Goal: Task Accomplishment & Management: Use online tool/utility

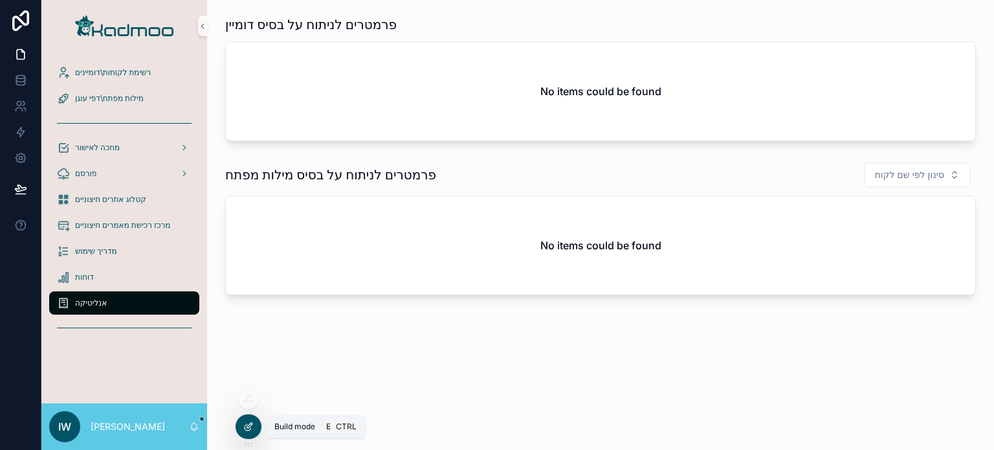
click at [250, 427] on icon at bounding box center [248, 426] width 10 height 10
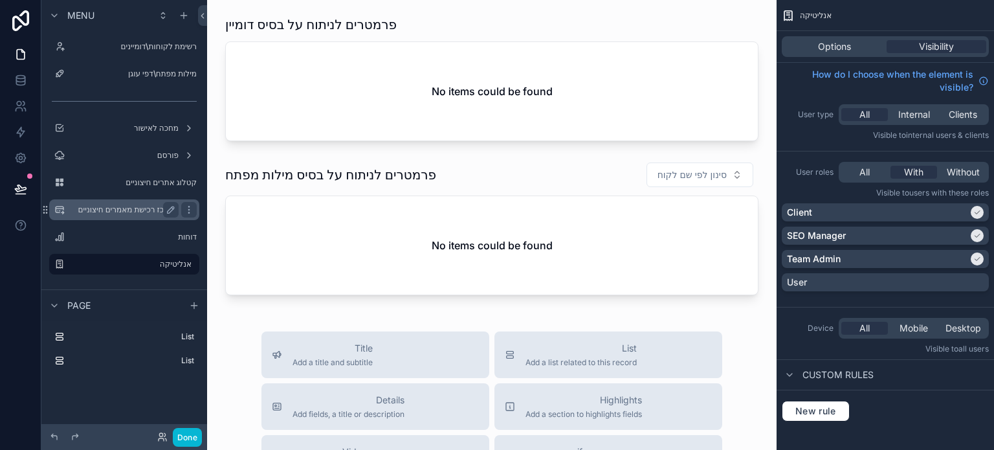
click at [135, 203] on div "מרכז רכישת מאמרים חיצוניים" at bounding box center [124, 210] width 109 height 16
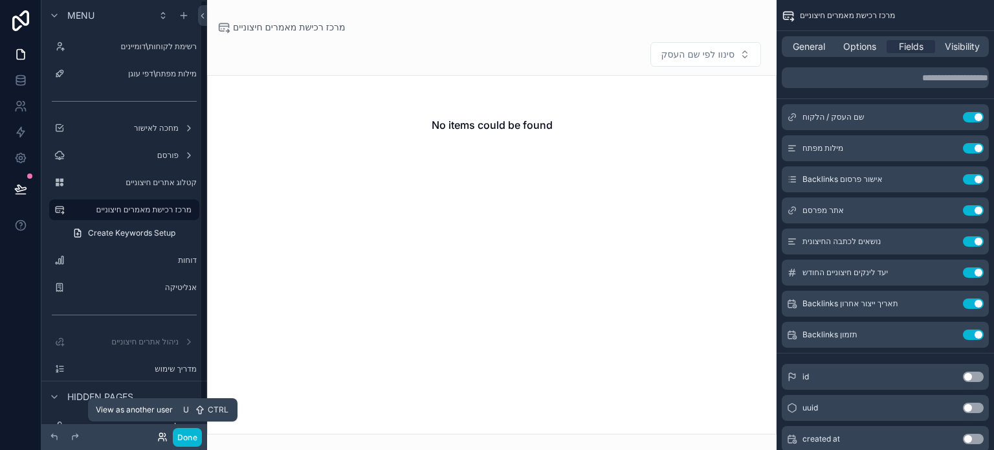
click at [163, 437] on icon at bounding box center [162, 437] width 10 height 10
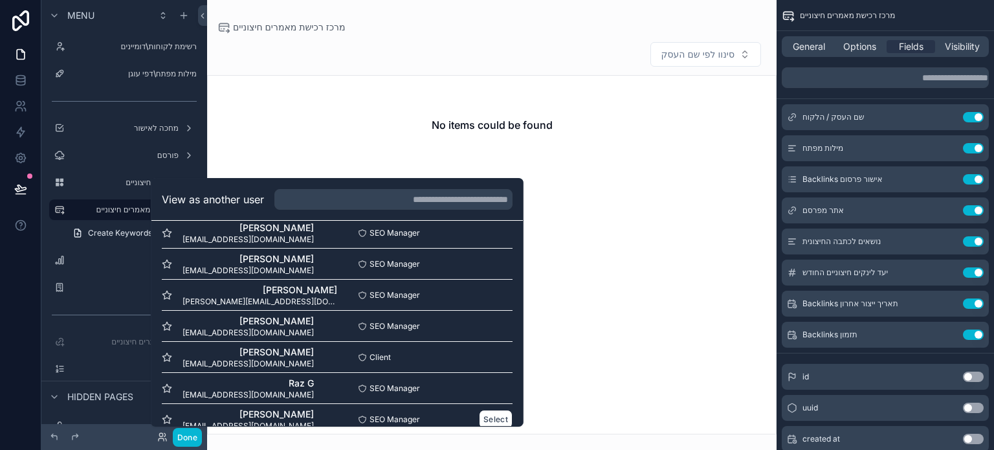
scroll to position [654, 0]
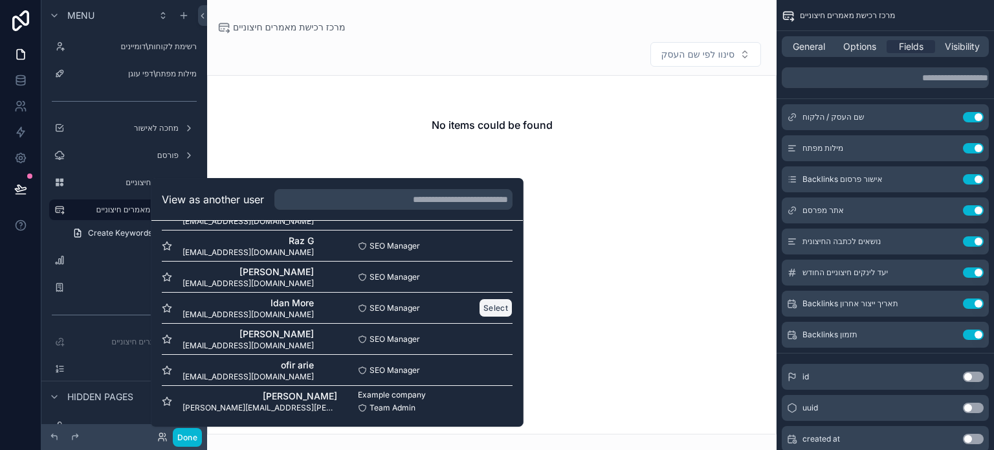
click at [479, 305] on button "Select" at bounding box center [496, 307] width 34 height 19
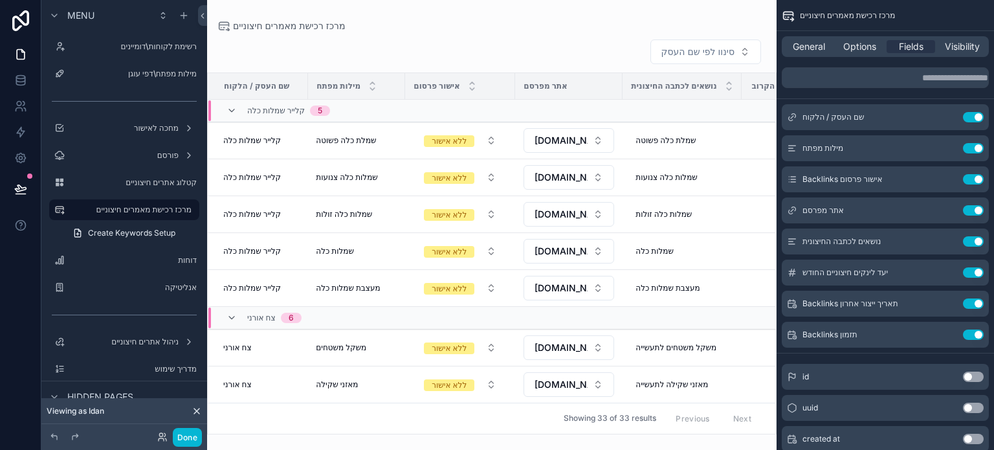
scroll to position [259, 0]
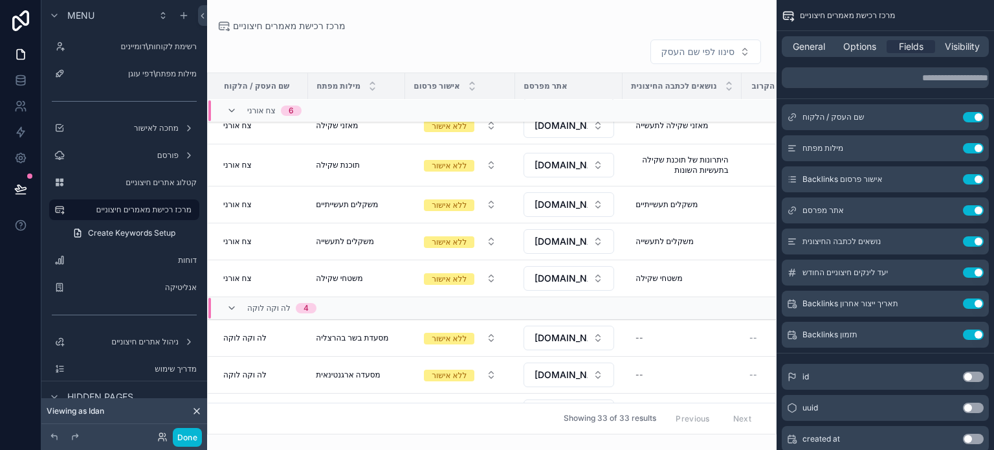
drag, startPoint x: 372, startPoint y: 427, endPoint x: 460, endPoint y: 424, distance: 88.1
click at [460, 424] on div "scrollable content" at bounding box center [492, 225] width 570 height 450
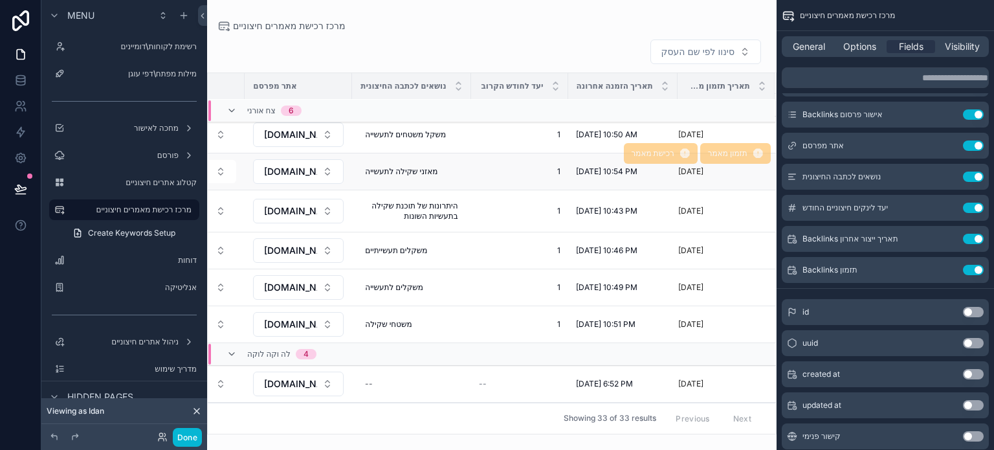
scroll to position [84, 275]
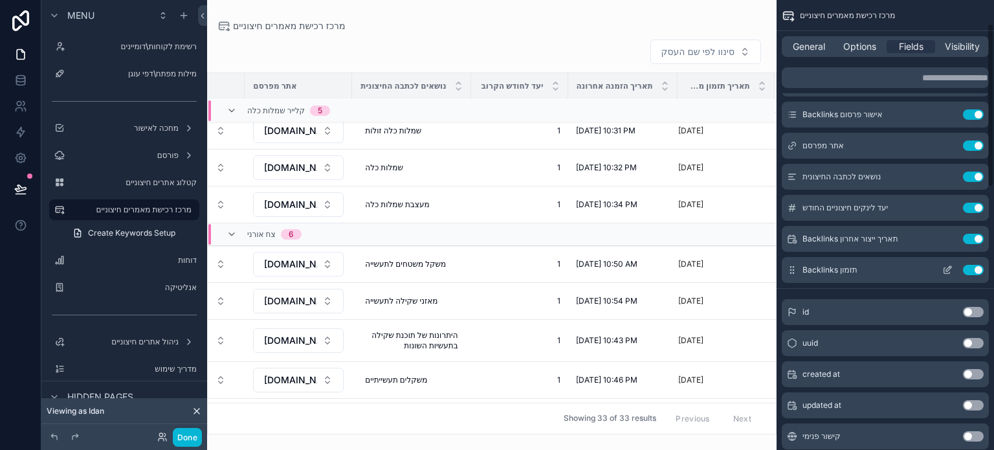
click at [943, 271] on icon "scrollable content" at bounding box center [947, 270] width 10 height 10
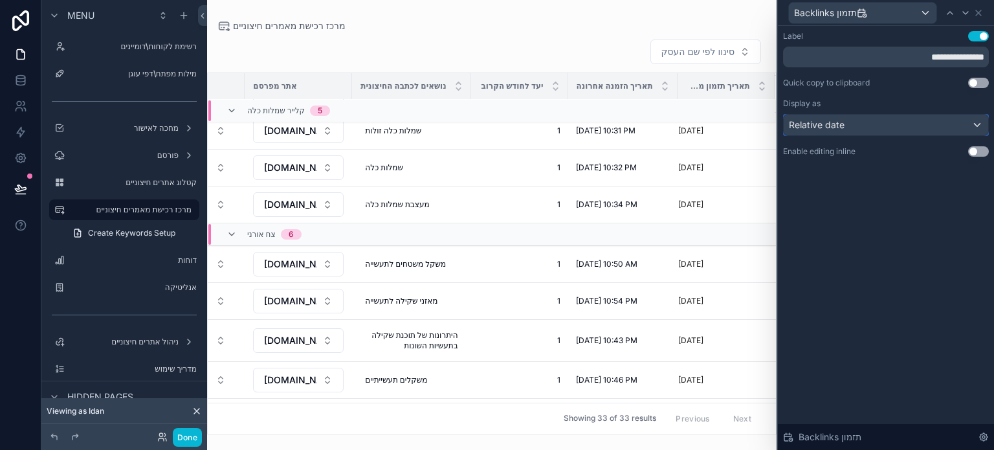
click at [851, 123] on div "Relative date" at bounding box center [886, 125] width 205 height 21
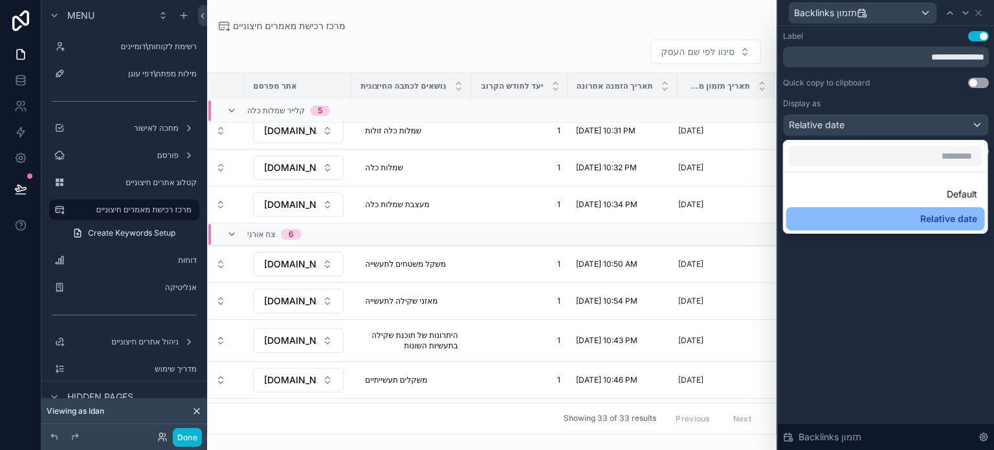
click at [846, 189] on div "Default" at bounding box center [885, 194] width 183 height 16
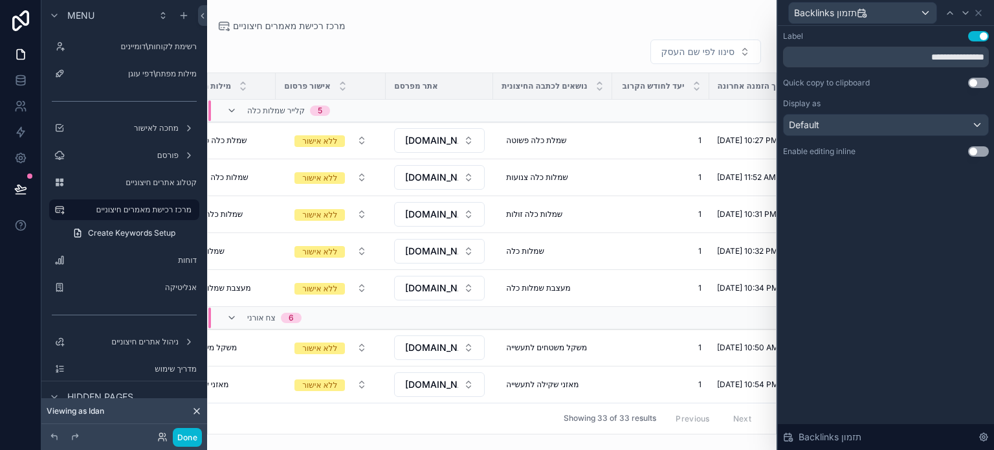
scroll to position [0, 275]
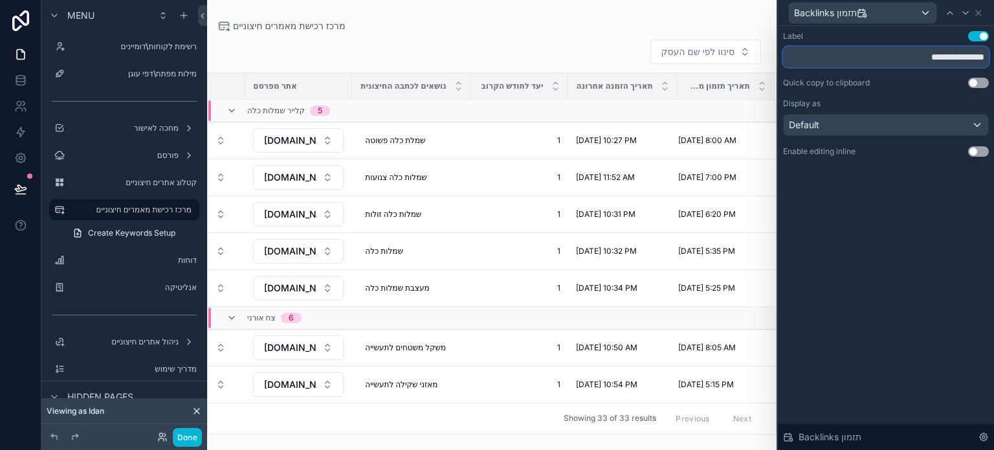
click at [904, 60] on input "**********" at bounding box center [886, 57] width 206 height 21
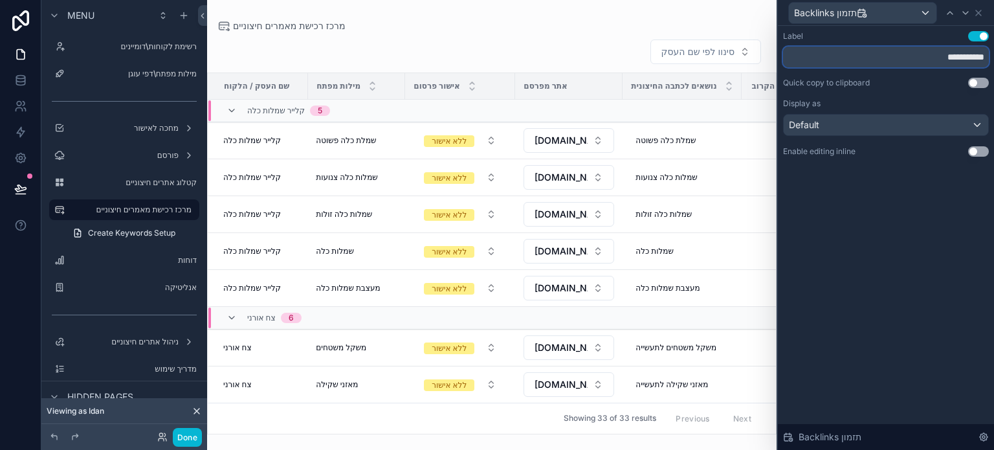
type input "**********"
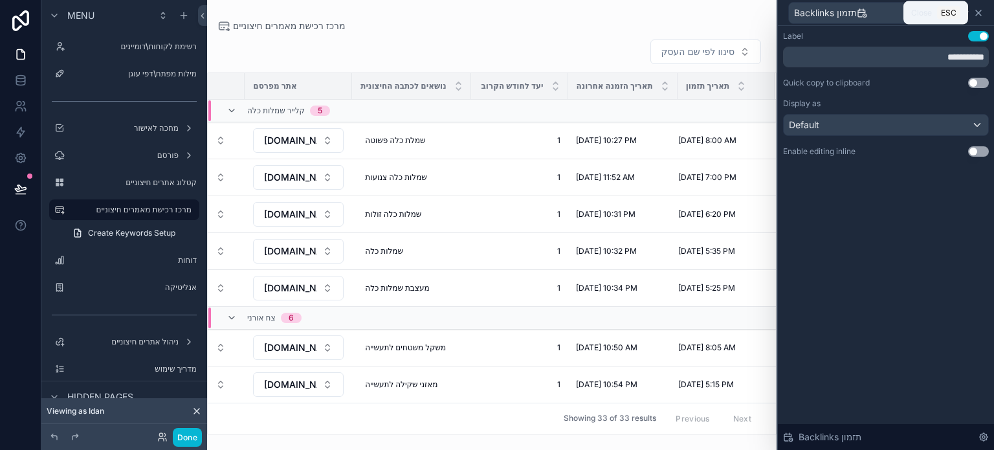
click at [980, 15] on icon at bounding box center [979, 13] width 10 height 10
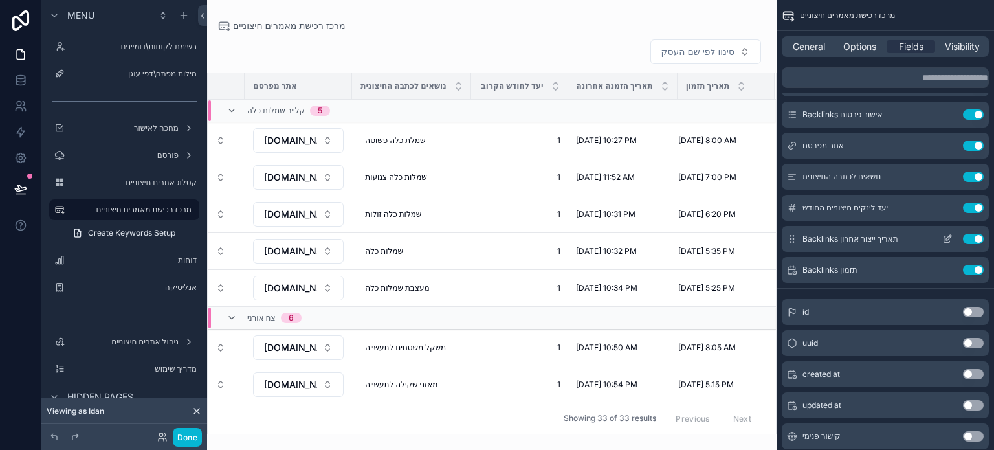
click at [943, 242] on icon "scrollable content" at bounding box center [947, 239] width 10 height 10
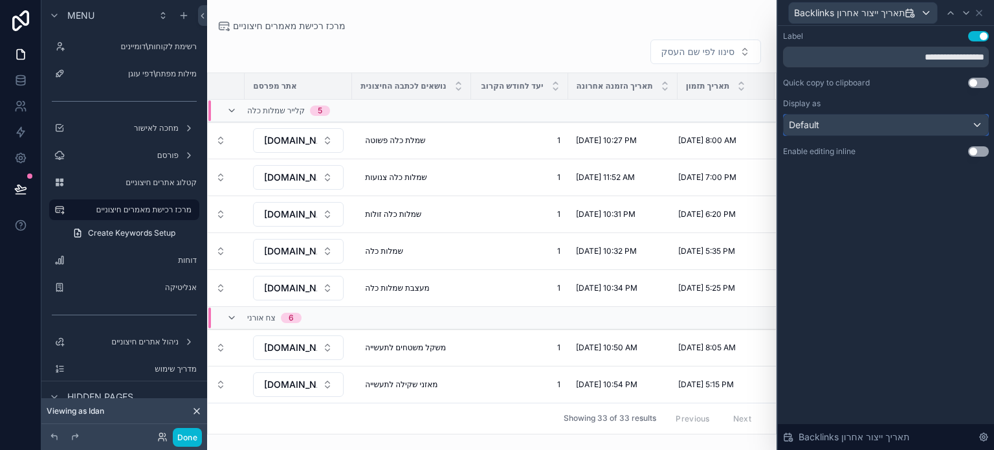
click at [891, 128] on div "Default" at bounding box center [886, 125] width 205 height 21
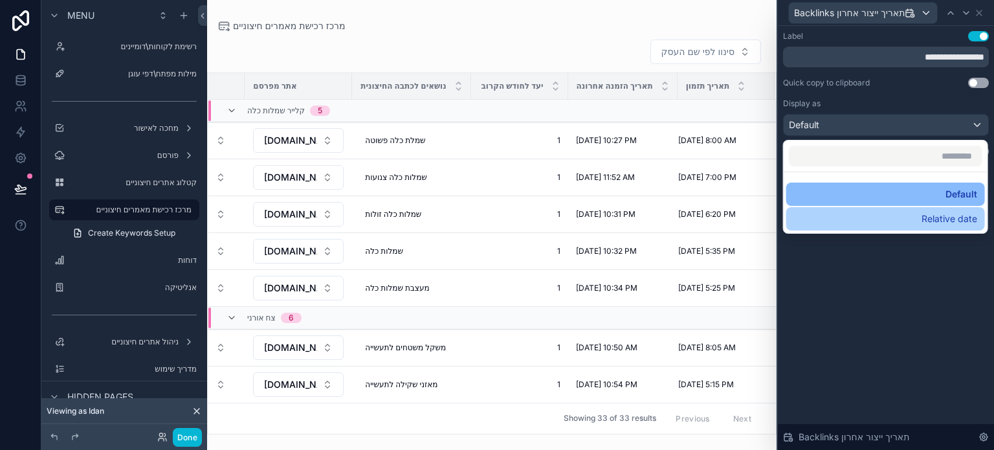
click at [899, 217] on div "Relative date" at bounding box center [885, 219] width 183 height 16
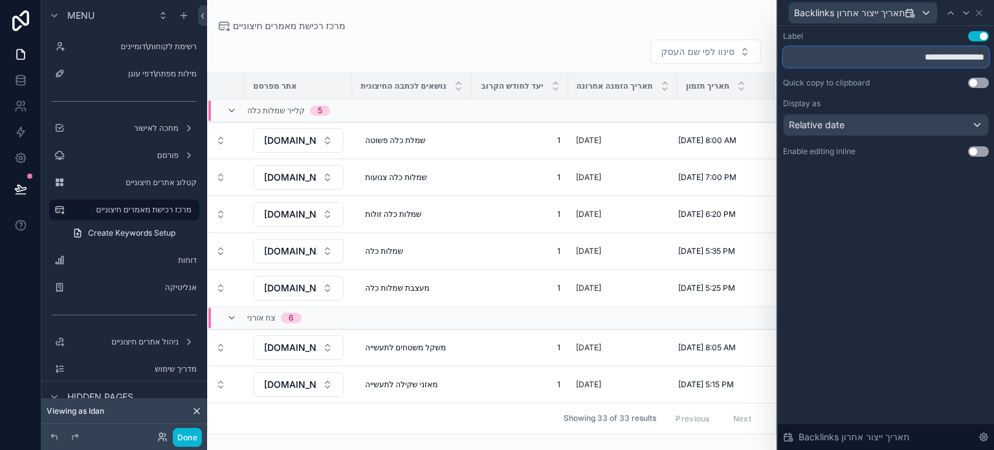
drag, startPoint x: 955, startPoint y: 56, endPoint x: 991, endPoint y: 64, distance: 36.4
click at [991, 64] on div "**********" at bounding box center [886, 107] width 216 height 162
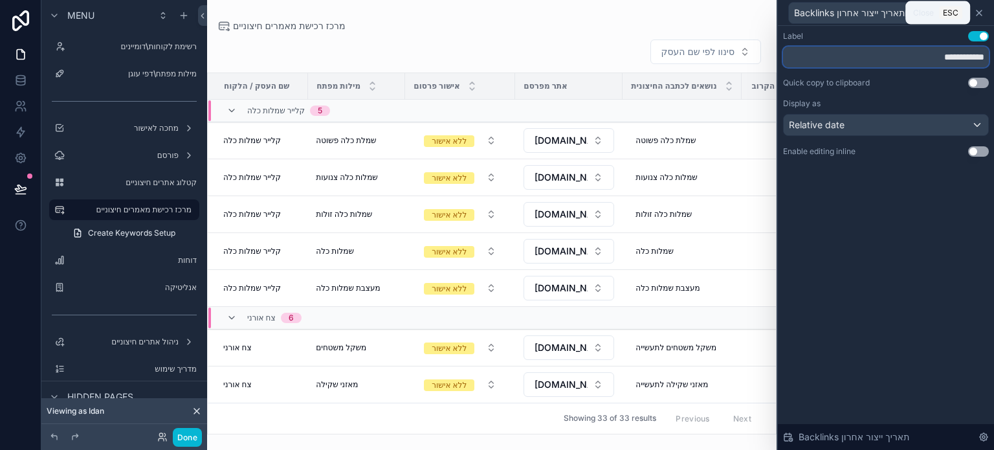
type input "**********"
click at [979, 14] on icon at bounding box center [979, 12] width 5 height 5
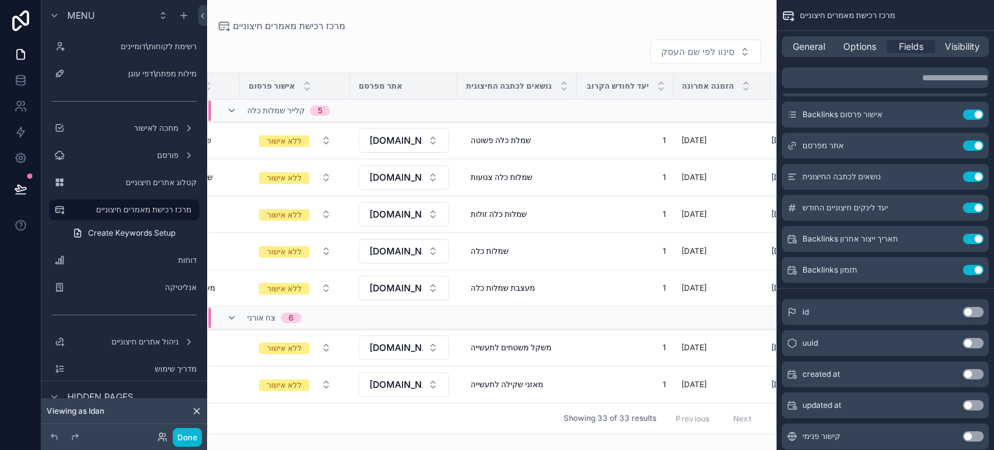
scroll to position [0, 264]
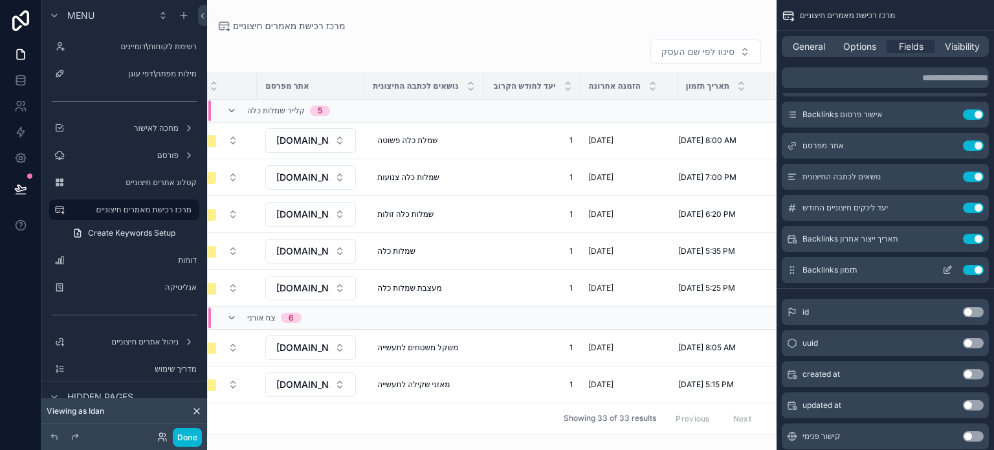
click at [944, 270] on icon "scrollable content" at bounding box center [947, 271] width 6 height 6
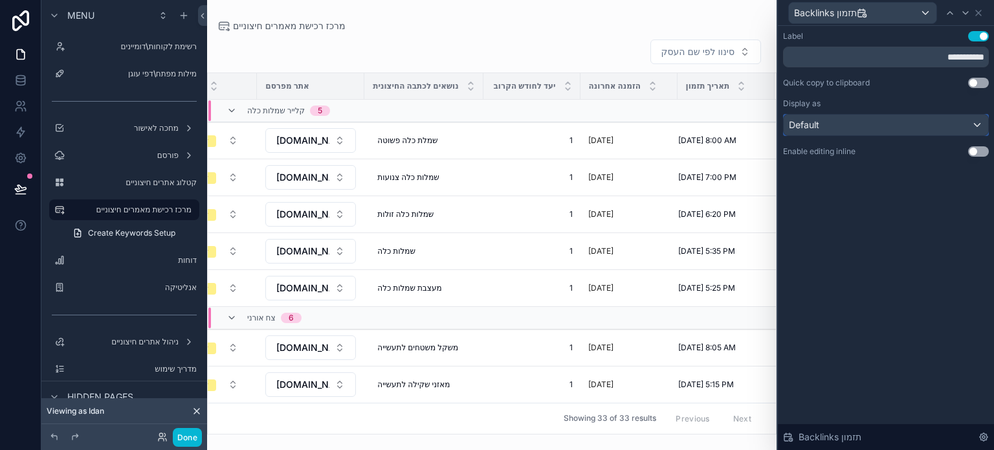
click at [889, 125] on div "Default" at bounding box center [886, 125] width 205 height 21
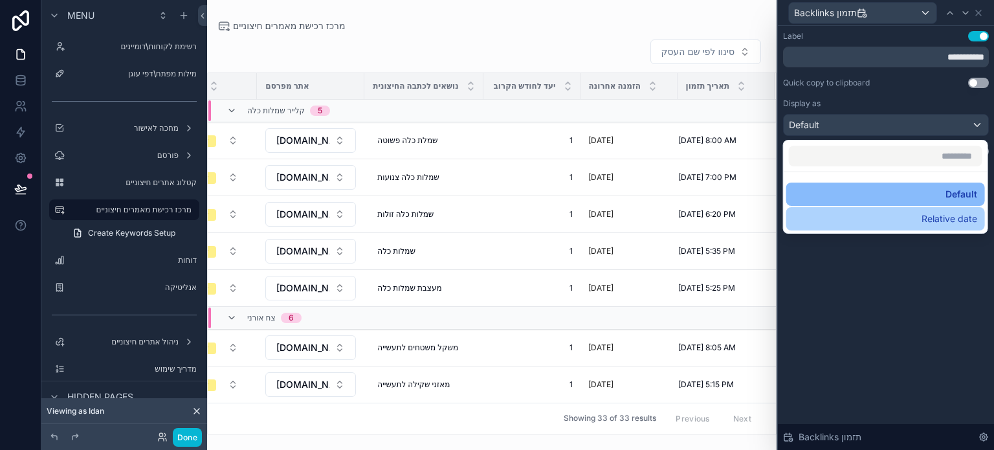
click at [873, 214] on div "Relative date" at bounding box center [885, 219] width 183 height 16
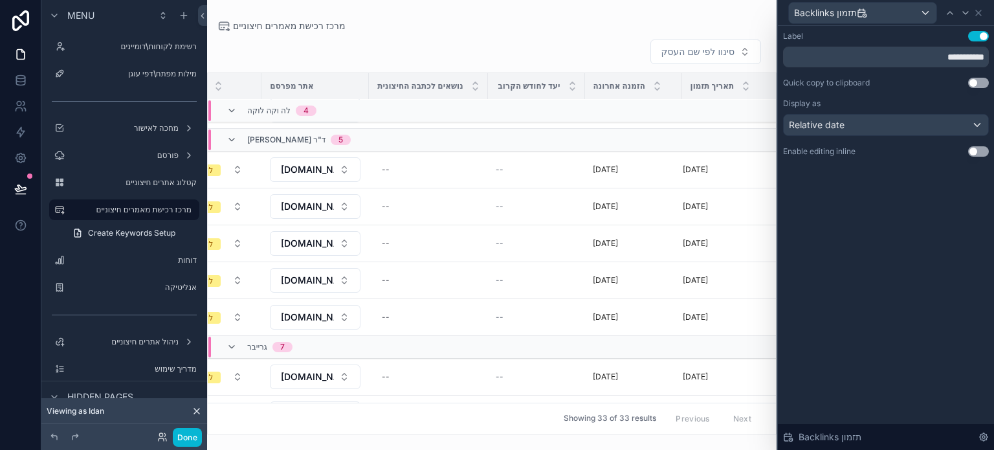
scroll to position [471, 264]
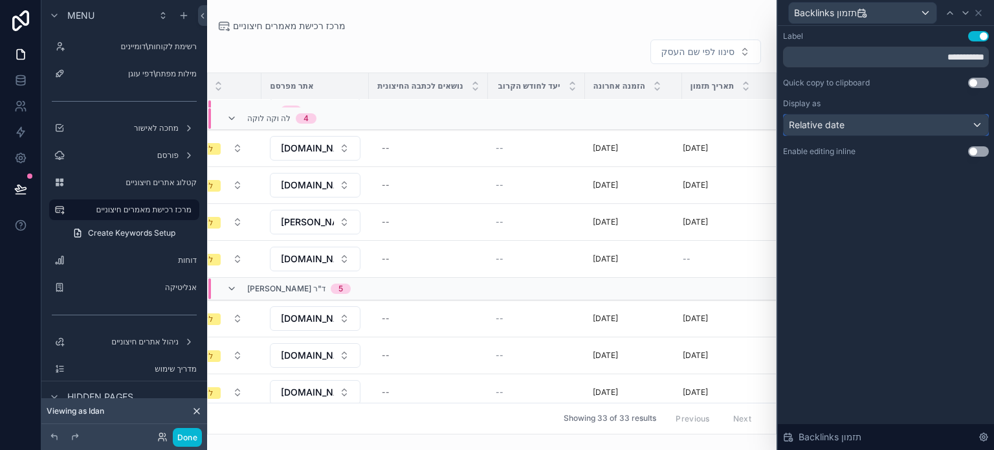
click at [834, 131] on span "Relative date" at bounding box center [817, 124] width 56 height 13
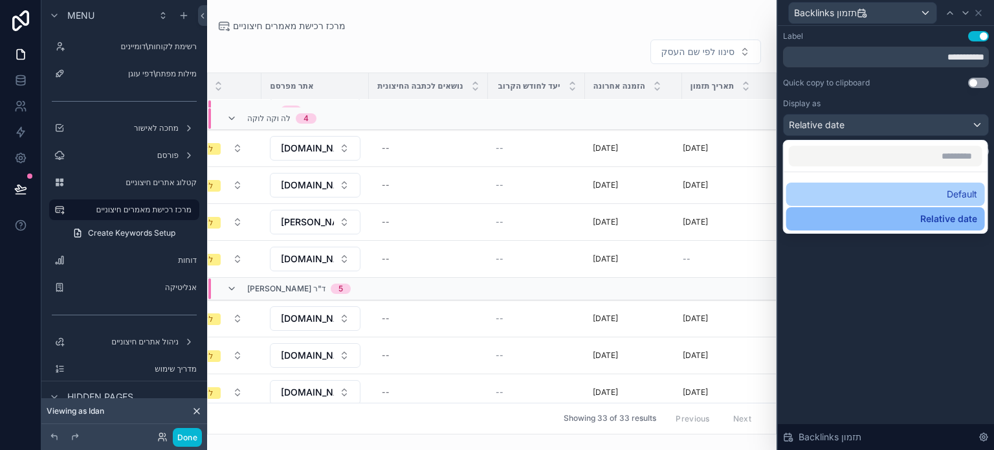
click at [843, 188] on div "Default" at bounding box center [885, 194] width 183 height 16
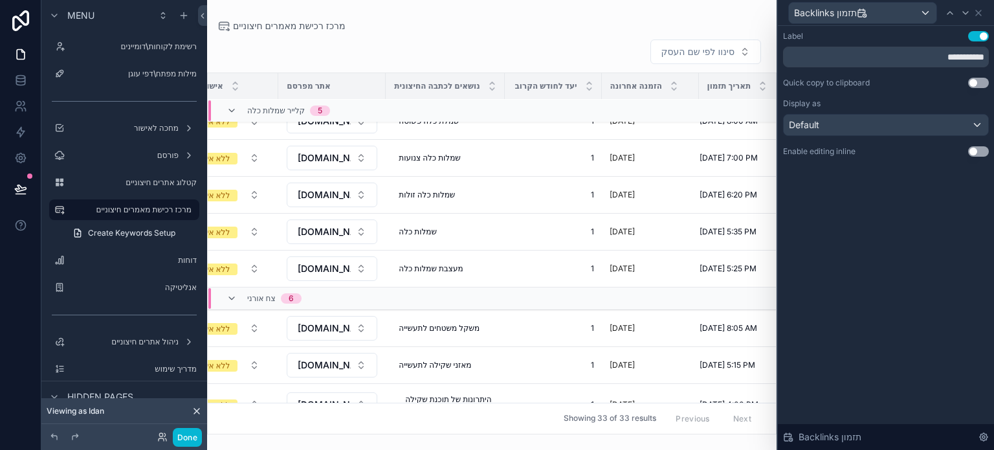
scroll to position [19, 264]
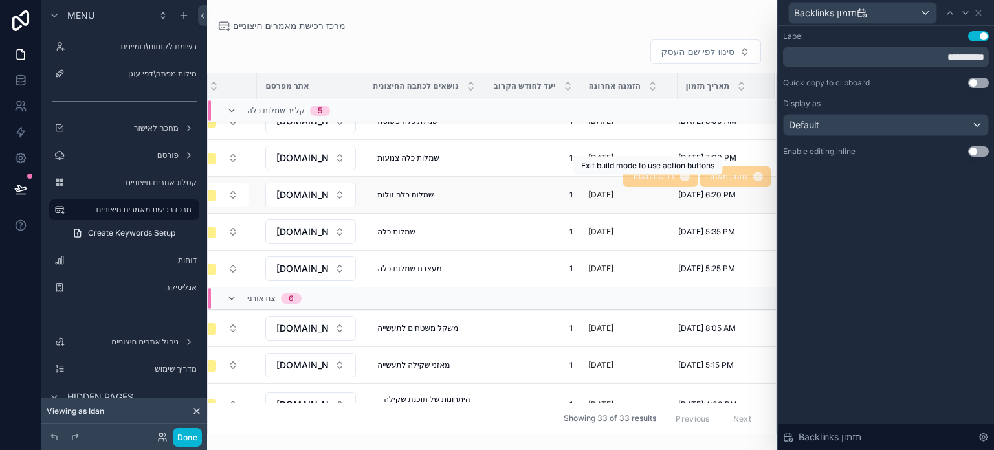
click at [700, 184] on div "תזמון מאמר" at bounding box center [735, 176] width 71 height 21
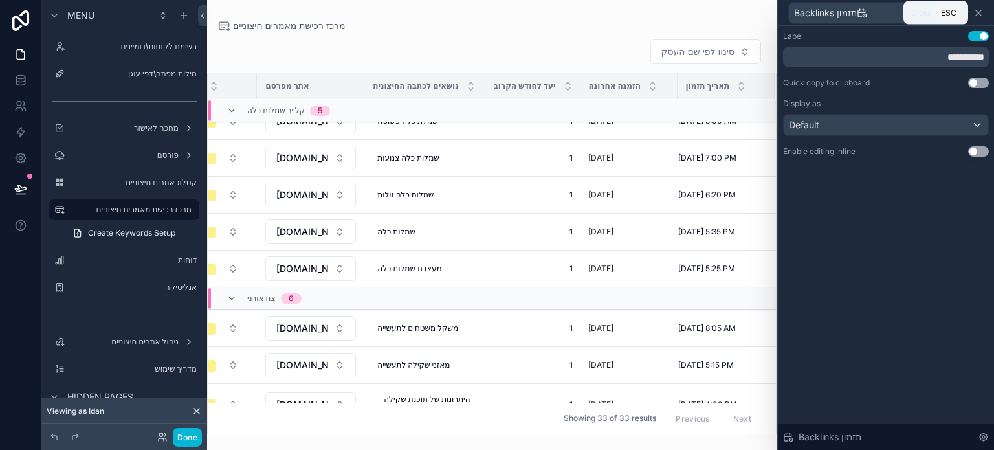
click at [979, 16] on icon at bounding box center [979, 13] width 10 height 10
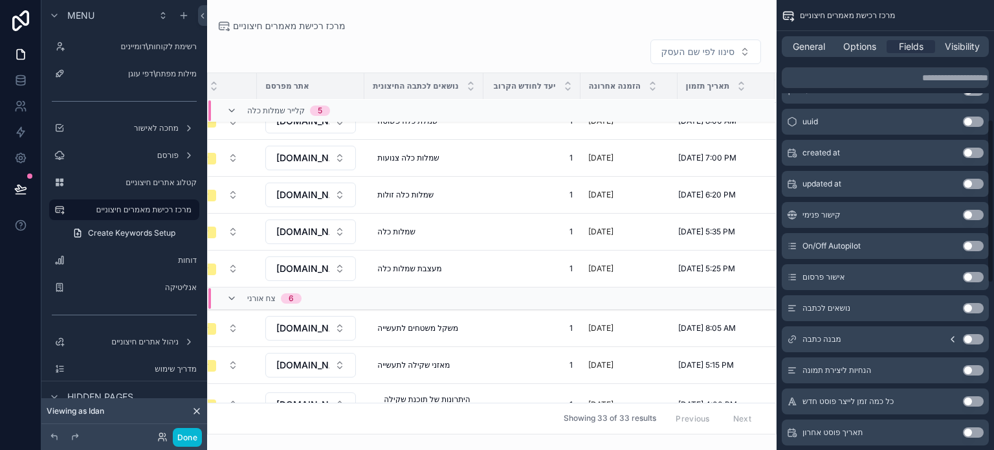
scroll to position [65, 0]
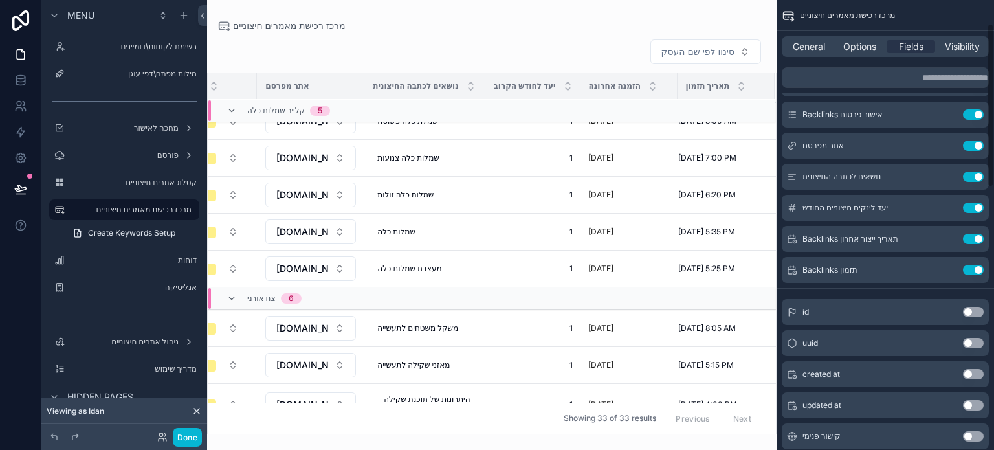
drag, startPoint x: 858, startPoint y: 47, endPoint x: 862, endPoint y: 61, distance: 15.2
click at [859, 47] on span "Options" at bounding box center [859, 46] width 33 height 13
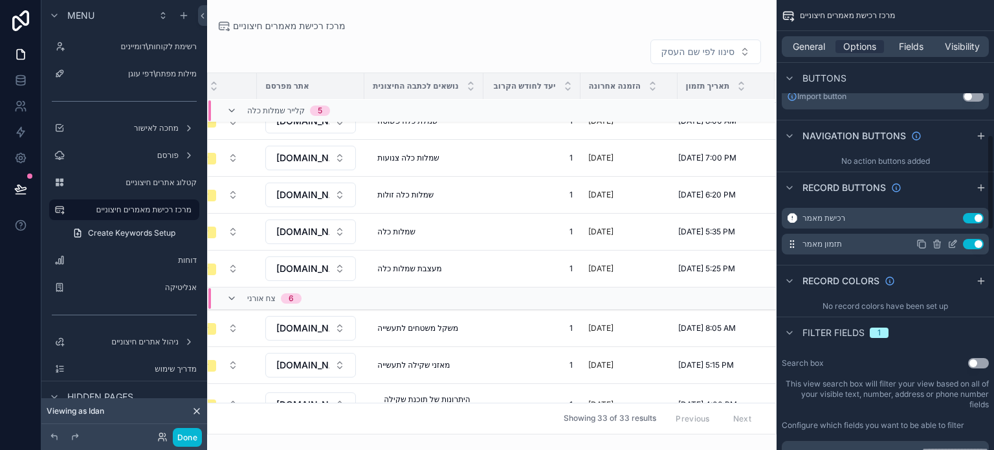
scroll to position [453, 0]
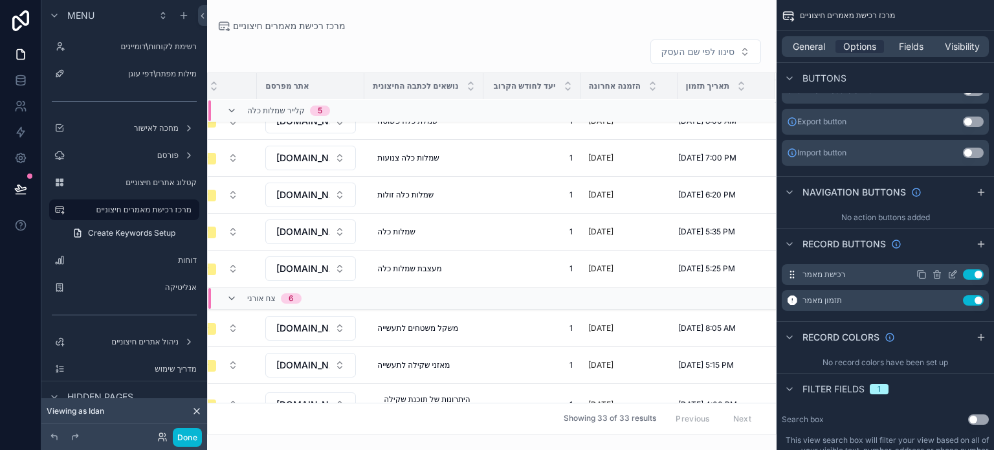
click at [950, 276] on icon "scrollable content" at bounding box center [953, 274] width 10 height 10
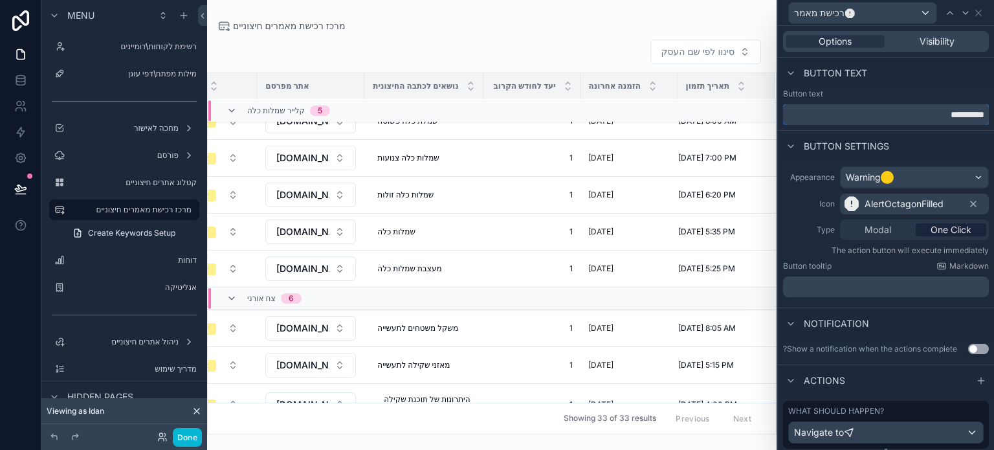
click at [919, 120] on input "**********" at bounding box center [886, 114] width 206 height 21
click at [920, 120] on input "**********" at bounding box center [886, 114] width 206 height 21
click at [921, 120] on input "**********" at bounding box center [886, 114] width 206 height 21
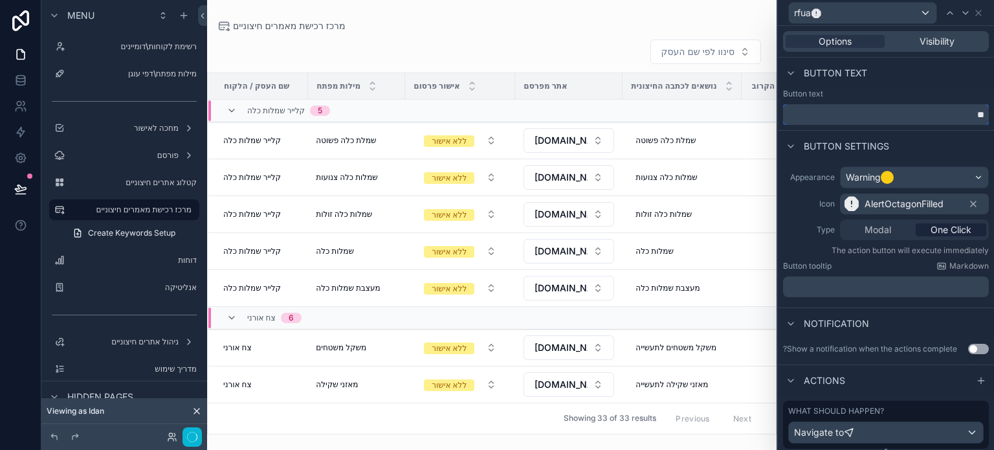
type input "*"
click at [965, 117] on input "**********" at bounding box center [886, 114] width 206 height 21
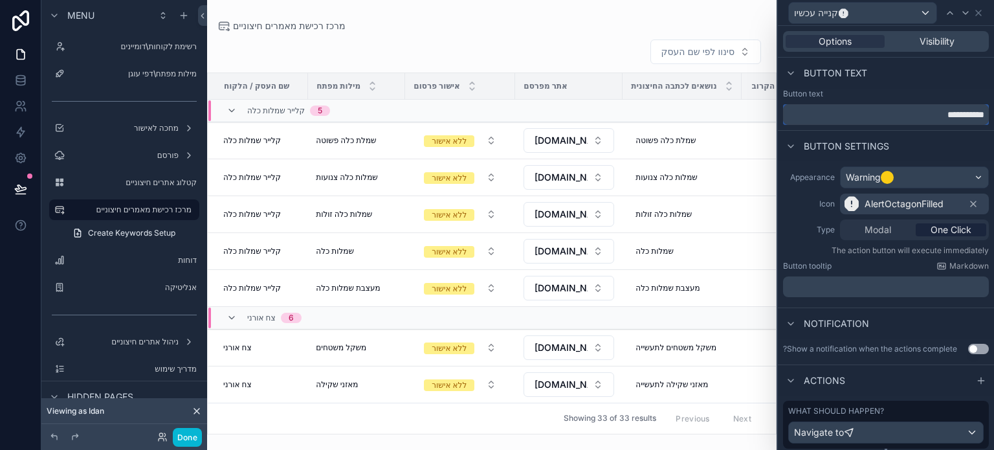
click at [933, 118] on input "**********" at bounding box center [886, 114] width 206 height 21
type input "*********"
click at [964, 11] on icon at bounding box center [966, 13] width 10 height 10
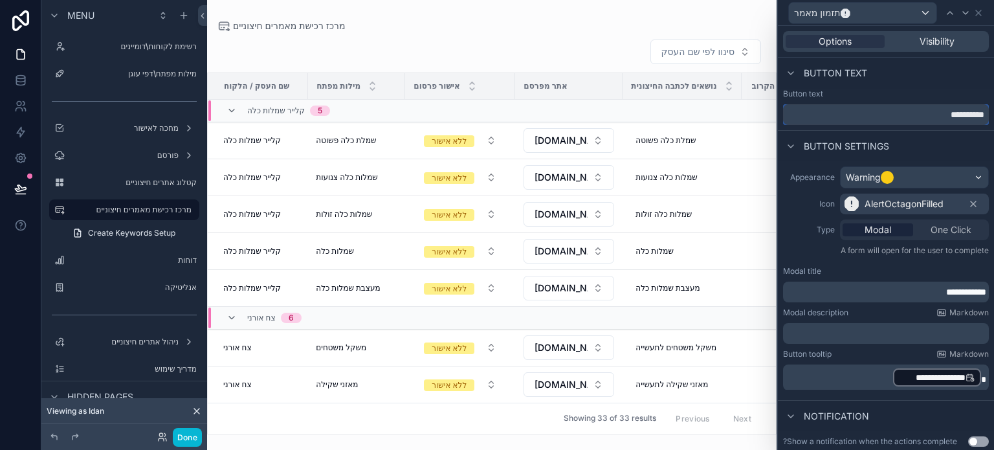
click at [924, 115] on input "**********" at bounding box center [886, 114] width 206 height 21
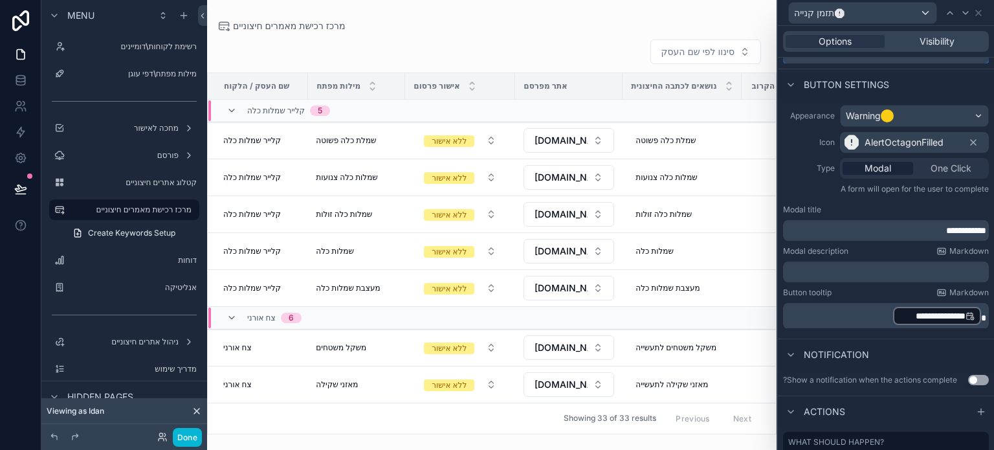
scroll to position [0, 0]
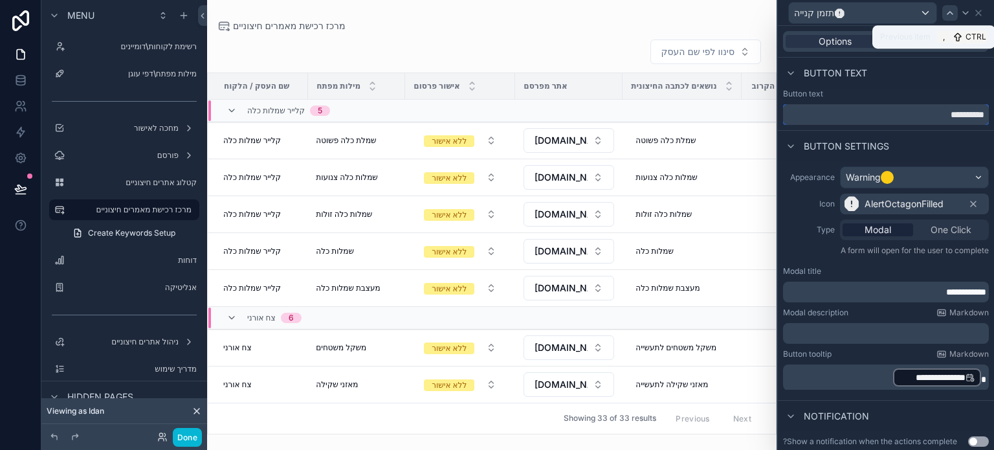
type input "**********"
click at [948, 12] on icon at bounding box center [950, 13] width 10 height 10
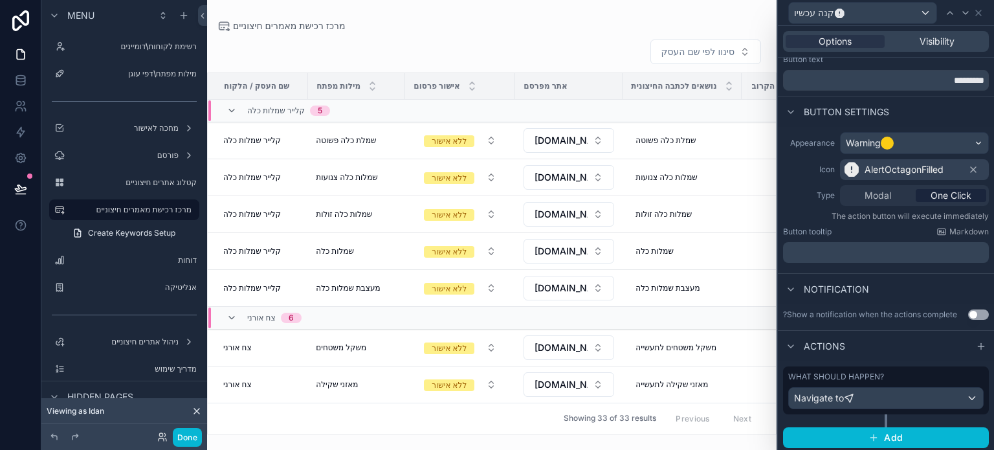
scroll to position [36, 0]
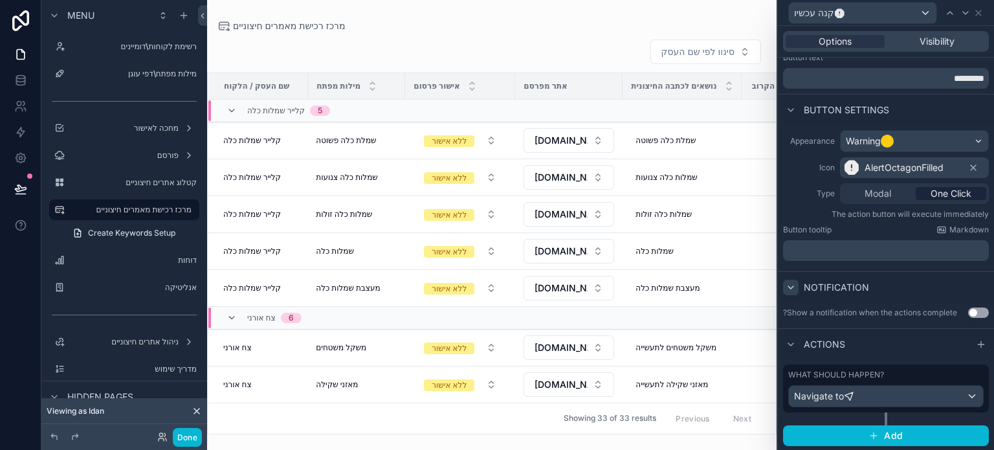
click at [796, 287] on div at bounding box center [791, 288] width 16 height 16
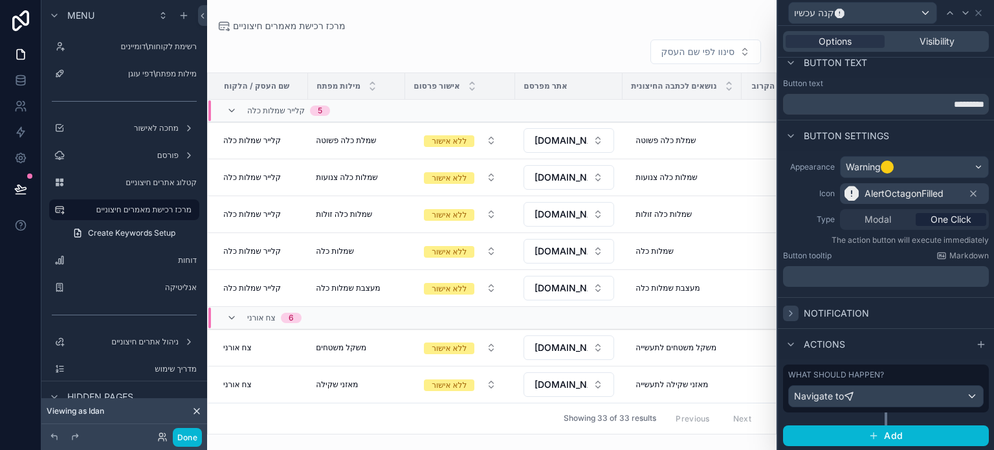
click at [792, 309] on icon at bounding box center [791, 313] width 10 height 10
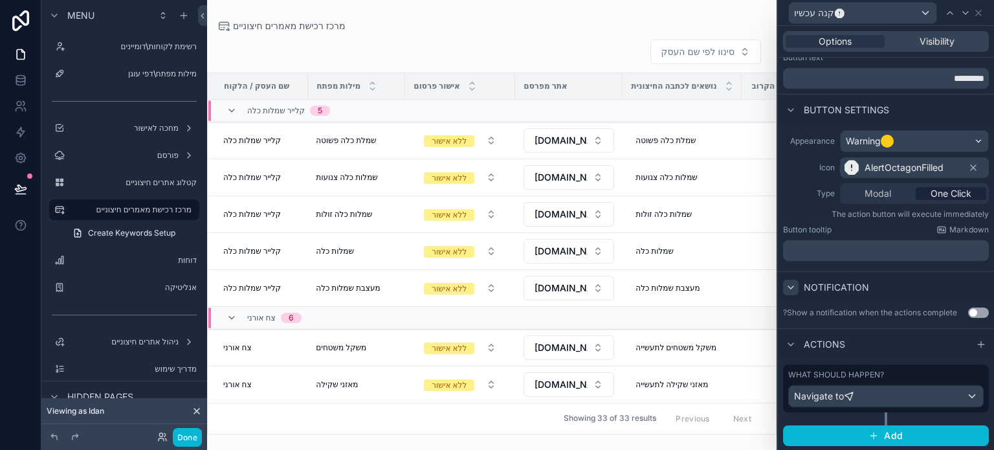
scroll to position [0, 0]
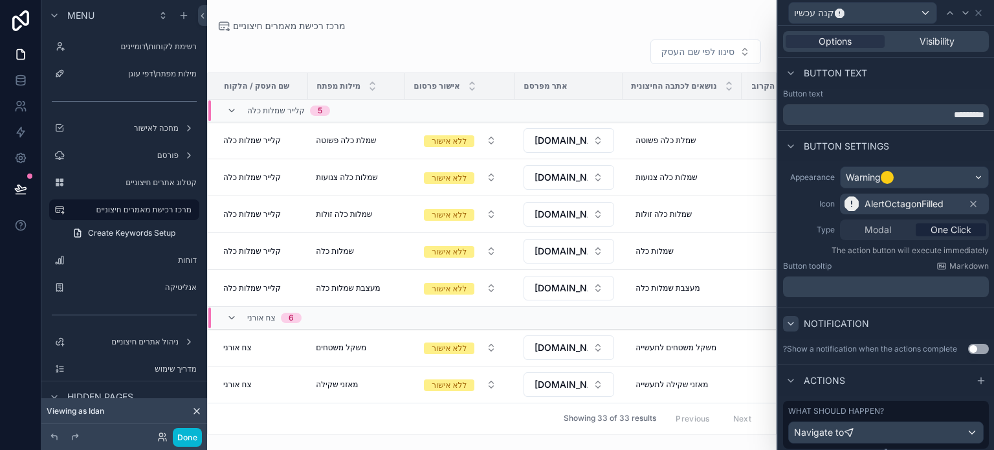
click at [944, 229] on span "One Click" at bounding box center [951, 229] width 41 height 13
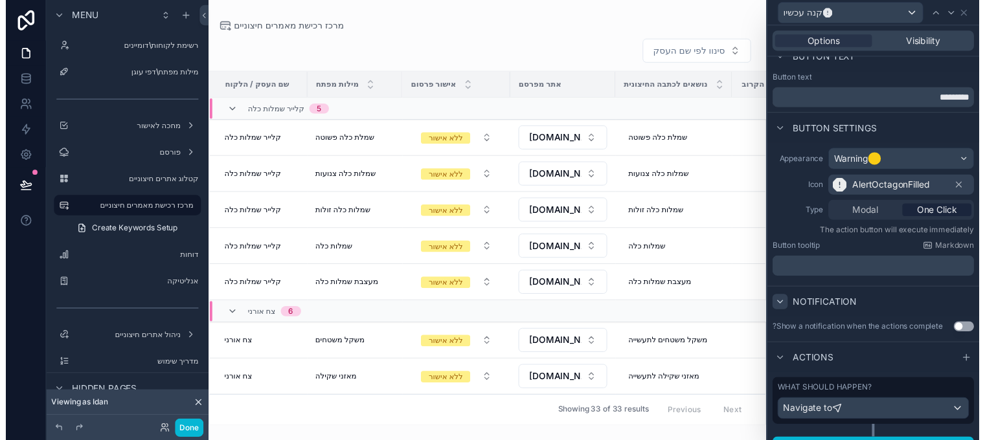
scroll to position [36, 0]
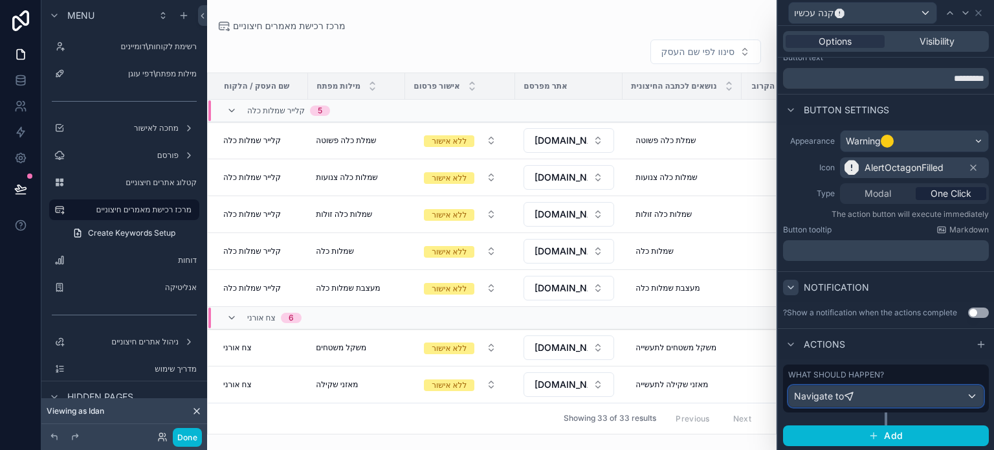
click at [854, 396] on div "Navigate to" at bounding box center [826, 396] width 65 height 13
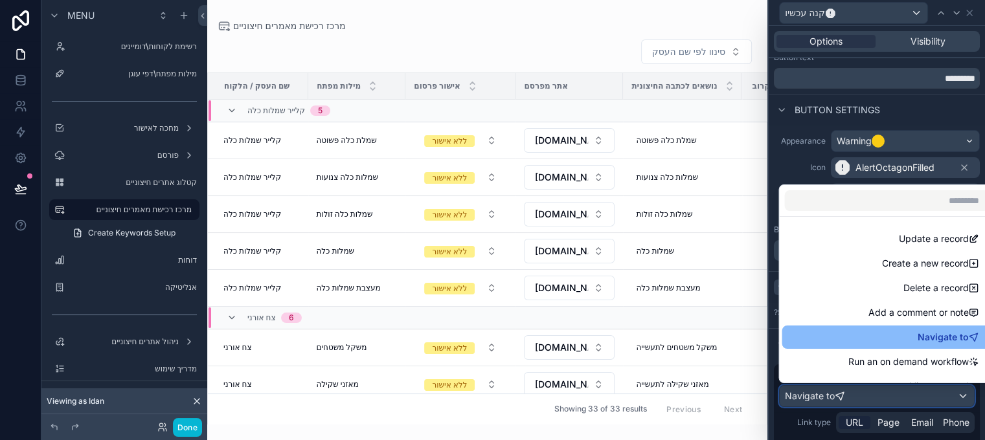
scroll to position [10, 0]
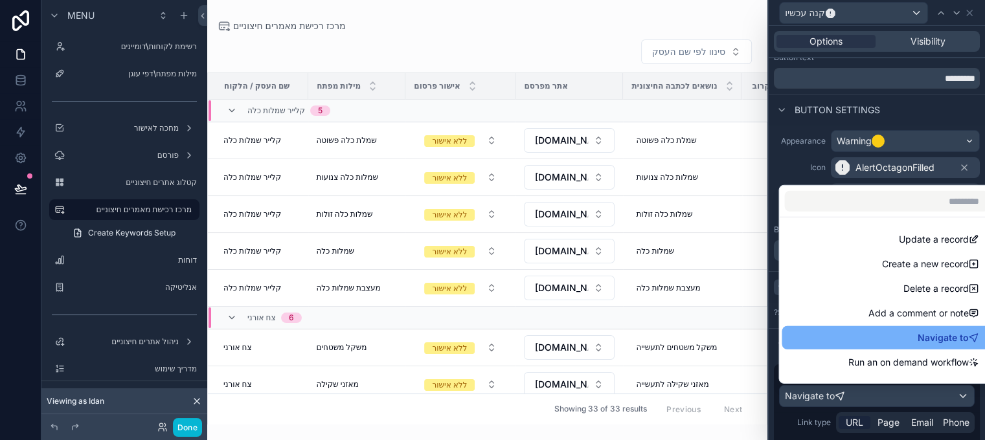
click at [919, 330] on span "Navigate to" at bounding box center [942, 338] width 51 height 16
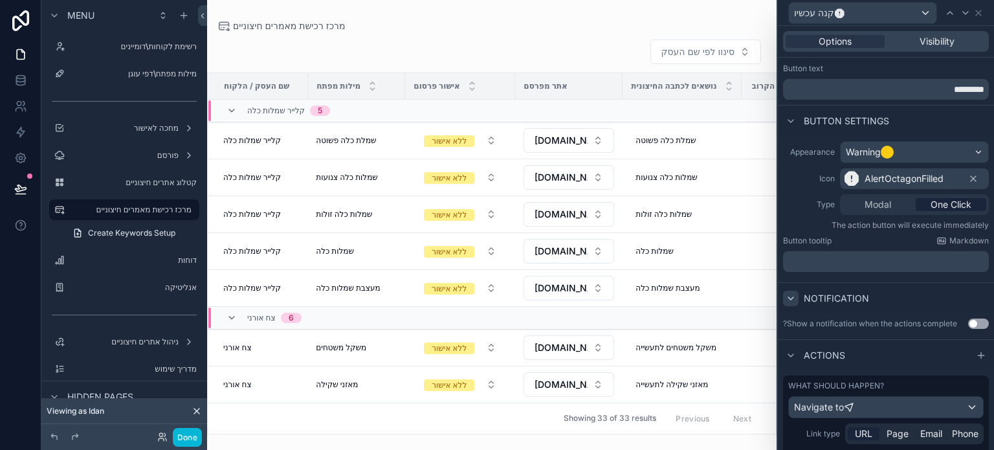
scroll to position [0, 0]
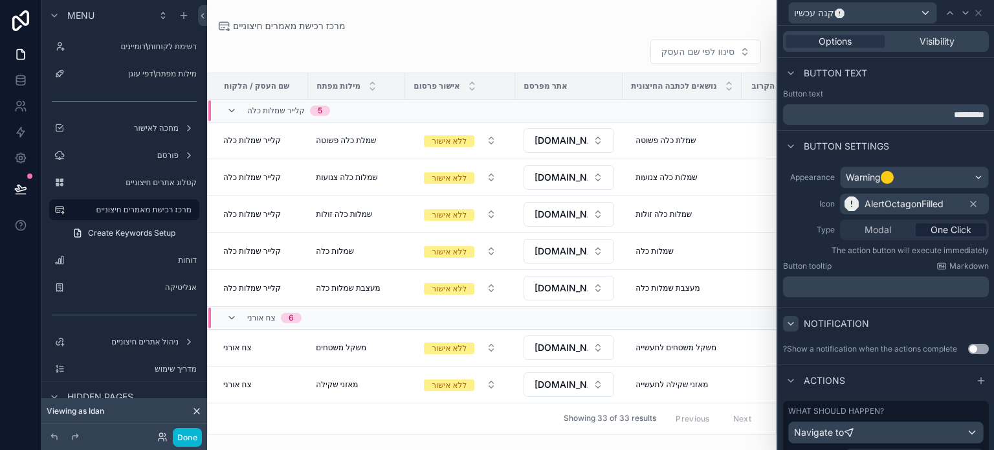
click at [888, 231] on span "Modal" at bounding box center [878, 229] width 27 height 13
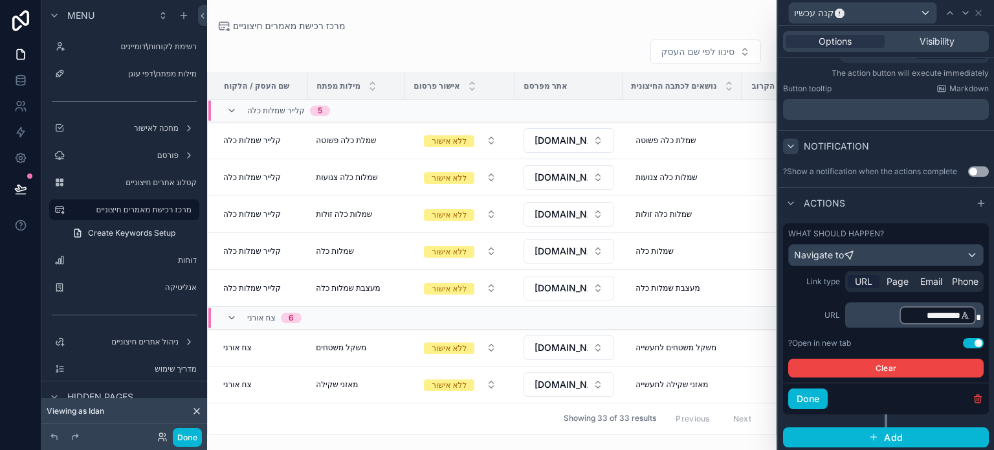
scroll to position [178, 0]
click at [812, 394] on button "Done" at bounding box center [807, 398] width 39 height 21
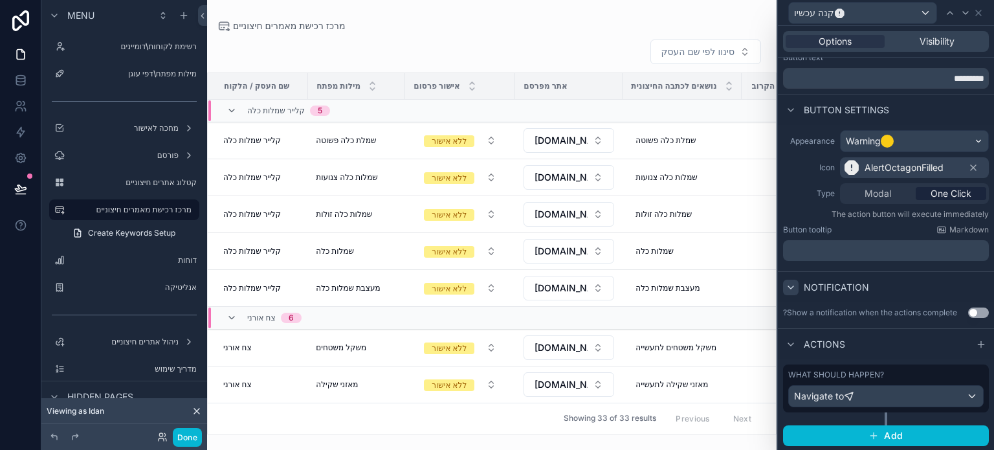
click at [854, 249] on p "﻿" at bounding box center [887, 250] width 198 height 13
click at [937, 268] on div "Appearance Warning Icon AlertOctagonFilled Type Modal One Click The action butt…" at bounding box center [886, 198] width 216 height 146
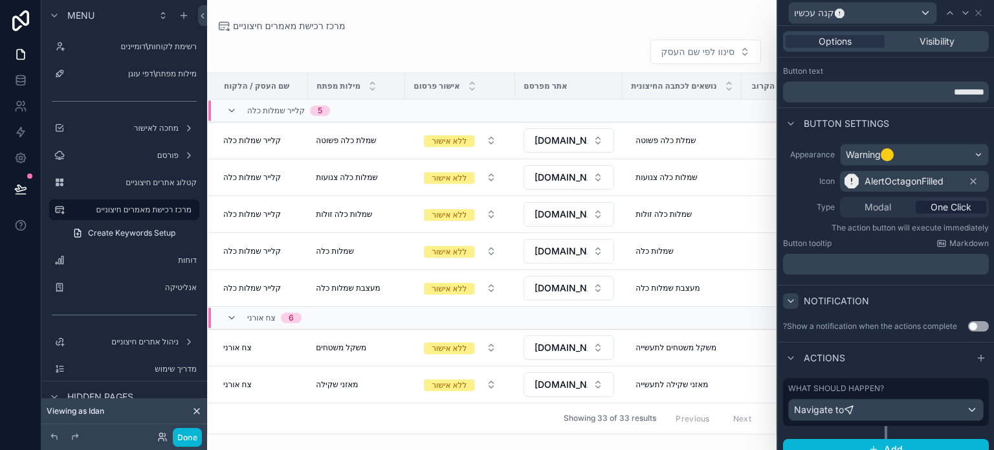
scroll to position [0, 0]
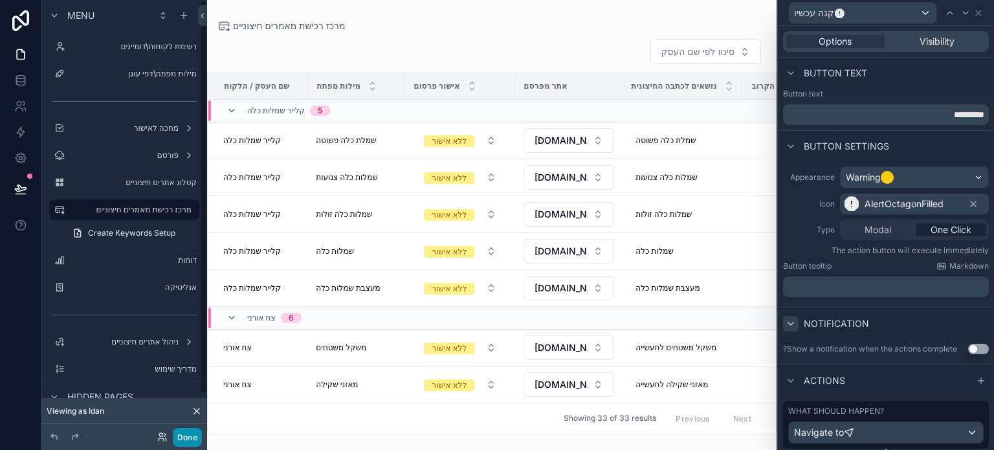
click at [181, 438] on button "Done" at bounding box center [187, 437] width 29 height 19
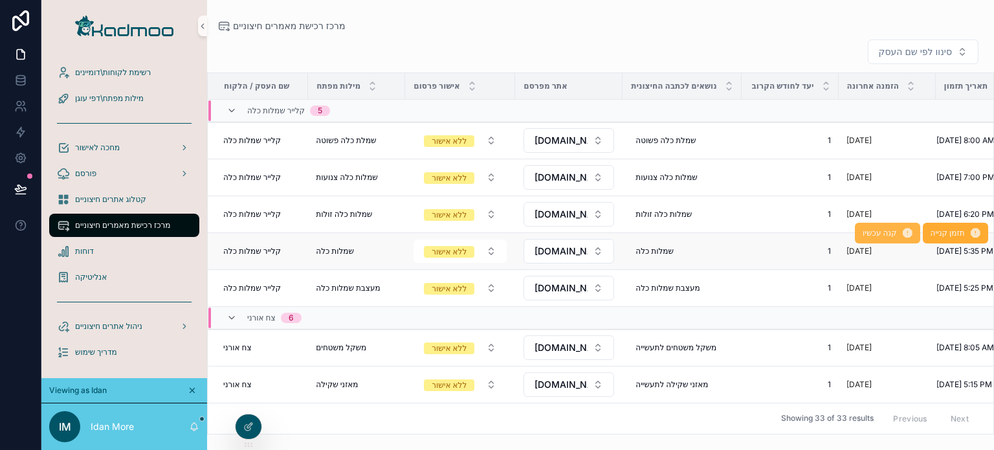
click at [873, 237] on span "קנה עכשיו" at bounding box center [881, 233] width 34 height 10
click at [254, 429] on div at bounding box center [249, 426] width 26 height 25
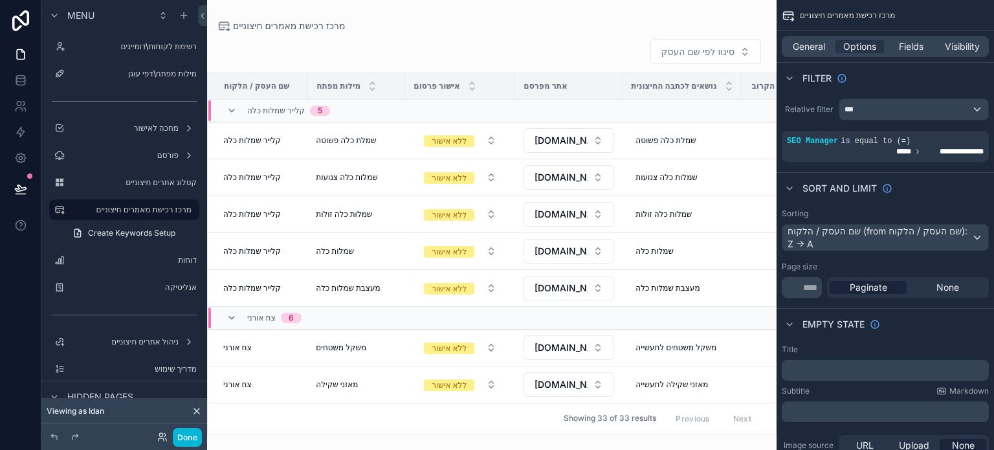
click at [727, 129] on div "scrollable content" at bounding box center [492, 225] width 570 height 450
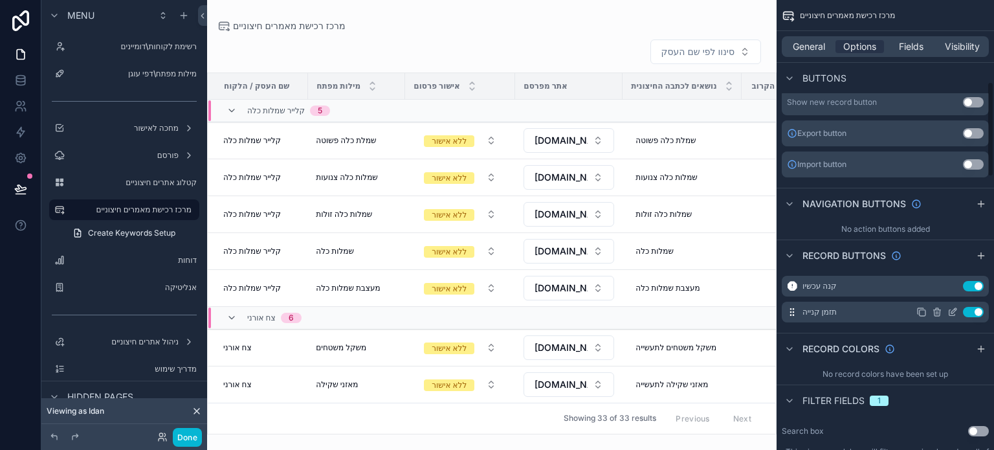
scroll to position [453, 0]
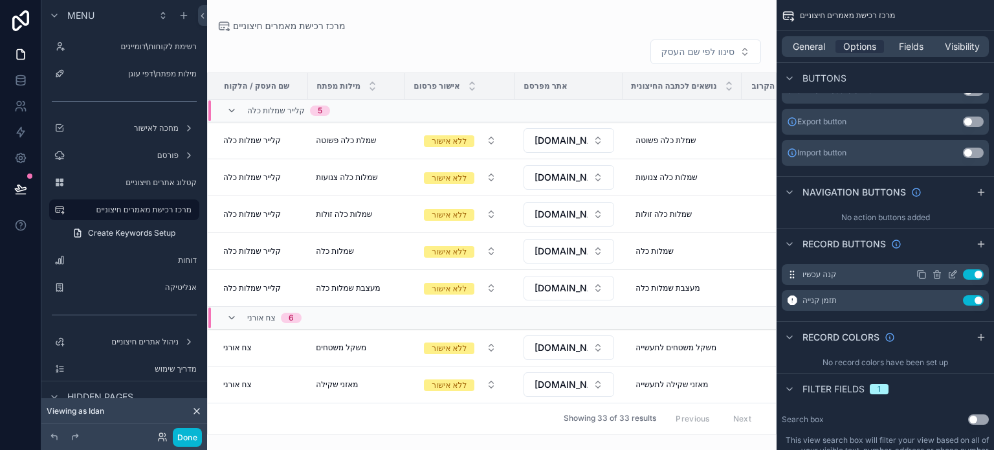
click at [952, 274] on icon "scrollable content" at bounding box center [954, 273] width 5 height 5
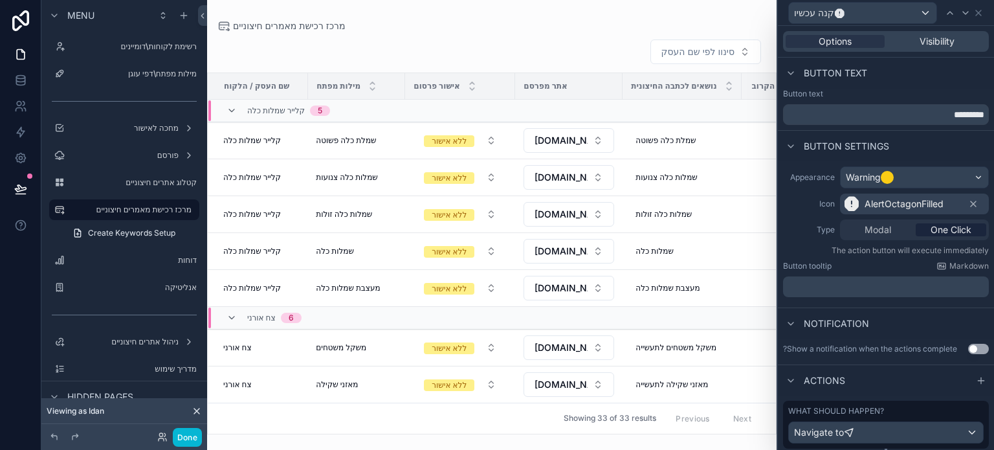
click at [872, 228] on span "Modal" at bounding box center [878, 229] width 27 height 13
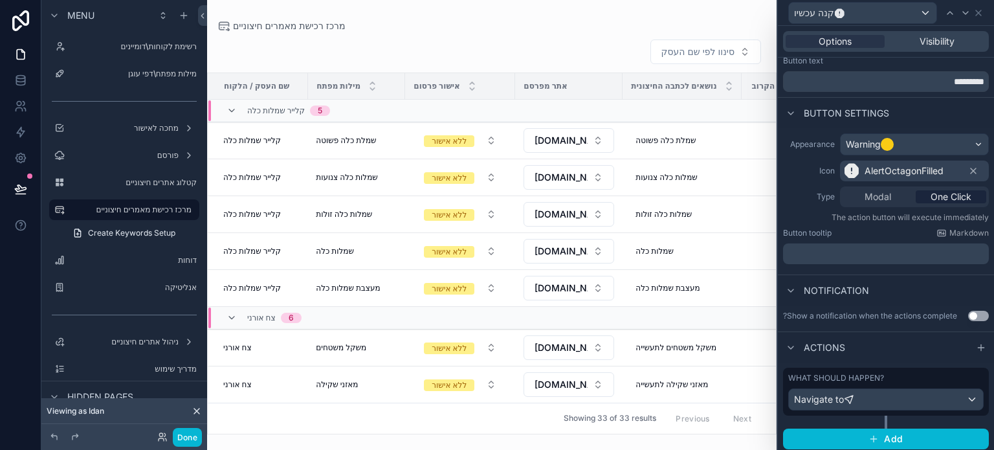
scroll to position [36, 0]
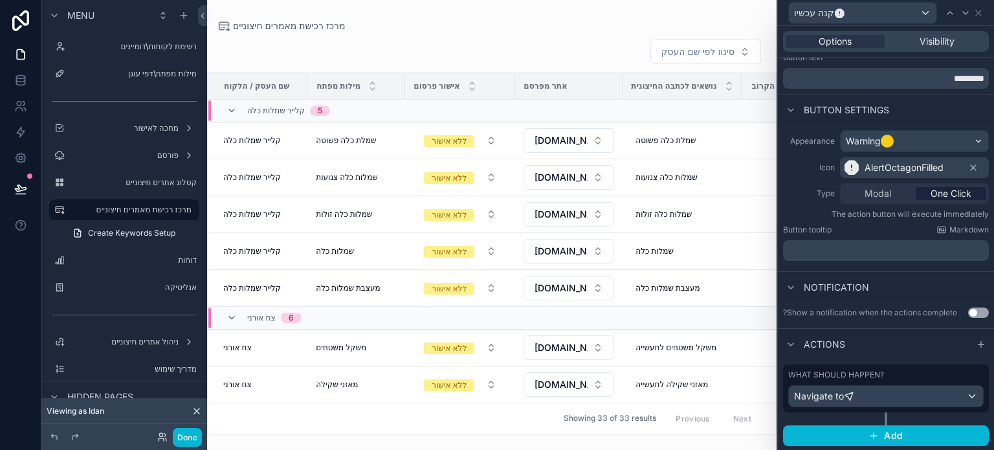
click at [884, 189] on span "Modal" at bounding box center [878, 193] width 27 height 13
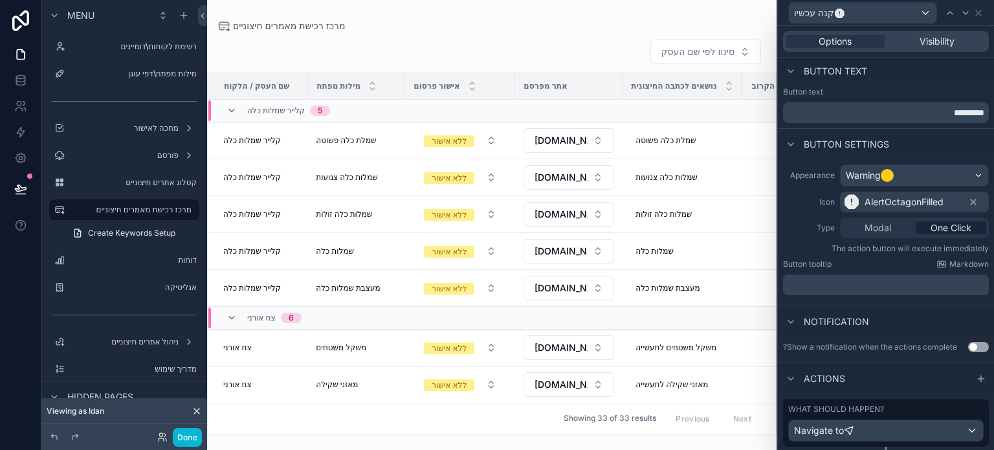
scroll to position [0, 0]
click at [878, 109] on input "*********" at bounding box center [886, 114] width 206 height 21
click at [908, 201] on span "AlertOctagonFilled" at bounding box center [904, 203] width 79 height 13
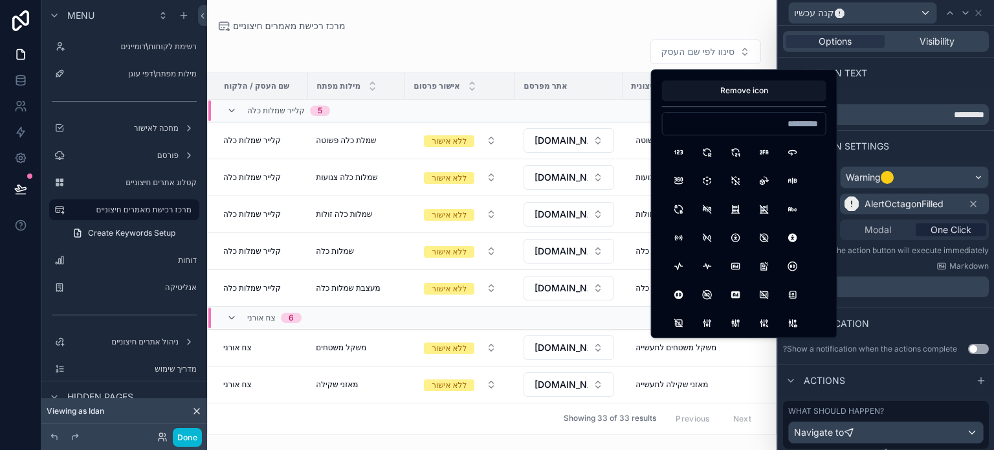
click at [911, 253] on p "The action button will execute immediately" at bounding box center [886, 250] width 206 height 10
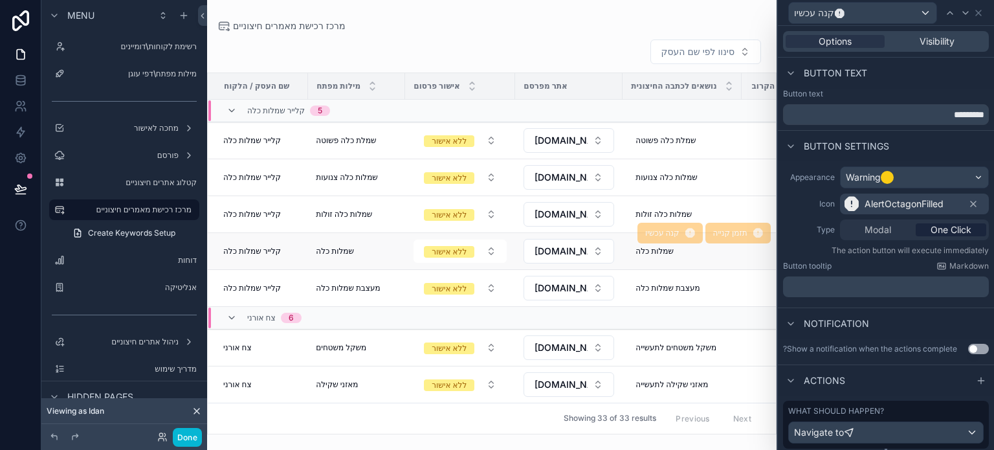
click at [675, 232] on span "קנה עכשיו" at bounding box center [670, 234] width 65 height 10
click at [718, 243] on div "תזמן קנייה" at bounding box center [738, 233] width 65 height 21
click at [716, 239] on span "תזמן קנייה" at bounding box center [738, 234] width 65 height 10
click at [873, 232] on span "Modal" at bounding box center [878, 229] width 27 height 13
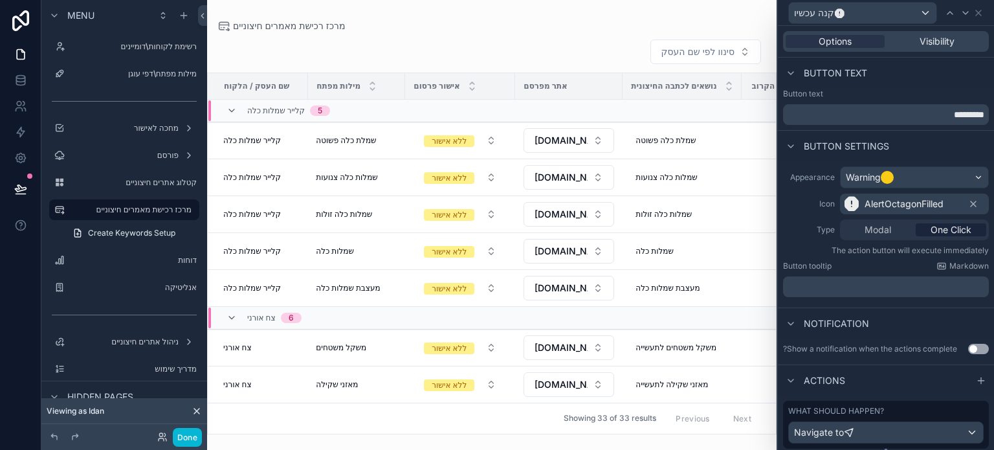
click at [793, 243] on div "Appearance Warning Icon AlertOctagonFilled Type Modal One Click The action butt…" at bounding box center [886, 231] width 216 height 141
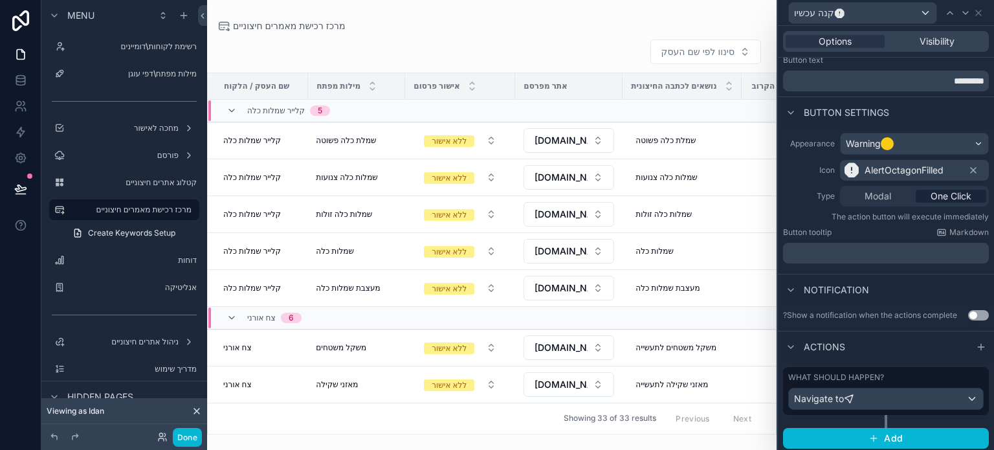
scroll to position [36, 0]
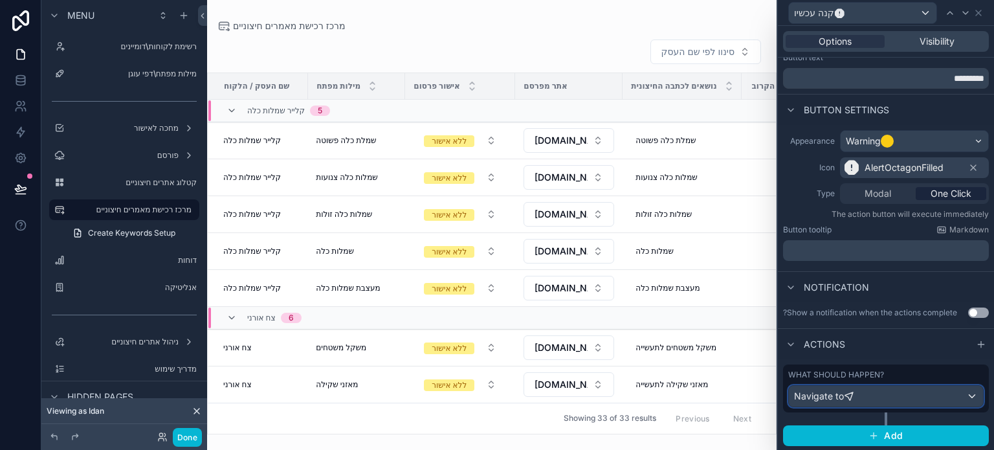
click at [851, 391] on icon at bounding box center [849, 396] width 10 height 10
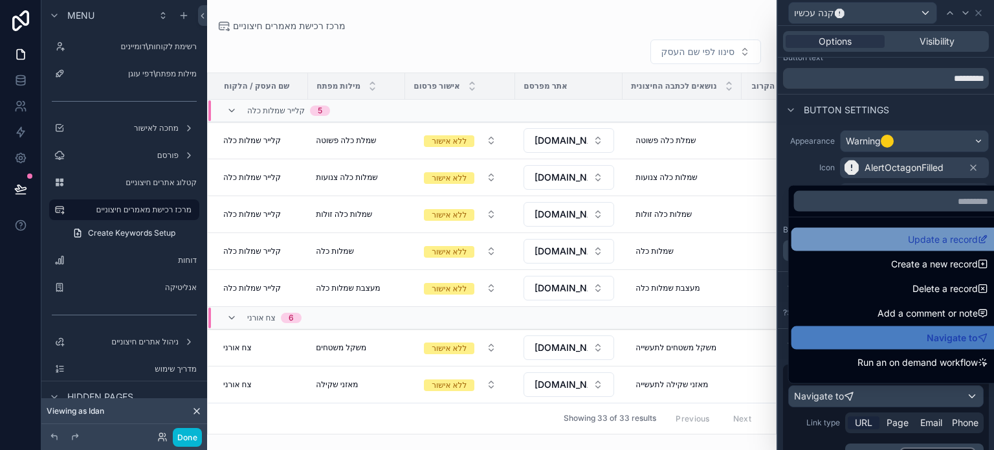
click at [882, 234] on div "Update a record" at bounding box center [896, 240] width 194 height 16
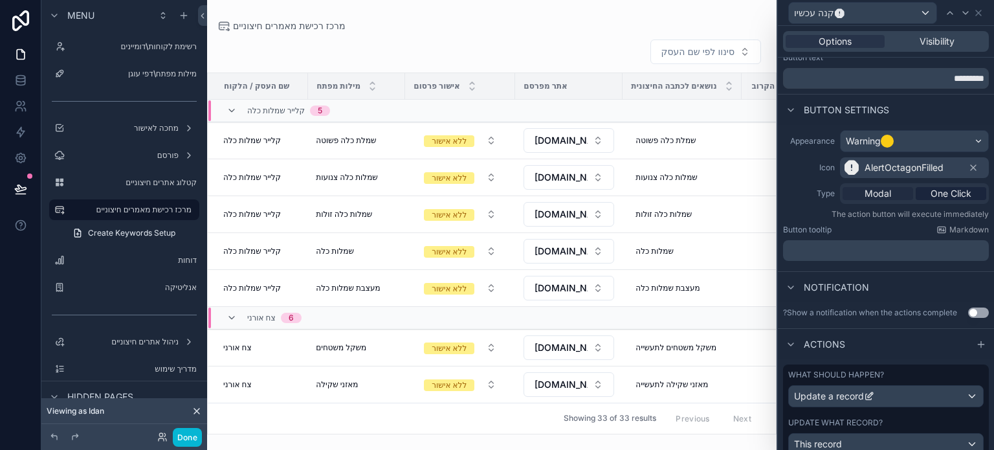
click at [872, 191] on span "Modal" at bounding box center [878, 193] width 27 height 13
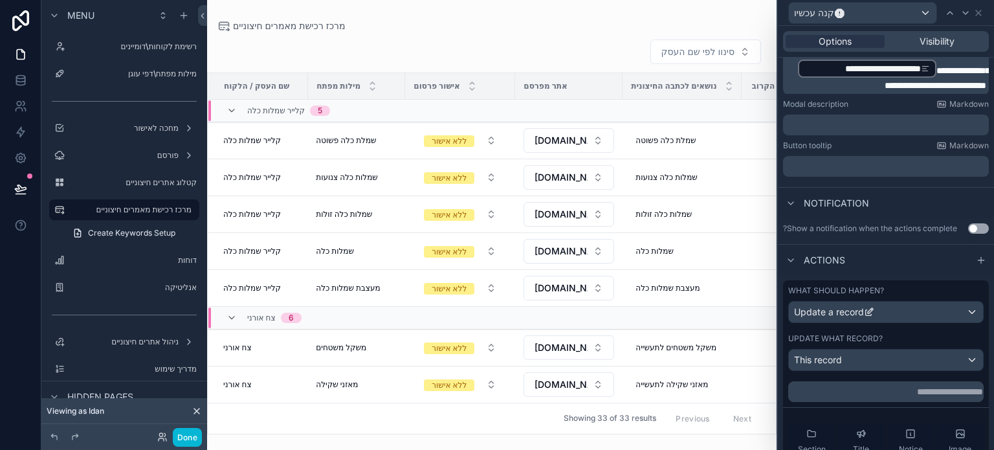
scroll to position [295, 0]
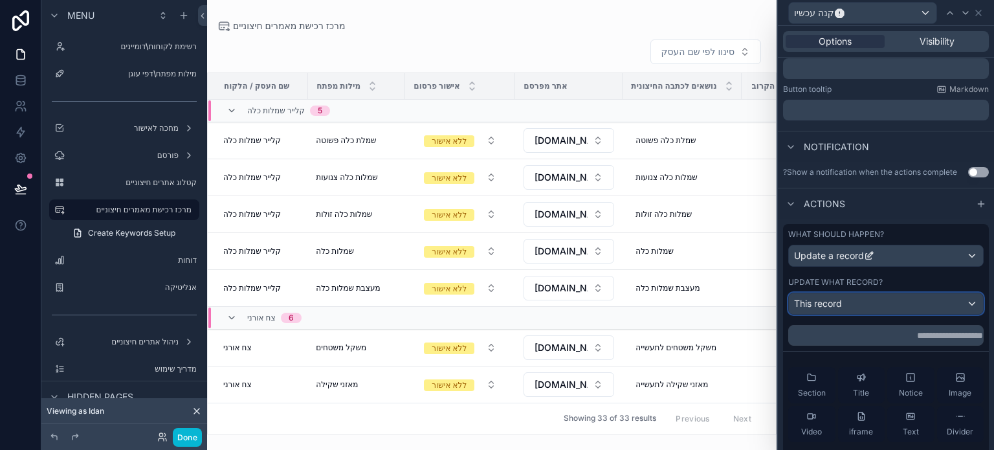
click at [873, 297] on div "This record" at bounding box center [886, 303] width 194 height 21
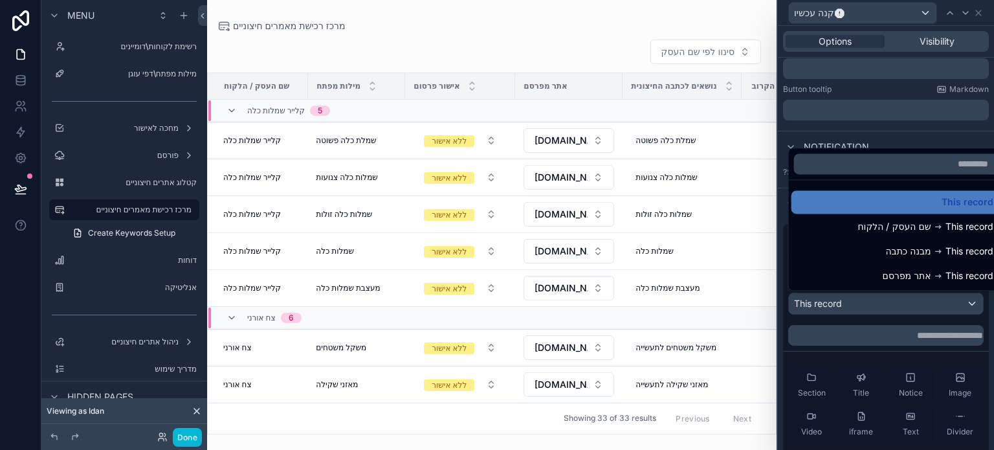
click at [846, 297] on div at bounding box center [886, 225] width 216 height 450
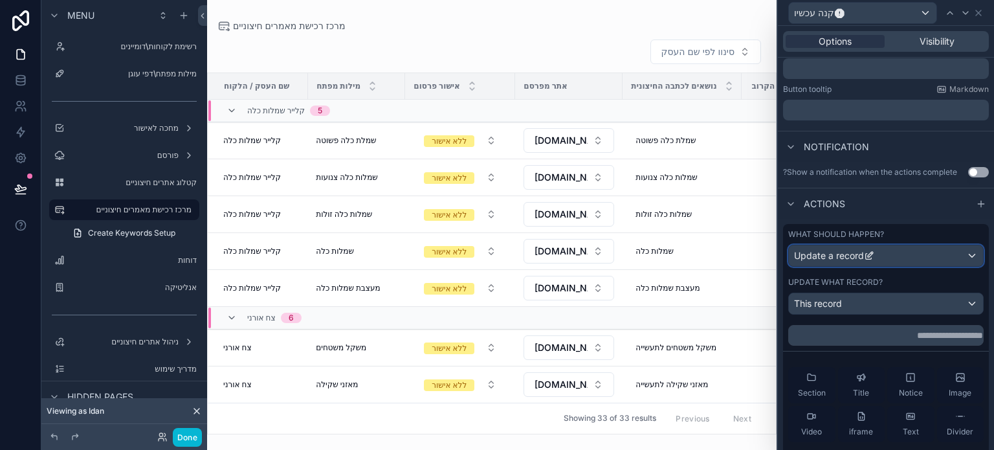
click at [832, 258] on span "Update a record" at bounding box center [829, 255] width 70 height 13
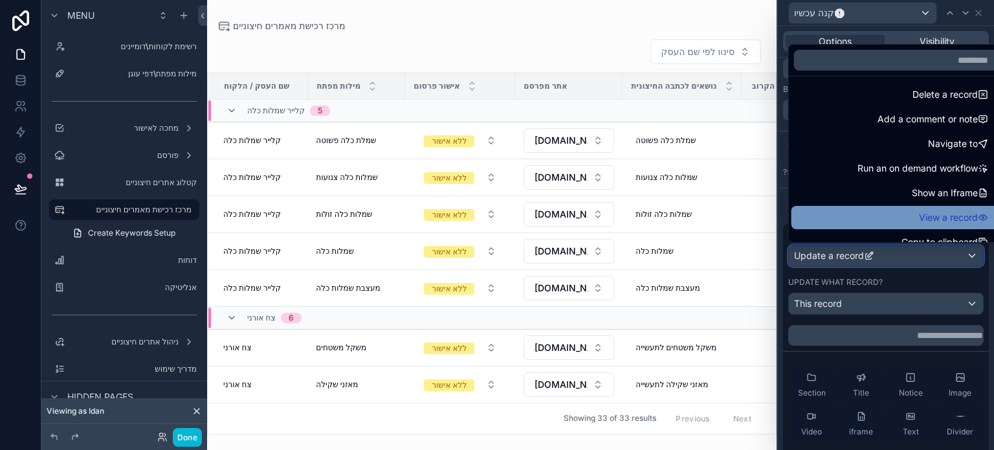
scroll to position [52, 0]
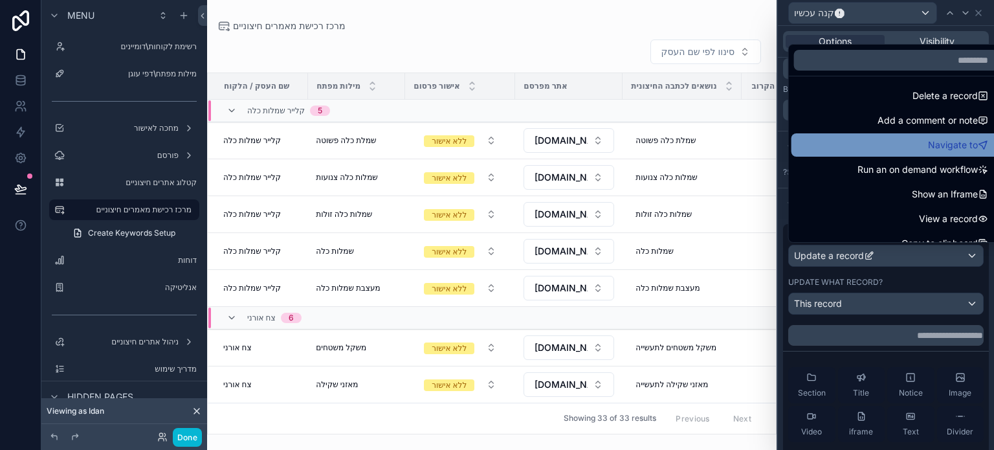
click at [864, 150] on div "Navigate to" at bounding box center [896, 145] width 194 height 16
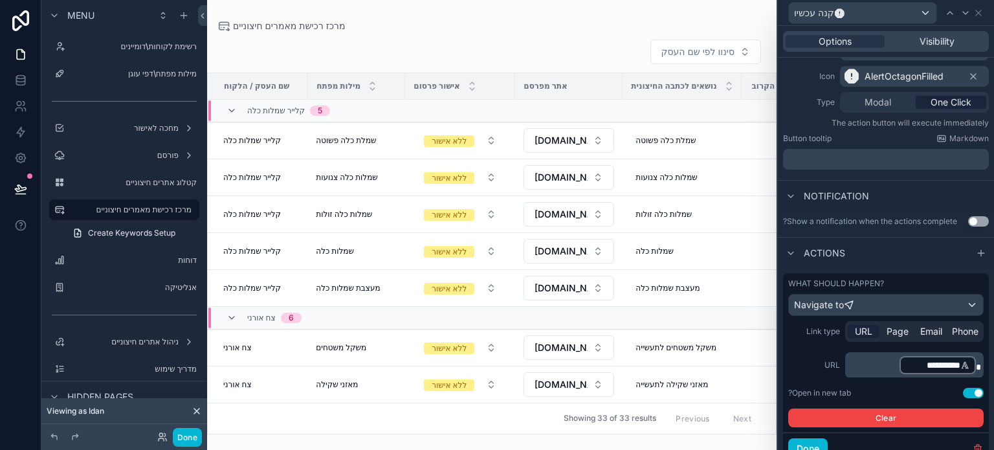
scroll to position [178, 0]
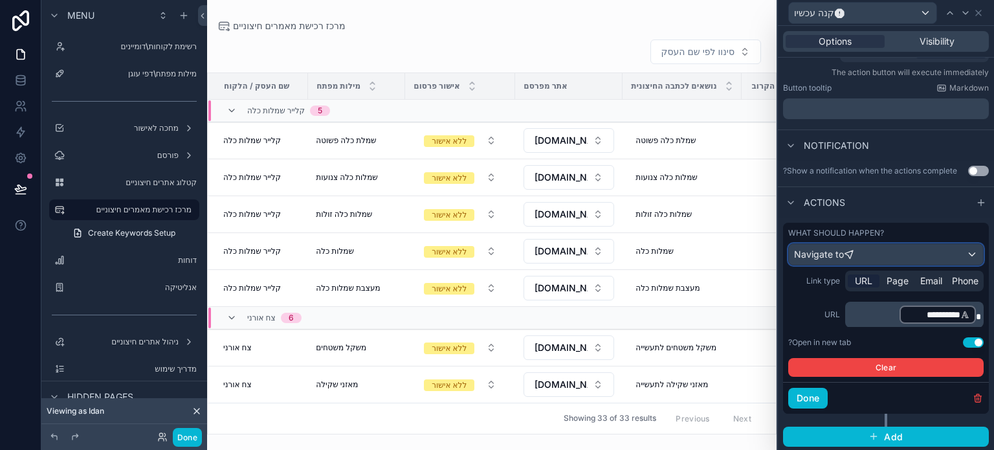
click at [862, 262] on div "Navigate to" at bounding box center [886, 254] width 194 height 21
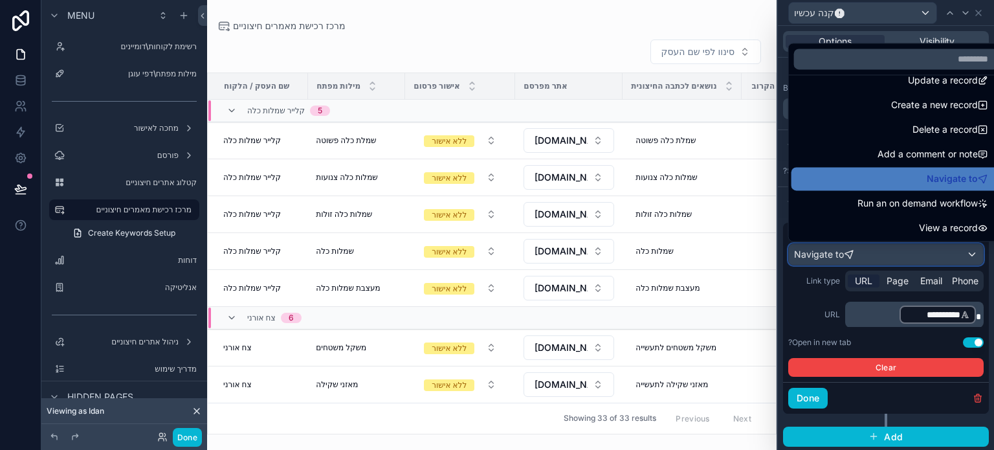
scroll to position [0, 0]
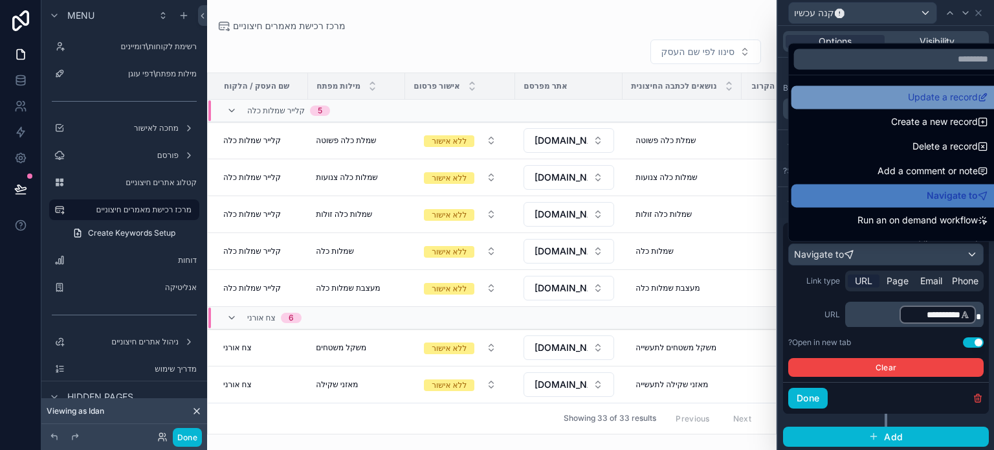
click at [888, 98] on div "Update a record" at bounding box center [896, 97] width 194 height 16
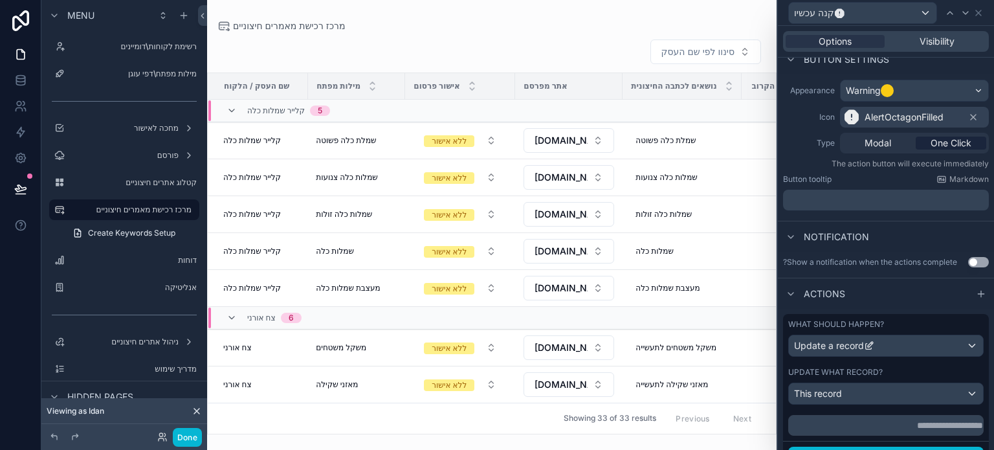
scroll to position [145, 0]
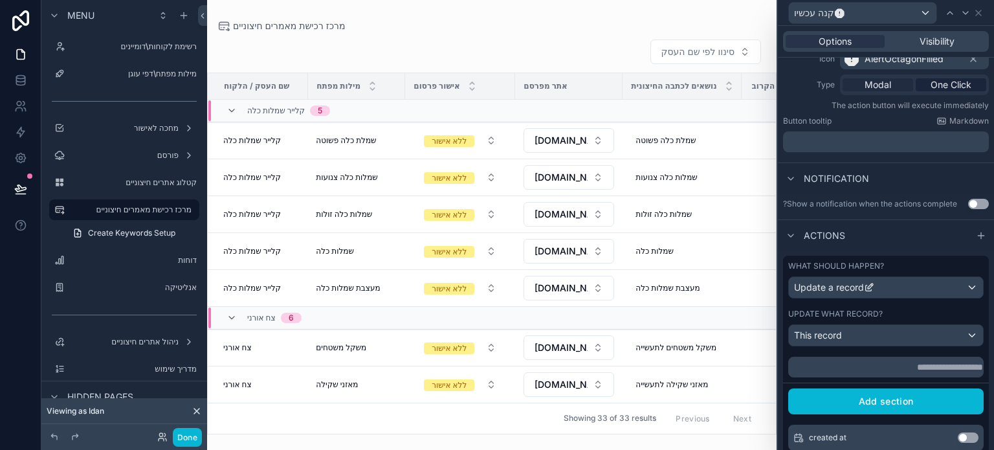
click at [886, 79] on span "Modal" at bounding box center [878, 84] width 27 height 13
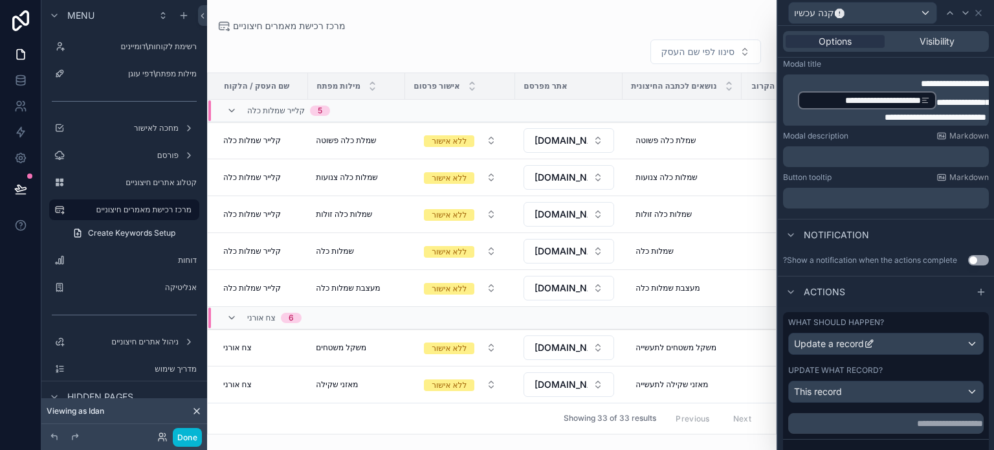
scroll to position [210, 0]
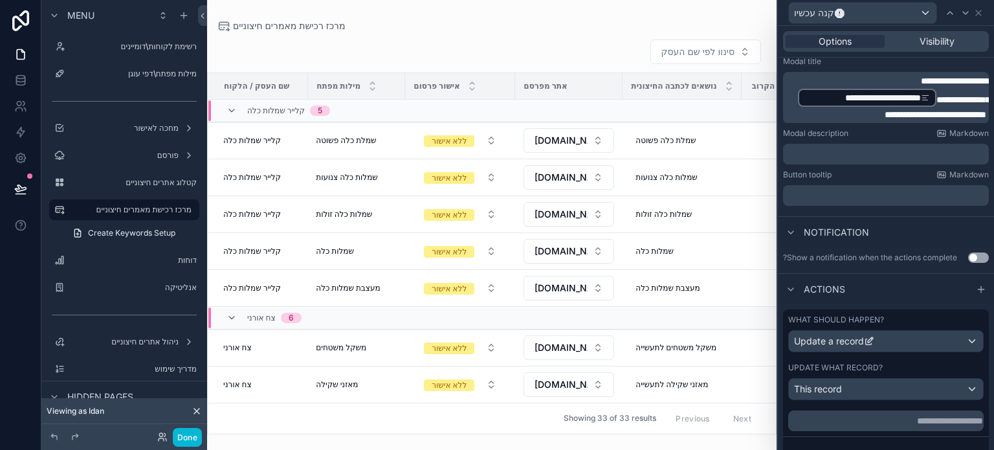
click at [839, 195] on p "﻿" at bounding box center [887, 195] width 198 height 13
click at [851, 173] on div "Button tooltip Markdown" at bounding box center [886, 175] width 206 height 10
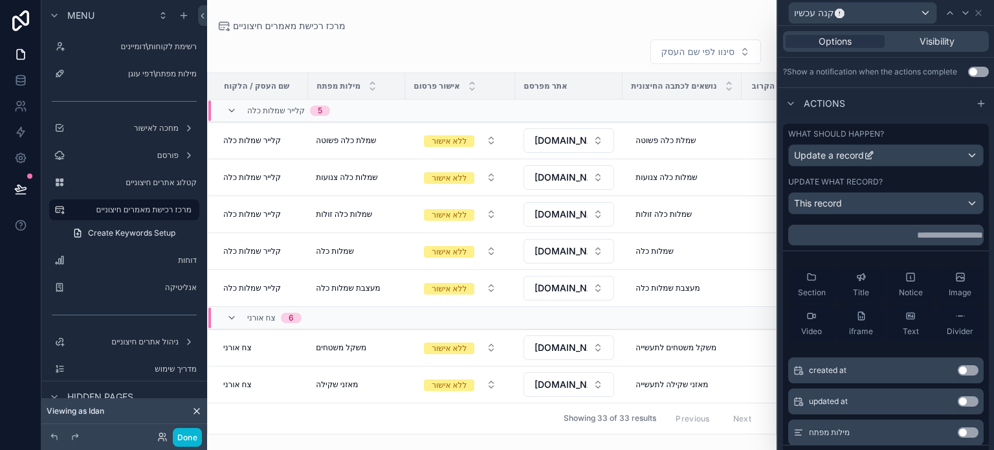
scroll to position [394, 0]
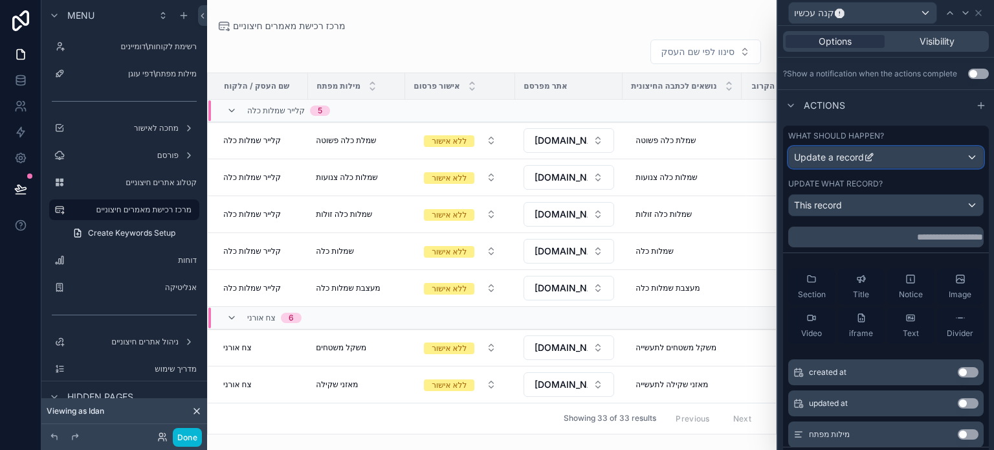
click at [869, 162] on div "Update a record" at bounding box center [836, 157] width 85 height 13
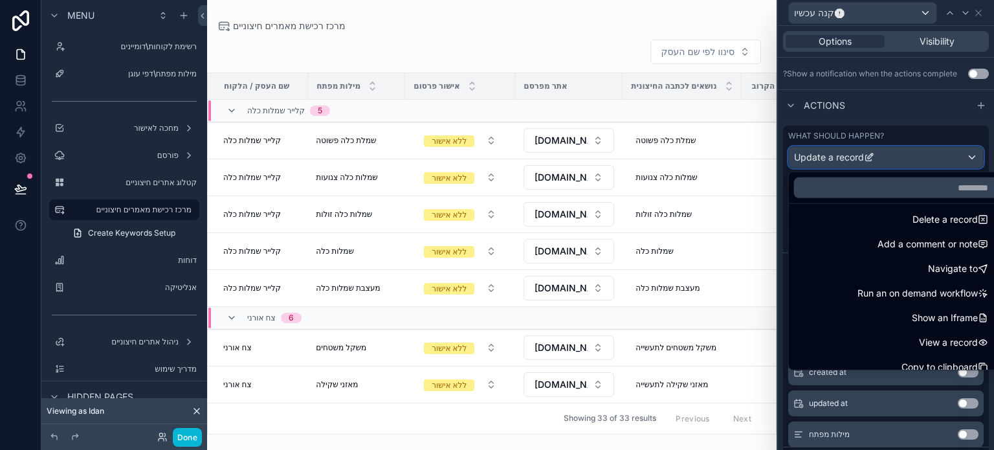
scroll to position [52, 0]
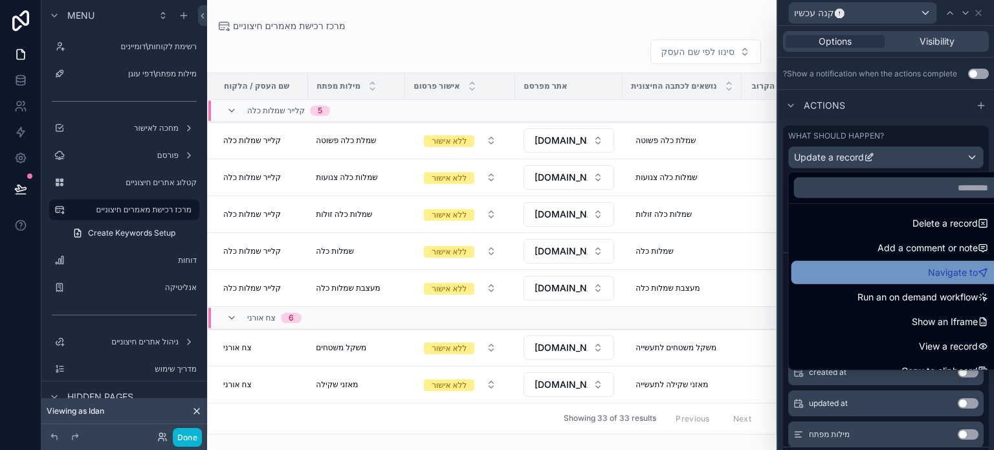
click at [928, 271] on span "Navigate to" at bounding box center [953, 273] width 50 height 16
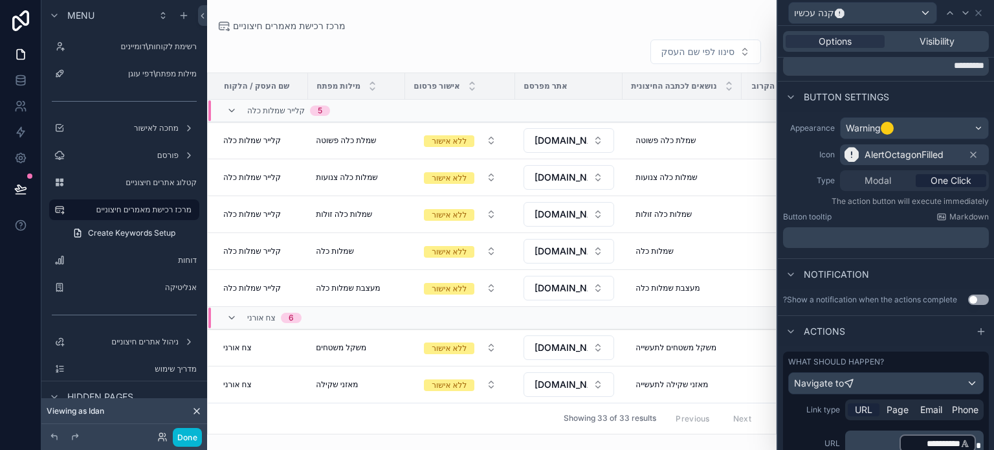
scroll to position [49, 0]
click at [901, 126] on div "Warning" at bounding box center [915, 128] width 148 height 21
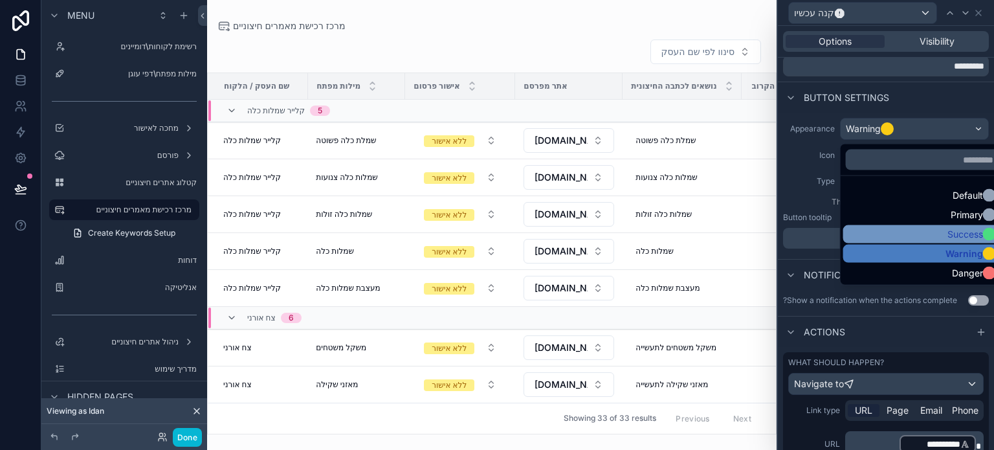
click at [897, 231] on div "Success" at bounding box center [925, 234] width 153 height 13
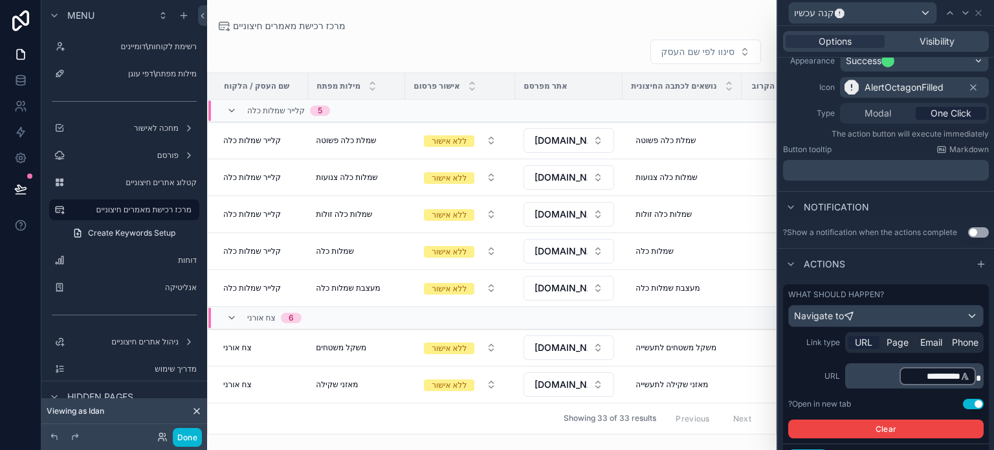
scroll to position [113, 0]
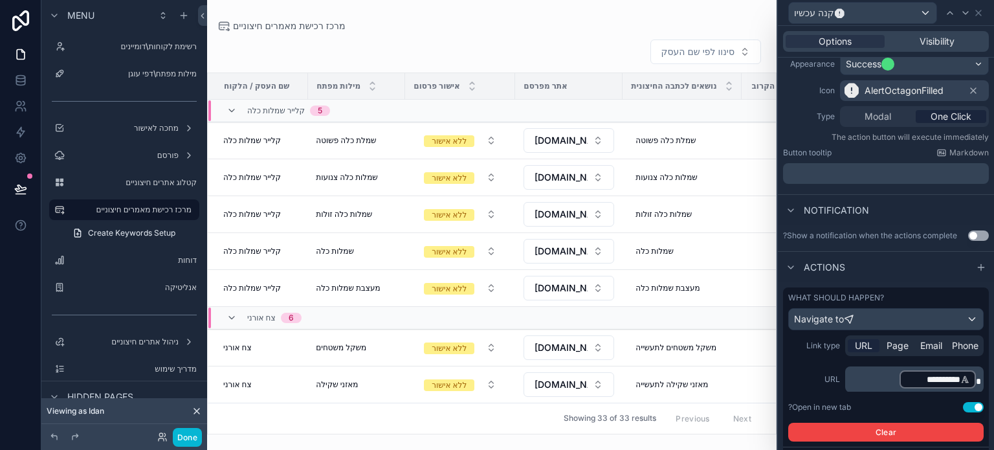
click at [827, 173] on p "﻿" at bounding box center [887, 173] width 198 height 13
click at [863, 124] on div "Modal One Click" at bounding box center [914, 116] width 149 height 21
click at [866, 120] on span "Modal" at bounding box center [878, 116] width 27 height 13
click at [862, 339] on span "URL" at bounding box center [863, 345] width 17 height 13
click at [879, 377] on p "**********" at bounding box center [916, 379] width 131 height 21
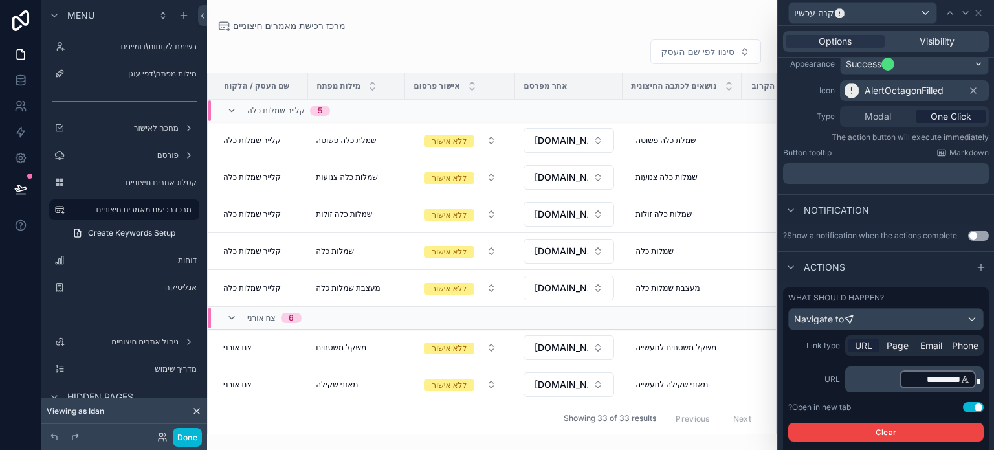
click at [807, 380] on label "URL" at bounding box center [814, 379] width 52 height 10
click at [889, 350] on span "Page" at bounding box center [898, 345] width 22 height 13
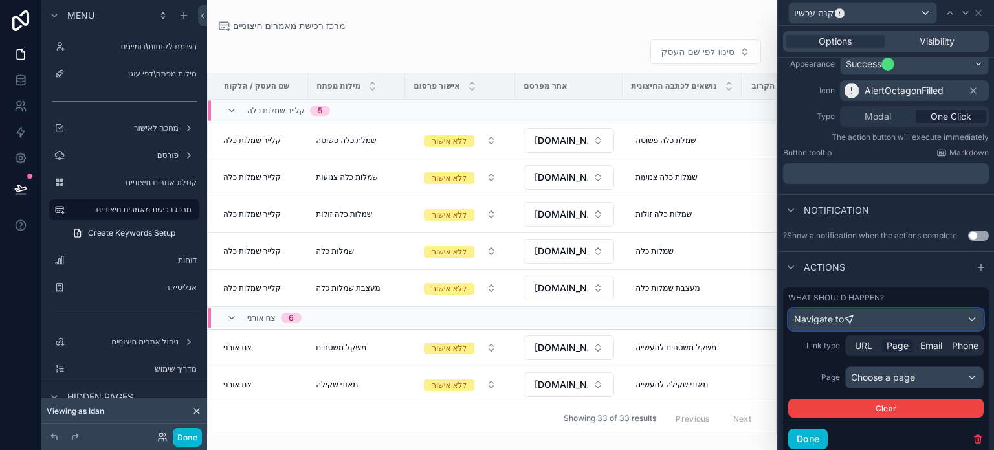
click at [847, 320] on icon at bounding box center [849, 319] width 8 height 8
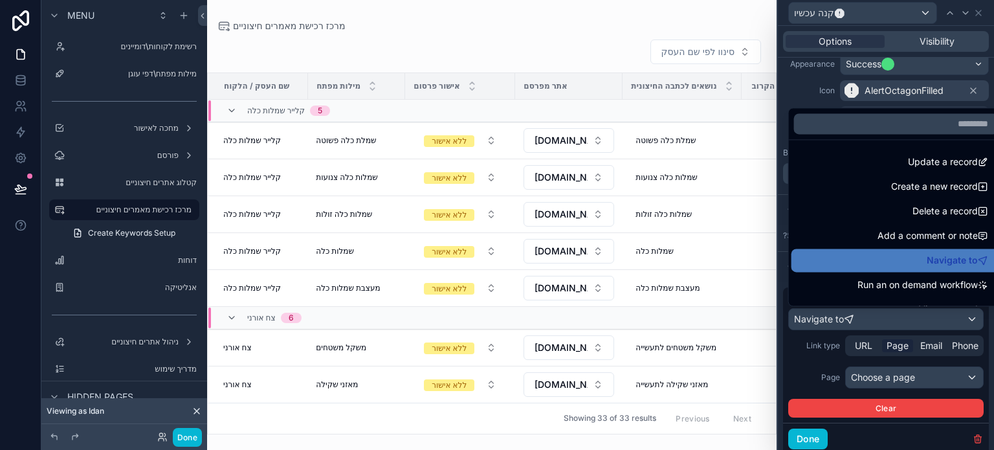
click at [821, 148] on ul "Update a record Create a new record Delete a record Add a comment or note Navig…" at bounding box center [896, 223] width 215 height 166
click at [876, 159] on div "Update a record" at bounding box center [896, 162] width 194 height 16
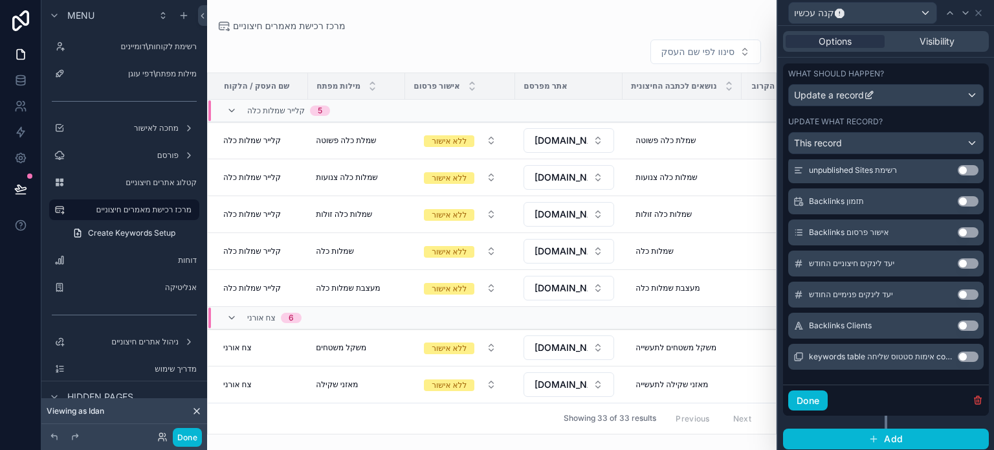
scroll to position [339, 0]
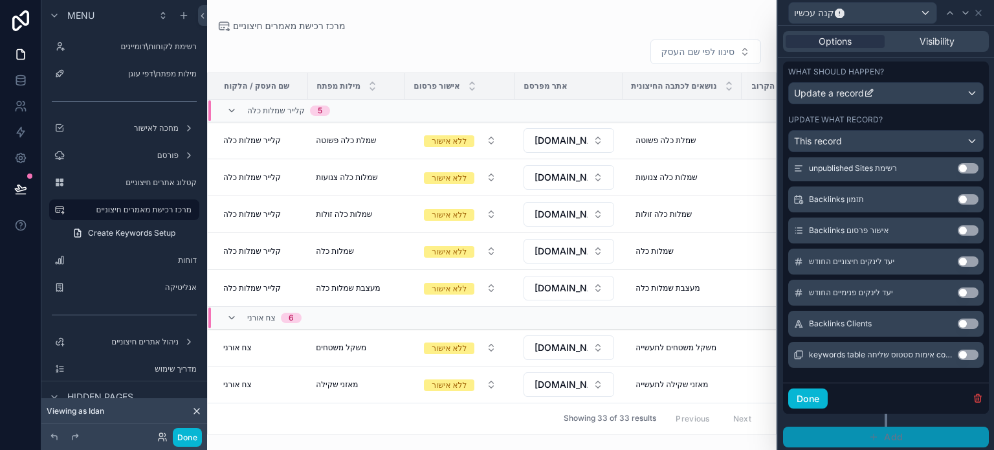
click at [908, 432] on button "Add" at bounding box center [886, 437] width 206 height 21
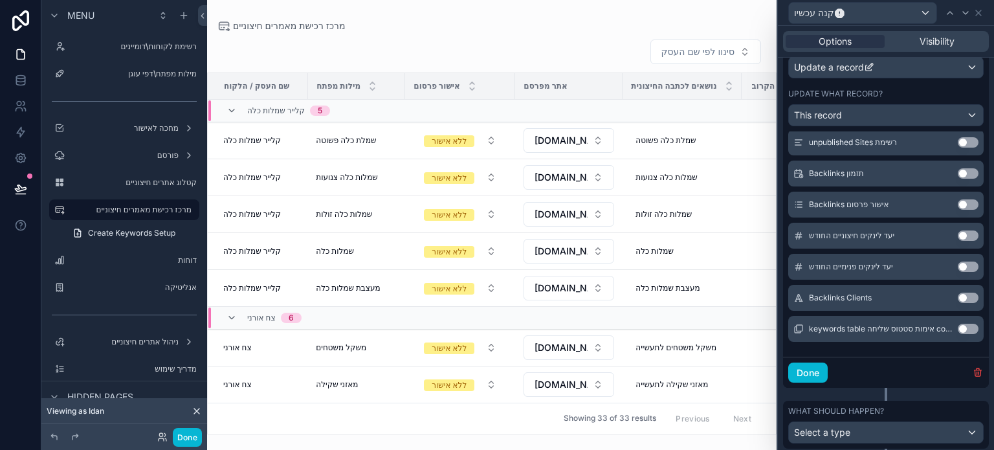
scroll to position [400, 0]
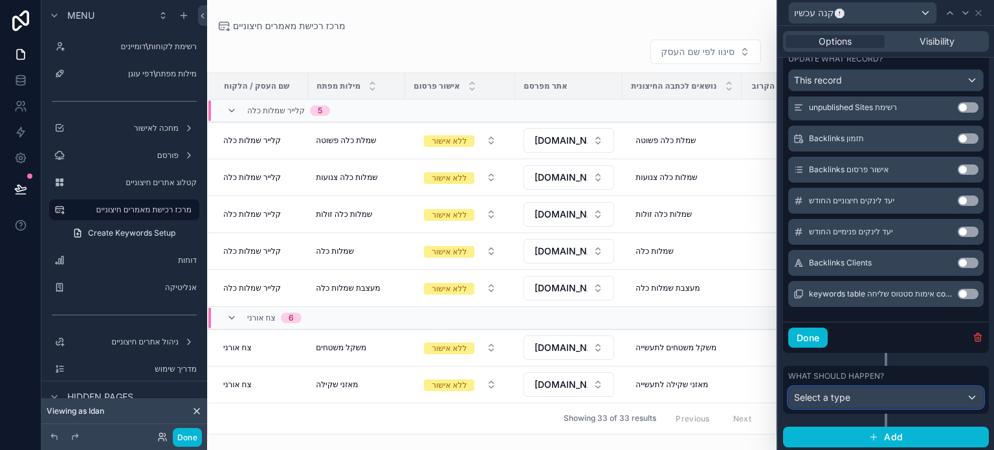
click at [880, 398] on div "Select a type" at bounding box center [886, 397] width 194 height 21
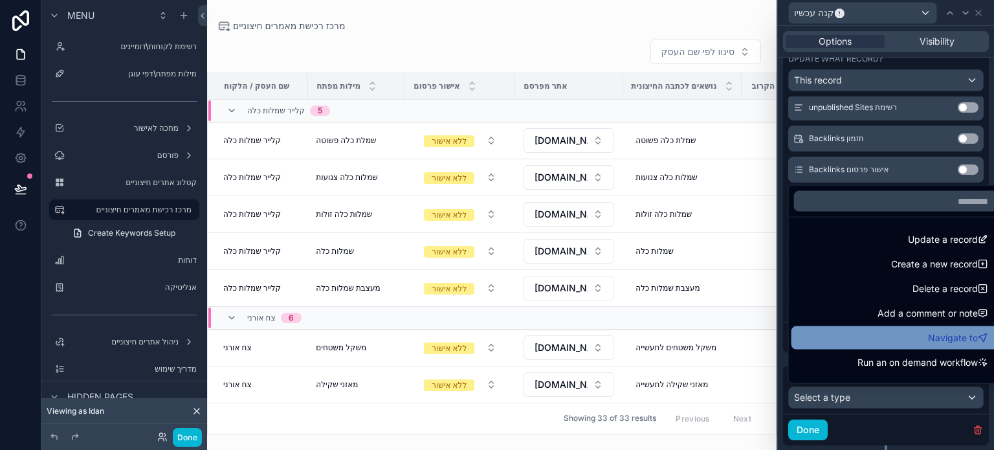
click at [860, 337] on div "Navigate to" at bounding box center [896, 338] width 194 height 16
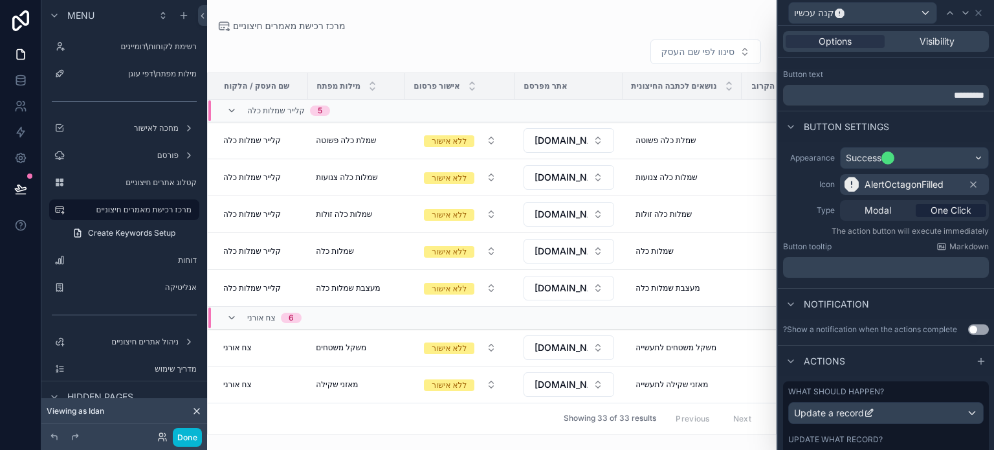
scroll to position [12, 0]
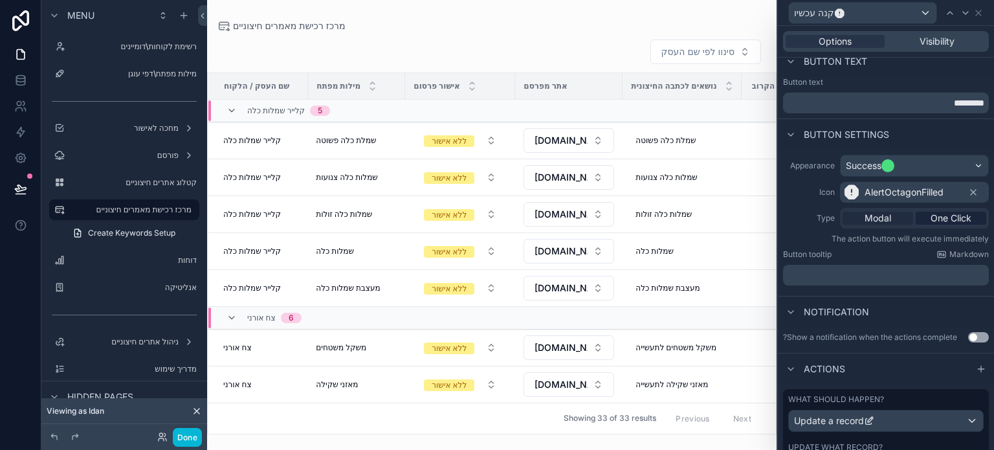
click at [870, 214] on span "Modal" at bounding box center [878, 218] width 27 height 13
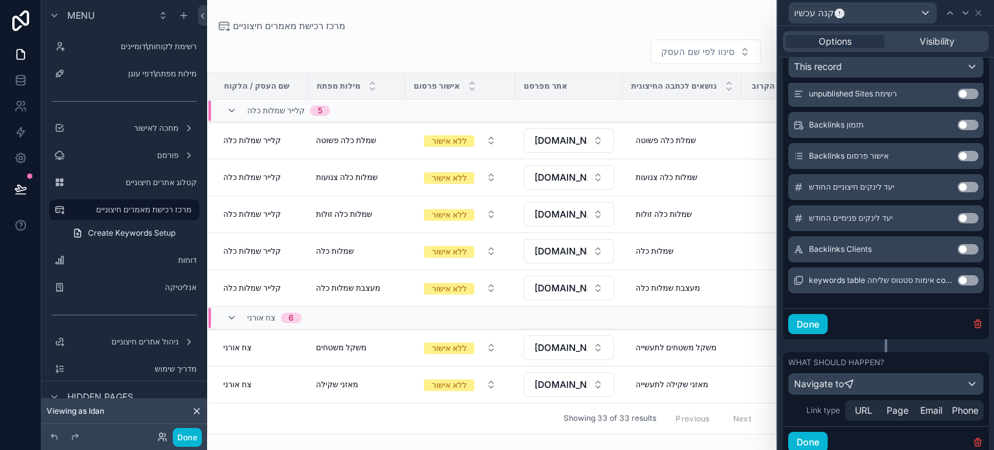
scroll to position [575, 0]
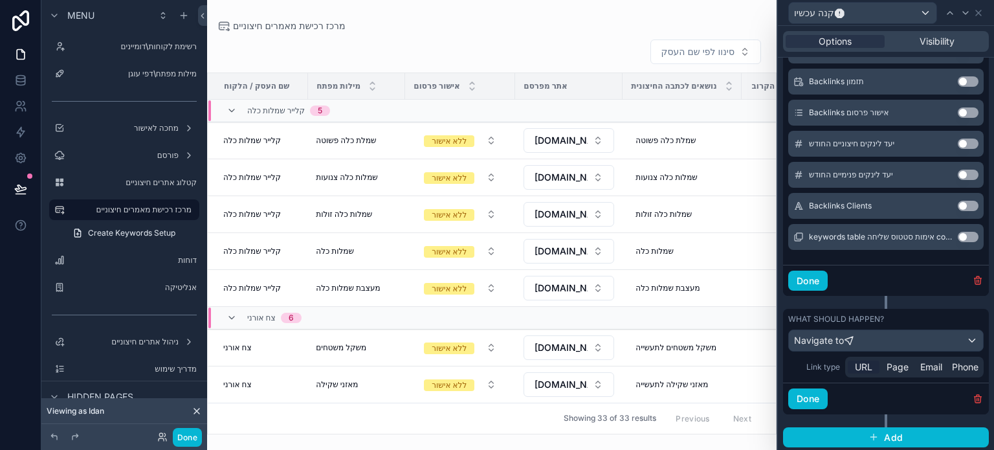
click at [862, 366] on span "URL" at bounding box center [863, 367] width 17 height 13
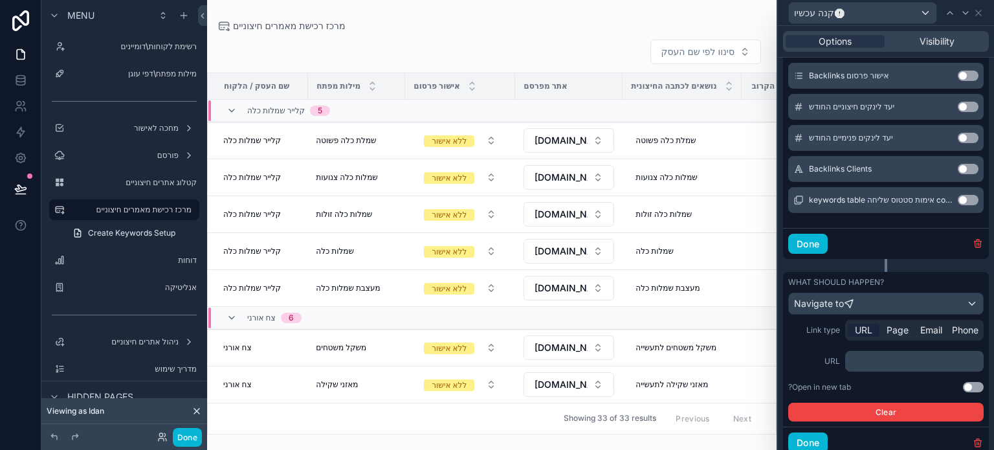
scroll to position [656, 0]
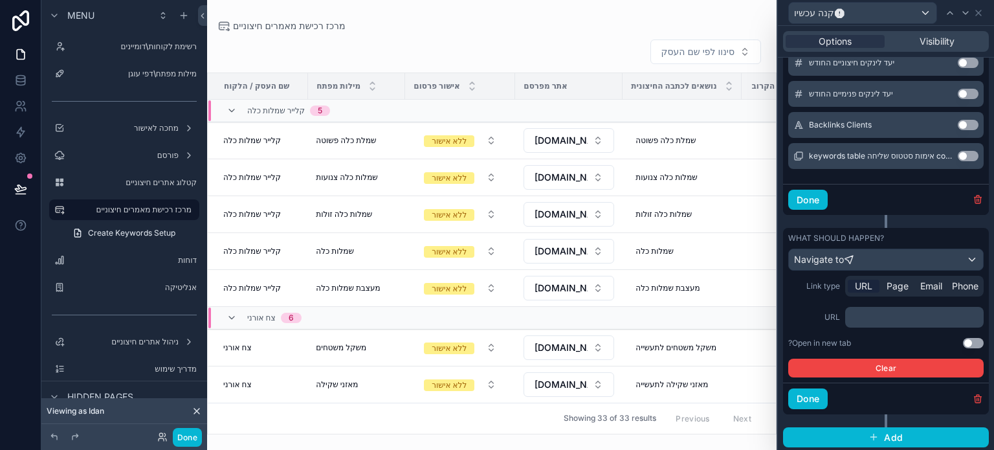
click at [869, 313] on p "﻿" at bounding box center [916, 317] width 131 height 13
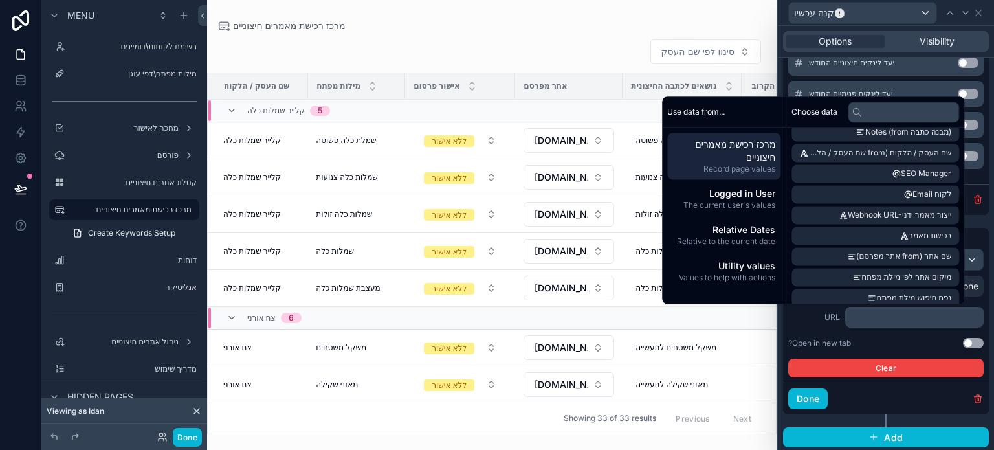
scroll to position [324, 0]
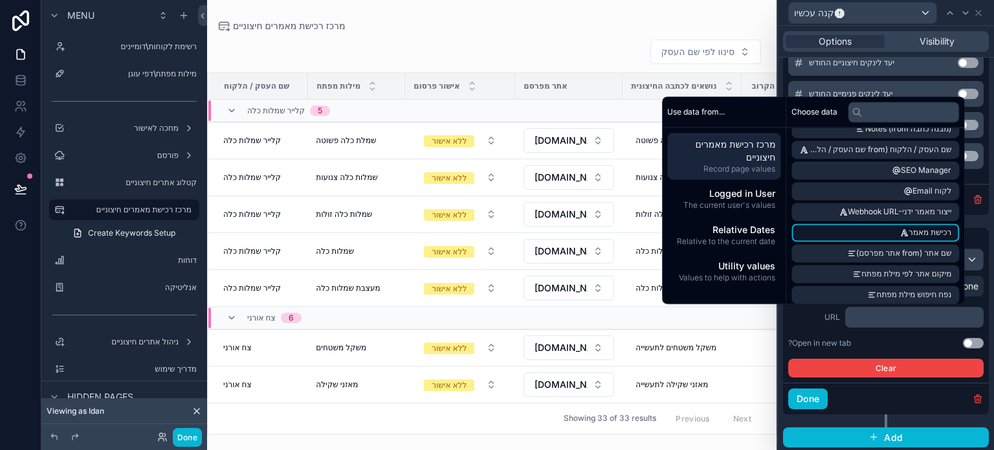
click at [878, 229] on li "רכישת מאמר" at bounding box center [876, 232] width 168 height 18
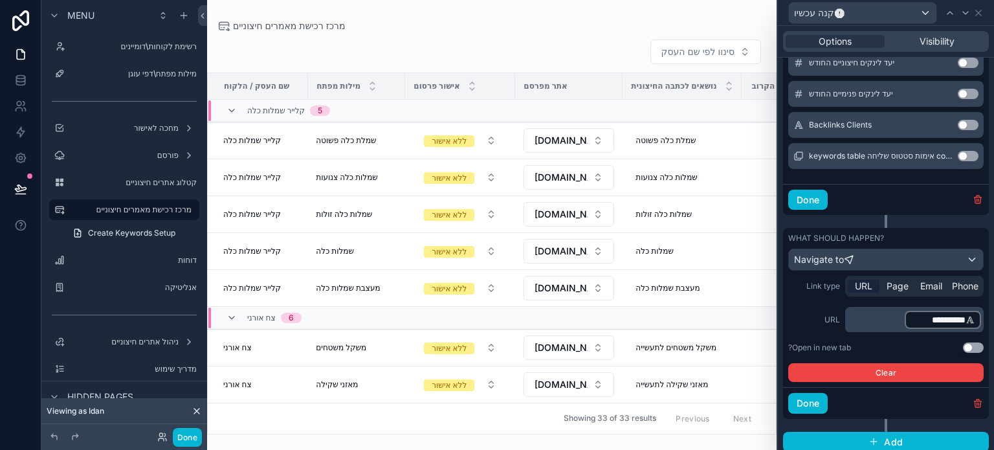
click at [809, 324] on div "**********" at bounding box center [885, 319] width 195 height 25
click at [816, 398] on button "Done" at bounding box center [807, 403] width 39 height 21
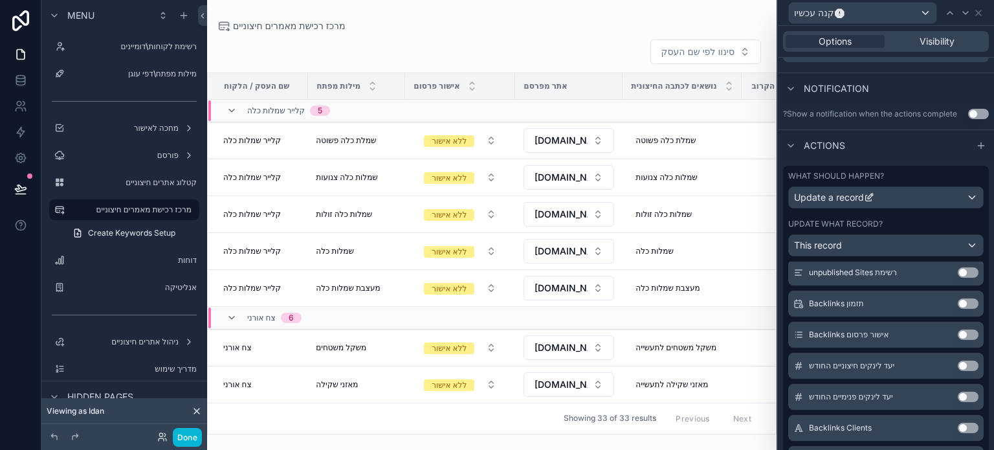
scroll to position [454, 0]
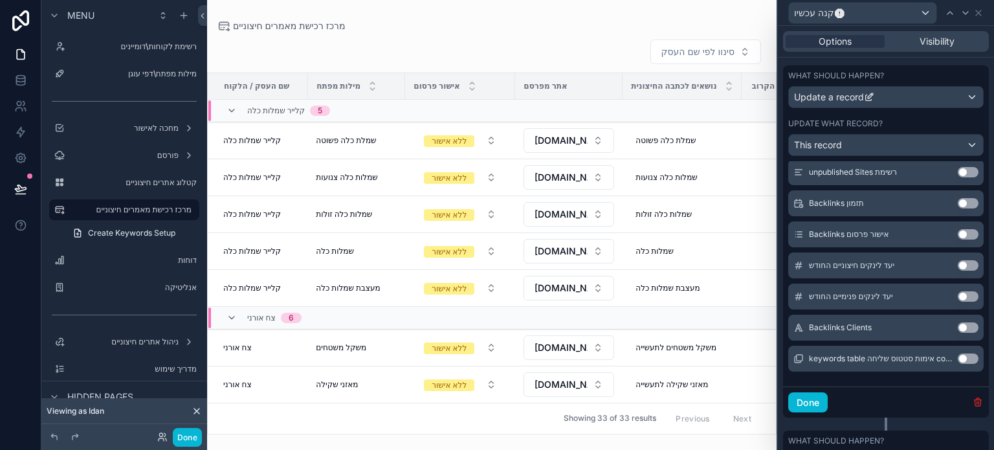
click at [975, 400] on icon "button" at bounding box center [978, 403] width 6 height 6
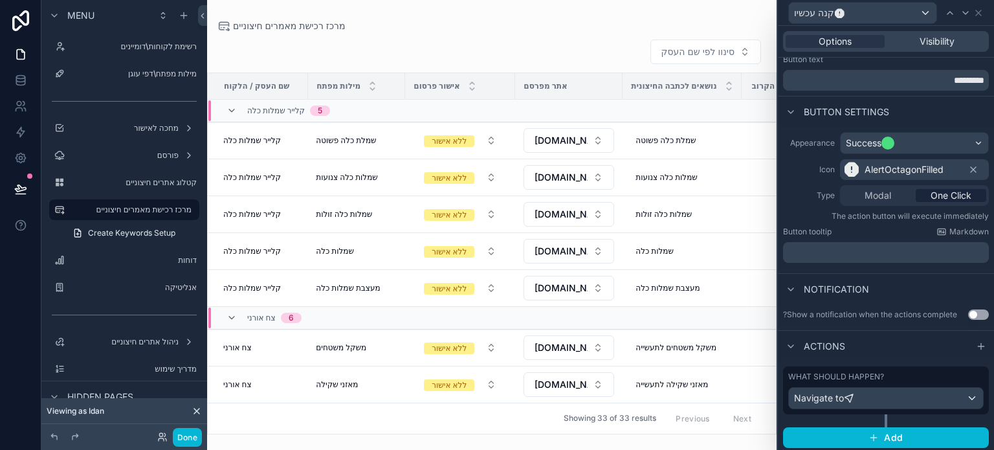
scroll to position [36, 0]
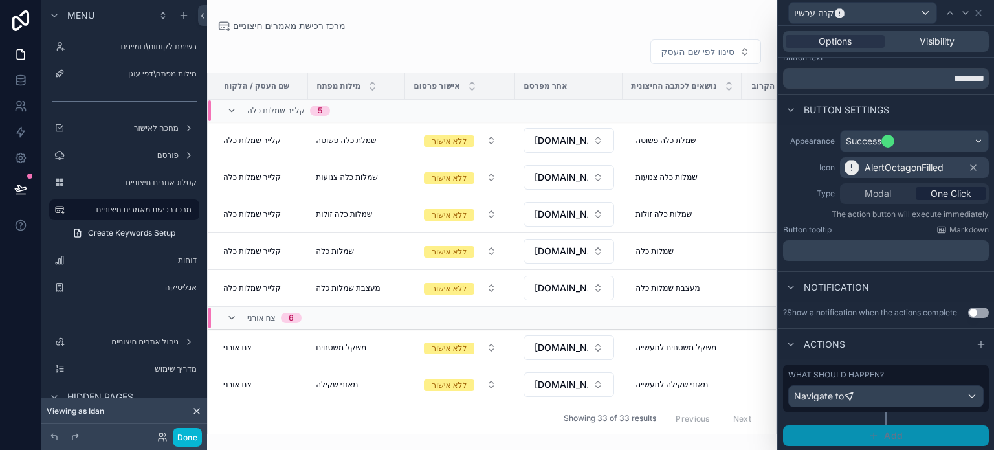
click at [896, 434] on span "Add" at bounding box center [893, 436] width 19 height 12
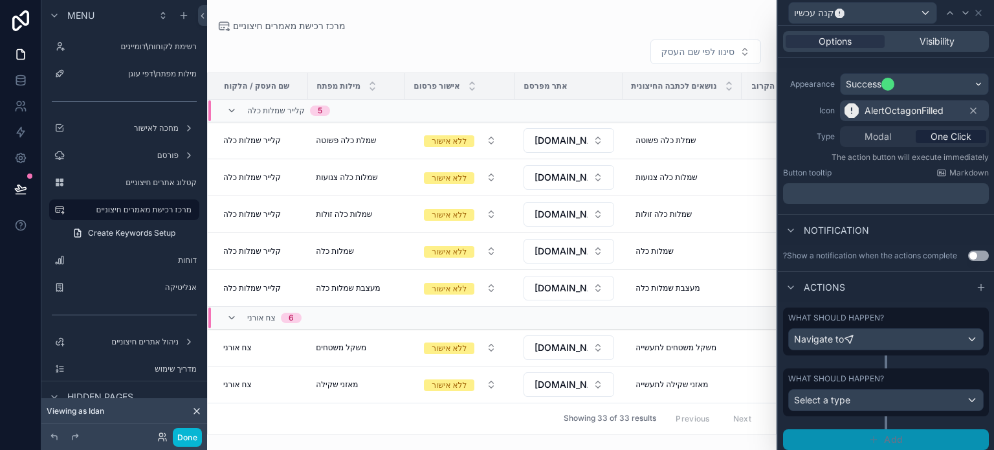
scroll to position [96, 0]
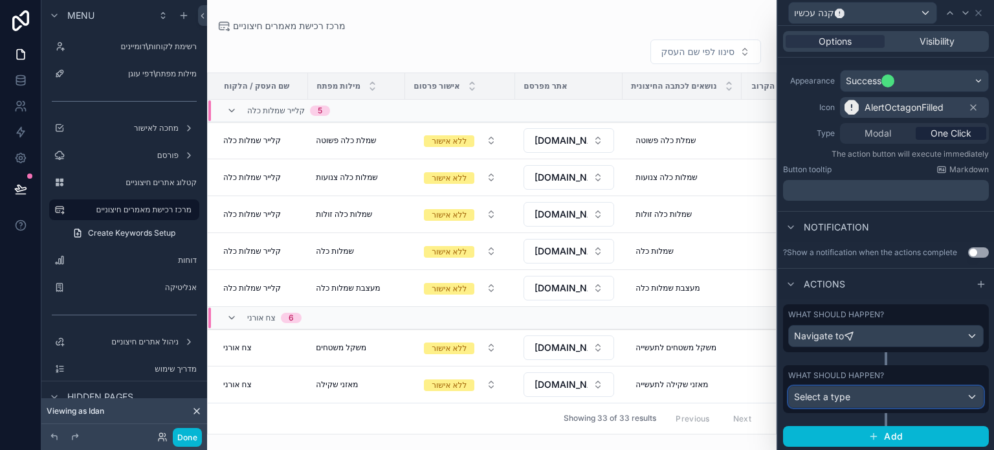
click at [842, 397] on span "Select a type" at bounding box center [822, 396] width 56 height 11
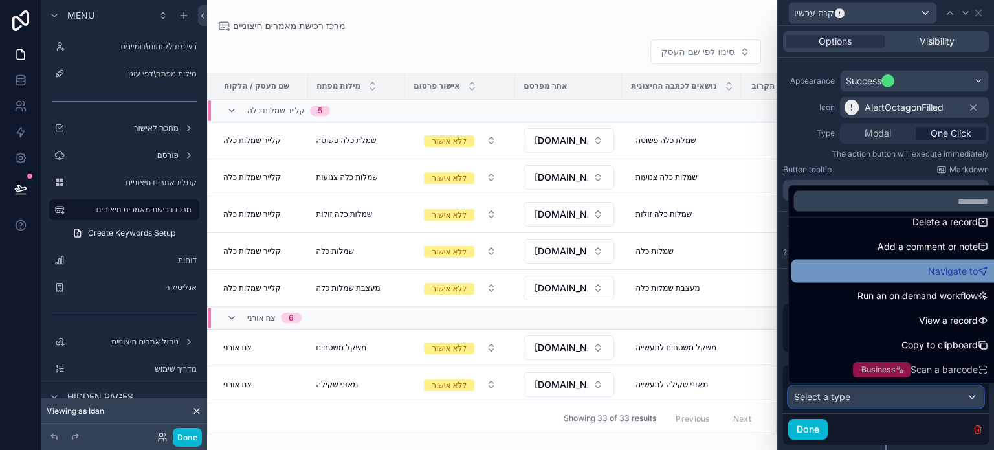
scroll to position [67, 0]
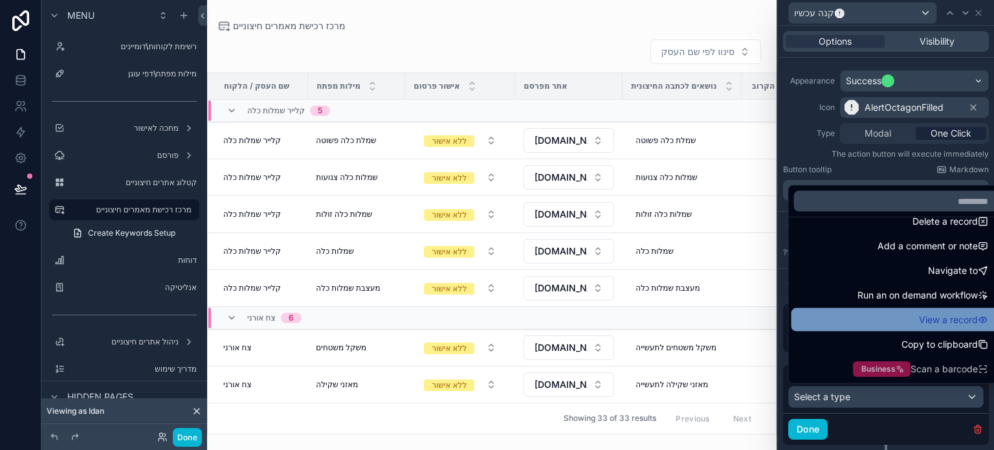
click at [896, 316] on div "View a record" at bounding box center [896, 320] width 194 height 16
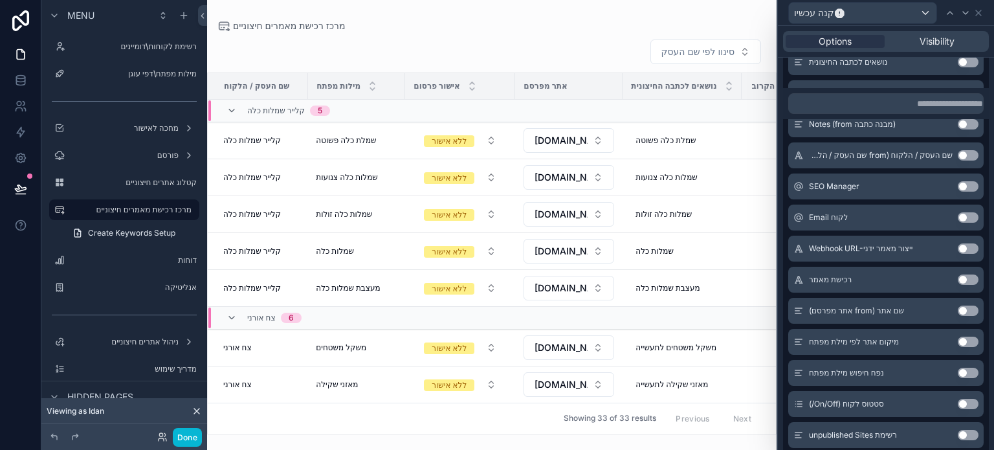
scroll to position [1132, 0]
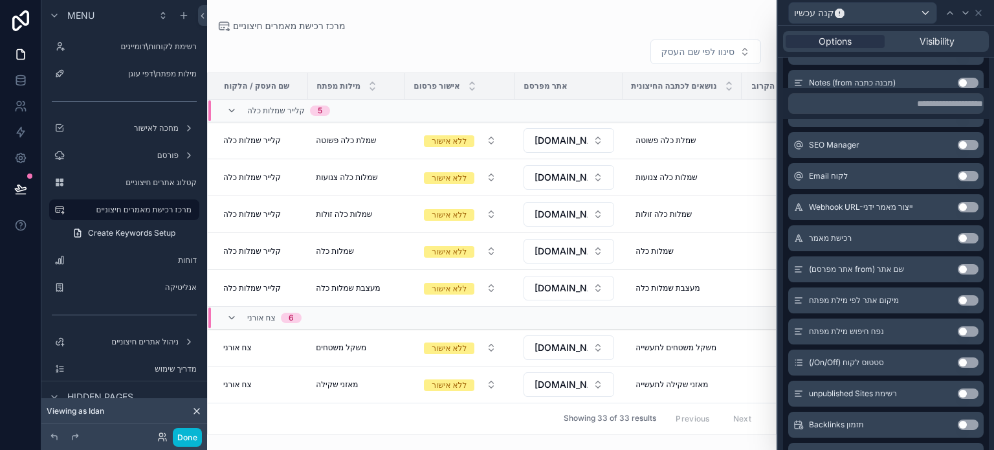
click at [958, 265] on button "Use setting" at bounding box center [968, 269] width 21 height 10
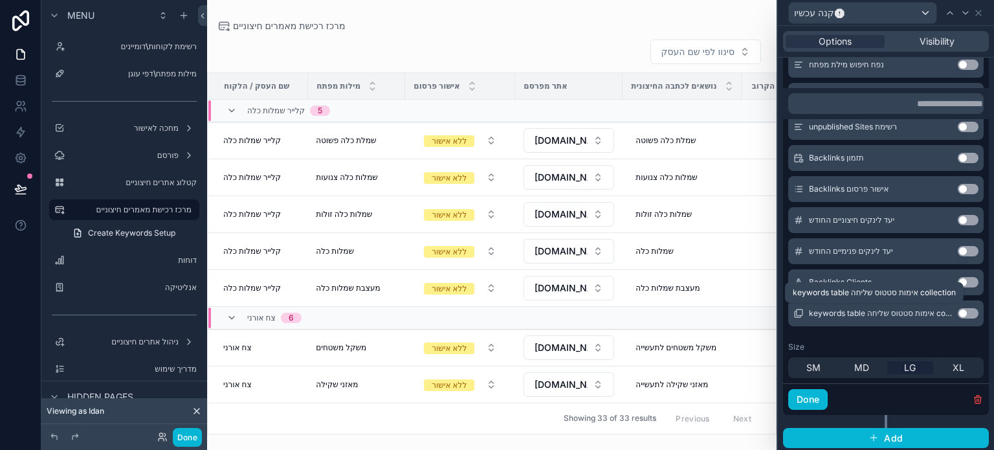
scroll to position [1405, 0]
click at [816, 392] on button "Done" at bounding box center [807, 398] width 39 height 21
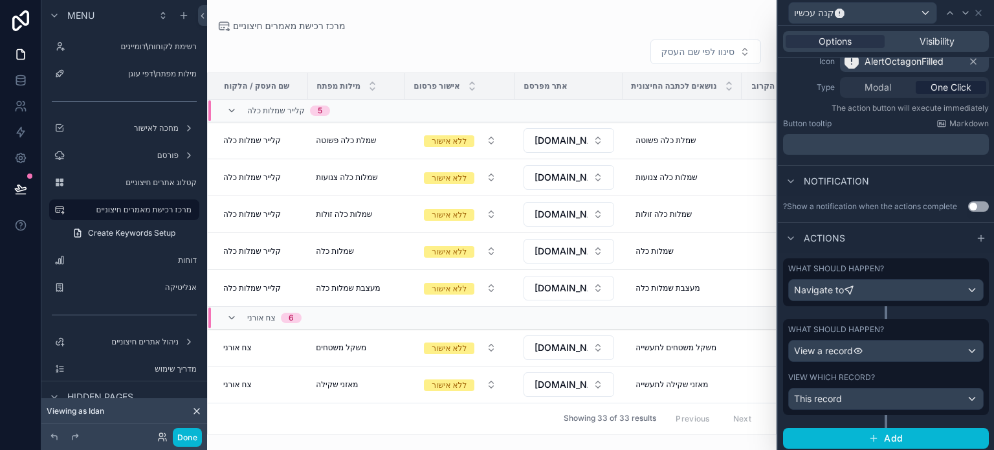
scroll to position [144, 0]
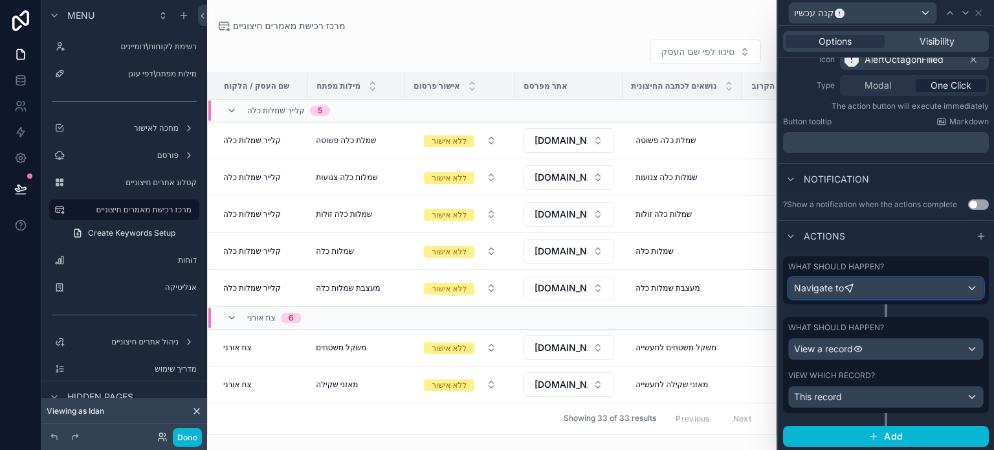
click at [939, 292] on div "Navigate to" at bounding box center [886, 288] width 194 height 21
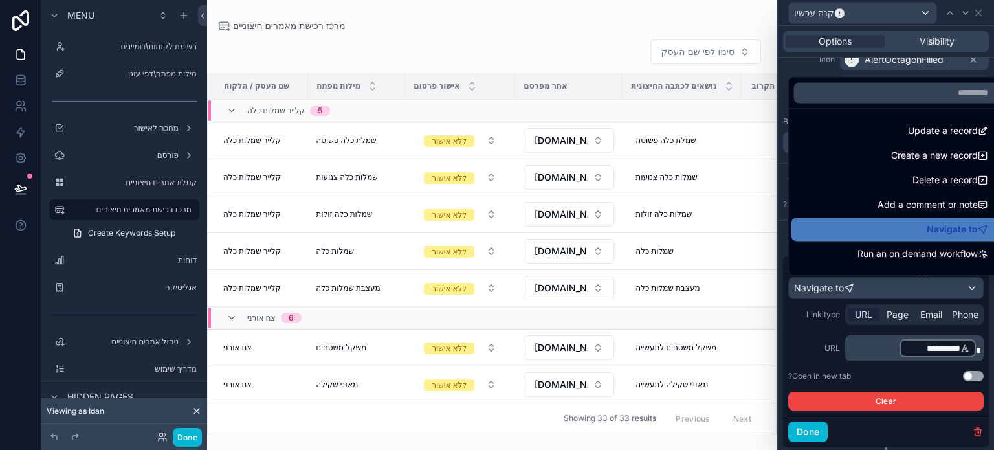
click at [988, 298] on div at bounding box center [886, 225] width 216 height 450
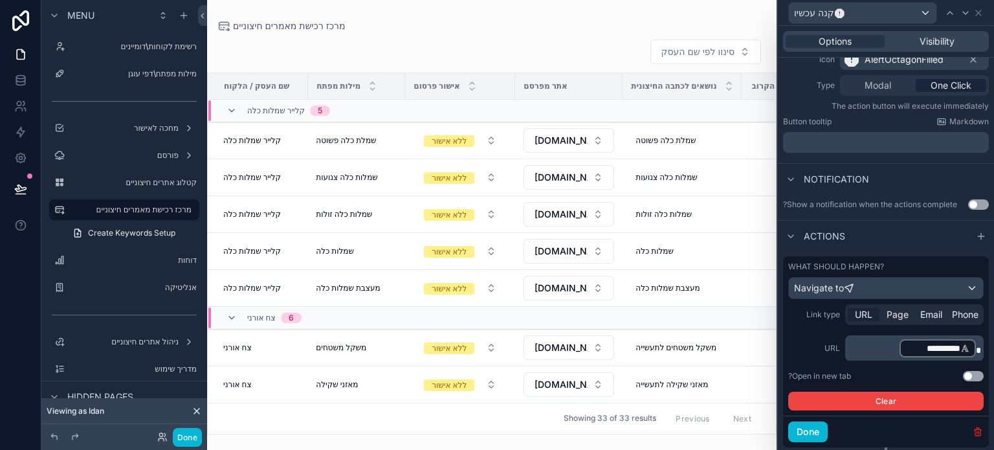
click at [975, 430] on icon "button" at bounding box center [978, 432] width 6 height 6
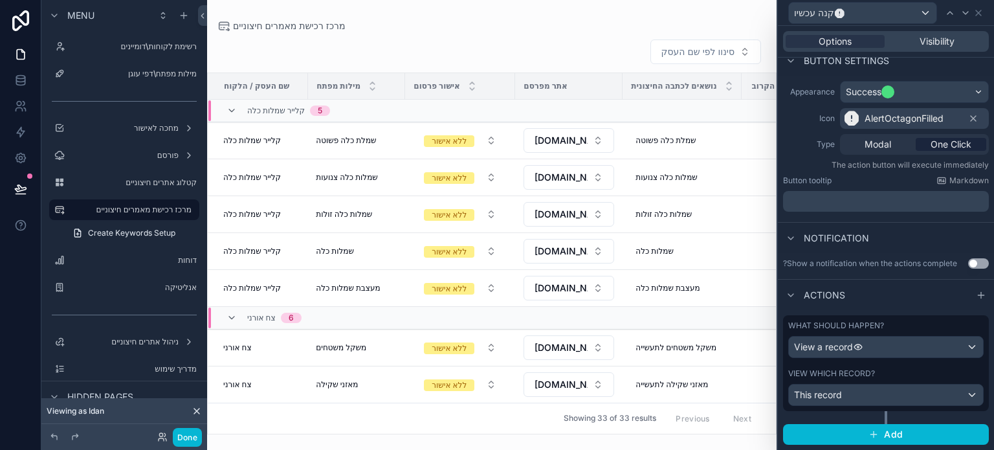
scroll to position [84, 0]
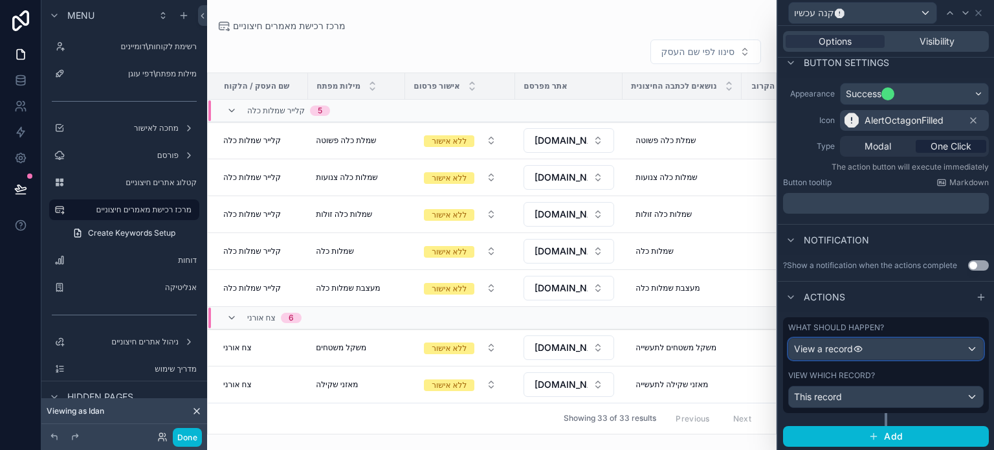
click at [862, 344] on icon at bounding box center [858, 349] width 10 height 10
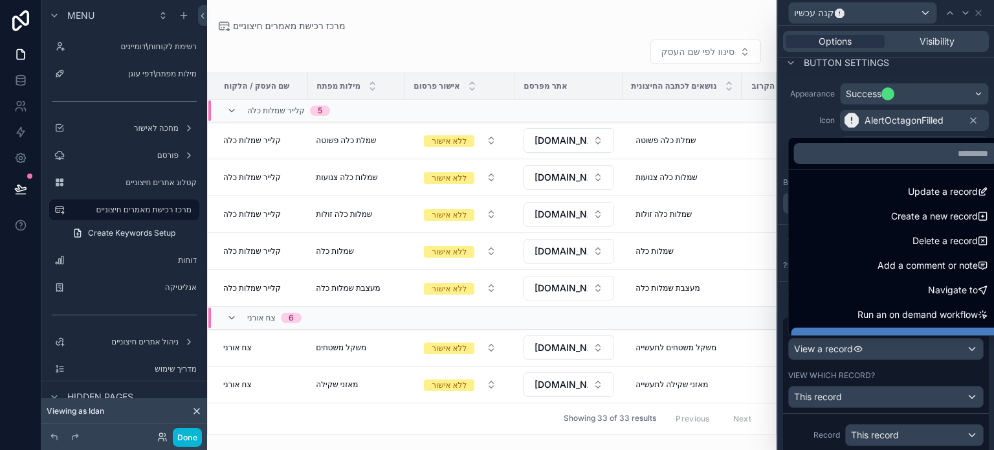
click at [783, 351] on div at bounding box center [886, 225] width 216 height 450
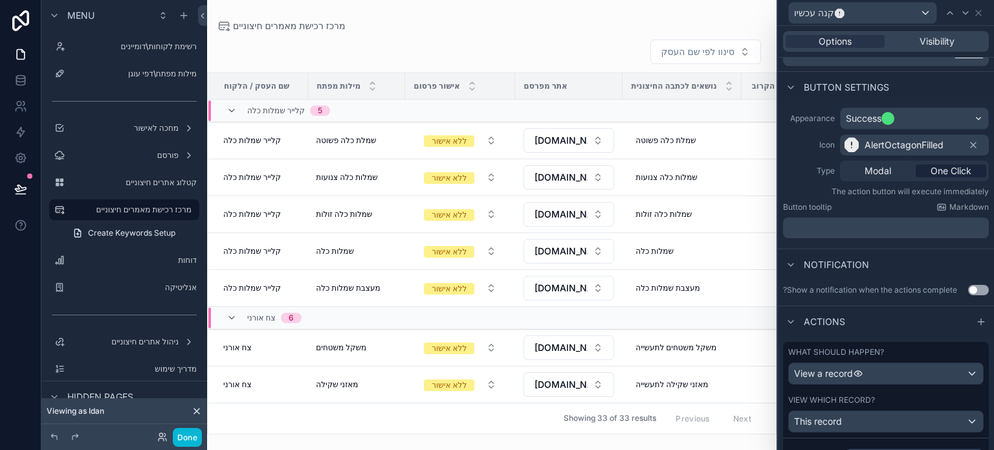
scroll to position [19, 0]
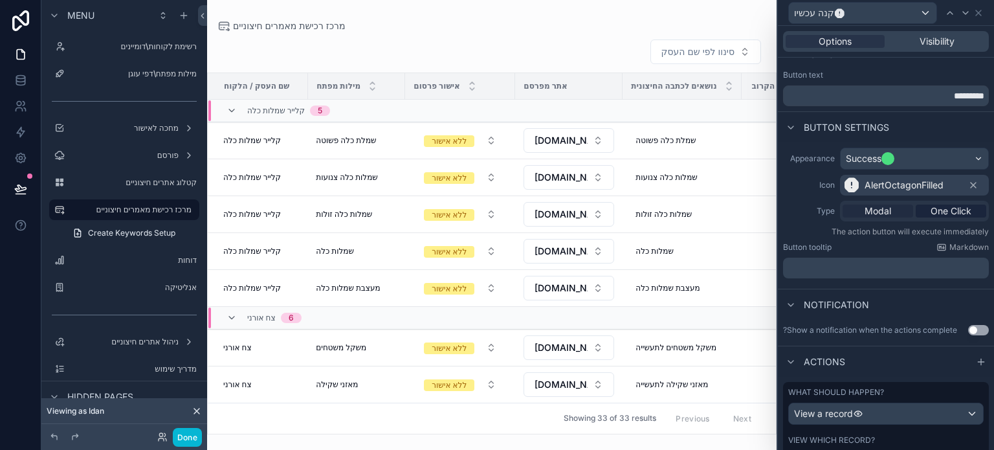
click at [882, 205] on span "Modal" at bounding box center [878, 211] width 27 height 13
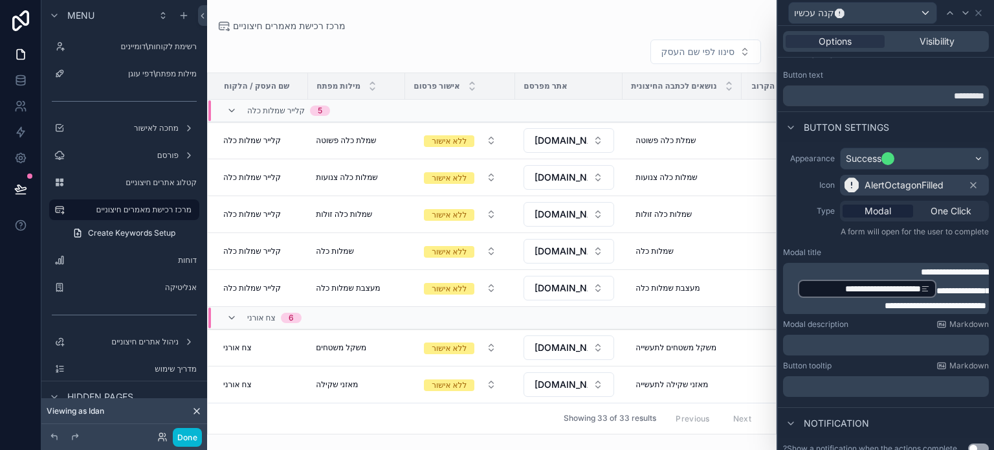
click at [942, 273] on span "**********" at bounding box center [957, 271] width 72 height 9
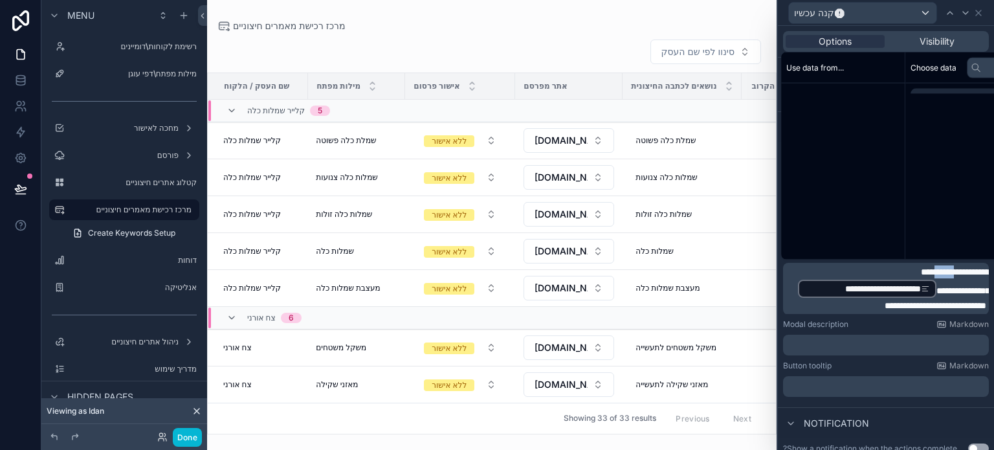
click at [942, 273] on span "**********" at bounding box center [957, 271] width 72 height 9
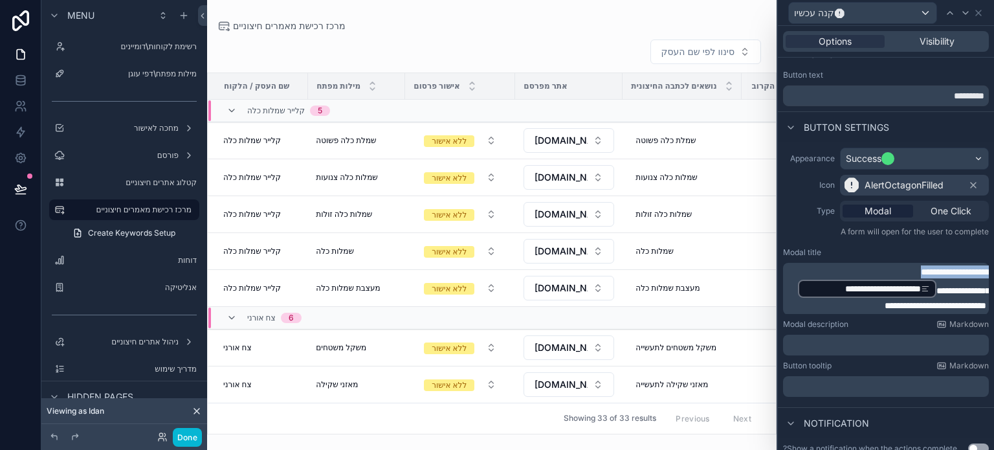
click at [942, 273] on span "**********" at bounding box center [957, 271] width 72 height 9
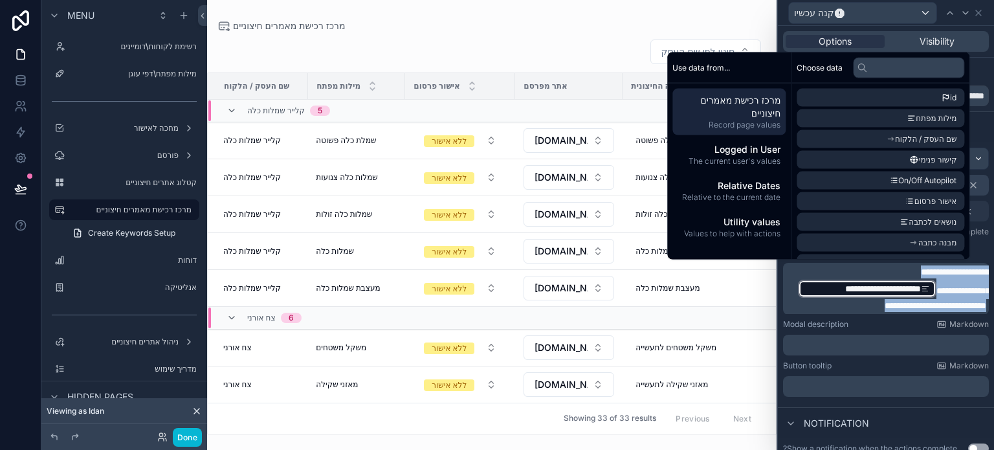
click at [817, 304] on p "**********" at bounding box center [887, 288] width 198 height 47
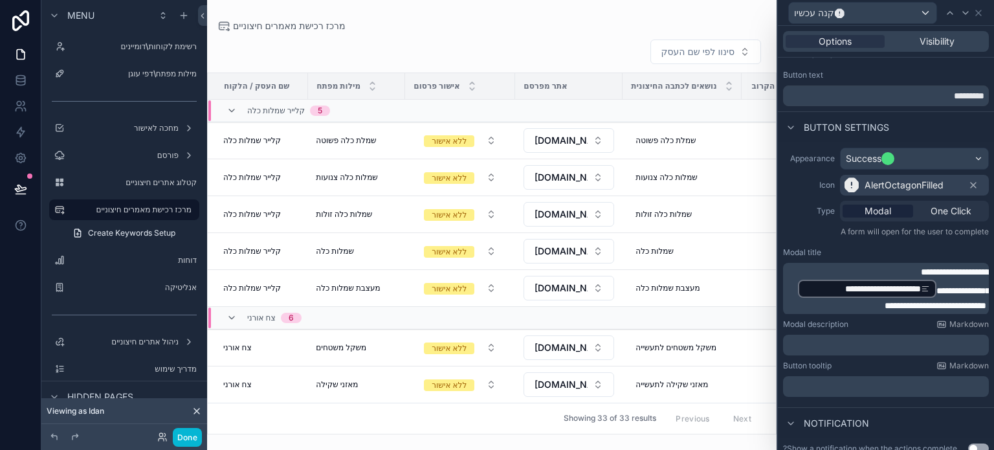
click at [933, 271] on span "**********" at bounding box center [957, 271] width 72 height 9
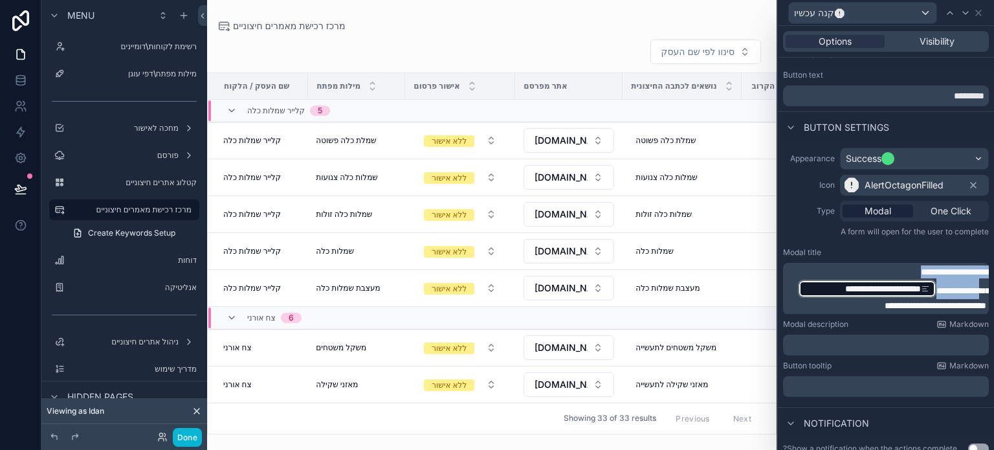
drag, startPoint x: 933, startPoint y: 271, endPoint x: 819, endPoint y: 310, distance: 120.4
click at [821, 313] on div "**********" at bounding box center [886, 289] width 206 height 52
click at [819, 309] on p "**********" at bounding box center [887, 288] width 198 height 47
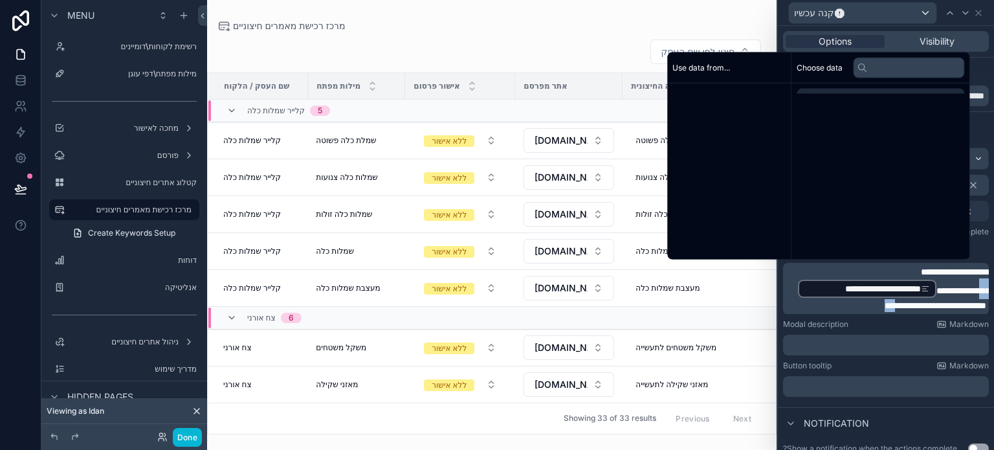
click at [819, 309] on p "**********" at bounding box center [887, 288] width 198 height 47
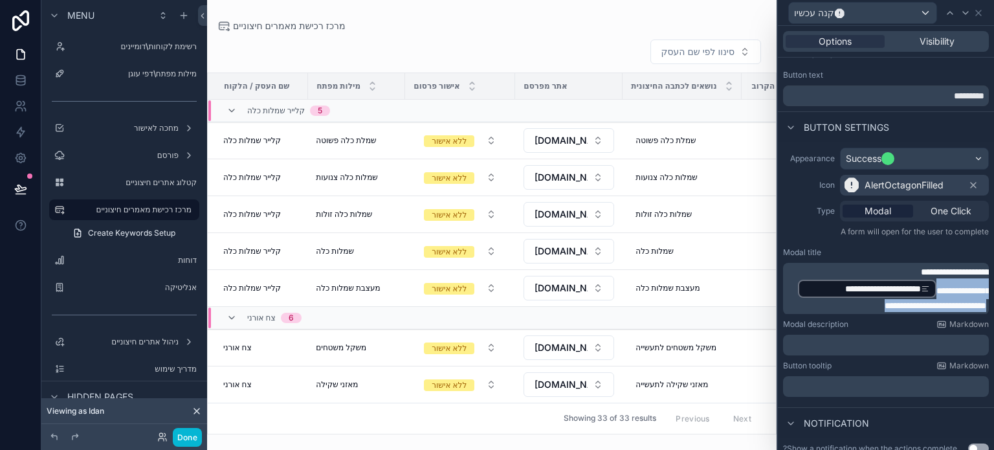
click at [819, 309] on p "**********" at bounding box center [887, 288] width 198 height 47
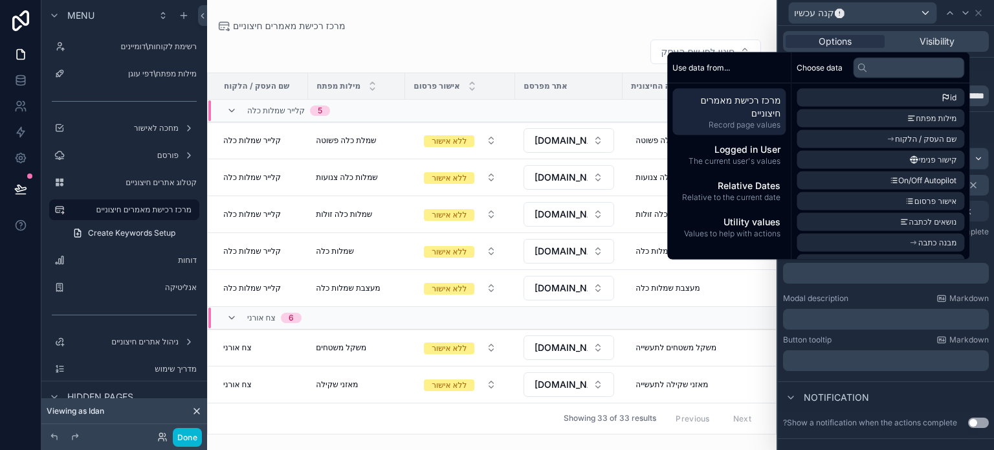
scroll to position [21, 0]
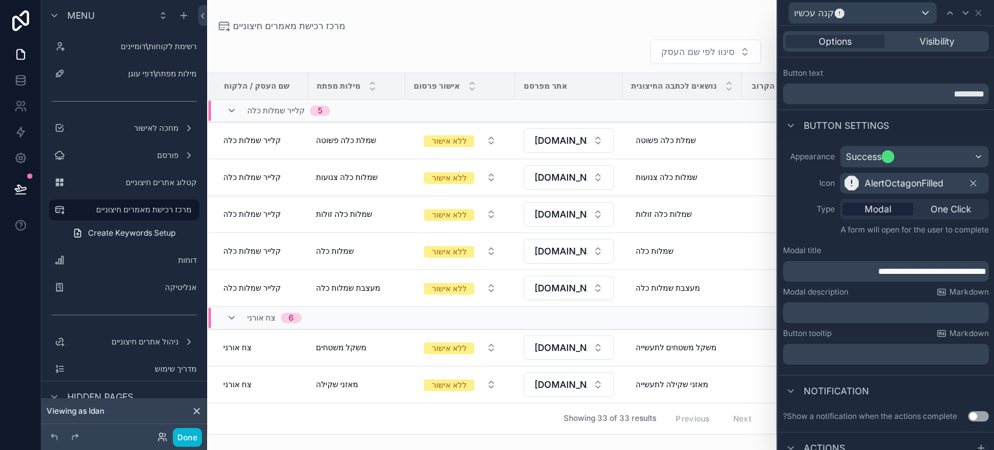
click at [807, 270] on p "**********" at bounding box center [887, 271] width 198 height 13
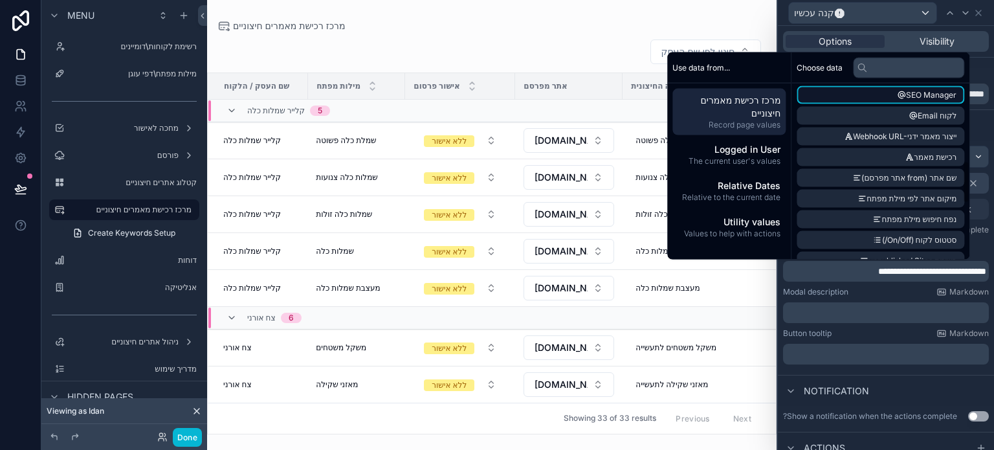
scroll to position [388, 0]
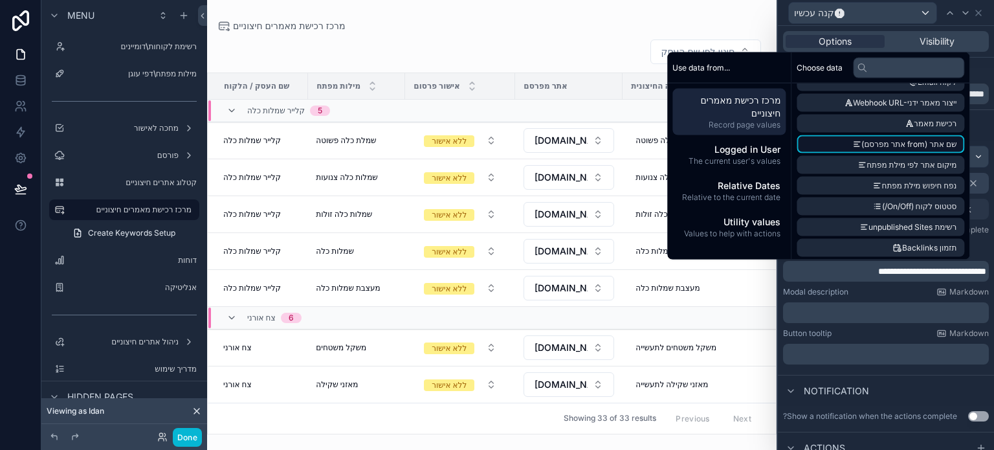
click at [870, 144] on span "שם אתר (from אתר מפרסם)" at bounding box center [909, 144] width 95 height 10
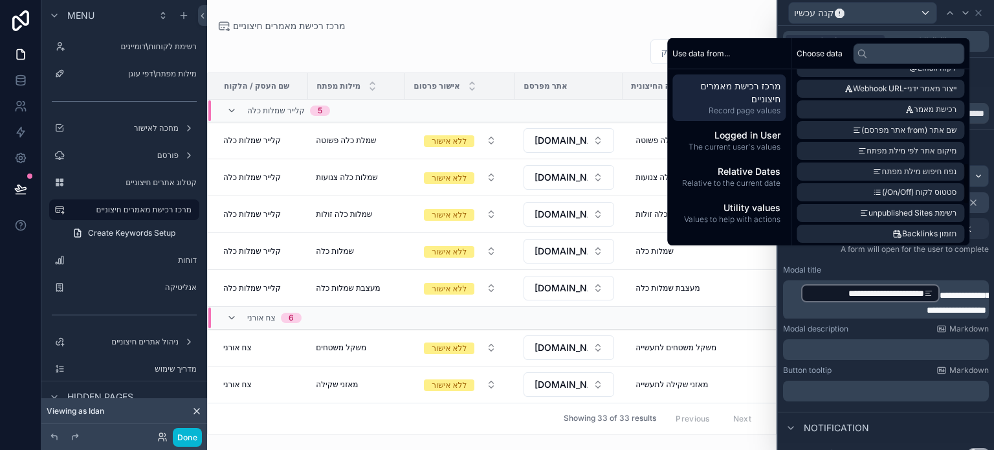
scroll to position [0, 0]
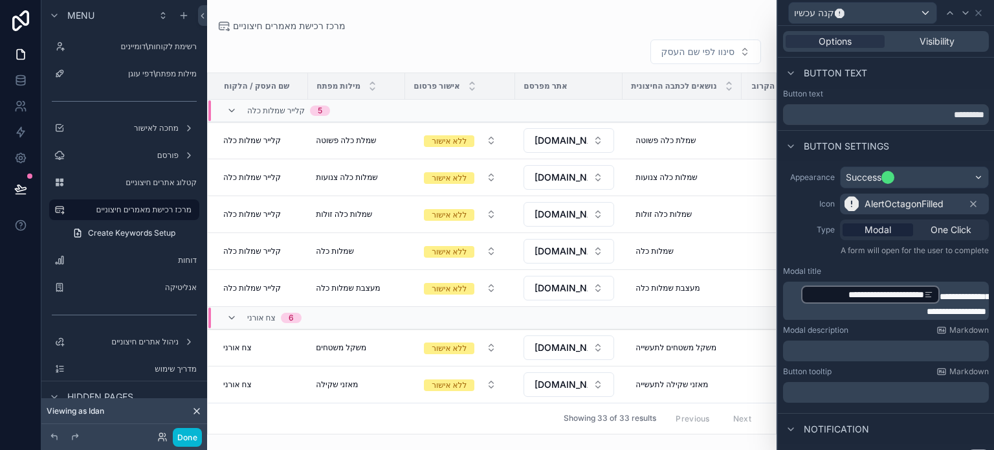
drag, startPoint x: 922, startPoint y: 292, endPoint x: 857, endPoint y: 310, distance: 67.2
click at [856, 313] on p "**********" at bounding box center [887, 301] width 198 height 34
click at [933, 295] on span "**********" at bounding box center [958, 304] width 63 height 24
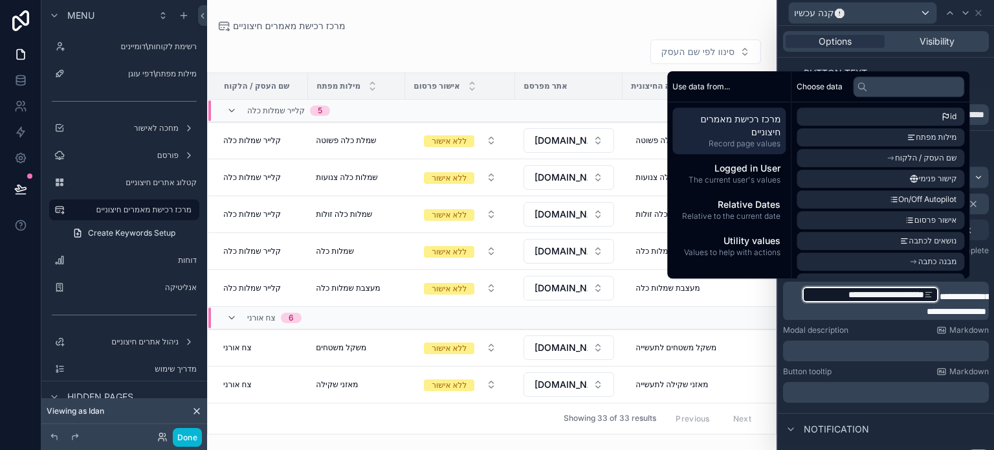
click at [933, 295] on span "**********" at bounding box center [958, 304] width 63 height 24
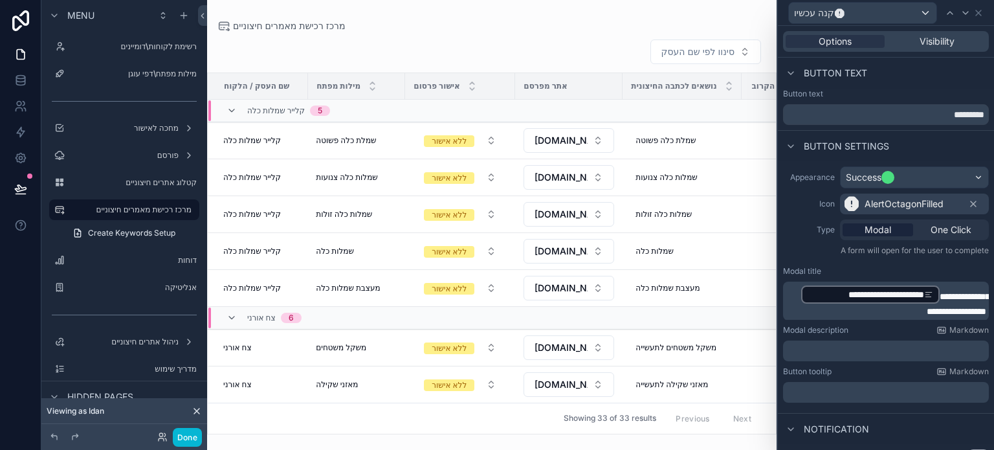
click at [891, 328] on div "Modal description Markdown" at bounding box center [886, 330] width 206 height 10
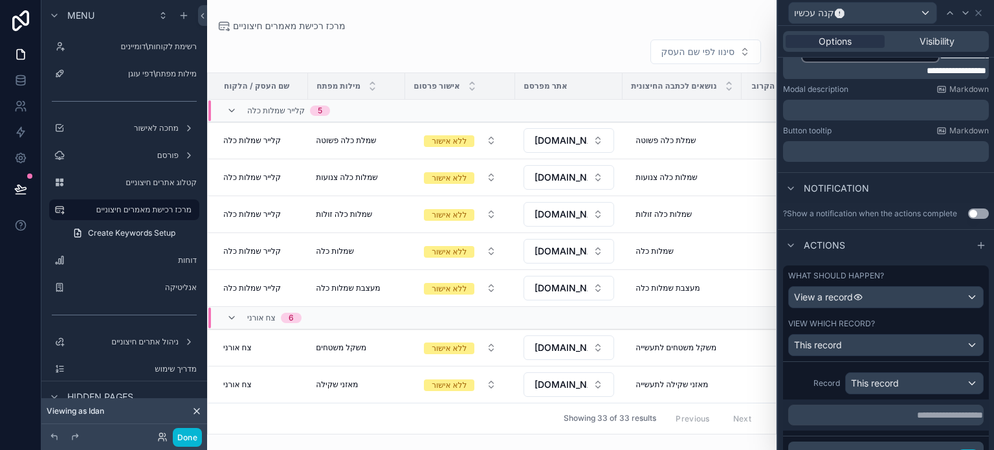
scroll to position [259, 0]
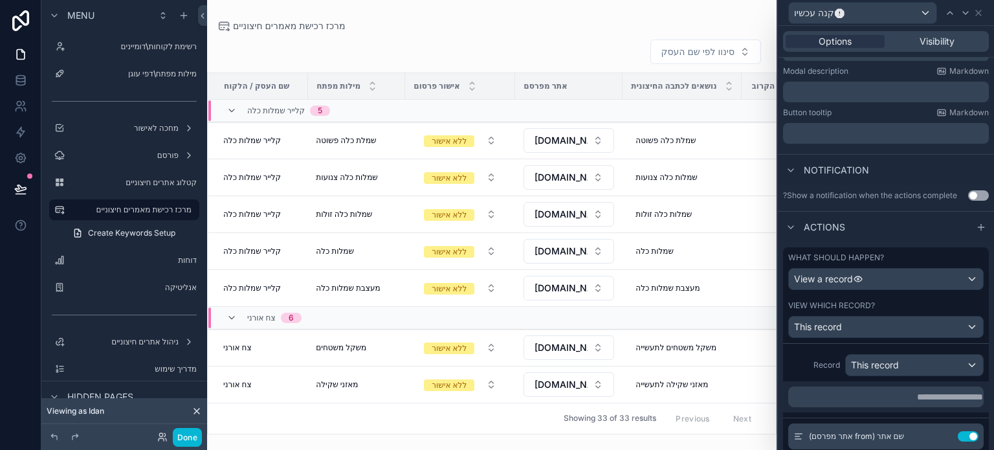
click at [968, 197] on button "Use setting" at bounding box center [978, 195] width 21 height 10
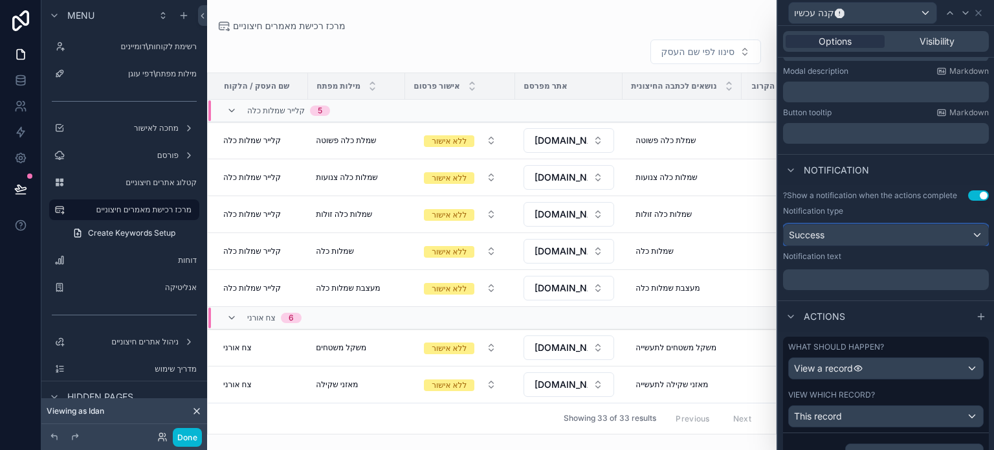
click at [911, 238] on div "Success" at bounding box center [886, 235] width 205 height 21
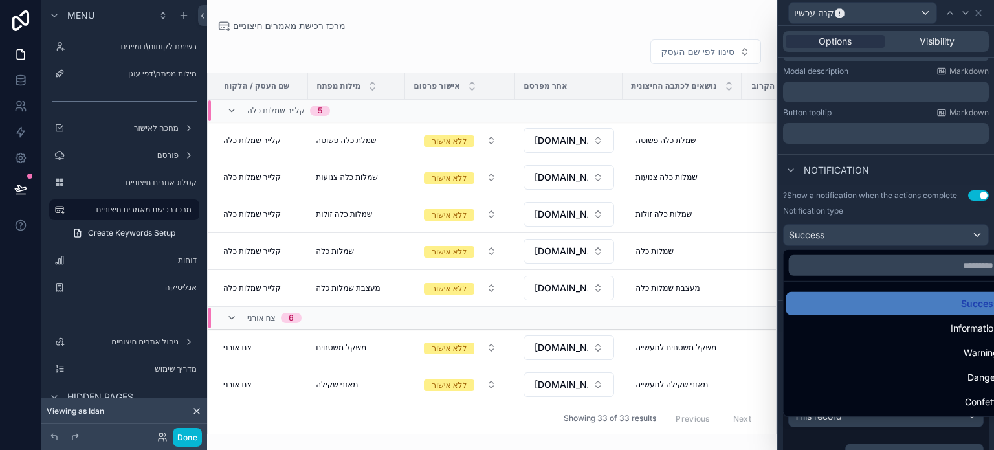
click at [911, 238] on div at bounding box center [886, 225] width 216 height 450
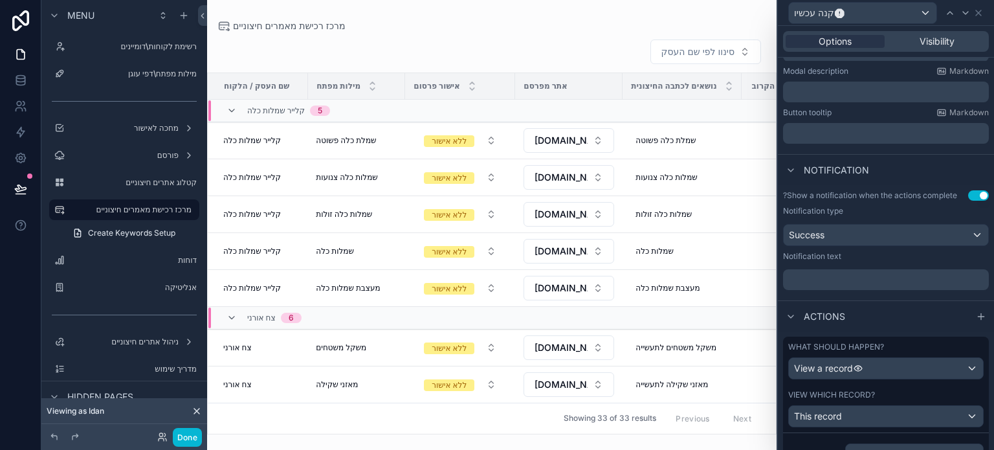
click at [833, 282] on p "﻿" at bounding box center [887, 279] width 198 height 13
click at [850, 292] on div "**********" at bounding box center [886, 240] width 216 height 110
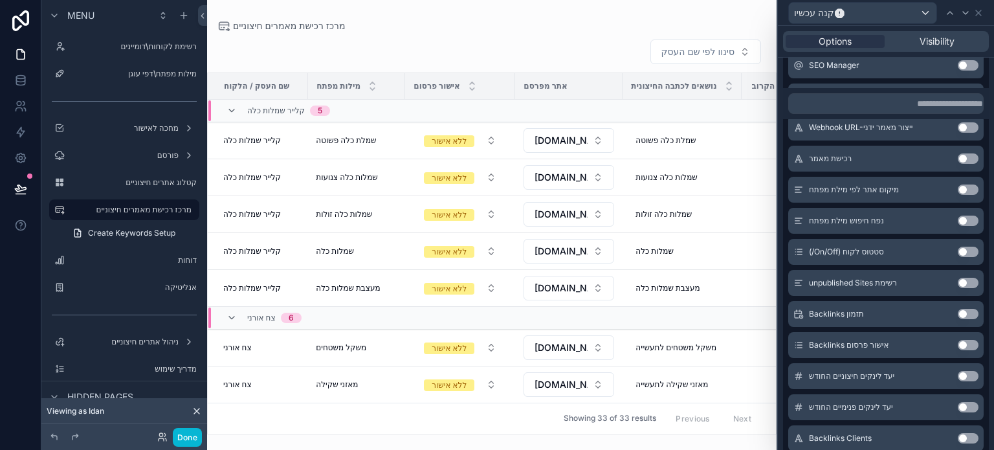
scroll to position [1539, 0]
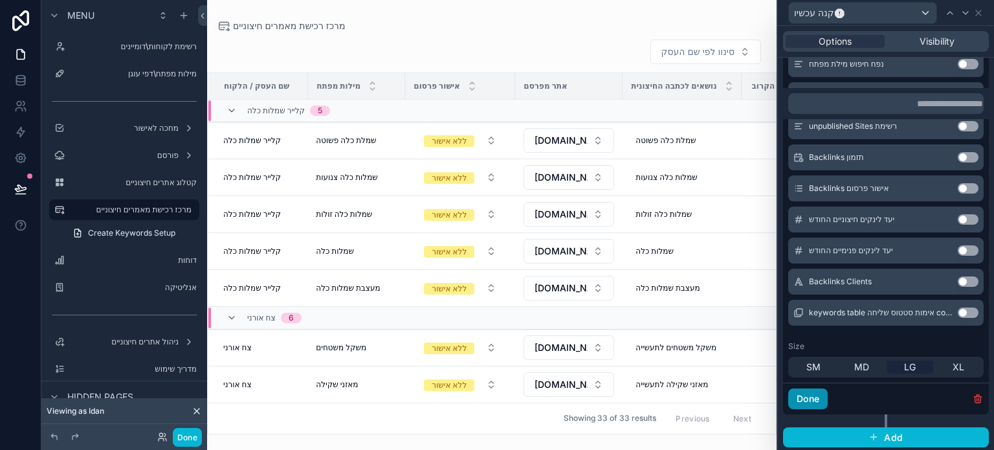
click at [818, 396] on button "Done" at bounding box center [807, 398] width 39 height 21
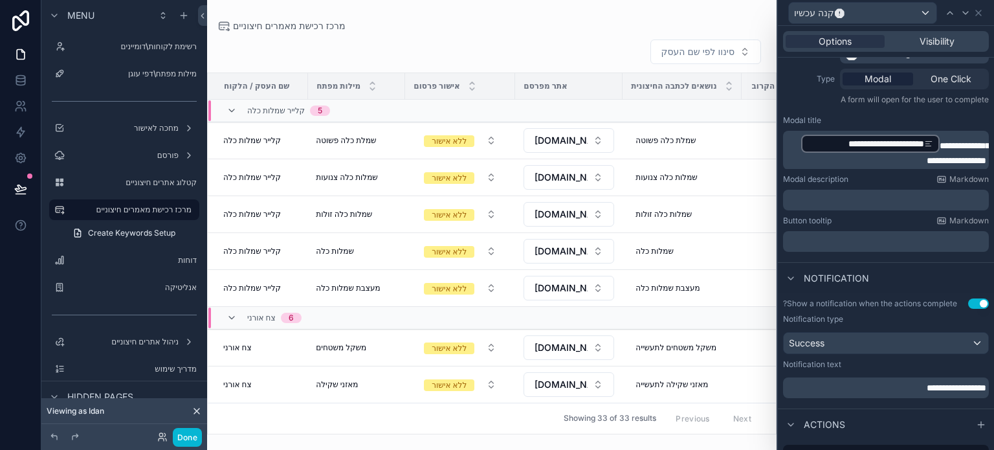
scroll to position [149, 0]
click at [860, 245] on p "﻿" at bounding box center [887, 243] width 198 height 13
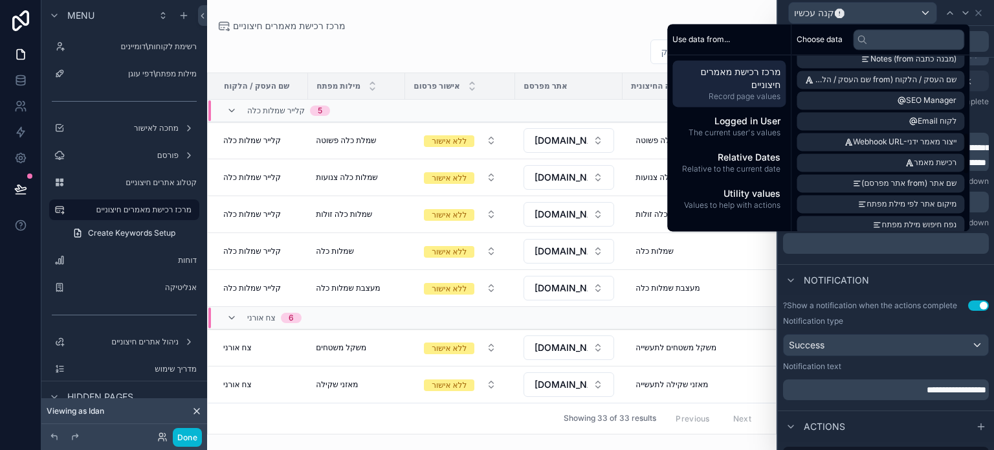
scroll to position [324, 0]
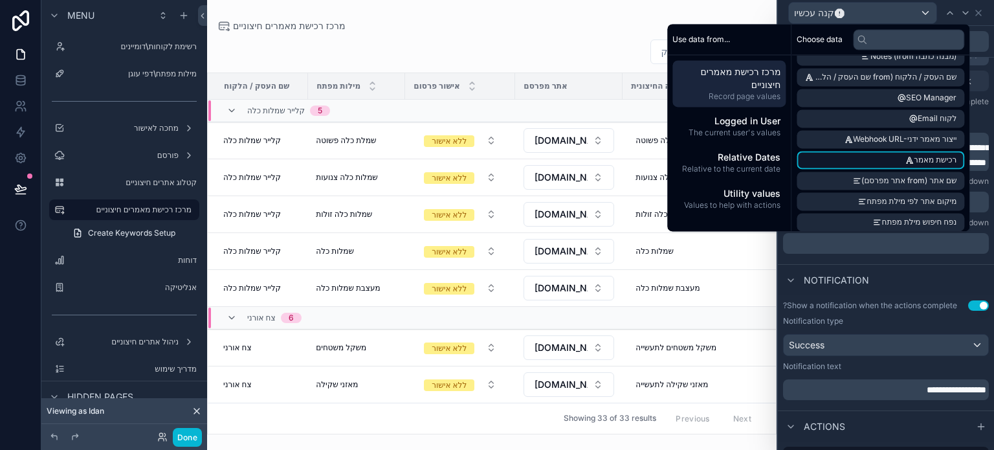
click at [847, 161] on li "רכישת מאמר" at bounding box center [881, 160] width 168 height 18
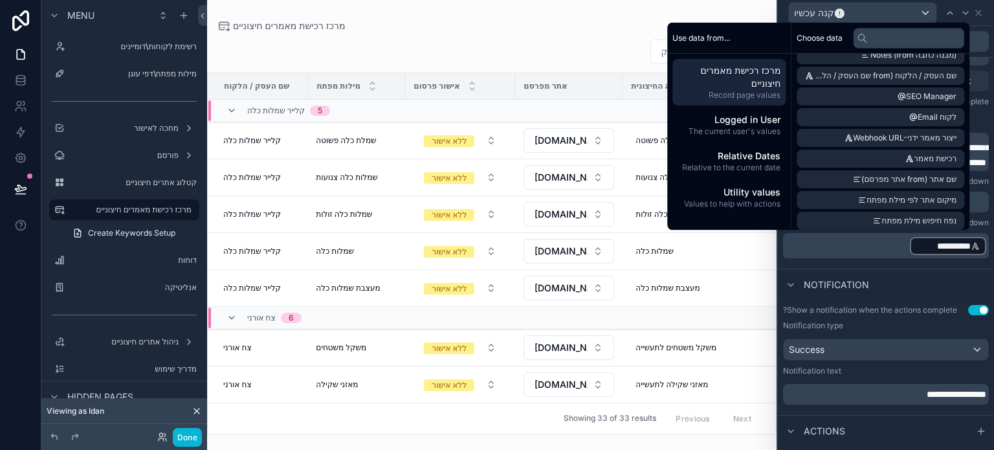
click at [892, 269] on div "Notification" at bounding box center [886, 284] width 216 height 31
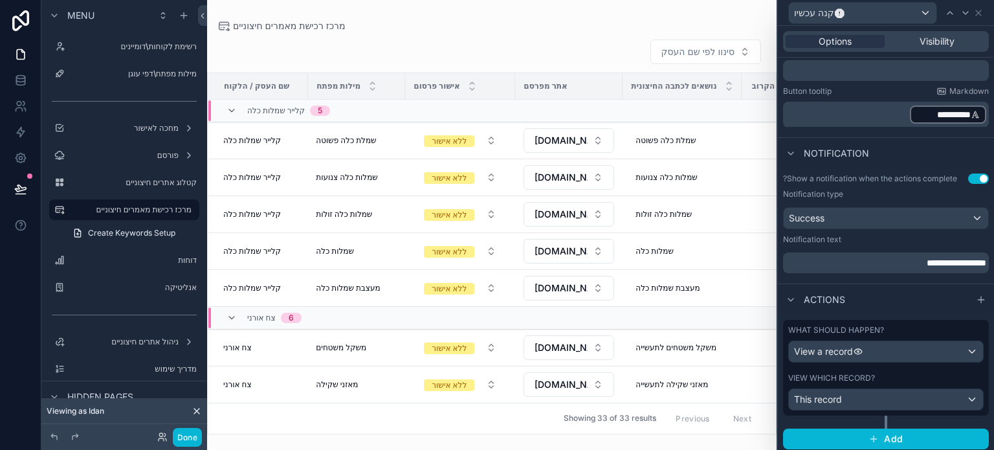
scroll to position [282, 0]
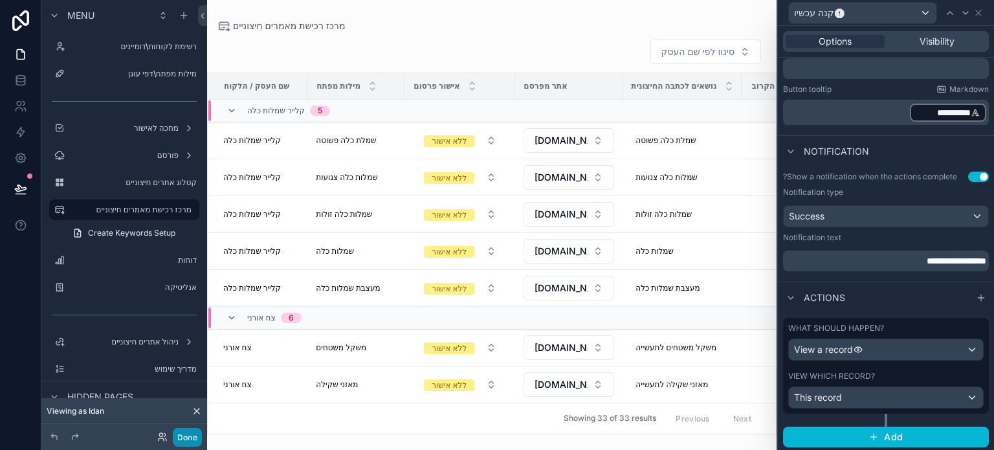
click at [188, 440] on button "Done" at bounding box center [187, 437] width 29 height 19
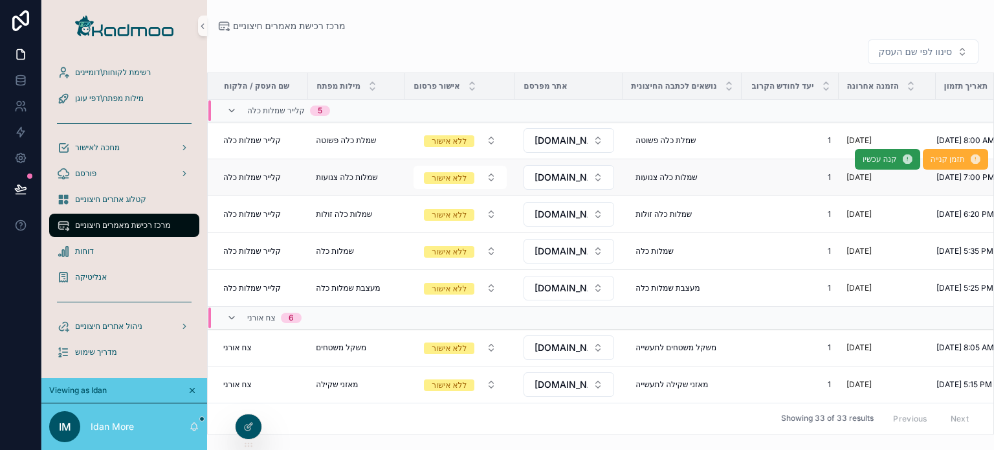
click at [869, 164] on span "קנה עכשיו" at bounding box center [881, 159] width 34 height 10
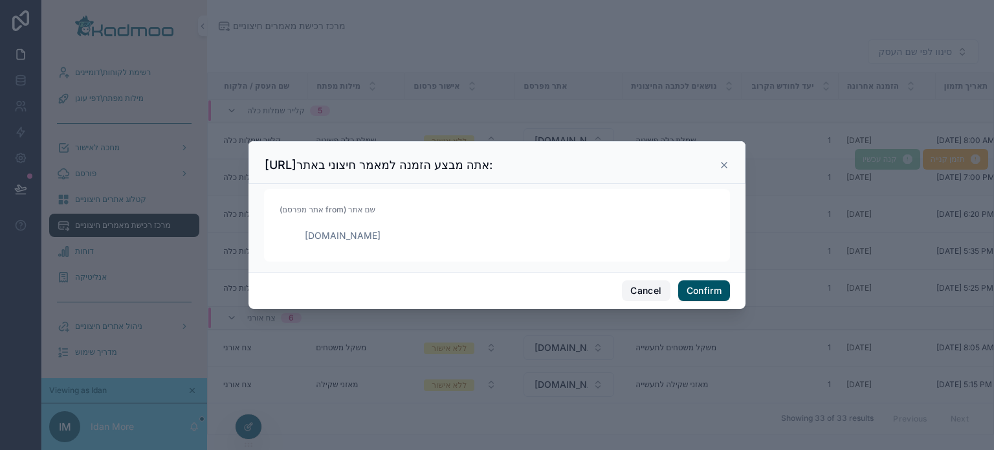
click at [650, 288] on button "Cancel" at bounding box center [646, 290] width 48 height 21
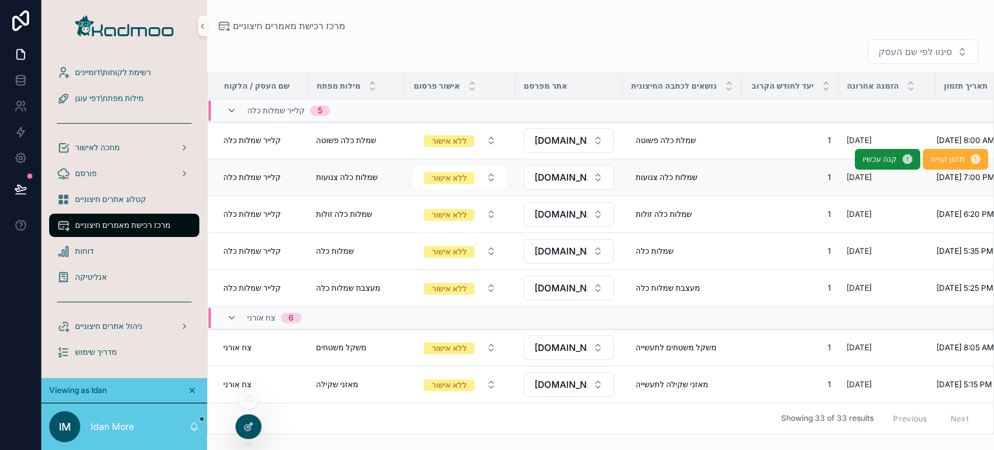
click at [245, 421] on icon at bounding box center [248, 426] width 10 height 10
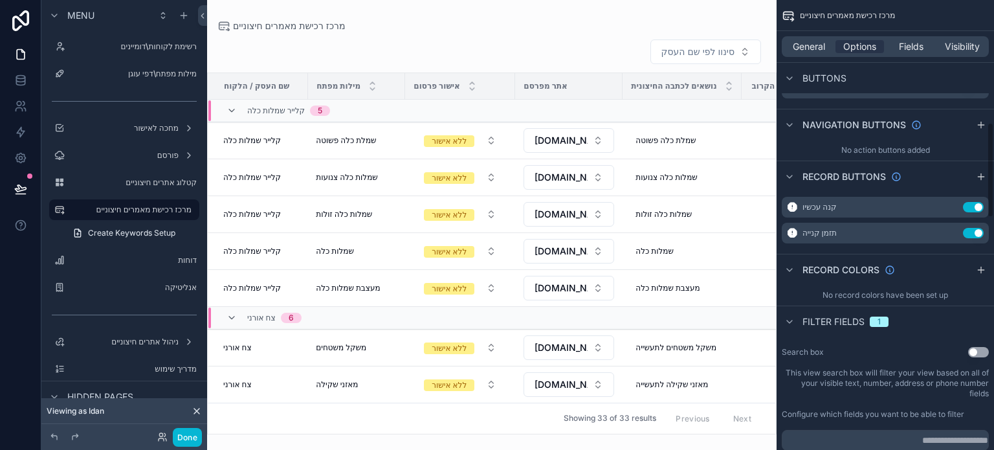
scroll to position [518, 0]
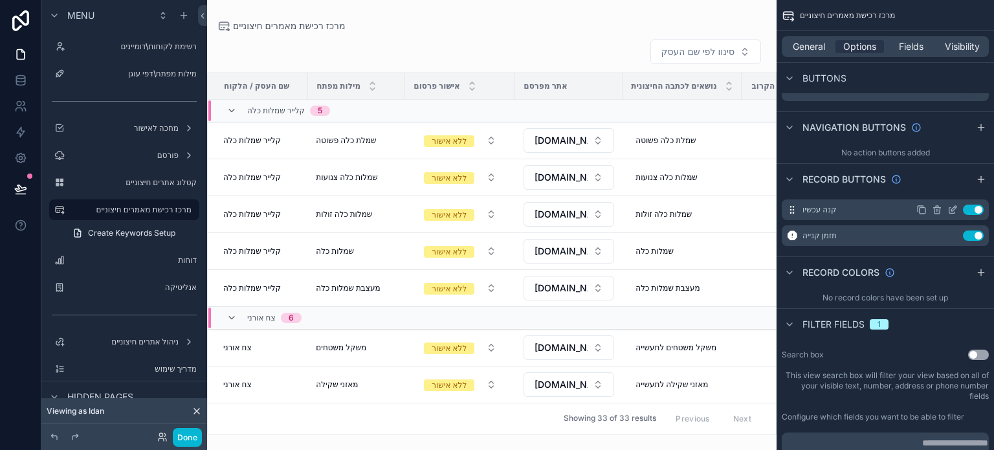
click at [948, 212] on icon "scrollable content" at bounding box center [953, 210] width 10 height 10
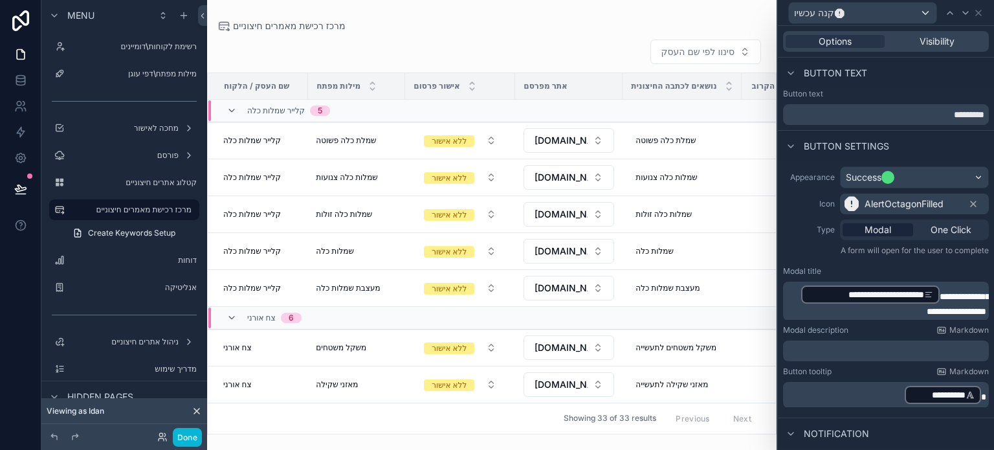
click at [849, 309] on p "**********" at bounding box center [887, 301] width 198 height 34
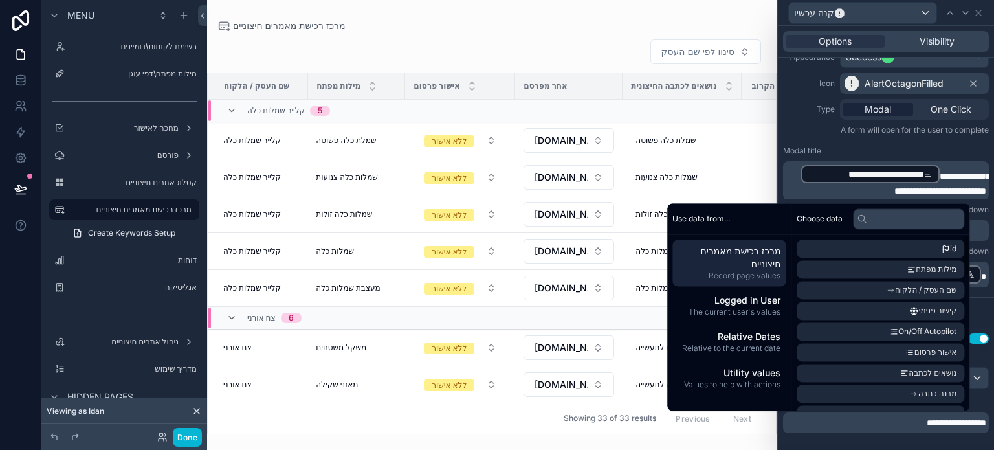
scroll to position [122, 0]
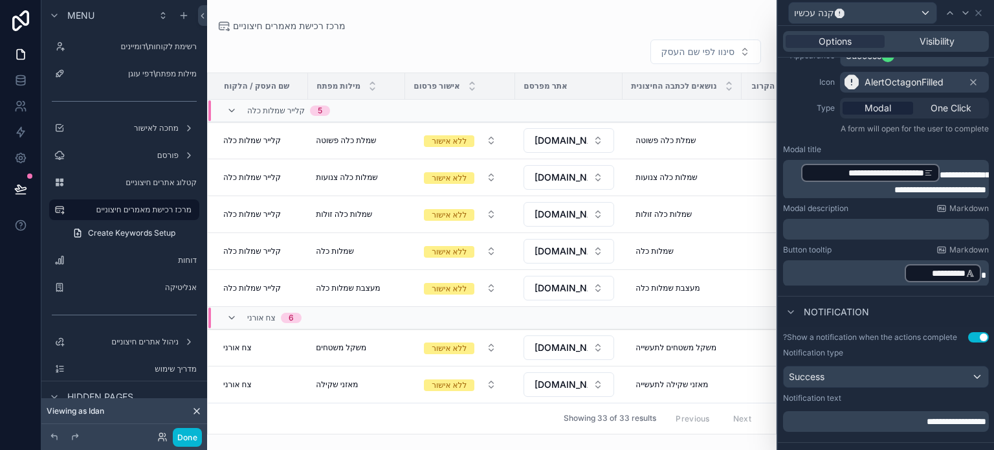
click at [796, 121] on div "**********" at bounding box center [886, 164] width 216 height 251
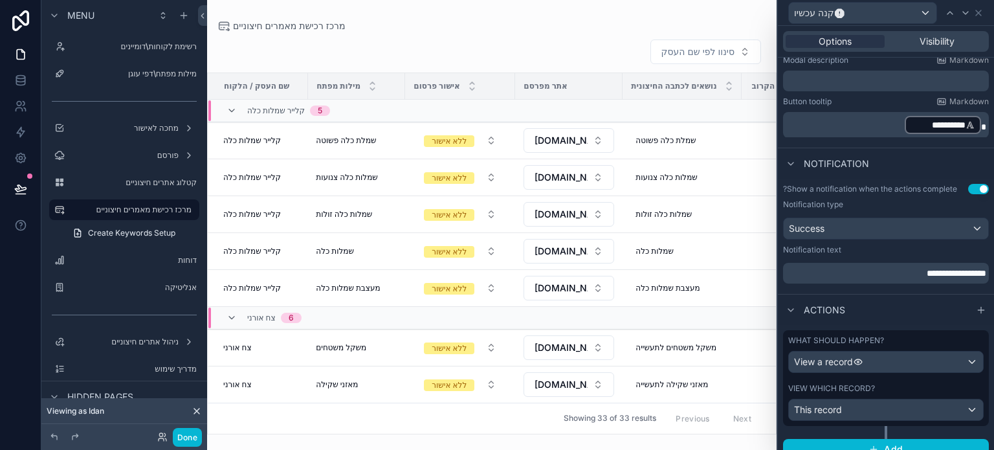
scroll to position [282, 0]
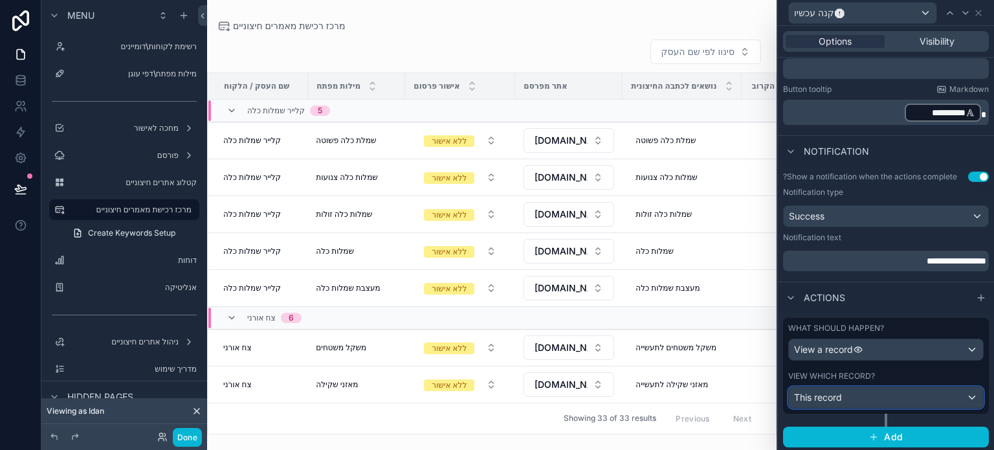
click at [888, 389] on div "This record" at bounding box center [886, 397] width 194 height 21
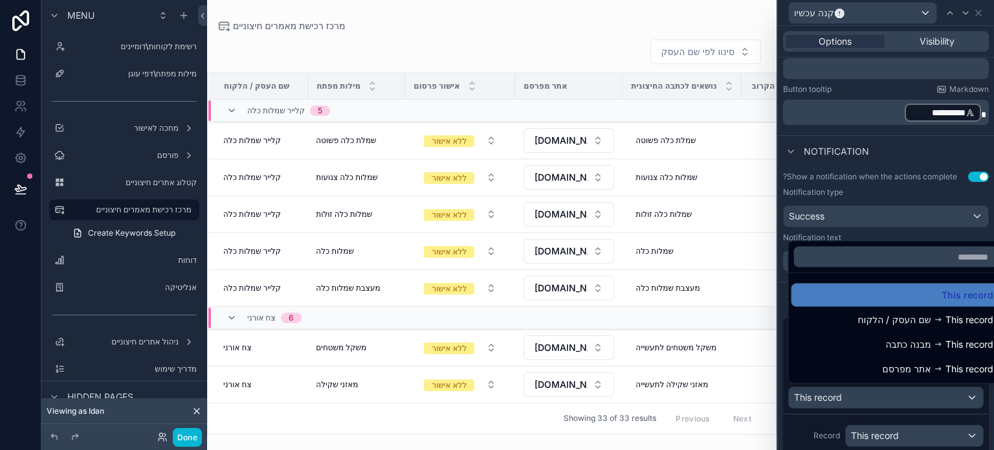
click at [808, 426] on div at bounding box center [886, 225] width 216 height 450
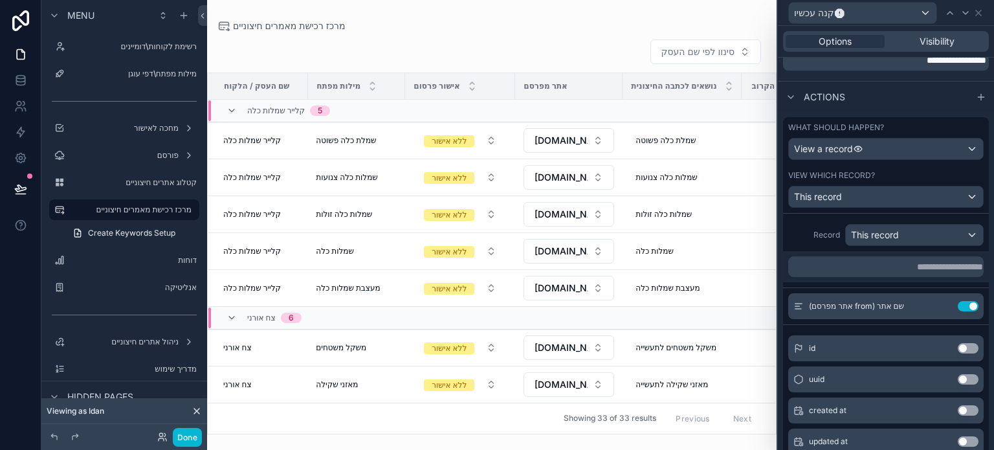
scroll to position [541, 0]
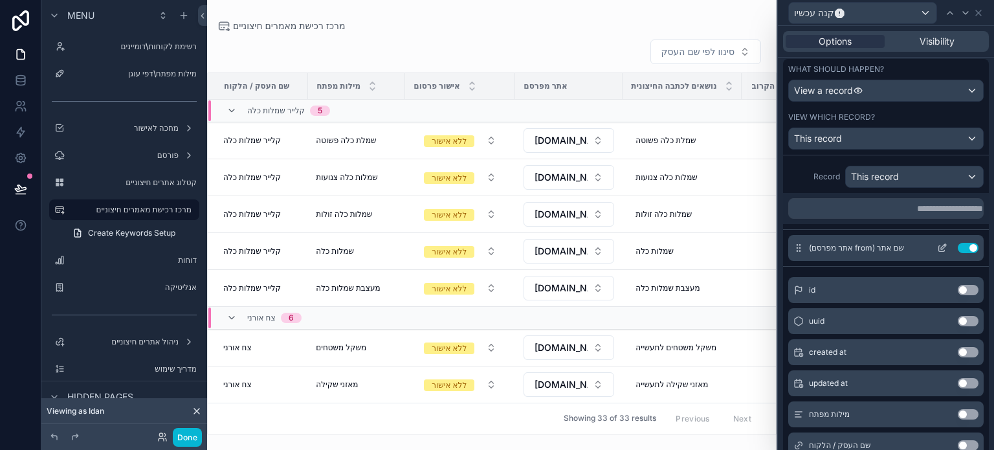
click at [941, 245] on icon at bounding box center [943, 246] width 5 height 5
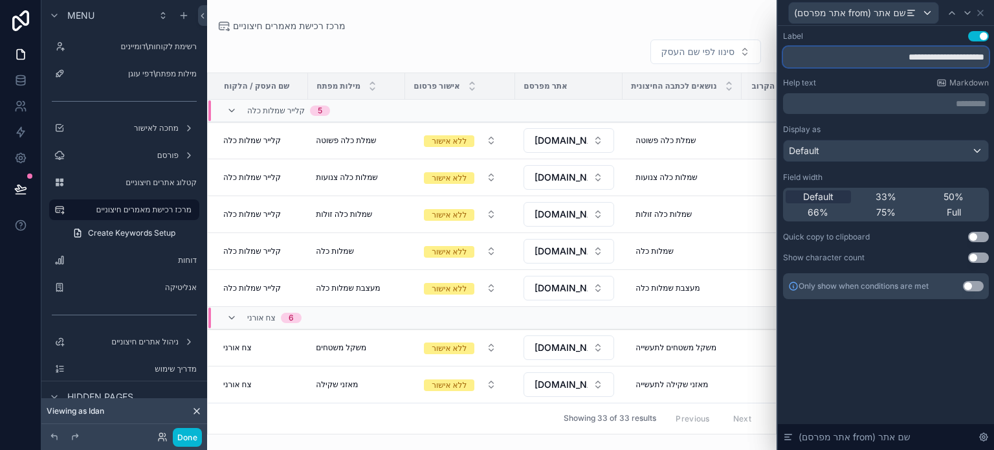
drag, startPoint x: 854, startPoint y: 58, endPoint x: 950, endPoint y: 69, distance: 95.8
click at [950, 69] on div "**********" at bounding box center [886, 165] width 206 height 268
type input "**********"
click at [979, 13] on icon at bounding box center [981, 13] width 10 height 10
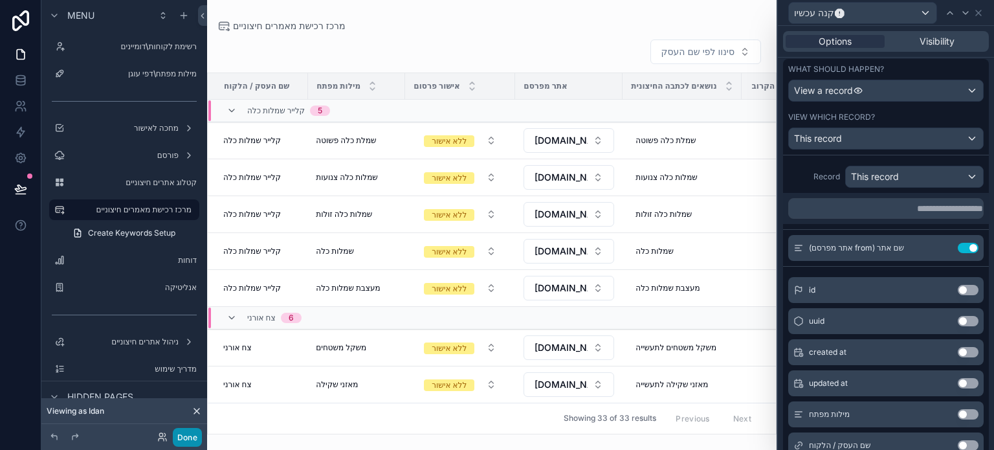
click at [183, 436] on button "Done" at bounding box center [187, 437] width 29 height 19
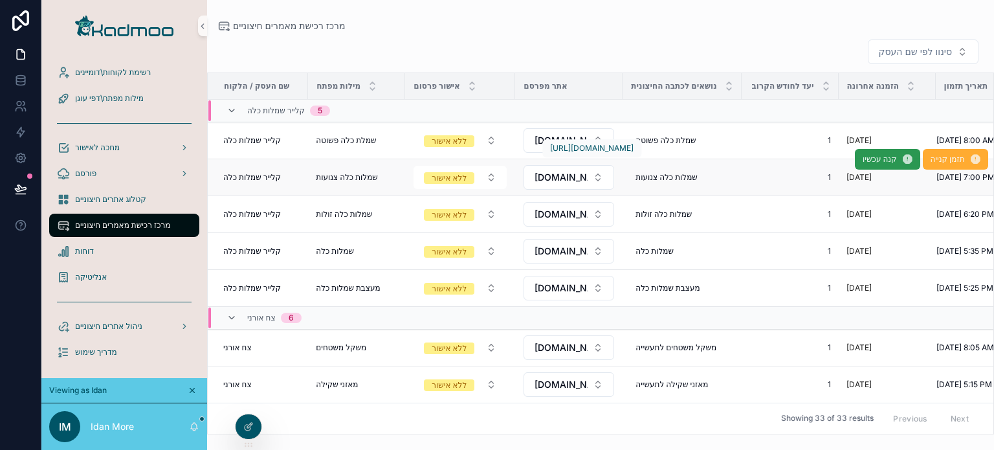
click at [864, 163] on span "קנה עכשיו" at bounding box center [881, 159] width 34 height 10
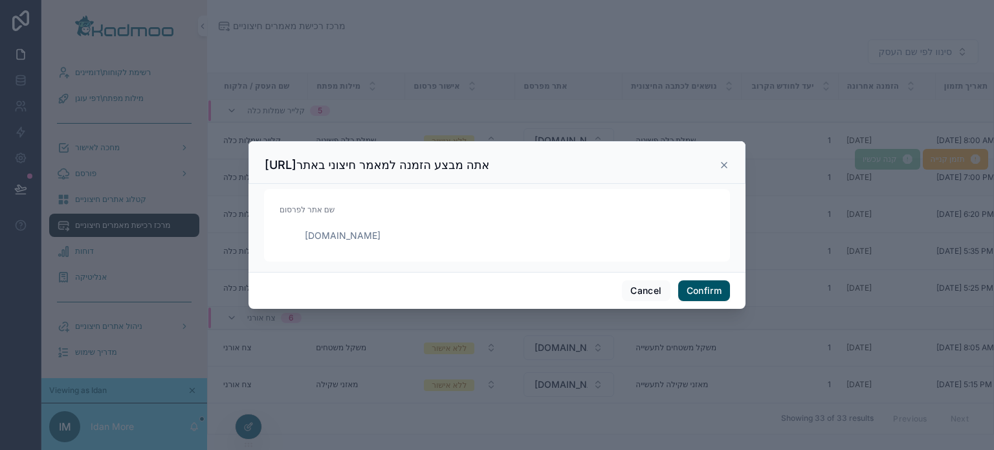
click at [355, 236] on span "[DOMAIN_NAME]" at bounding box center [330, 235] width 101 height 13
click at [407, 251] on form "שם אתר לפרסום yobi.co.il" at bounding box center [497, 225] width 466 height 72
click at [706, 289] on button "Confirm" at bounding box center [704, 290] width 52 height 21
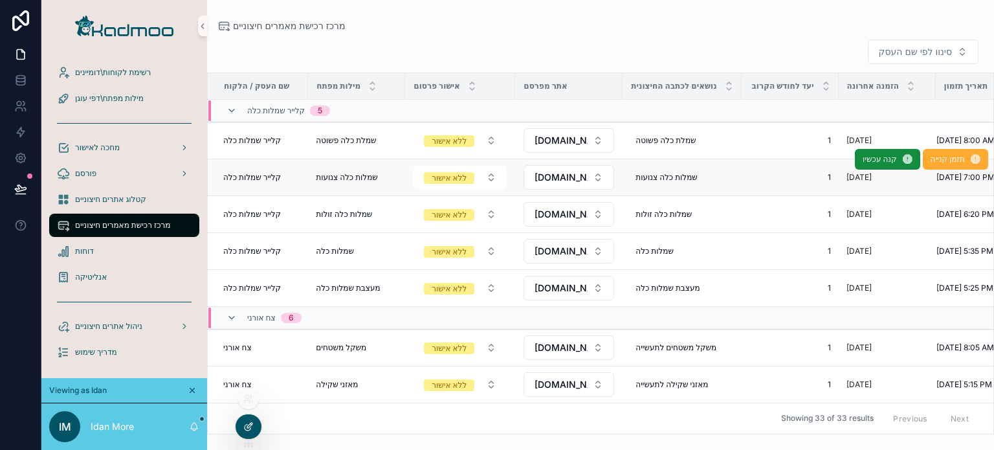
click at [246, 427] on icon at bounding box center [248, 426] width 10 height 10
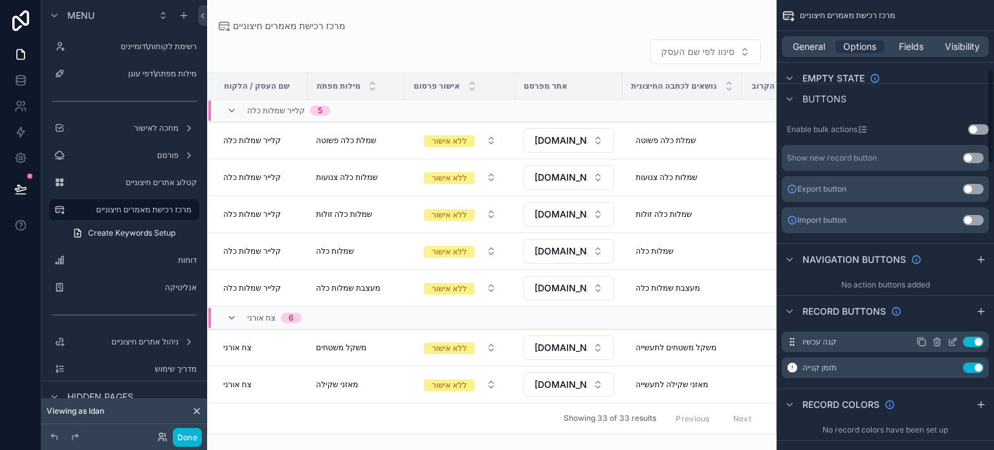
scroll to position [388, 0]
click at [950, 337] on icon "scrollable content" at bounding box center [953, 339] width 10 height 10
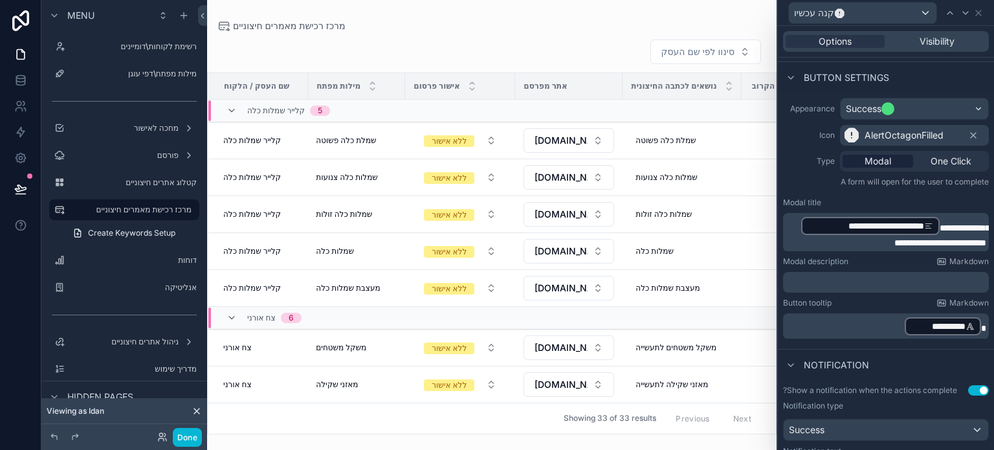
scroll to position [129, 0]
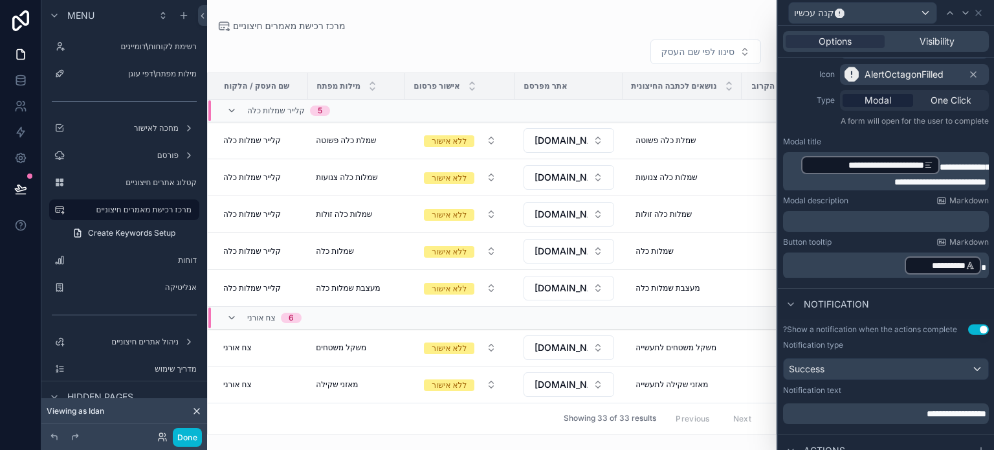
click at [866, 268] on p "**********" at bounding box center [887, 265] width 198 height 21
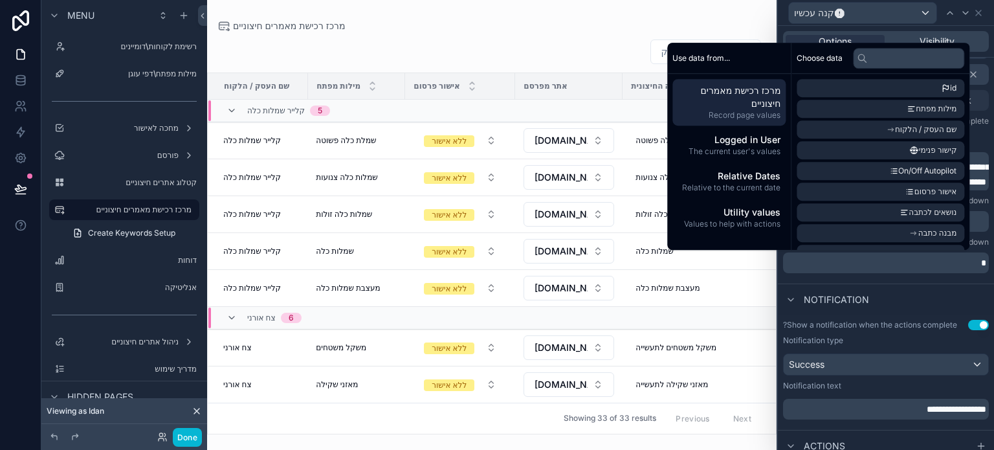
scroll to position [130, 0]
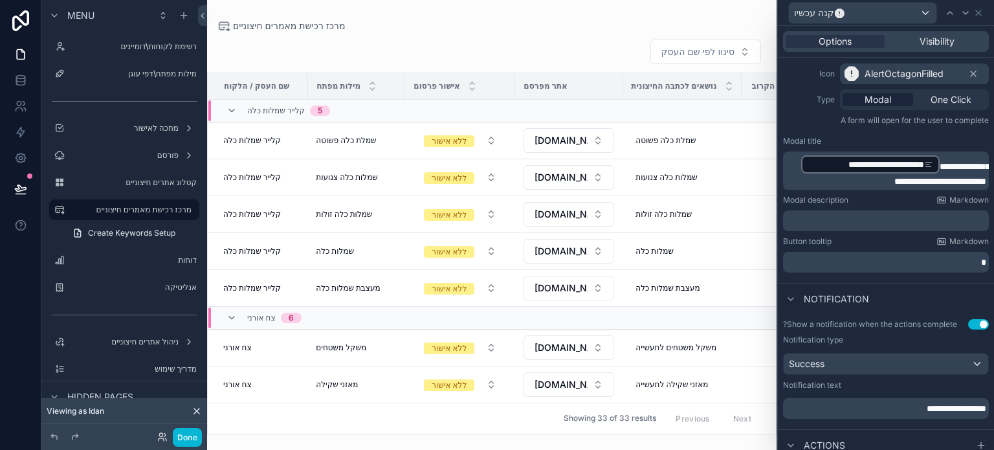
click at [956, 276] on div "**********" at bounding box center [886, 154] width 216 height 247
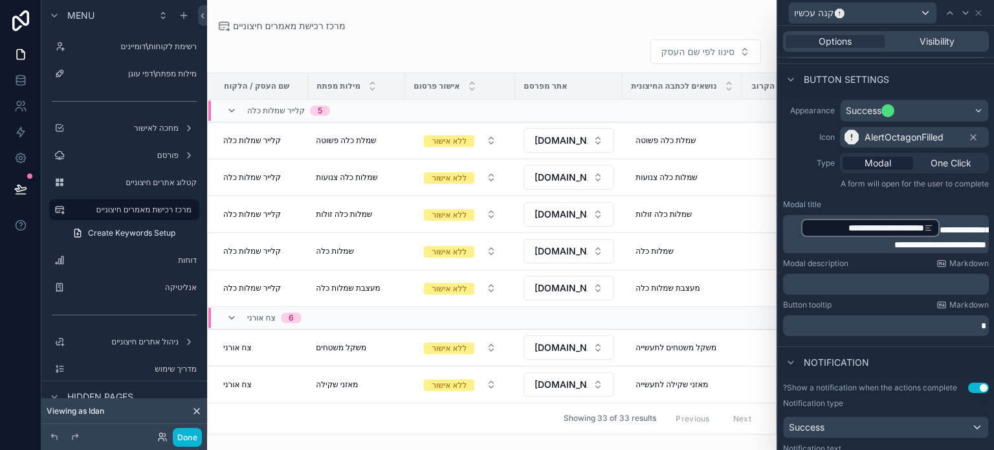
scroll to position [65, 0]
click at [938, 227] on span "**********" at bounding box center [942, 239] width 95 height 24
click at [926, 245] on span "**********" at bounding box center [926, 239] width 128 height 24
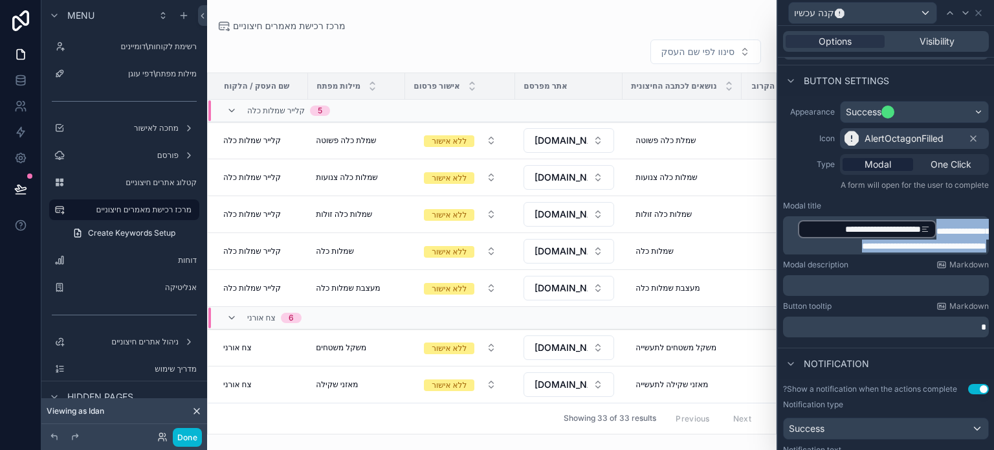
click at [926, 245] on span "**********" at bounding box center [926, 239] width 128 height 24
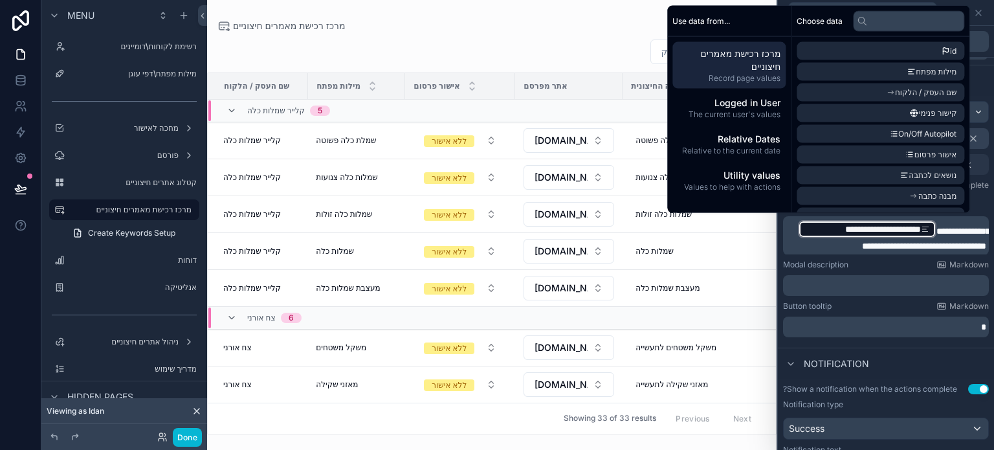
scroll to position [67, 0]
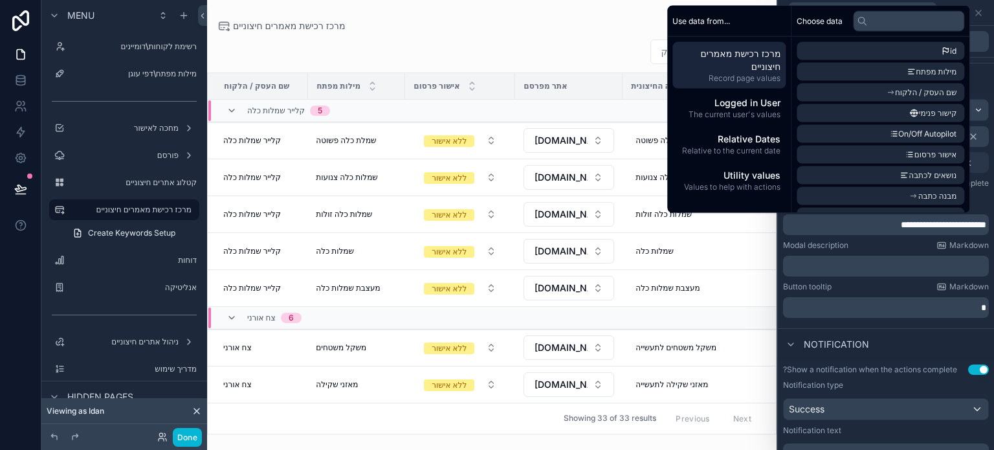
click at [944, 270] on p "﻿" at bounding box center [887, 266] width 198 height 13
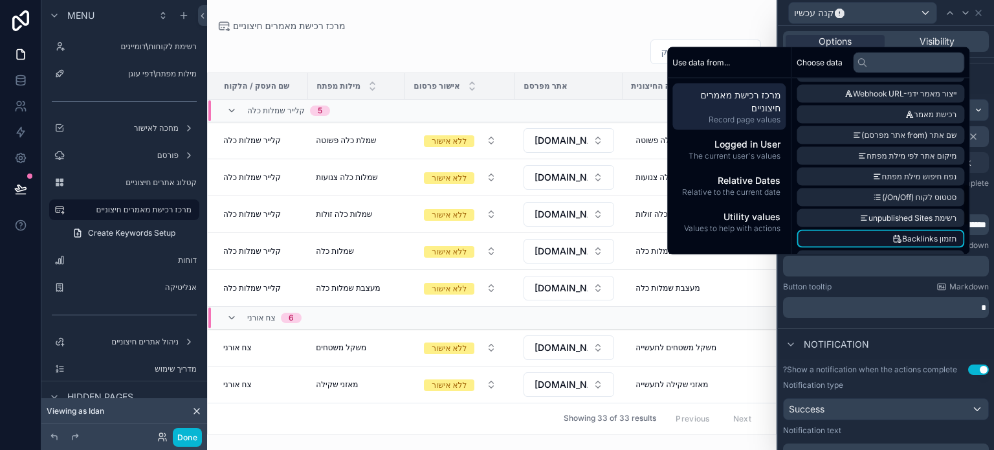
scroll to position [388, 0]
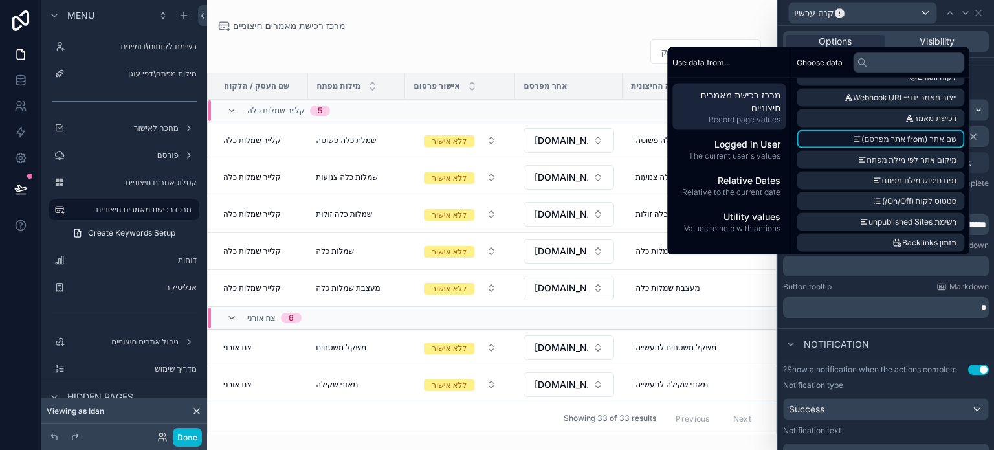
click at [867, 140] on span "שם אתר (from אתר מפרסם)" at bounding box center [909, 139] width 95 height 10
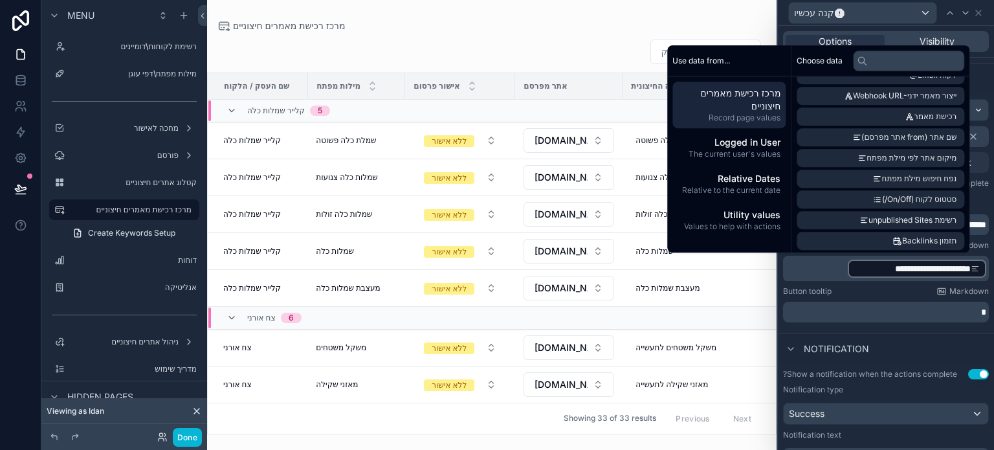
click at [846, 291] on div "Button tooltip Markdown" at bounding box center [886, 291] width 206 height 10
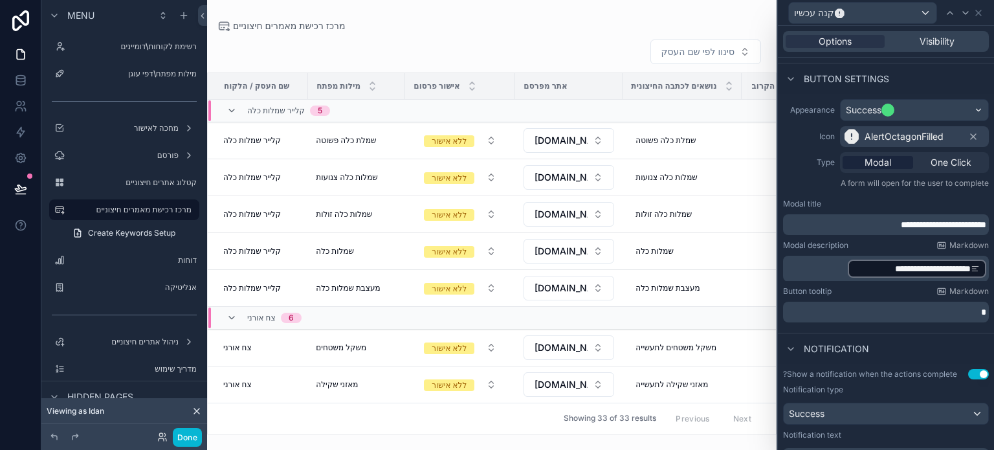
click at [810, 231] on div "**********" at bounding box center [886, 224] width 206 height 21
click at [810, 221] on p "**********" at bounding box center [887, 224] width 198 height 13
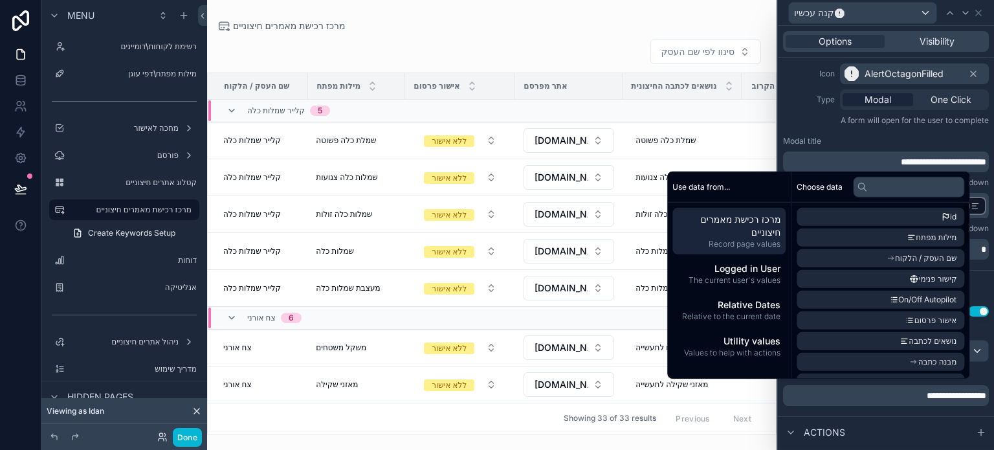
scroll to position [132, 0]
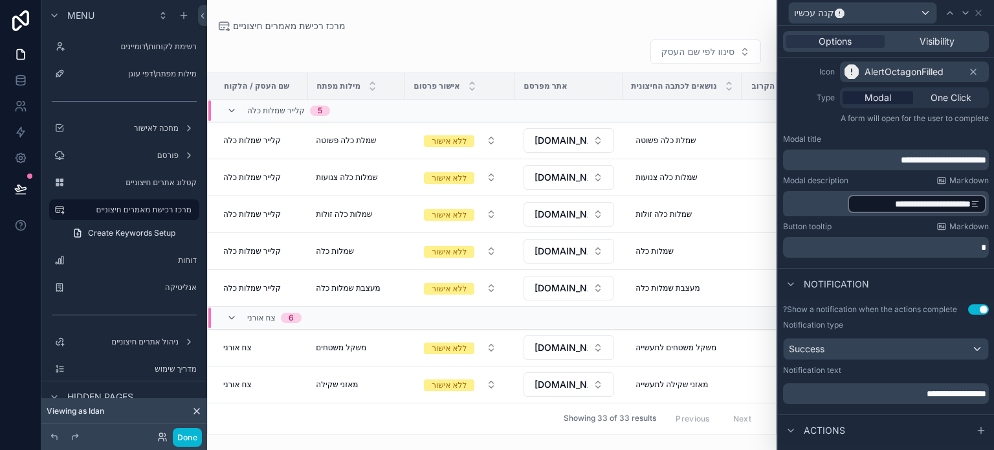
click at [785, 410] on div "**********" at bounding box center [886, 356] width 216 height 115
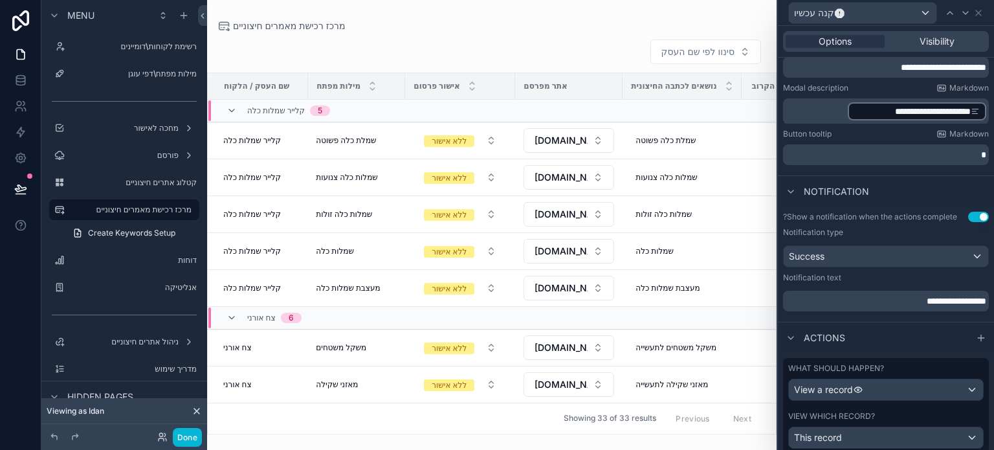
scroll to position [265, 0]
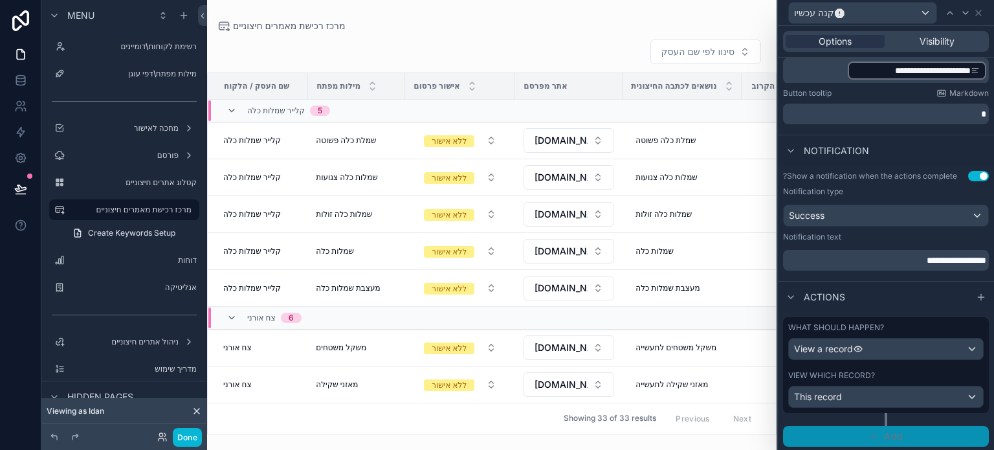
click at [870, 434] on icon "button" at bounding box center [874, 436] width 10 height 10
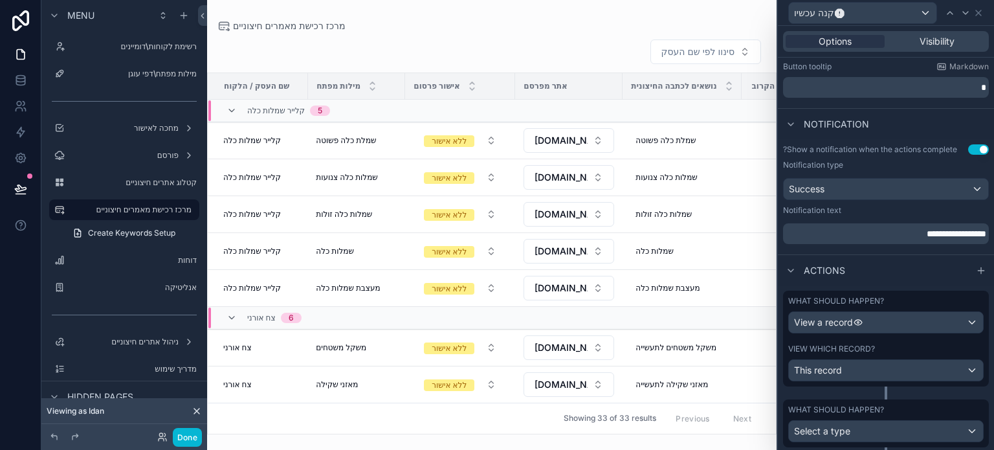
scroll to position [326, 0]
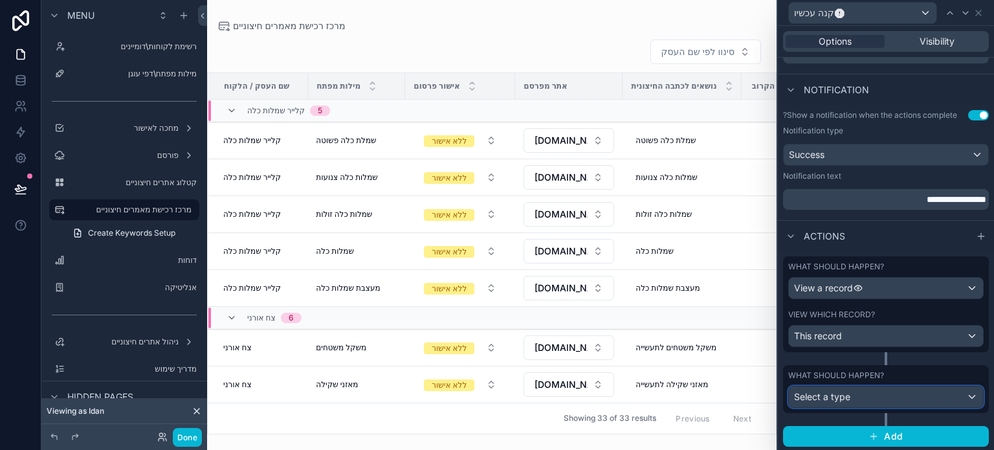
click at [852, 393] on div "Select a type" at bounding box center [886, 396] width 194 height 21
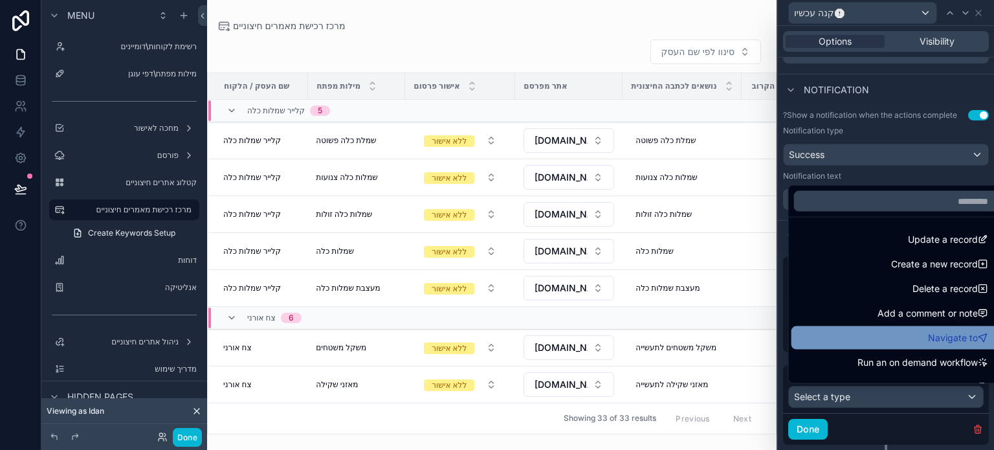
click at [834, 329] on div "Navigate to" at bounding box center [897, 337] width 210 height 23
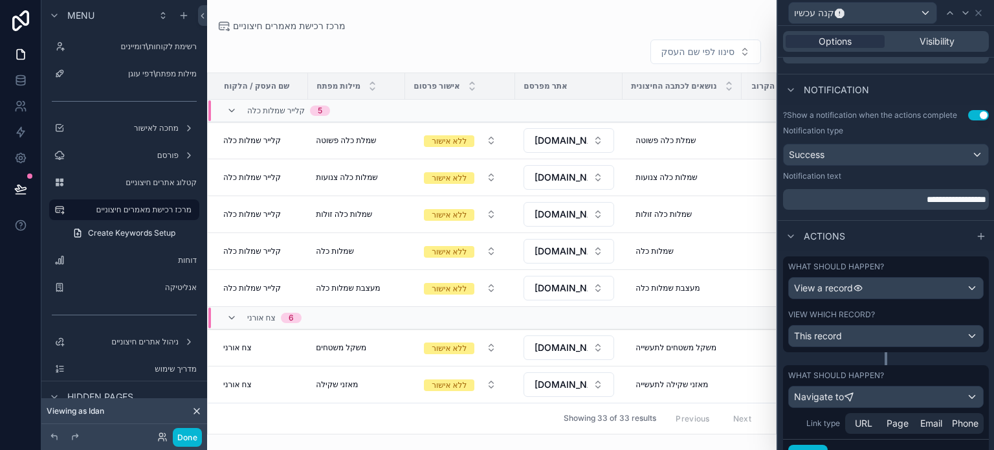
scroll to position [383, 0]
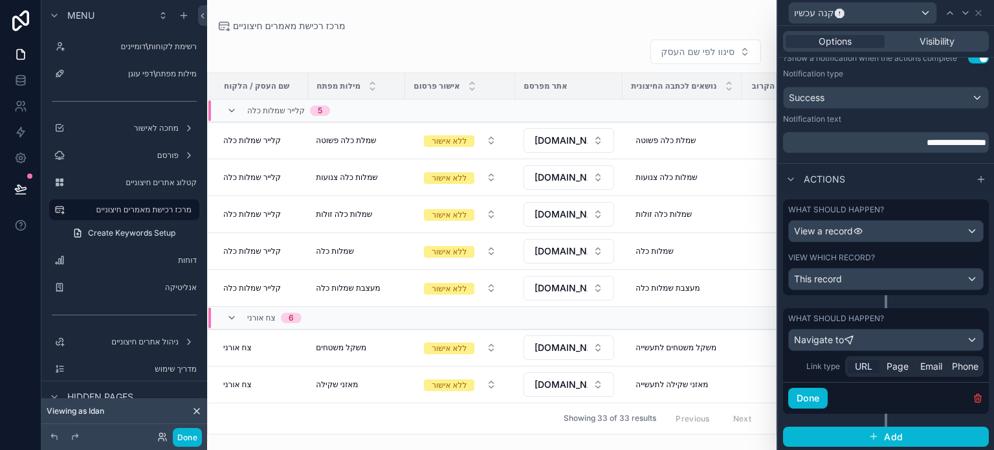
click at [862, 367] on span "URL" at bounding box center [863, 366] width 17 height 13
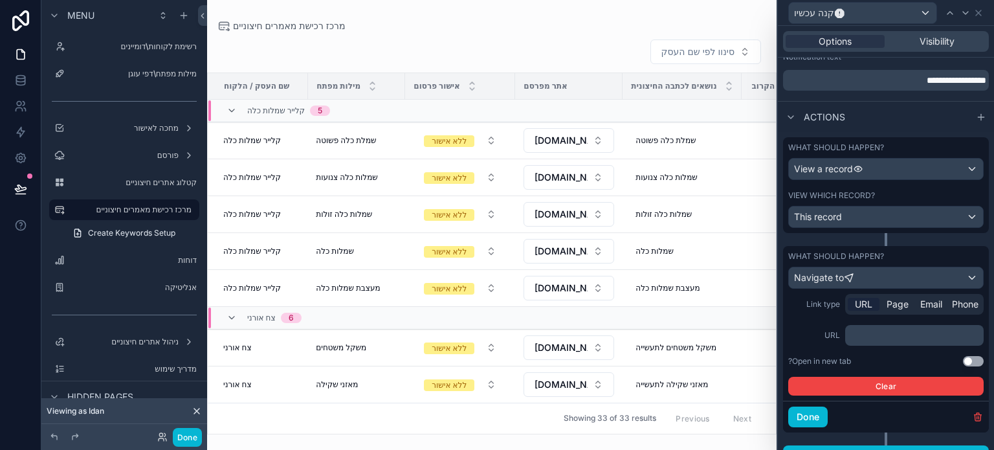
scroll to position [463, 0]
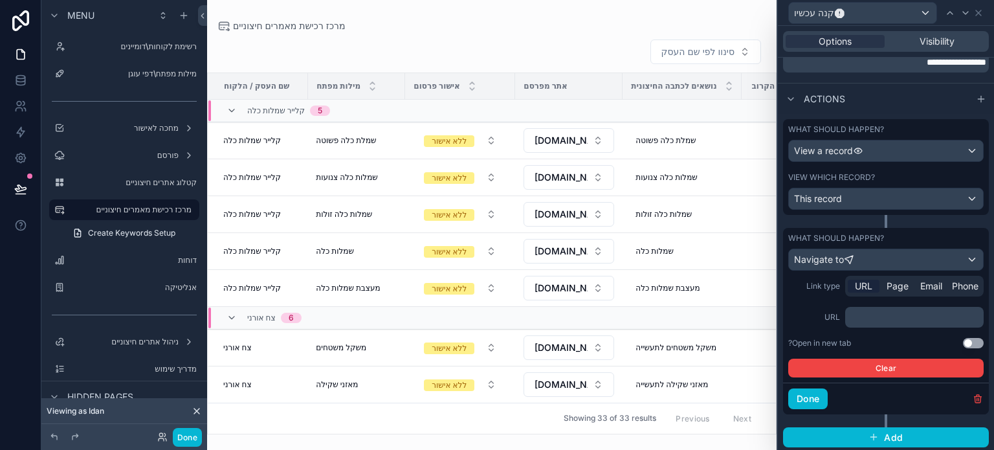
click at [874, 323] on div "﻿" at bounding box center [914, 317] width 139 height 21
click at [869, 313] on p "﻿" at bounding box center [916, 317] width 131 height 13
click at [808, 320] on label "URL" at bounding box center [814, 317] width 52 height 10
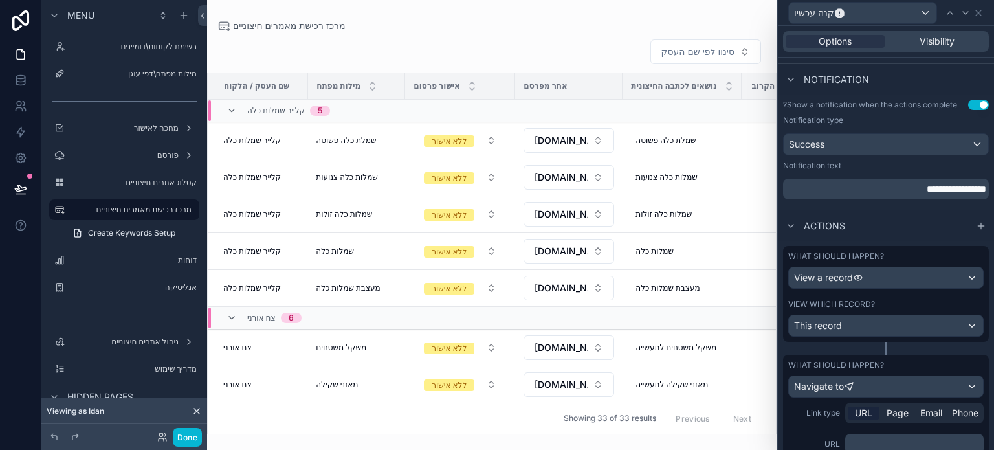
scroll to position [334, 0]
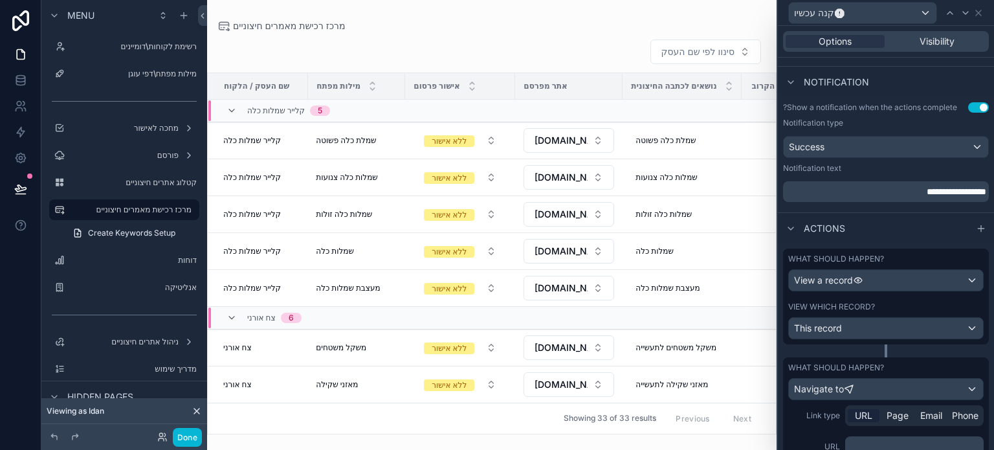
click at [834, 195] on p "**********" at bounding box center [887, 191] width 198 height 13
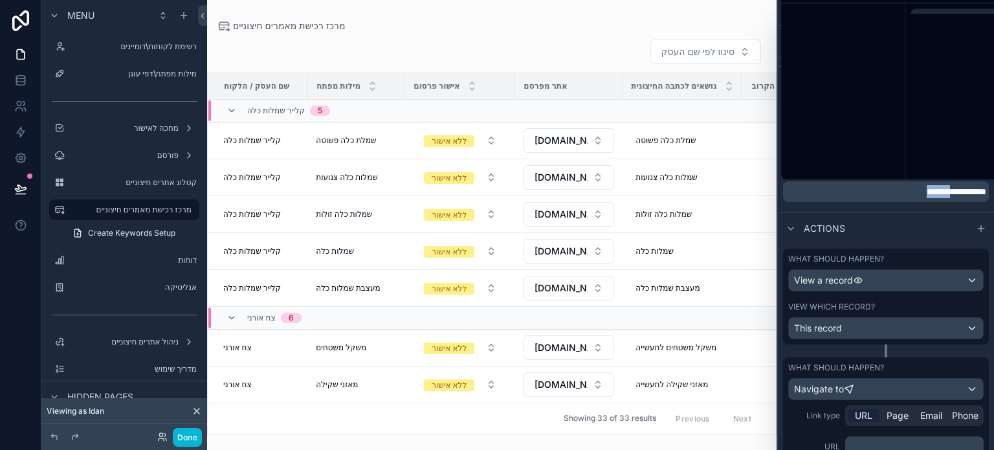
click at [834, 195] on p "**********" at bounding box center [887, 191] width 198 height 13
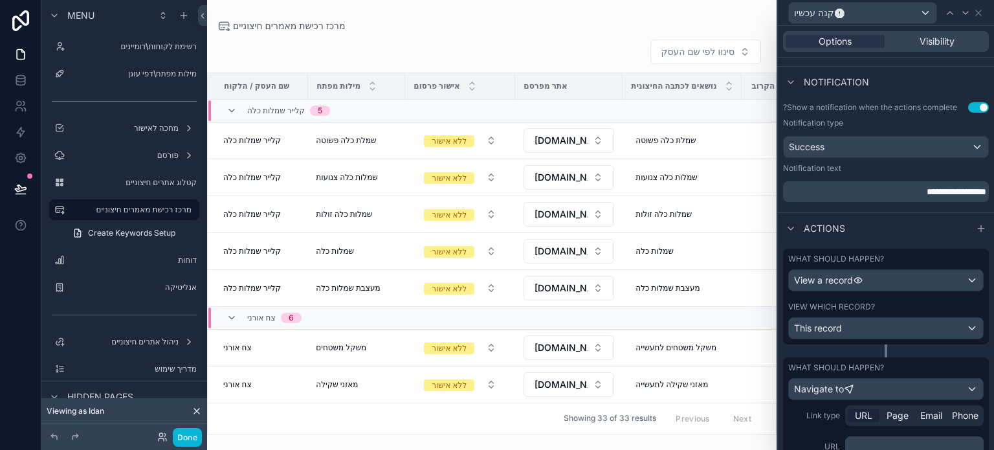
click at [817, 177] on div "**********" at bounding box center [886, 182] width 206 height 39
click at [856, 192] on p "**********" at bounding box center [887, 191] width 198 height 13
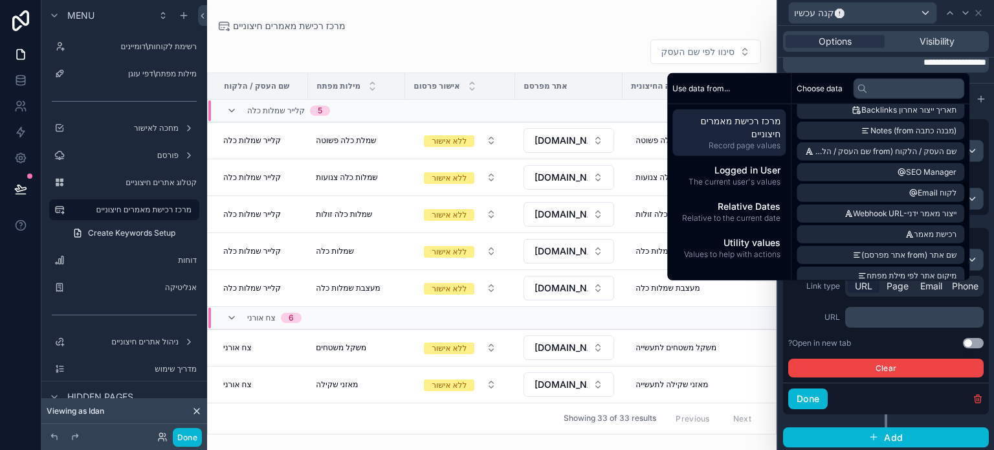
scroll to position [324, 0]
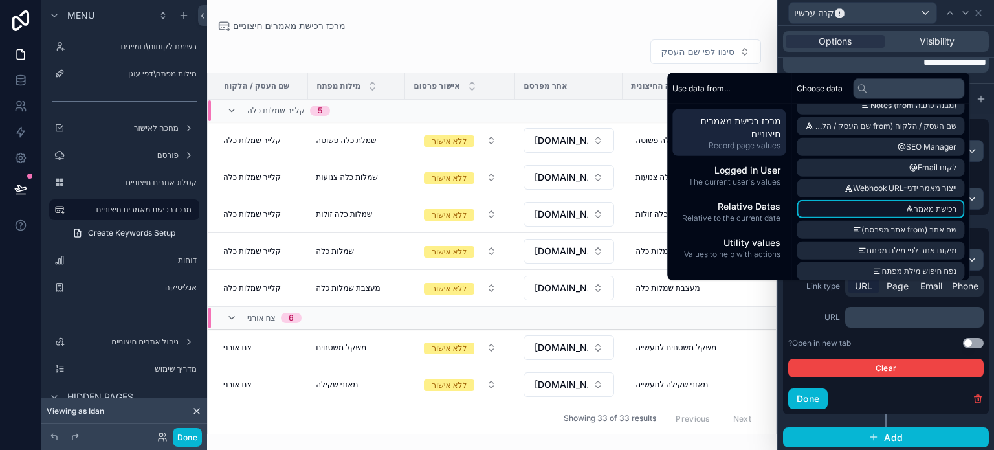
click at [865, 206] on li "רכישת מאמר" at bounding box center [881, 209] width 168 height 18
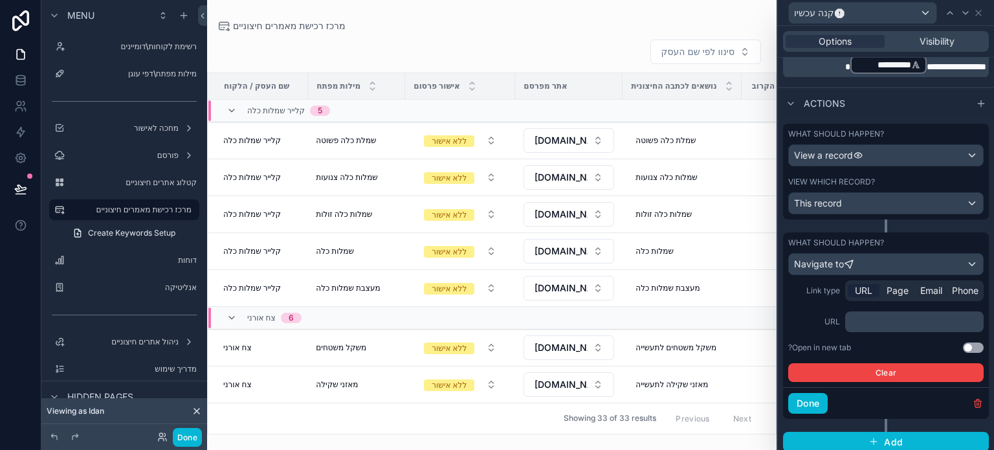
click at [790, 66] on p "**********" at bounding box center [887, 64] width 198 height 21
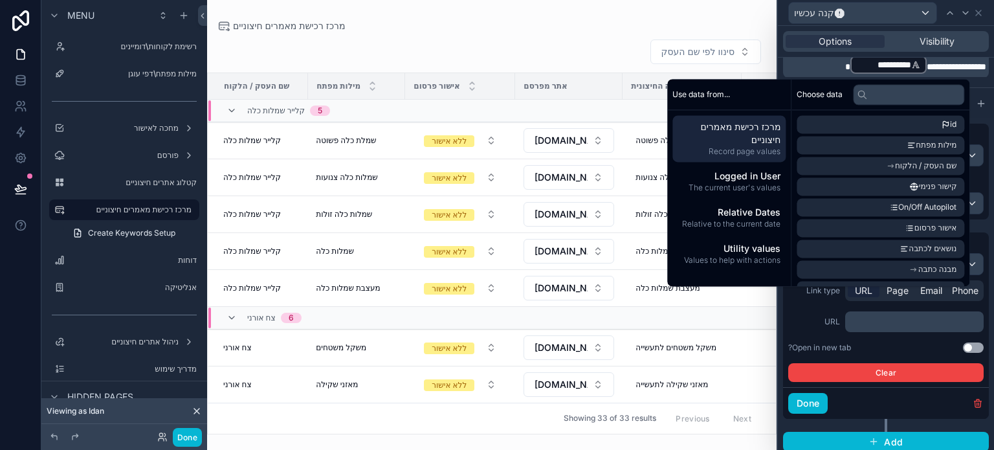
click at [786, 327] on div "Link type URL Page Email Phone URL ﻿ Open in new tab? Use setting Clear" at bounding box center [886, 333] width 206 height 107
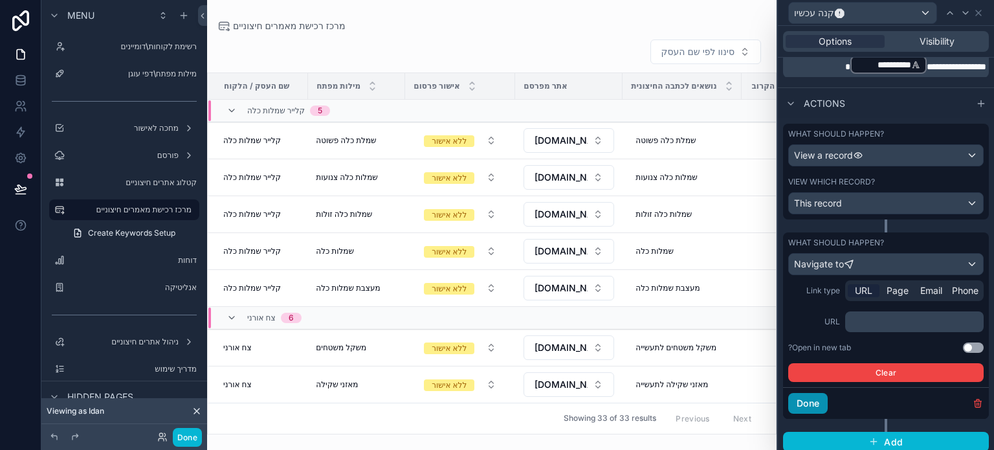
click at [810, 401] on button "Done" at bounding box center [807, 403] width 39 height 21
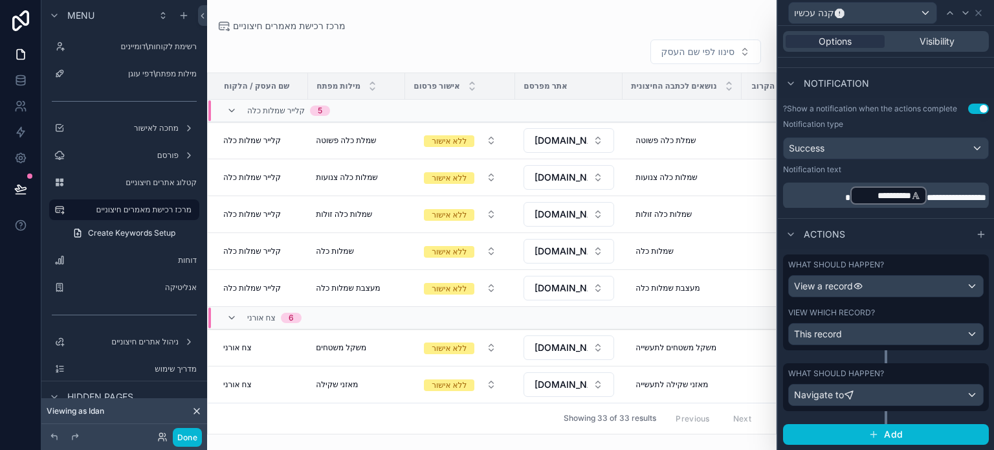
scroll to position [330, 0]
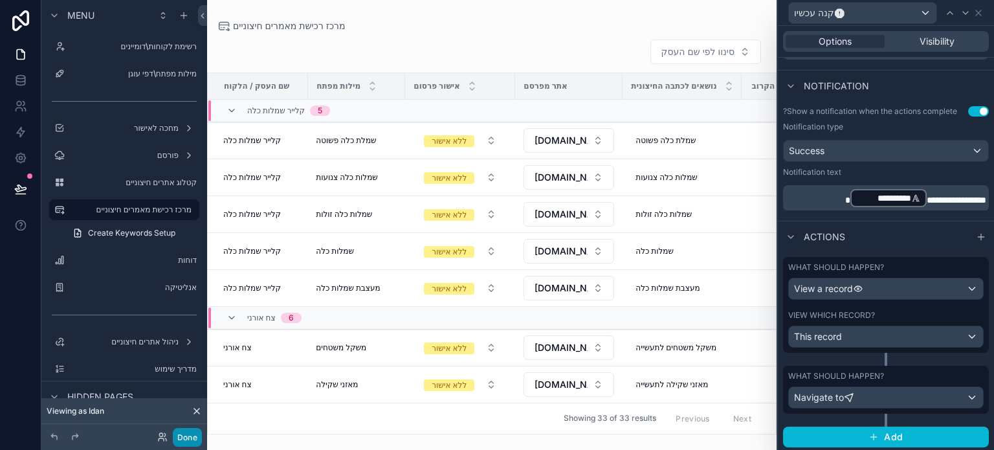
click at [184, 431] on button "Done" at bounding box center [187, 437] width 29 height 19
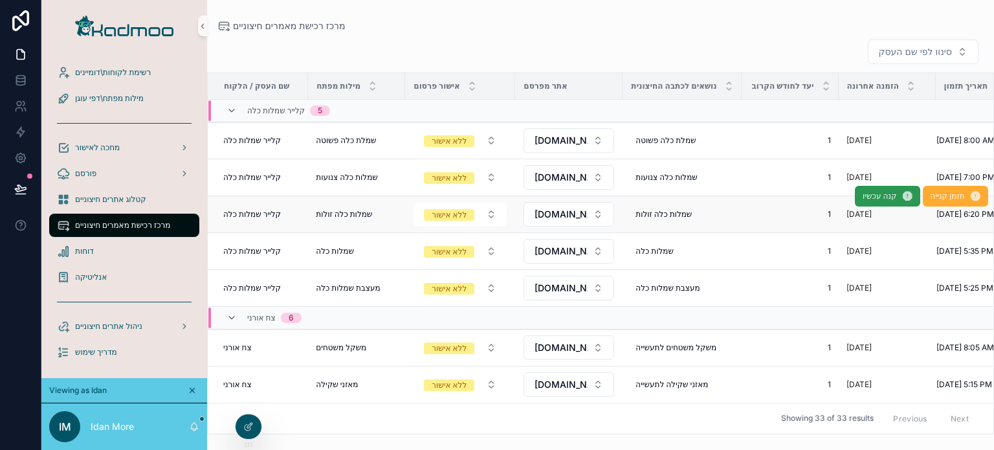
click at [869, 201] on span "קנה עכשיו" at bounding box center [881, 196] width 34 height 10
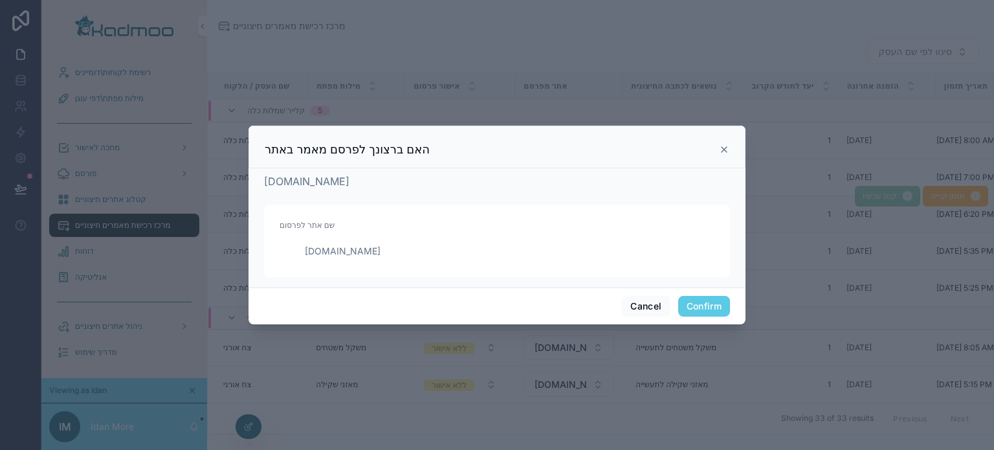
click at [709, 302] on button "Confirm" at bounding box center [704, 306] width 52 height 21
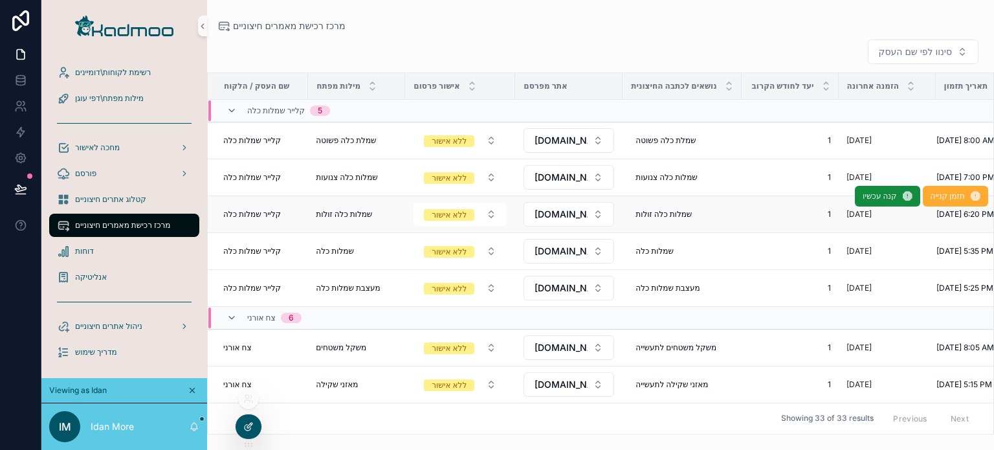
click at [246, 423] on icon at bounding box center [248, 426] width 10 height 10
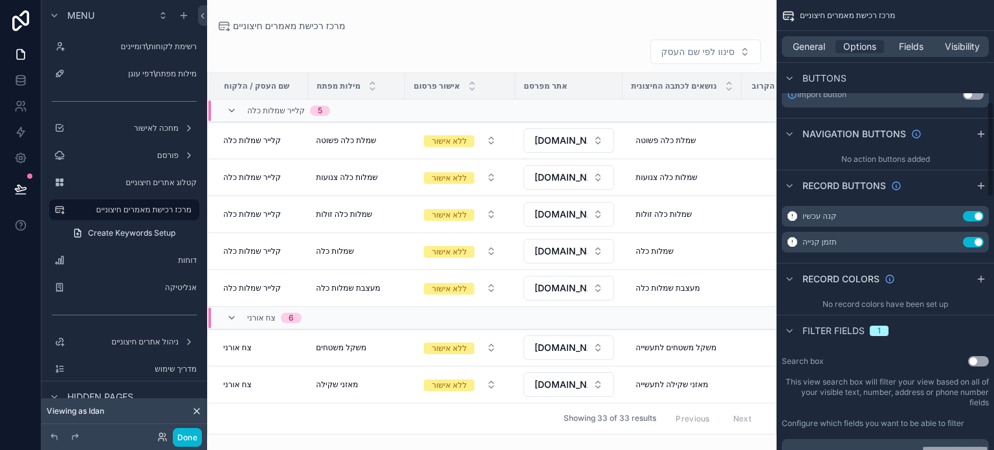
scroll to position [518, 0]
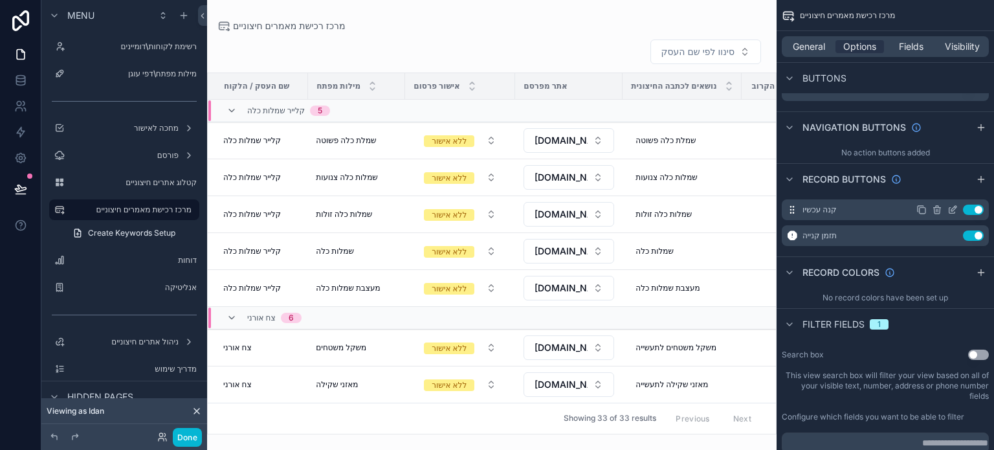
click at [948, 208] on icon "scrollable content" at bounding box center [953, 210] width 10 height 10
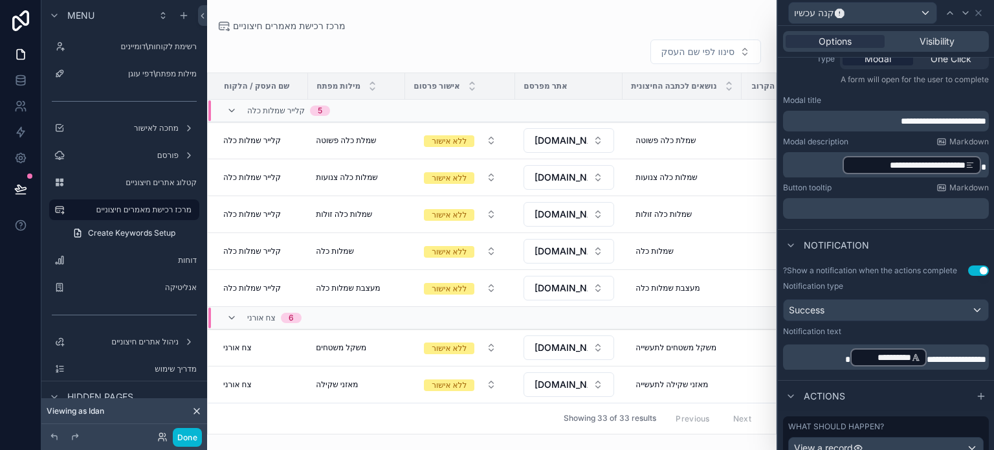
scroll to position [129, 0]
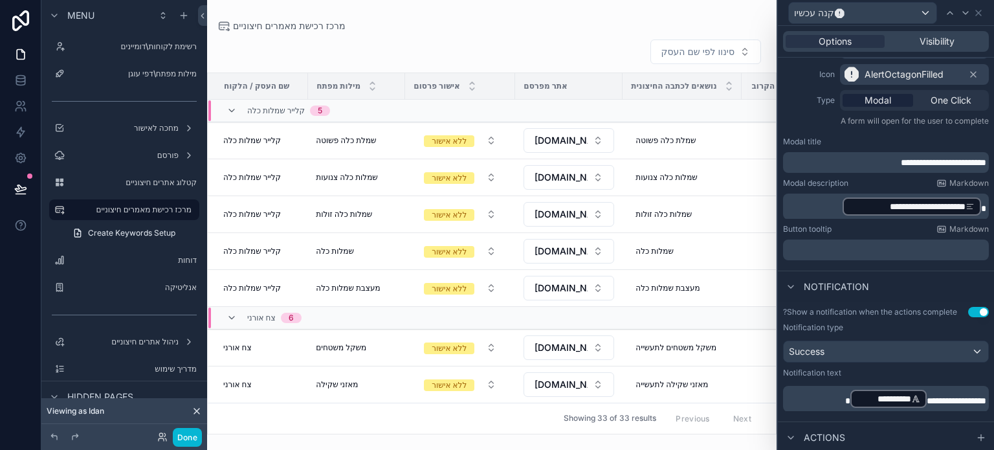
click at [821, 168] on div "**********" at bounding box center [886, 162] width 206 height 21
click at [817, 162] on p "**********" at bounding box center [887, 162] width 198 height 13
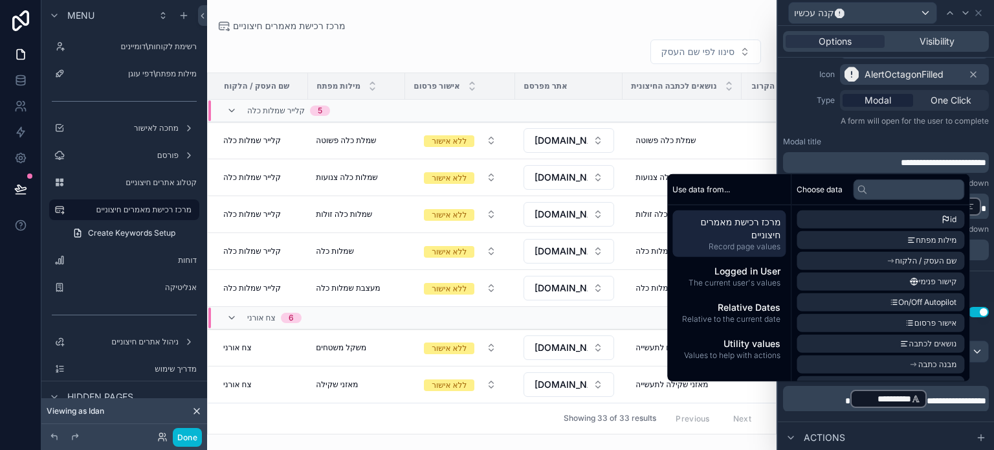
click at [803, 147] on div "**********" at bounding box center [886, 155] width 206 height 36
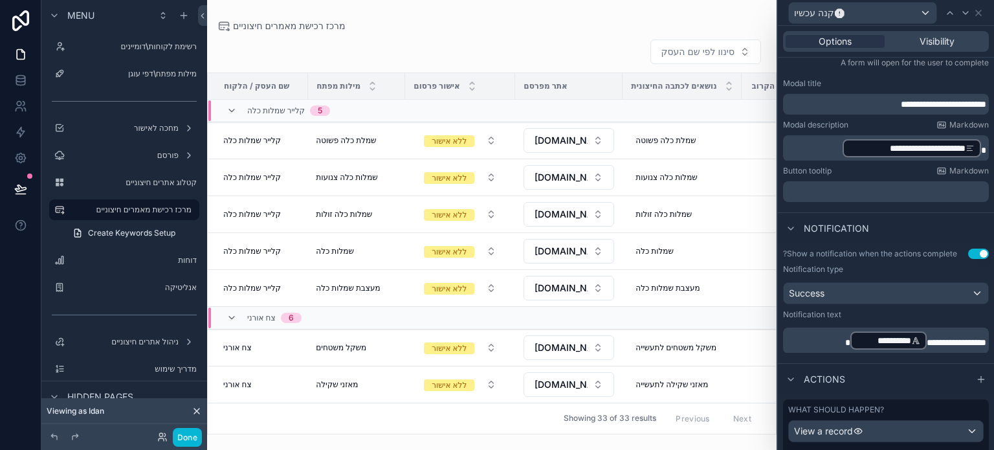
scroll to position [194, 0]
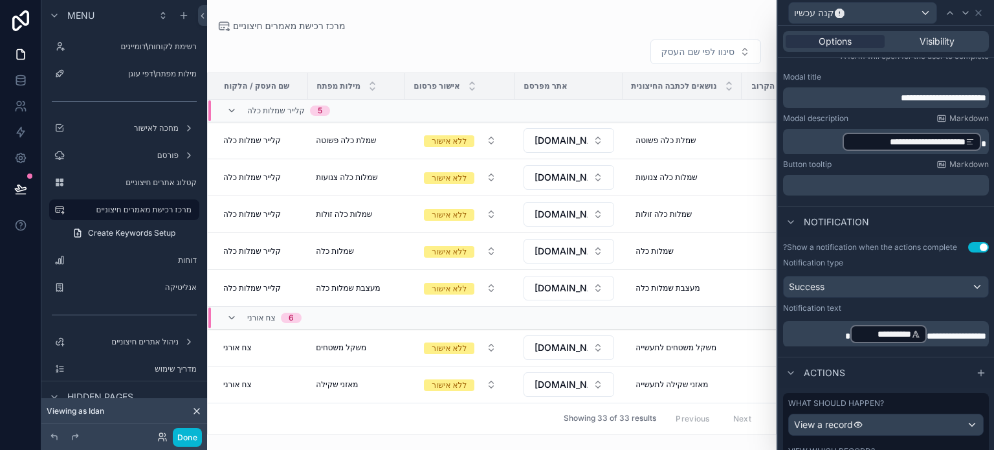
click at [808, 334] on p "**********" at bounding box center [887, 334] width 198 height 21
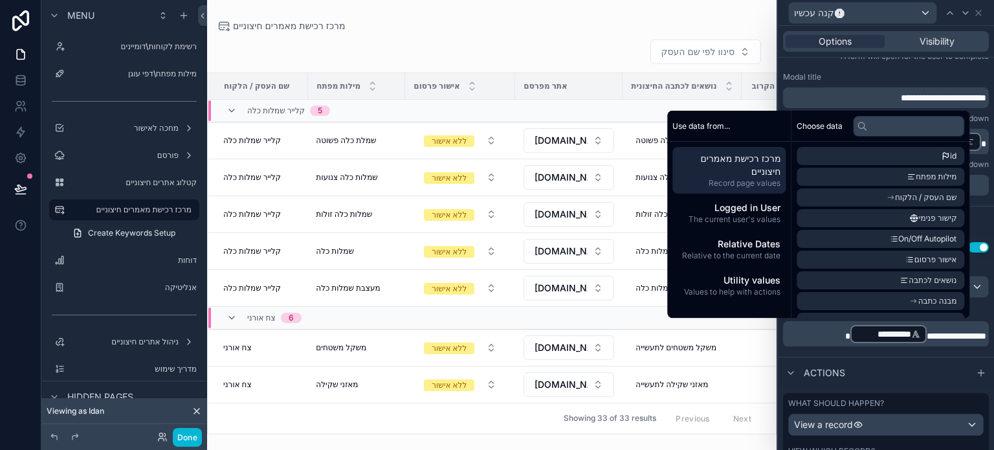
click at [860, 328] on span "**********" at bounding box center [886, 334] width 52 height 13
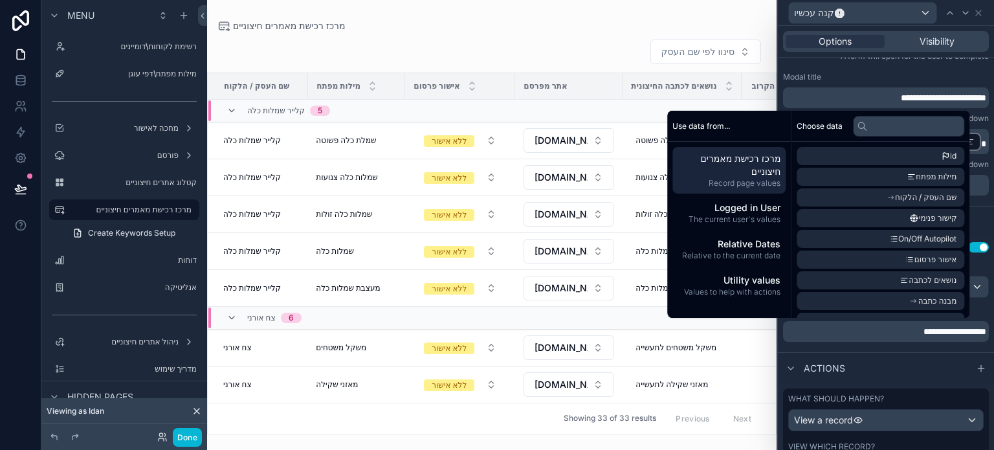
scroll to position [195, 0]
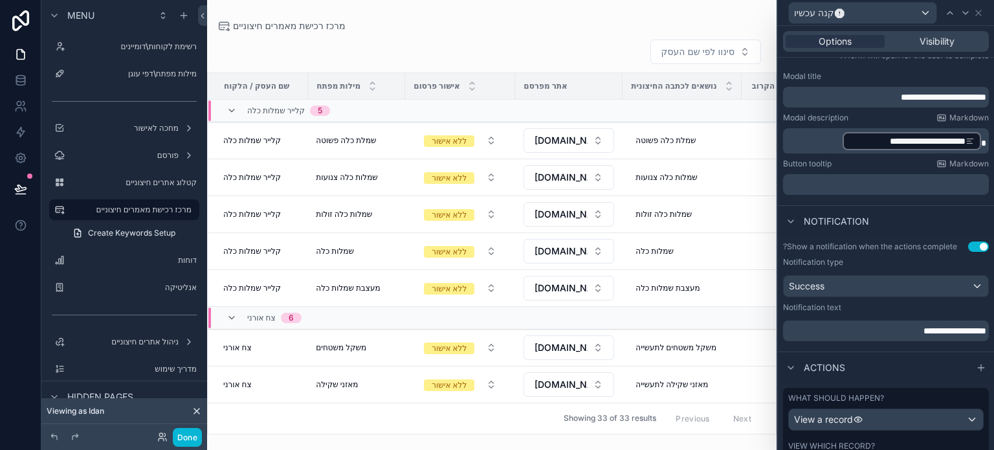
click at [818, 344] on div "**********" at bounding box center [886, 291] width 216 height 110
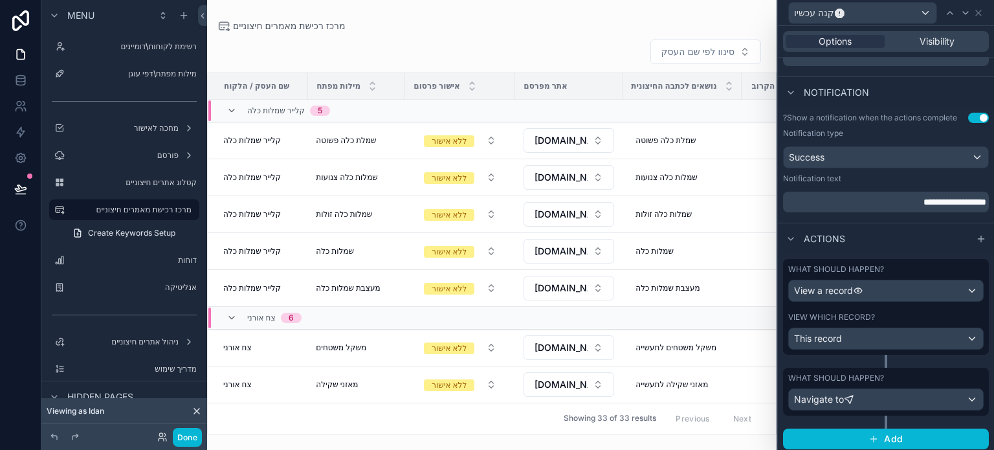
scroll to position [324, 0]
click at [957, 201] on span "**********" at bounding box center [955, 201] width 63 height 9
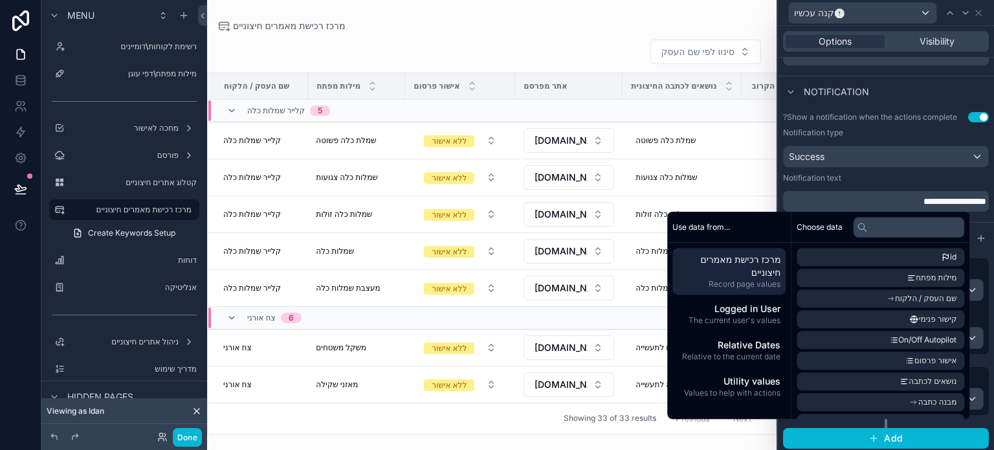
click at [957, 201] on div "**********" at bounding box center [497, 225] width 994 height 450
click at [957, 199] on span "**********" at bounding box center [955, 201] width 63 height 9
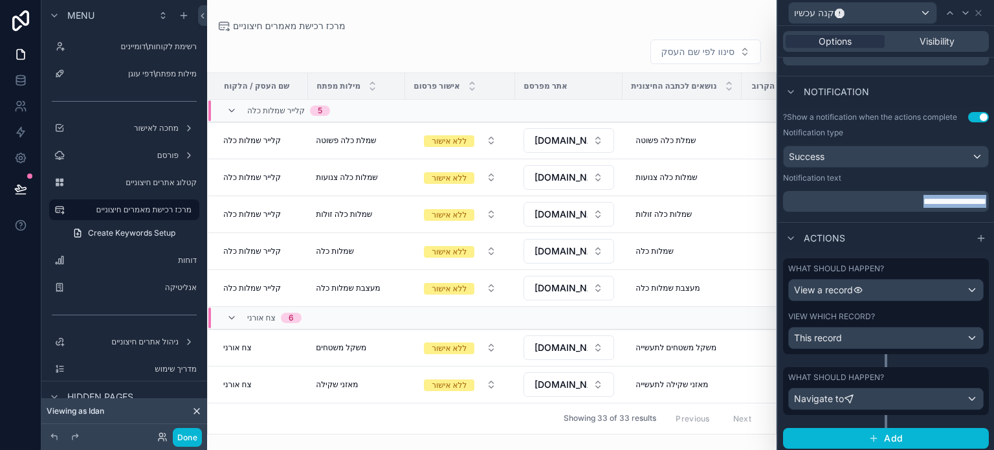
click at [957, 199] on span "**********" at bounding box center [955, 201] width 63 height 9
click at [876, 205] on span "**********" at bounding box center [930, 201] width 111 height 9
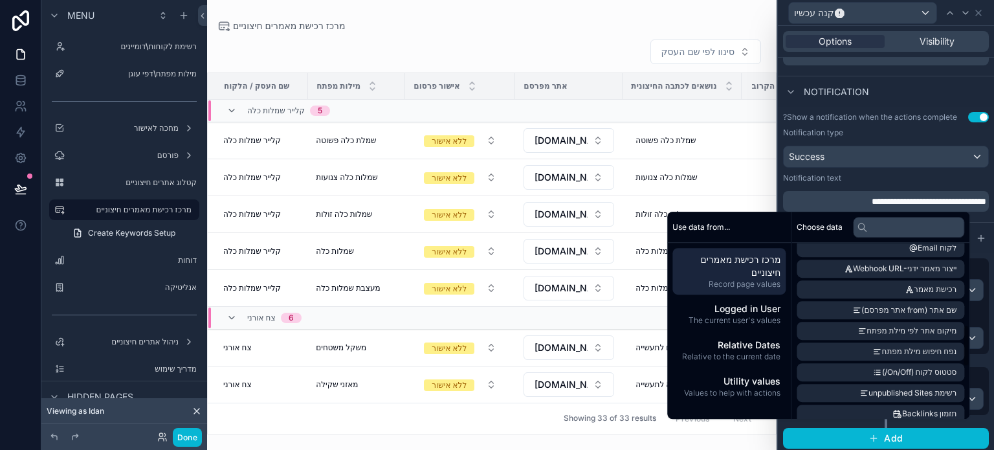
scroll to position [324, 0]
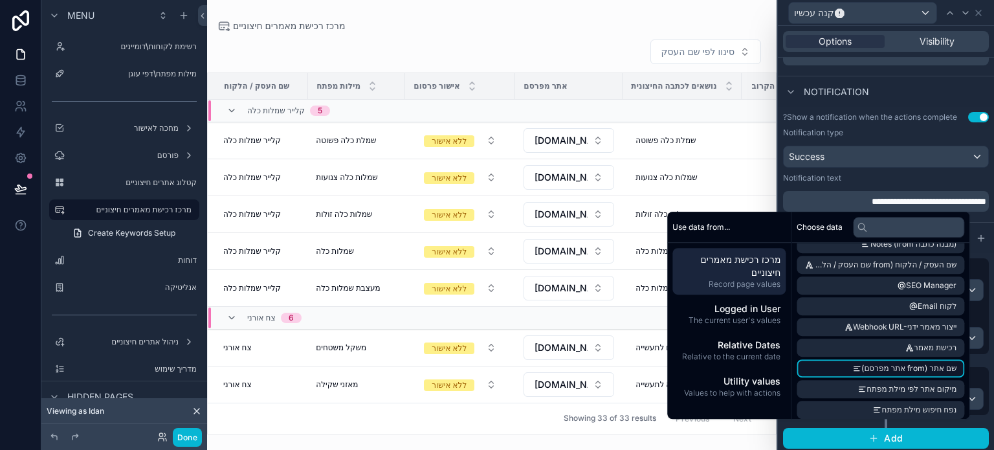
click at [862, 363] on span "שם אתר (from אתר מפרסם)" at bounding box center [909, 368] width 95 height 10
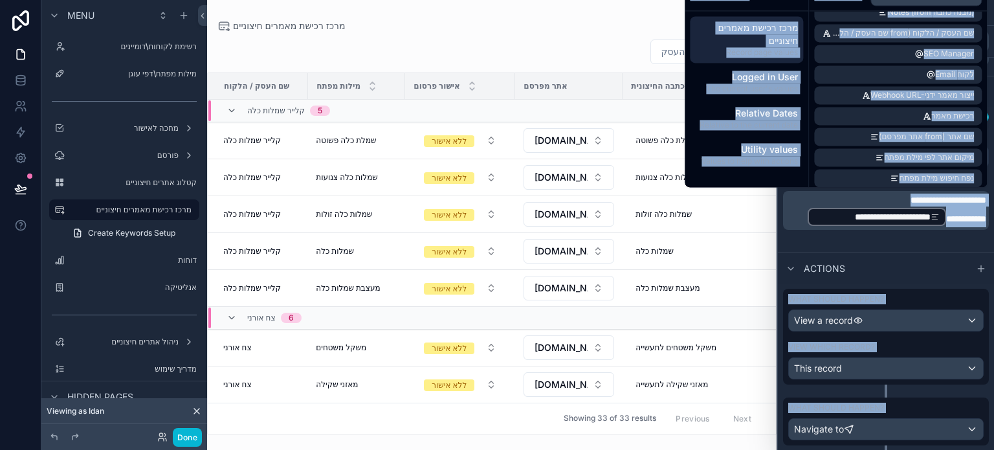
drag, startPoint x: 878, startPoint y: 182, endPoint x: 807, endPoint y: 217, distance: 78.7
click at [811, 215] on div "**********" at bounding box center [497, 225] width 994 height 450
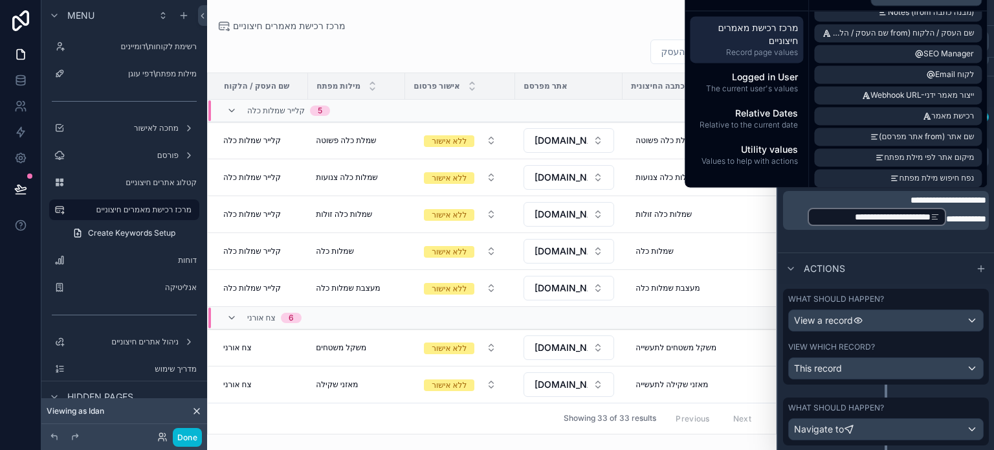
click at [794, 227] on p "**********" at bounding box center [887, 211] width 198 height 34
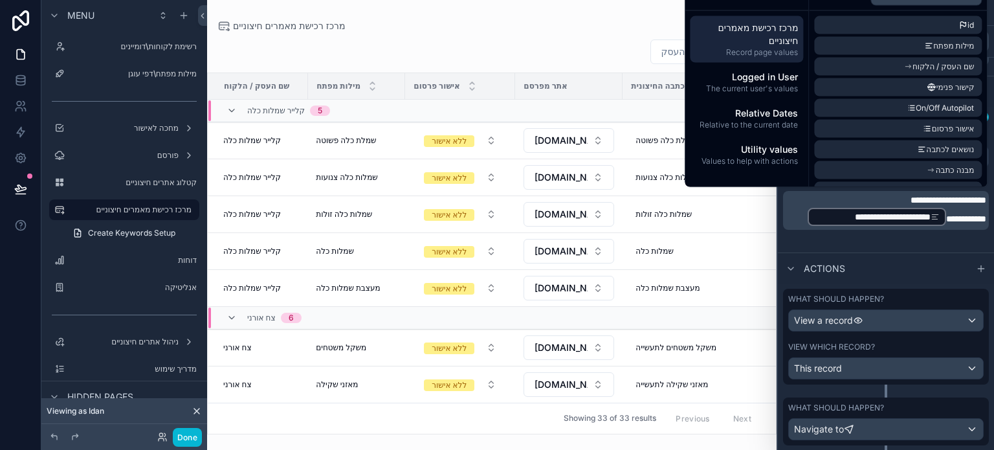
scroll to position [356, 0]
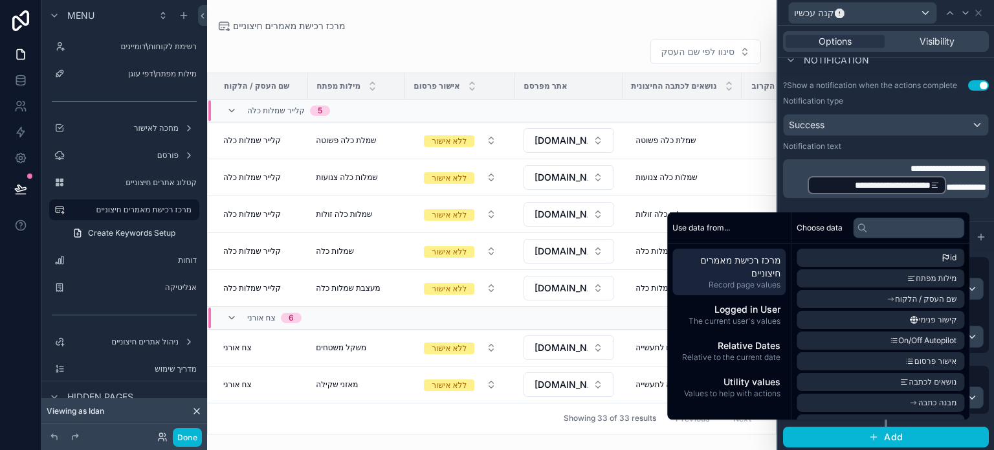
click at [797, 150] on label "Notification text" at bounding box center [812, 146] width 58 height 10
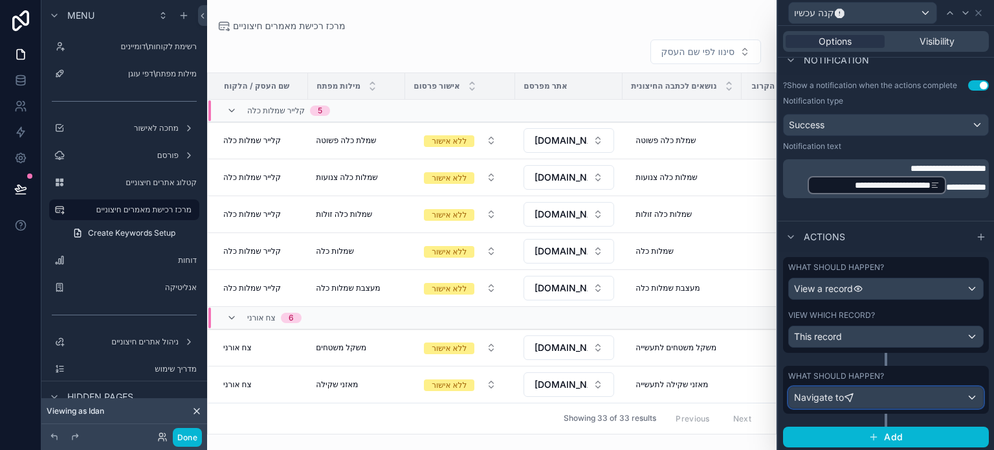
click at [871, 394] on div "Navigate to" at bounding box center [886, 397] width 194 height 21
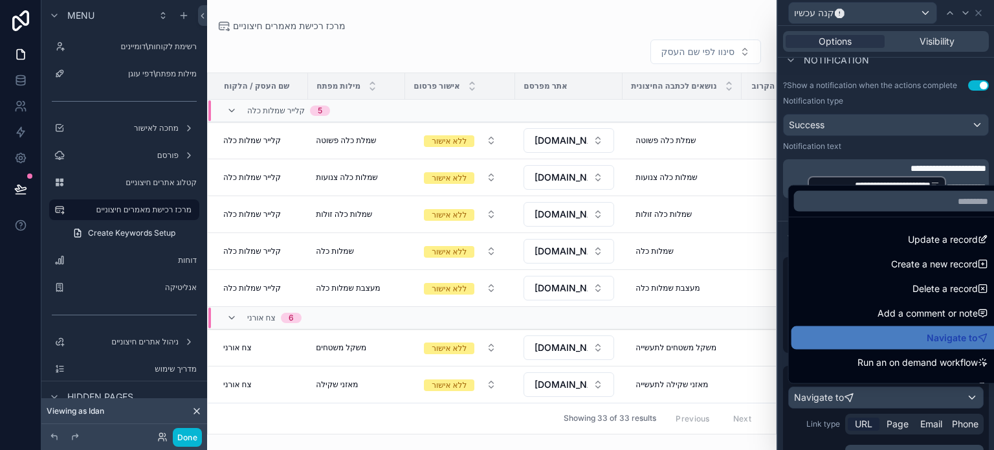
click at [865, 421] on div at bounding box center [886, 225] width 216 height 450
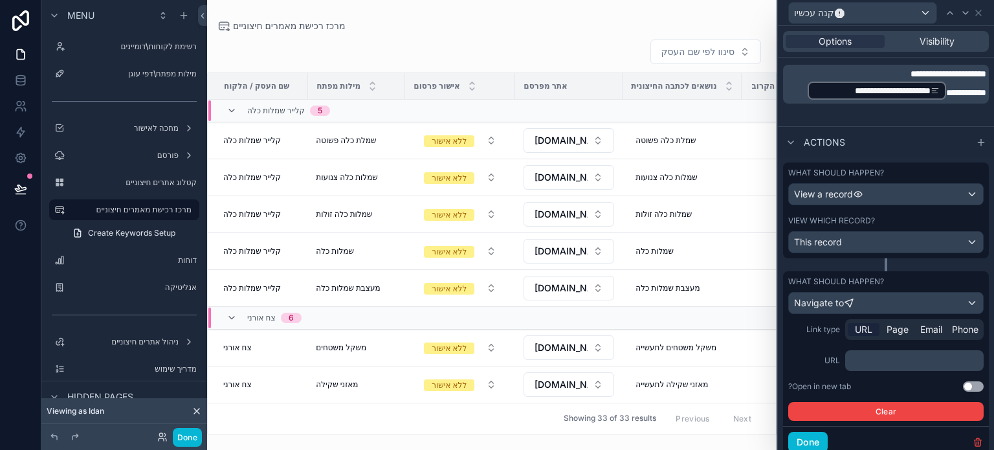
scroll to position [494, 0]
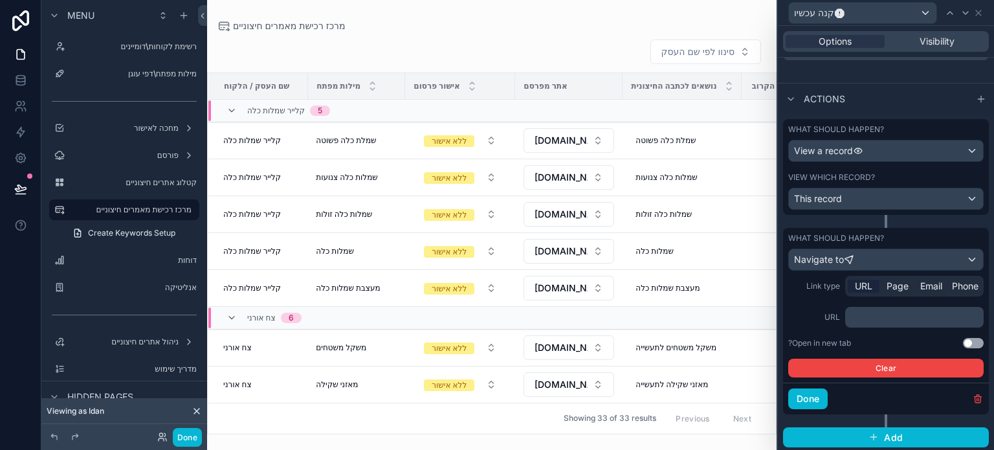
click at [862, 320] on p "﻿" at bounding box center [916, 317] width 131 height 13
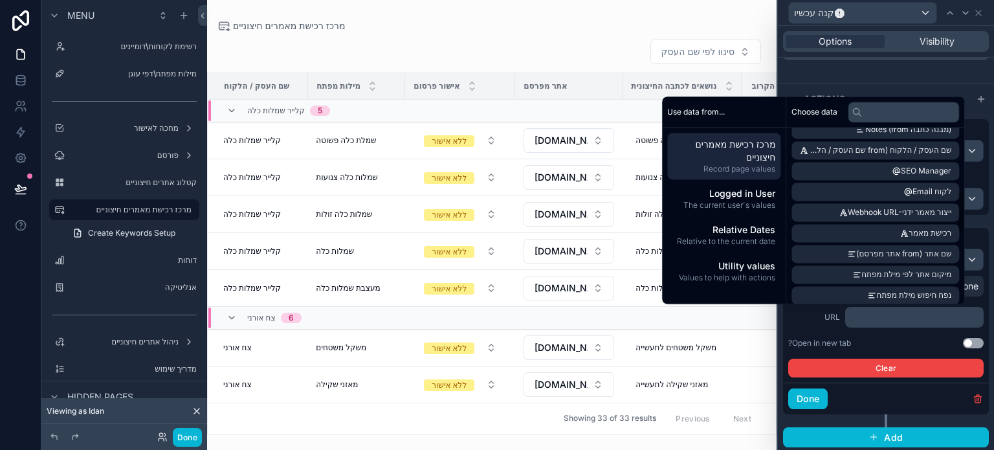
scroll to position [324, 0]
click at [845, 228] on li "רכישת מאמר" at bounding box center [876, 232] width 168 height 18
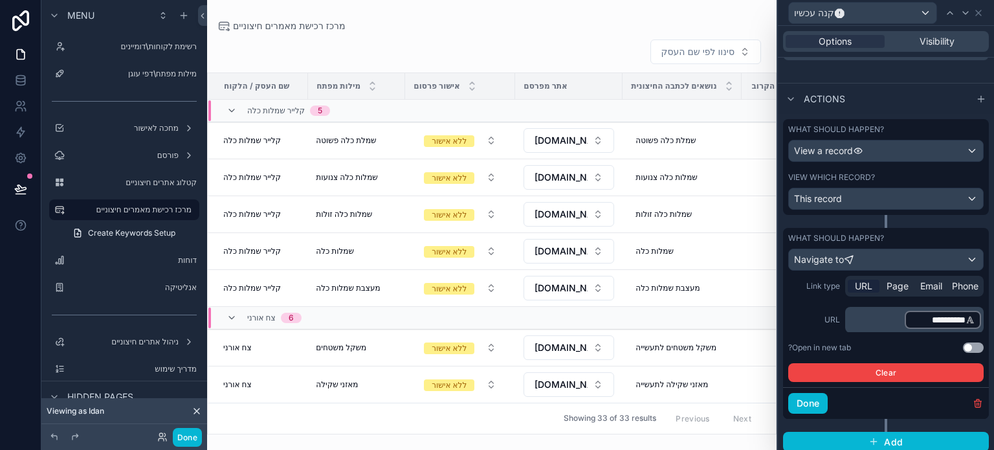
click at [807, 320] on label "URL" at bounding box center [814, 320] width 52 height 10
click at [800, 399] on button "Done" at bounding box center [807, 403] width 39 height 21
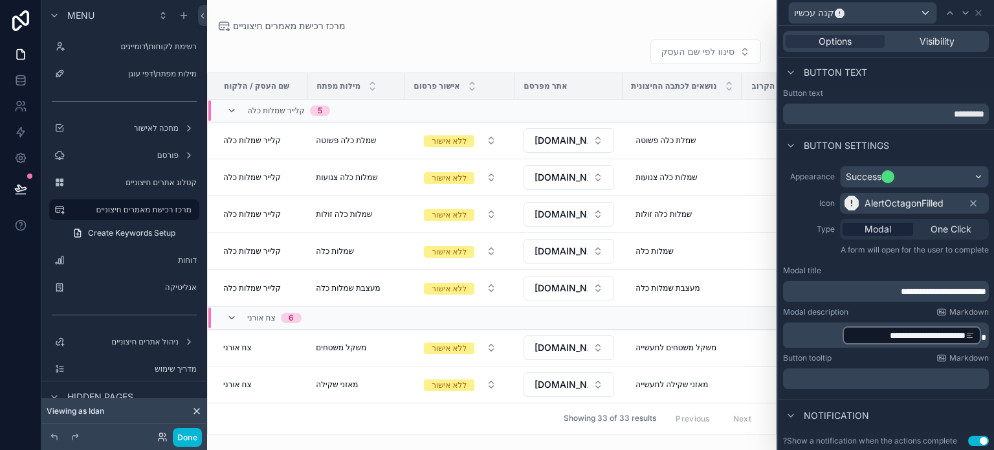
scroll to position [0, 0]
click at [192, 432] on button "Done" at bounding box center [187, 437] width 29 height 19
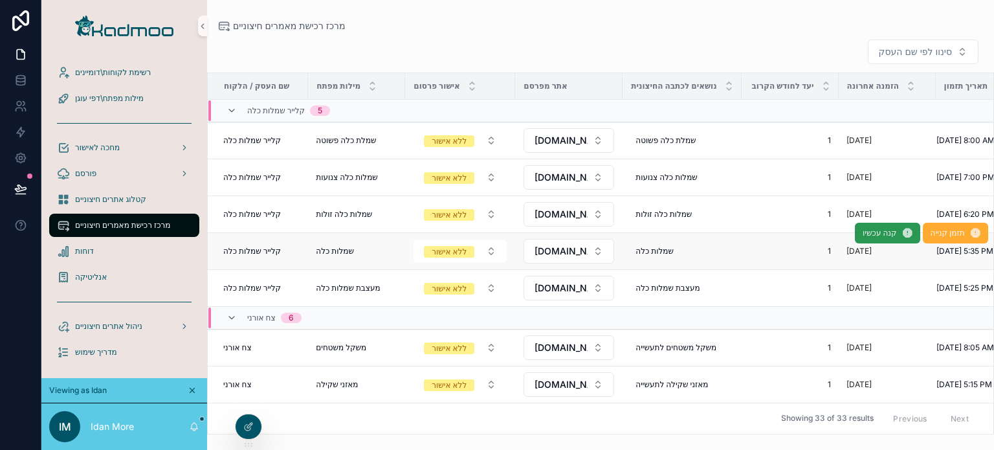
click at [865, 238] on span "קנה עכשיו" at bounding box center [881, 233] width 34 height 10
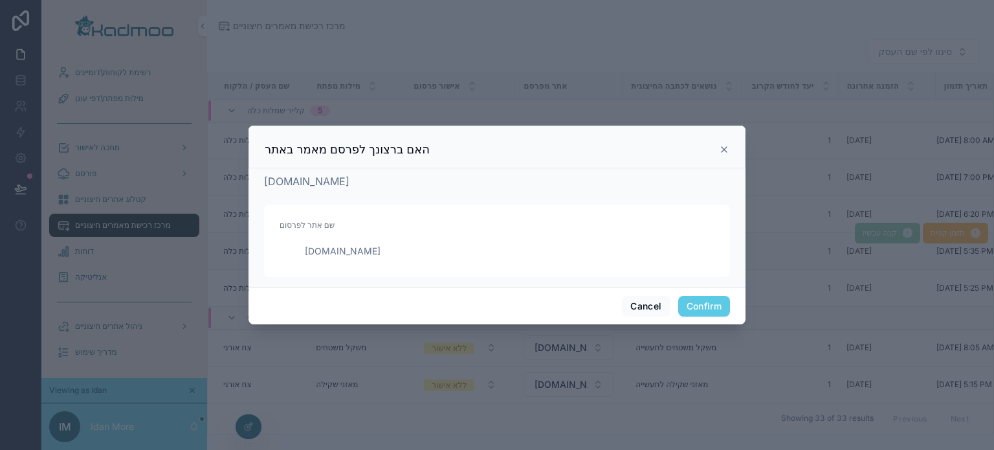
click at [700, 306] on button "Confirm" at bounding box center [704, 306] width 52 height 21
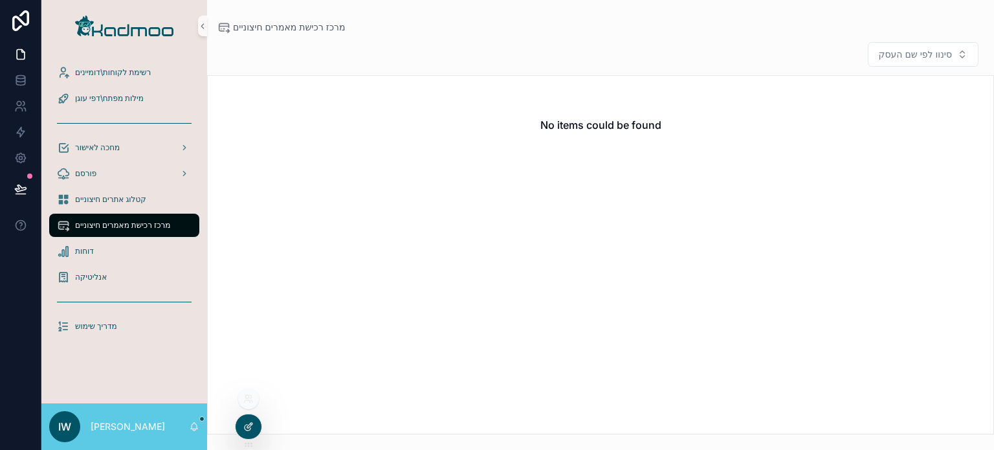
click at [245, 419] on div at bounding box center [249, 426] width 26 height 25
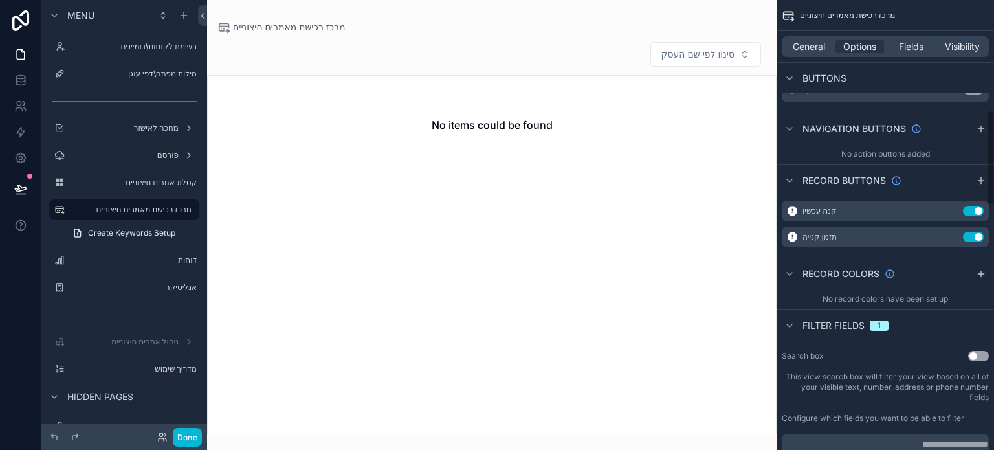
scroll to position [518, 0]
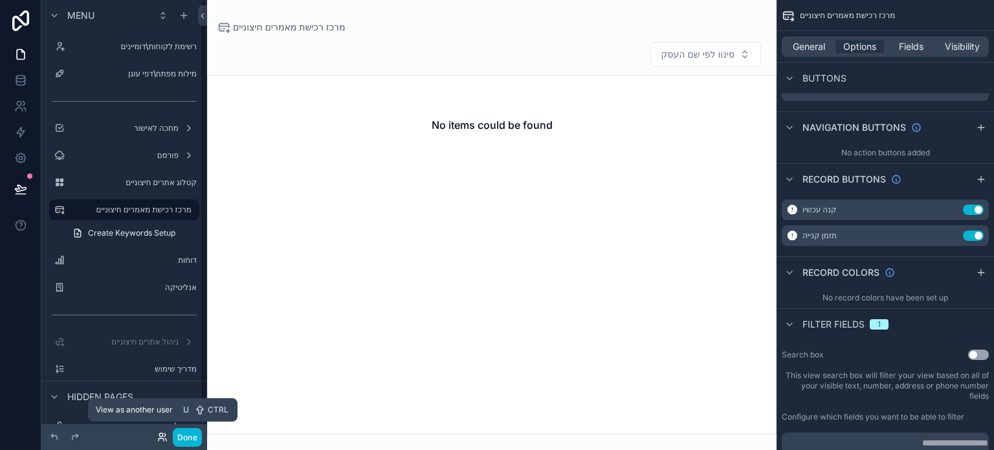
click at [159, 440] on icon at bounding box center [162, 437] width 10 height 10
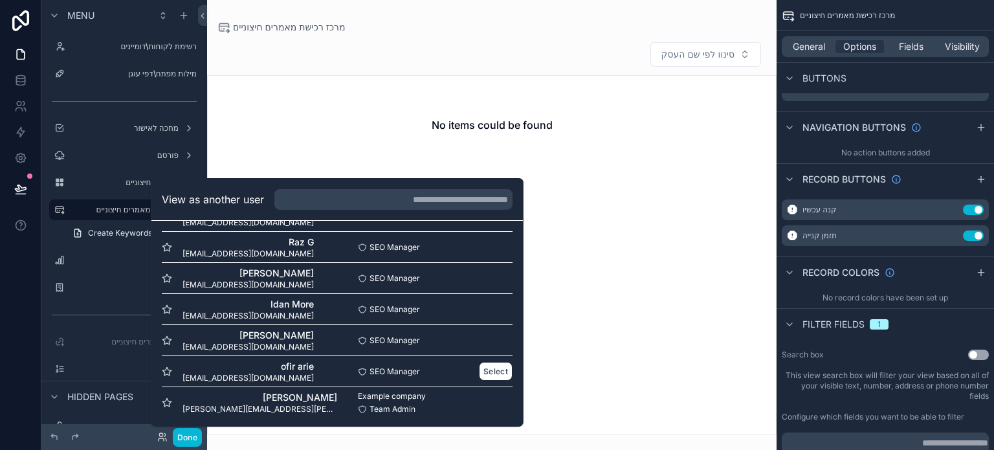
scroll to position [654, 0]
click at [484, 307] on button "Select" at bounding box center [496, 307] width 34 height 19
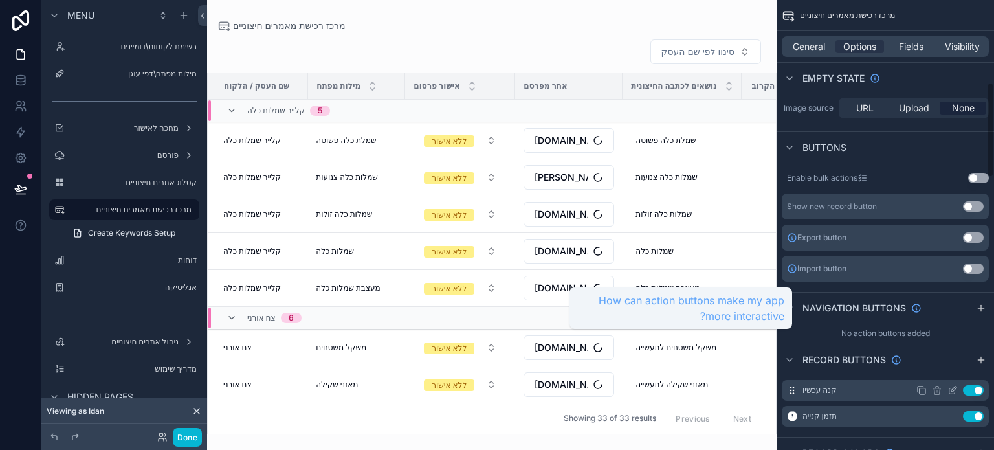
scroll to position [388, 0]
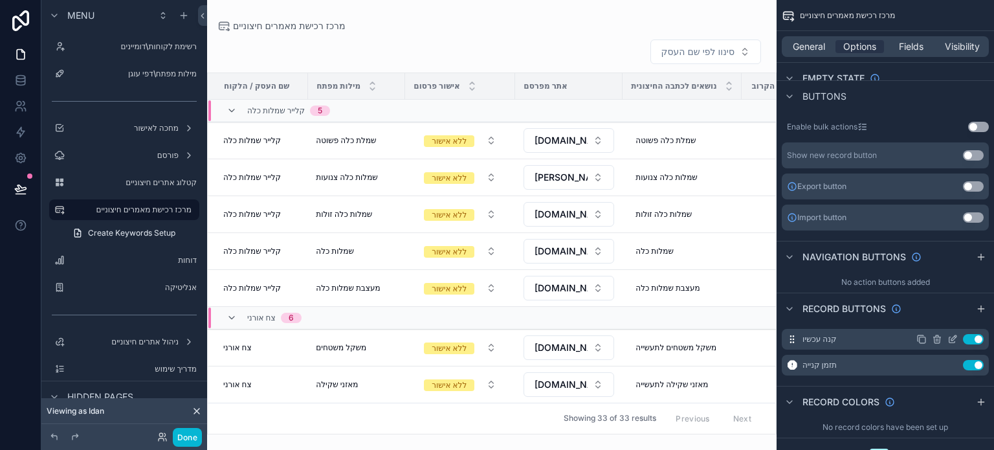
click at [950, 339] on icon "scrollable content" at bounding box center [953, 339] width 10 height 10
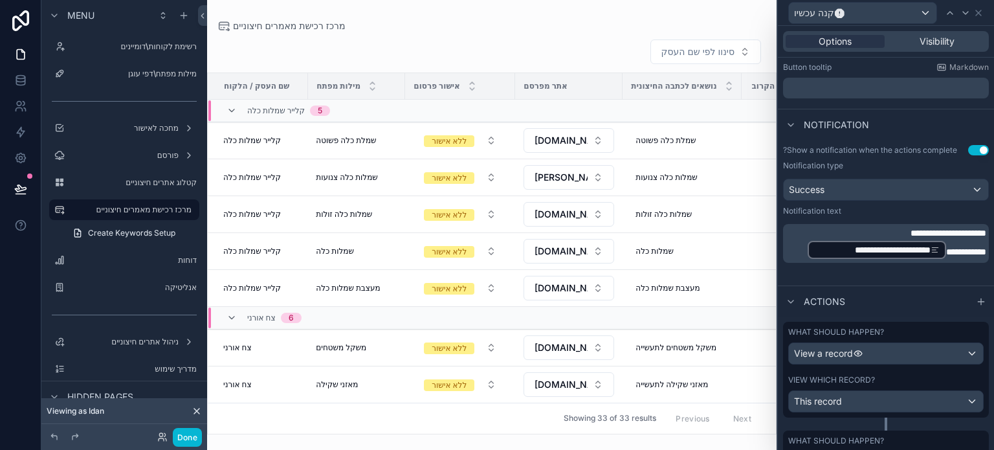
scroll to position [356, 0]
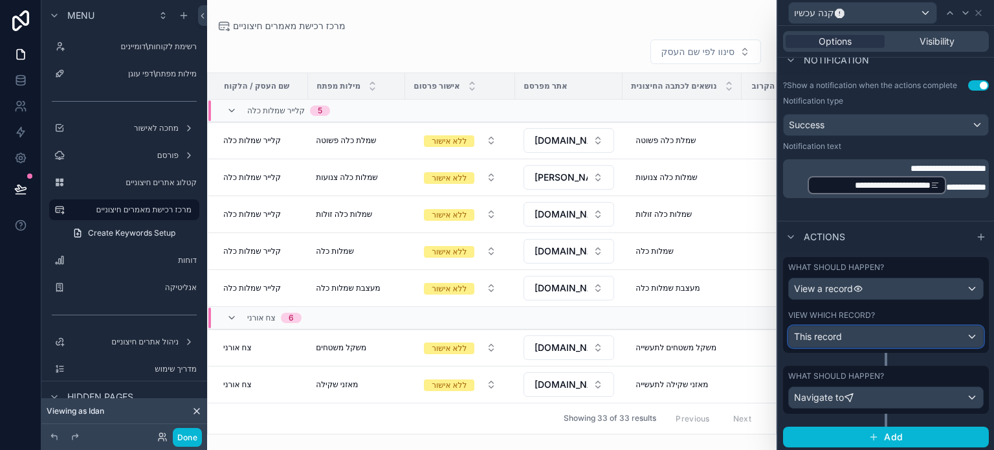
click at [865, 335] on div "This record" at bounding box center [886, 336] width 194 height 21
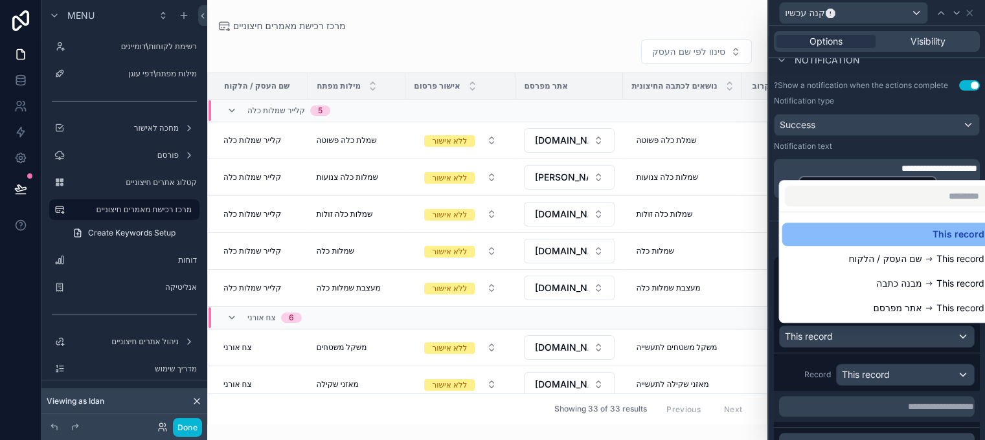
click at [839, 335] on div at bounding box center [876, 220] width 216 height 440
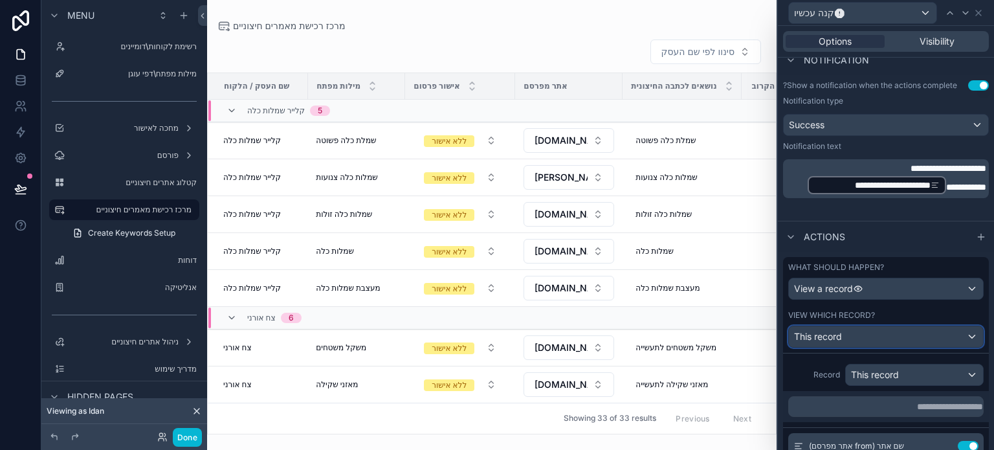
click at [864, 338] on div "This record" at bounding box center [886, 336] width 194 height 21
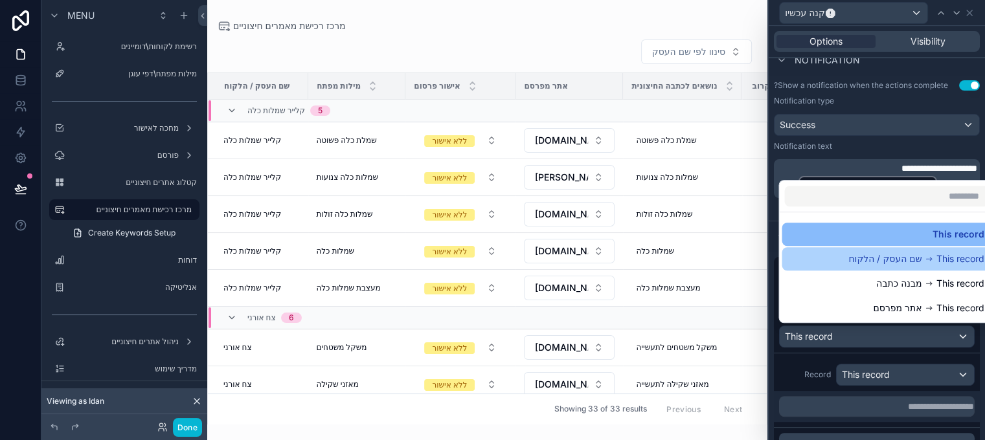
click at [852, 259] on span "שם העסק / הלקוח" at bounding box center [884, 259] width 73 height 16
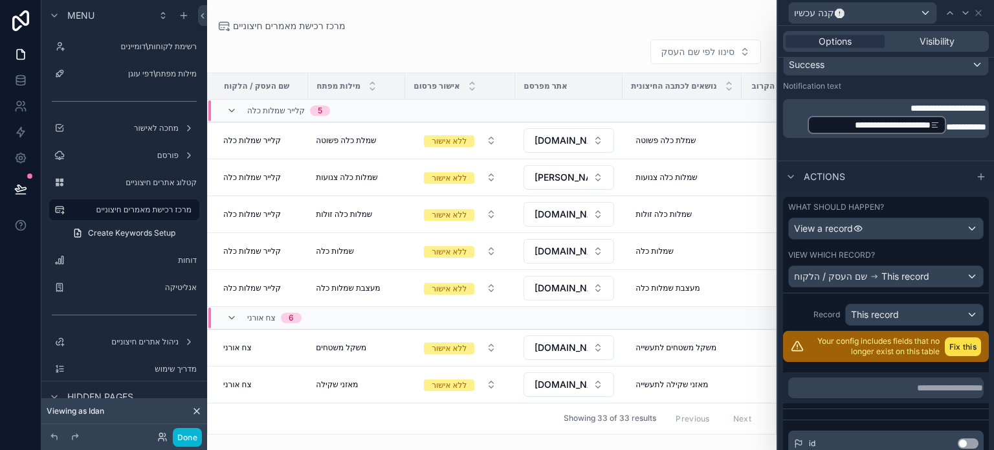
scroll to position [421, 0]
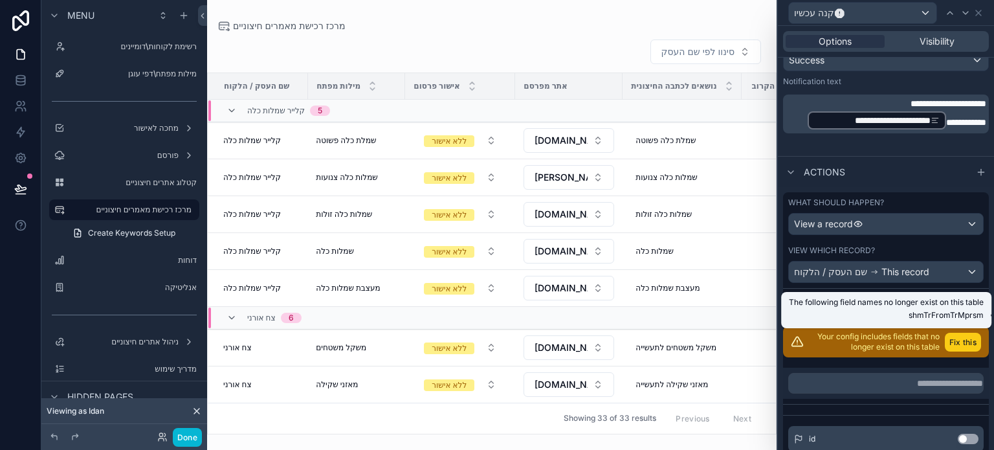
click at [950, 338] on button "Fix this" at bounding box center [963, 342] width 36 height 19
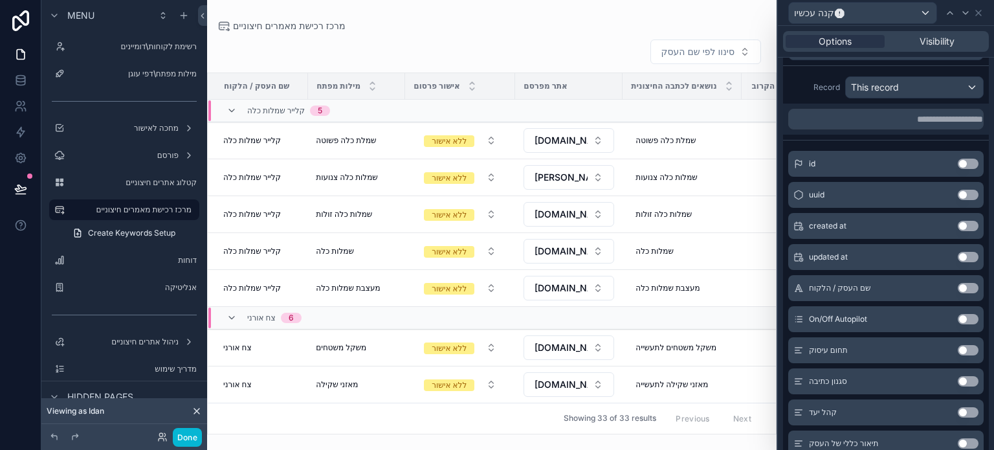
scroll to position [680, 0]
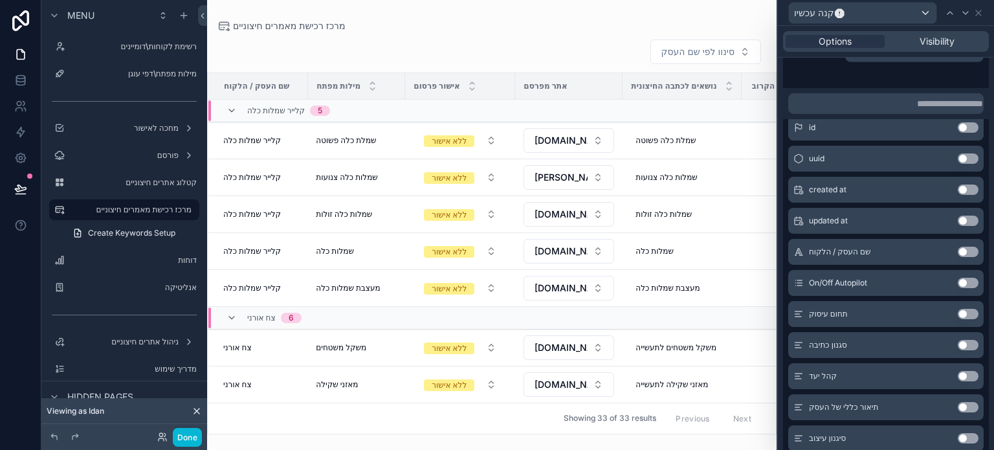
click at [958, 252] on button "Use setting" at bounding box center [968, 252] width 21 height 10
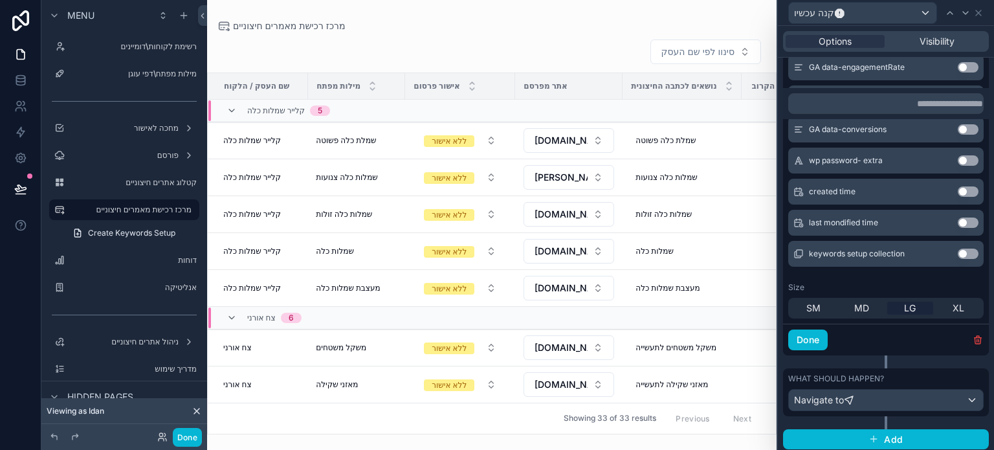
scroll to position [2487, 0]
click at [808, 336] on button "Done" at bounding box center [807, 338] width 39 height 21
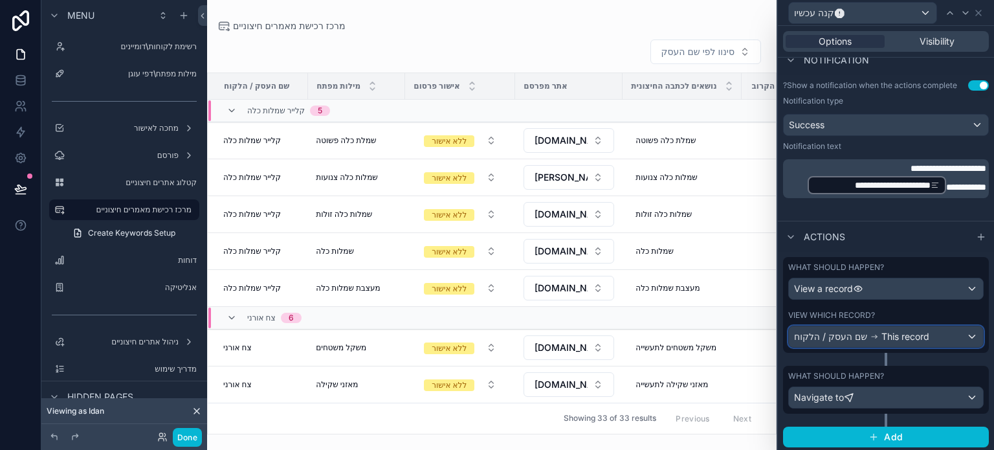
click at [898, 337] on span "This record" at bounding box center [906, 336] width 48 height 13
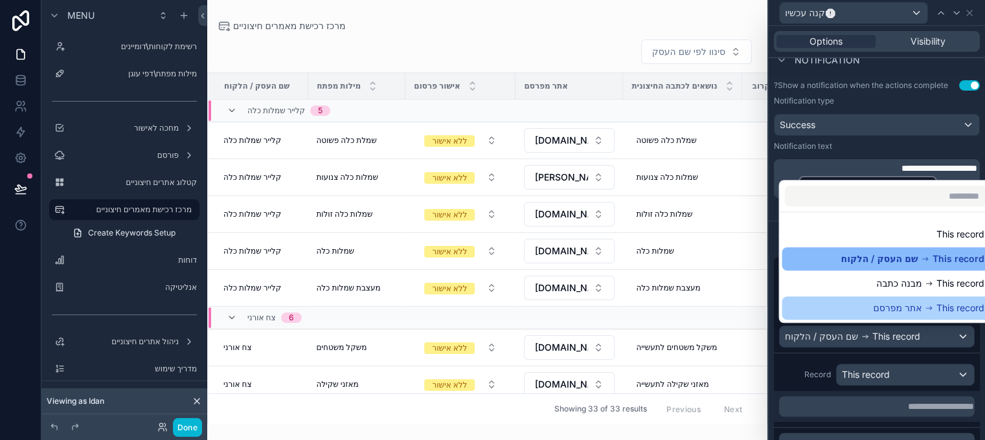
click at [894, 311] on span "אתר מפרסם" at bounding box center [897, 308] width 49 height 16
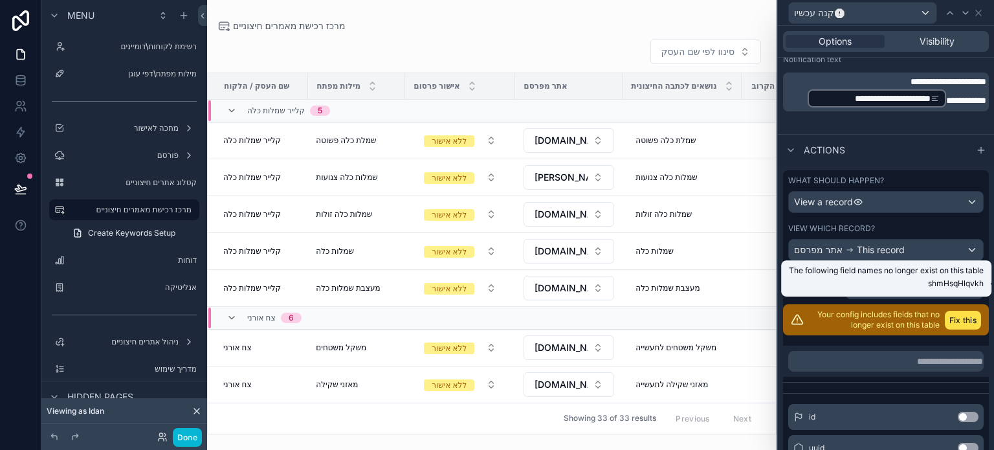
scroll to position [485, 0]
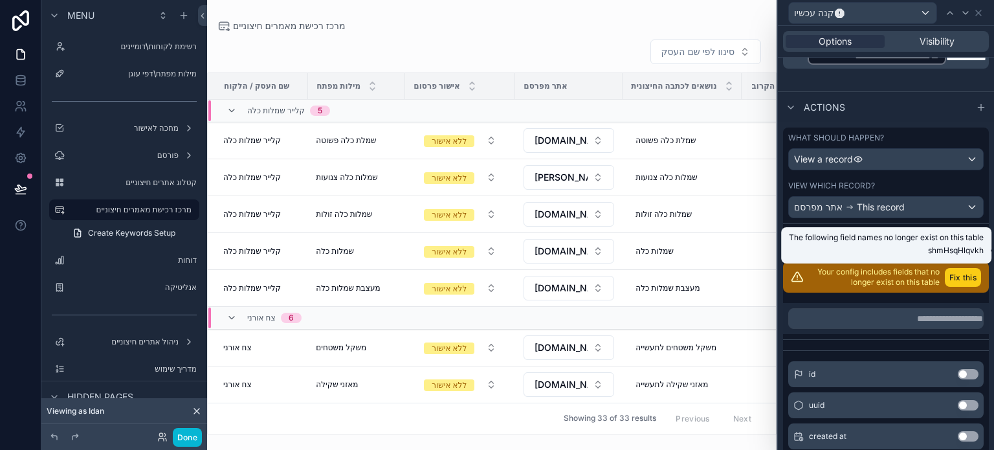
click at [950, 276] on button "Fix this" at bounding box center [963, 277] width 36 height 19
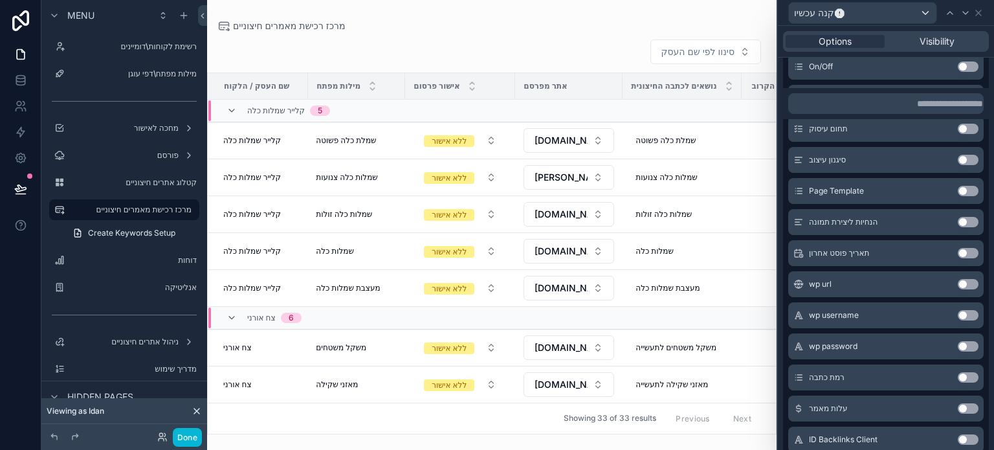
scroll to position [939, 0]
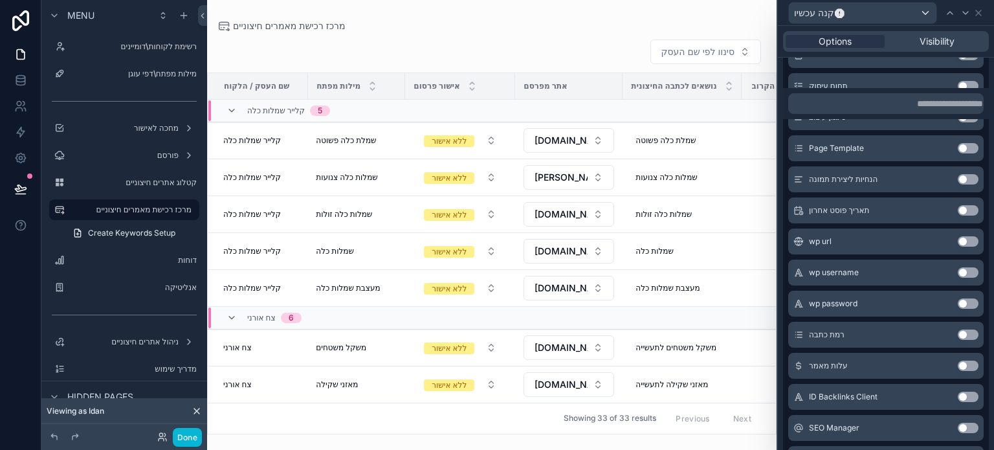
click at [958, 333] on button "Use setting" at bounding box center [968, 334] width 21 height 10
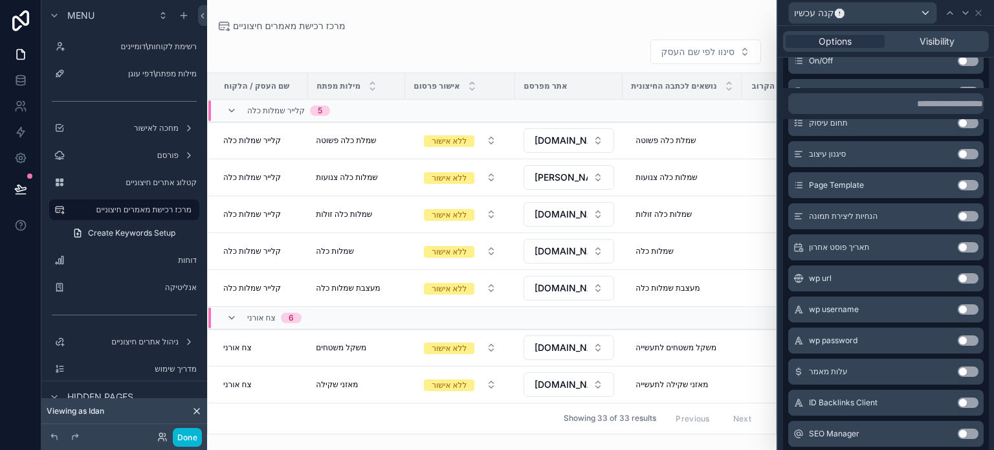
scroll to position [976, 0]
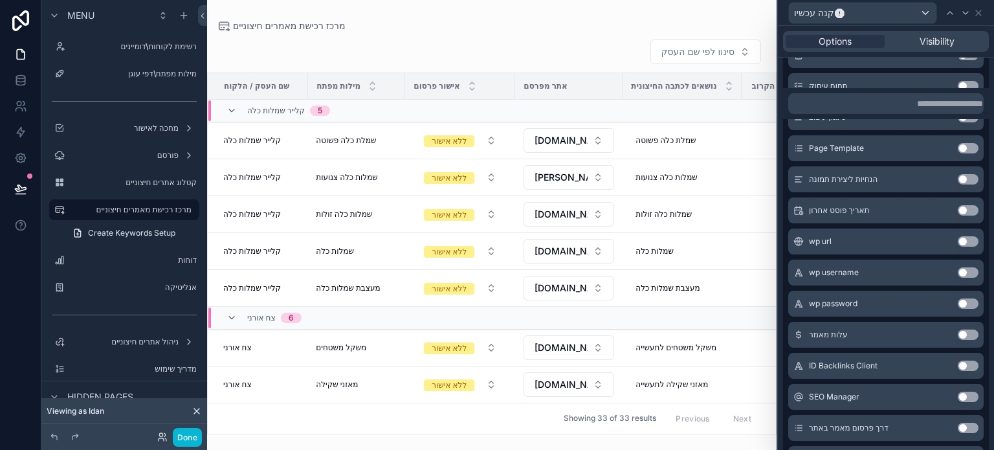
click at [958, 335] on button "Use setting" at bounding box center [968, 334] width 21 height 10
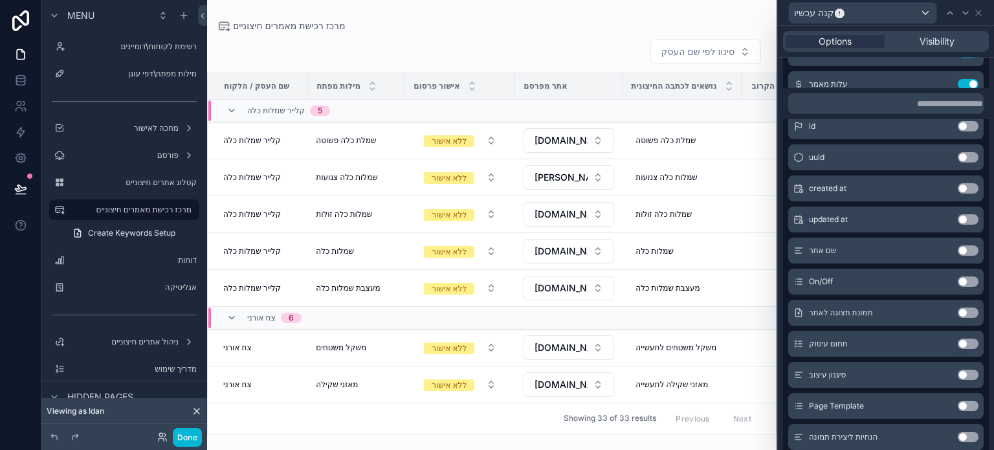
scroll to position [748, 0]
click at [958, 251] on button "Use setting" at bounding box center [968, 252] width 21 height 10
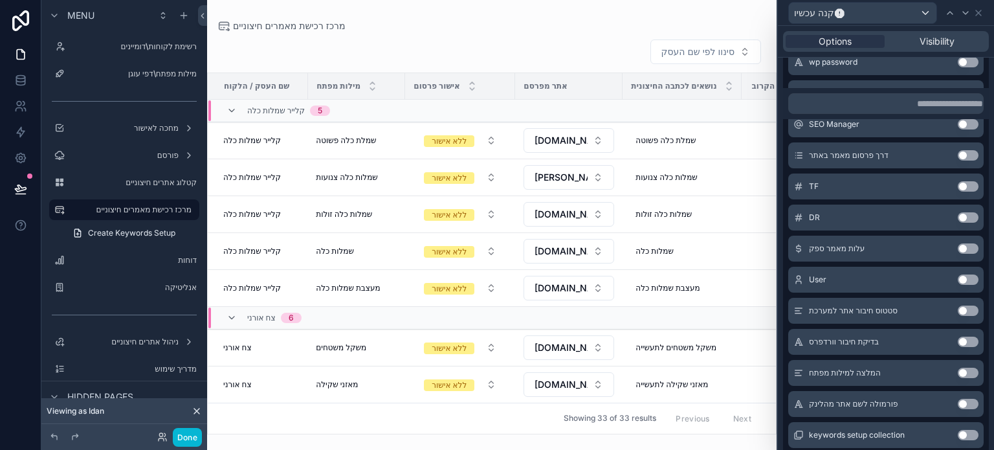
scroll to position [1431, 0]
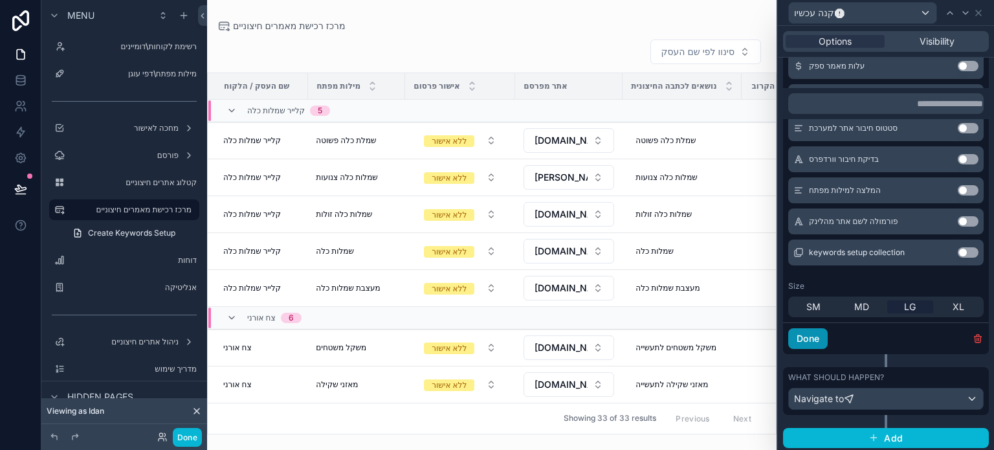
click at [810, 335] on button "Done" at bounding box center [807, 338] width 39 height 21
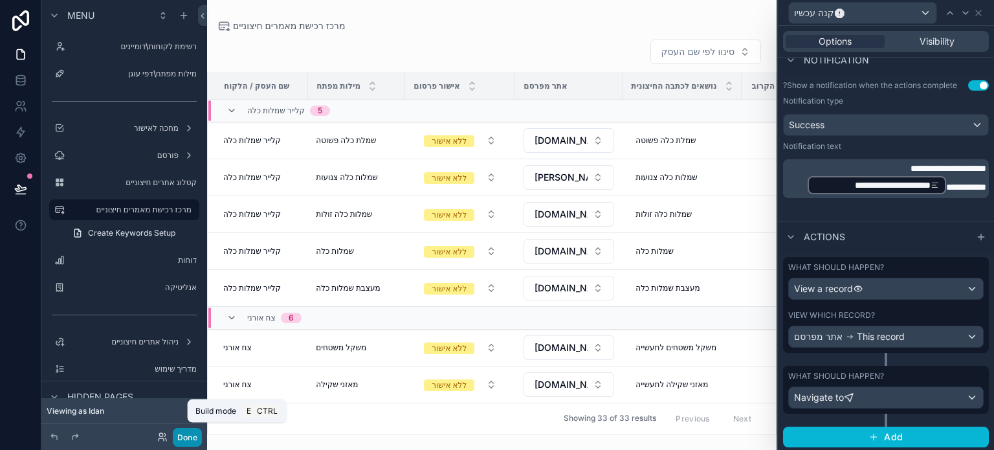
click at [184, 438] on button "Done" at bounding box center [187, 437] width 29 height 19
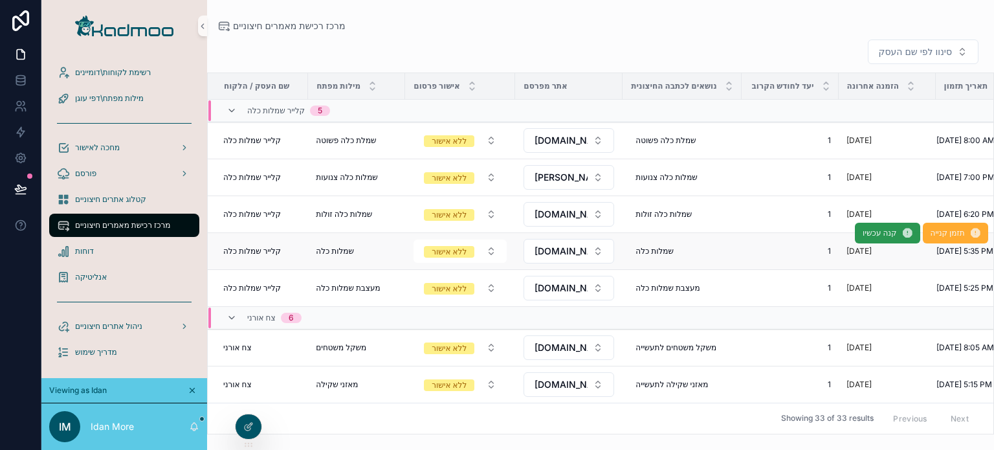
click at [872, 236] on span "קנה עכשיו" at bounding box center [881, 233] width 34 height 10
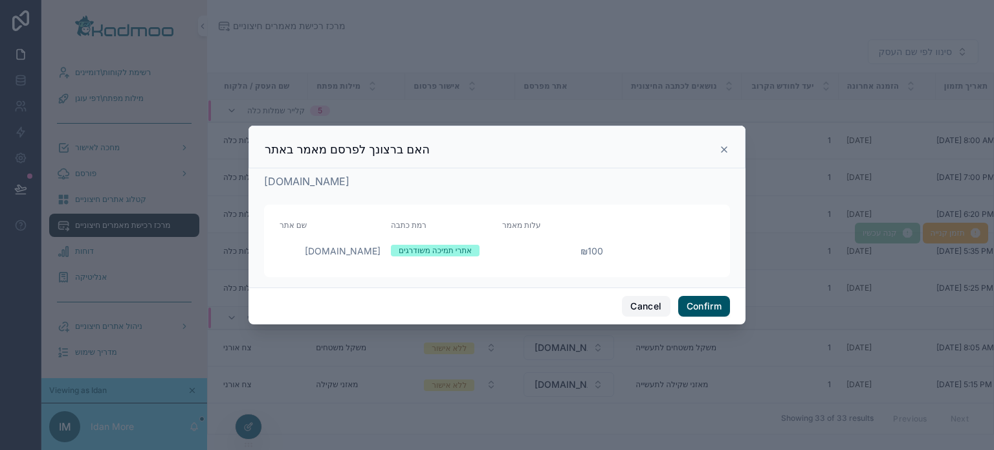
click at [645, 306] on button "Cancel" at bounding box center [646, 306] width 48 height 21
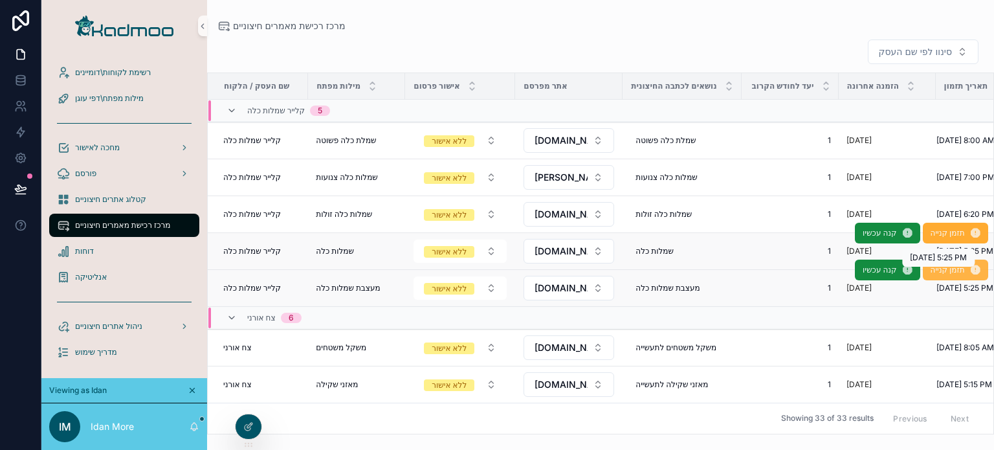
click at [945, 273] on span "תזמן קנייה" at bounding box center [948, 270] width 34 height 10
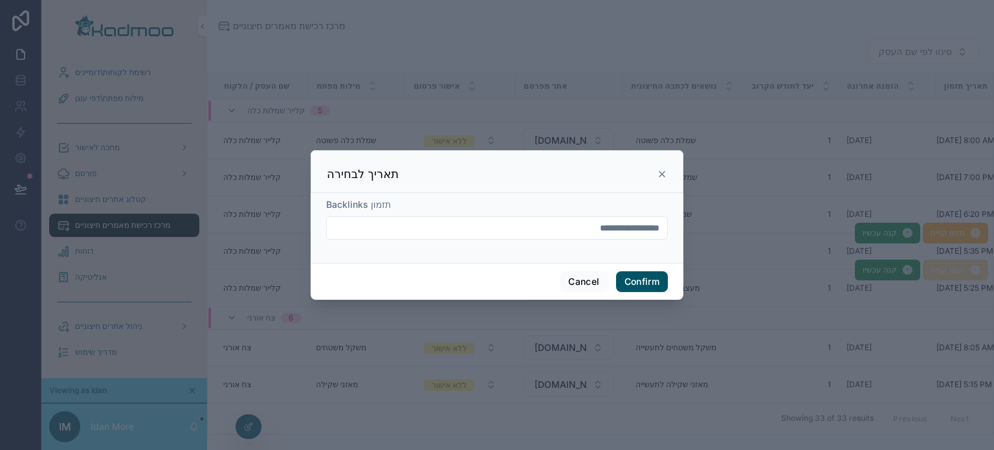
click at [663, 176] on icon at bounding box center [662, 174] width 10 height 10
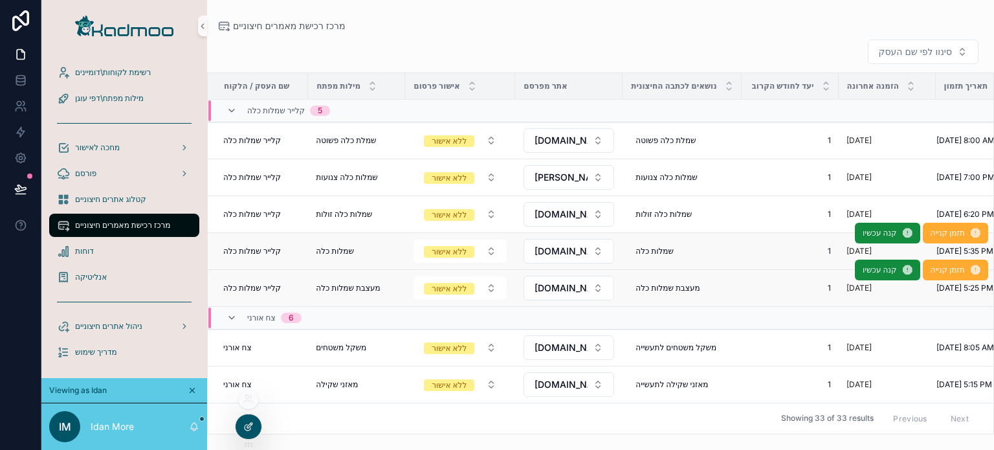
click at [245, 423] on icon at bounding box center [248, 426] width 10 height 10
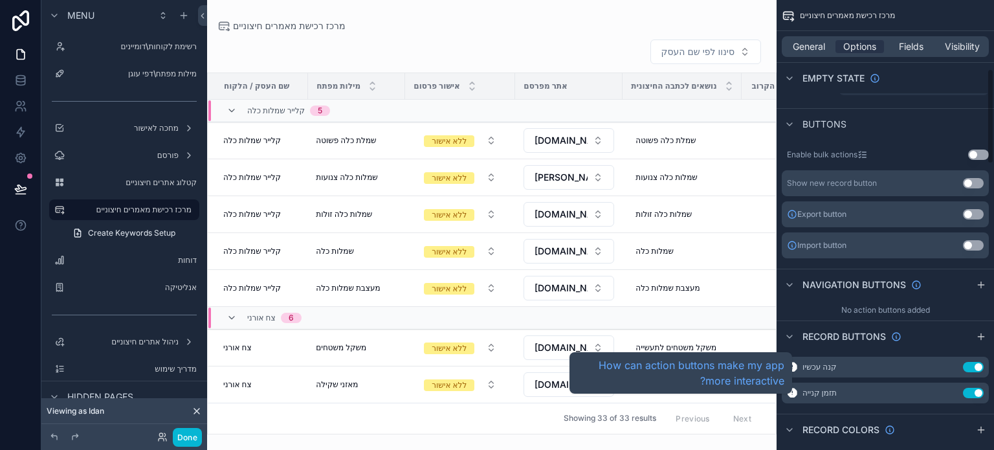
scroll to position [453, 0]
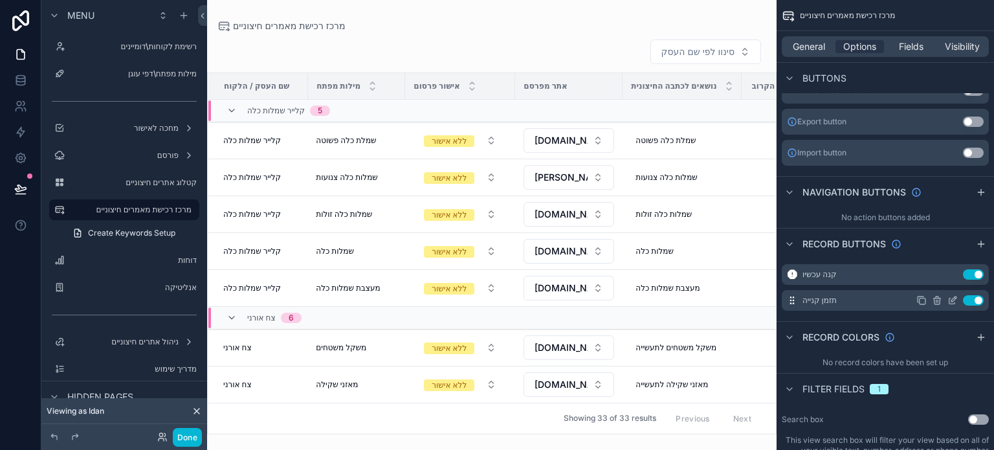
click at [954, 298] on icon "scrollable content" at bounding box center [953, 300] width 10 height 10
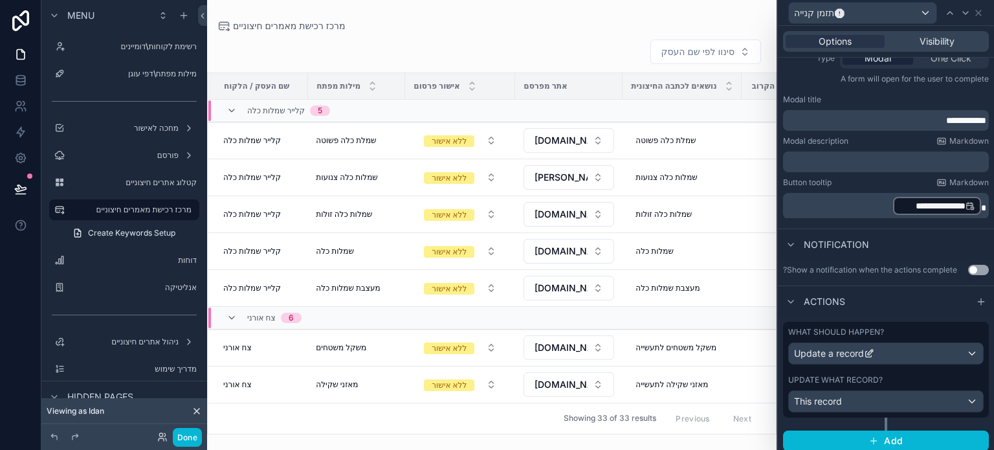
scroll to position [176, 0]
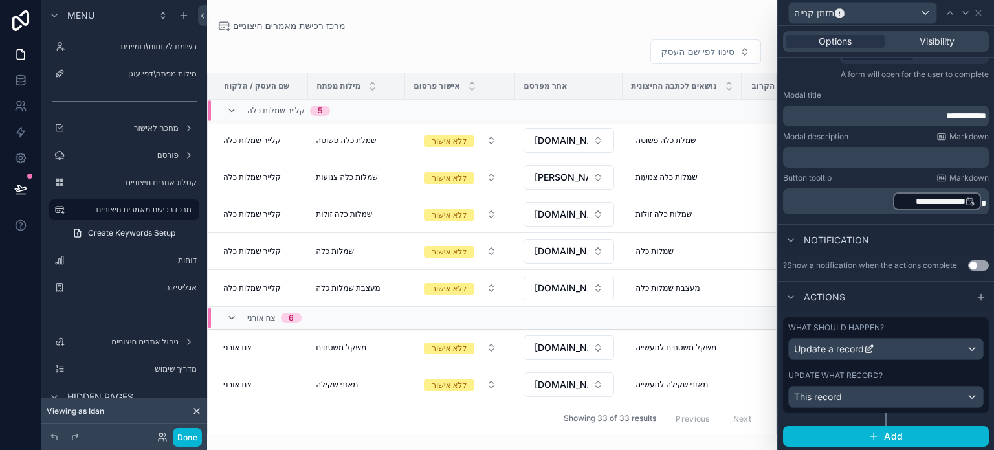
drag, startPoint x: 965, startPoint y: 265, endPoint x: 957, endPoint y: 270, distance: 9.0
click at [968, 265] on button "Use setting" at bounding box center [978, 265] width 21 height 10
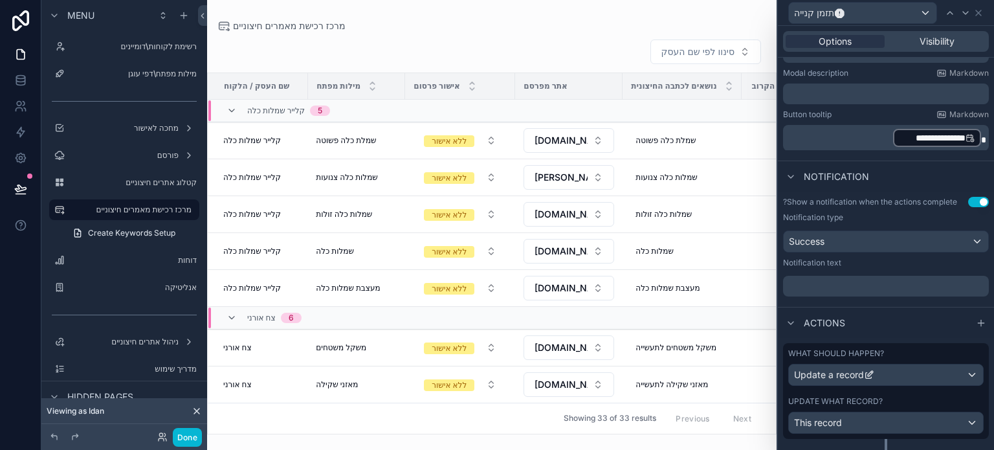
scroll to position [241, 0]
click at [842, 286] on p "﻿" at bounding box center [887, 284] width 198 height 13
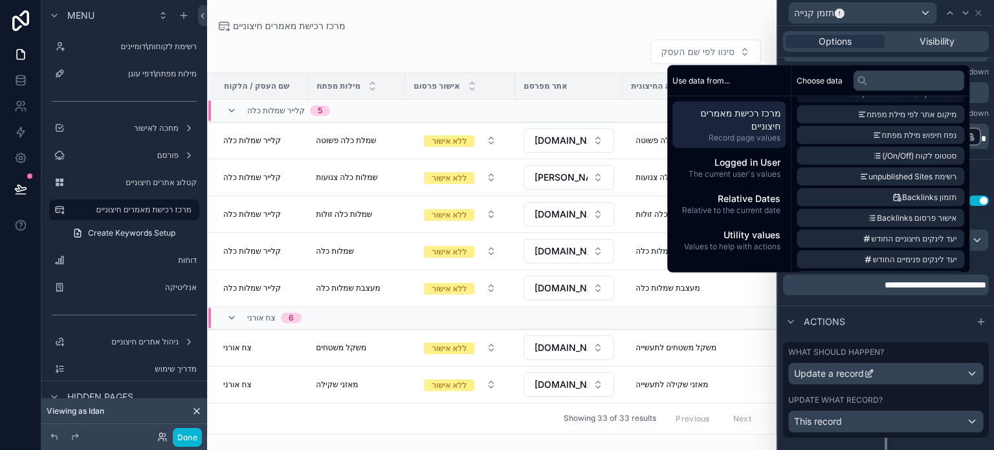
scroll to position [453, 0]
click at [847, 195] on li "תזמון Backlinks" at bounding box center [881, 196] width 168 height 18
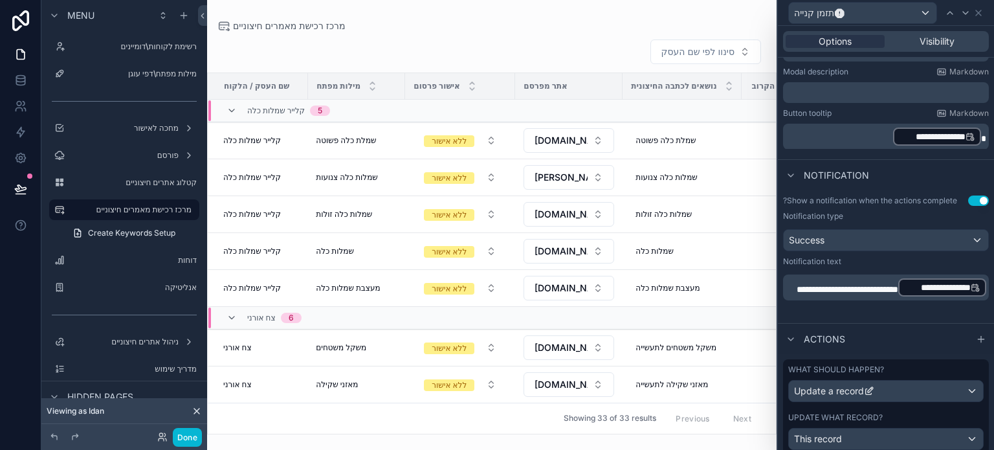
click at [858, 298] on p "**********" at bounding box center [887, 287] width 198 height 21
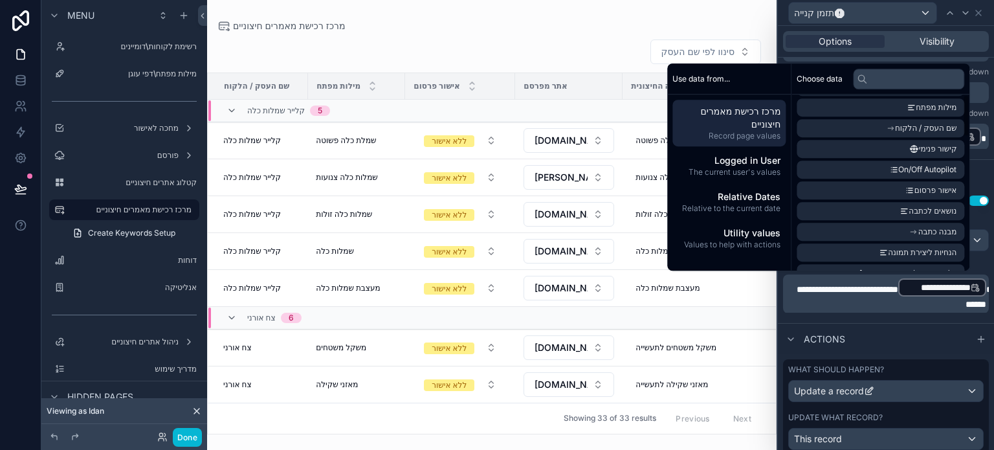
scroll to position [0, 0]
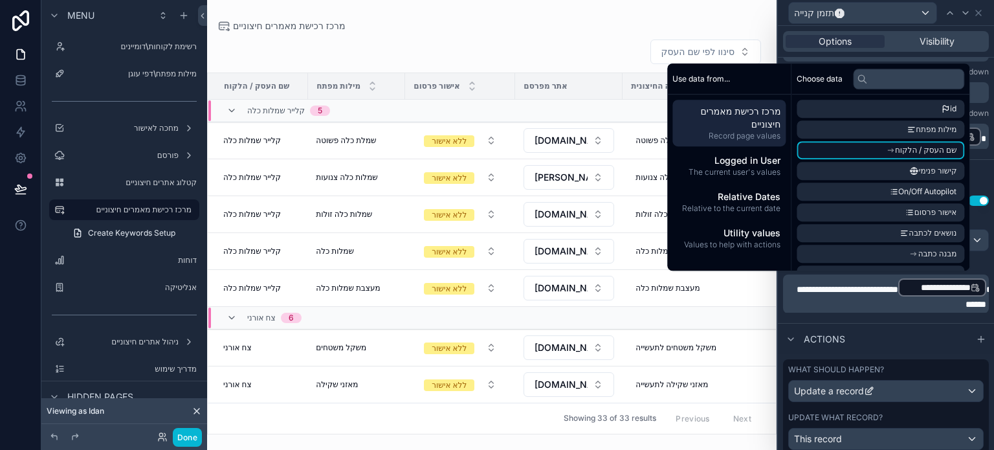
click at [875, 151] on li "שם העסק / הלקוח" at bounding box center [881, 150] width 168 height 18
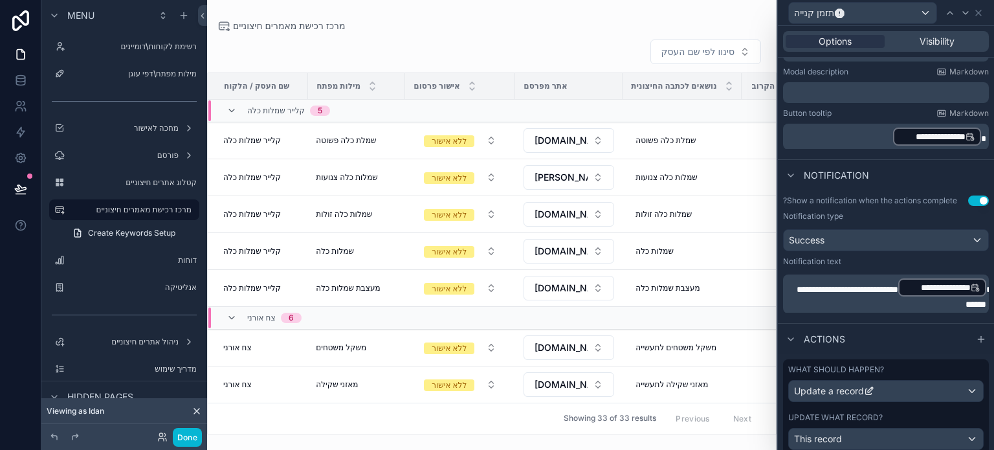
click at [846, 298] on p "**********" at bounding box center [887, 294] width 198 height 34
click at [849, 296] on p "**********" at bounding box center [887, 294] width 198 height 34
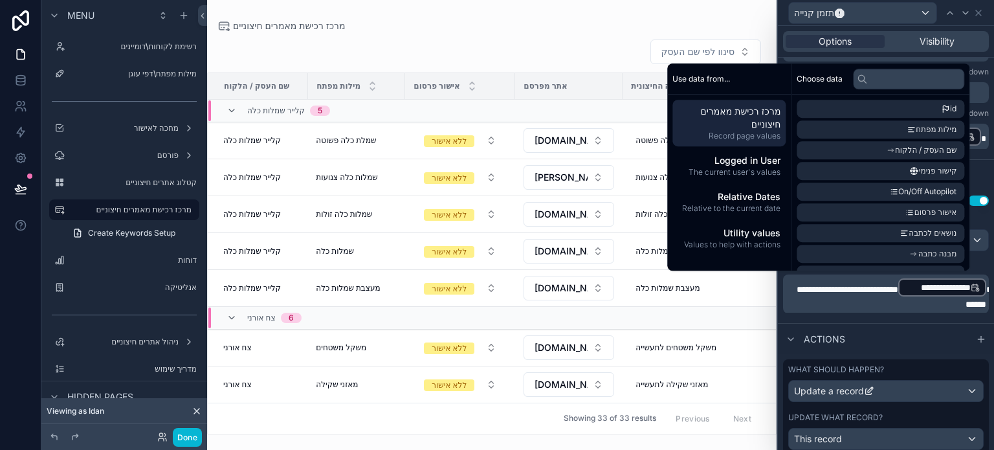
click at [848, 294] on p "**********" at bounding box center [887, 294] width 198 height 34
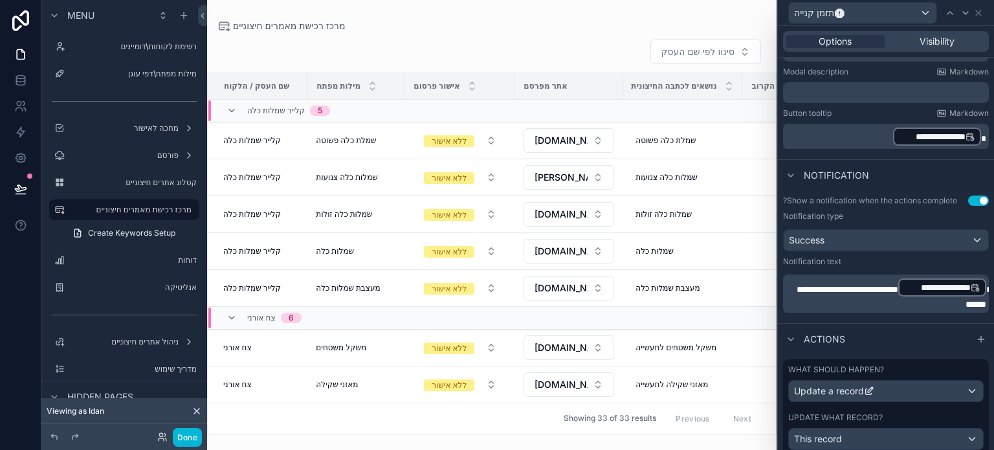
click at [790, 318] on div "**********" at bounding box center [886, 256] width 216 height 133
click at [966, 302] on span "*****" at bounding box center [979, 297] width 26 height 24
click at [791, 323] on div "Actions" at bounding box center [886, 338] width 216 height 31
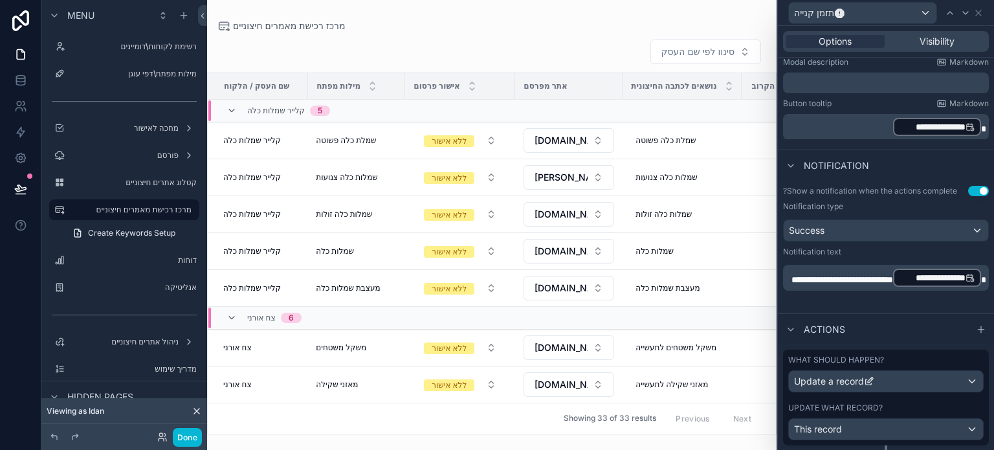
scroll to position [282, 0]
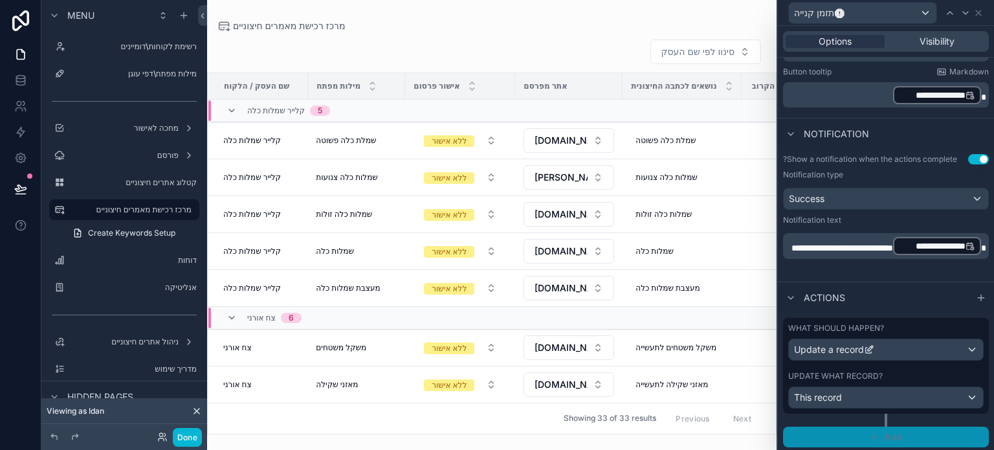
click at [878, 434] on button "Add" at bounding box center [886, 437] width 206 height 21
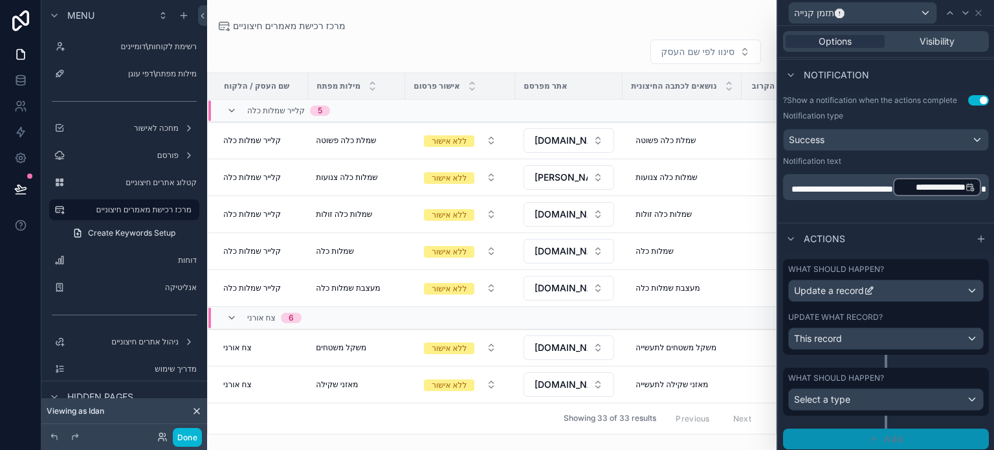
scroll to position [343, 0]
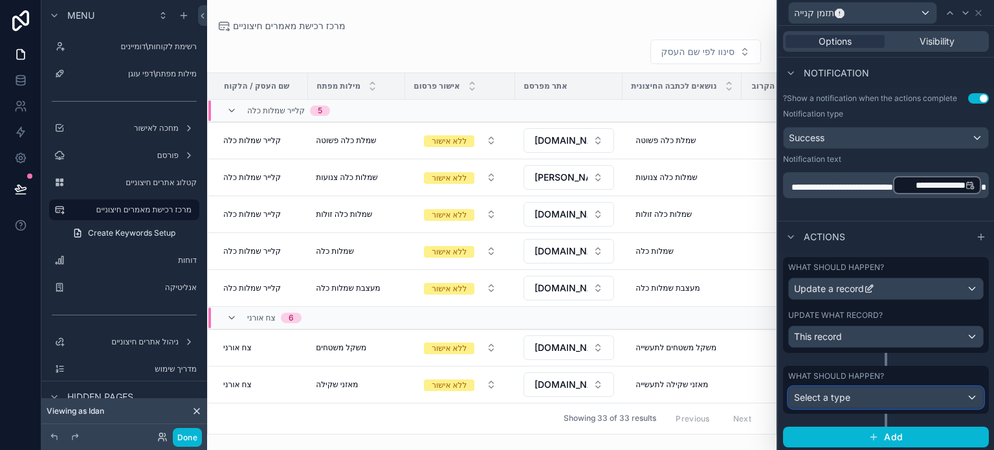
click at [842, 396] on span "Select a type" at bounding box center [822, 397] width 56 height 11
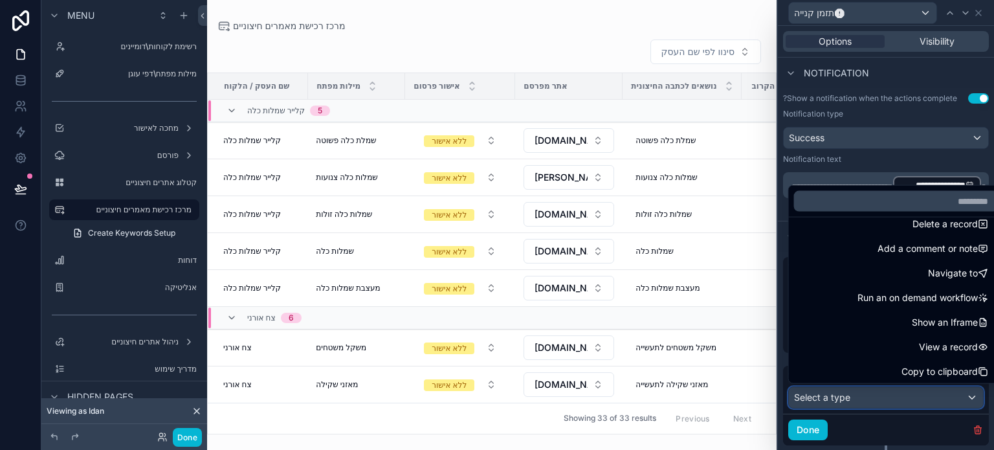
scroll to position [92, 0]
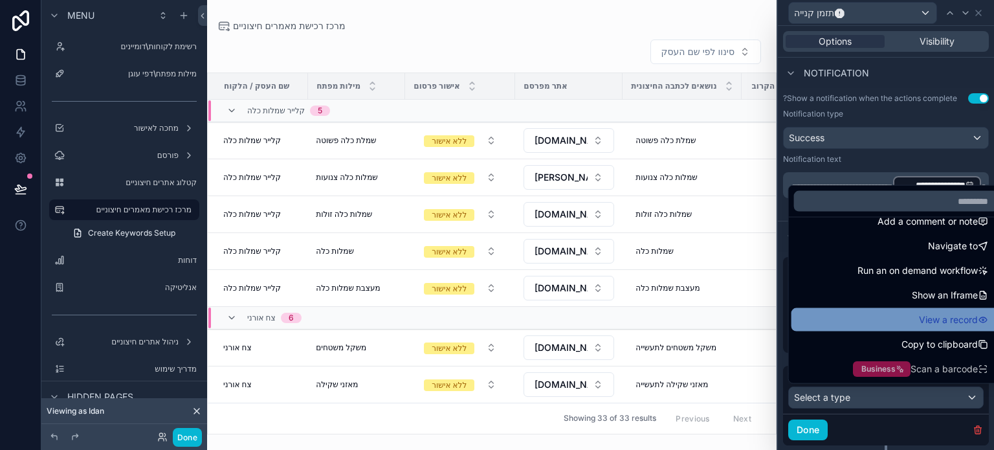
click at [896, 317] on div "View a record" at bounding box center [896, 320] width 194 height 16
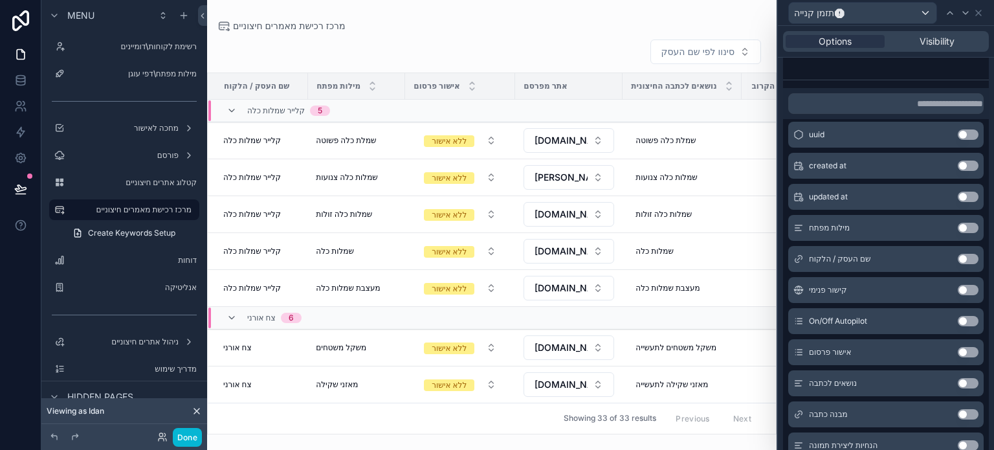
scroll to position [796, 0]
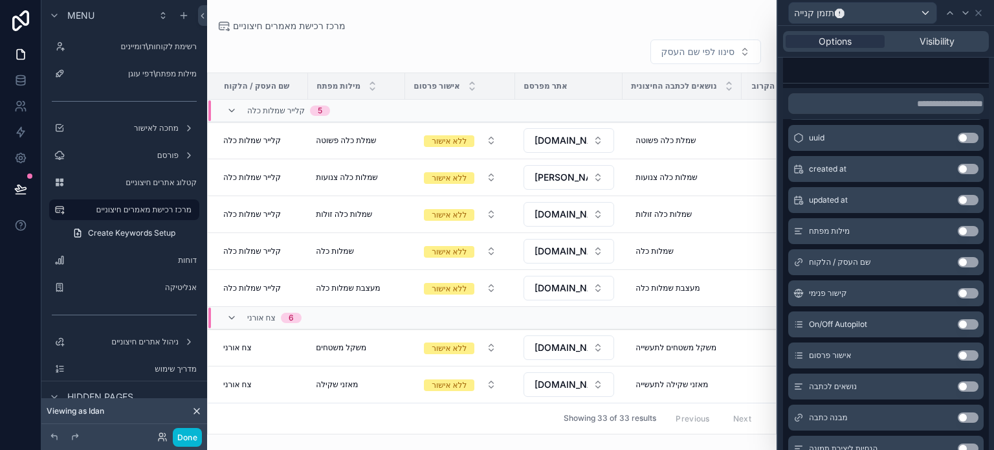
click at [958, 259] on button "Use setting" at bounding box center [968, 262] width 21 height 10
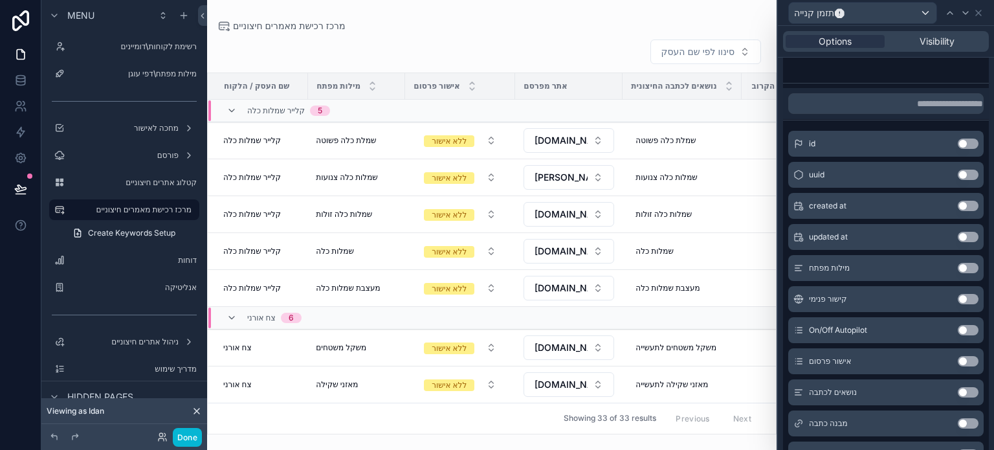
click at [958, 265] on button "Use setting" at bounding box center [968, 268] width 21 height 10
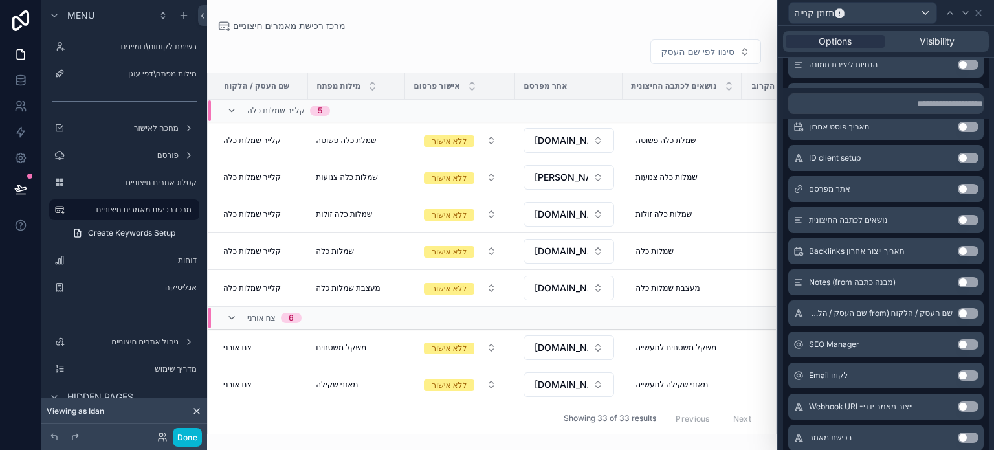
scroll to position [1185, 0]
click at [958, 186] on button "Use setting" at bounding box center [968, 190] width 21 height 10
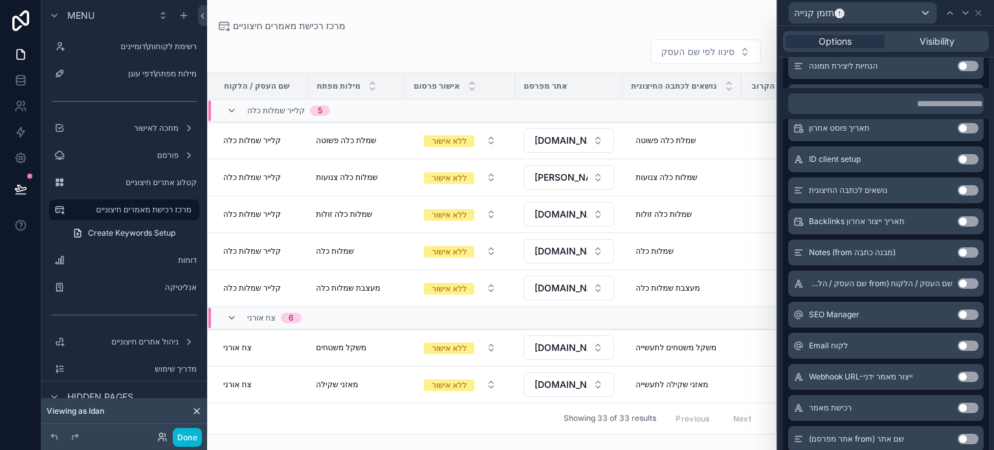
click at [958, 188] on button "Use setting" at bounding box center [968, 190] width 21 height 10
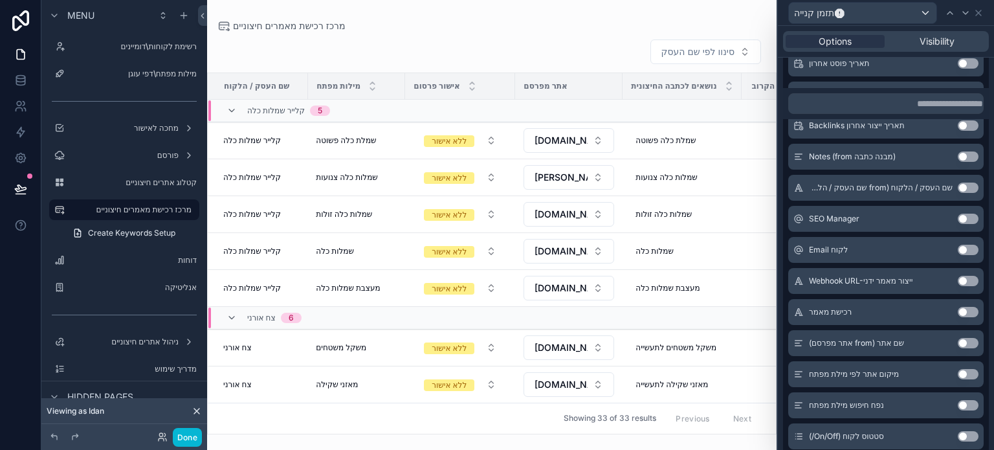
click at [958, 338] on button "Use setting" at bounding box center [968, 343] width 21 height 10
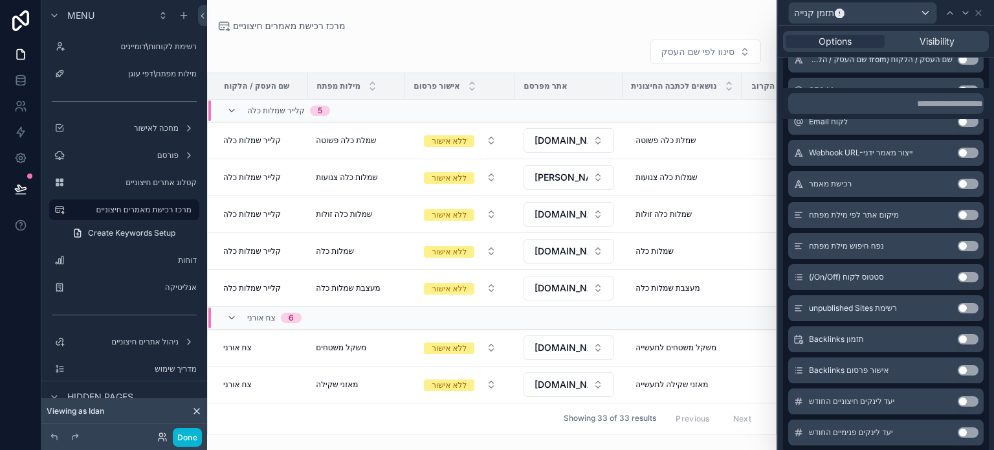
scroll to position [1472, 0]
click at [958, 333] on button "Use setting" at bounding box center [968, 338] width 21 height 10
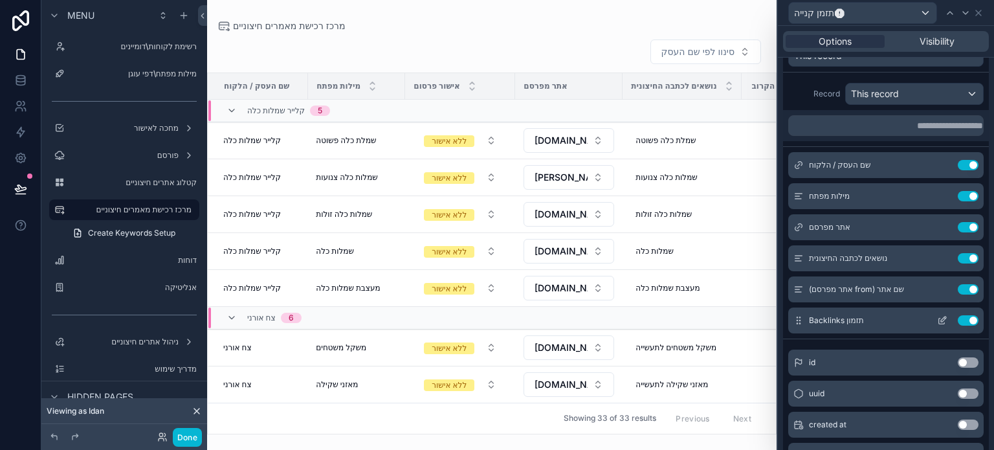
scroll to position [726, 0]
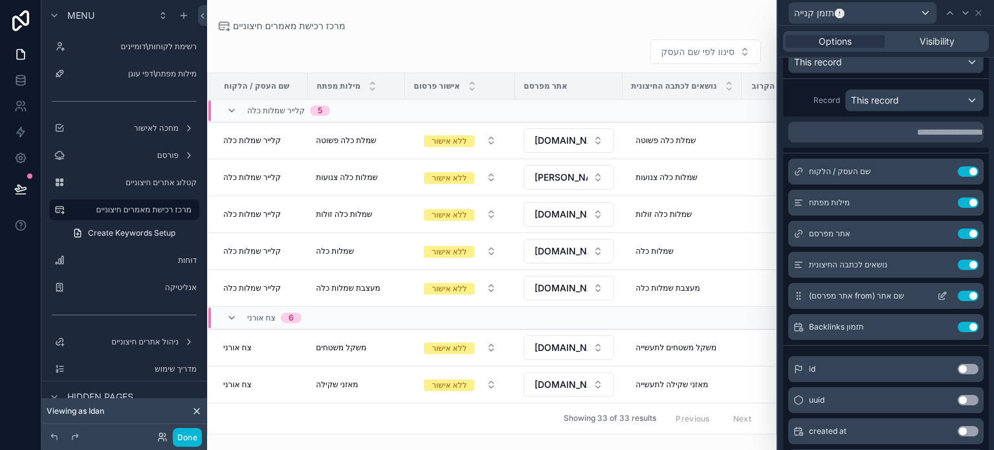
click at [797, 298] on icon at bounding box center [797, 298] width 1 height 1
click at [958, 229] on button "Use setting" at bounding box center [968, 234] width 21 height 10
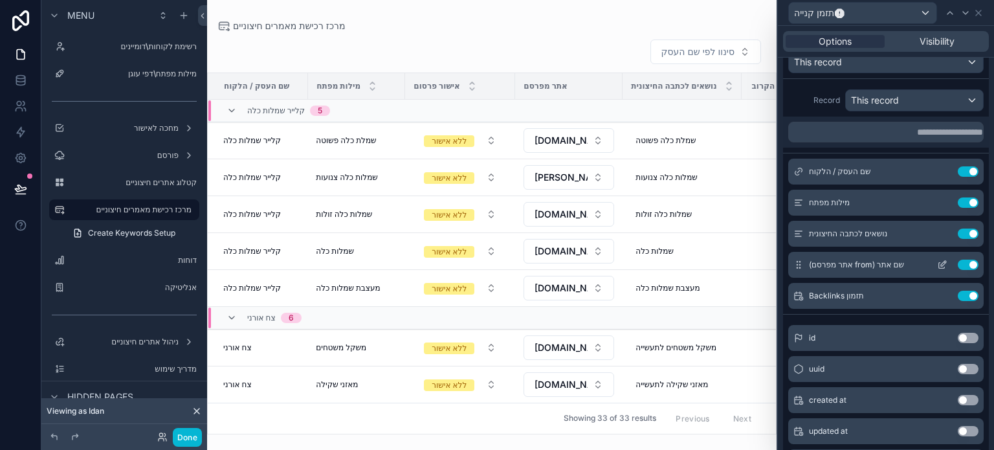
click at [939, 263] on icon at bounding box center [942, 266] width 6 height 6
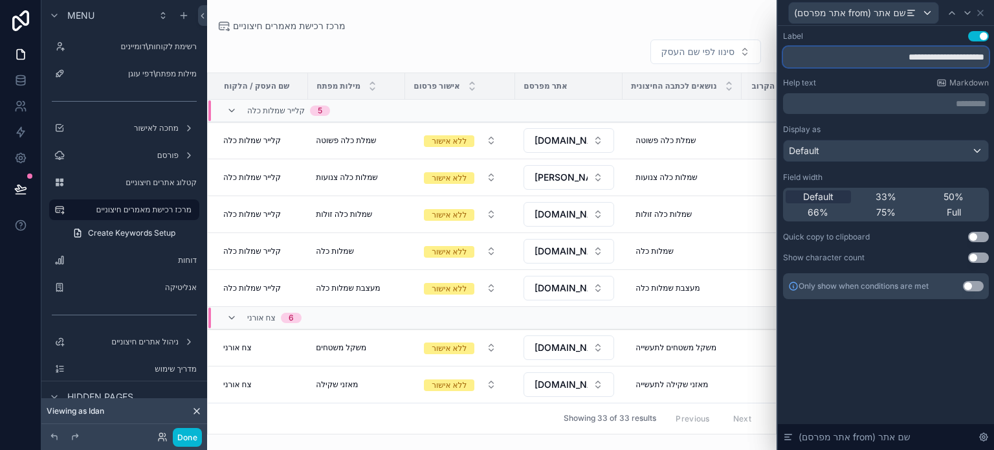
click at [864, 58] on input "**********" at bounding box center [886, 57] width 206 height 21
drag, startPoint x: 862, startPoint y: 59, endPoint x: 950, endPoint y: 76, distance: 89.0
click at [950, 76] on div "**********" at bounding box center [886, 165] width 206 height 268
type input "**********"
click at [945, 210] on div "Full" at bounding box center [953, 212] width 65 height 13
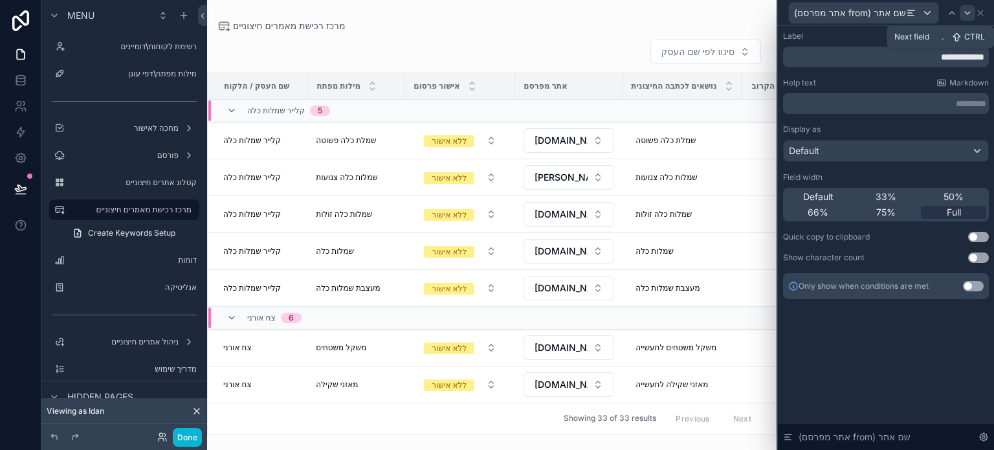
click at [970, 13] on icon at bounding box center [967, 13] width 5 height 3
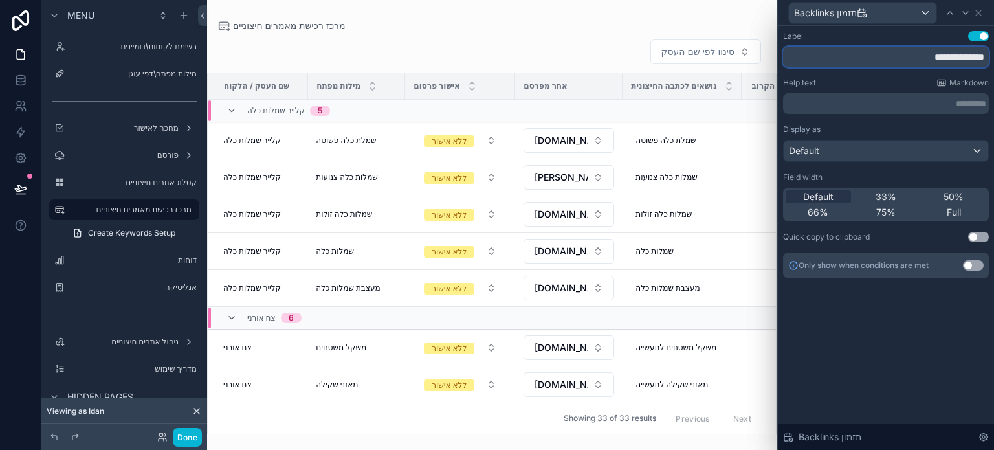
click at [946, 59] on input "**********" at bounding box center [886, 57] width 206 height 21
type input "**********"
click at [950, 212] on span "Full" at bounding box center [954, 212] width 14 height 13
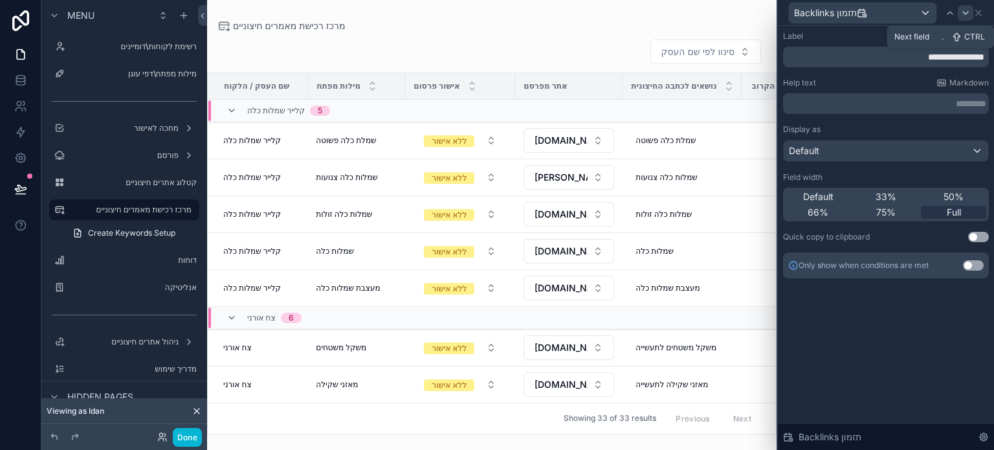
click at [966, 14] on icon at bounding box center [966, 13] width 10 height 10
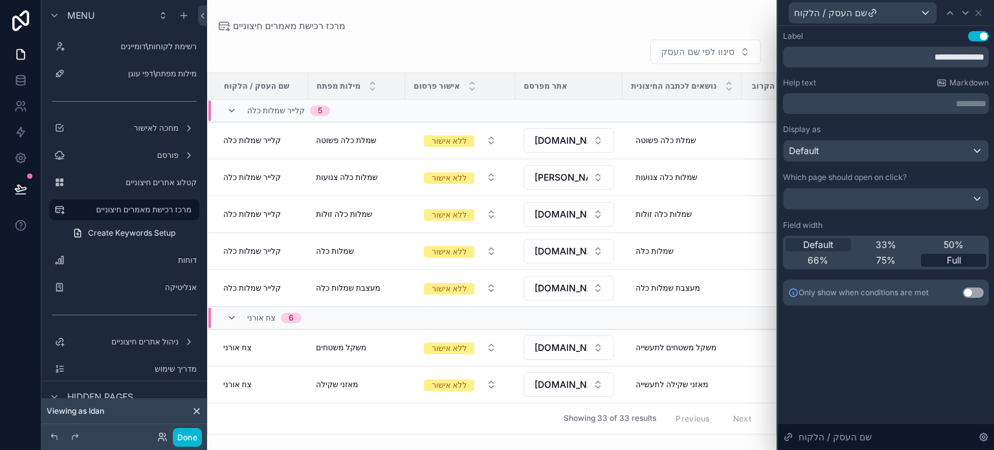
click at [953, 256] on span "Full" at bounding box center [954, 260] width 14 height 13
click at [961, 13] on icon at bounding box center [966, 13] width 10 height 10
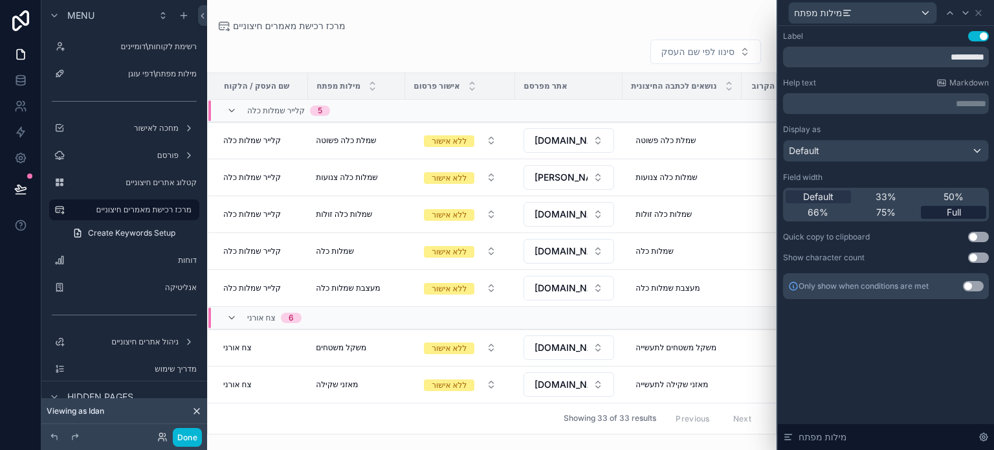
click at [952, 214] on span "Full" at bounding box center [954, 212] width 14 height 13
click at [966, 10] on icon at bounding box center [966, 13] width 10 height 10
click at [958, 211] on span "Full" at bounding box center [954, 212] width 14 height 13
click at [965, 12] on icon at bounding box center [966, 13] width 10 height 10
click at [970, 16] on icon at bounding box center [968, 13] width 10 height 10
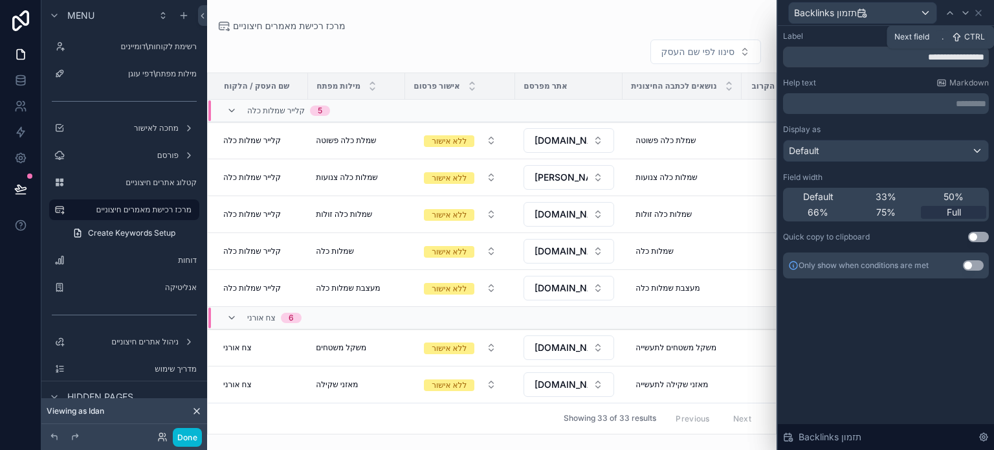
click at [970, 16] on icon at bounding box center [966, 13] width 10 height 10
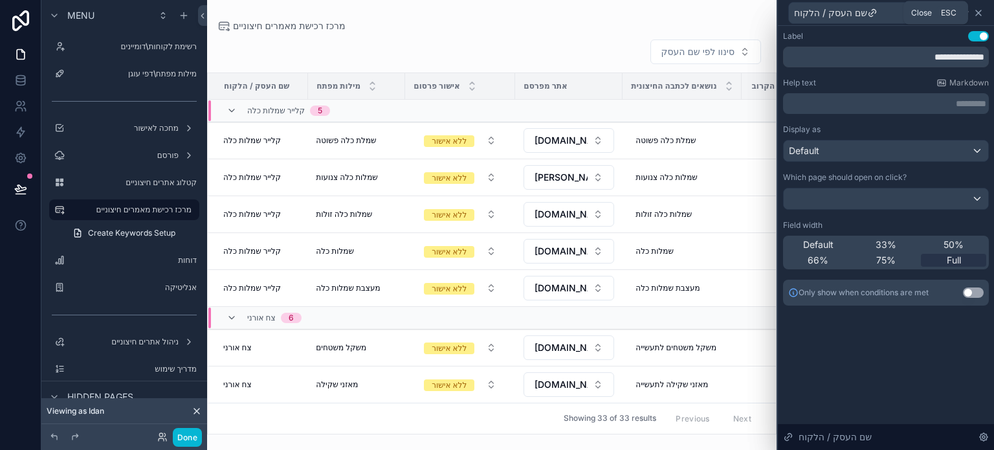
click at [979, 9] on icon at bounding box center [979, 13] width 10 height 10
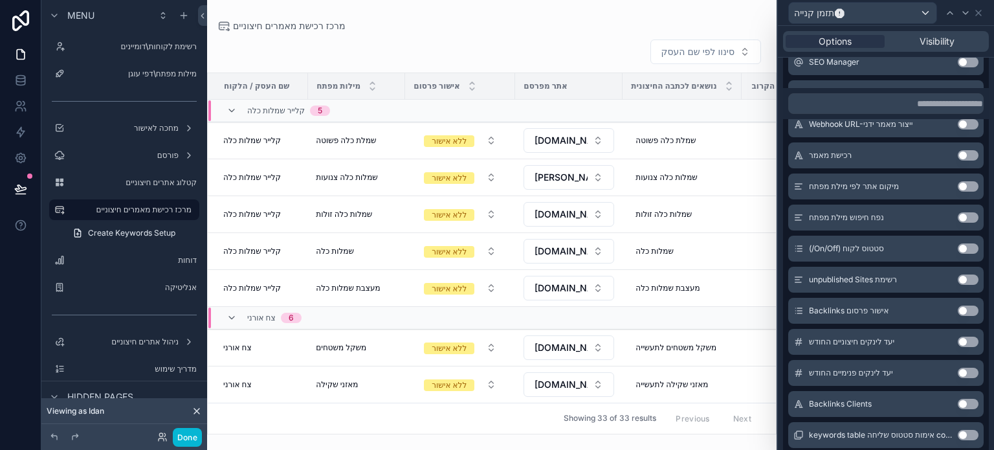
scroll to position [1652, 0]
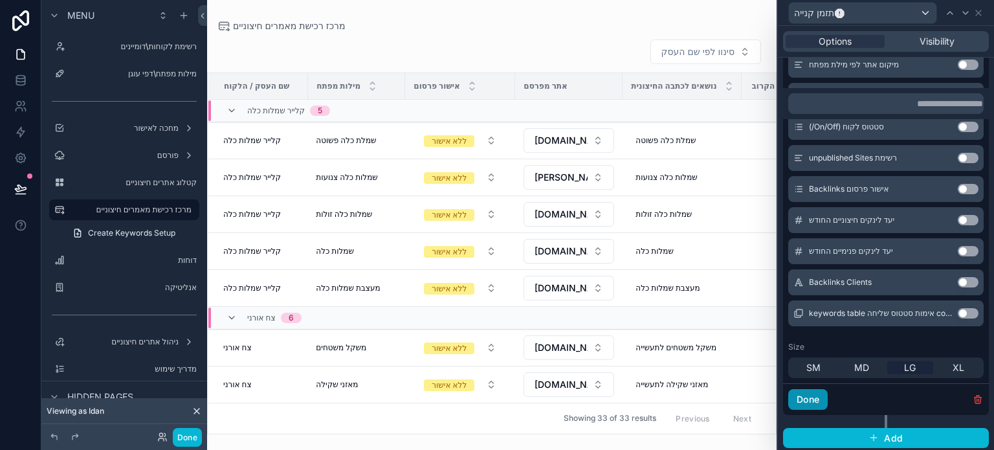
click at [806, 398] on button "Done" at bounding box center [807, 399] width 39 height 21
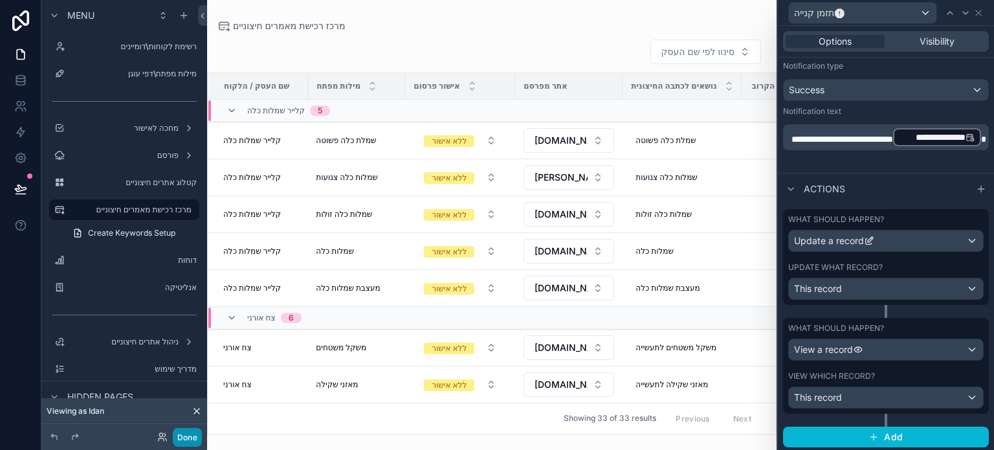
click at [190, 435] on button "Done" at bounding box center [187, 437] width 29 height 19
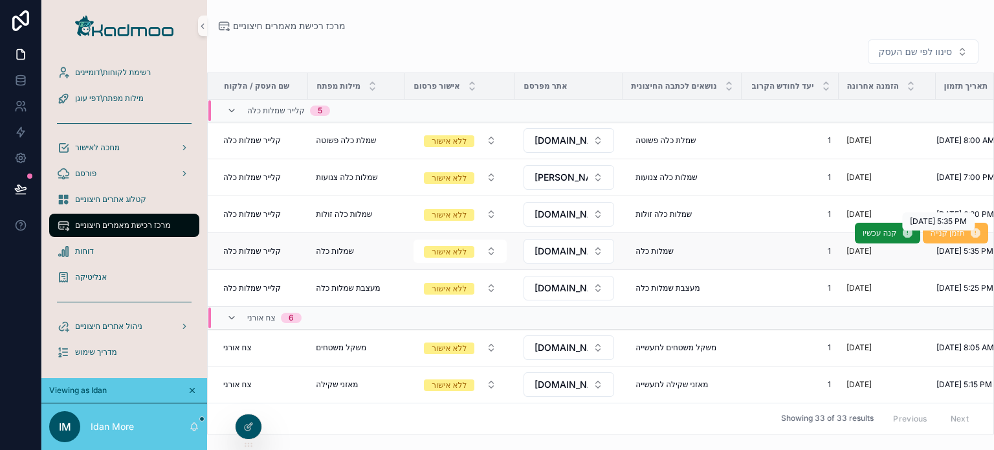
click at [942, 238] on span "תזמן קנייה" at bounding box center [948, 233] width 34 height 10
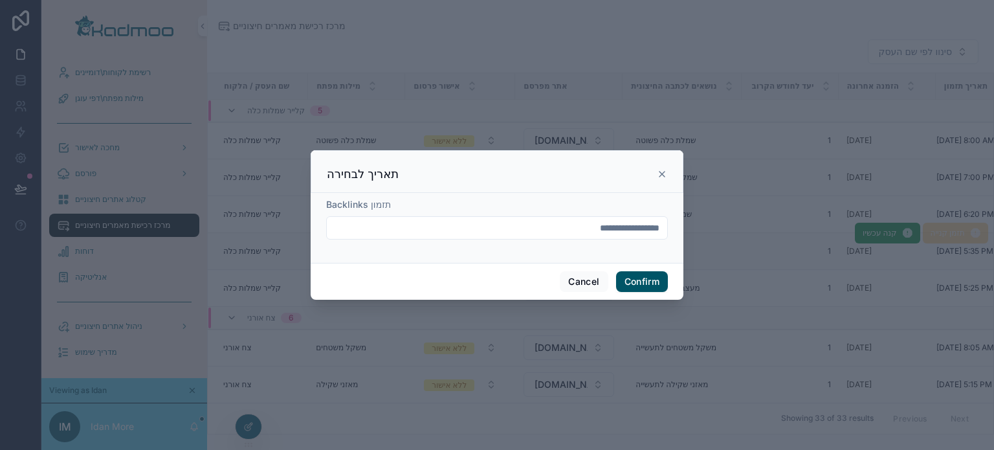
click at [601, 230] on input "**********" at bounding box center [497, 228] width 340 height 18
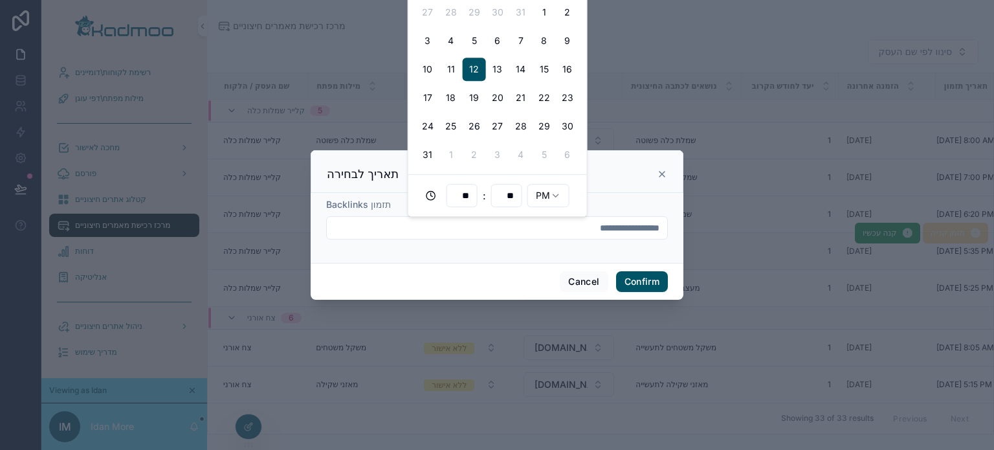
click at [359, 173] on h3 "תאריך לבחירה" at bounding box center [363, 174] width 72 height 16
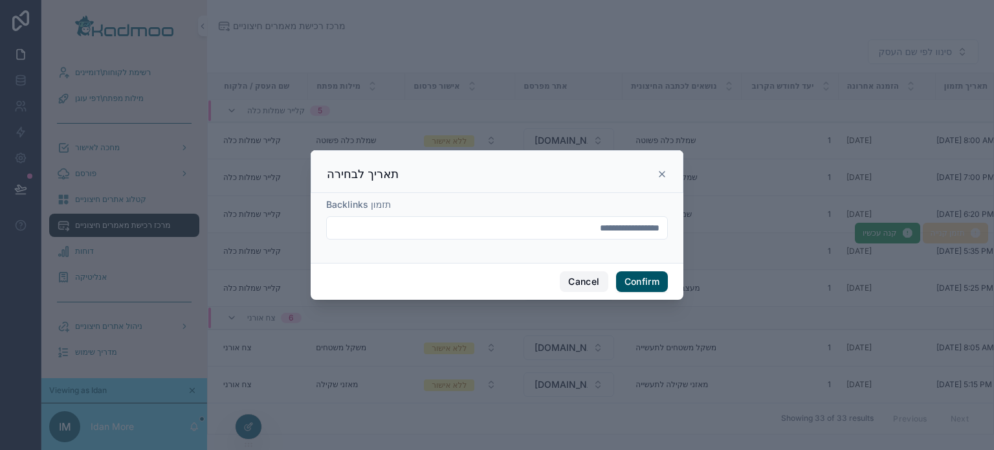
click at [581, 284] on button "Cancel" at bounding box center [584, 281] width 48 height 21
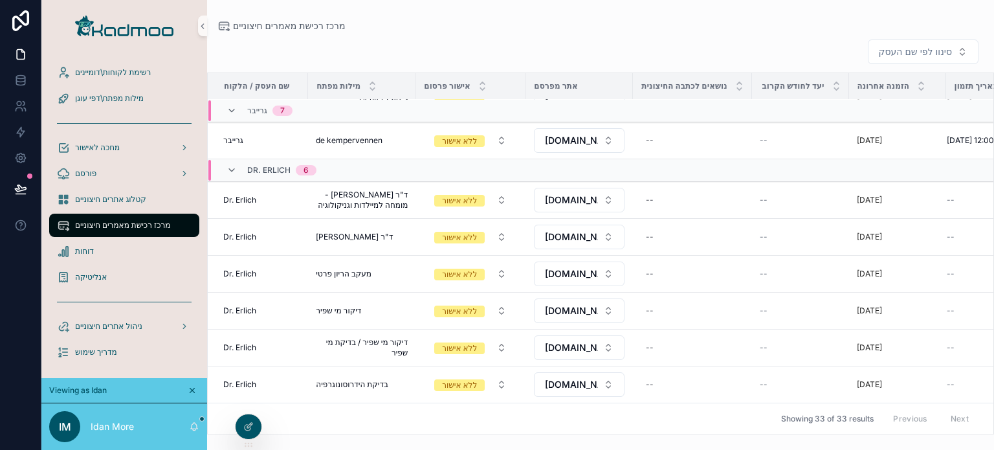
scroll to position [1056, 57]
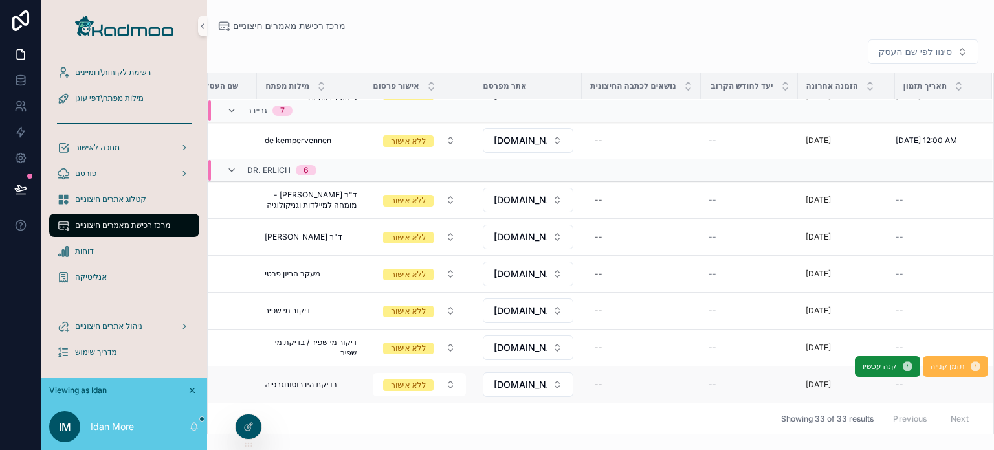
click at [937, 361] on span "תזמן קנייה" at bounding box center [948, 366] width 34 height 10
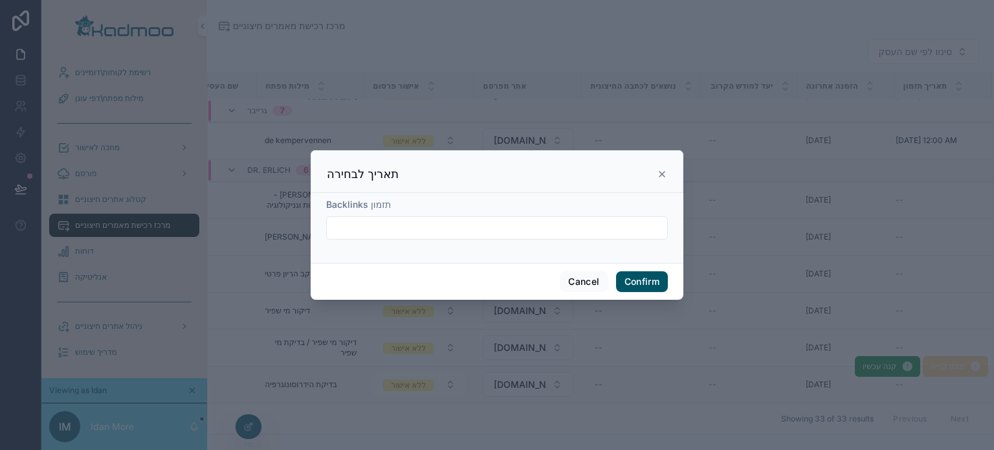
click at [453, 227] on input "text" at bounding box center [497, 228] width 340 height 18
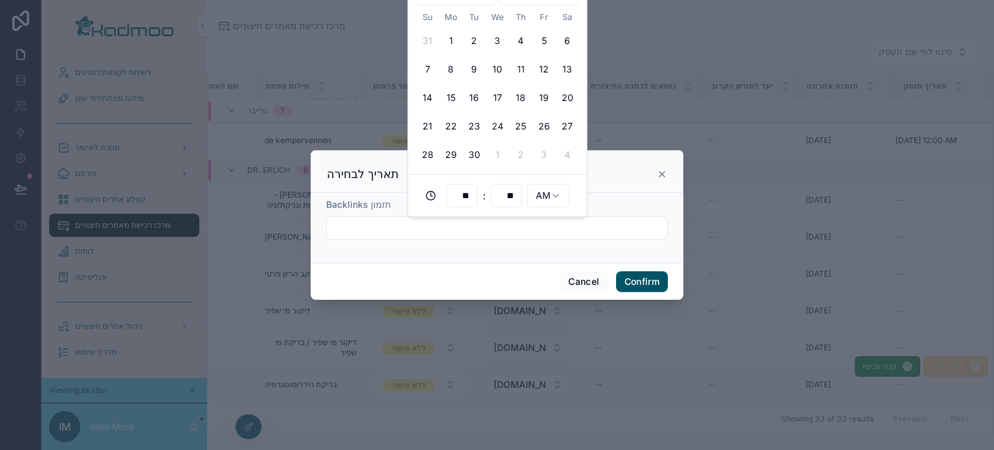
click at [498, 120] on button "24" at bounding box center [497, 126] width 23 height 23
type input "**********"
click at [650, 280] on button "Confirm" at bounding box center [642, 281] width 52 height 21
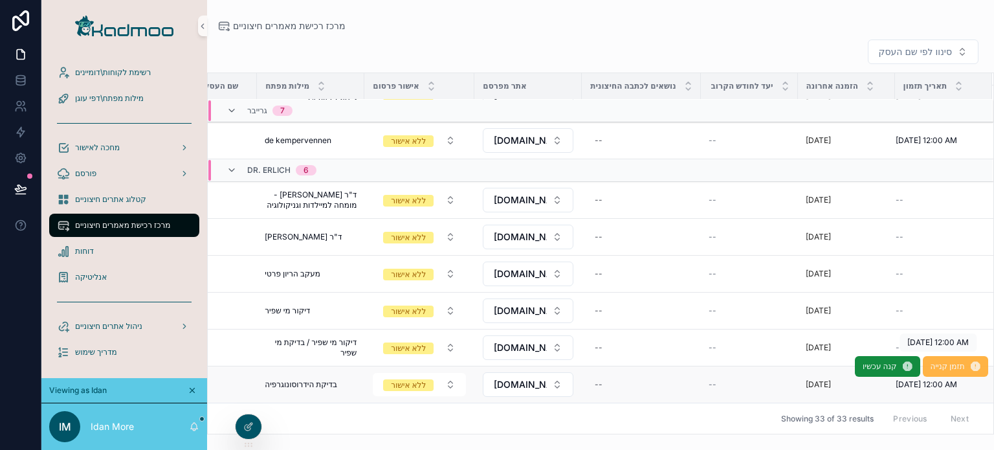
click at [939, 361] on span "תזמן קנייה" at bounding box center [948, 366] width 34 height 10
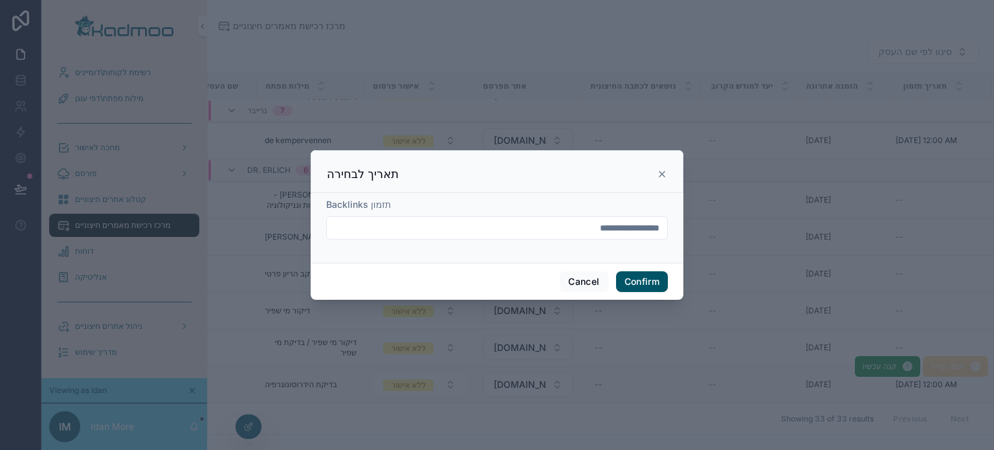
click at [570, 228] on input "**********" at bounding box center [497, 228] width 340 height 18
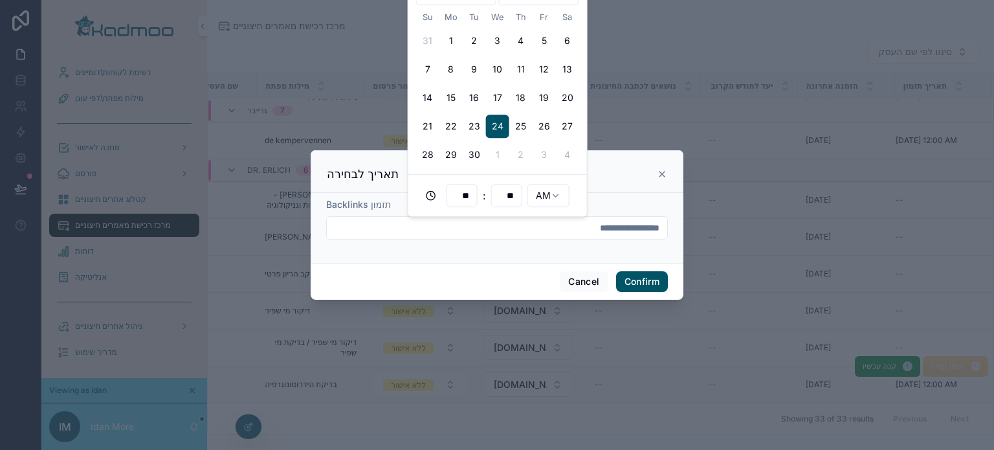
click at [596, 230] on input "**********" at bounding box center [497, 228] width 340 height 18
click at [618, 253] on div "תזמון Backlinks" at bounding box center [497, 228] width 373 height 70
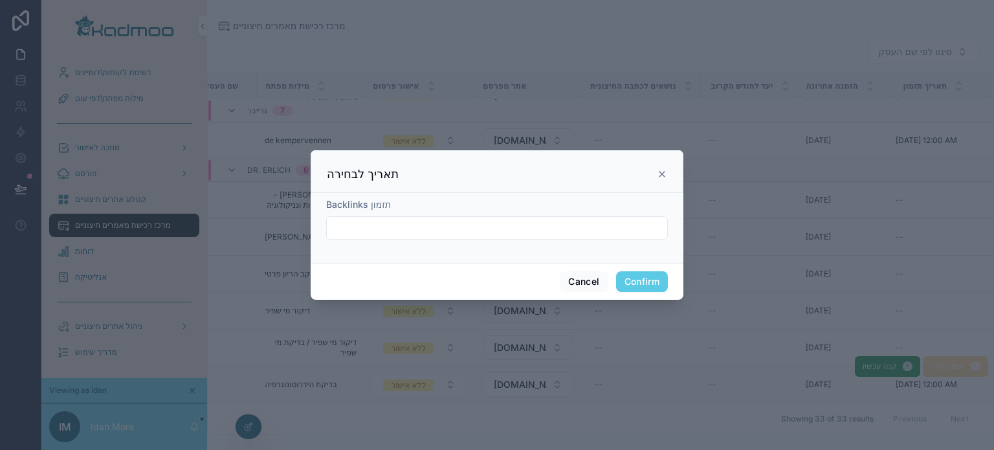
click at [640, 280] on button "Confirm" at bounding box center [642, 281] width 52 height 21
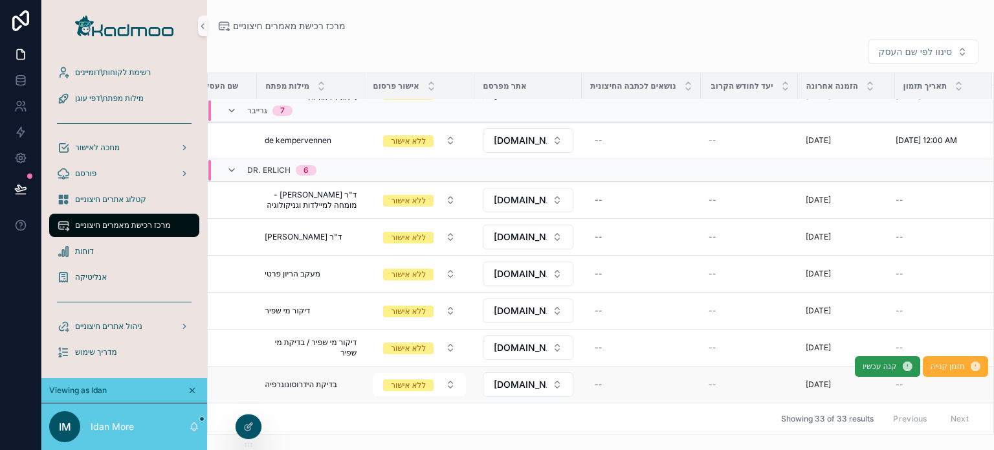
click at [870, 361] on span "קנה עכשיו" at bounding box center [881, 366] width 34 height 10
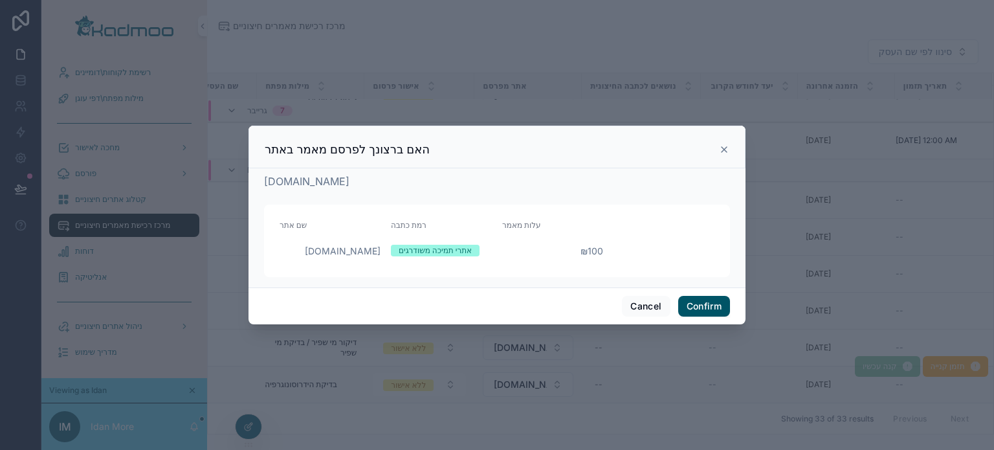
click at [725, 151] on icon at bounding box center [724, 149] width 10 height 10
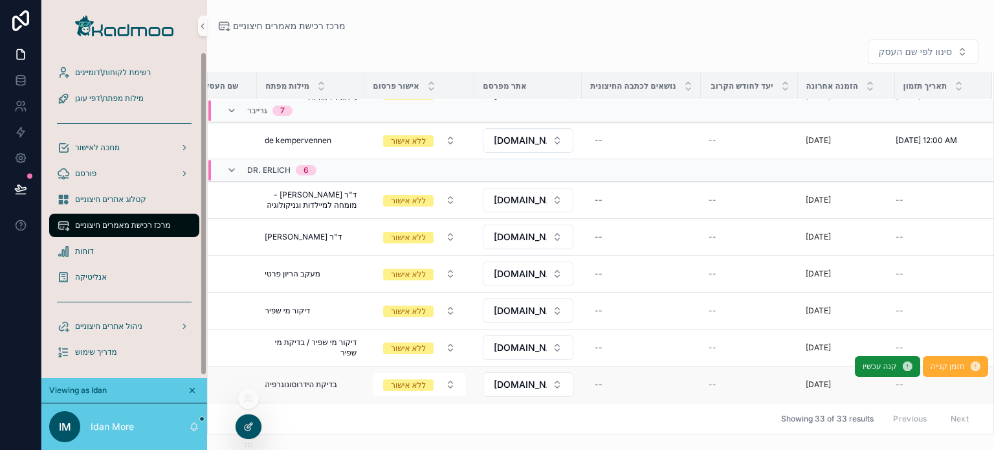
click at [251, 427] on icon at bounding box center [248, 426] width 10 height 10
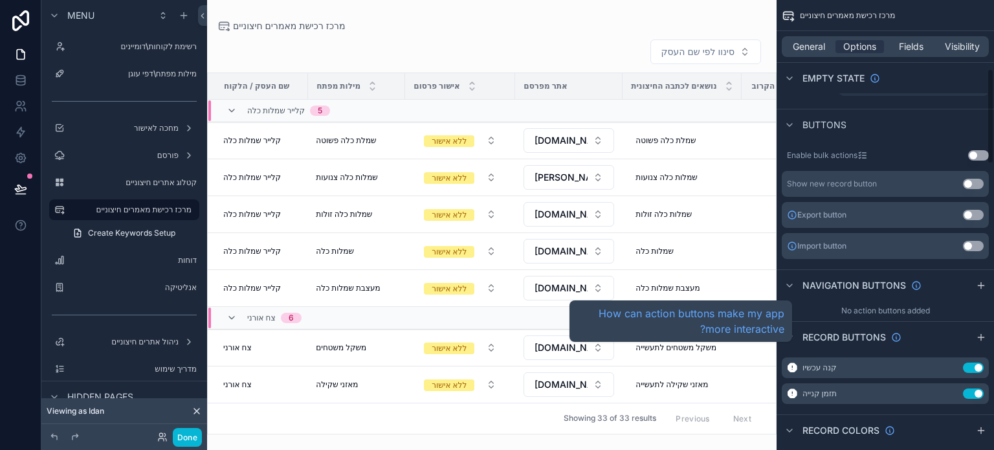
scroll to position [388, 0]
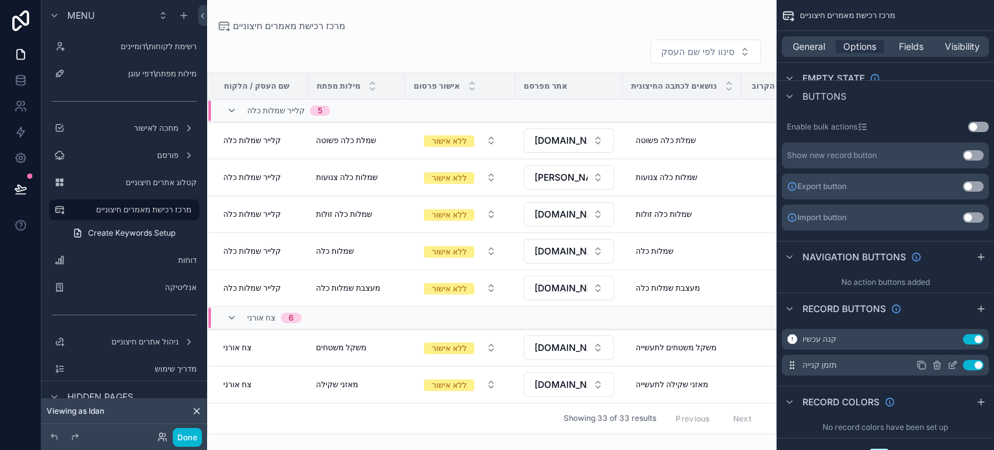
click at [952, 364] on icon "scrollable content" at bounding box center [953, 365] width 10 height 10
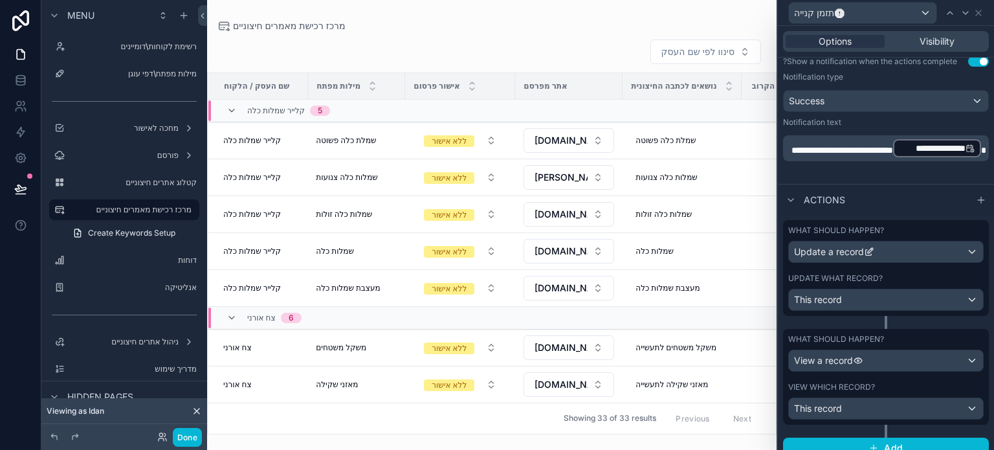
scroll to position [391, 0]
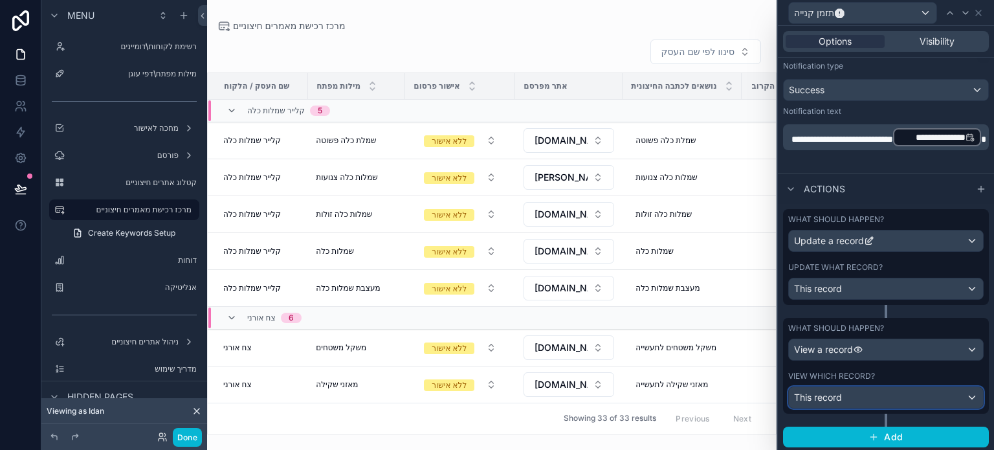
click at [865, 397] on div "This record" at bounding box center [886, 397] width 194 height 21
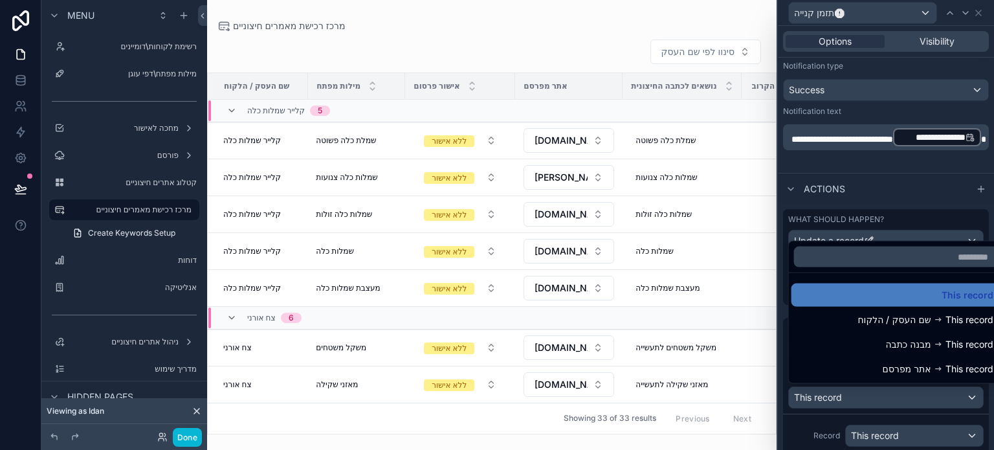
click at [819, 438] on div at bounding box center [886, 225] width 216 height 450
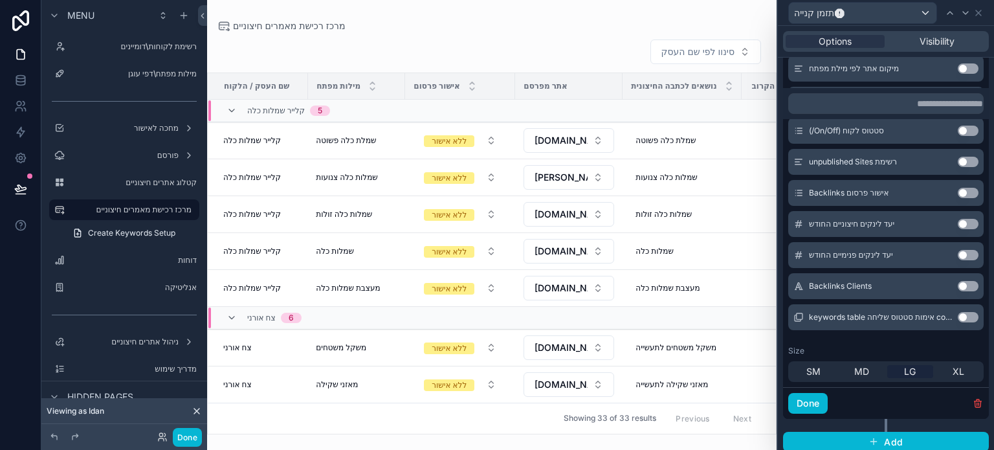
scroll to position [1652, 0]
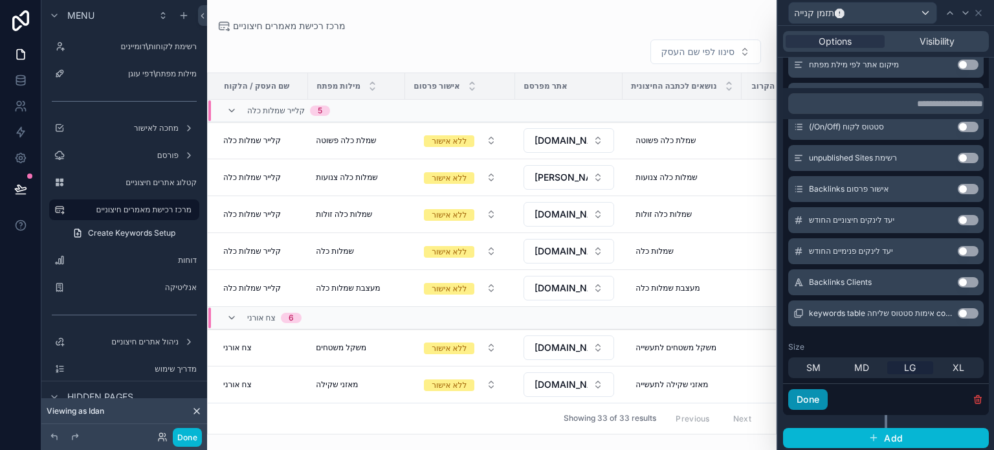
click at [811, 402] on button "Done" at bounding box center [807, 399] width 39 height 21
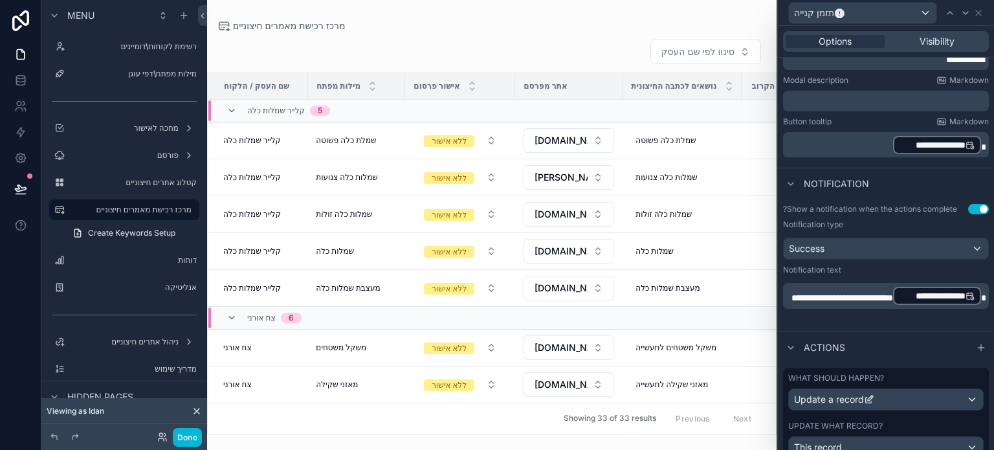
scroll to position [391, 0]
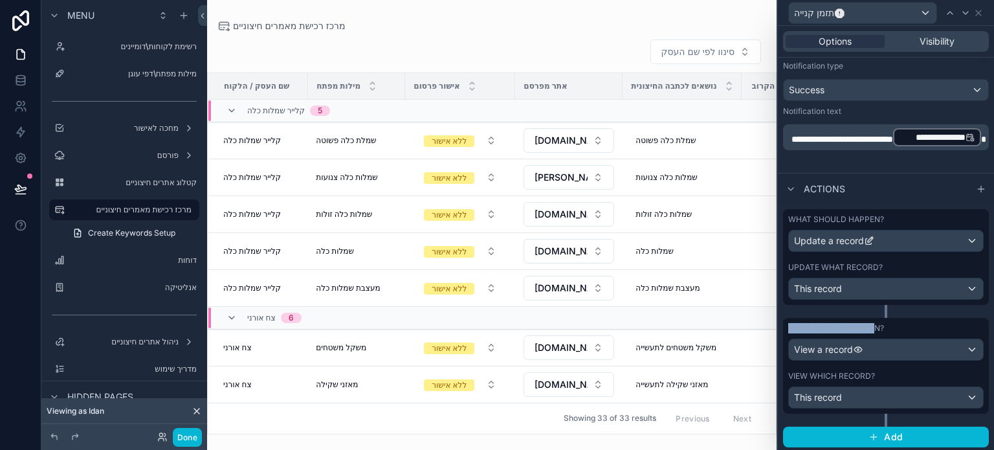
drag, startPoint x: 873, startPoint y: 330, endPoint x: 873, endPoint y: 304, distance: 25.9
click at [868, 297] on div "What should happen? Update a record Update what record? This record What should…" at bounding box center [886, 328] width 216 height 249
click at [911, 315] on div "What should happen? Update a record Update what record? This record" at bounding box center [886, 263] width 206 height 109
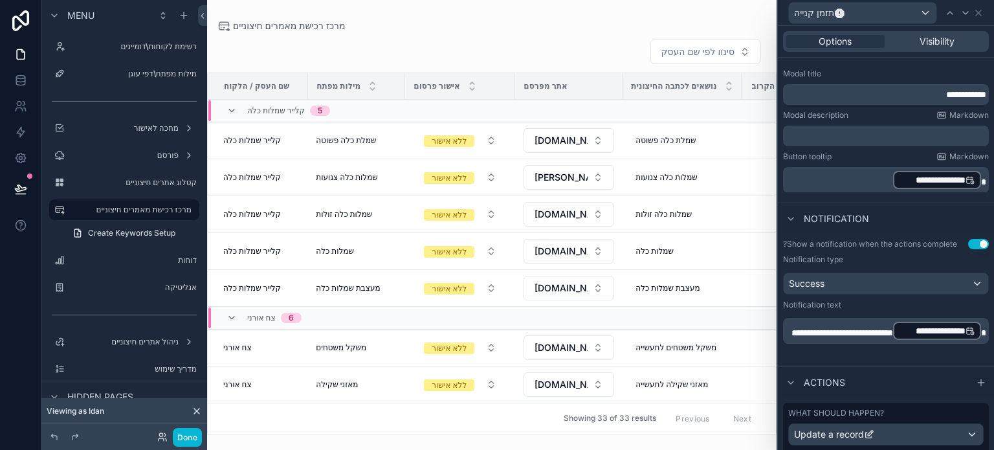
scroll to position [197, 0]
click at [854, 342] on p "**********" at bounding box center [887, 331] width 198 height 21
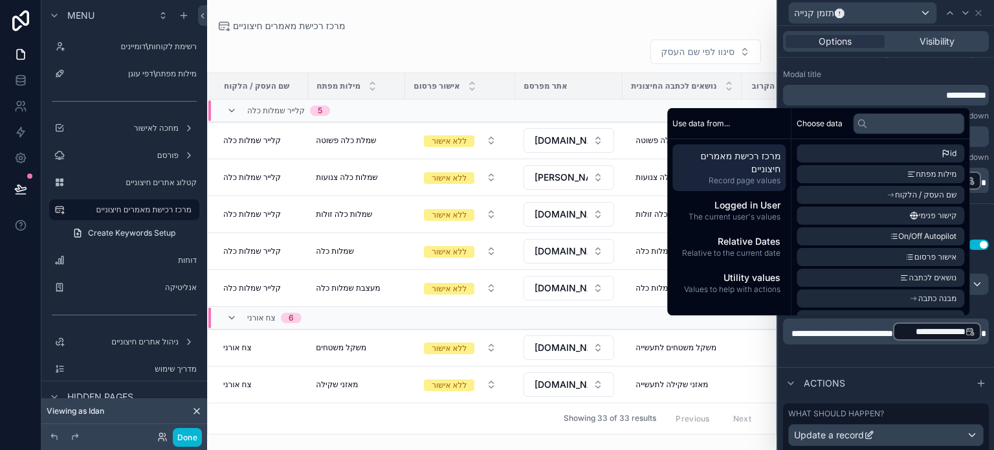
click at [860, 344] on div "**********" at bounding box center [886, 331] width 206 height 26
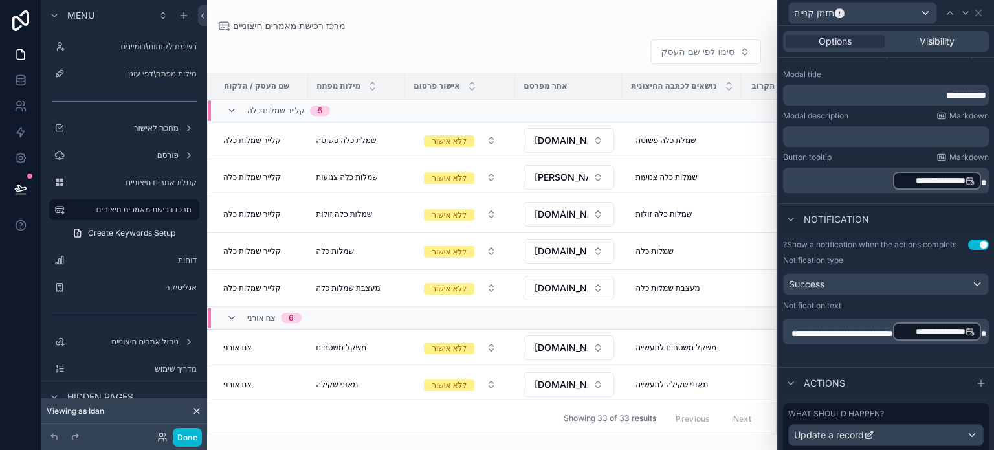
click at [893, 340] on div "**********" at bounding box center [937, 331] width 88 height 18
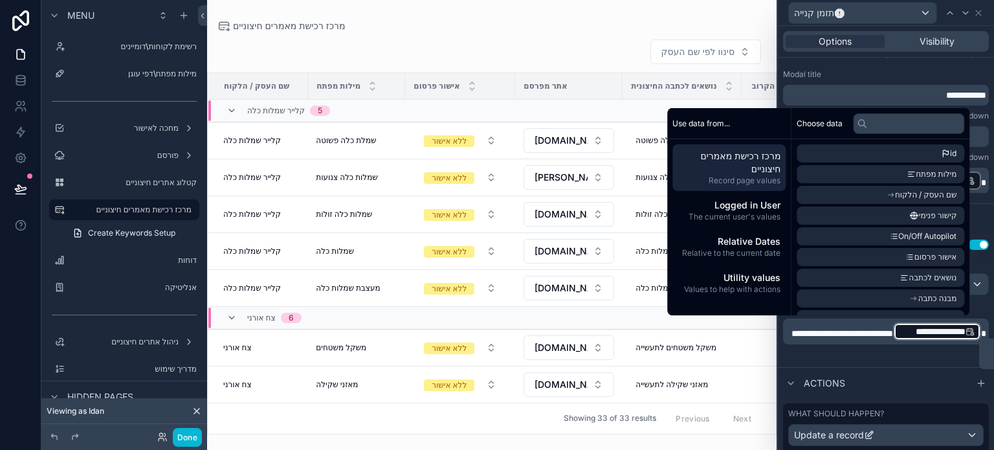
scroll to position [197, 0]
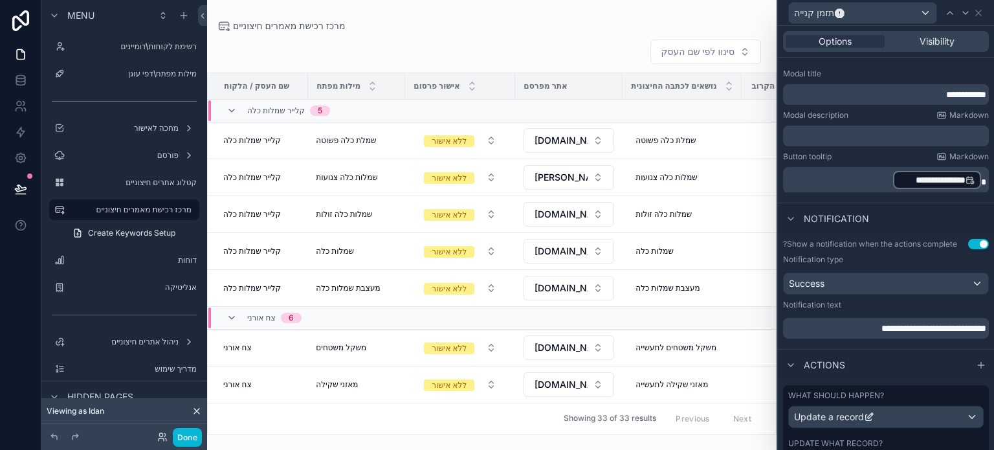
click at [882, 328] on span "**********" at bounding box center [934, 328] width 105 height 9
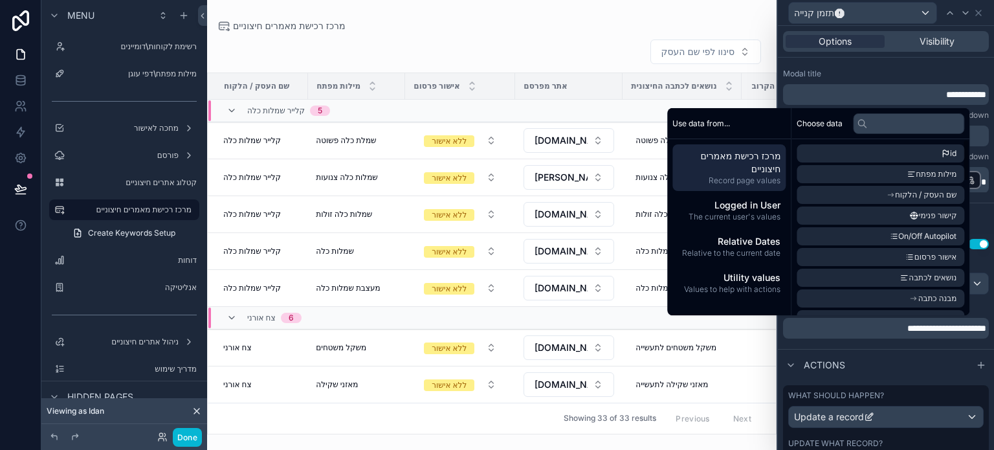
click at [797, 342] on div "**********" at bounding box center [886, 291] width 216 height 115
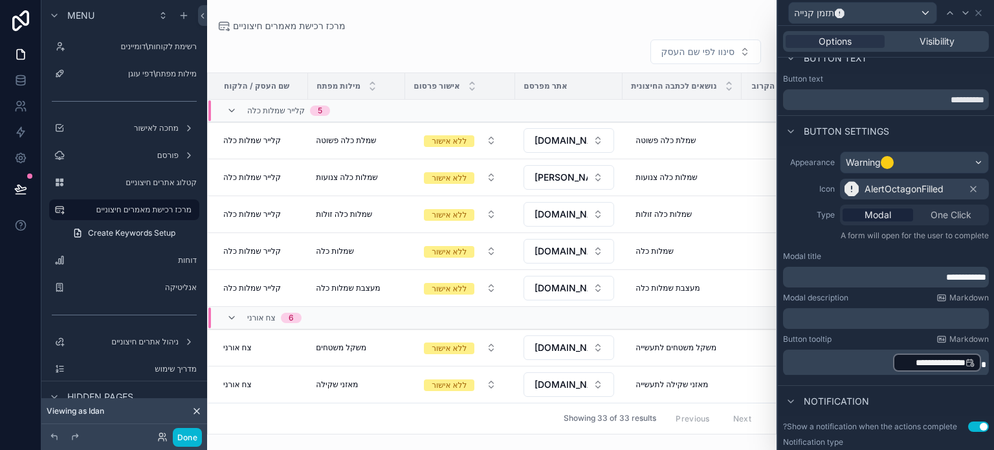
scroll to position [0, 0]
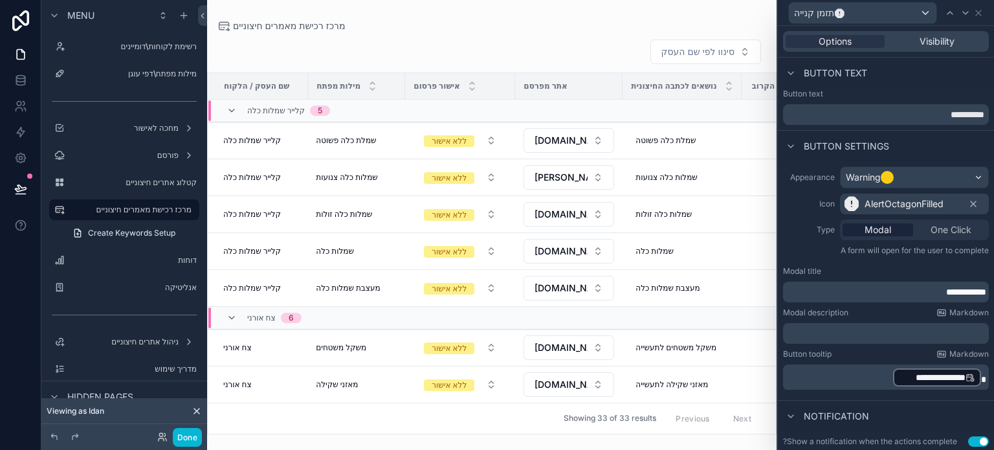
click at [854, 276] on div "**********" at bounding box center [886, 284] width 206 height 36
click at [862, 294] on p "**********" at bounding box center [887, 291] width 198 height 13
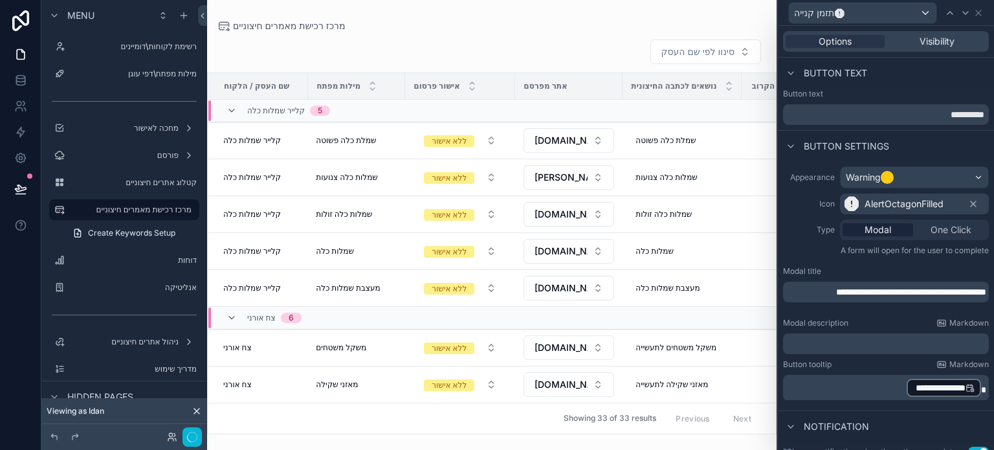
click at [867, 320] on div "Modal description Markdown" at bounding box center [886, 323] width 206 height 10
click at [189, 438] on button "Done" at bounding box center [187, 437] width 29 height 19
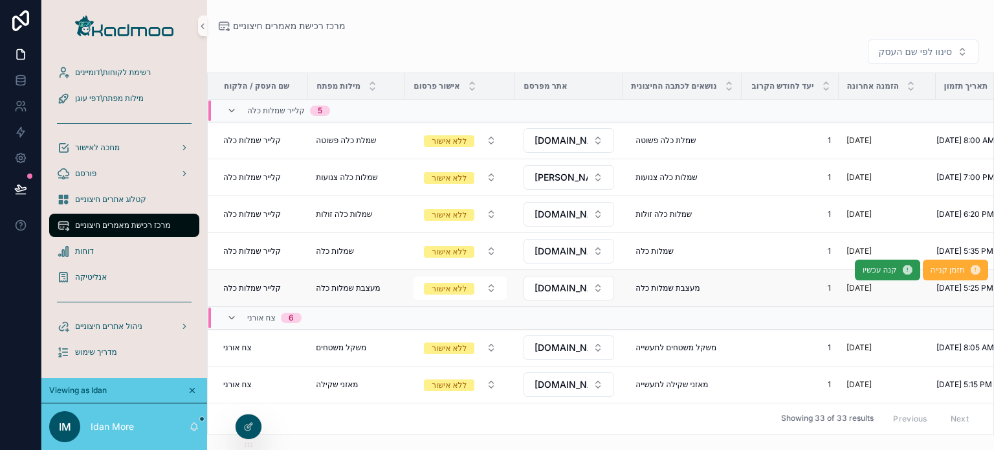
click at [867, 275] on span "קנה עכשיו" at bounding box center [881, 270] width 34 height 10
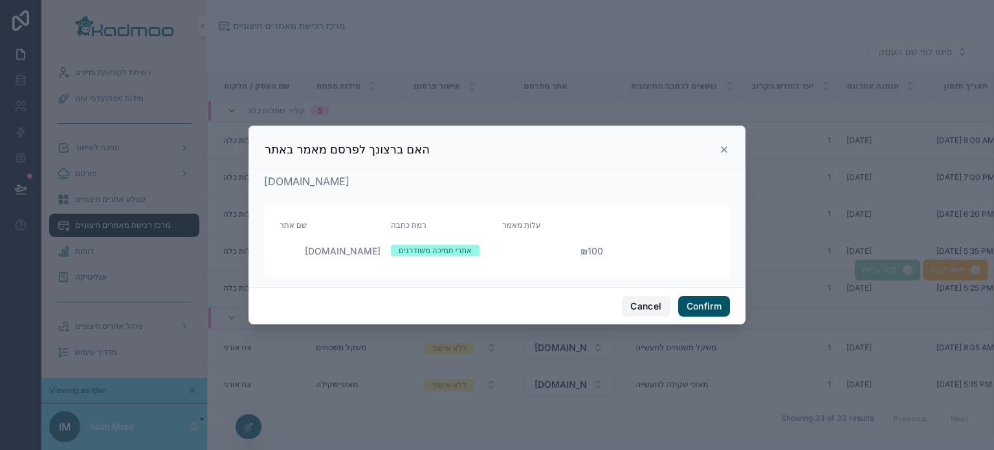
click at [633, 305] on button "Cancel" at bounding box center [646, 306] width 48 height 21
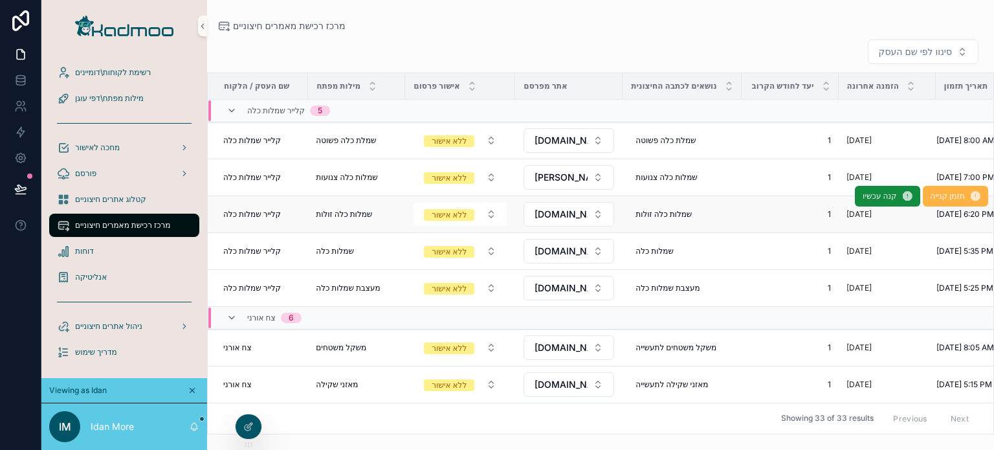
click at [931, 201] on span "תזמן קנייה" at bounding box center [948, 196] width 34 height 10
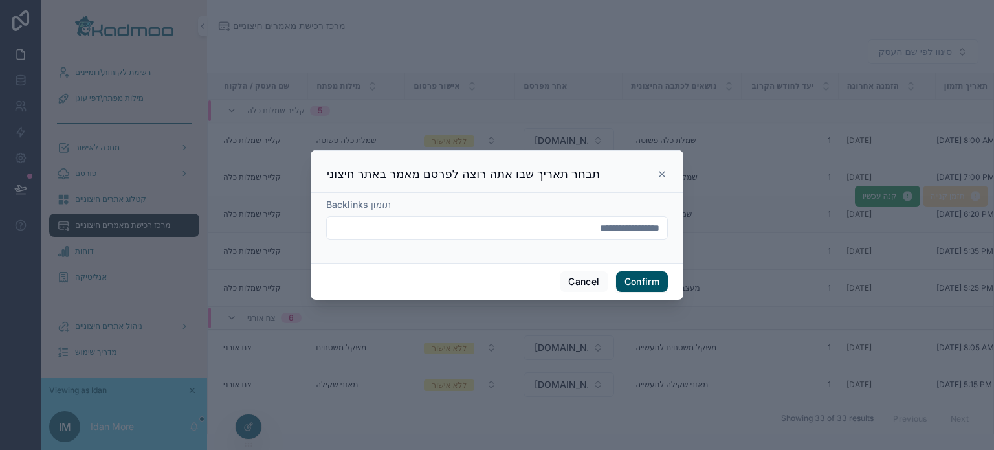
click at [614, 227] on input "**********" at bounding box center [497, 228] width 340 height 18
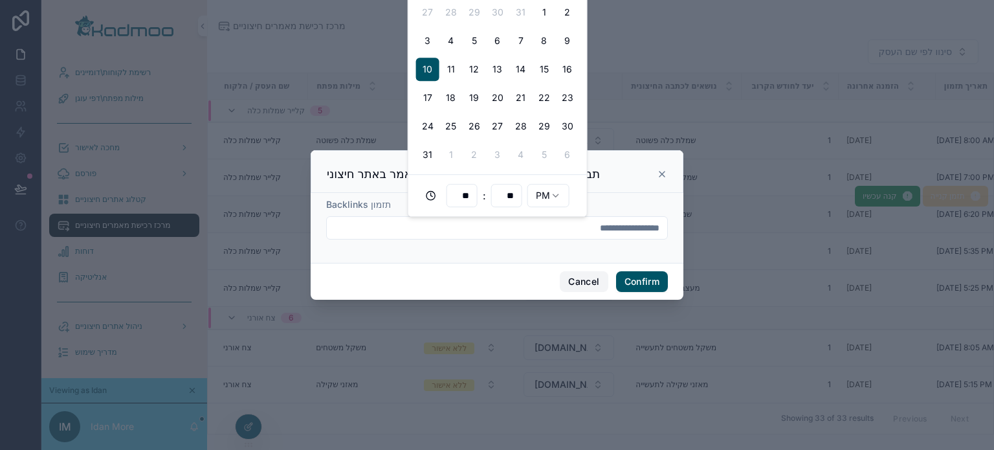
click at [585, 278] on button "Cancel" at bounding box center [584, 281] width 48 height 21
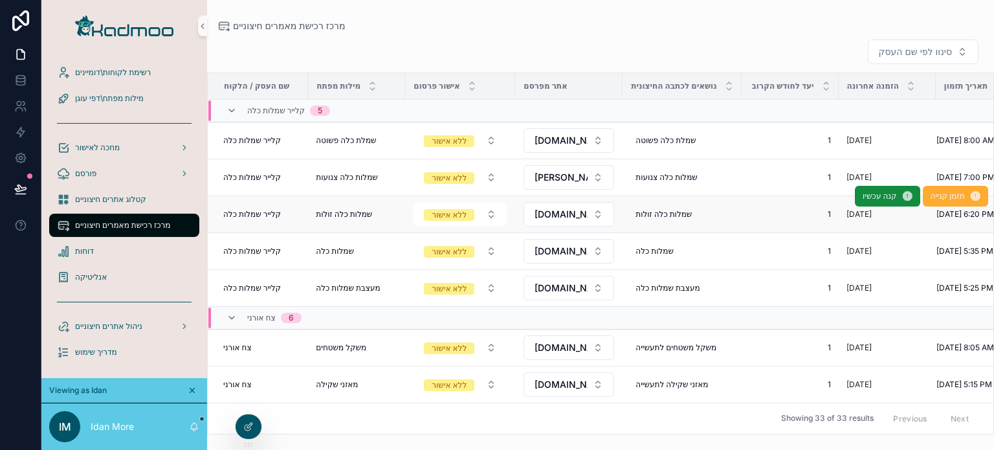
click at [438, 37] on div "סינוו לפי שם העסק שם העסק / הלקוח מילות מפתח אישור פרסום אתר מפרסם נושאים לכתבה…" at bounding box center [600, 232] width 787 height 403
click at [243, 426] on icon at bounding box center [248, 426] width 10 height 10
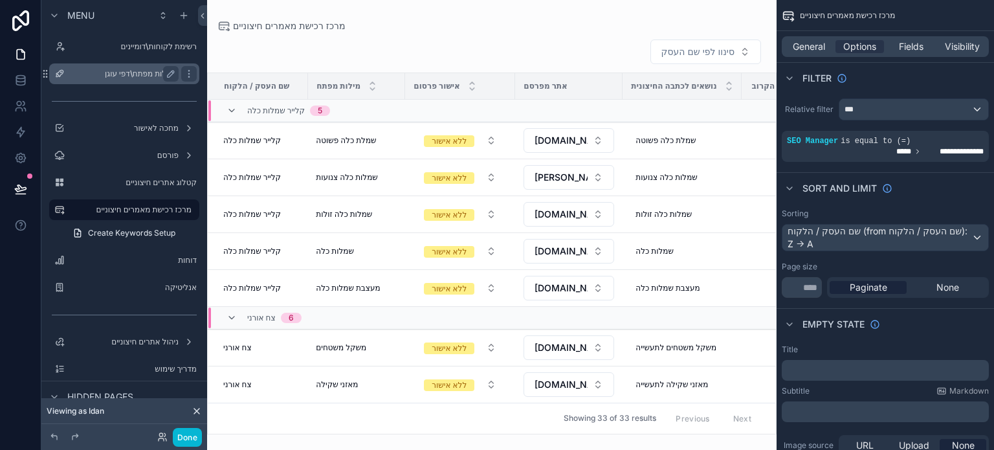
click at [109, 75] on label "מילות מפתח\דפי עוגן" at bounding box center [122, 74] width 104 height 10
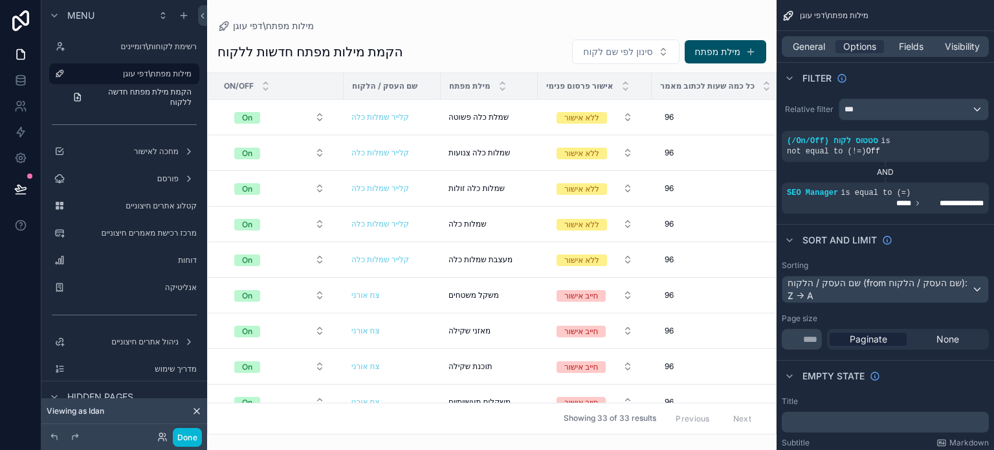
drag, startPoint x: 338, startPoint y: 427, endPoint x: 347, endPoint y: 427, distance: 9.1
click at [347, 427] on div "scrollable content" at bounding box center [492, 225] width 570 height 450
click at [532, 98] on th "מילת מפתח" at bounding box center [489, 86] width 97 height 27
click at [917, 45] on span "Fields" at bounding box center [911, 46] width 25 height 13
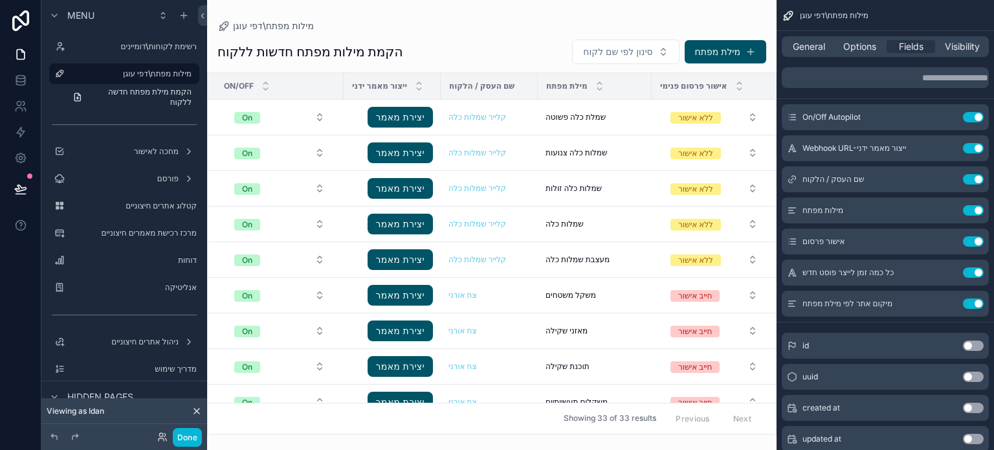
click at [344, 85] on th "ייצור מאמר ידני" at bounding box center [392, 86] width 97 height 27
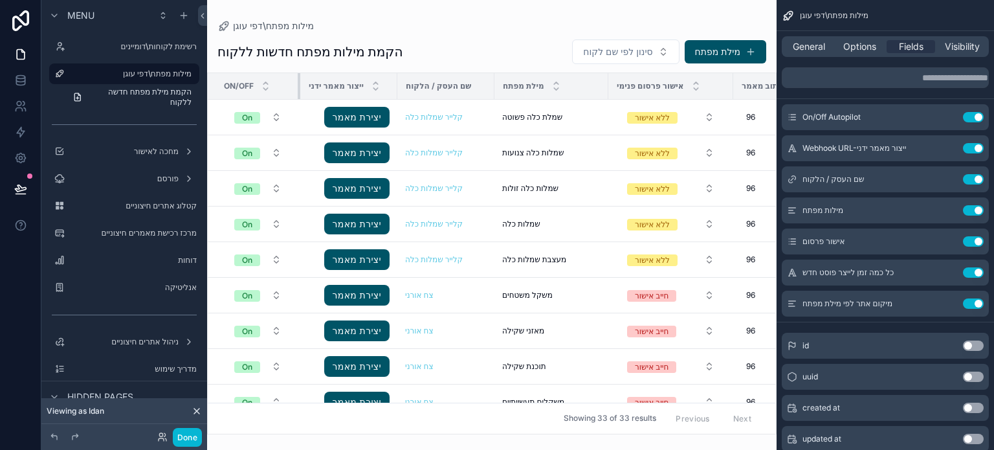
drag, startPoint x: 342, startPoint y: 87, endPoint x: 298, endPoint y: 90, distance: 43.4
click at [298, 90] on div "scrollable content" at bounding box center [300, 86] width 5 height 26
click at [949, 147] on icon "scrollable content" at bounding box center [947, 148] width 10 height 10
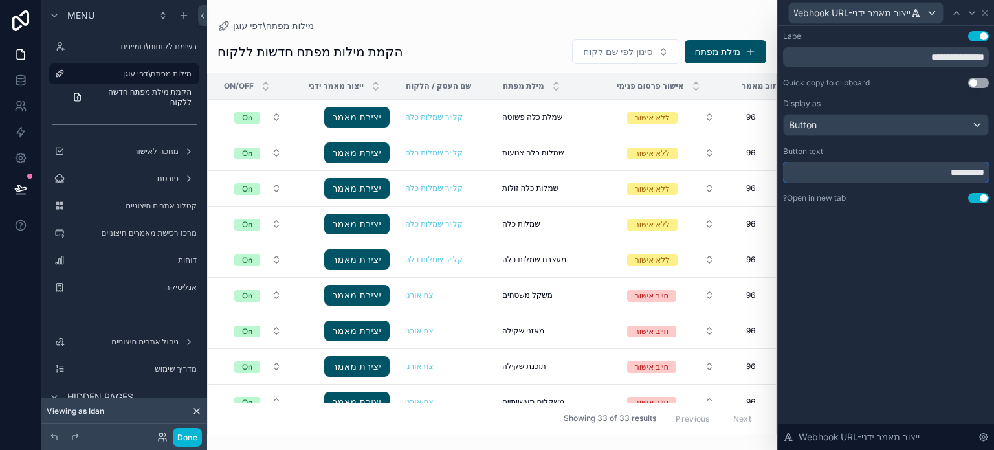
click at [916, 176] on input "**********" at bounding box center [886, 172] width 206 height 21
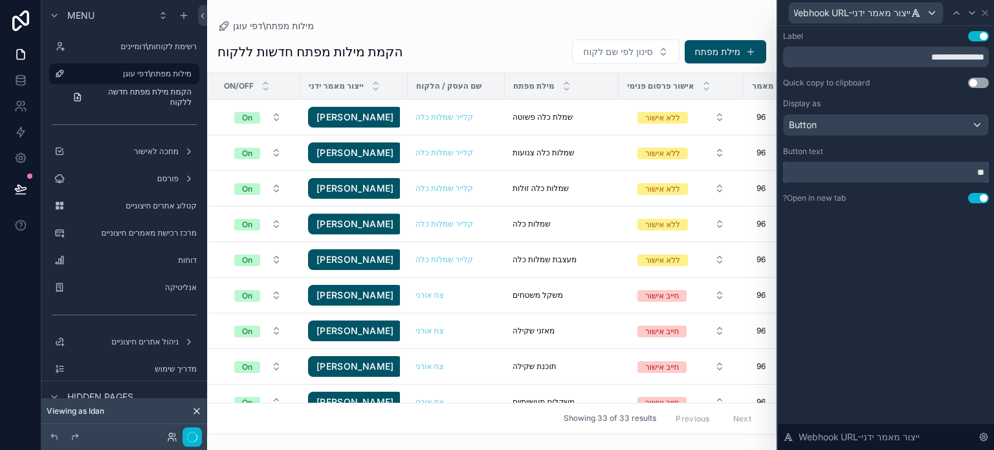
type input "*"
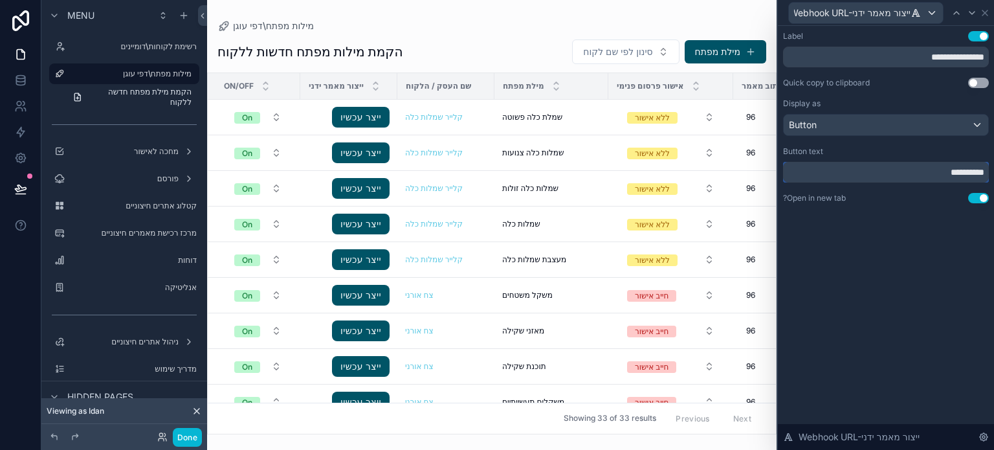
type input "**********"
click at [866, 285] on div "**********" at bounding box center [886, 238] width 216 height 424
click at [984, 17] on icon at bounding box center [985, 13] width 10 height 10
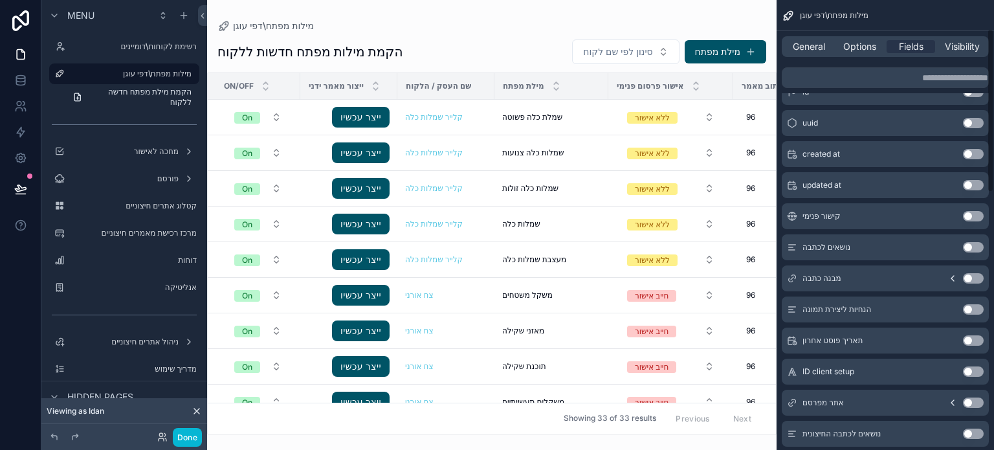
scroll to position [259, 0]
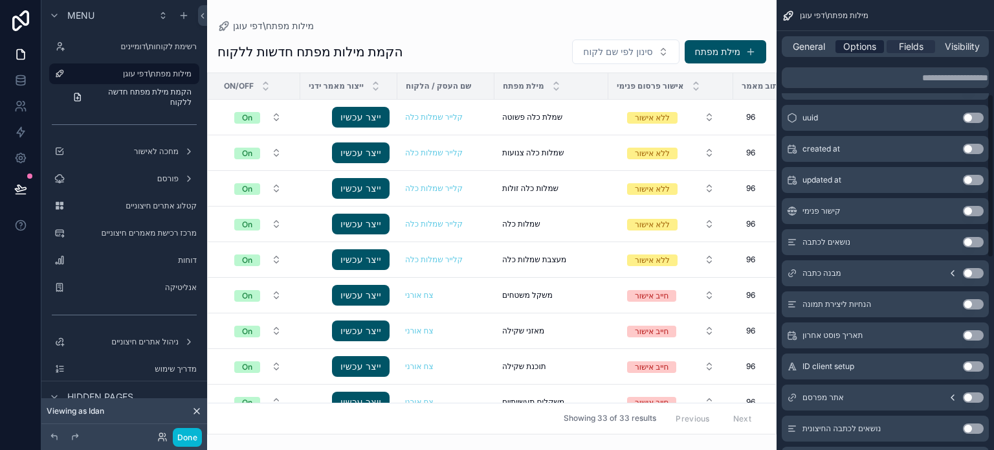
click at [854, 52] on span "Options" at bounding box center [859, 46] width 33 height 13
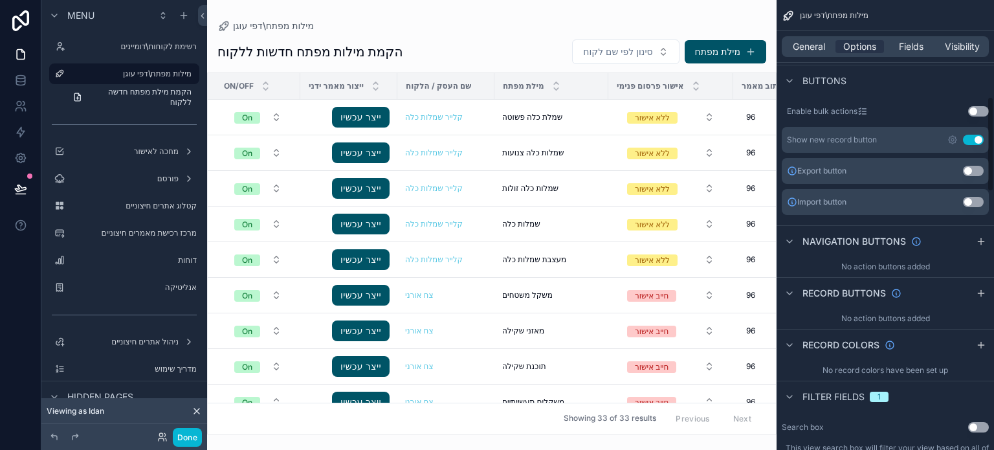
scroll to position [453, 0]
click at [977, 291] on icon "scrollable content" at bounding box center [981, 296] width 10 height 10
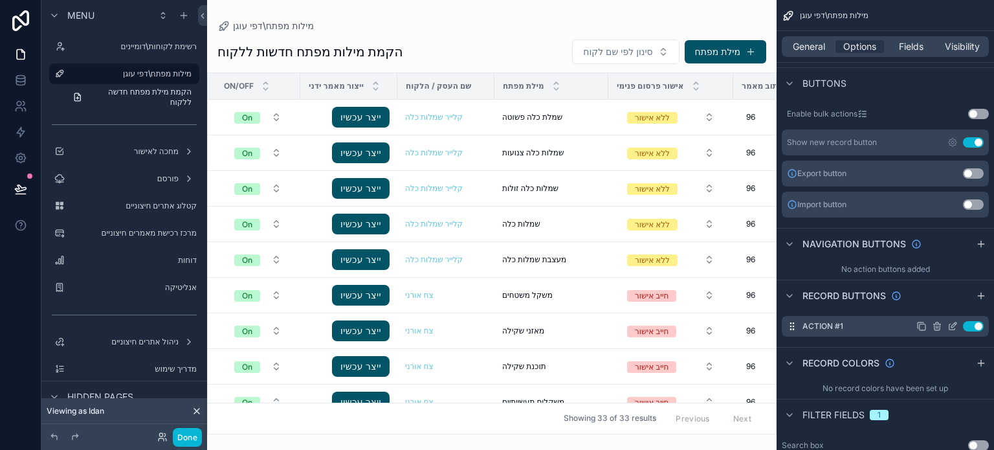
click at [948, 321] on icon "scrollable content" at bounding box center [953, 326] width 10 height 10
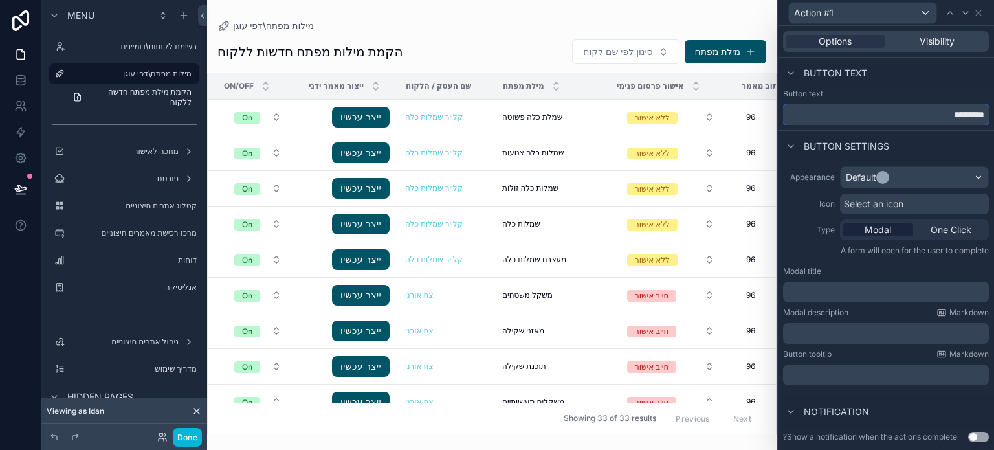
click at [904, 114] on input "*********" at bounding box center [886, 114] width 206 height 21
type input "*"
click at [959, 116] on input "**********" at bounding box center [886, 114] width 206 height 21
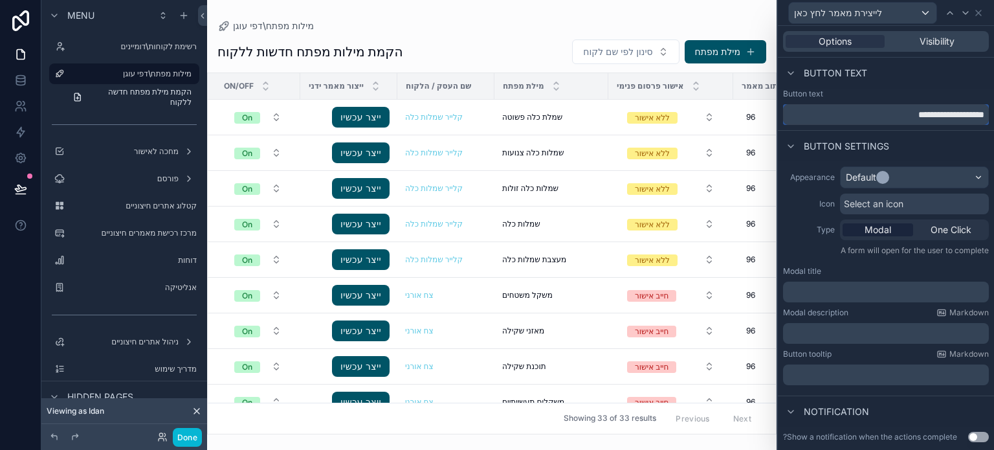
click at [959, 116] on input "**********" at bounding box center [886, 114] width 206 height 21
type input "**********"
click at [948, 140] on div "Button settings" at bounding box center [886, 145] width 216 height 31
click at [910, 179] on div "Default" at bounding box center [915, 177] width 148 height 21
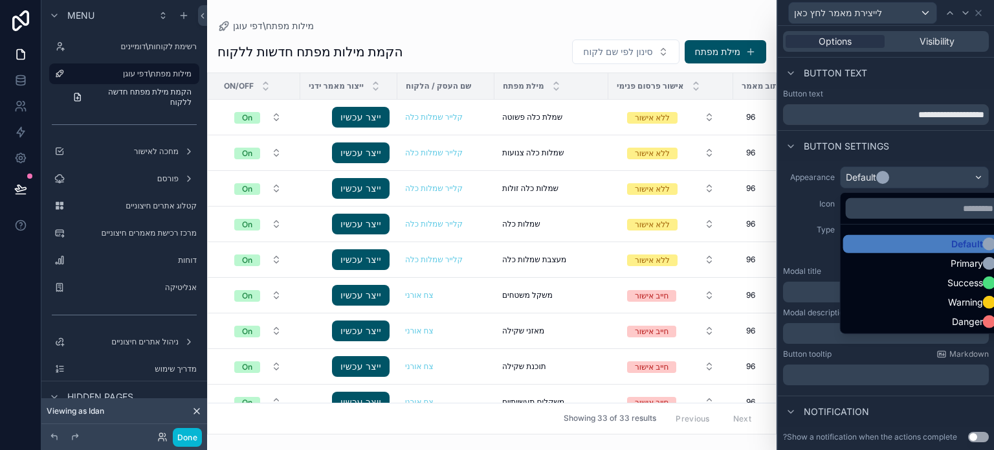
click at [803, 227] on div at bounding box center [886, 225] width 216 height 450
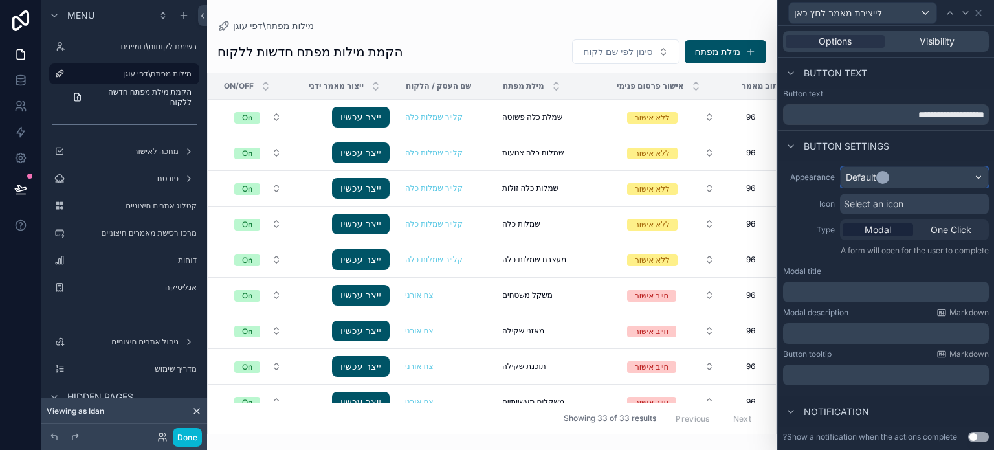
click at [909, 178] on div "Default" at bounding box center [915, 177] width 148 height 21
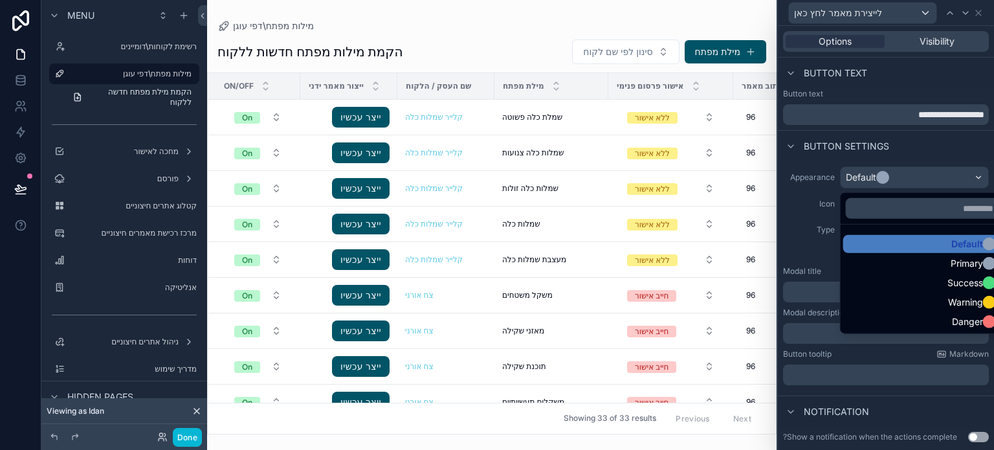
click at [795, 217] on div at bounding box center [886, 225] width 216 height 450
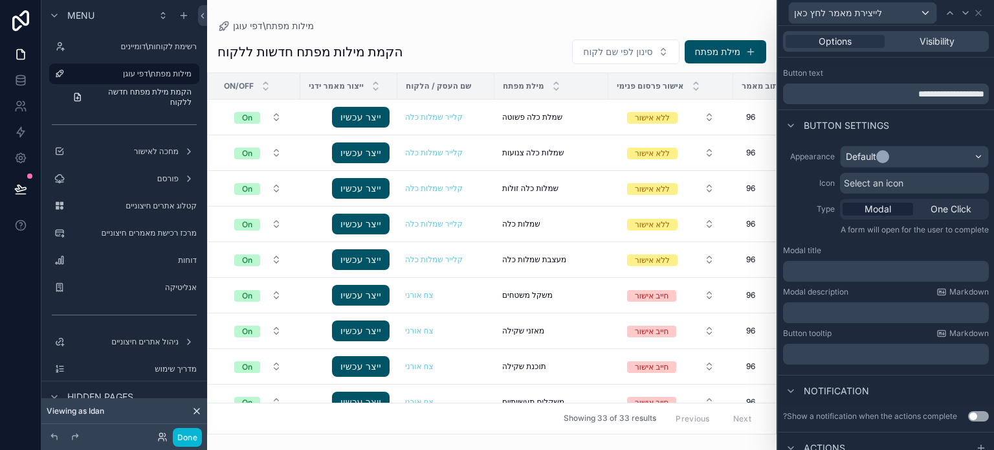
scroll to position [56, 0]
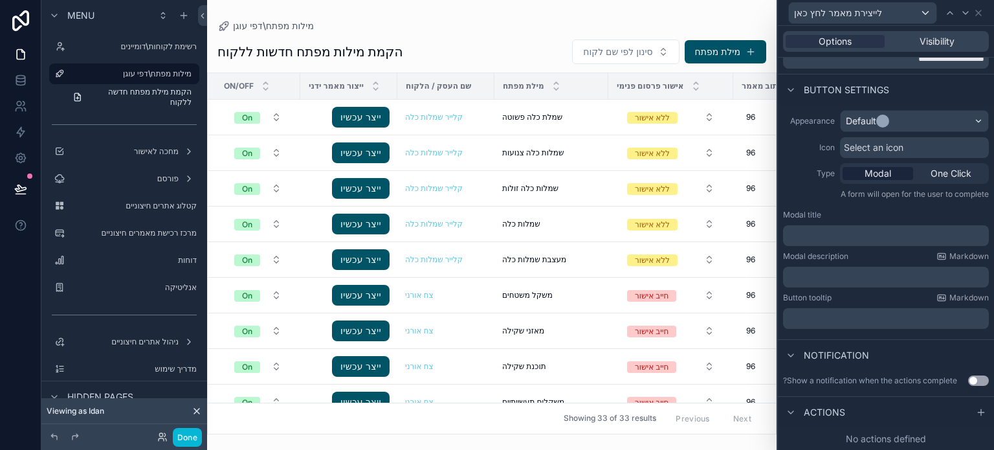
click at [846, 236] on p "﻿" at bounding box center [887, 235] width 198 height 13
drag, startPoint x: 801, startPoint y: 241, endPoint x: 865, endPoint y: 241, distance: 63.4
click at [865, 241] on p "**********" at bounding box center [887, 235] width 198 height 13
click at [935, 276] on p "﻿" at bounding box center [887, 277] width 198 height 13
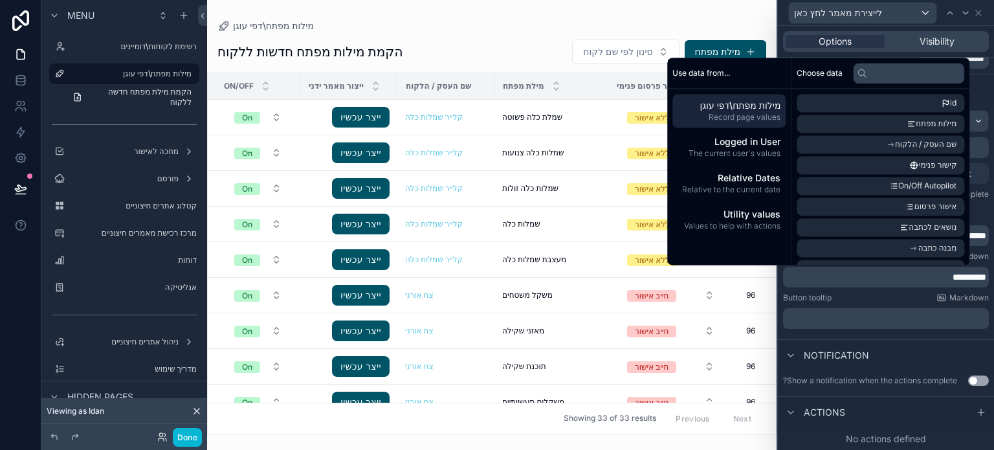
click at [785, 289] on div "**********" at bounding box center [886, 219] width 216 height 229
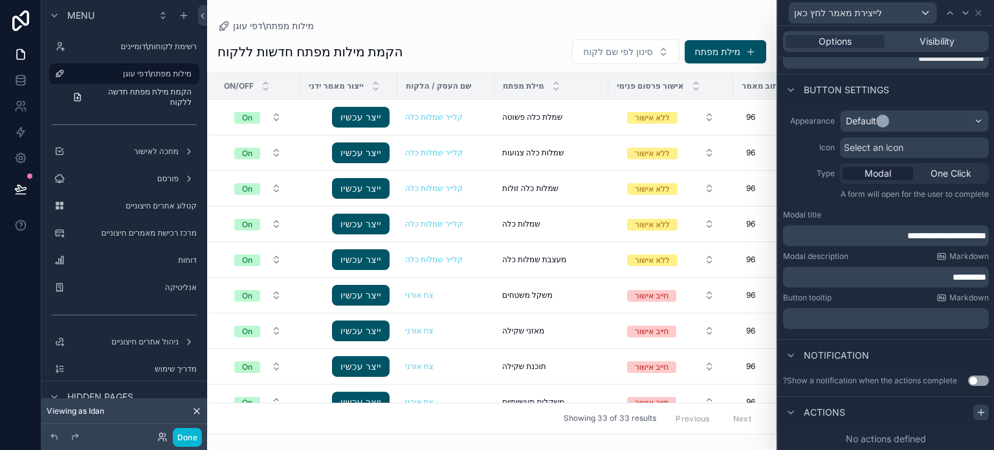
click at [976, 411] on icon at bounding box center [981, 412] width 10 height 10
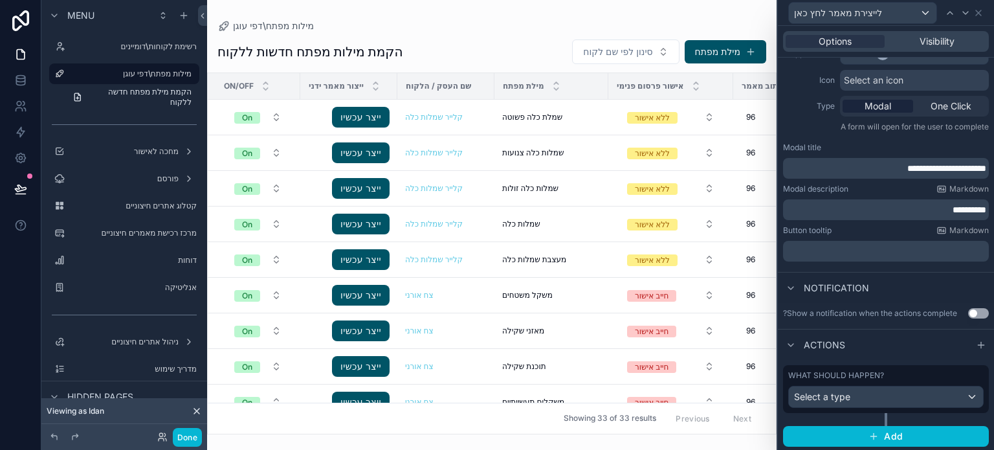
scroll to position [124, 0]
click at [968, 312] on button "Use setting" at bounding box center [978, 312] width 21 height 10
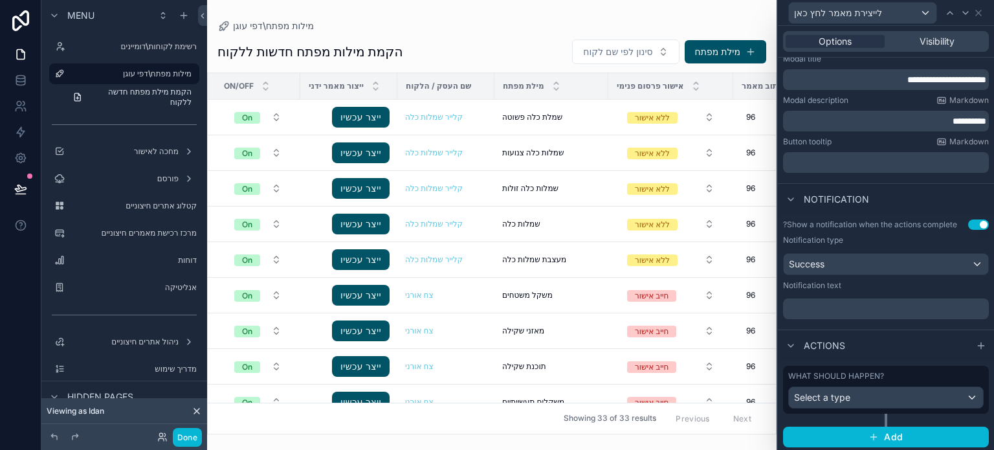
scroll to position [213, 0]
click at [860, 307] on p "﻿" at bounding box center [887, 308] width 198 height 13
click at [861, 326] on div "**********" at bounding box center [886, 271] width 216 height 115
click at [856, 399] on div "Select a type" at bounding box center [886, 396] width 194 height 21
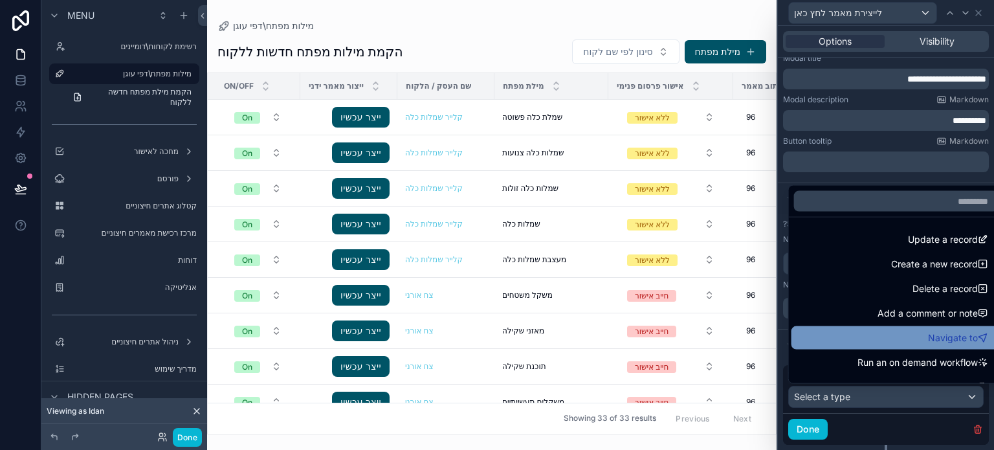
click at [853, 333] on div "Navigate to" at bounding box center [896, 338] width 194 height 16
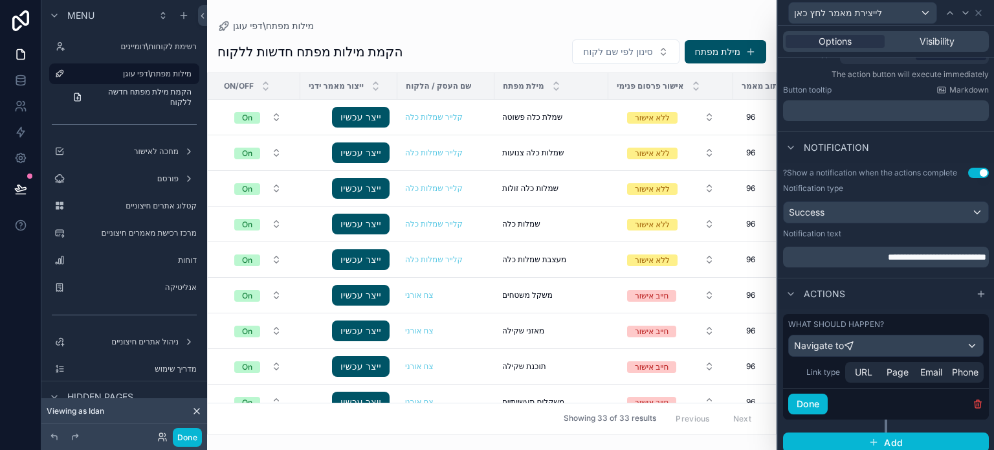
scroll to position [182, 0]
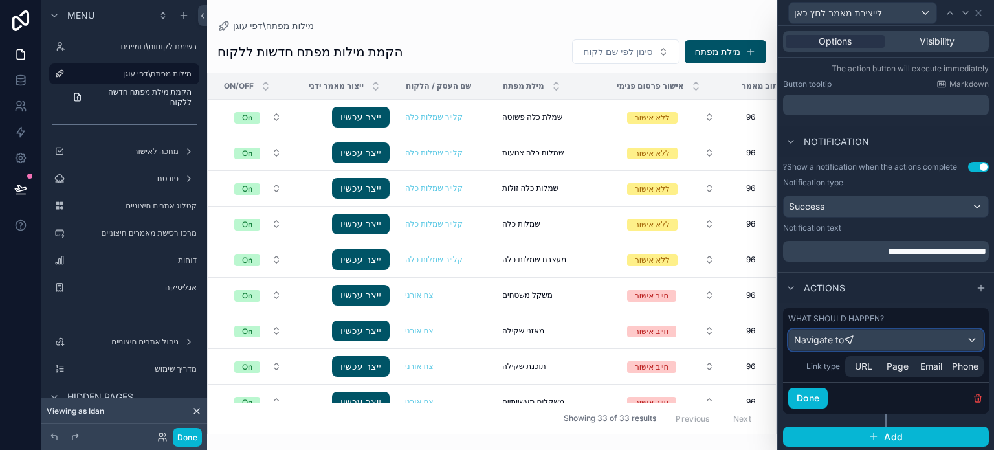
click at [862, 336] on div "Navigate to" at bounding box center [886, 339] width 194 height 21
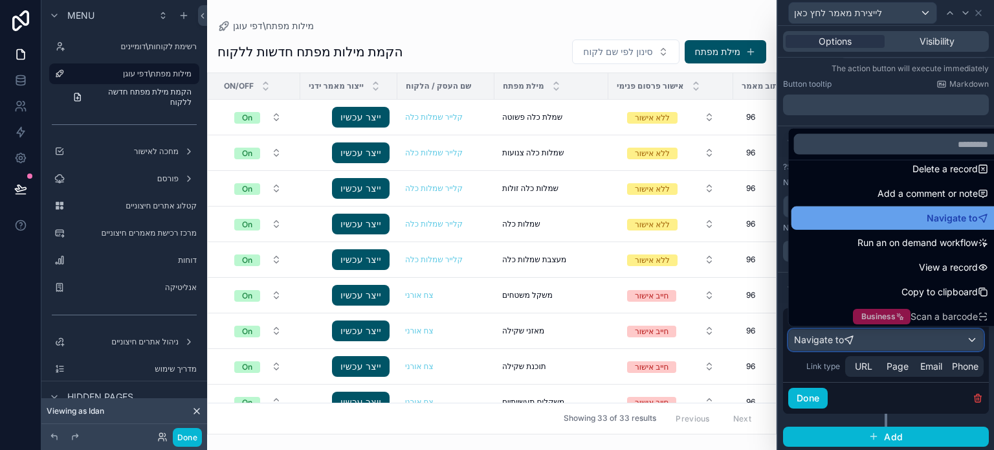
scroll to position [65, 0]
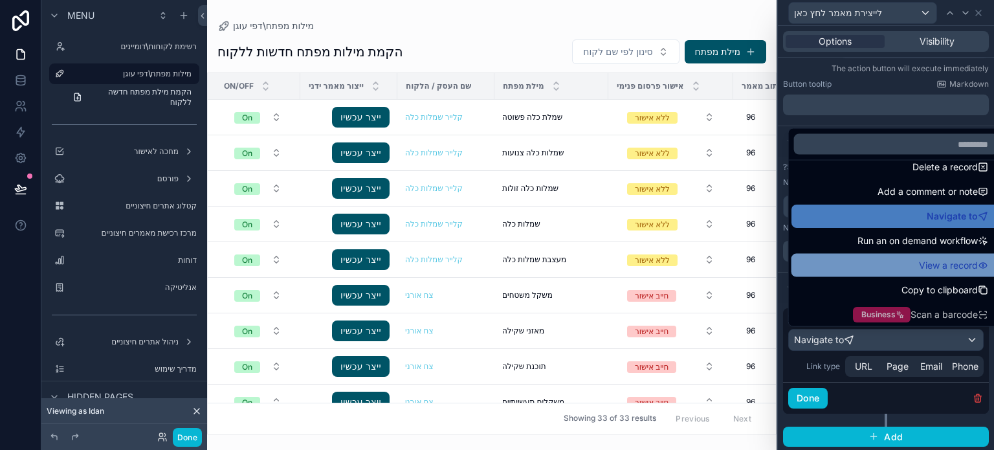
click at [852, 267] on div "View a record" at bounding box center [896, 266] width 194 height 16
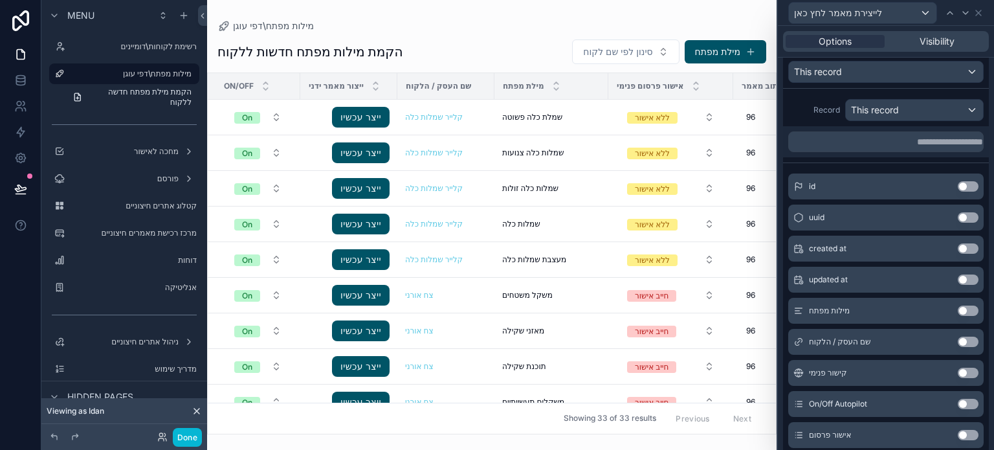
scroll to position [506, 0]
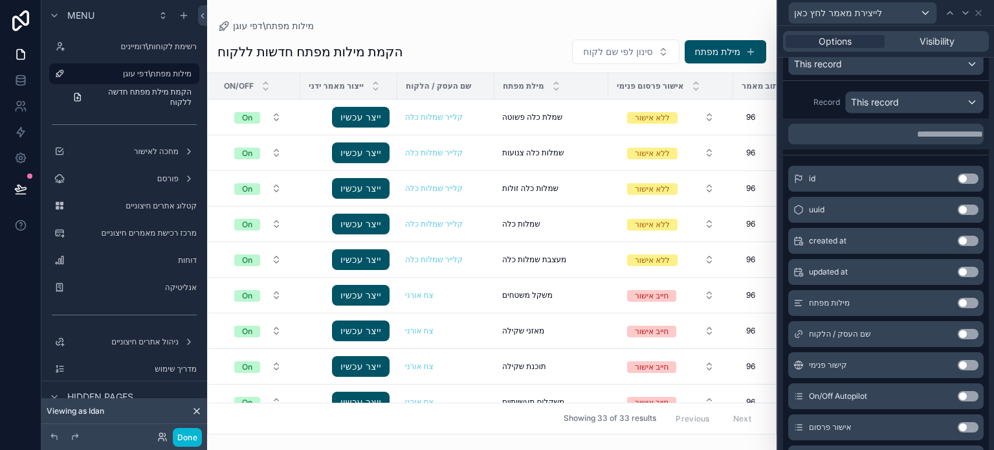
click at [958, 331] on button "Use setting" at bounding box center [968, 334] width 21 height 10
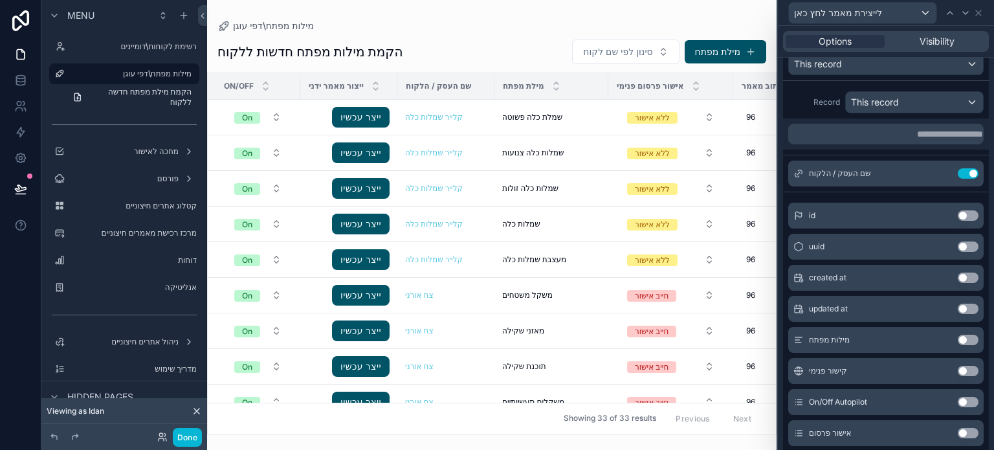
click at [958, 335] on button "Use setting" at bounding box center [968, 340] width 21 height 10
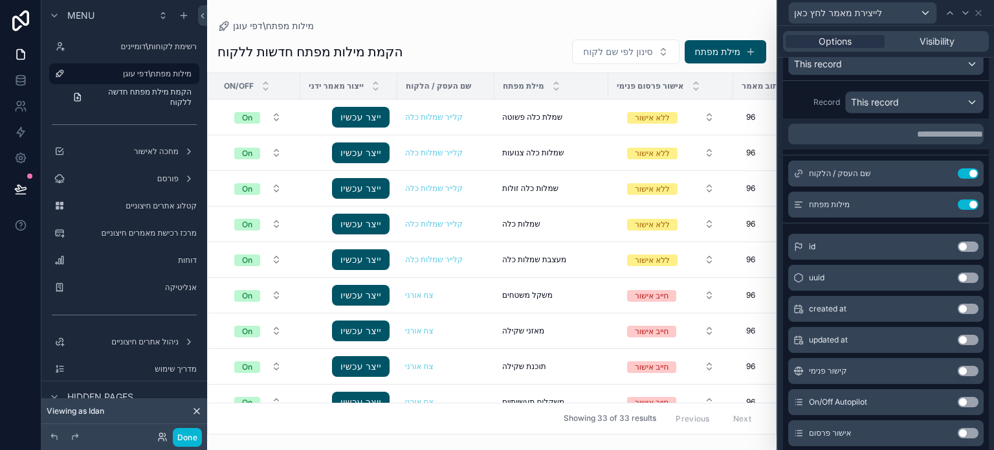
click at [958, 370] on button "Use setting" at bounding box center [968, 371] width 21 height 10
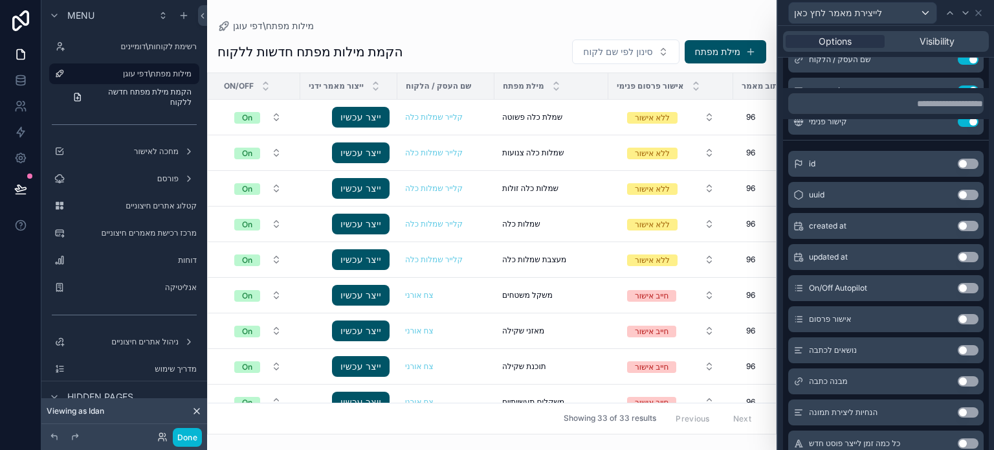
scroll to position [635, 0]
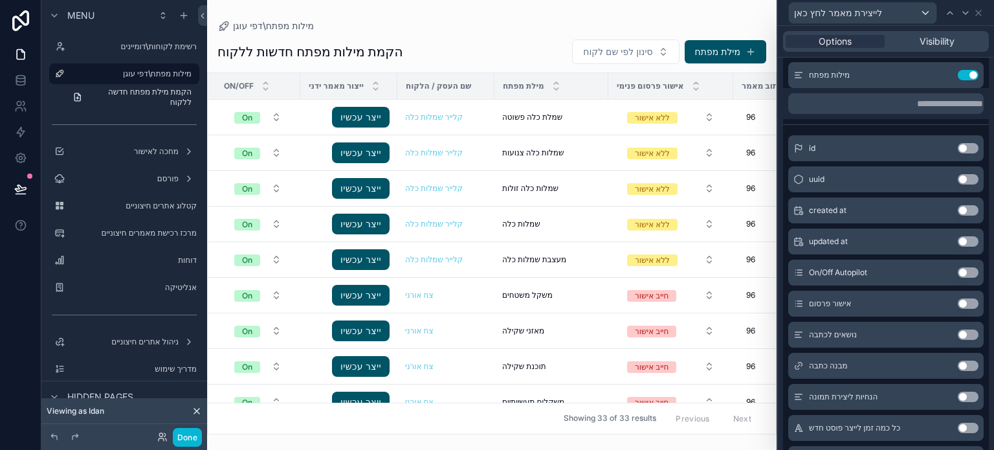
click at [958, 303] on button "Use setting" at bounding box center [968, 303] width 21 height 10
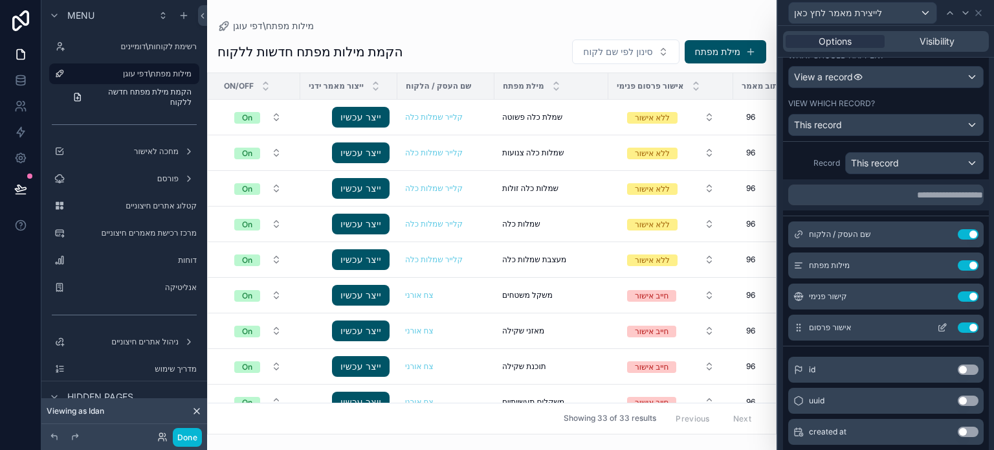
scroll to position [463, 0]
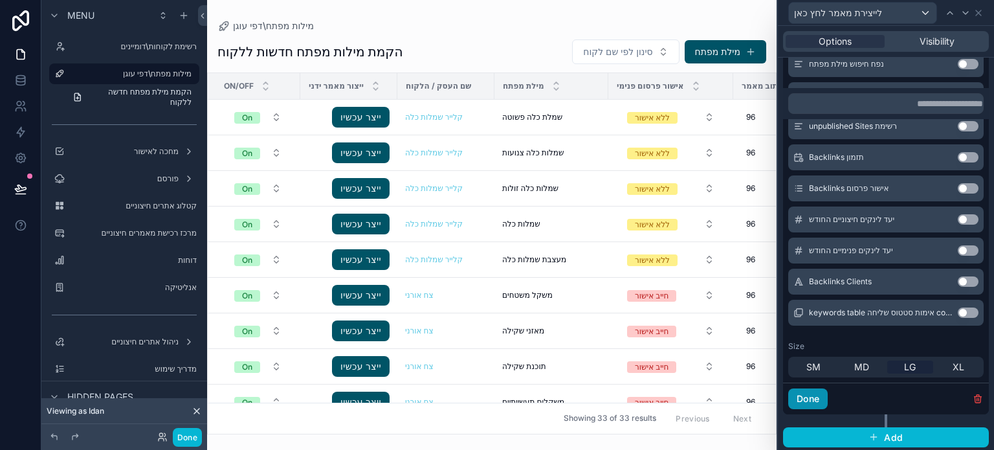
click at [808, 394] on button "Done" at bounding box center [807, 398] width 39 height 21
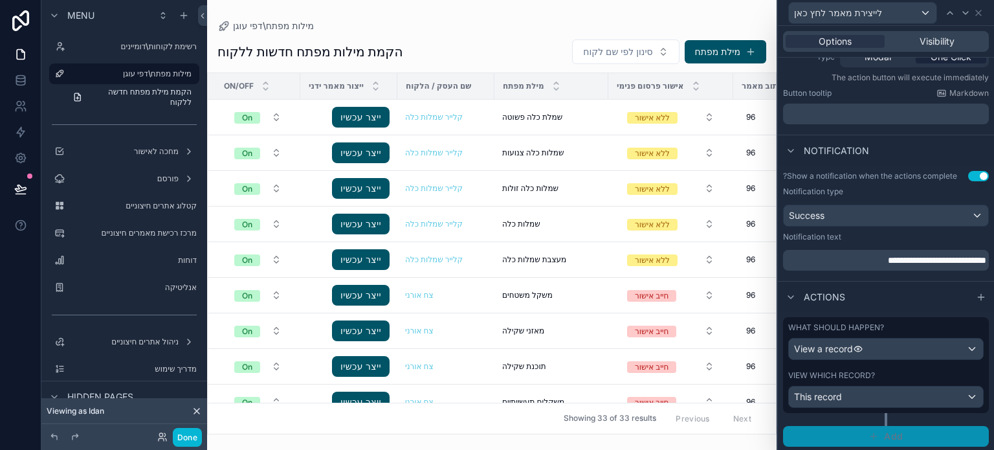
click at [887, 436] on span "Add" at bounding box center [893, 436] width 19 height 12
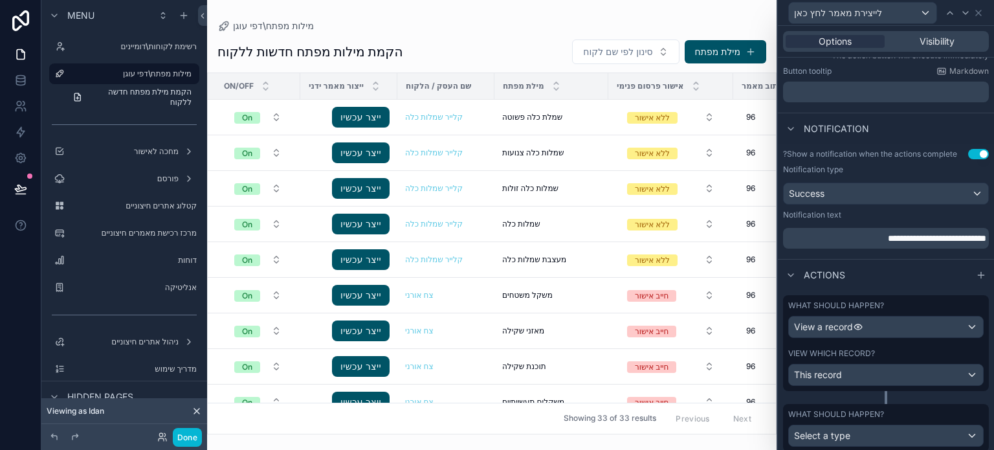
scroll to position [233, 0]
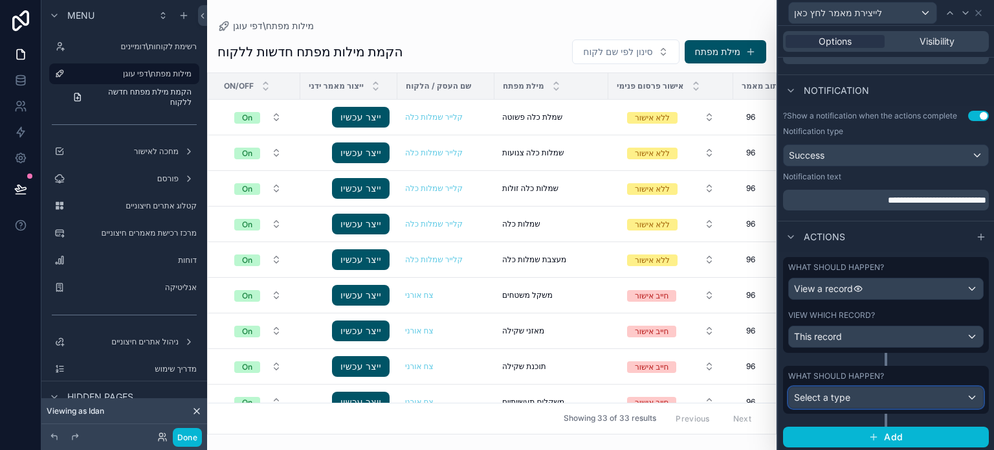
click at [876, 391] on div "Select a type" at bounding box center [886, 397] width 194 height 21
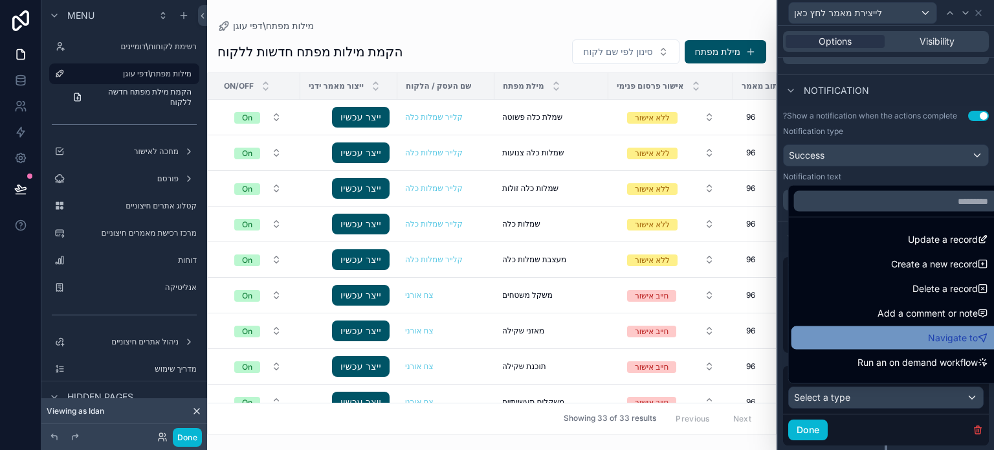
click at [904, 335] on div "Navigate to" at bounding box center [896, 338] width 194 height 16
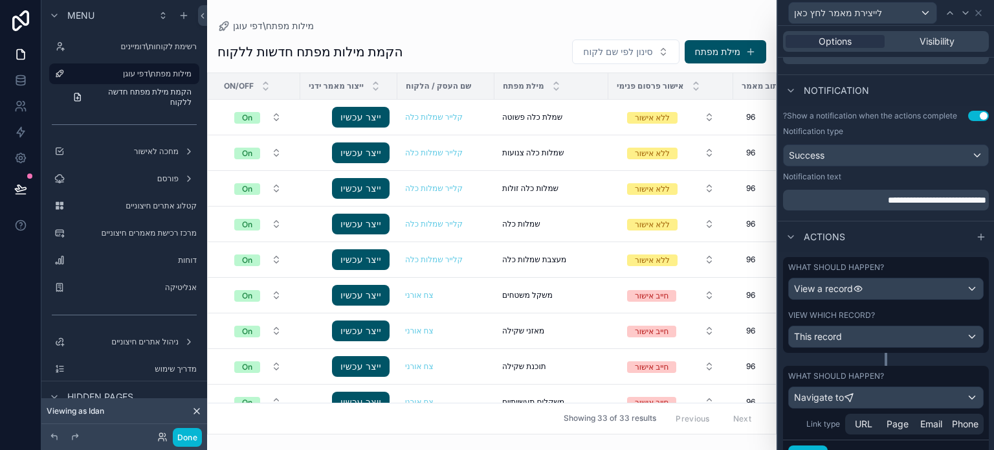
scroll to position [290, 0]
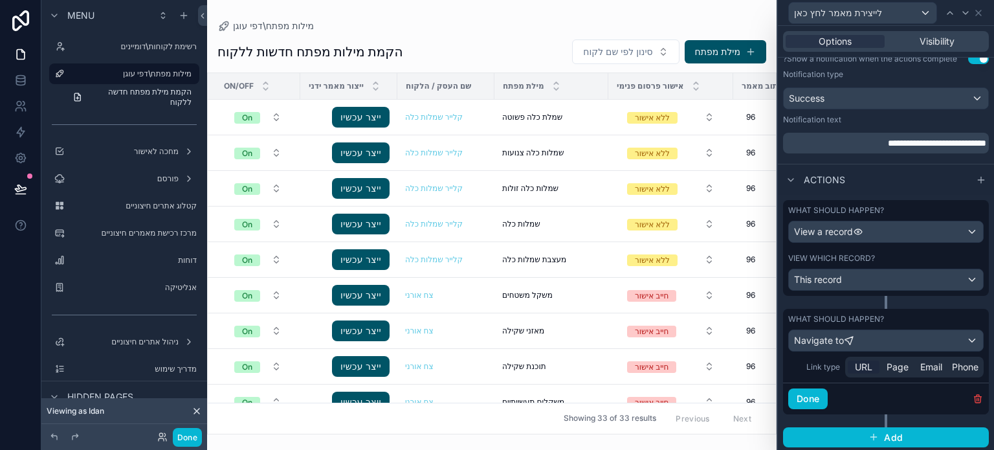
click at [867, 362] on span "URL" at bounding box center [863, 367] width 17 height 13
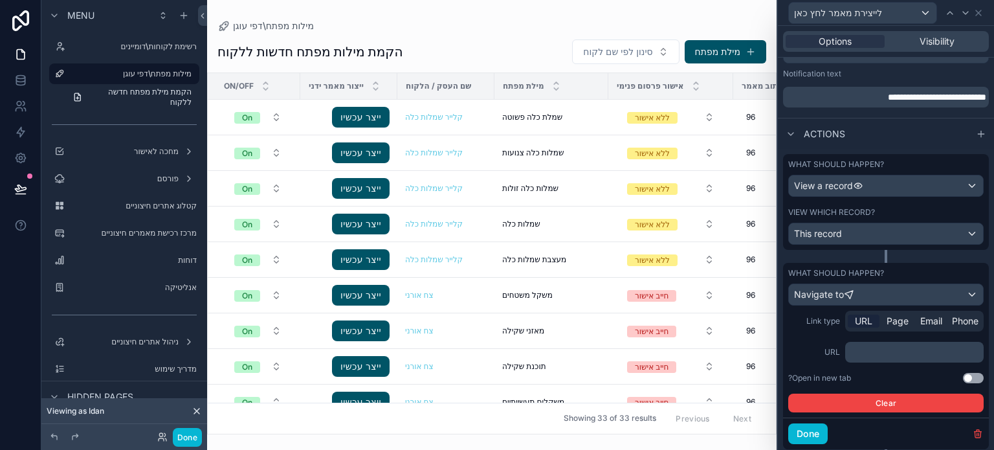
scroll to position [371, 0]
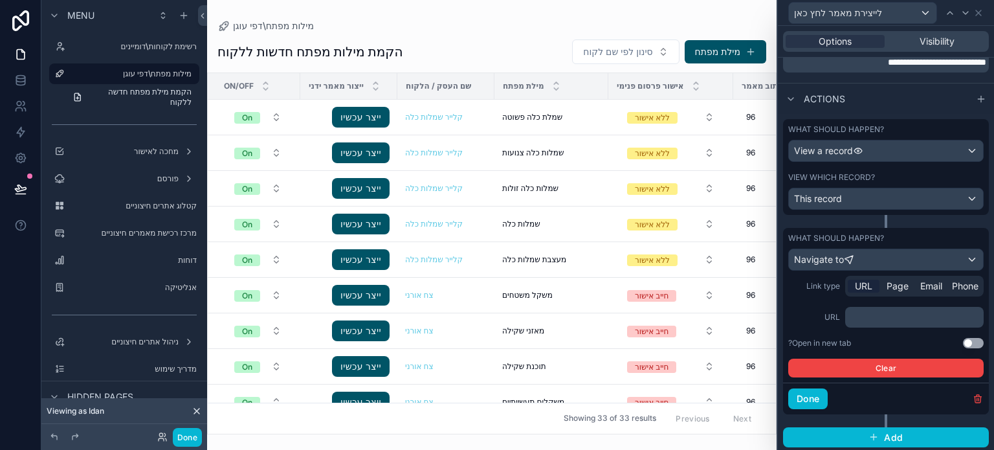
click at [874, 319] on p "﻿" at bounding box center [916, 317] width 131 height 13
click at [963, 339] on button "Use setting" at bounding box center [973, 343] width 21 height 10
click at [893, 317] on p "﻿" at bounding box center [916, 317] width 131 height 13
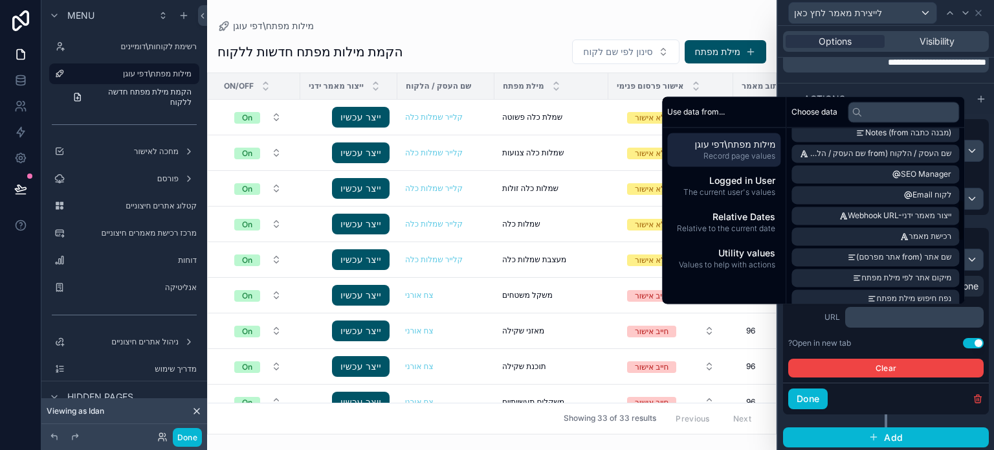
scroll to position [324, 0]
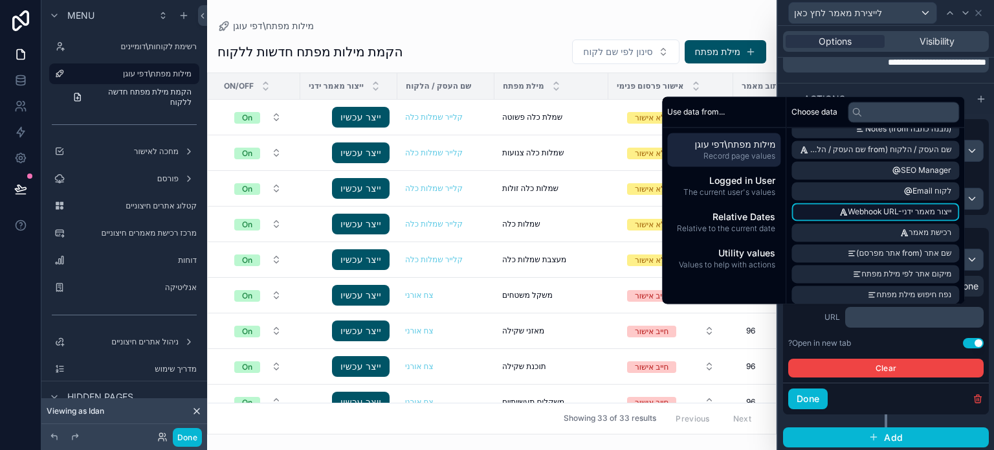
click at [890, 213] on span "Webhook URL-ייצור מאמר ידני" at bounding box center [900, 211] width 104 height 10
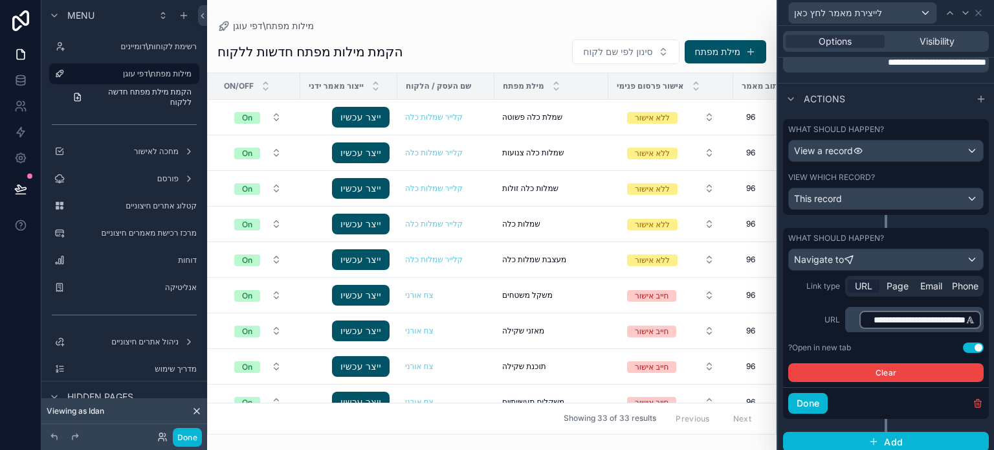
click at [803, 315] on label "URL" at bounding box center [814, 320] width 52 height 10
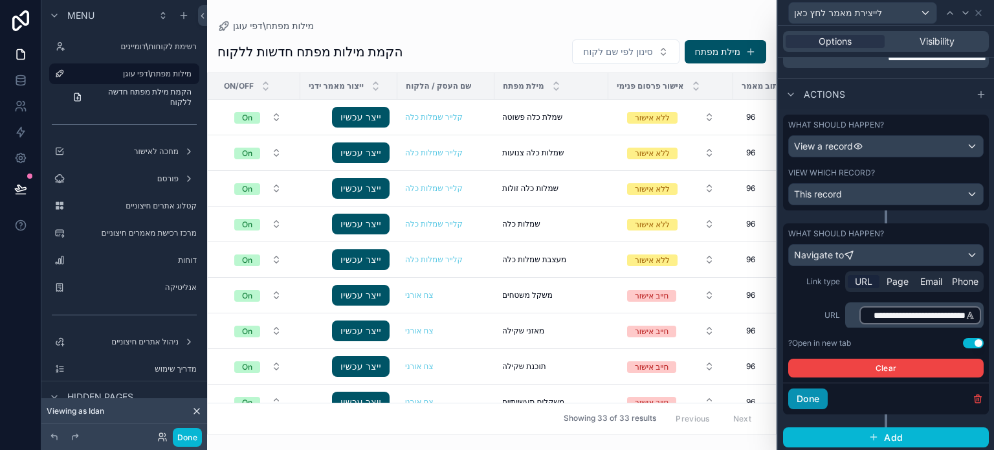
click at [814, 397] on button "Done" at bounding box center [807, 398] width 39 height 21
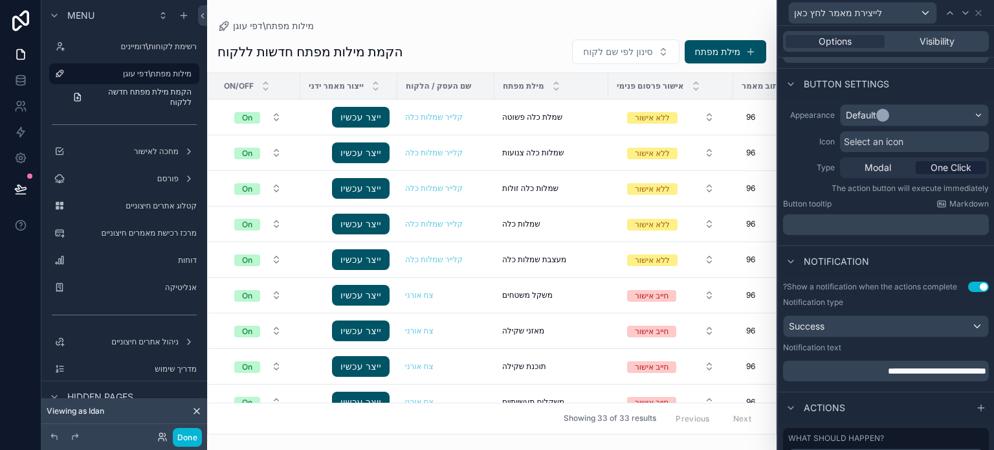
scroll to position [0, 0]
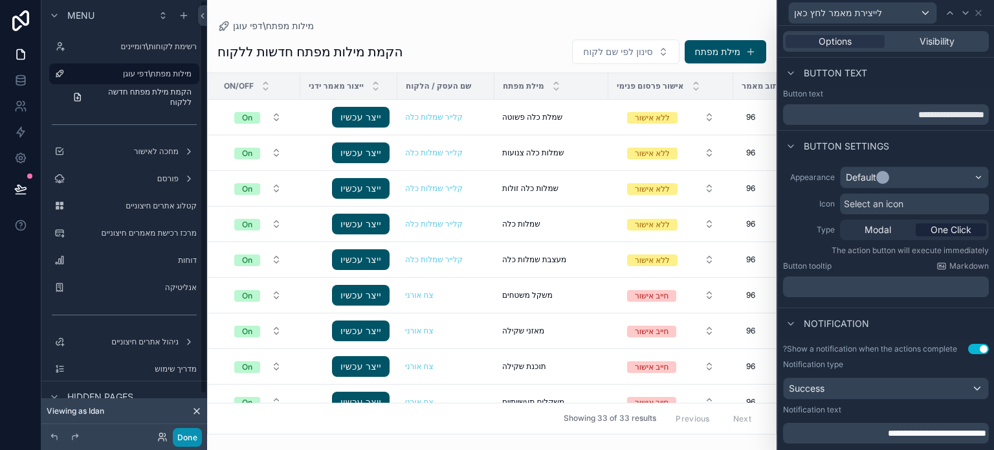
click at [189, 436] on button "Done" at bounding box center [187, 437] width 29 height 19
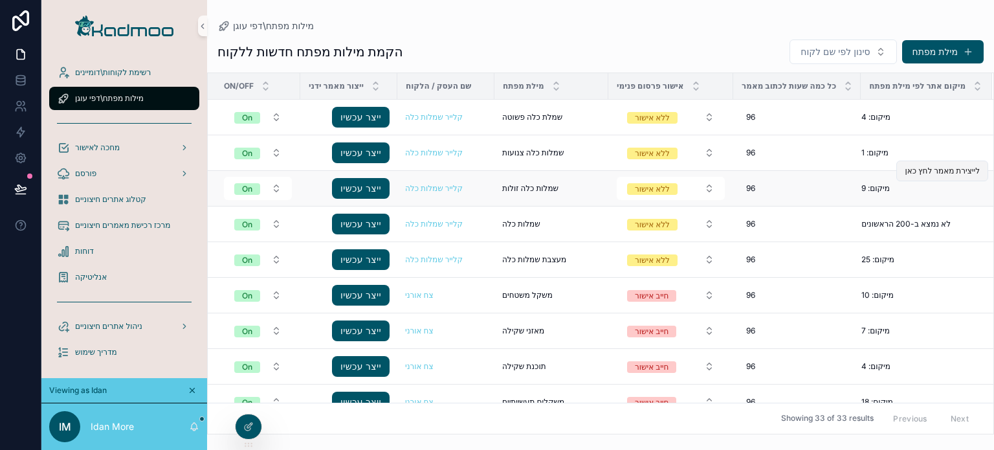
click at [926, 170] on span "לייצירת מאמר לחץ כאן" at bounding box center [942, 171] width 75 height 10
click at [251, 427] on icon at bounding box center [248, 426] width 10 height 10
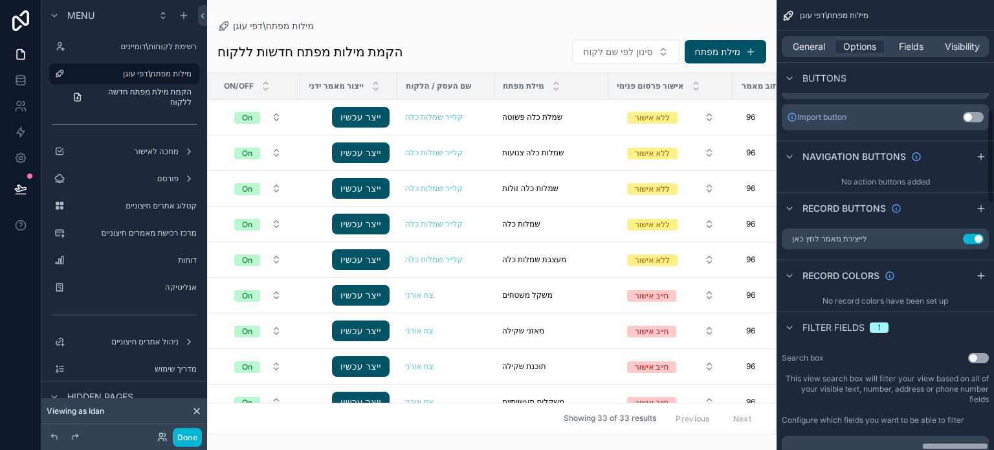
scroll to position [518, 0]
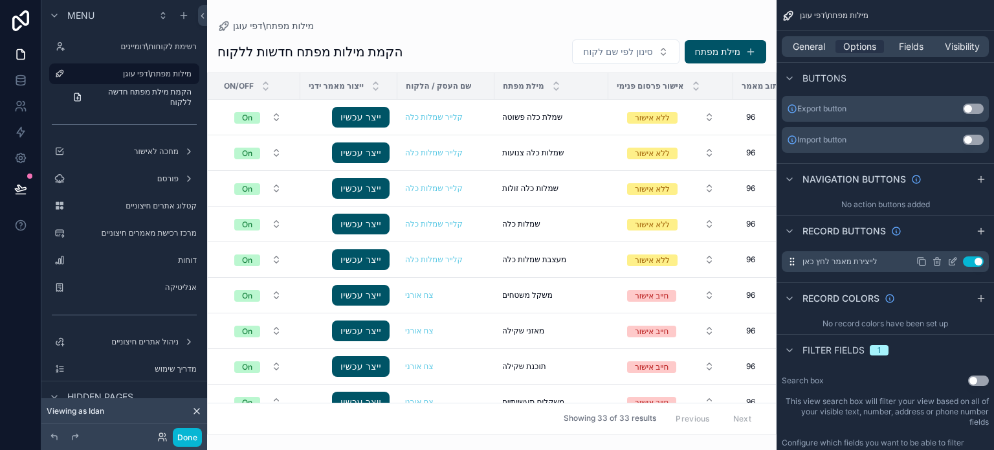
click at [953, 258] on icon "scrollable content" at bounding box center [954, 260] width 5 height 5
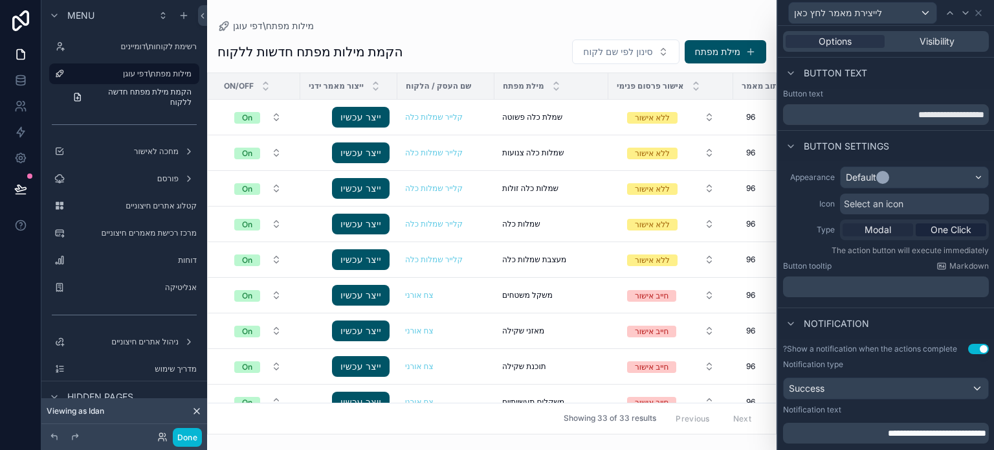
click at [874, 230] on span "Modal" at bounding box center [878, 229] width 27 height 13
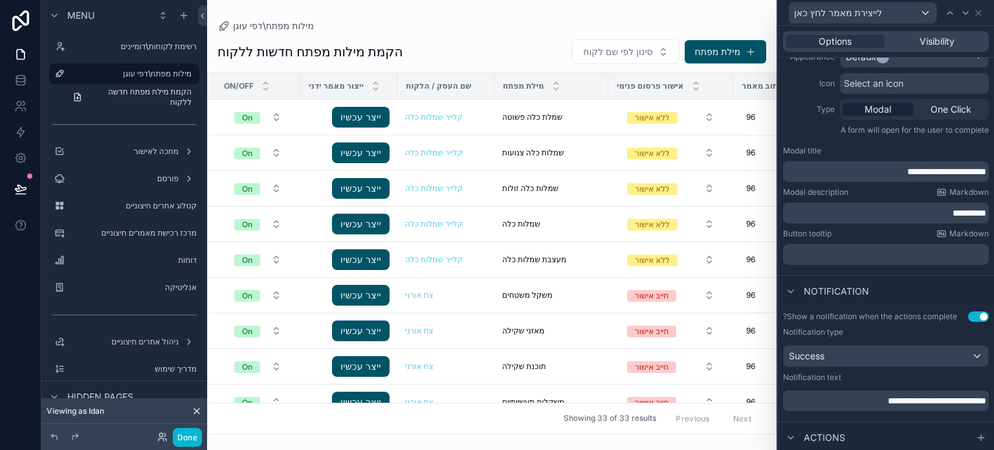
scroll to position [129, 0]
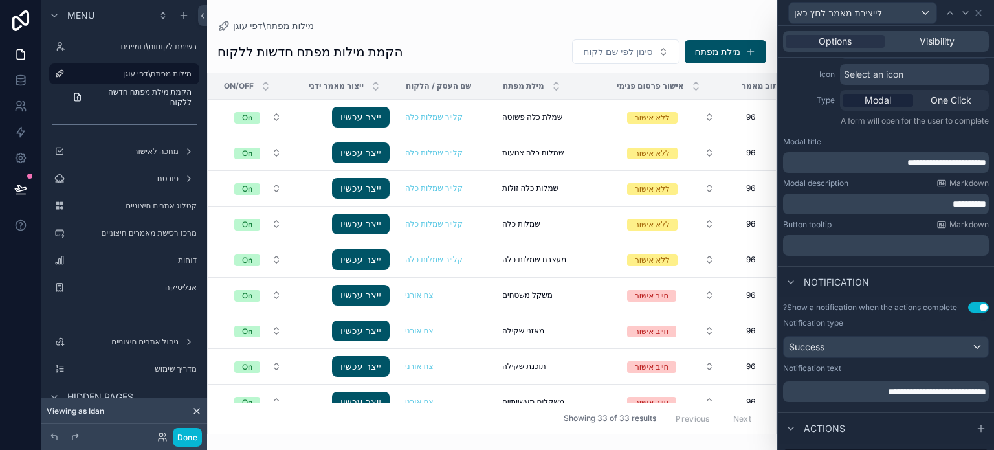
click at [847, 162] on p "**********" at bounding box center [887, 162] width 198 height 13
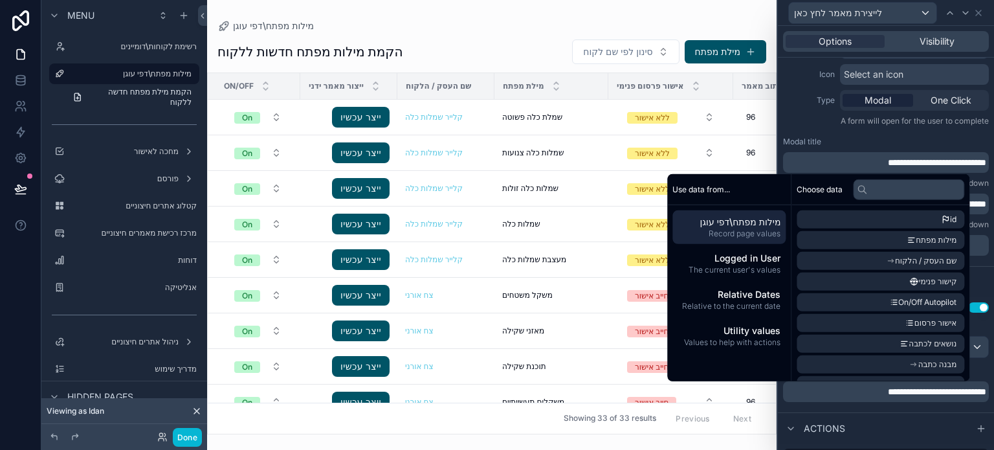
click at [792, 127] on p "A form will open for the user to complete" at bounding box center [886, 124] width 206 height 16
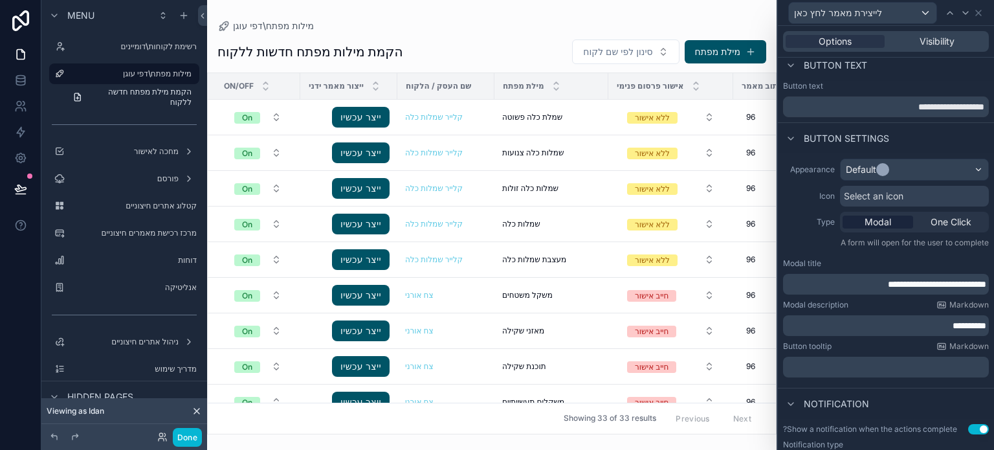
scroll to position [0, 0]
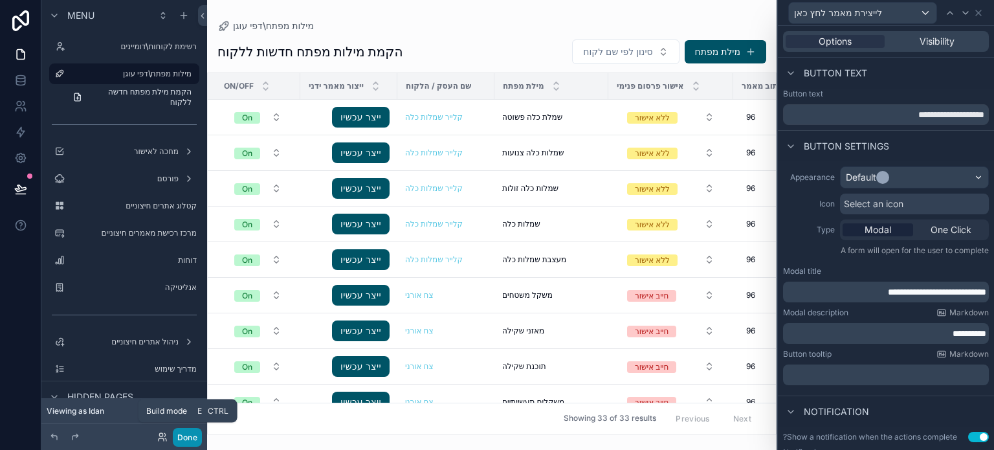
click at [182, 434] on button "Done" at bounding box center [187, 437] width 29 height 19
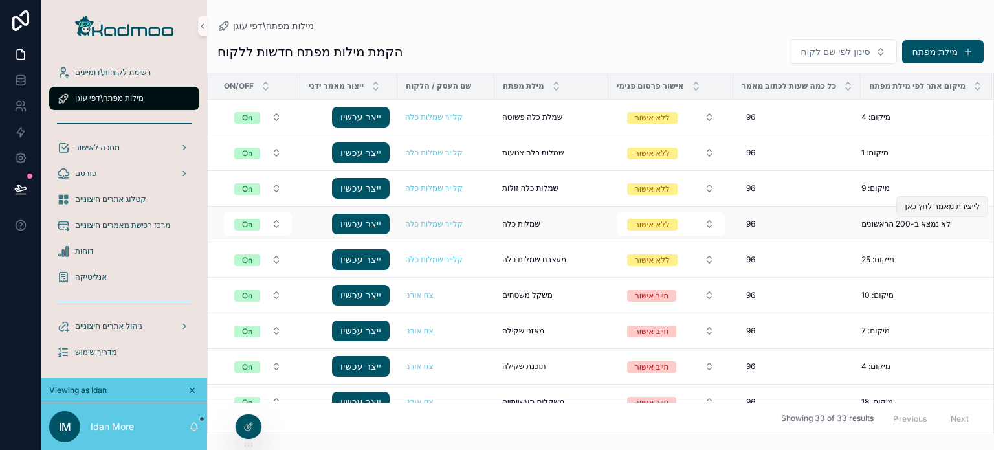
click at [914, 204] on span "לייצירת מאמר לחץ כאן" at bounding box center [942, 206] width 75 height 10
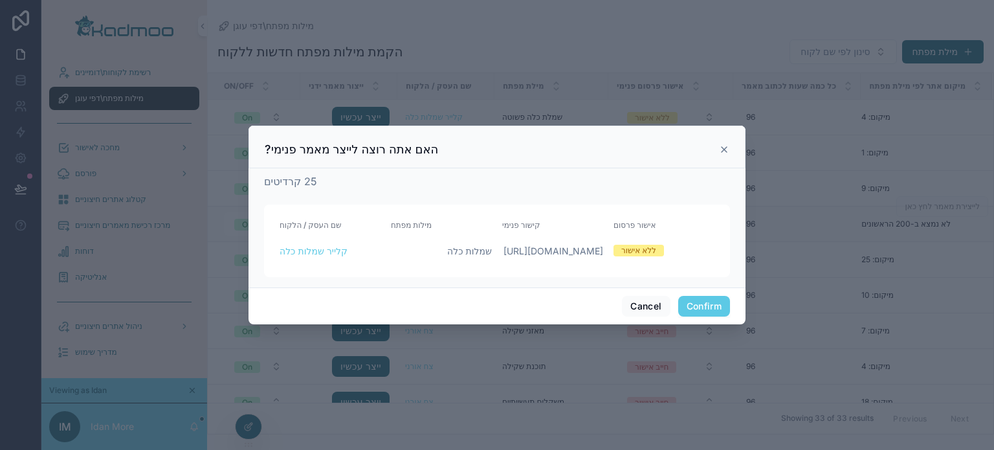
click at [691, 317] on button "Confirm" at bounding box center [704, 306] width 52 height 21
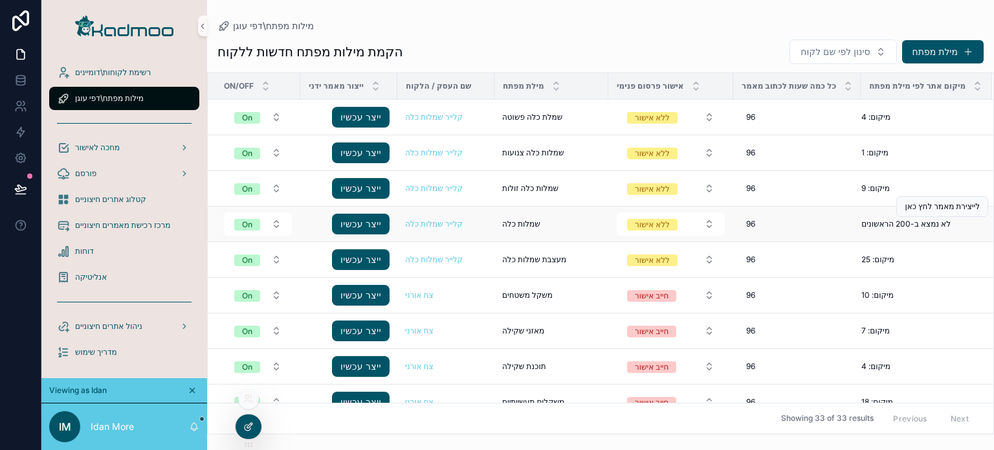
click at [247, 425] on icon at bounding box center [248, 428] width 6 height 6
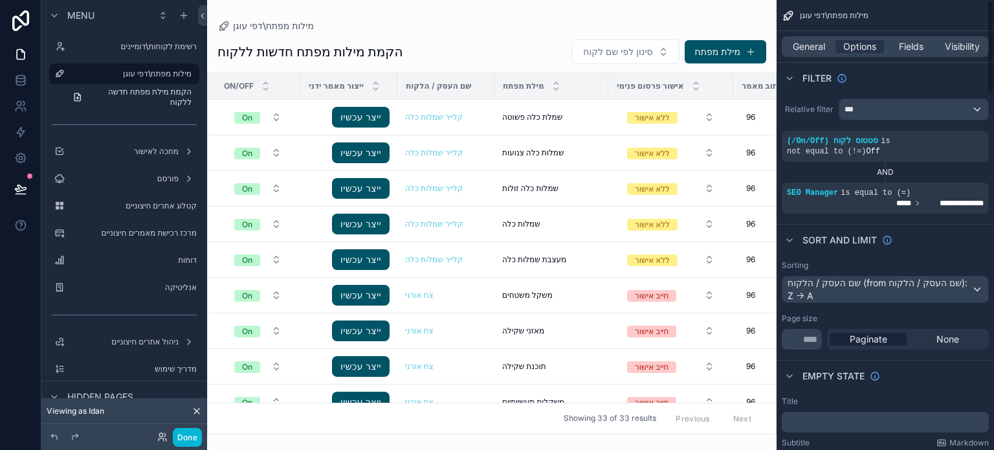
click at [579, 84] on div "מילת מפתח" at bounding box center [551, 86] width 113 height 25
click at [917, 40] on span "Fields" at bounding box center [911, 46] width 25 height 13
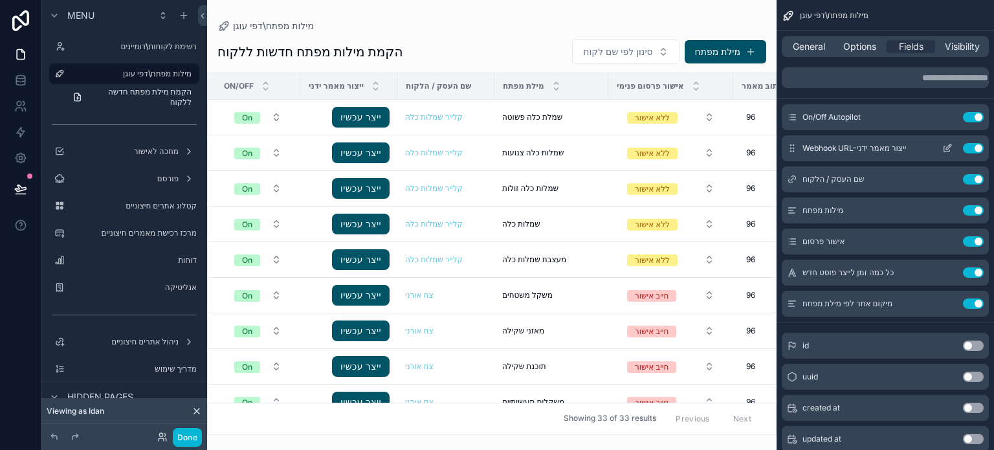
click at [971, 150] on button "Use setting" at bounding box center [973, 148] width 21 height 10
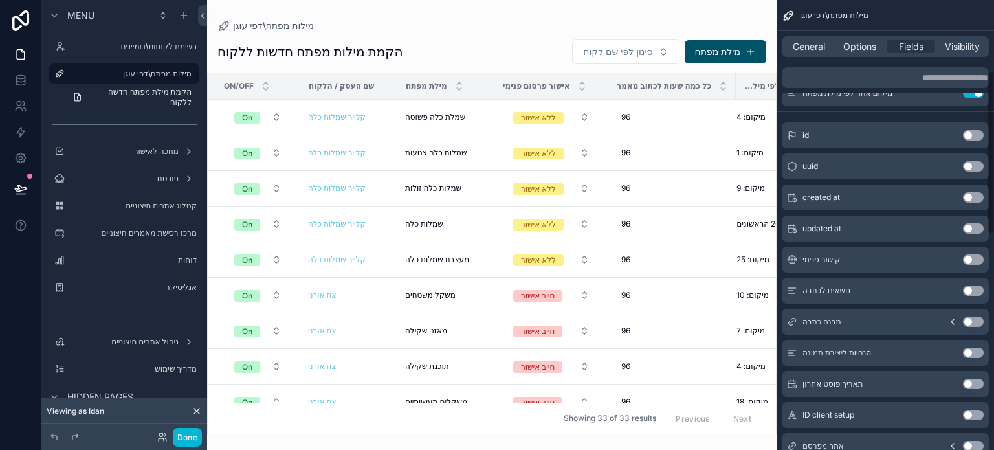
scroll to position [194, 0]
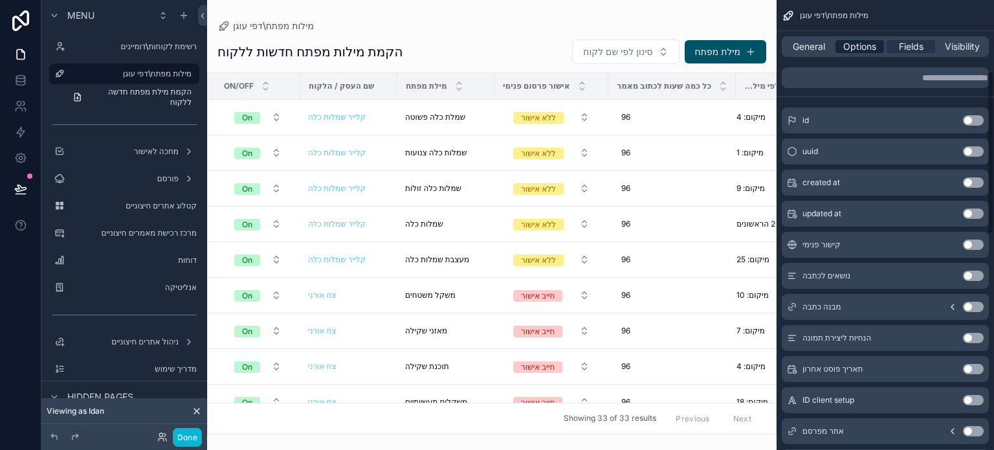
click at [856, 49] on span "Options" at bounding box center [859, 46] width 33 height 13
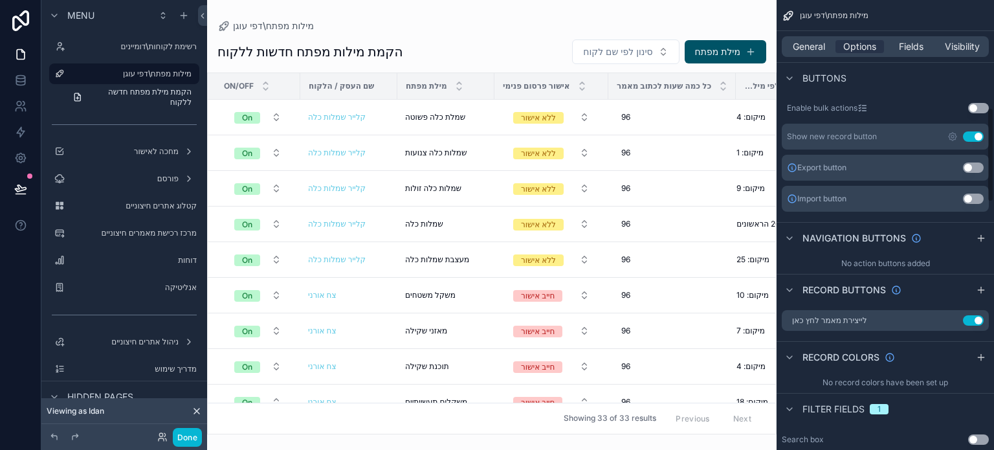
scroll to position [453, 0]
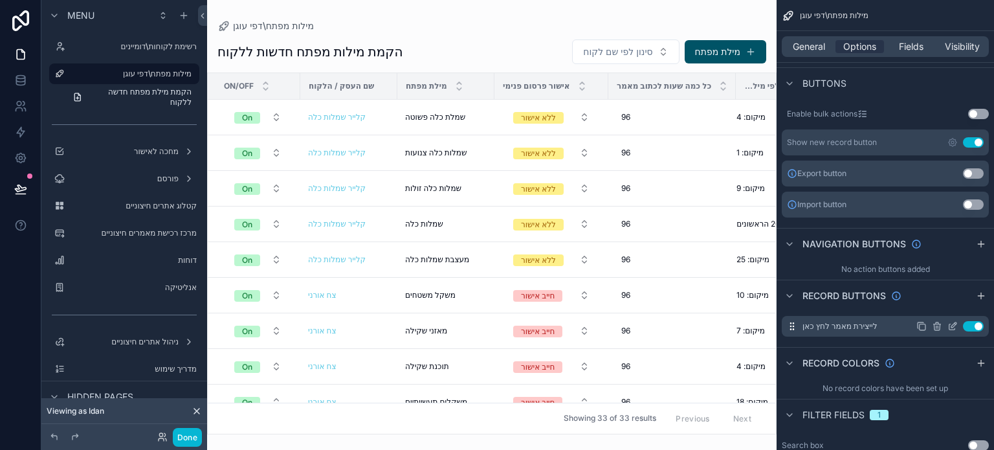
click at [952, 321] on icon "scrollable content" at bounding box center [953, 326] width 10 height 10
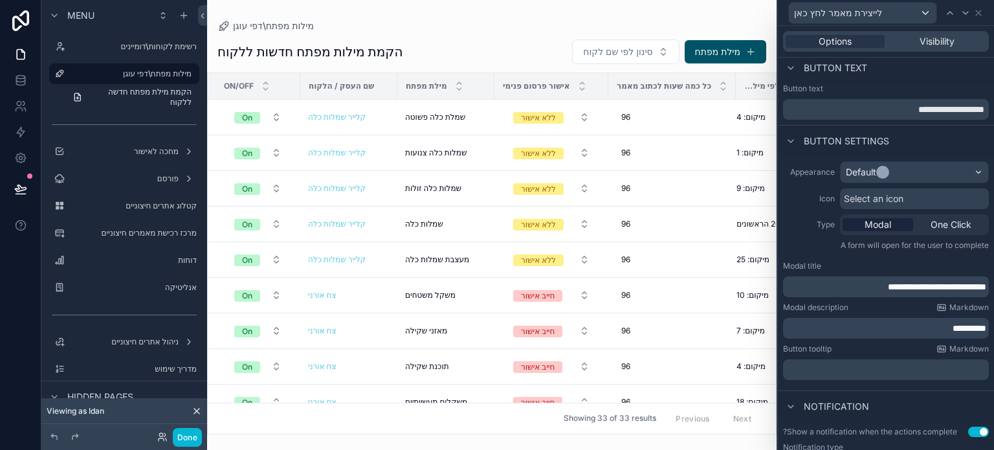
scroll to position [0, 0]
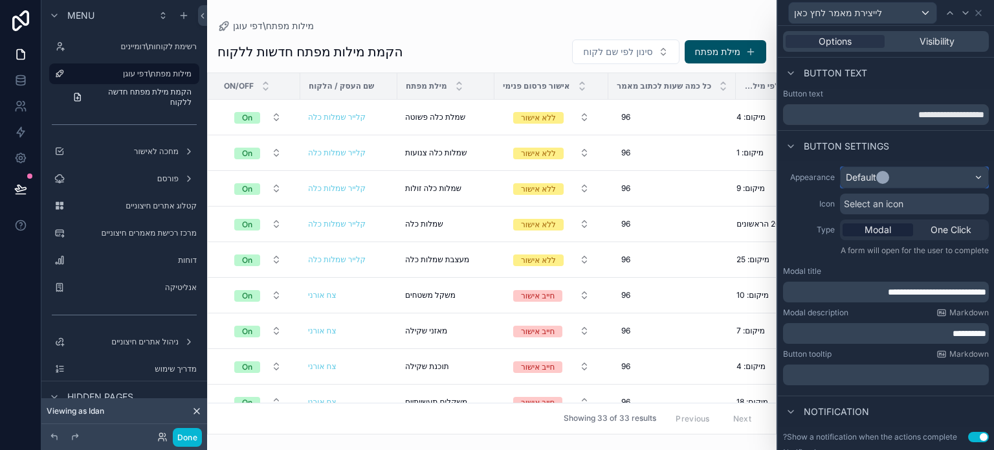
click at [866, 177] on div "Default" at bounding box center [861, 177] width 30 height 13
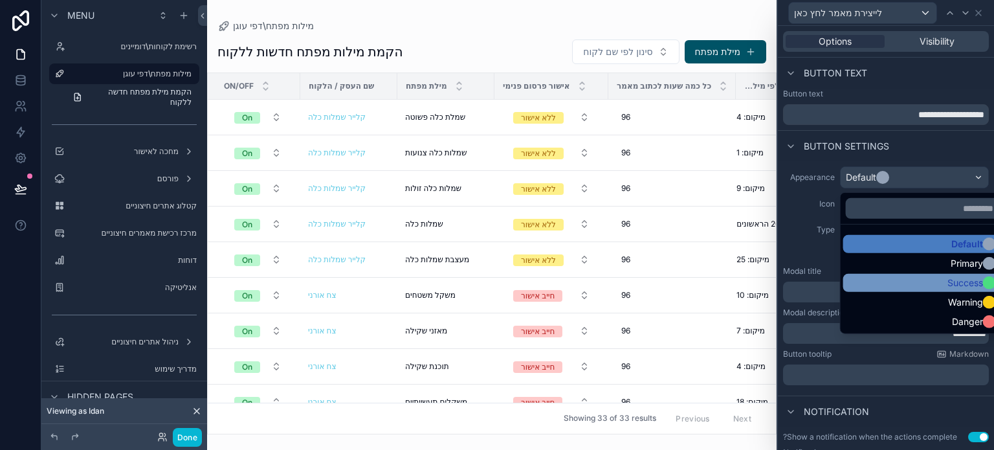
click at [893, 276] on div "Success" at bounding box center [925, 282] width 153 height 13
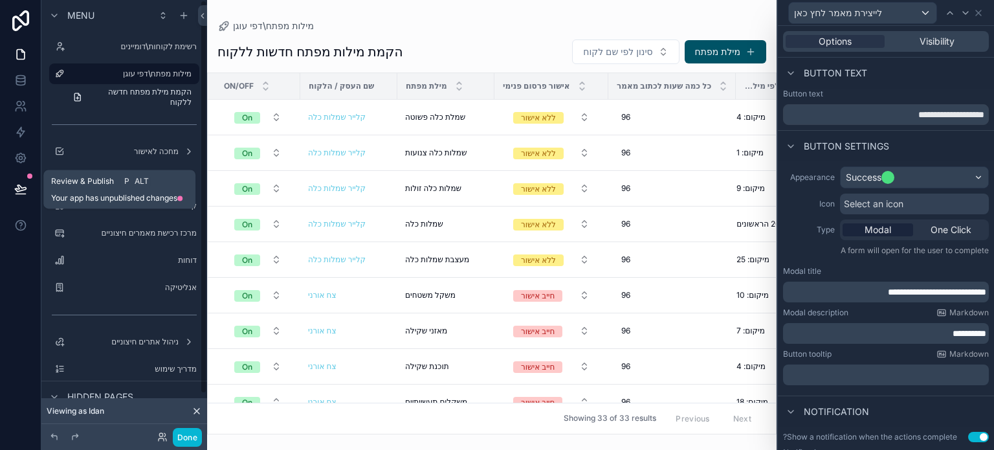
click at [17, 191] on icon at bounding box center [20, 188] width 11 height 6
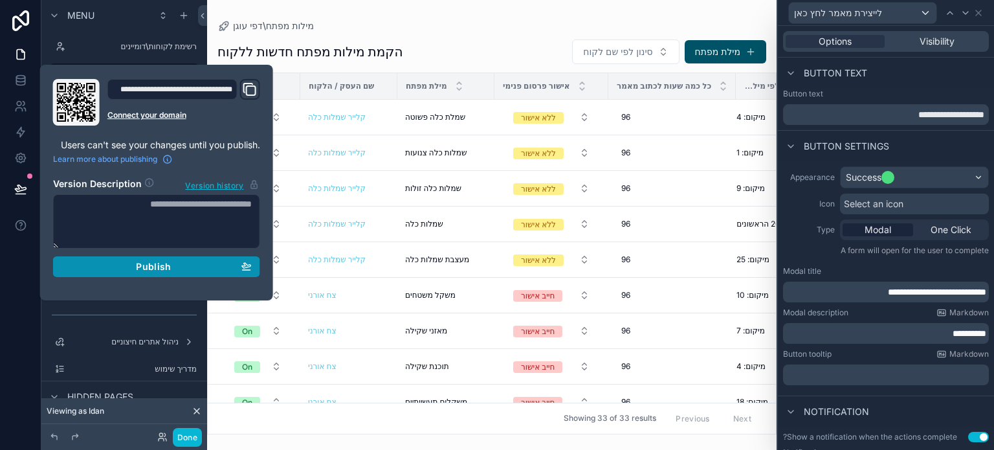
click at [150, 267] on span "Publish" at bounding box center [153, 267] width 35 height 12
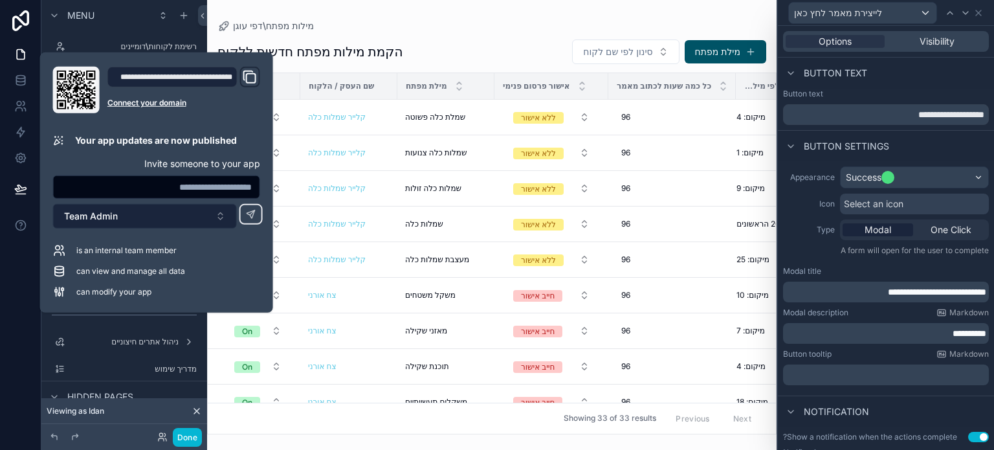
click at [163, 217] on button "Team Admin" at bounding box center [145, 216] width 184 height 25
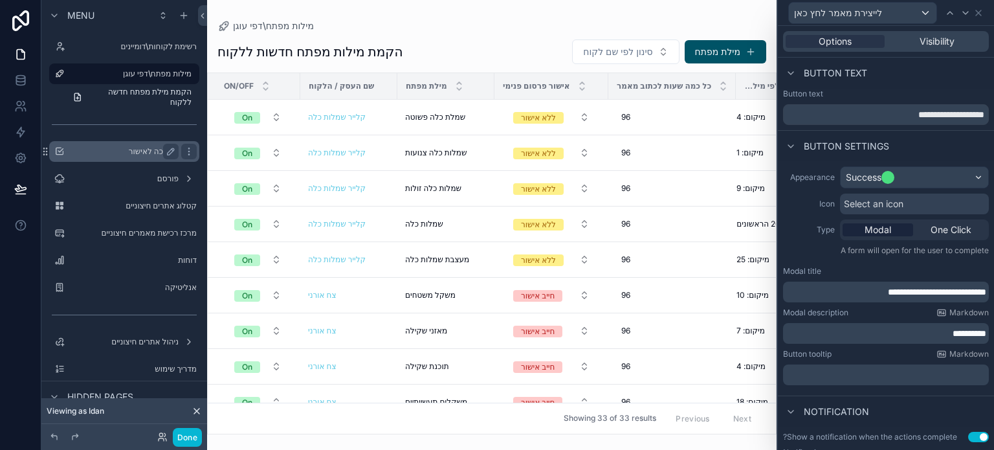
click at [143, 152] on label "מחכה לאישור" at bounding box center [122, 151] width 104 height 10
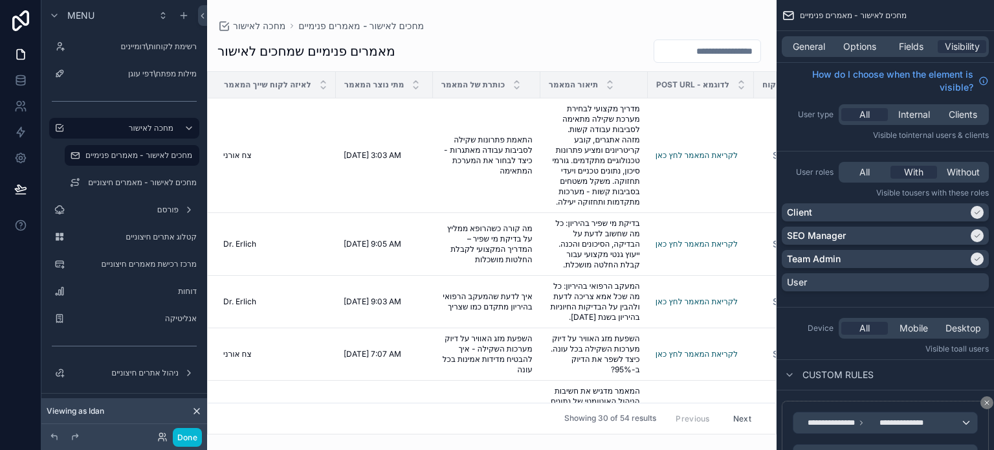
click at [612, 241] on div "scrollable content" at bounding box center [492, 225] width 570 height 450
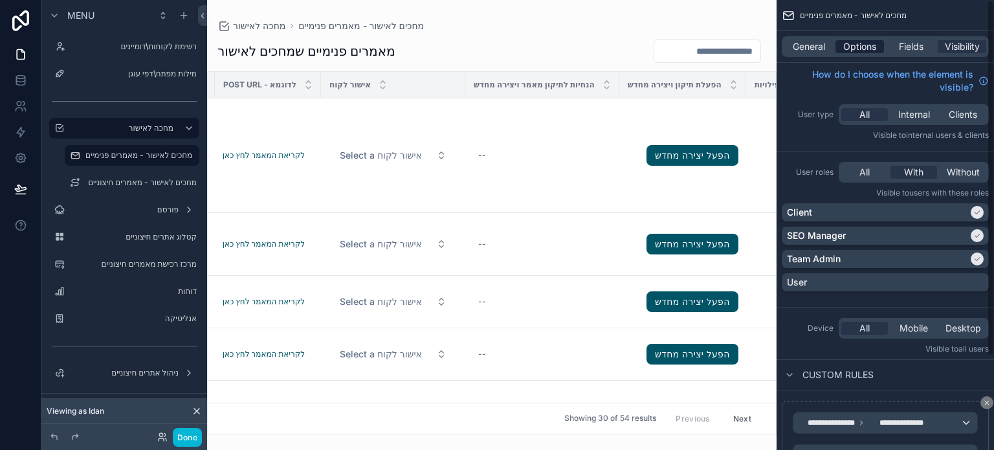
click at [851, 51] on span "Options" at bounding box center [859, 46] width 33 height 13
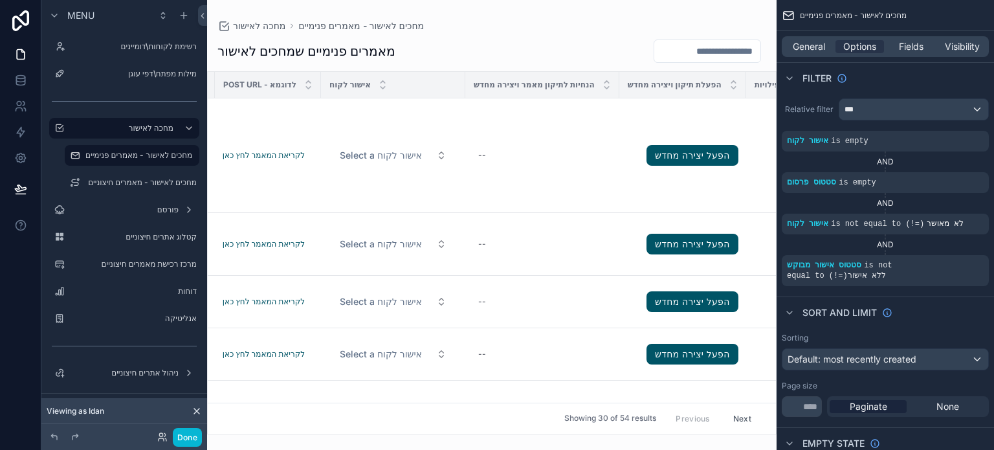
click at [454, 79] on div "אישור לקוח" at bounding box center [393, 84] width 143 height 25
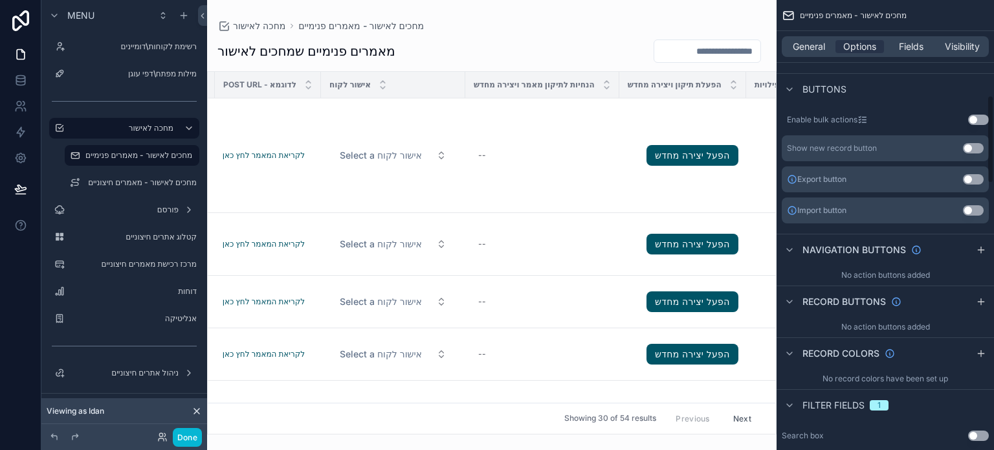
scroll to position [518, 0]
click at [976, 300] on div "scrollable content" at bounding box center [982, 299] width 16 height 16
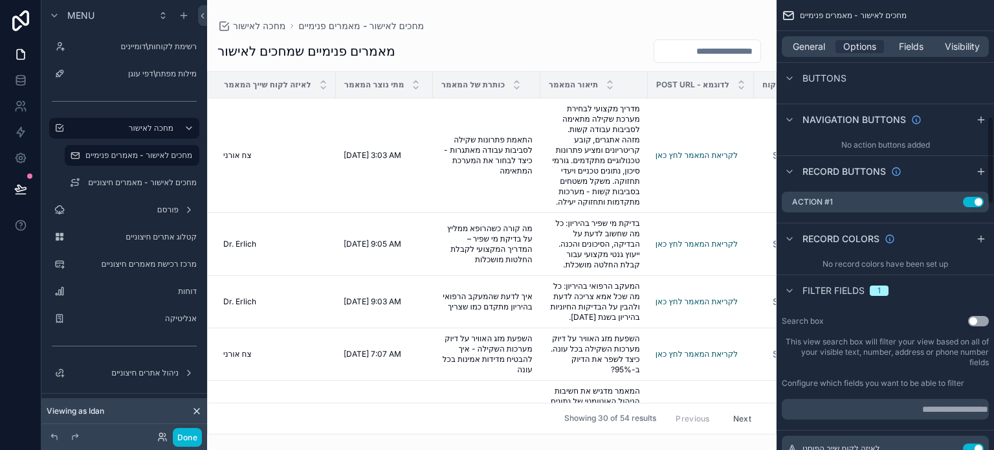
scroll to position [647, 0]
click at [954, 201] on icon "scrollable content" at bounding box center [953, 199] width 10 height 10
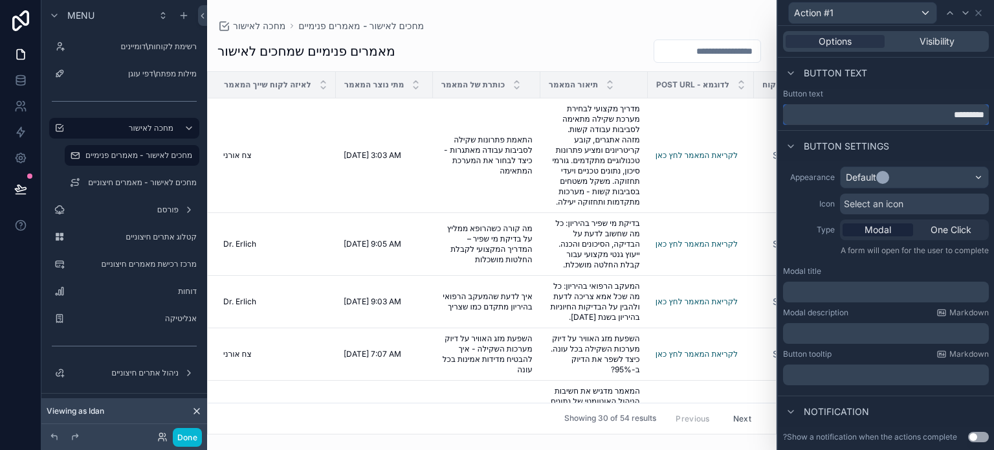
click at [917, 118] on input "*********" at bounding box center [886, 114] width 206 height 21
type input "**********"
click at [904, 170] on div "Default" at bounding box center [915, 177] width 148 height 21
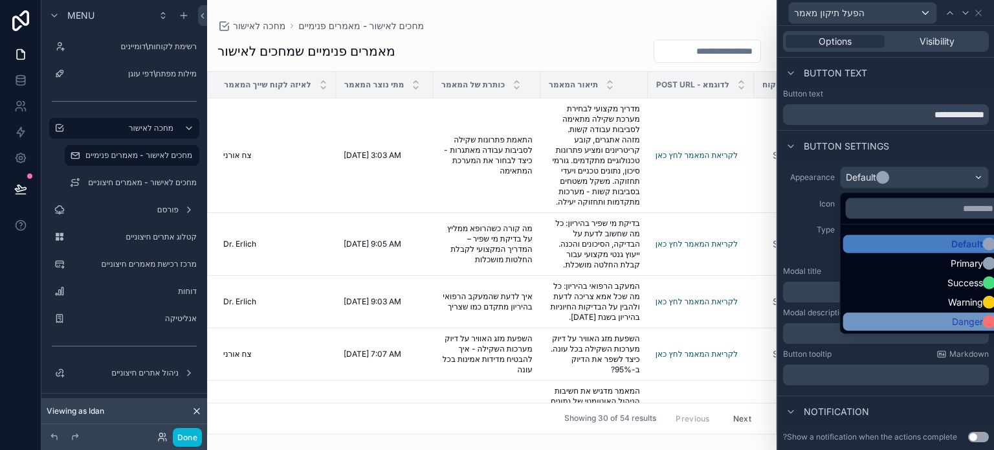
click at [950, 321] on div "Danger" at bounding box center [925, 321] width 153 height 13
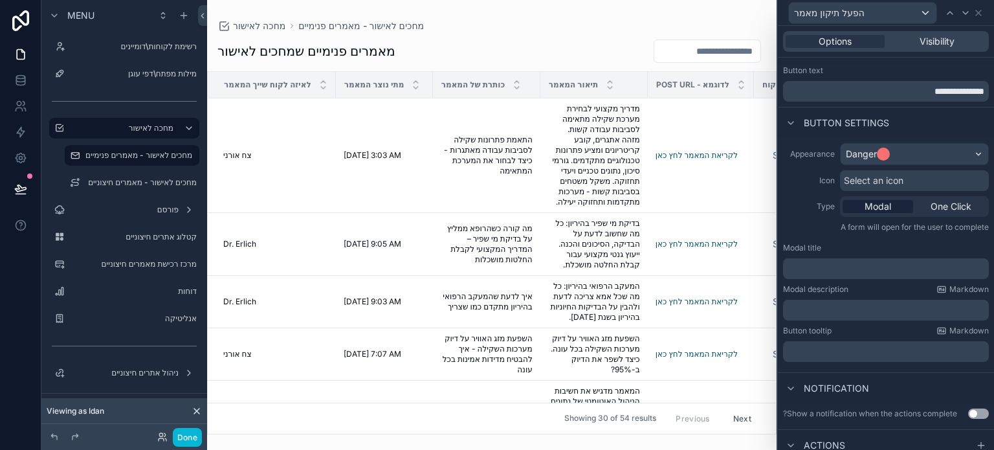
scroll to position [56, 0]
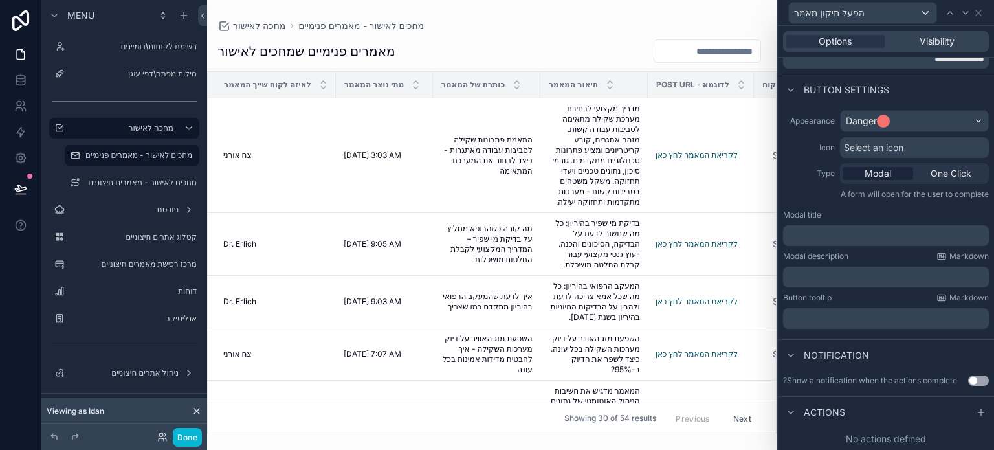
click at [863, 234] on p "﻿" at bounding box center [887, 235] width 198 height 13
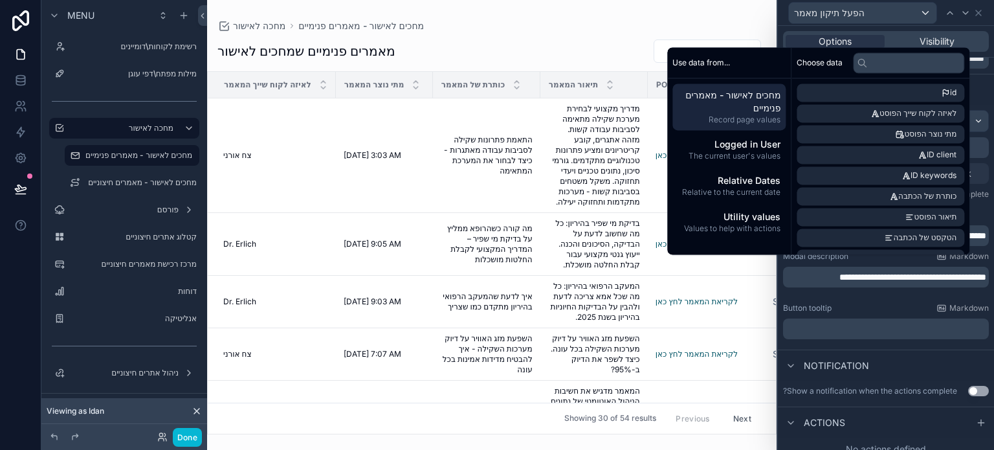
scroll to position [65, 0]
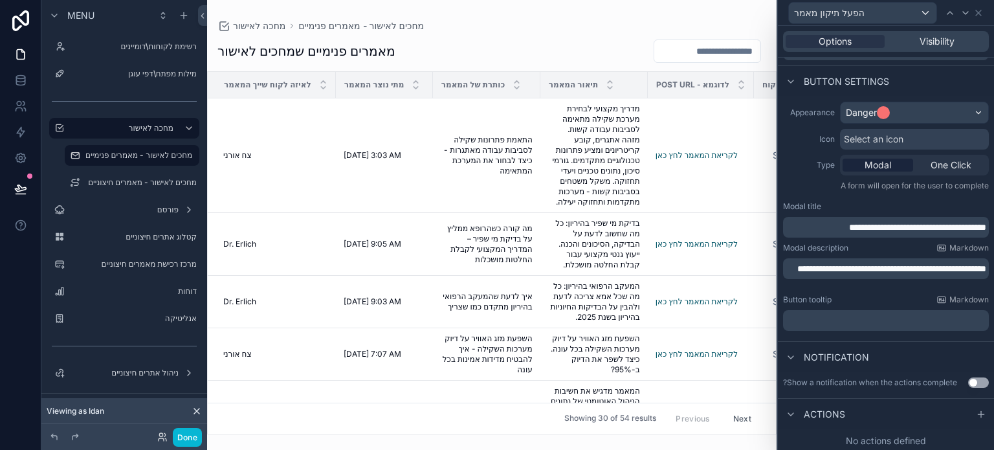
click at [868, 298] on div "Button tooltip Markdown" at bounding box center [886, 300] width 206 height 10
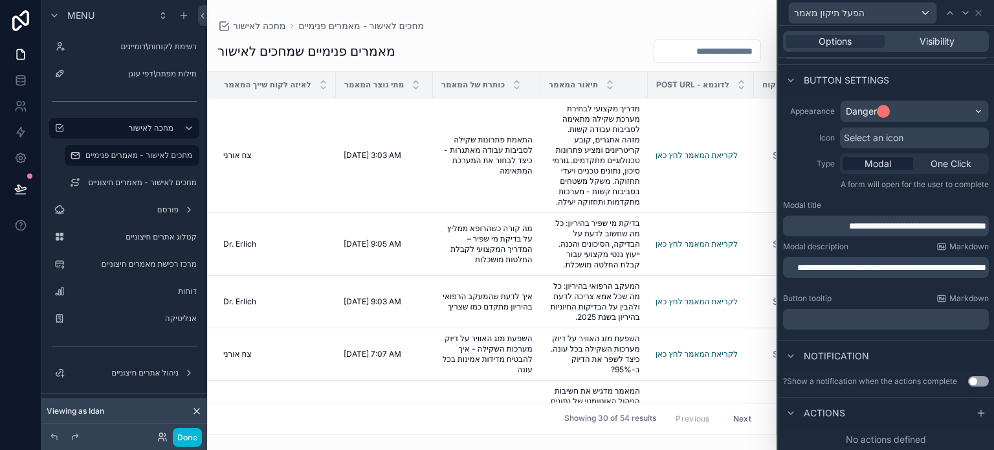
scroll to position [67, 0]
click at [968, 381] on button "Use setting" at bounding box center [978, 380] width 21 height 10
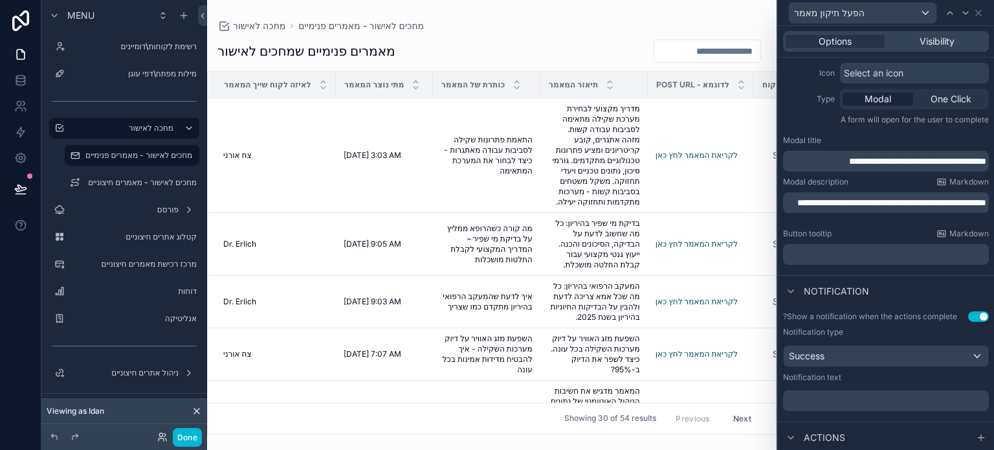
scroll to position [155, 0]
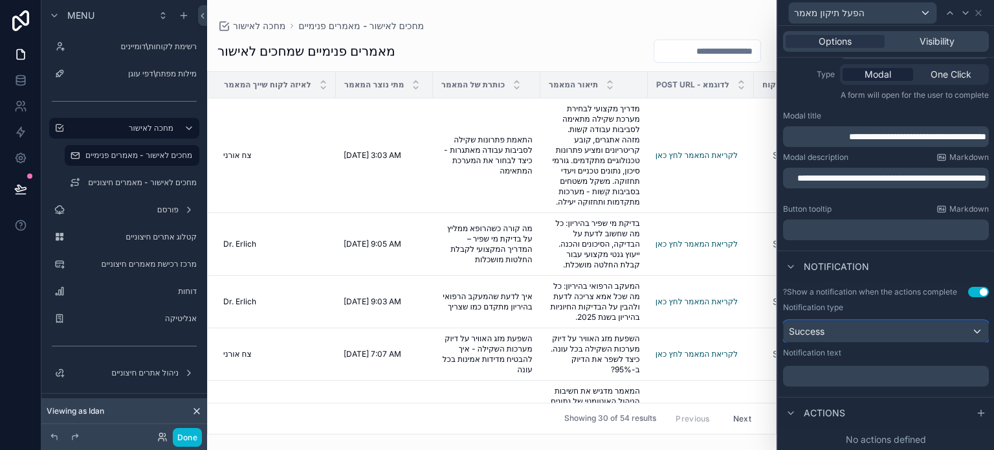
click at [857, 328] on div "Success" at bounding box center [886, 331] width 205 height 21
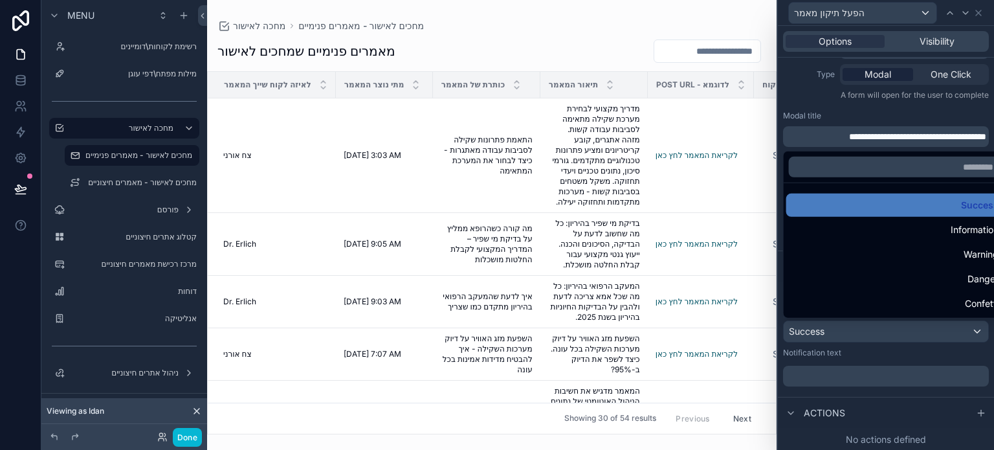
click at [835, 375] on div at bounding box center [886, 225] width 216 height 450
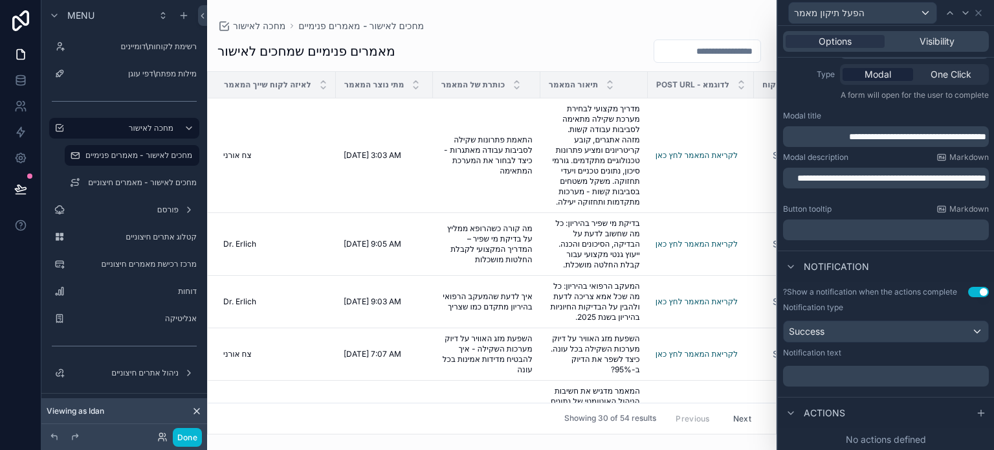
click at [839, 377] on p "﻿" at bounding box center [887, 376] width 198 height 13
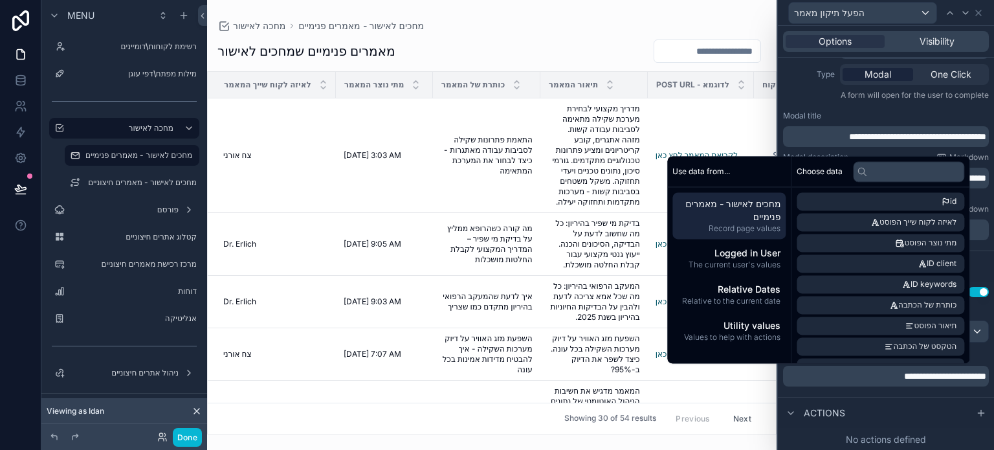
click at [839, 377] on p "**********" at bounding box center [887, 376] width 198 height 13
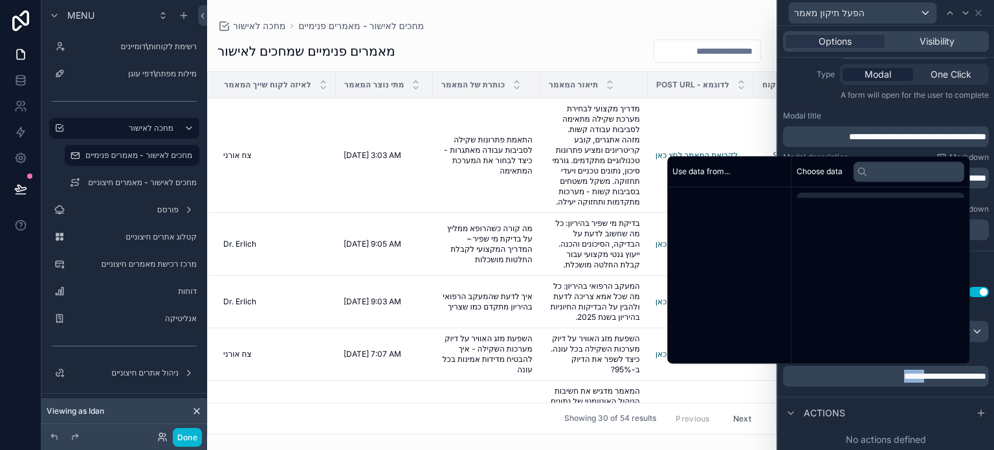
click at [839, 377] on p "**********" at bounding box center [887, 376] width 198 height 13
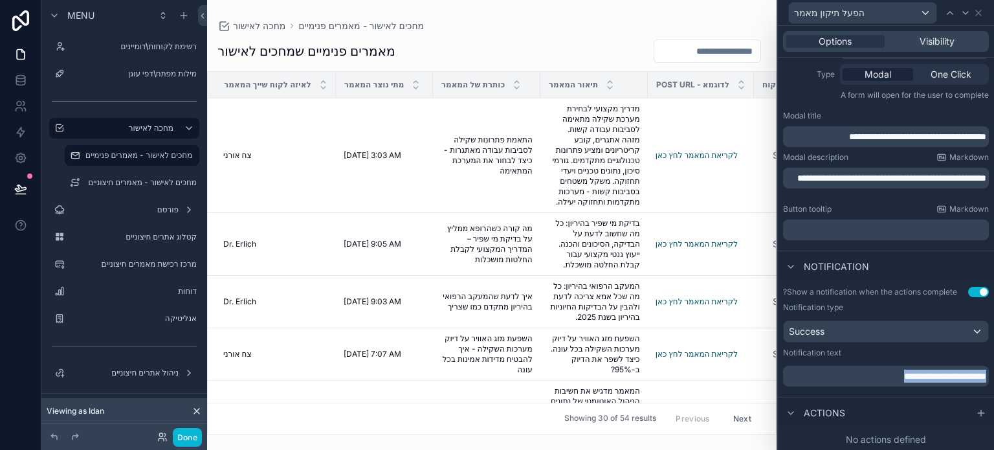
click at [840, 377] on p "**********" at bounding box center [887, 376] width 198 height 13
click at [896, 397] on div "Actions" at bounding box center [886, 412] width 216 height 31
click at [976, 412] on icon at bounding box center [981, 413] width 10 height 10
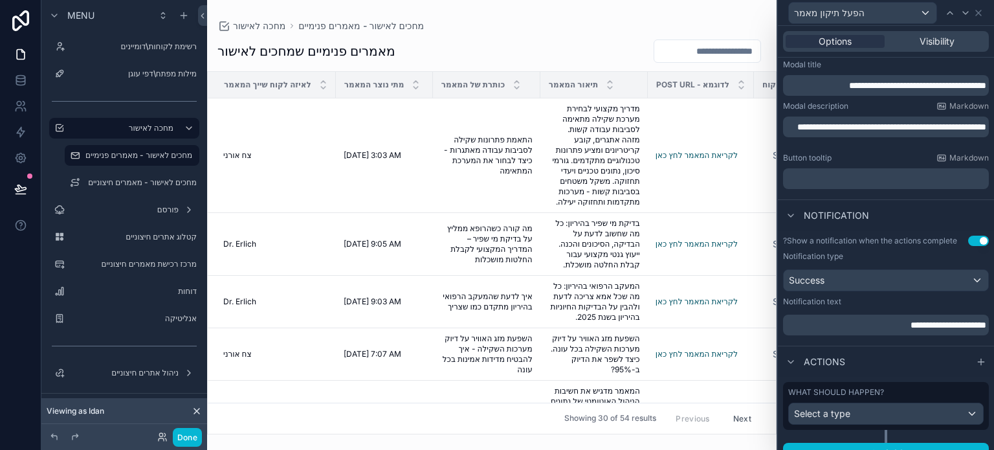
scroll to position [223, 0]
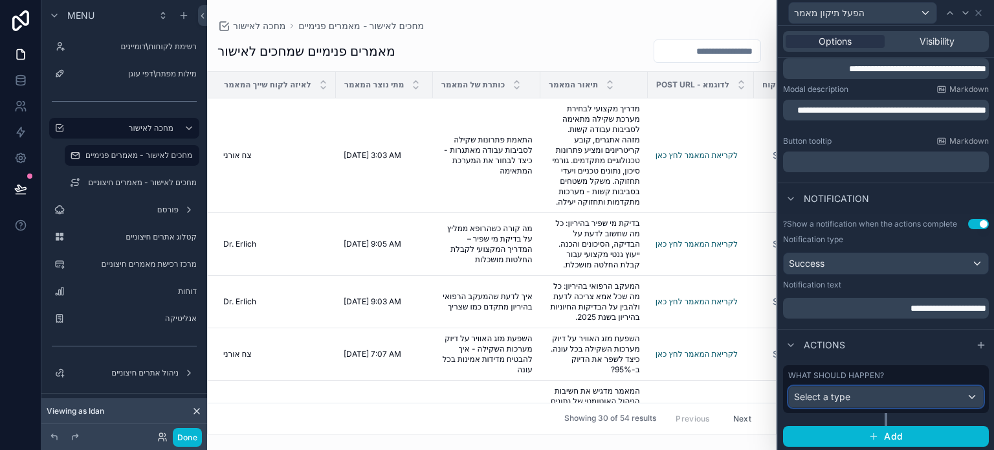
click at [865, 395] on div "Select a type" at bounding box center [886, 396] width 194 height 21
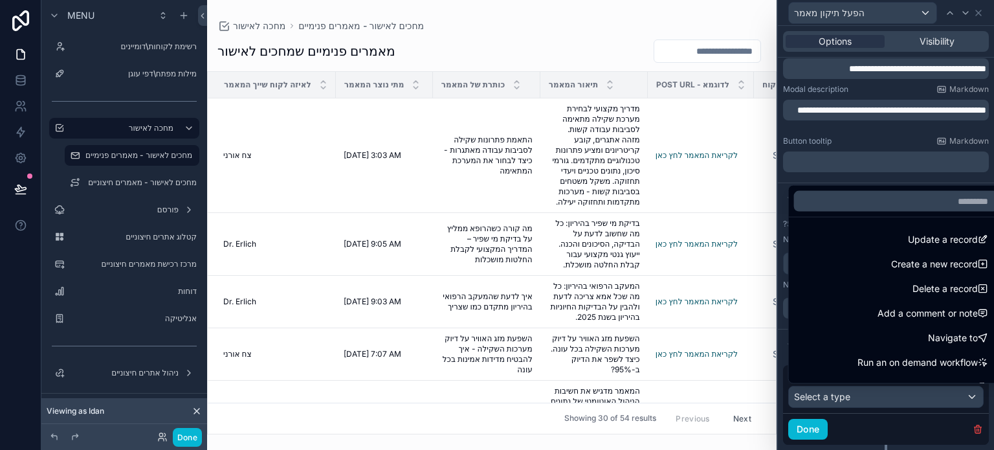
drag, startPoint x: 875, startPoint y: 243, endPoint x: 873, endPoint y: 256, distance: 12.4
click at [875, 243] on div "Update a record" at bounding box center [896, 240] width 194 height 16
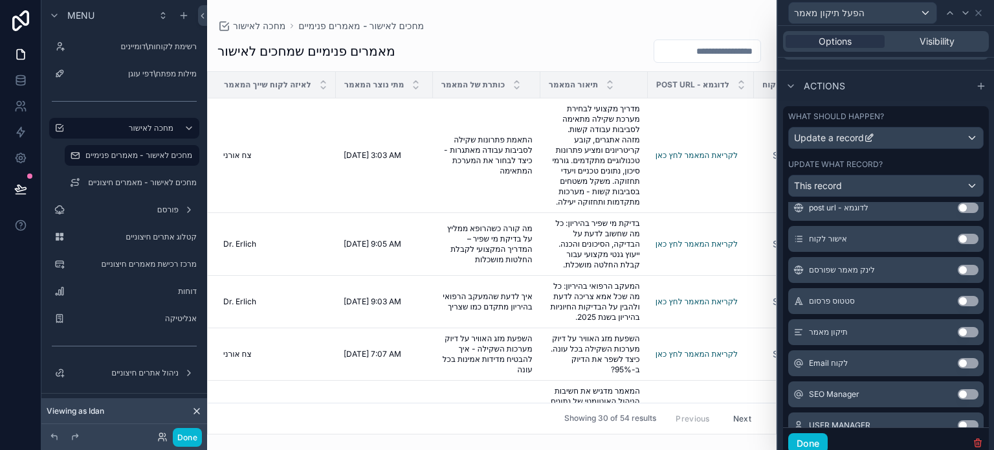
scroll to position [453, 0]
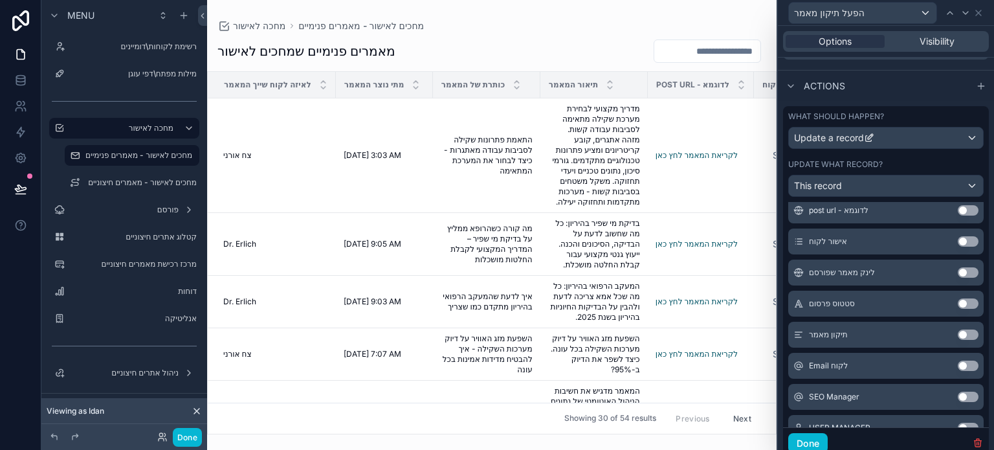
click at [958, 334] on button "Use setting" at bounding box center [968, 334] width 21 height 10
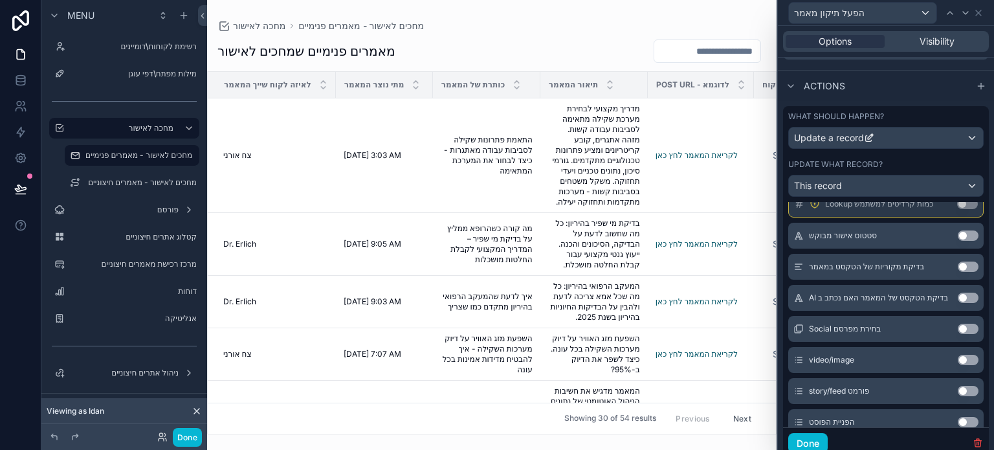
scroll to position [753, 0]
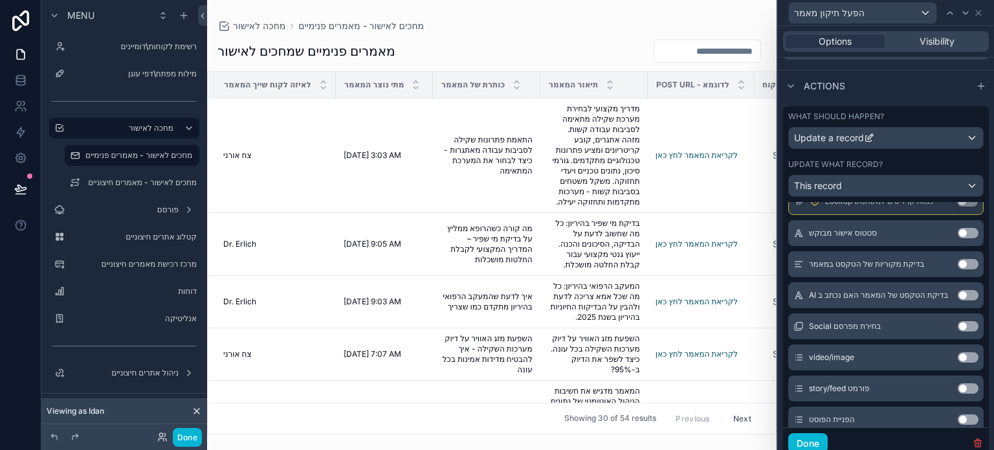
click at [902, 166] on div "Update what record?" at bounding box center [885, 164] width 195 height 10
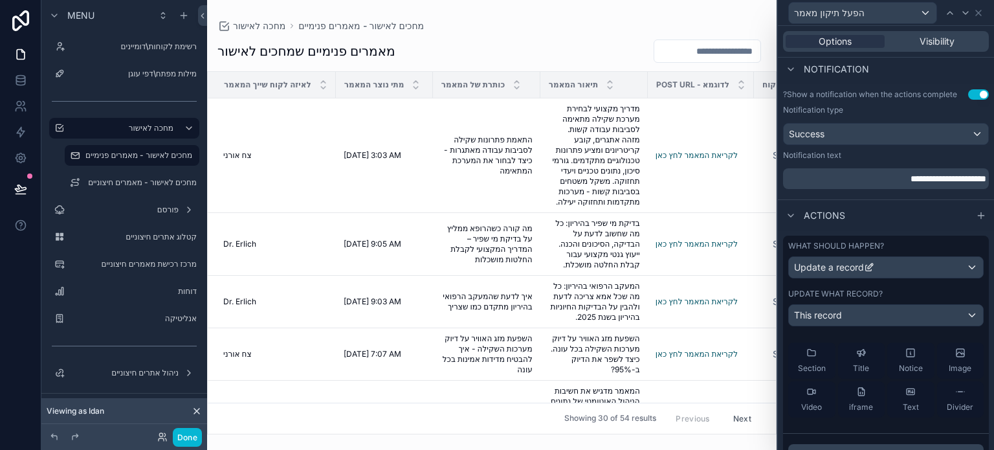
scroll to position [0, 0]
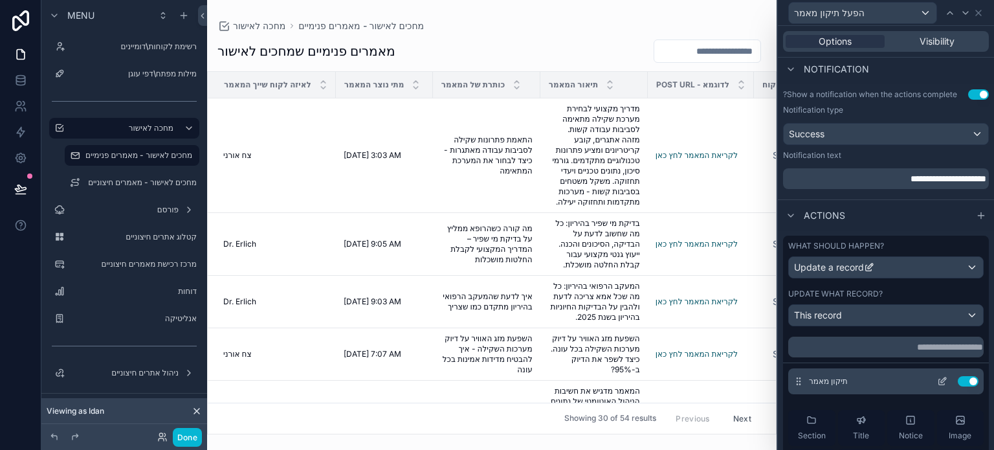
click at [941, 378] on icon at bounding box center [943, 379] width 5 height 5
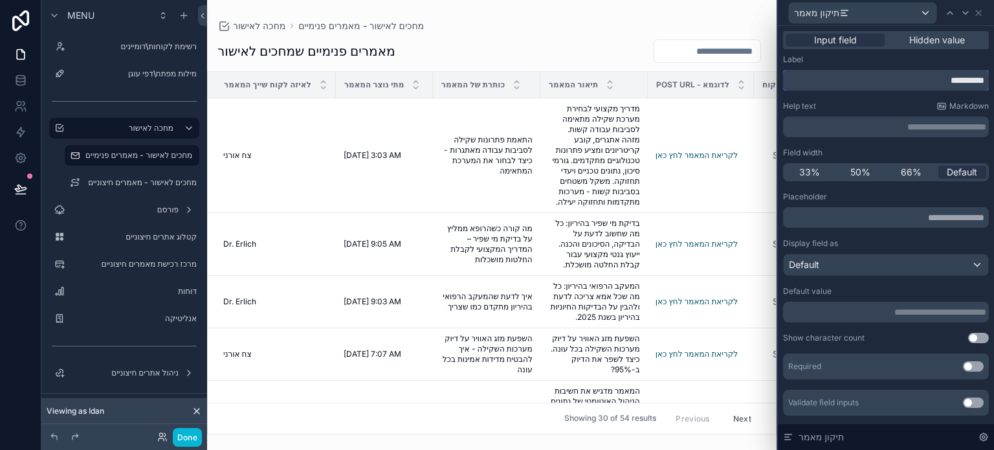
click at [909, 82] on input "**********" at bounding box center [886, 80] width 206 height 21
type input "**********"
click at [904, 132] on p "﻿" at bounding box center [887, 126] width 198 height 13
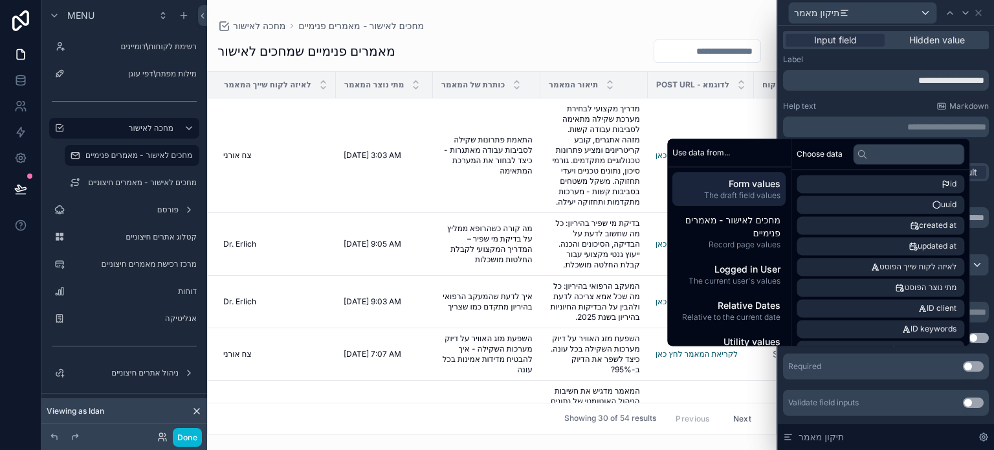
scroll to position [32, 0]
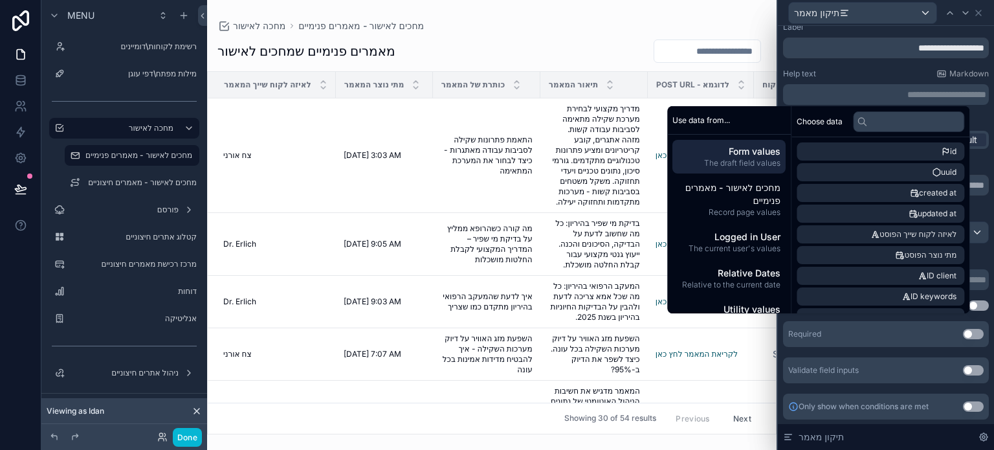
click at [915, 100] on div "**********" at bounding box center [886, 94] width 206 height 21
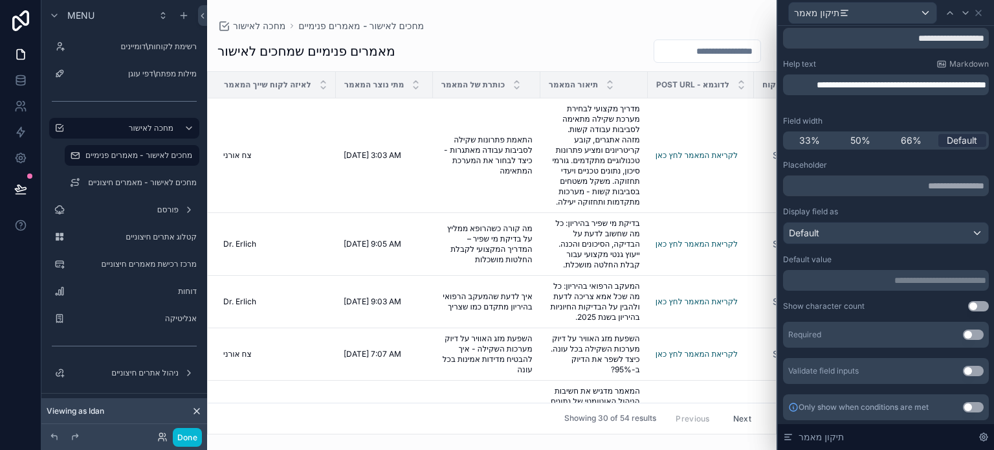
scroll to position [43, 0]
click at [963, 333] on button "Use setting" at bounding box center [973, 334] width 21 height 10
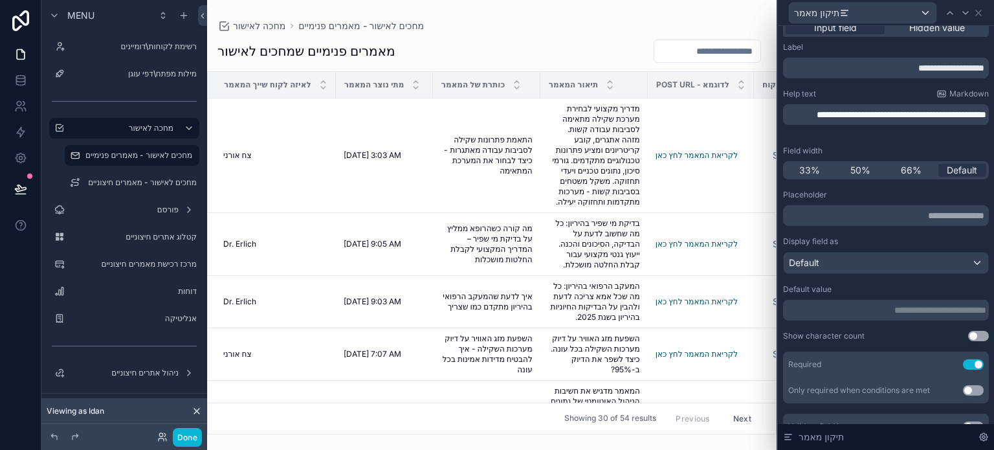
scroll to position [0, 0]
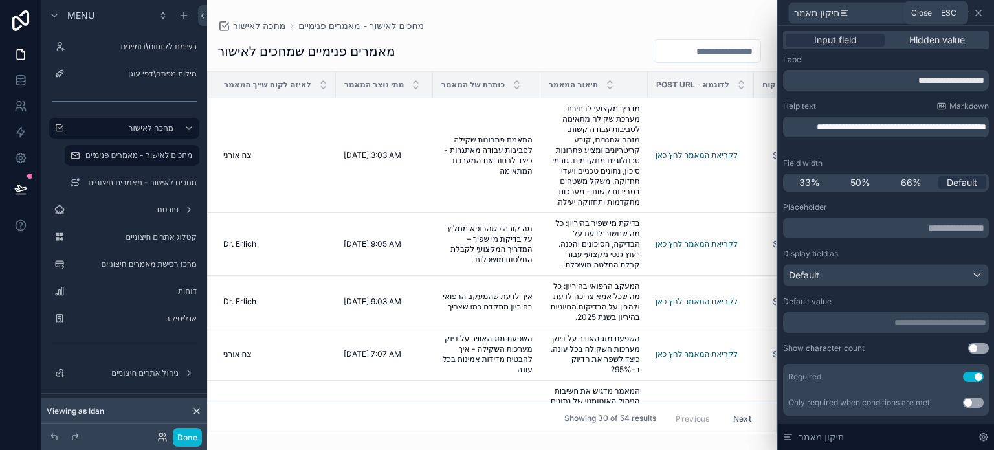
click at [976, 16] on icon at bounding box center [979, 13] width 10 height 10
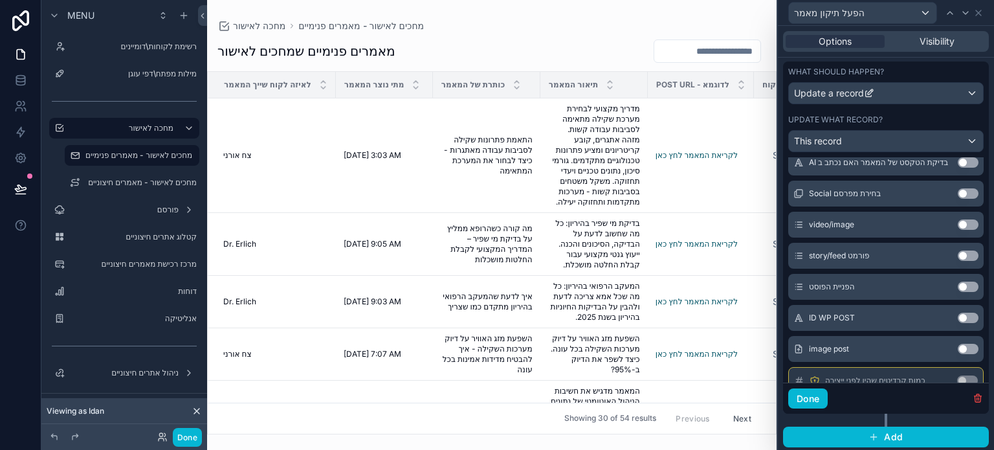
scroll to position [867, 0]
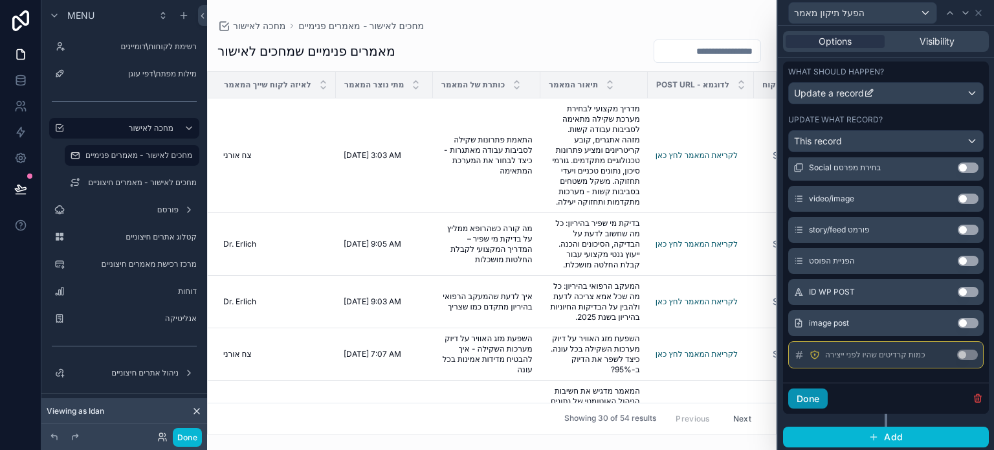
click at [813, 396] on button "Done" at bounding box center [807, 398] width 39 height 21
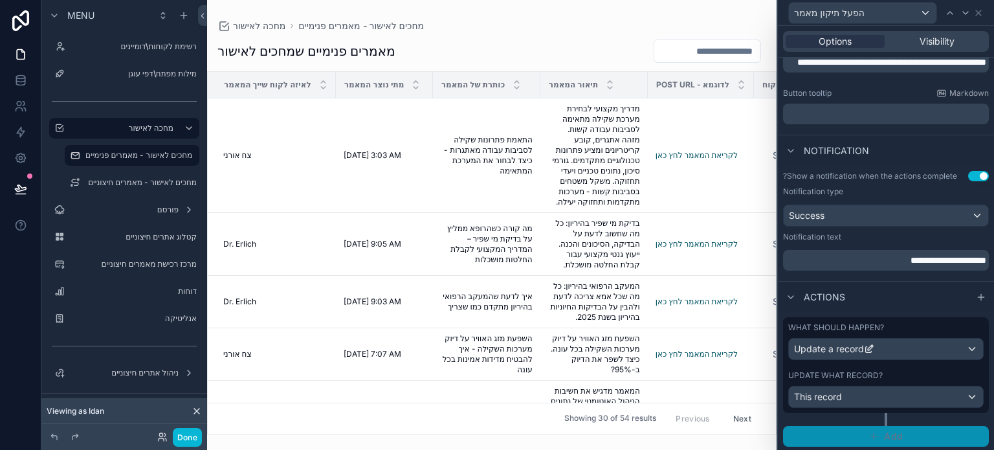
click at [891, 438] on span "Add" at bounding box center [893, 436] width 19 height 12
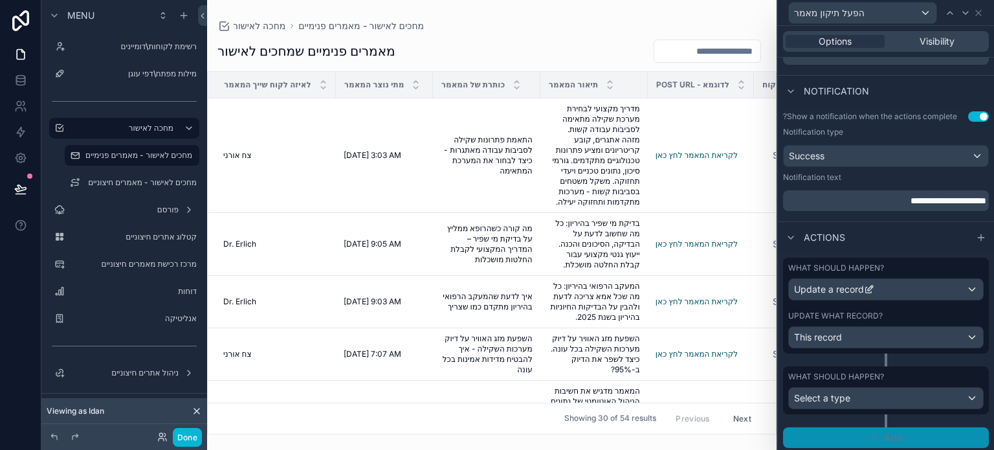
scroll to position [331, 0]
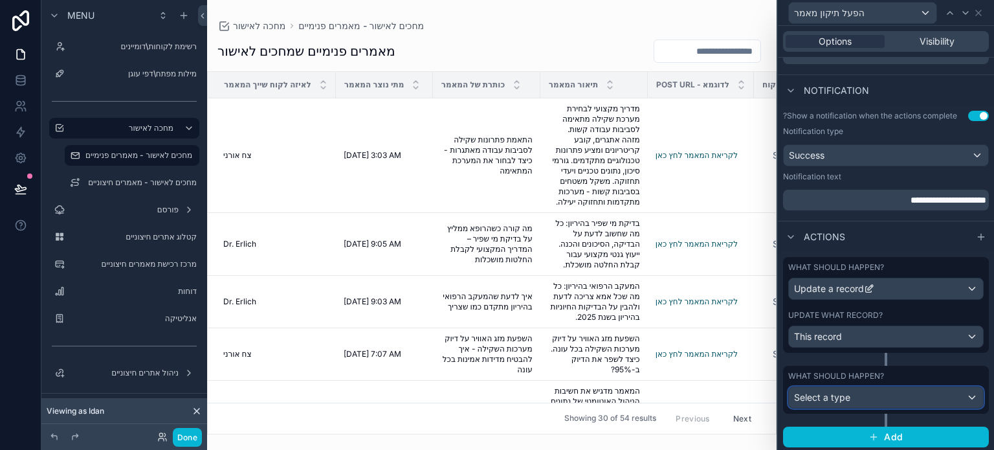
click at [875, 395] on div "Select a type" at bounding box center [886, 397] width 194 height 21
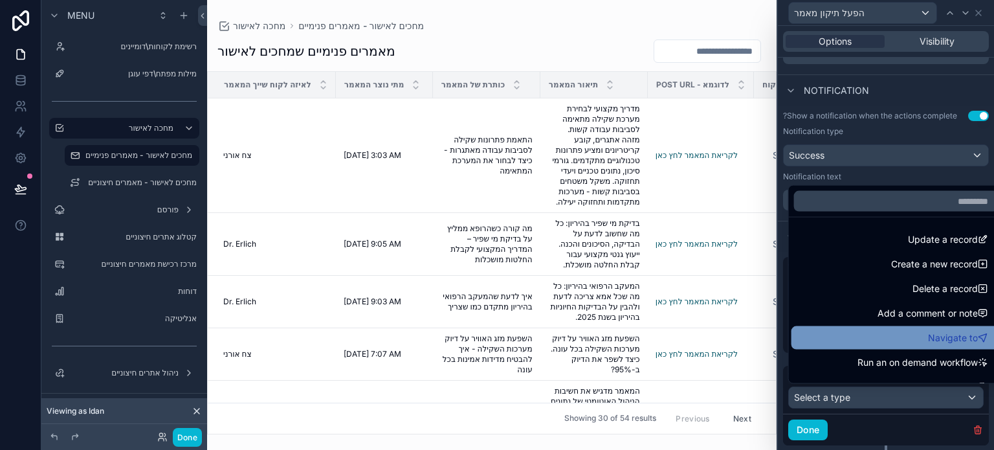
click at [848, 344] on div "Navigate to" at bounding box center [896, 338] width 194 height 16
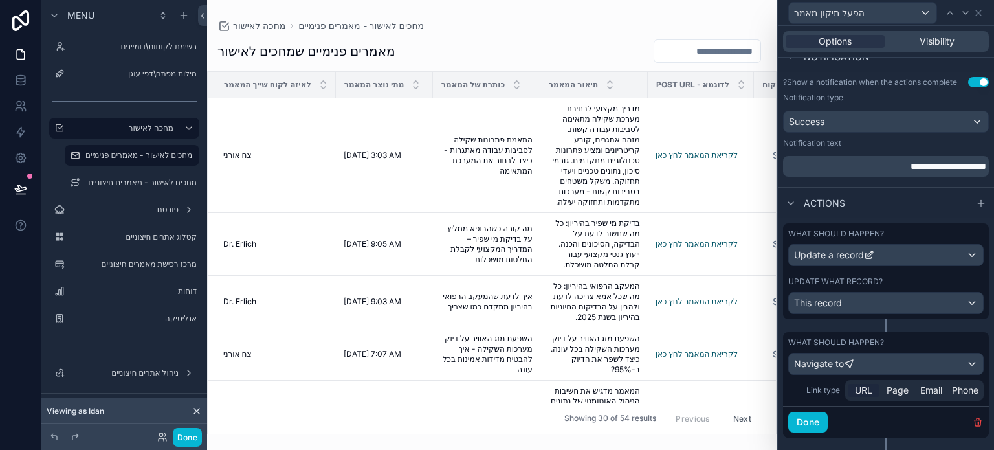
scroll to position [388, 0]
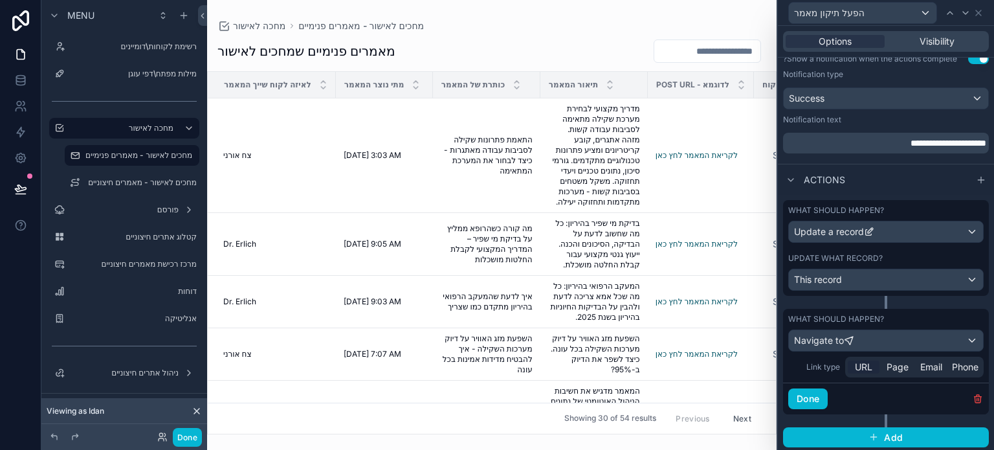
click at [858, 364] on span "URL" at bounding box center [863, 367] width 17 height 13
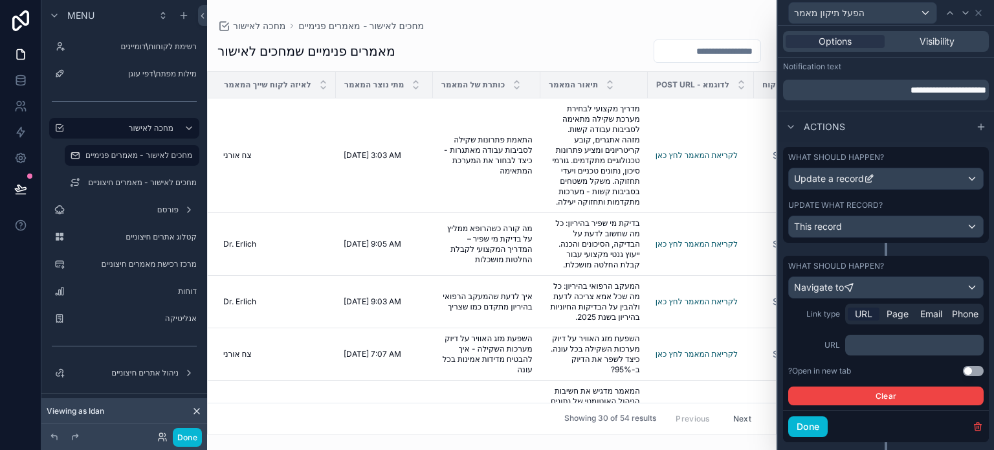
scroll to position [469, 0]
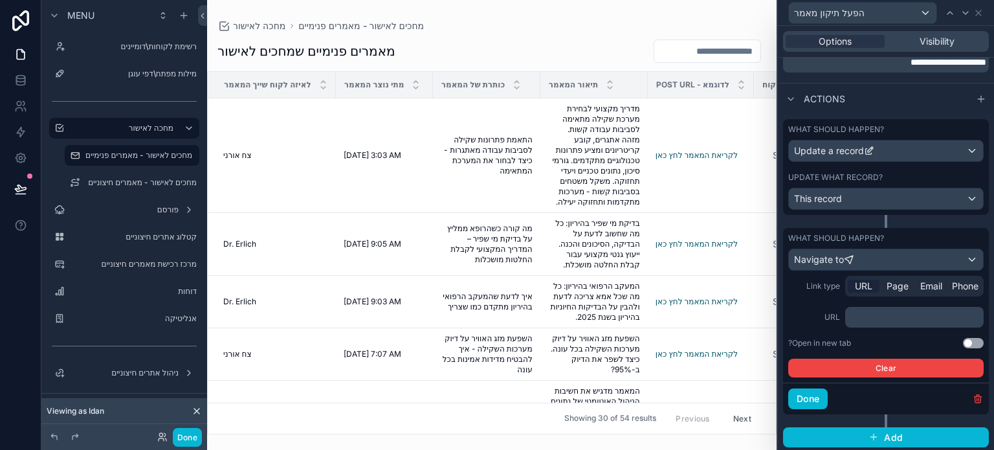
click at [878, 317] on p "﻿" at bounding box center [916, 317] width 131 height 13
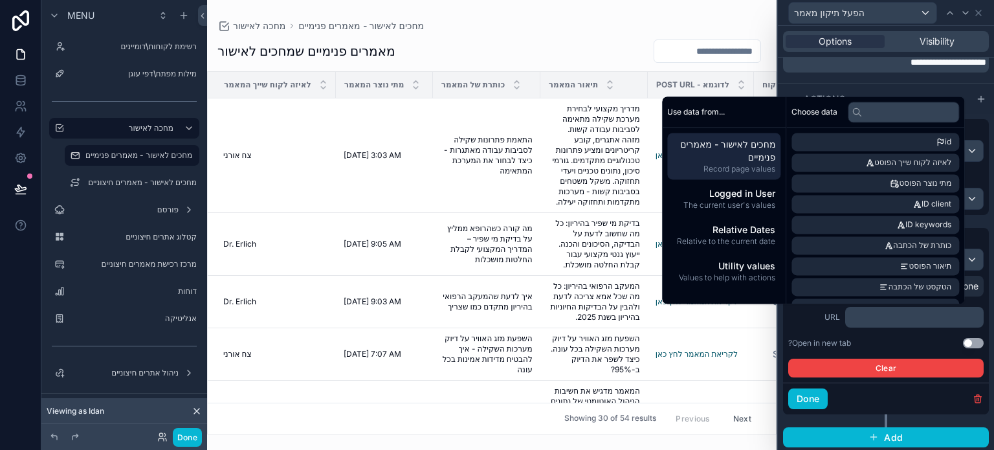
click at [963, 341] on button "Use setting" at bounding box center [973, 343] width 21 height 10
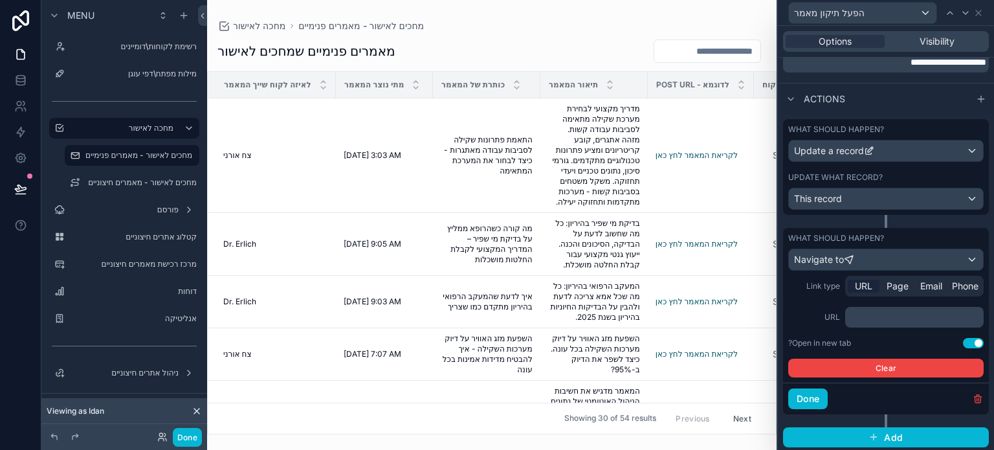
click at [888, 317] on p "﻿" at bounding box center [916, 317] width 131 height 13
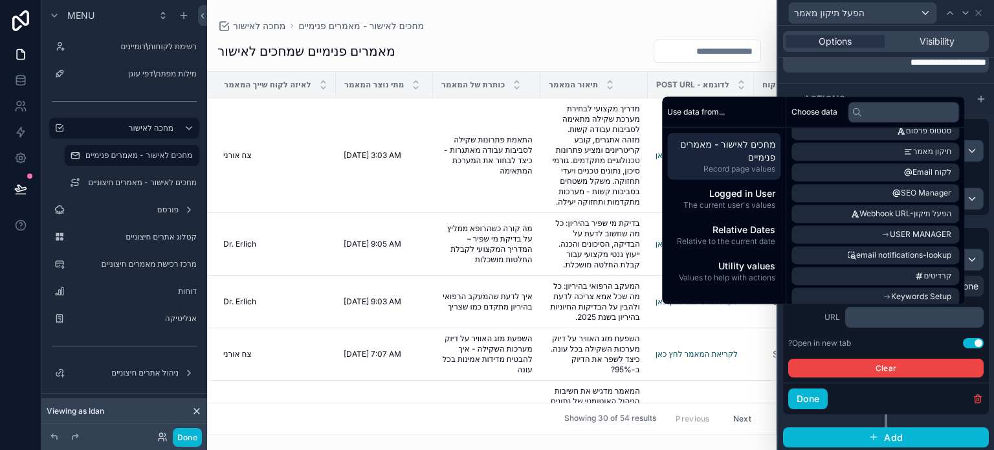
scroll to position [259, 0]
click at [867, 214] on span "Webhook URL-הפעל תיקון" at bounding box center [906, 214] width 92 height 10
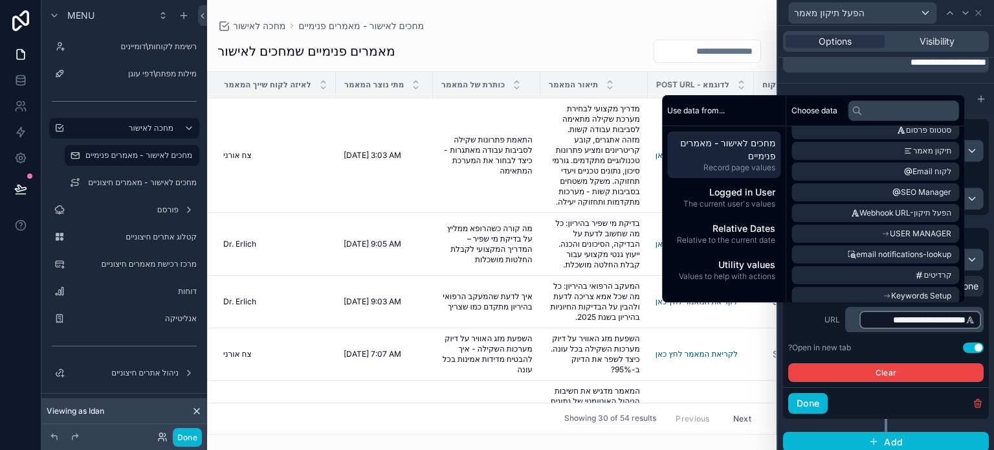
click at [812, 326] on div "**********" at bounding box center [885, 319] width 195 height 25
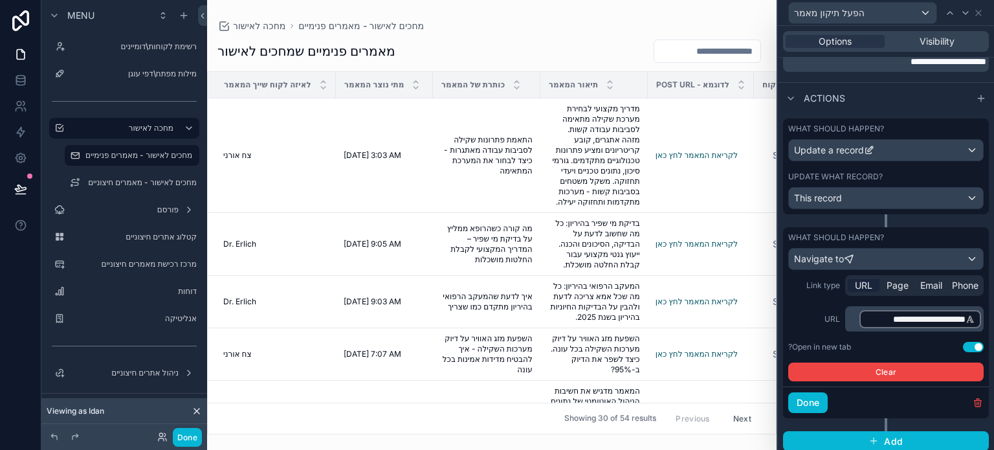
scroll to position [474, 0]
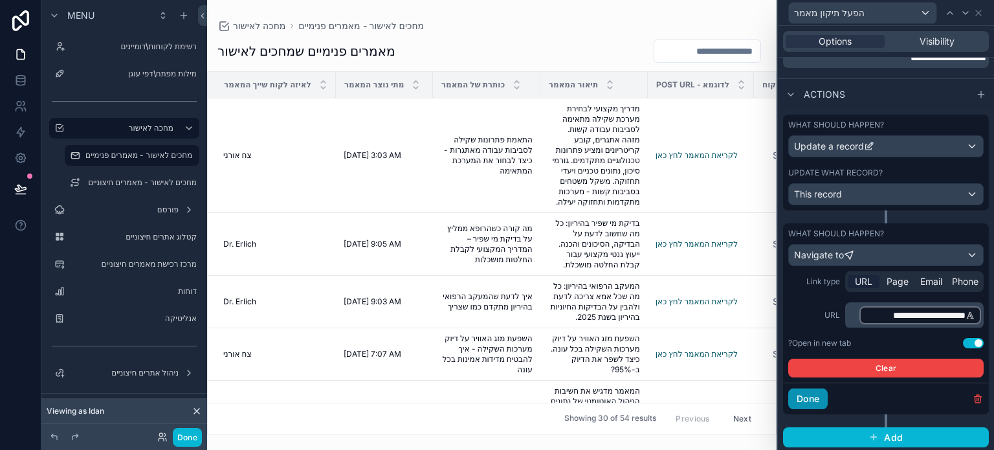
click at [809, 398] on button "Done" at bounding box center [807, 398] width 39 height 21
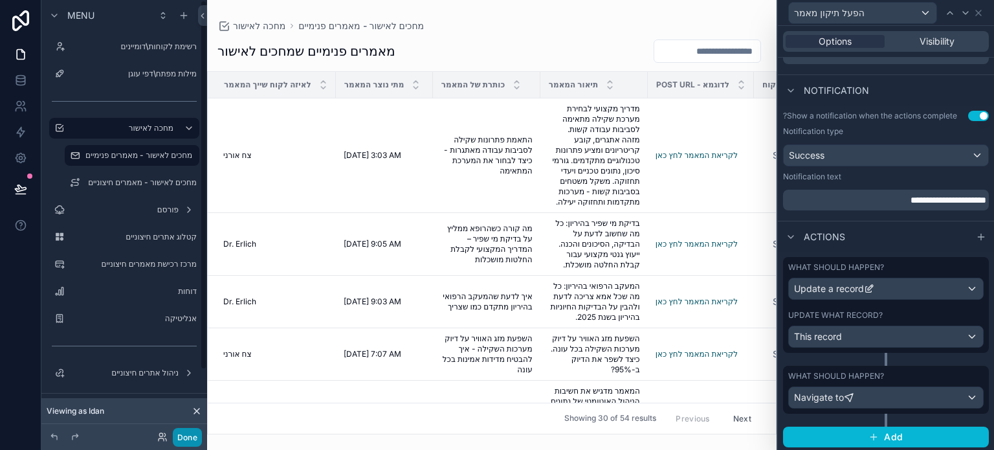
click at [188, 435] on button "Done" at bounding box center [187, 437] width 29 height 19
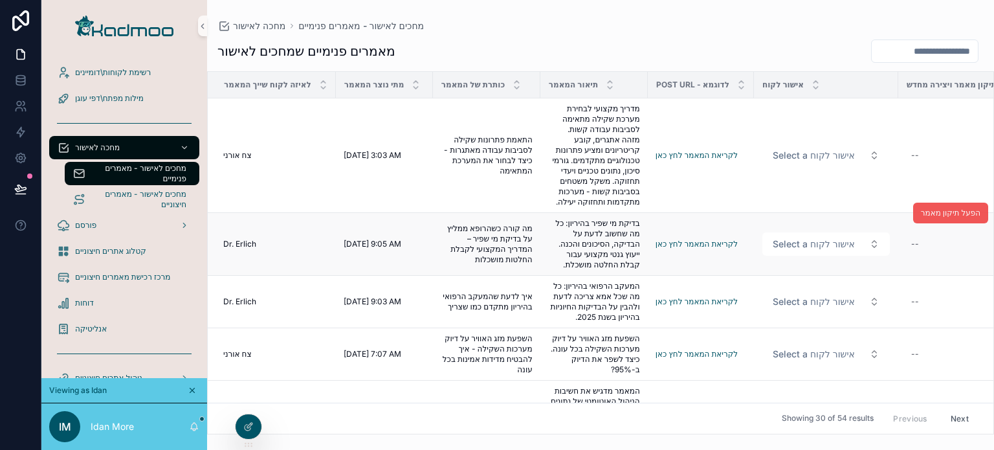
click at [924, 208] on span "הפעל תיקון מאמר" at bounding box center [951, 213] width 60 height 10
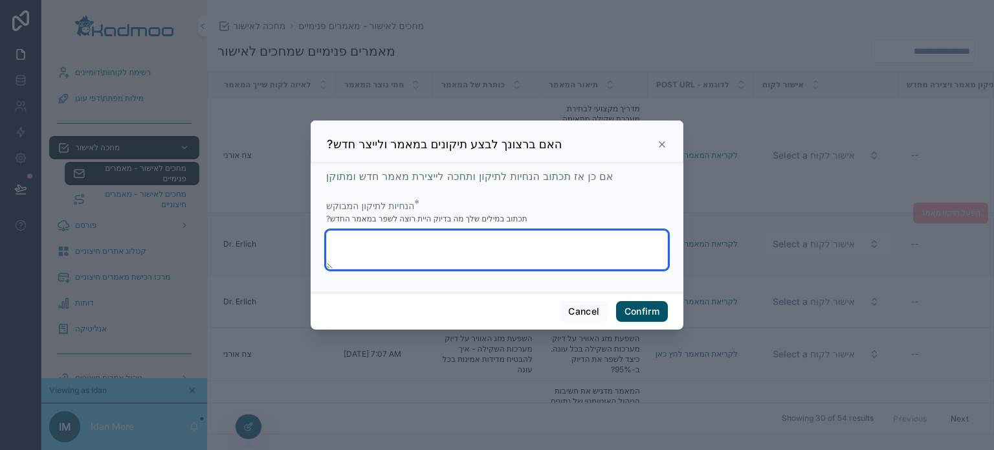
click at [373, 243] on textarea at bounding box center [497, 249] width 342 height 39
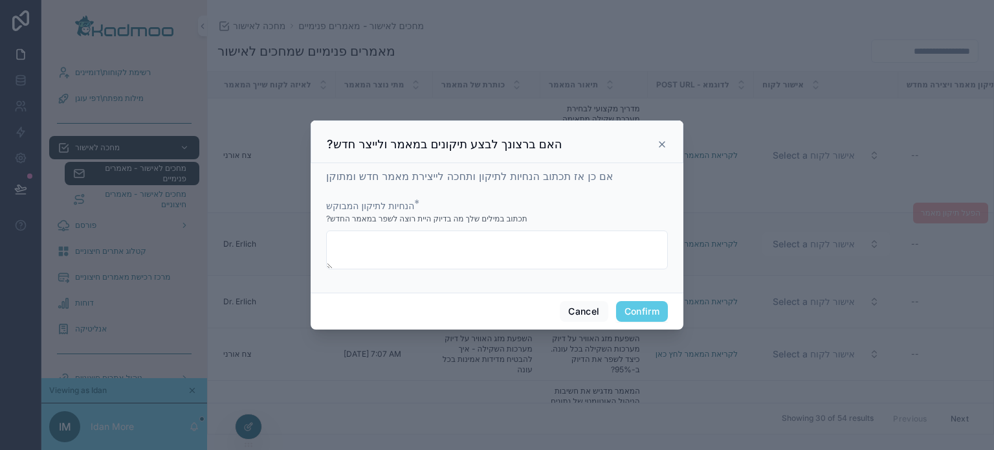
click at [634, 310] on button "Confirm" at bounding box center [642, 311] width 52 height 21
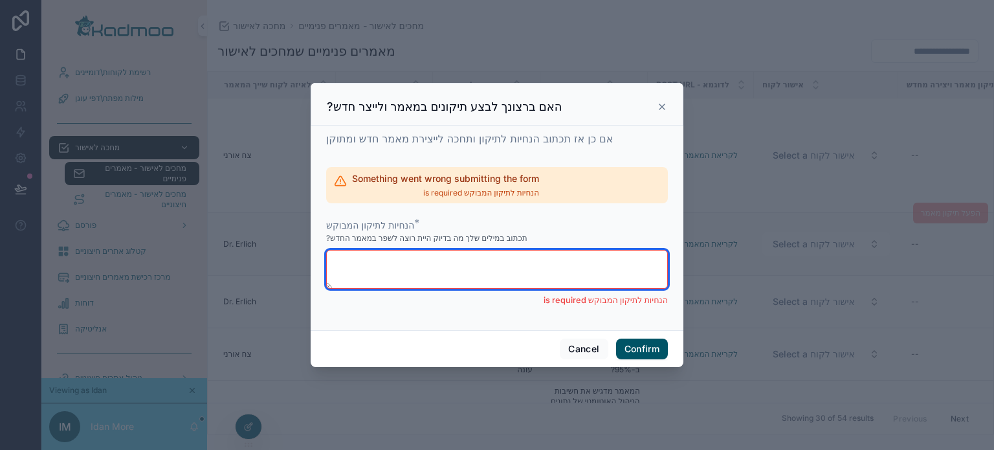
click at [523, 274] on textarea at bounding box center [497, 269] width 342 height 39
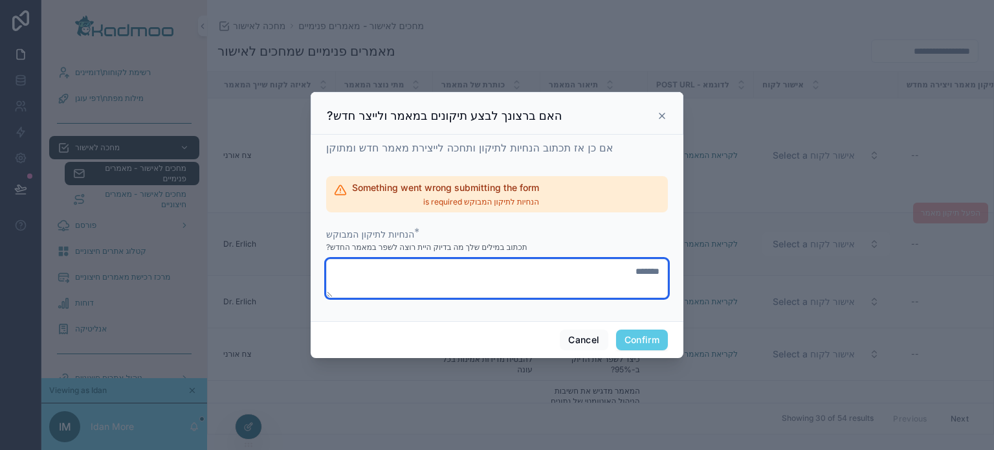
type textarea "*******"
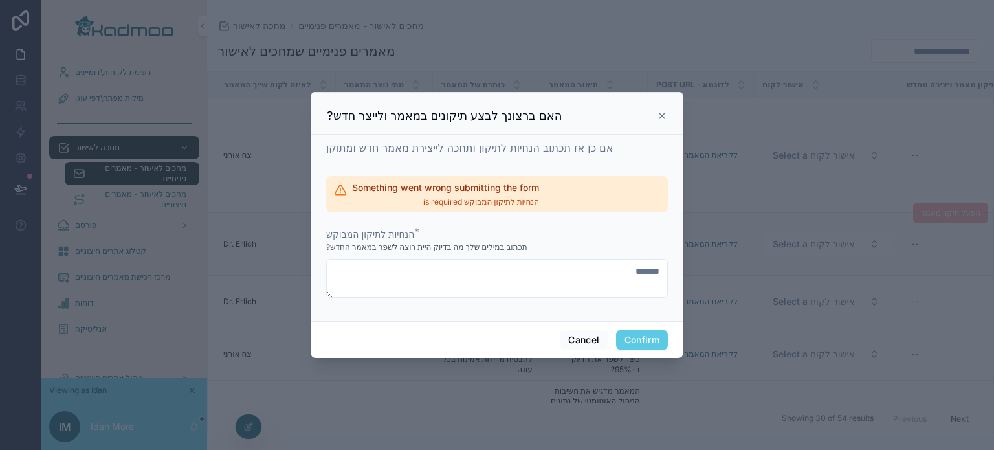
click at [641, 340] on button "Confirm" at bounding box center [642, 339] width 52 height 21
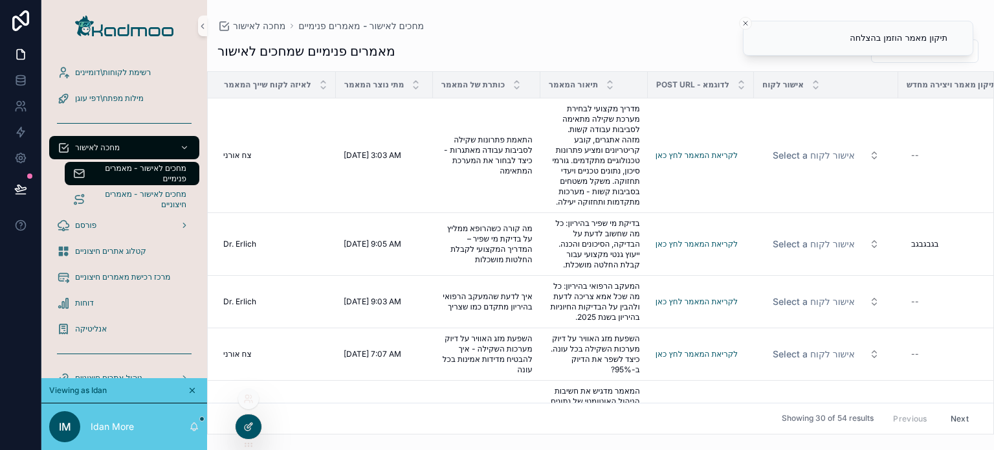
click at [246, 422] on icon at bounding box center [248, 426] width 10 height 10
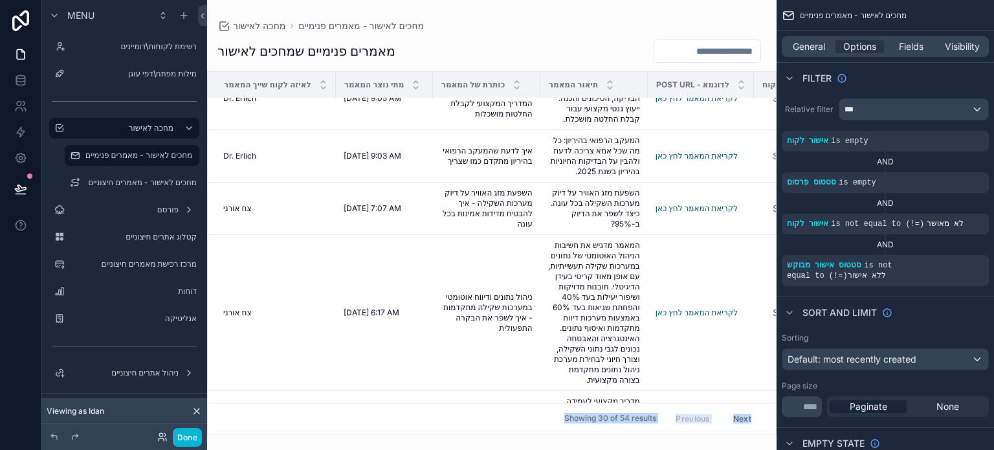
drag, startPoint x: 391, startPoint y: 428, endPoint x: 419, endPoint y: 423, distance: 28.8
click at [419, 423] on div "מחכה לאישור מחכים לאישור - מאמרים פנימיים מאמרים פנימיים שמחכים לאישור לאיזה לק…" at bounding box center [492, 217] width 570 height 434
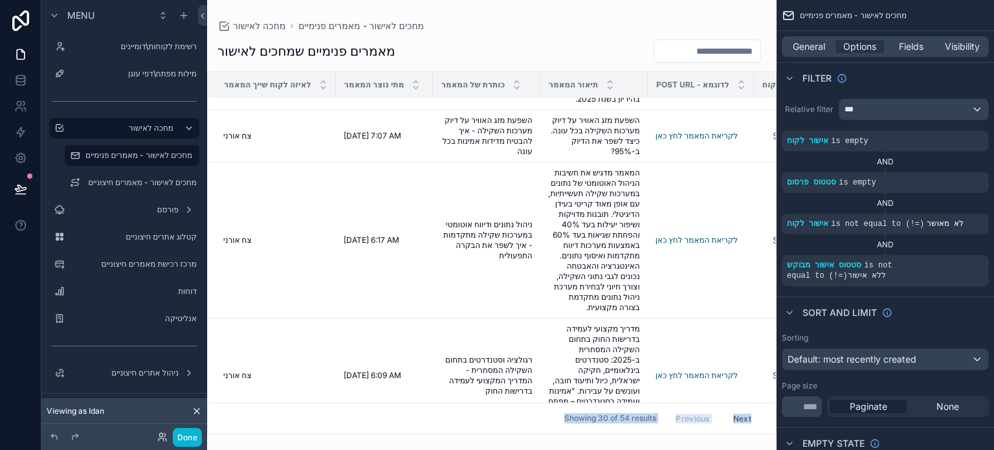
click at [488, 300] on div "scrollable content" at bounding box center [492, 225] width 570 height 450
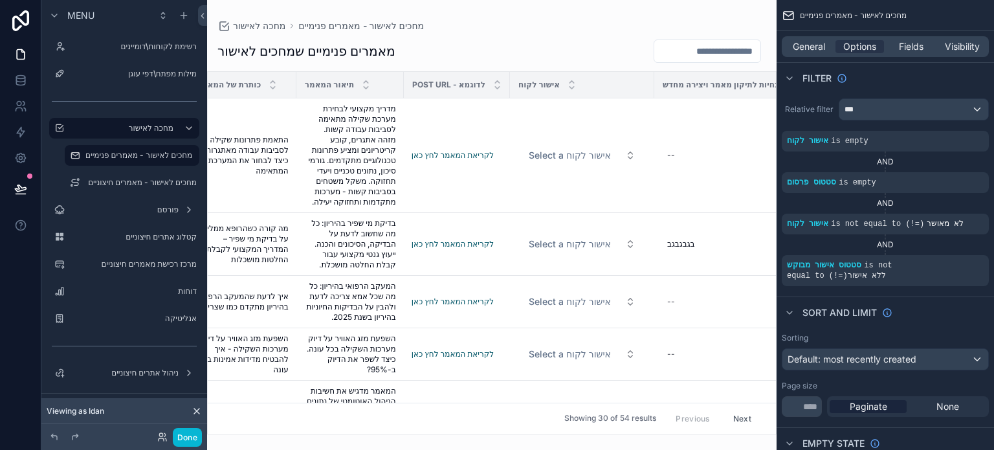
scroll to position [0, 243]
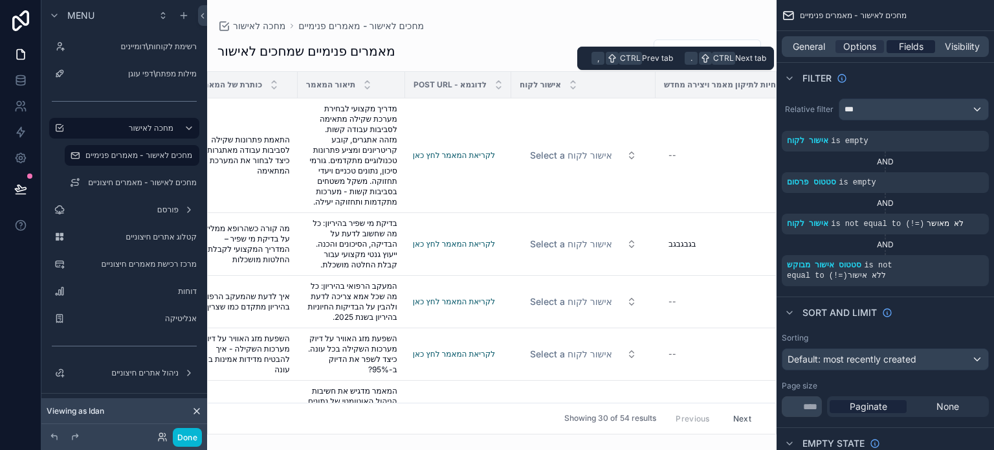
click at [908, 49] on span "Fields" at bounding box center [911, 46] width 25 height 13
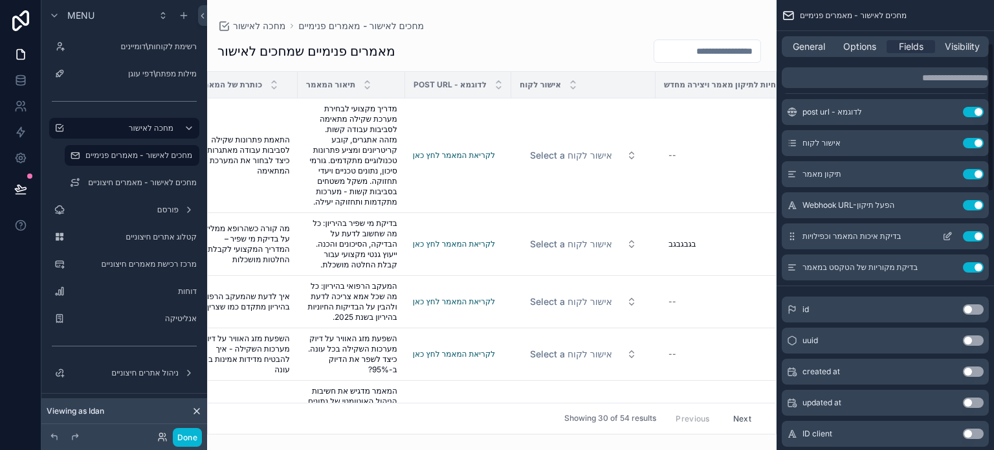
scroll to position [65, 0]
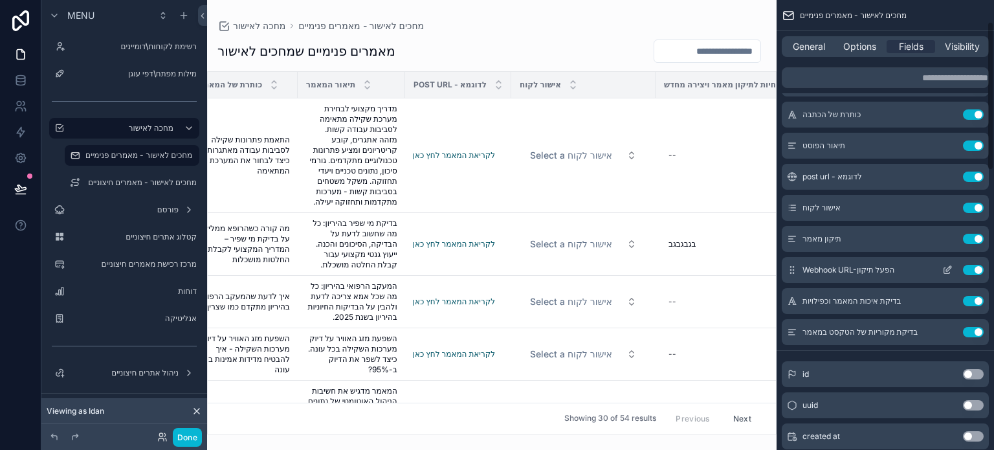
click at [971, 269] on button "Use setting" at bounding box center [973, 270] width 21 height 10
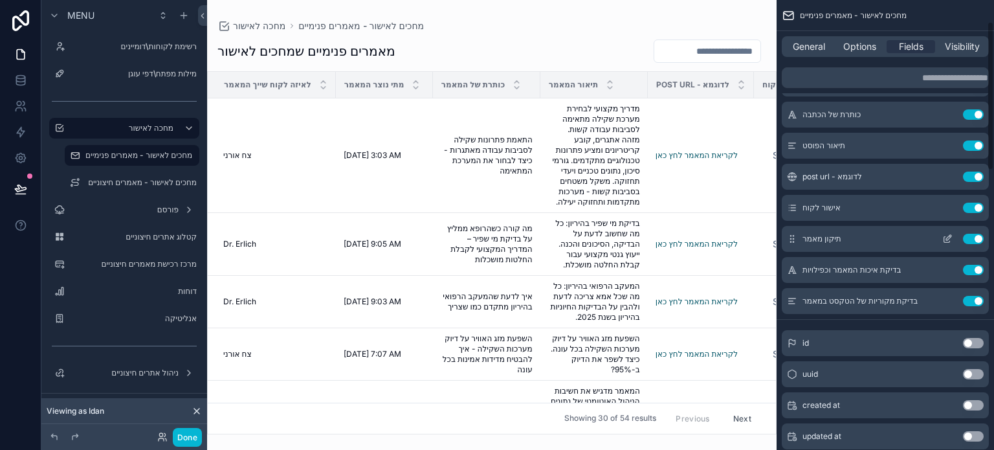
click at [968, 238] on button "Use setting" at bounding box center [973, 239] width 21 height 10
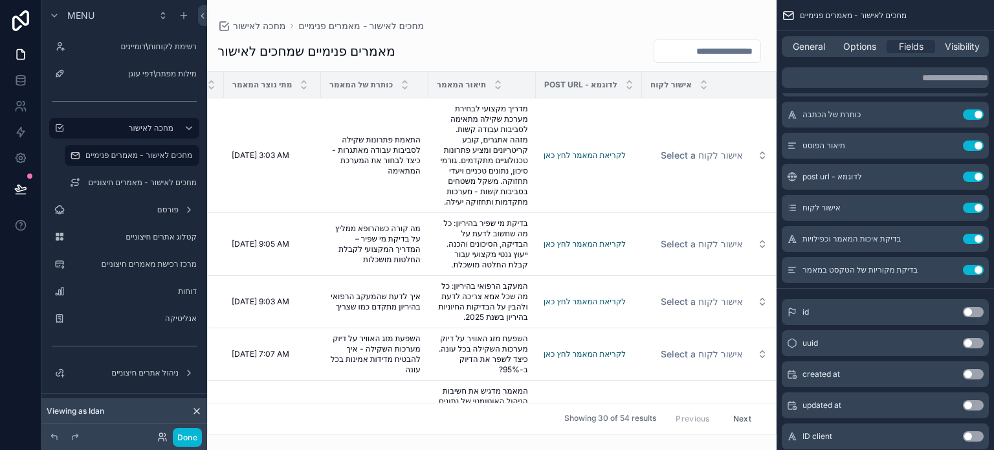
scroll to position [0, 377]
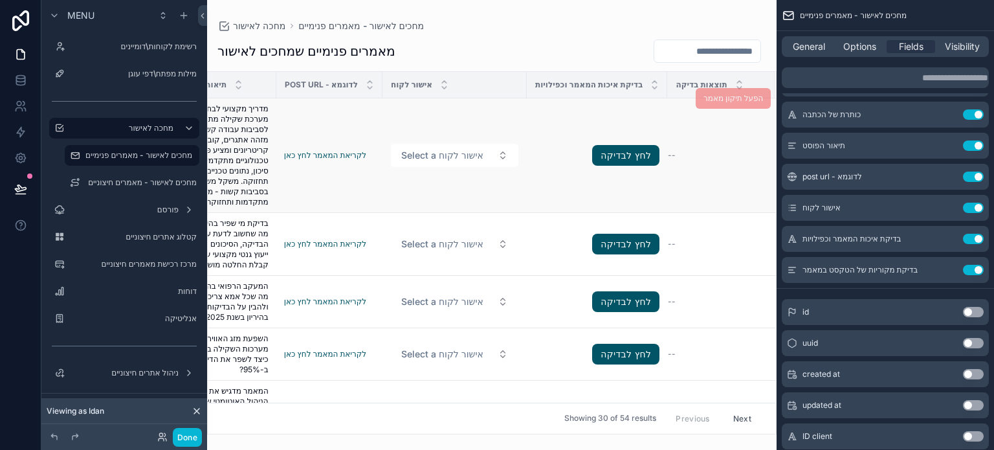
click at [513, 117] on td "Select a אישור לקוח" at bounding box center [455, 155] width 144 height 115
click at [432, 111] on td "Select a אישור לקוח" at bounding box center [455, 155] width 144 height 115
click at [236, 165] on span "מדריך מקצועי לבחירת מערכת שקילה מתאימה לסביבות עבודה קשות. מזהה אתגרים, קובע קר…" at bounding box center [223, 156] width 92 height 104
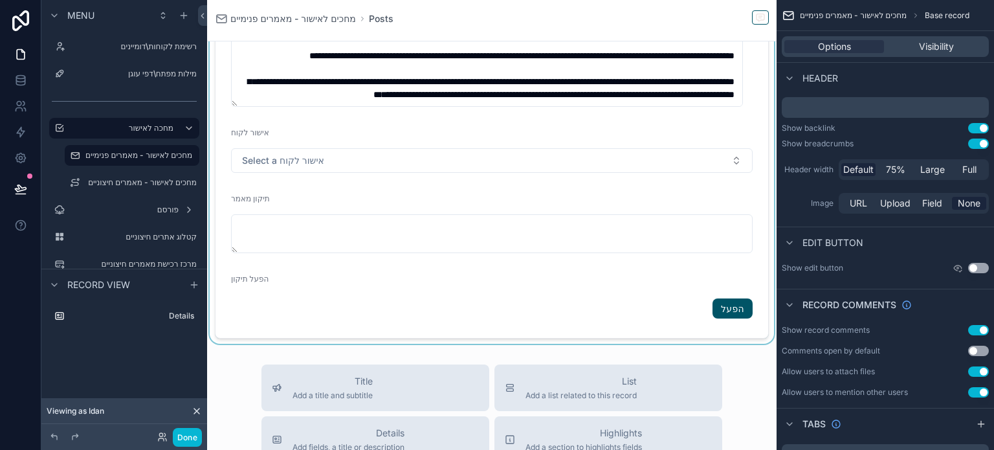
scroll to position [453, 0]
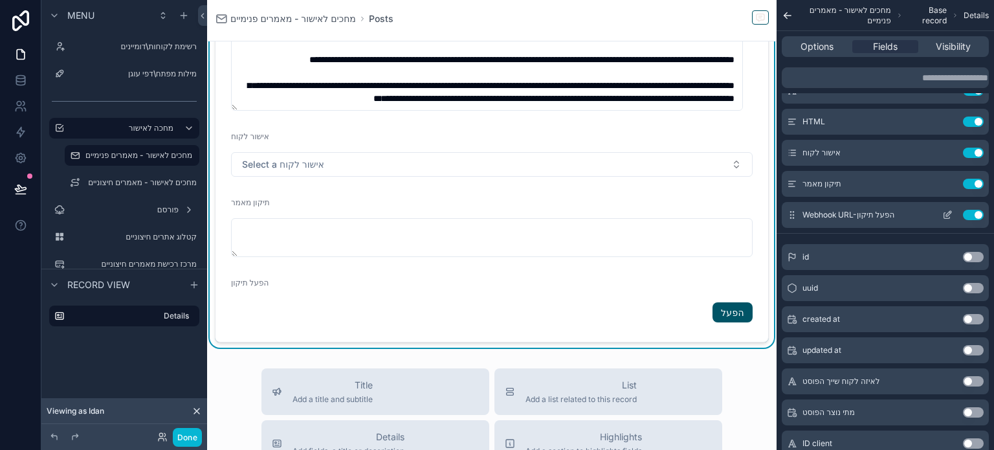
click at [966, 216] on button "Use setting" at bounding box center [973, 215] width 21 height 10
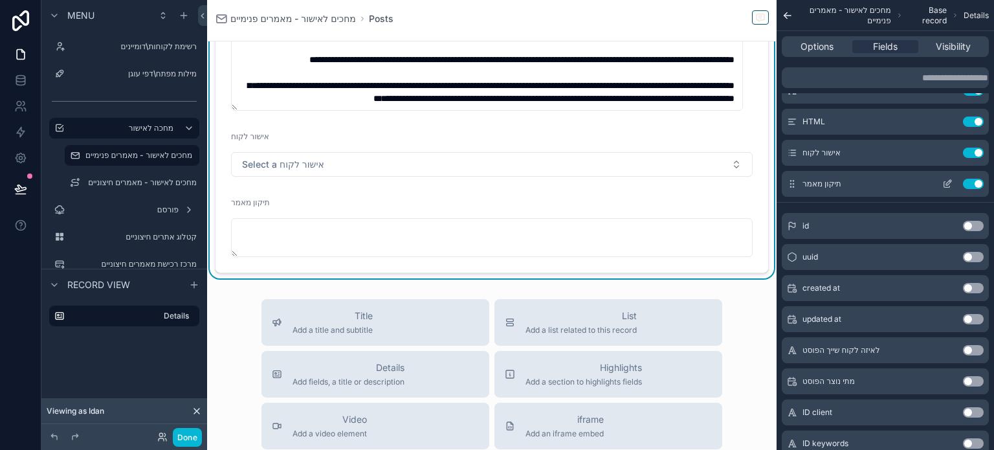
click at [971, 184] on button "Use setting" at bounding box center [973, 184] width 21 height 10
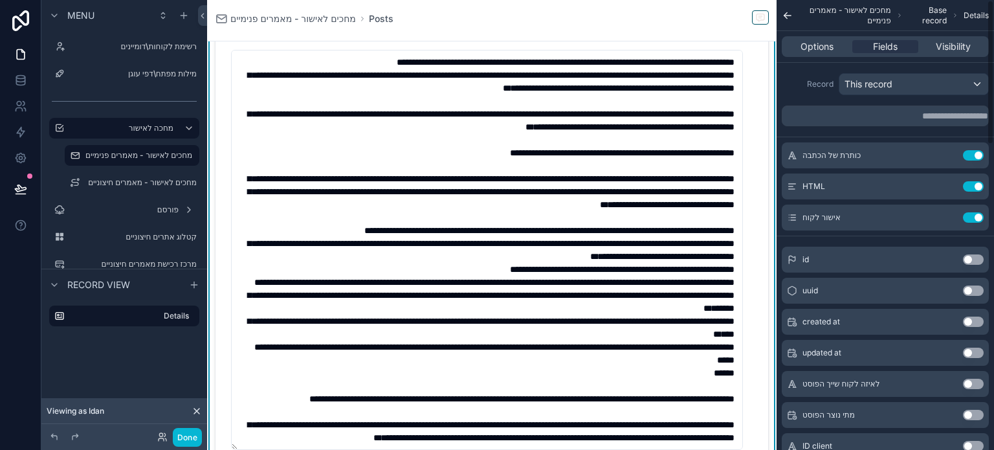
scroll to position [65, 0]
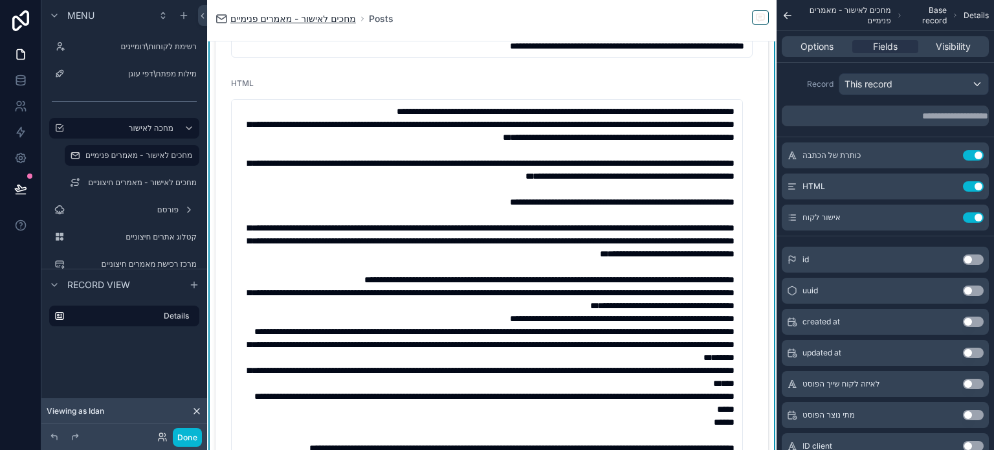
click at [306, 14] on span "מחכים לאישור - מאמרים פנימיים" at bounding box center [293, 18] width 126 height 13
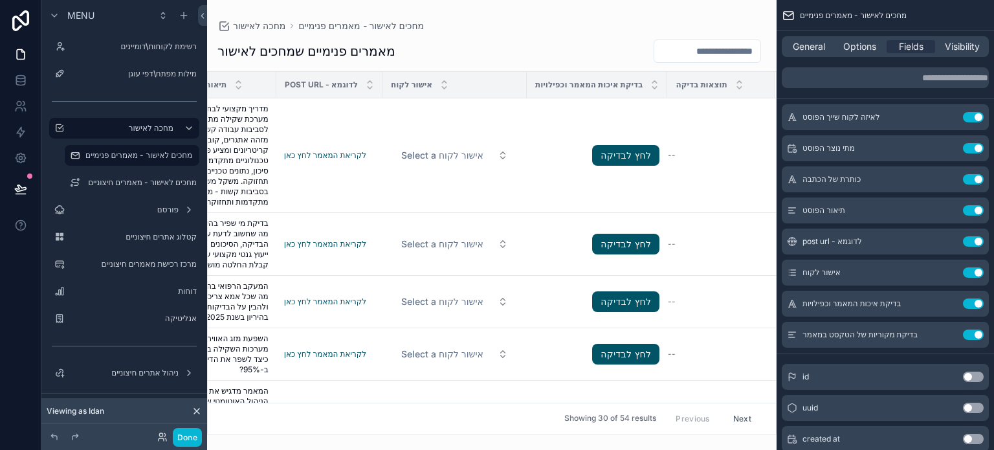
scroll to position [0, 377]
click at [667, 122] on td "--" at bounding box center [720, 155] width 107 height 115
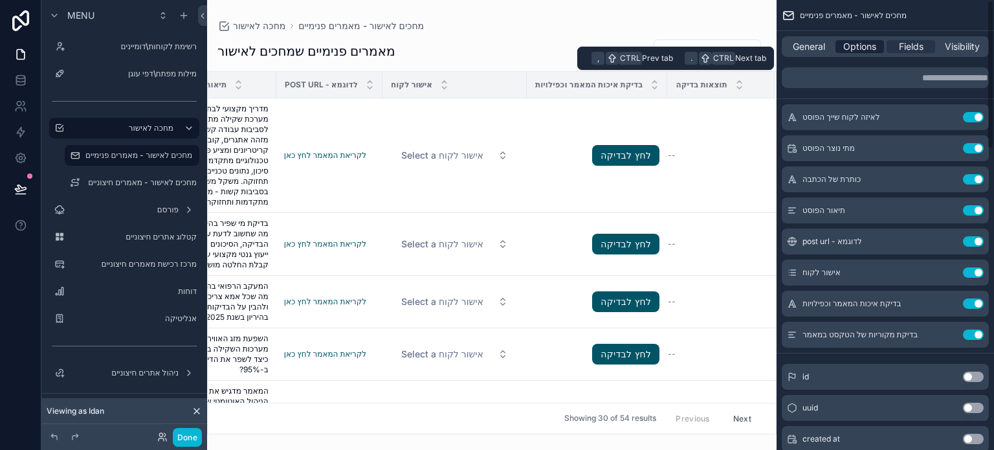
click at [871, 47] on span "Options" at bounding box center [859, 46] width 33 height 13
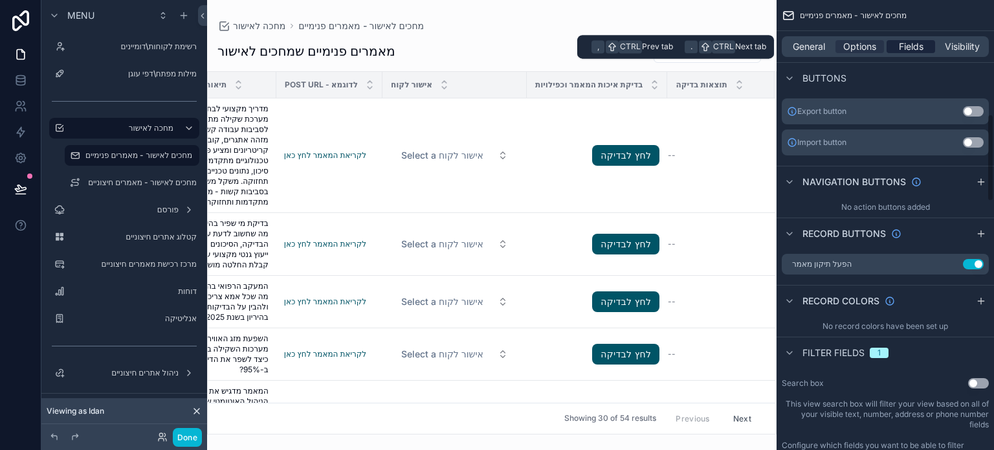
click at [912, 46] on span "Fields" at bounding box center [911, 46] width 25 height 13
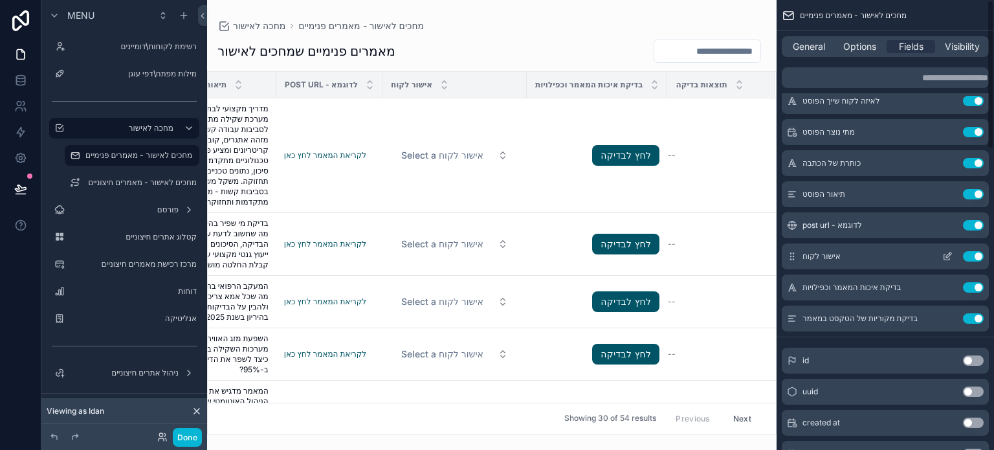
scroll to position [0, 0]
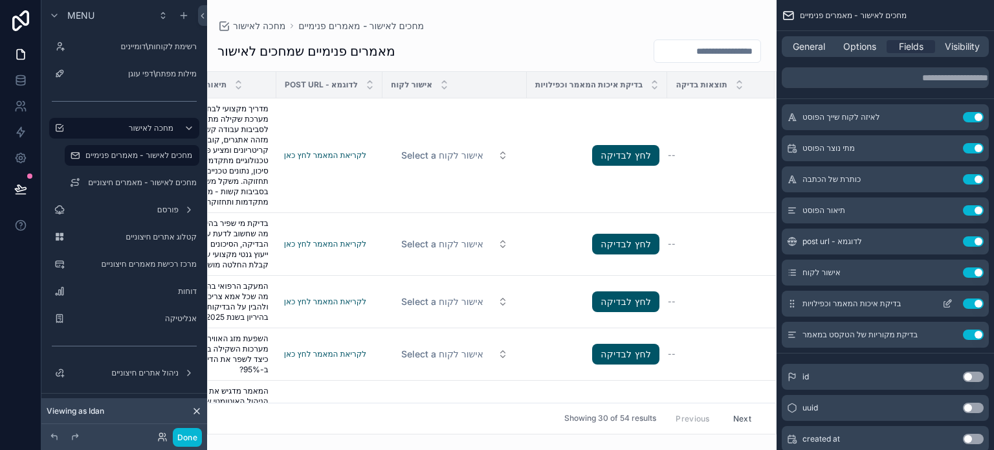
click at [947, 307] on icon "scrollable content" at bounding box center [947, 305] width 6 height 6
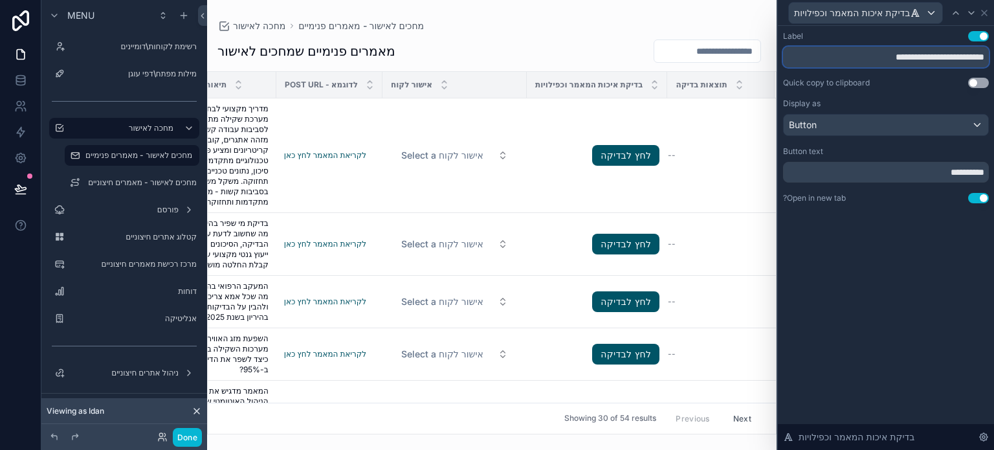
click at [904, 56] on input "**********" at bounding box center [886, 57] width 206 height 21
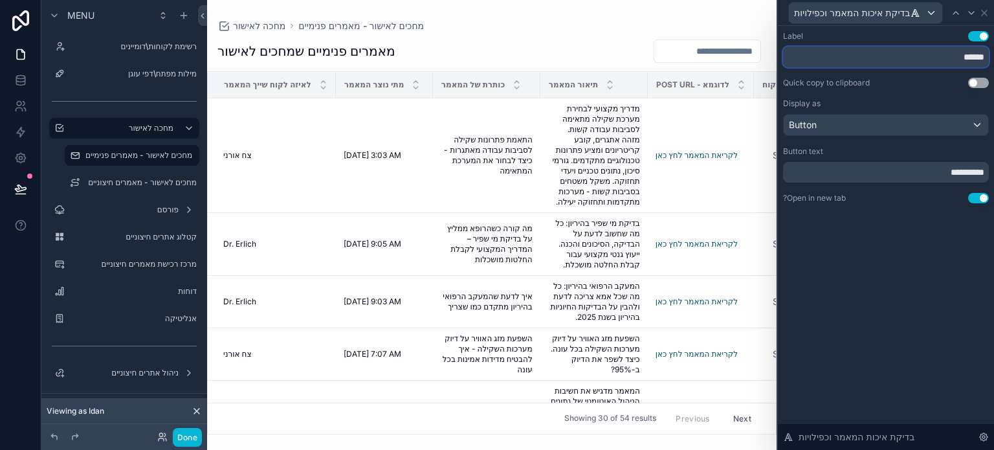
paste input "**********"
type input "**********"
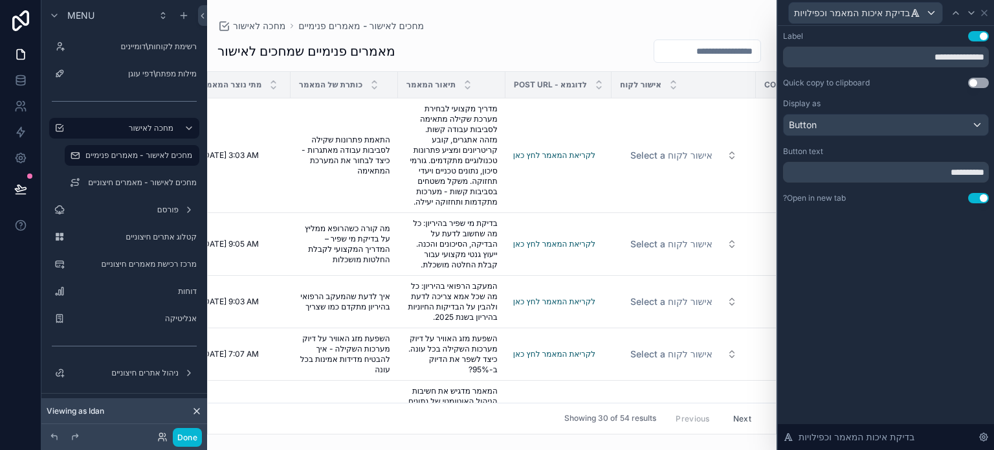
scroll to position [0, 342]
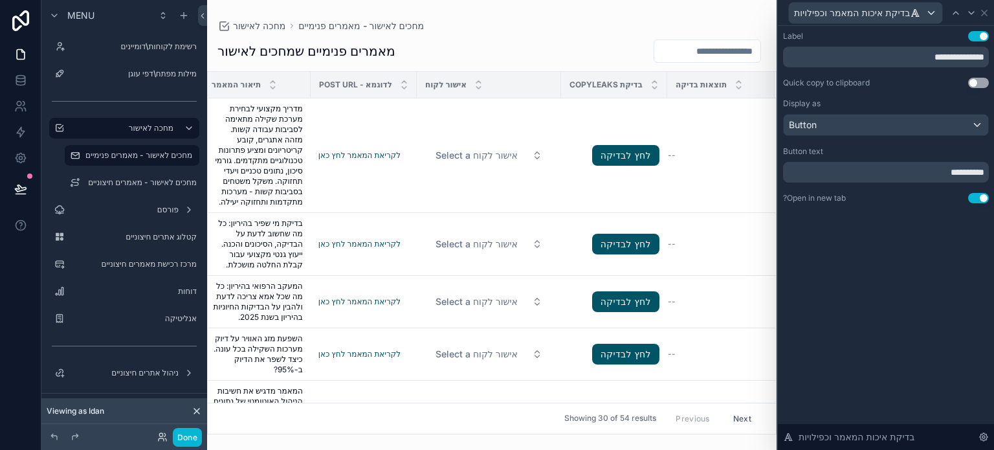
click at [905, 278] on div "**********" at bounding box center [886, 238] width 216 height 424
click at [886, 323] on div "**********" at bounding box center [886, 238] width 216 height 424
click at [988, 12] on icon at bounding box center [984, 13] width 10 height 10
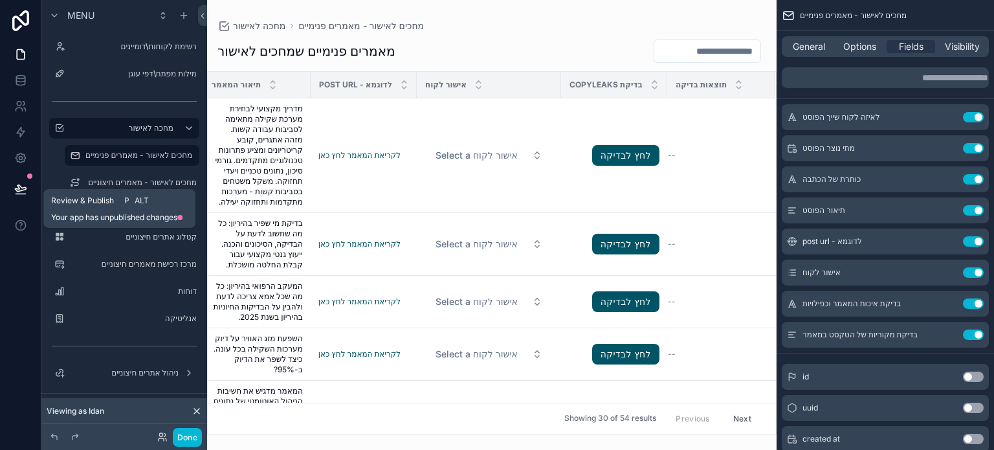
click at [16, 187] on icon at bounding box center [20, 189] width 13 height 13
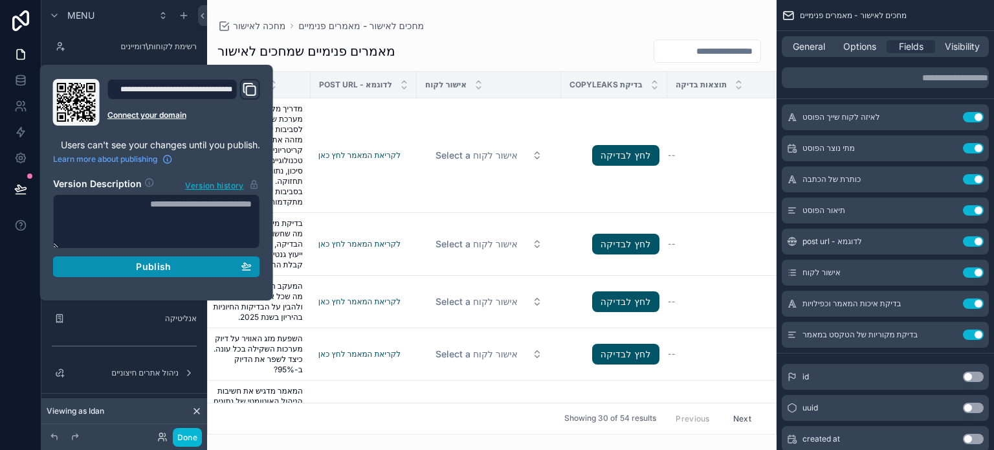
click at [143, 262] on span "Publish" at bounding box center [153, 267] width 35 height 12
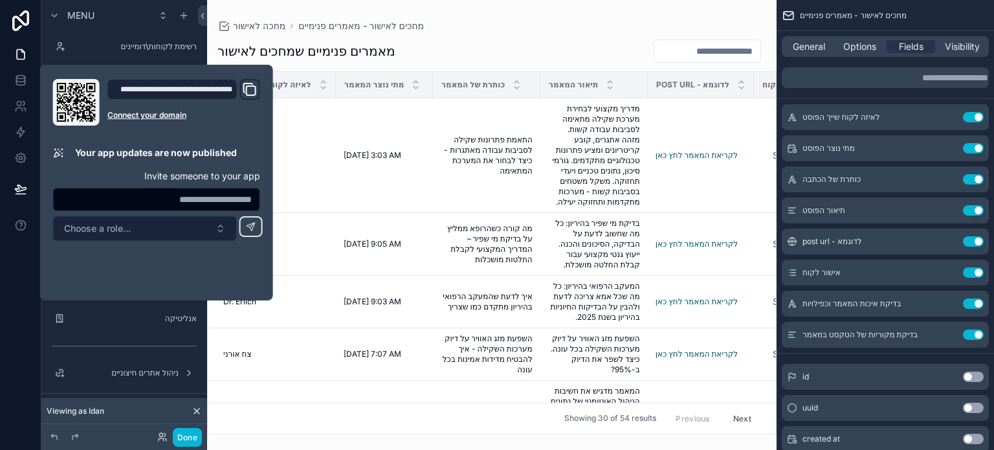
click at [159, 226] on button "Choose a role..." at bounding box center [145, 228] width 184 height 25
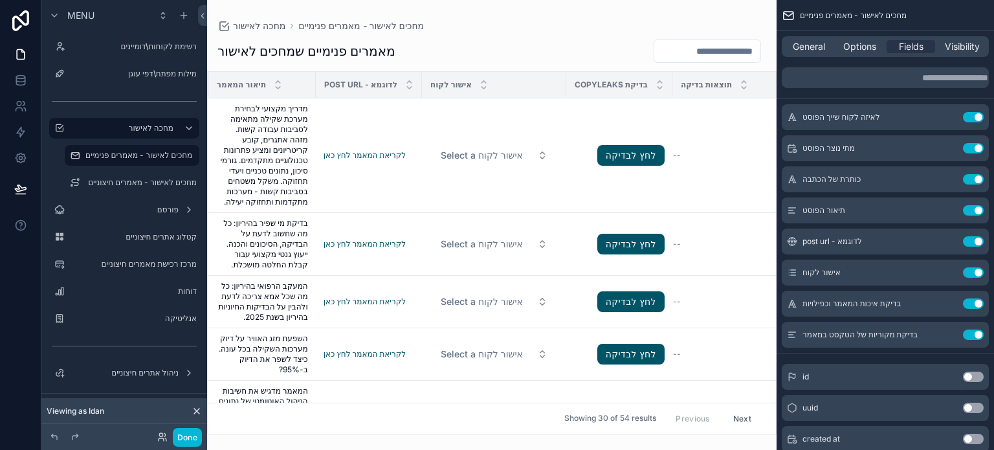
scroll to position [0, 342]
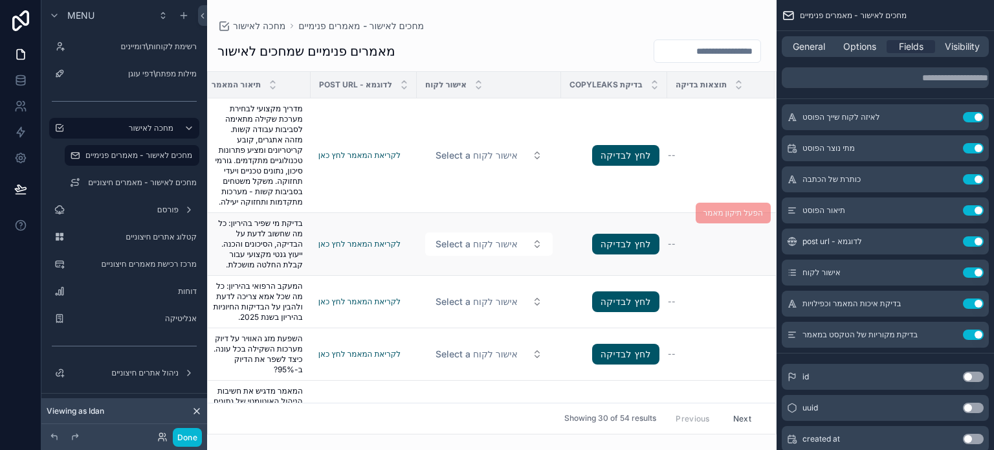
click at [732, 263] on td "--" at bounding box center [720, 244] width 107 height 63
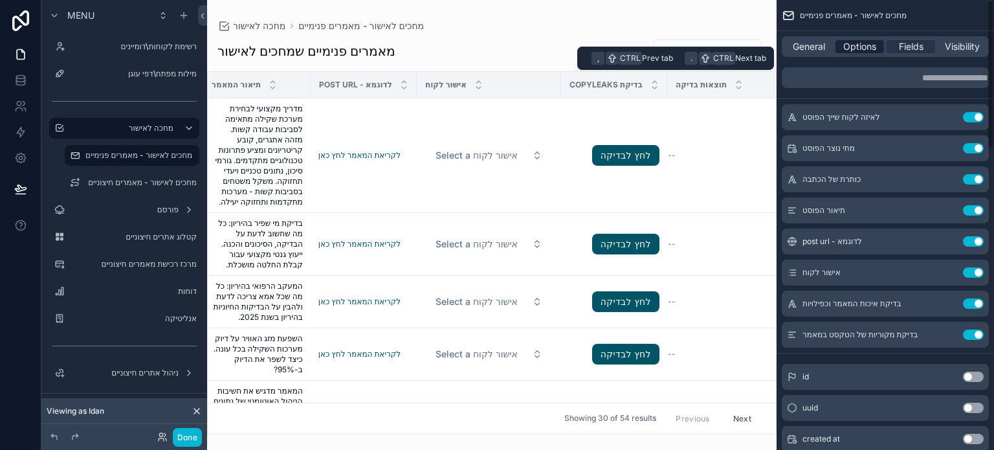
click at [852, 43] on span "Options" at bounding box center [859, 46] width 33 height 13
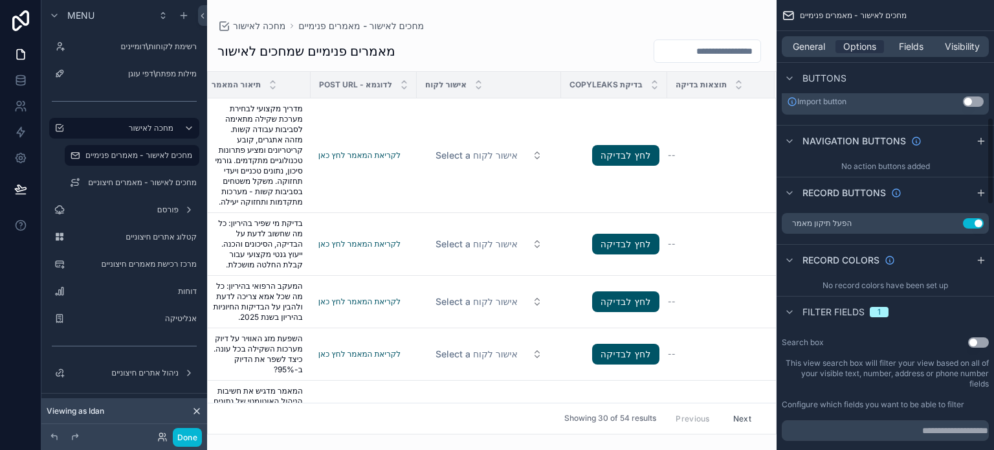
scroll to position [583, 0]
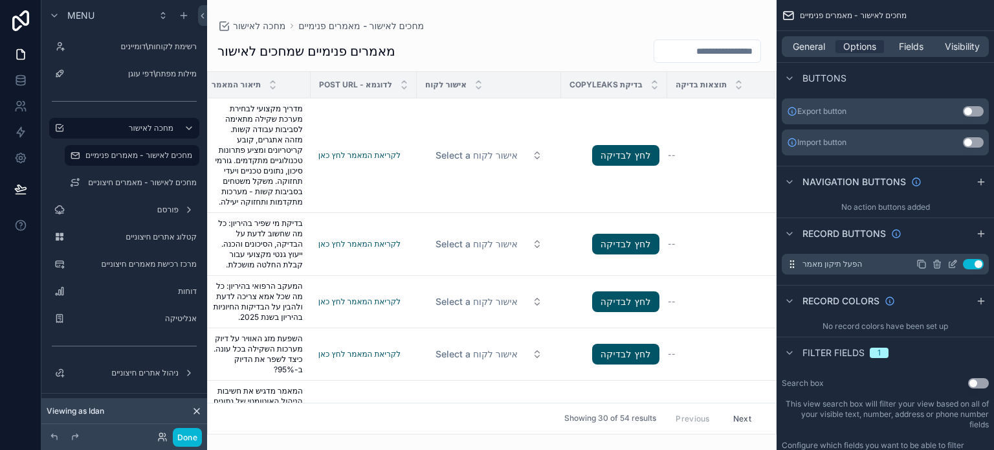
click at [953, 266] on icon "scrollable content" at bounding box center [953, 264] width 10 height 10
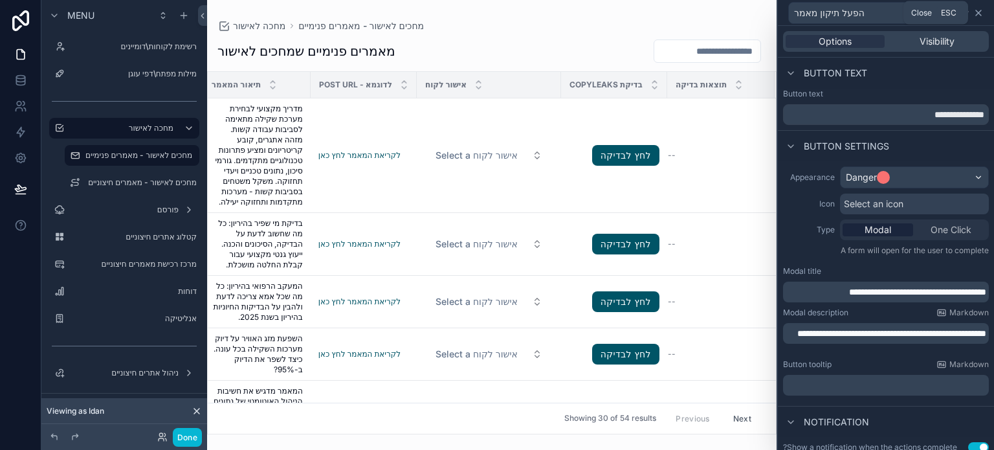
click at [976, 16] on icon at bounding box center [979, 13] width 10 height 10
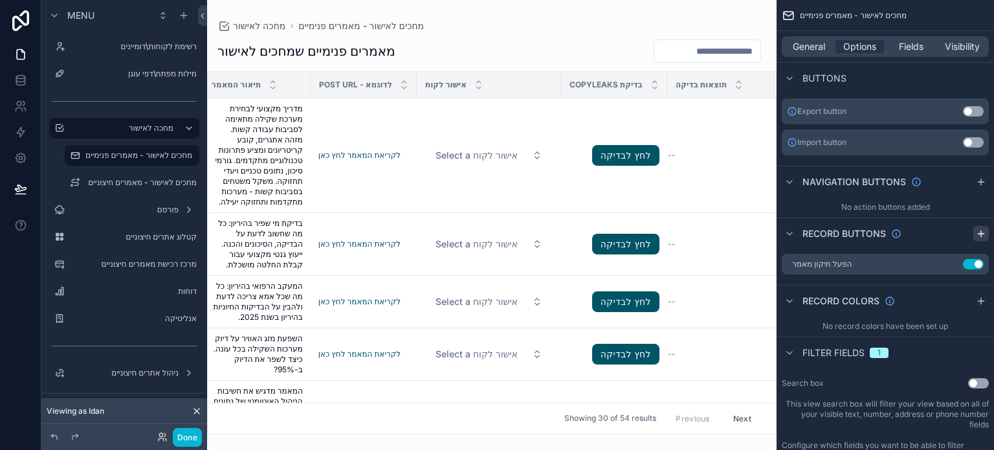
click at [977, 235] on icon "scrollable content" at bounding box center [981, 234] width 10 height 10
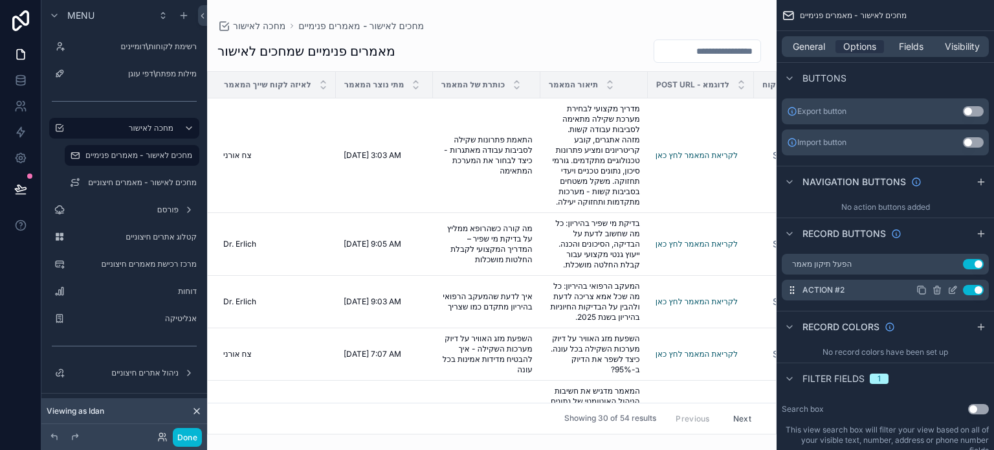
click at [950, 287] on icon "scrollable content" at bounding box center [953, 290] width 10 height 10
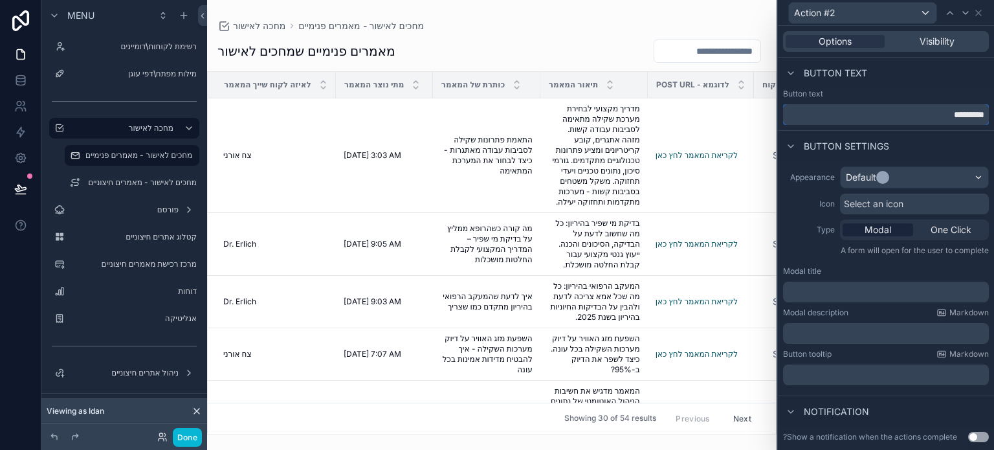
click at [930, 115] on input "*********" at bounding box center [886, 114] width 206 height 21
paste input "**********"
type input "**********"
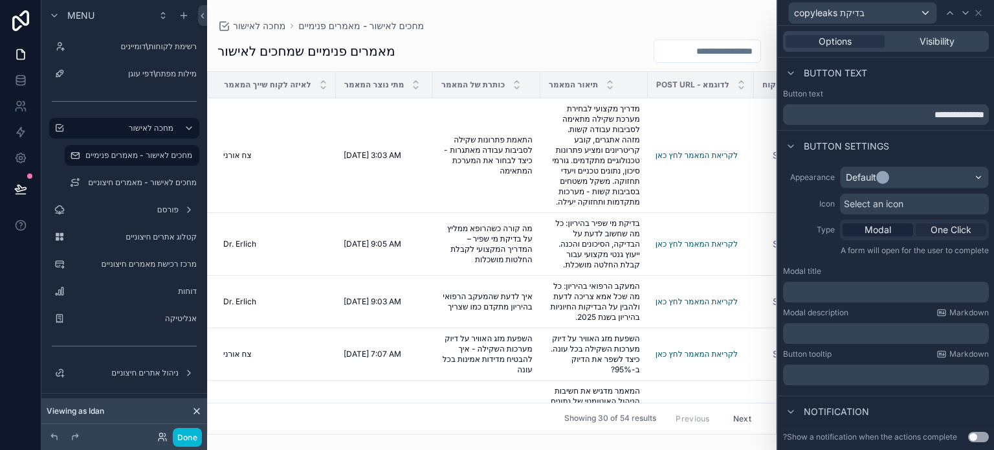
click at [931, 228] on span "One Click" at bounding box center [951, 229] width 41 height 13
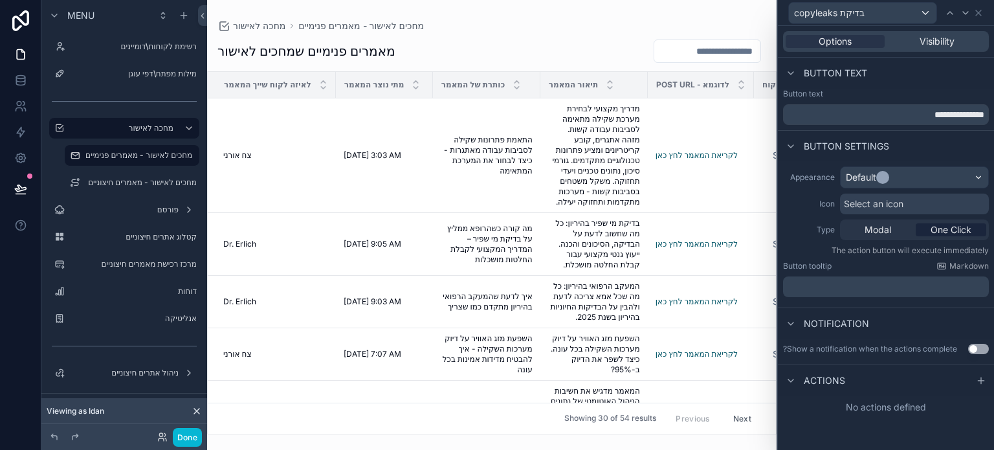
scroll to position [647, 0]
click at [864, 292] on p "﻿" at bounding box center [887, 286] width 198 height 13
click at [888, 304] on div "Appearance Default Icon Select an icon Type Modal One Click The action button w…" at bounding box center [886, 234] width 216 height 146
click at [862, 289] on p "﻿" at bounding box center [887, 286] width 198 height 13
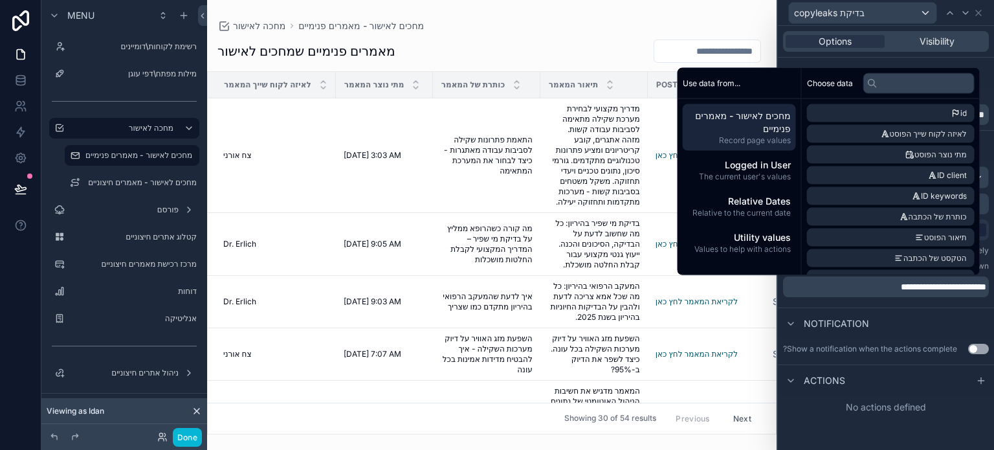
click at [973, 284] on span "**********" at bounding box center [943, 286] width 85 height 9
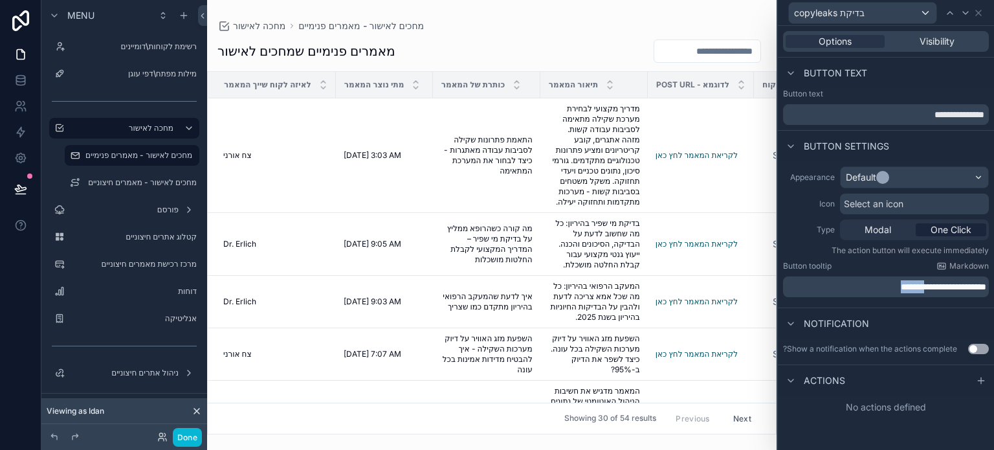
click at [973, 284] on span "**********" at bounding box center [943, 286] width 85 height 9
click at [898, 310] on div "Notification" at bounding box center [886, 322] width 216 height 31
click at [973, 347] on button "Use setting" at bounding box center [978, 349] width 21 height 10
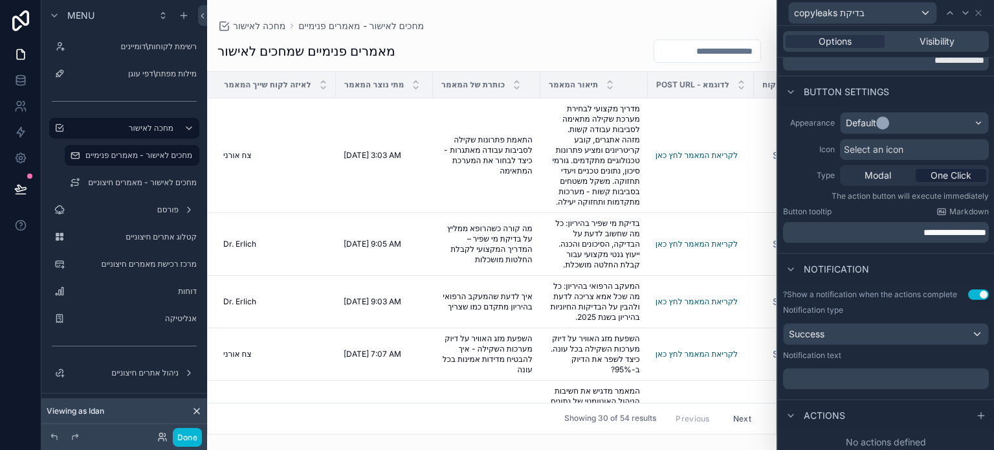
scroll to position [57, 0]
click at [840, 380] on p "﻿" at bounding box center [887, 376] width 198 height 13
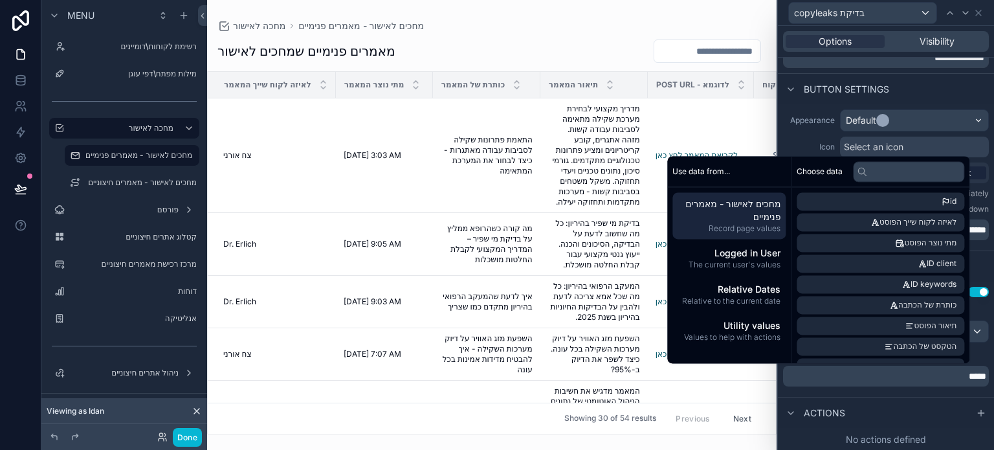
click at [880, 372] on p "*****" at bounding box center [887, 376] width 198 height 13
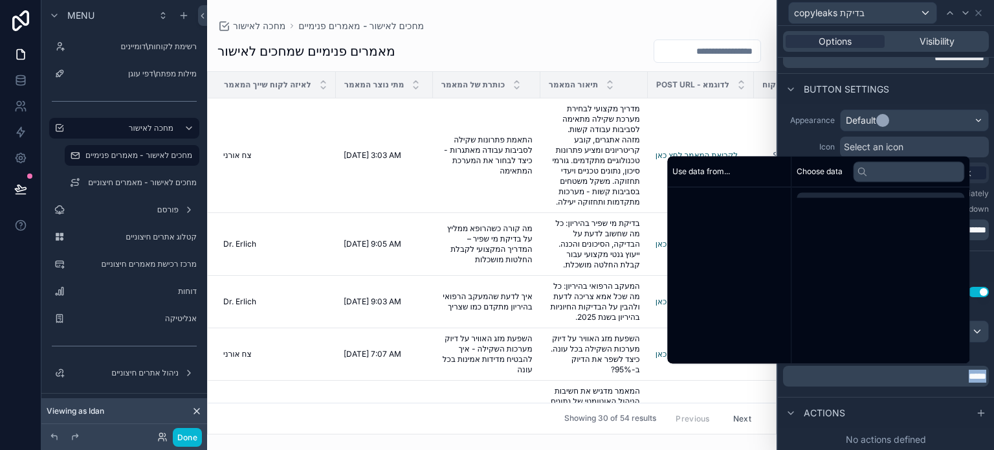
click at [880, 372] on p "*****" at bounding box center [887, 376] width 198 height 13
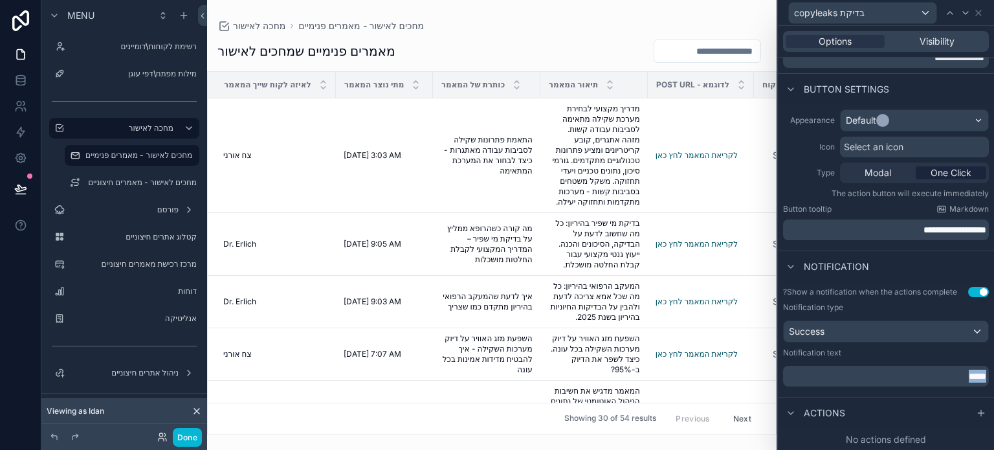
click at [880, 372] on p "*****" at bounding box center [887, 376] width 198 height 13
click at [808, 393] on div "**********" at bounding box center [886, 339] width 216 height 115
click at [821, 373] on p "**********" at bounding box center [887, 376] width 198 height 13
drag, startPoint x: 947, startPoint y: 375, endPoint x: 891, endPoint y: 380, distance: 56.6
click at [891, 380] on p "**********" at bounding box center [887, 376] width 198 height 13
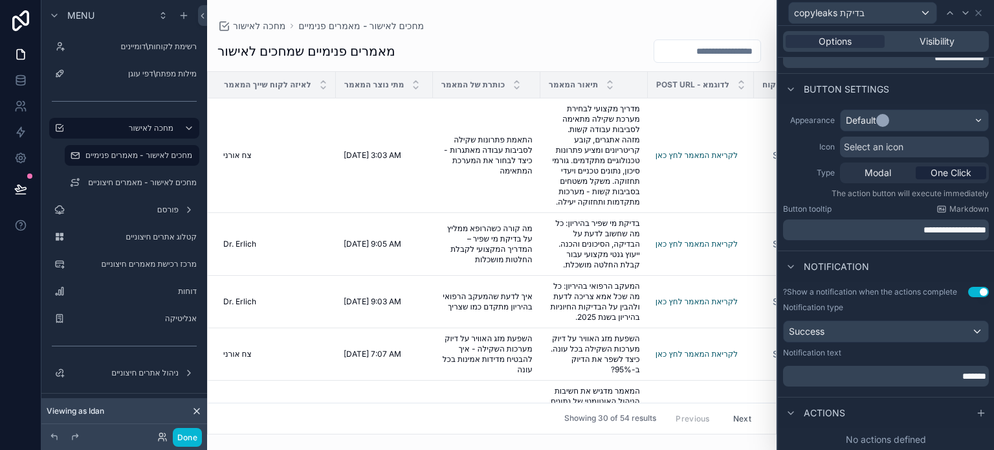
click at [940, 372] on p "*****" at bounding box center [887, 376] width 198 height 13
drag, startPoint x: 964, startPoint y: 388, endPoint x: 941, endPoint y: 372, distance: 28.0
click at [941, 372] on p "*****" at bounding box center [887, 376] width 198 height 13
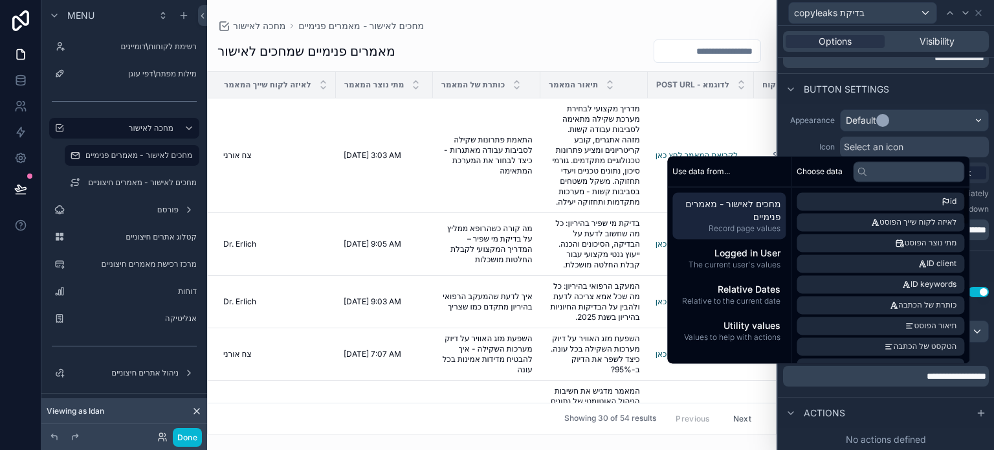
click at [797, 147] on label "Icon" at bounding box center [809, 147] width 52 height 10
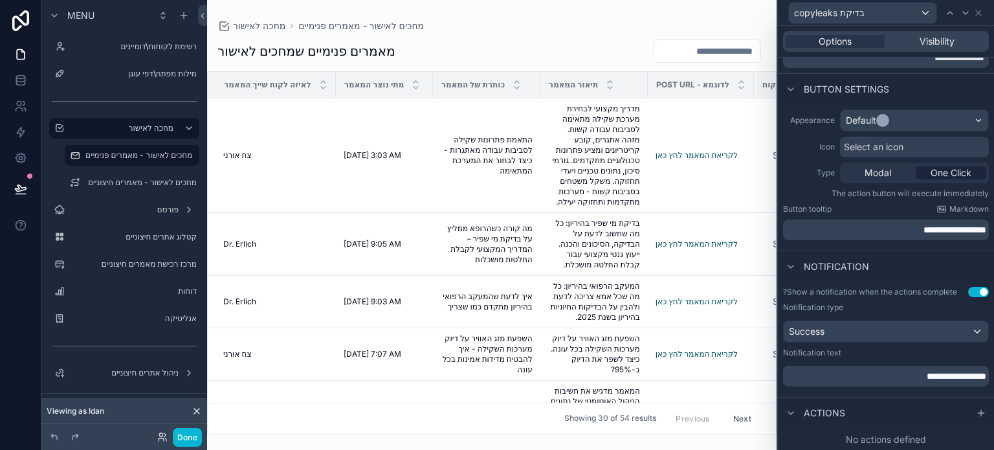
drag, startPoint x: 970, startPoint y: 410, endPoint x: 925, endPoint y: 398, distance: 46.8
click at [976, 410] on icon at bounding box center [981, 413] width 10 height 10
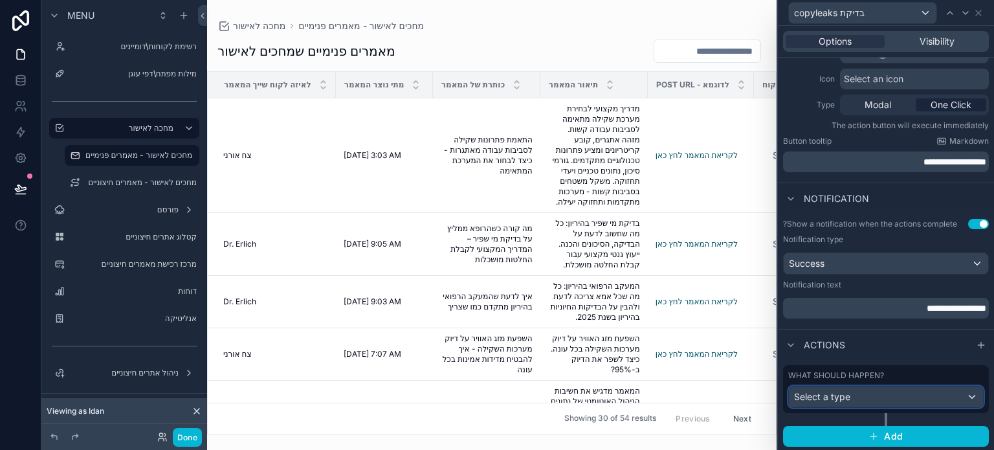
click at [848, 392] on span "Select a type" at bounding box center [822, 396] width 56 height 11
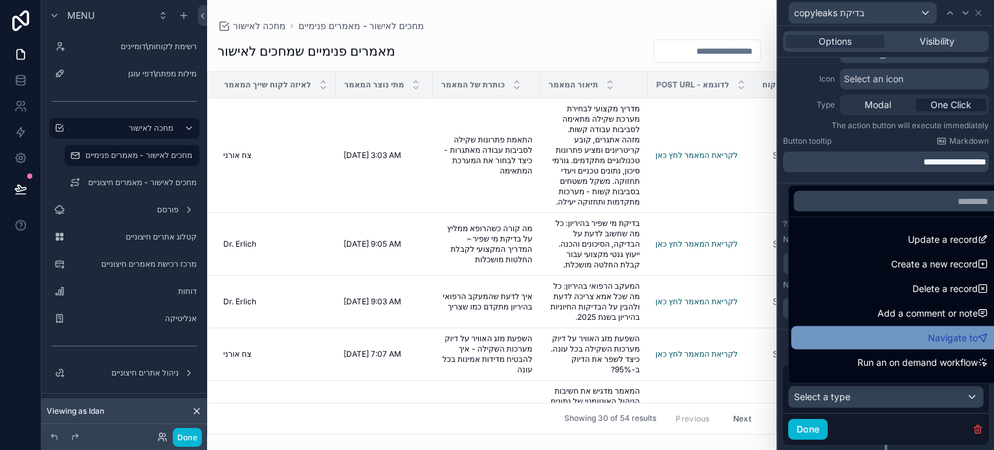
click at [886, 336] on div "Navigate to" at bounding box center [896, 338] width 194 height 16
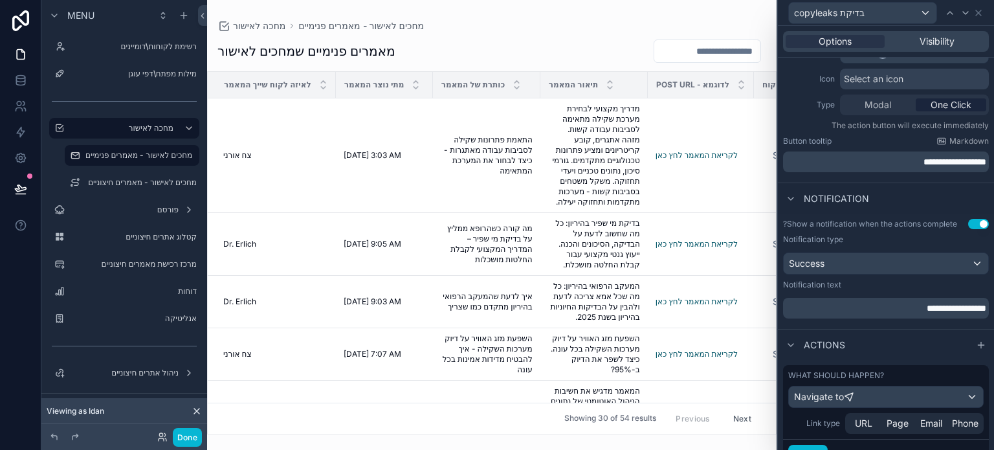
scroll to position [182, 0]
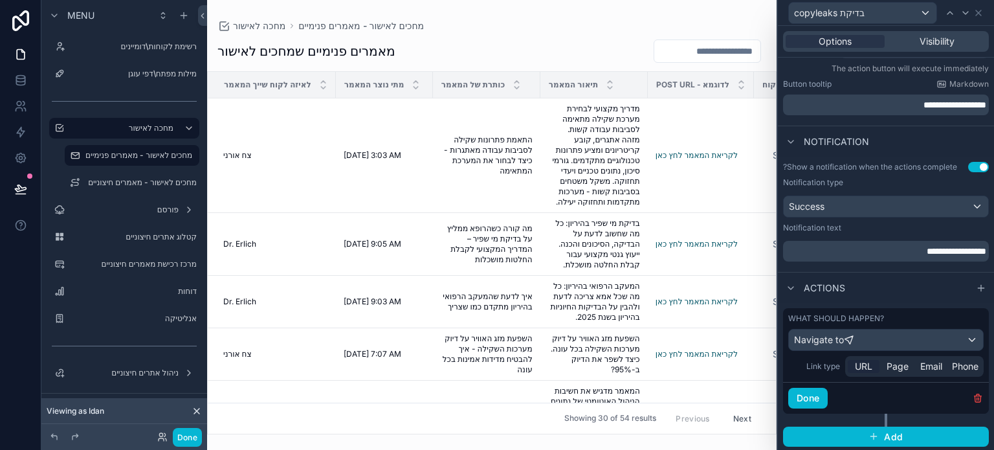
click at [859, 364] on span "URL" at bounding box center [863, 366] width 17 height 13
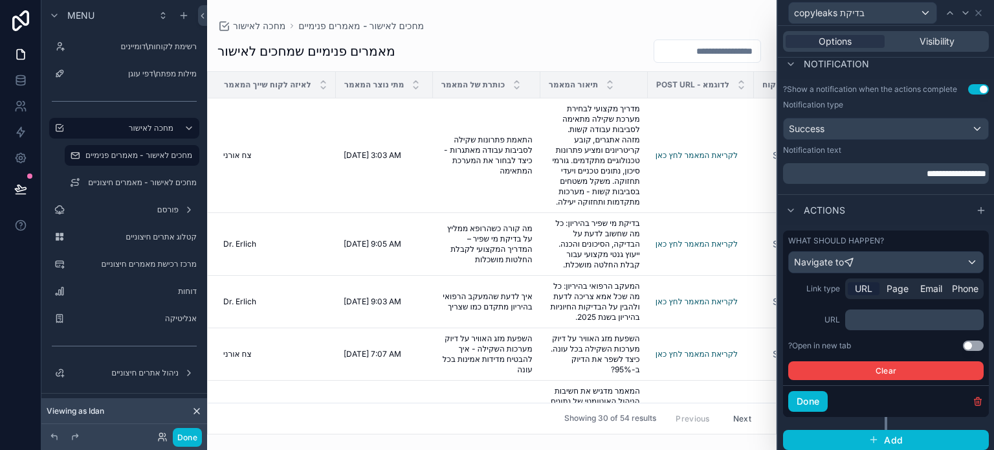
scroll to position [263, 0]
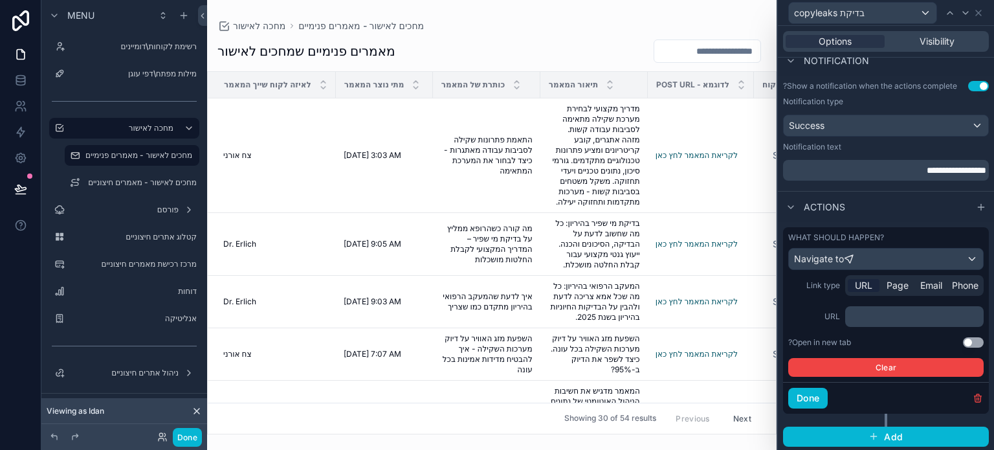
click at [862, 314] on p "﻿" at bounding box center [916, 316] width 131 height 13
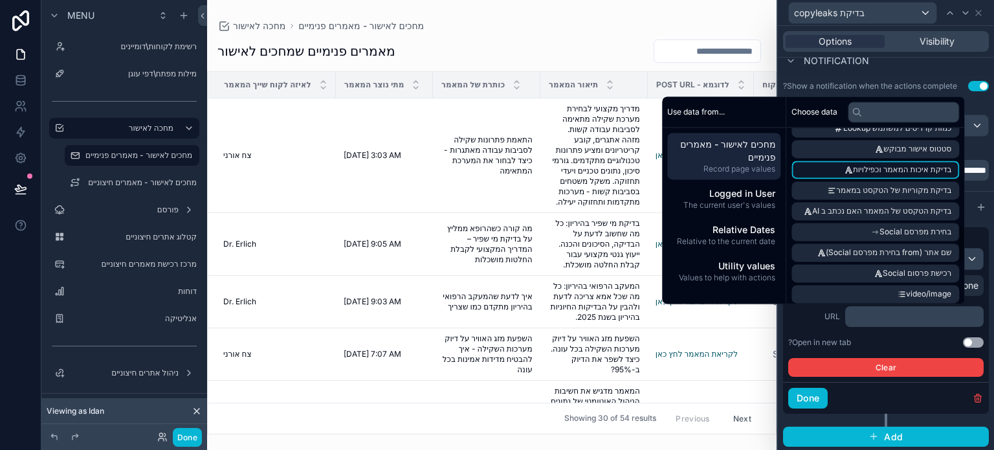
scroll to position [453, 0]
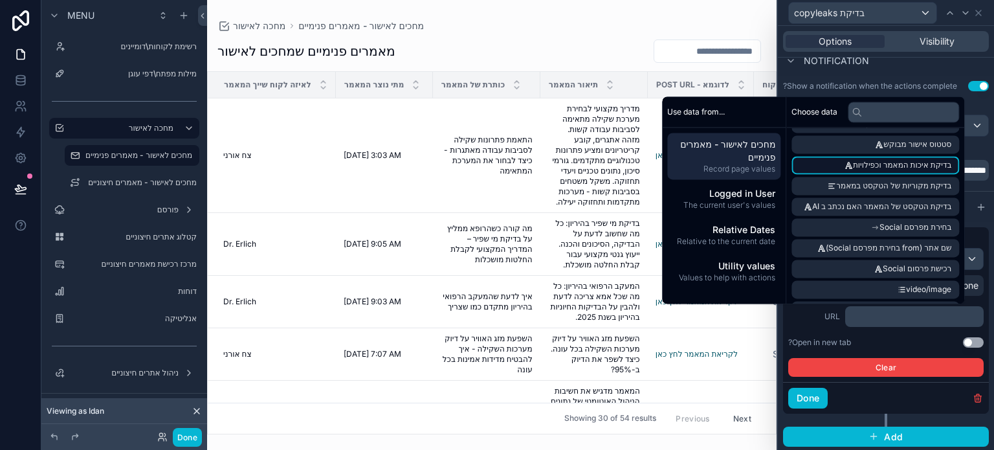
click at [845, 168] on icon "scrollable content" at bounding box center [845, 168] width 1 height 0
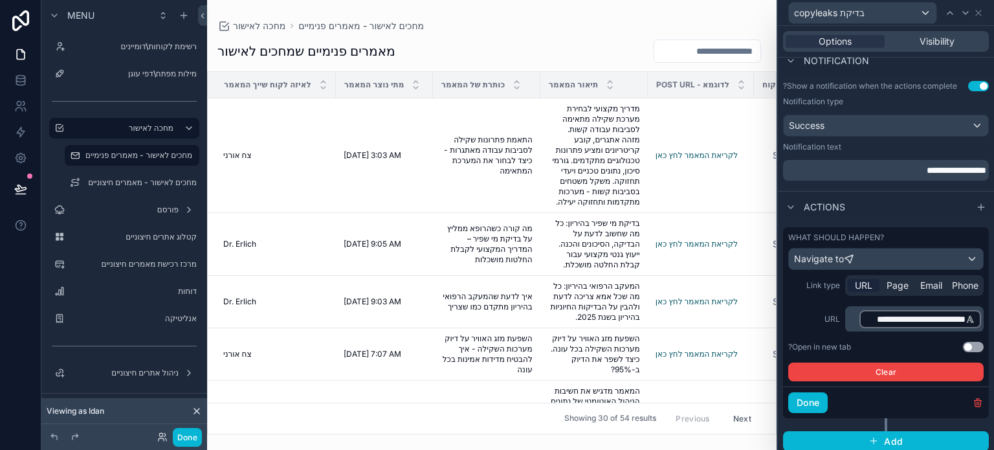
click at [814, 331] on div "**********" at bounding box center [885, 328] width 195 height 106
click at [963, 346] on button "Use setting" at bounding box center [973, 347] width 21 height 10
click at [810, 403] on button "Done" at bounding box center [807, 402] width 39 height 21
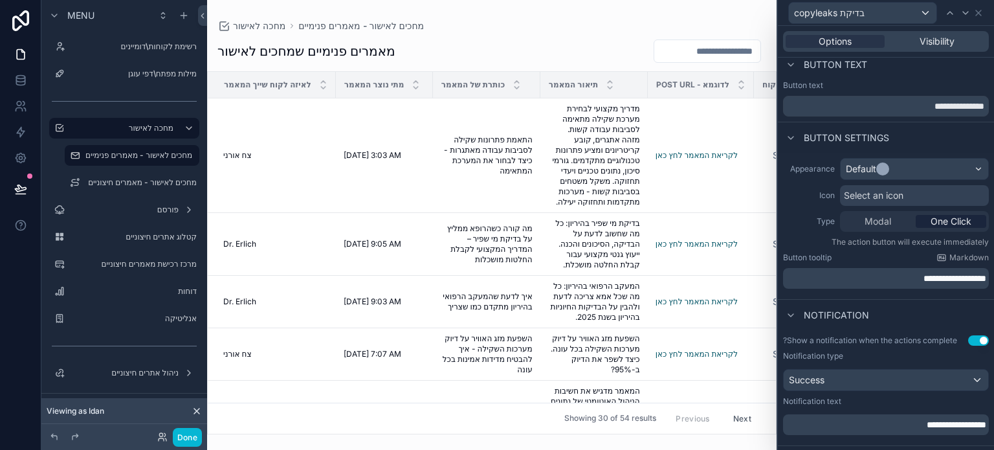
scroll to position [0, 0]
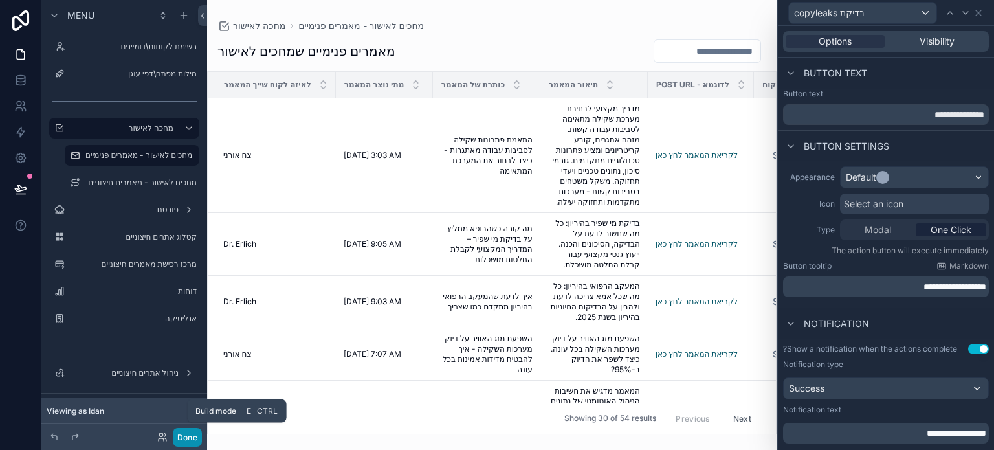
click at [184, 436] on button "Done" at bounding box center [187, 437] width 29 height 19
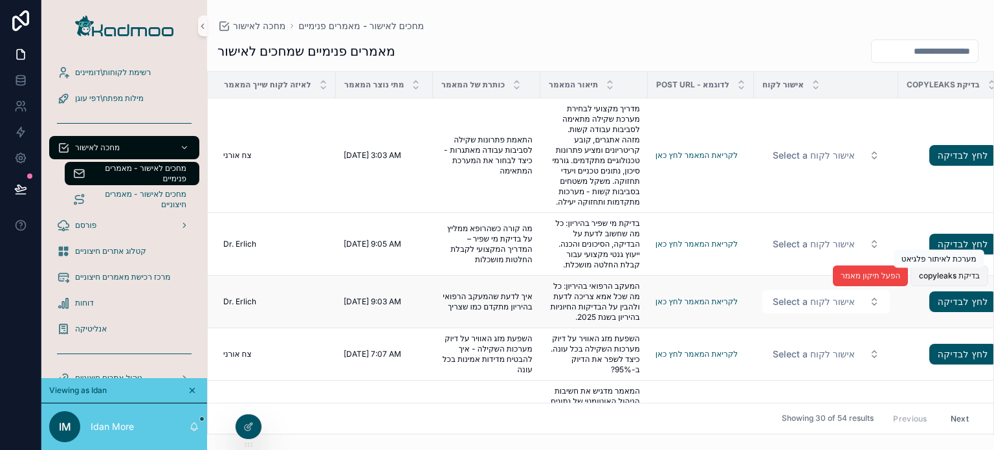
click at [933, 276] on span "בדיקת copyleaks" at bounding box center [949, 276] width 61 height 10
click at [249, 421] on div at bounding box center [249, 426] width 26 height 25
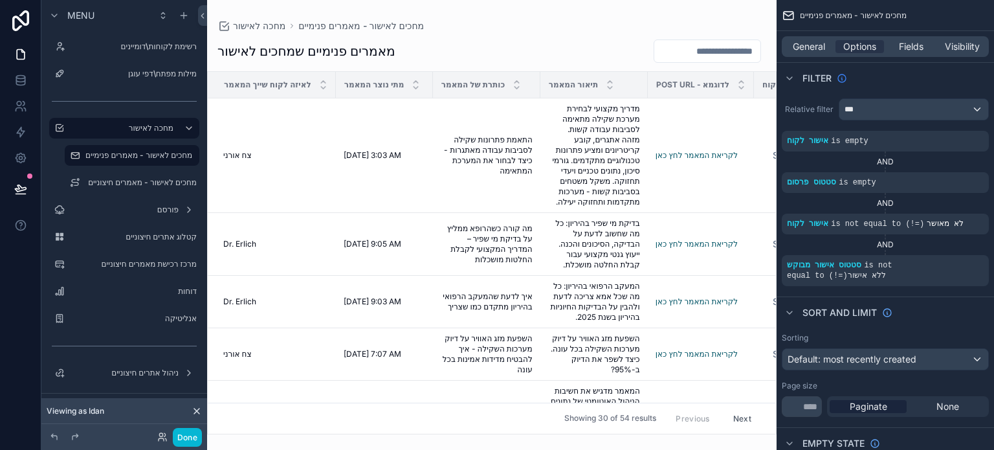
drag, startPoint x: 500, startPoint y: 121, endPoint x: 841, endPoint y: 77, distance: 344.0
click at [500, 121] on div "scrollable content" at bounding box center [492, 225] width 570 height 450
click at [813, 49] on span "General" at bounding box center [809, 46] width 32 height 13
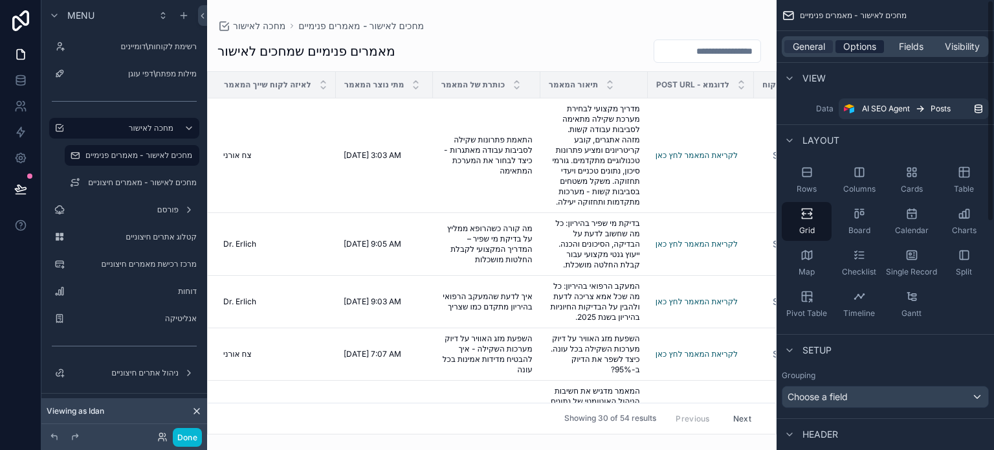
click at [854, 52] on div "General Options Fields Visibility" at bounding box center [885, 46] width 207 height 21
click at [906, 50] on span "Fields" at bounding box center [911, 46] width 25 height 13
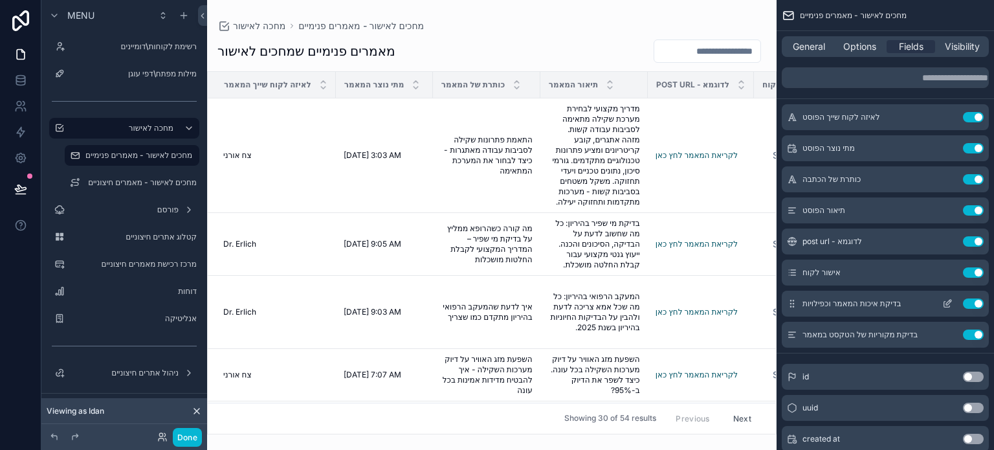
click at [966, 304] on button "Use setting" at bounding box center [973, 303] width 21 height 10
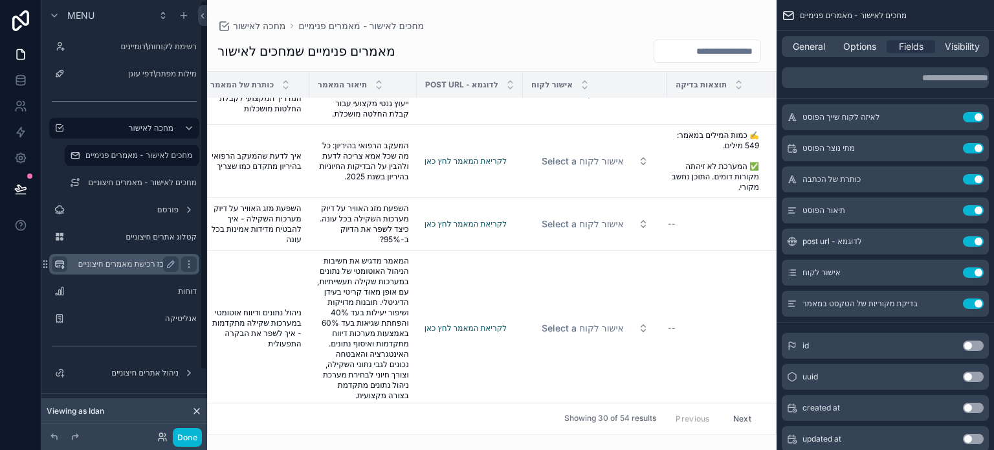
scroll to position [388, 237]
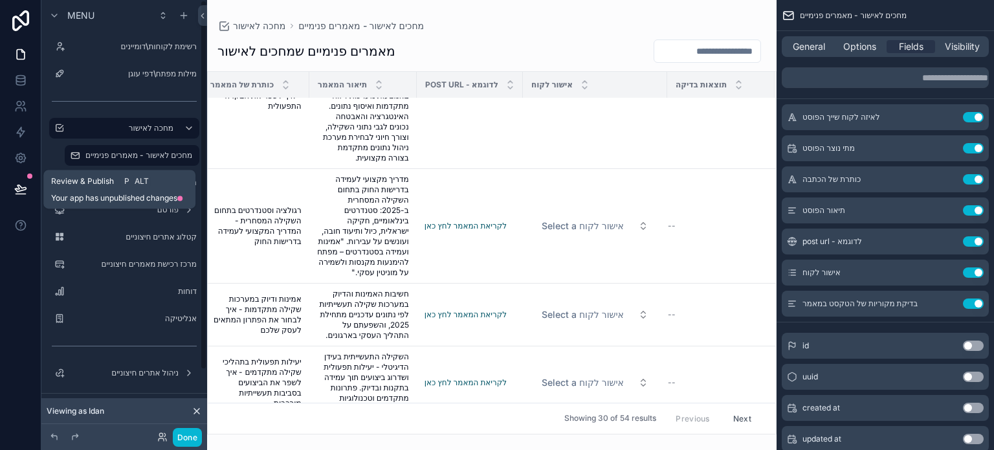
click at [22, 188] on icon at bounding box center [20, 188] width 11 height 6
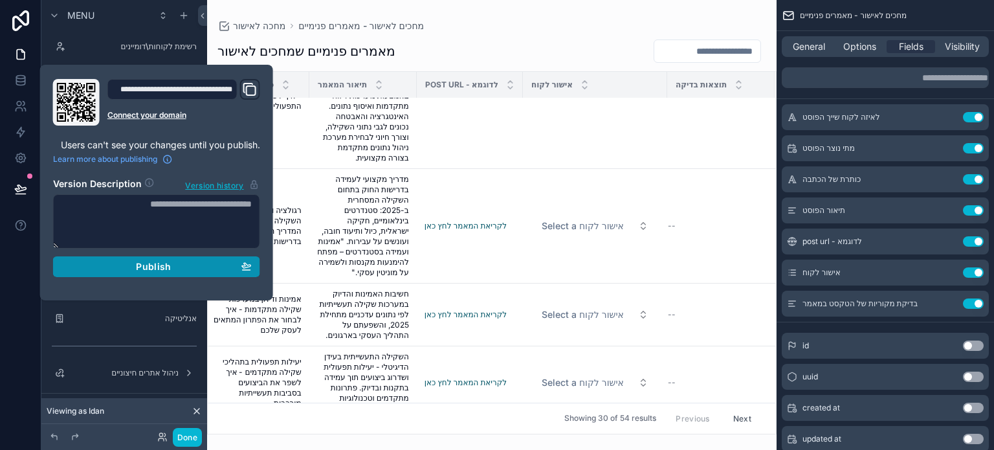
click at [163, 263] on span "Publish" at bounding box center [153, 267] width 35 height 12
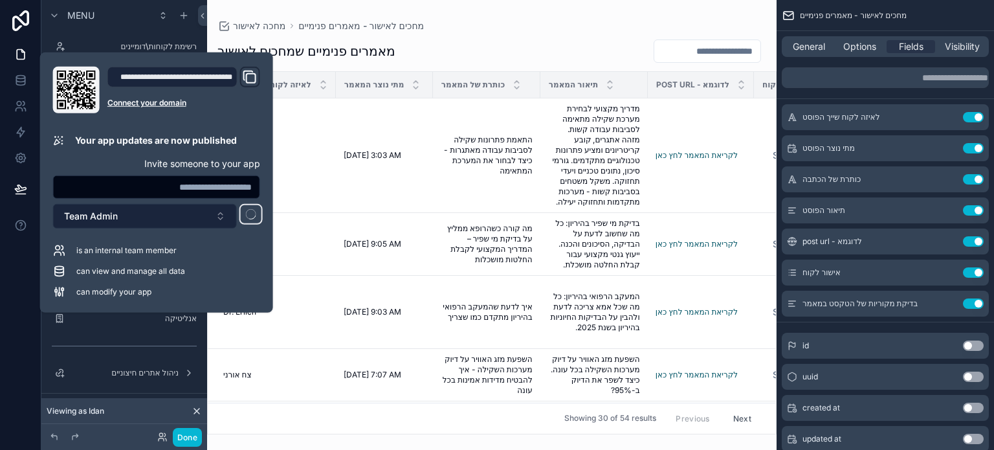
click at [162, 217] on button "Team Admin" at bounding box center [145, 216] width 184 height 25
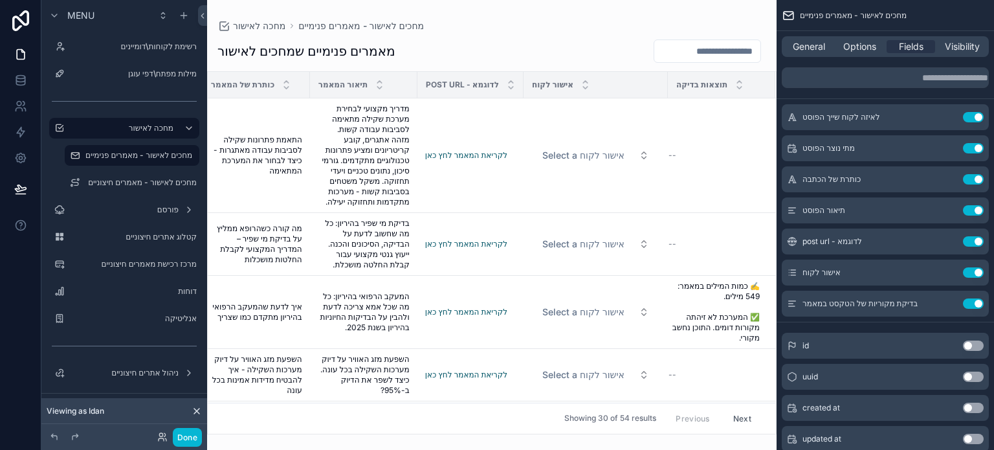
scroll to position [0, 237]
click at [946, 306] on icon "scrollable content" at bounding box center [947, 303] width 10 height 10
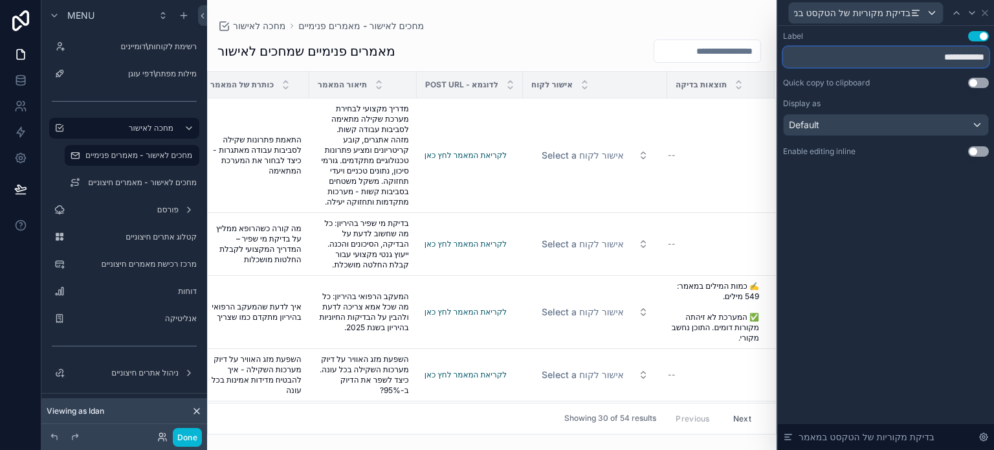
click at [904, 60] on input "**********" at bounding box center [886, 57] width 206 height 21
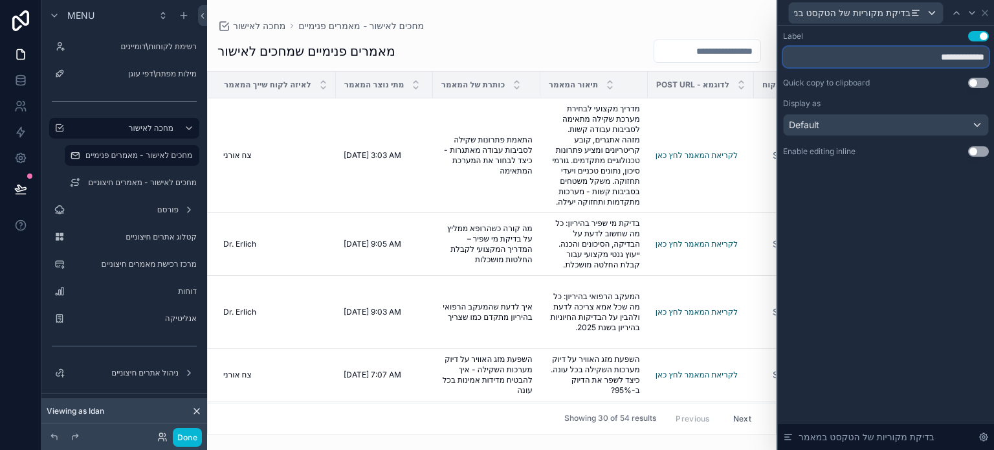
paste input "**********"
type input "**********"
click at [987, 12] on icon at bounding box center [985, 13] width 10 height 10
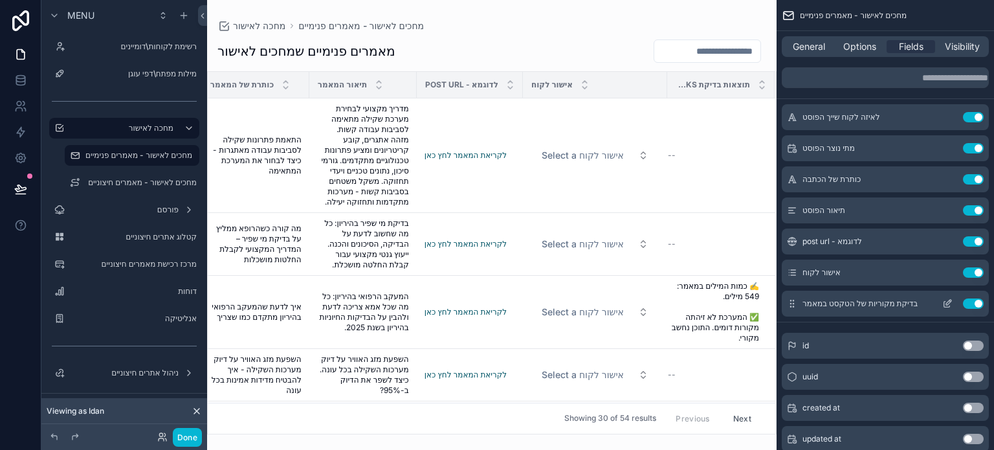
click at [946, 302] on icon "scrollable content" at bounding box center [947, 303] width 10 height 10
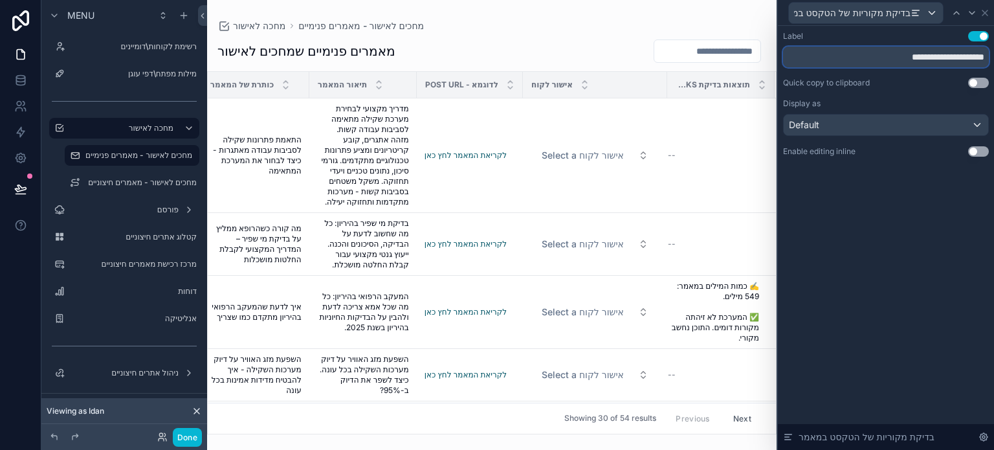
click at [941, 60] on input "**********" at bounding box center [886, 57] width 206 height 21
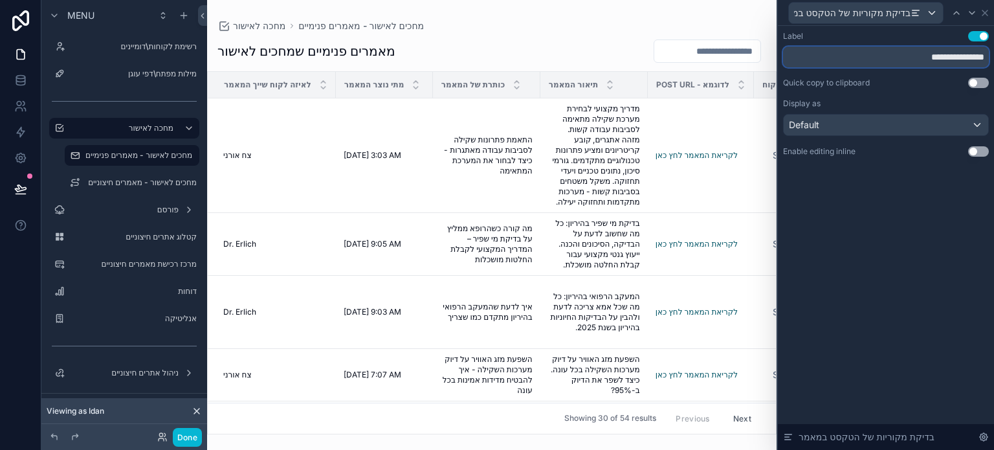
type input "**********"
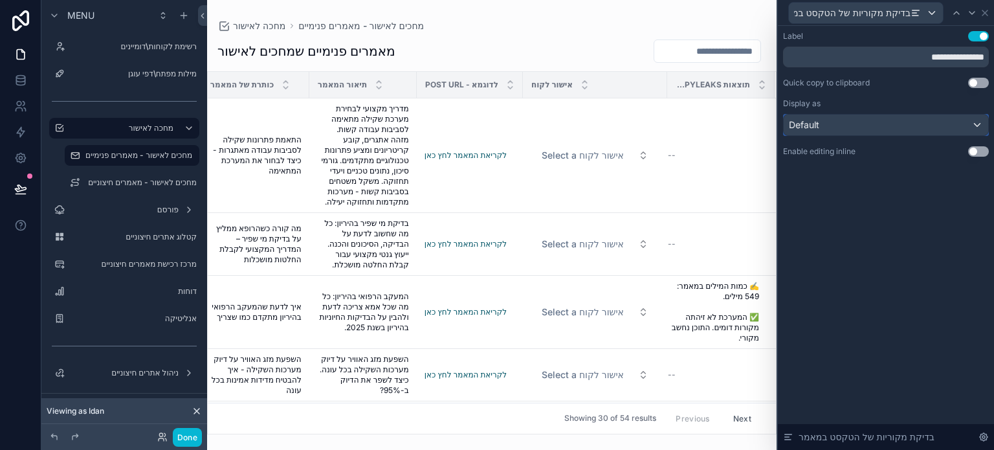
click at [910, 127] on div "Default" at bounding box center [886, 125] width 205 height 21
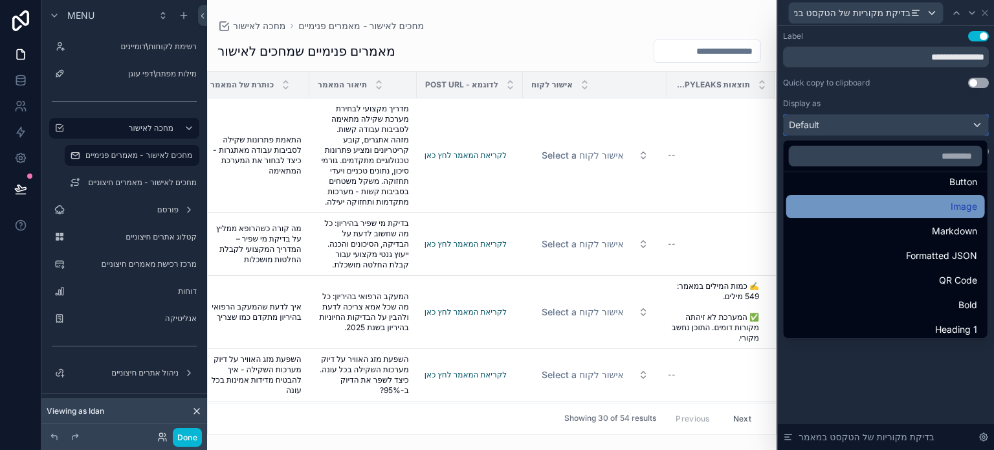
scroll to position [65, 0]
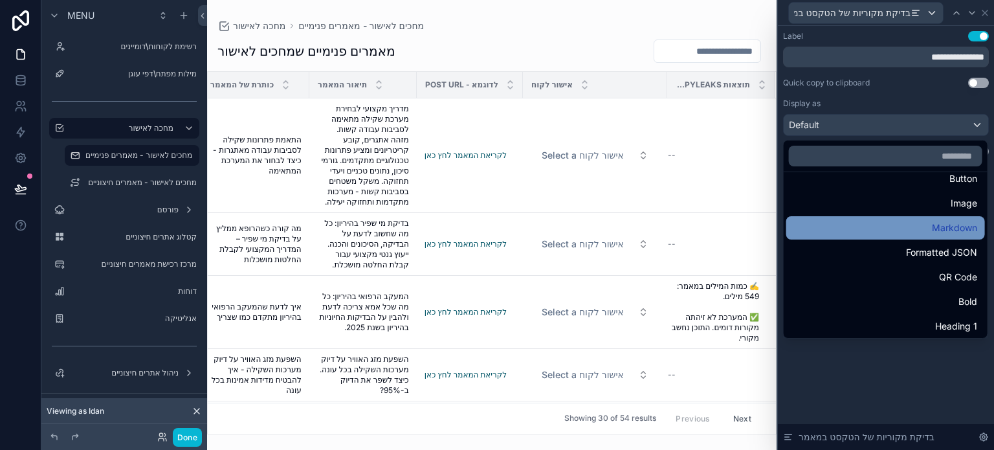
click at [889, 230] on div "Markdown" at bounding box center [885, 228] width 183 height 16
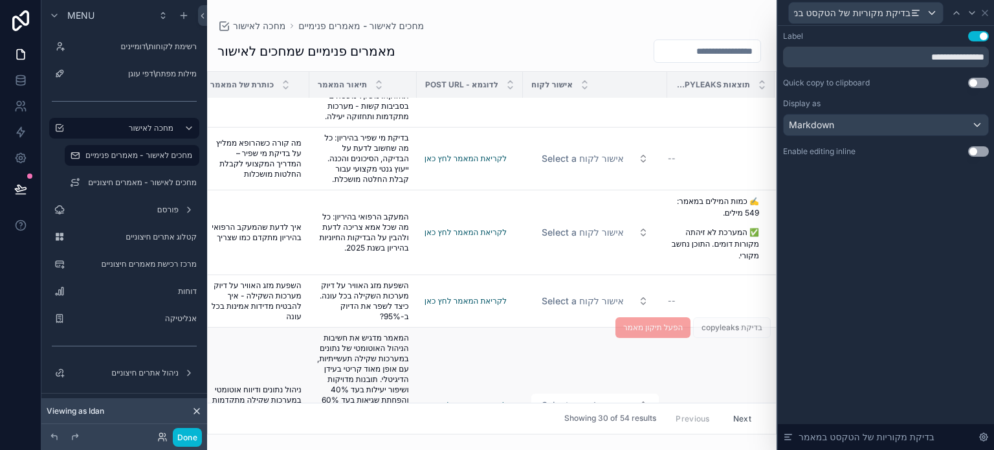
scroll to position [129, 237]
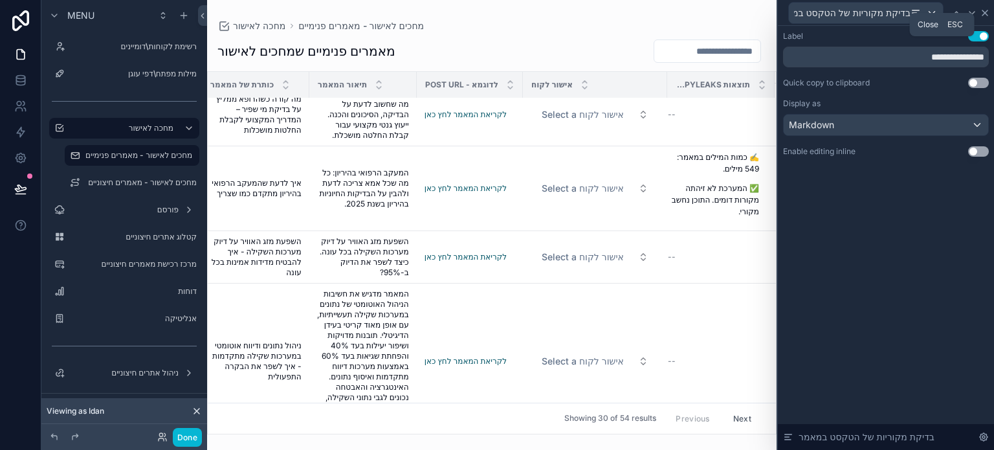
click at [985, 12] on icon at bounding box center [985, 12] width 5 height 5
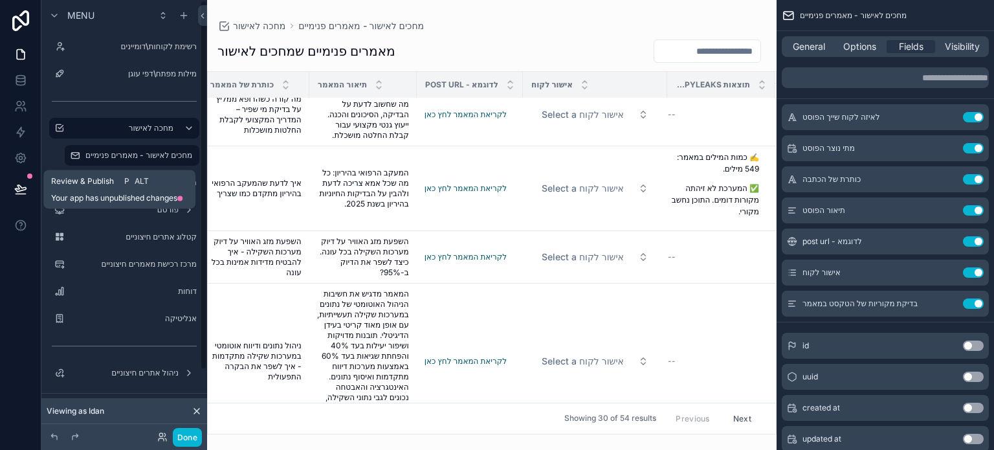
click at [16, 193] on icon at bounding box center [20, 189] width 13 height 13
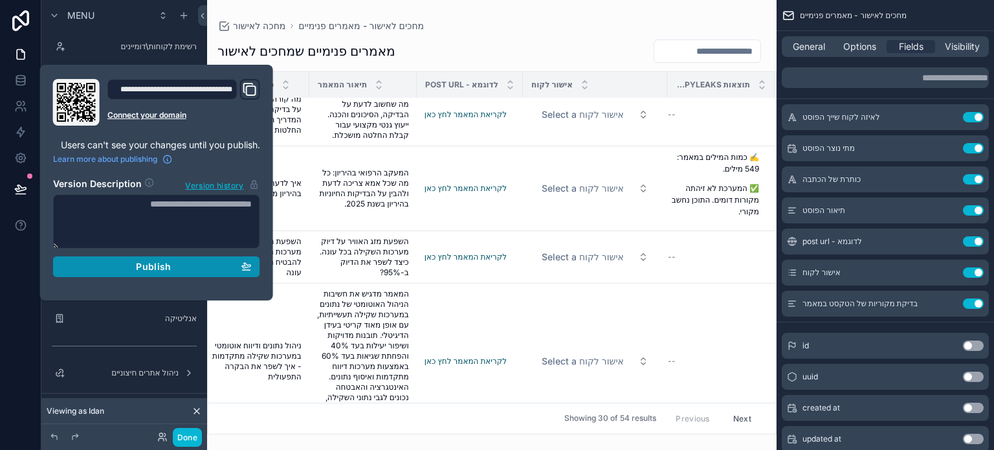
click at [148, 265] on span "Publish" at bounding box center [153, 267] width 35 height 12
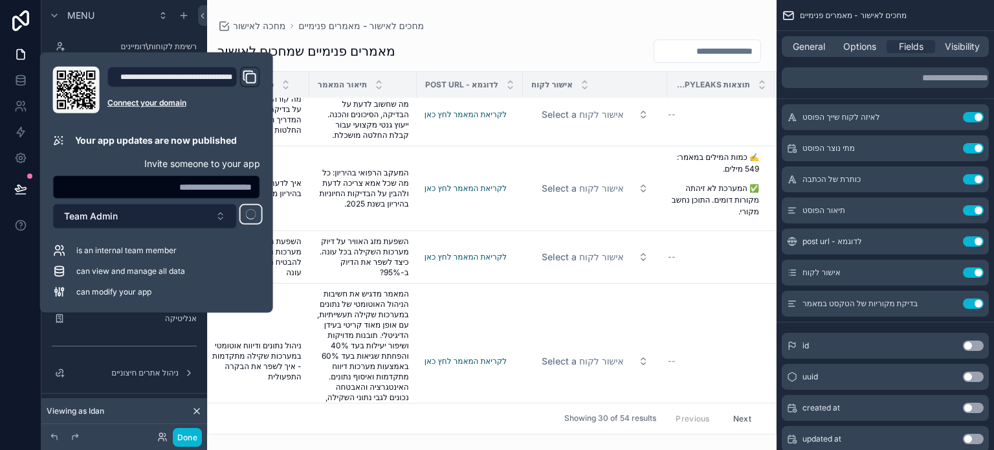
click at [115, 216] on span "Team Admin" at bounding box center [91, 216] width 54 height 13
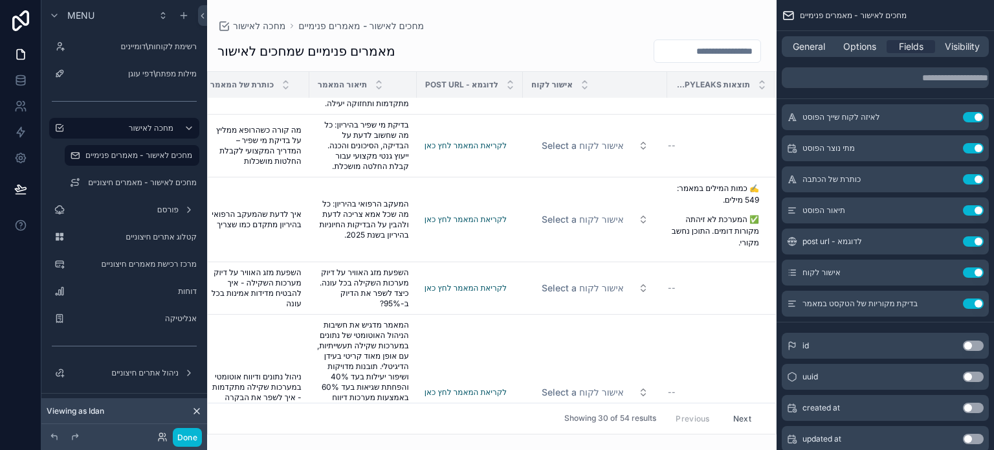
scroll to position [259, 237]
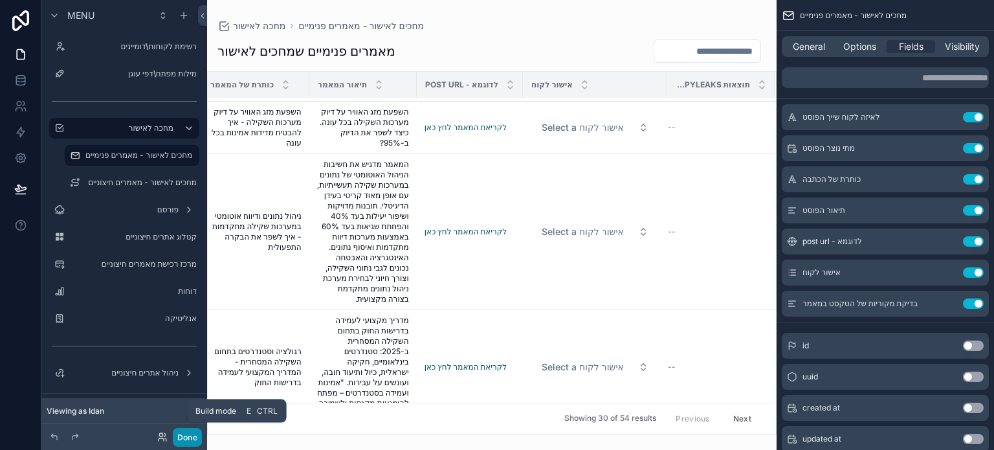
click at [186, 443] on button "Done" at bounding box center [187, 437] width 29 height 19
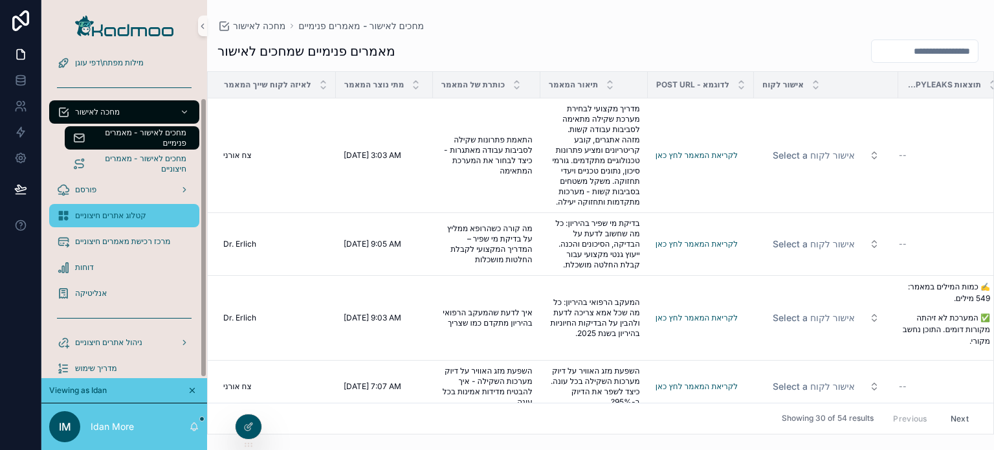
scroll to position [54, 0]
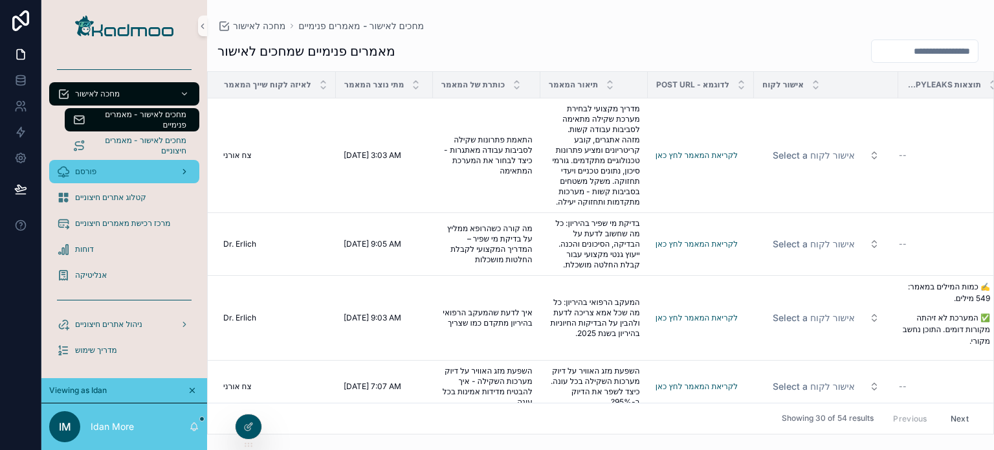
click at [134, 173] on div "פורסם" at bounding box center [124, 171] width 135 height 21
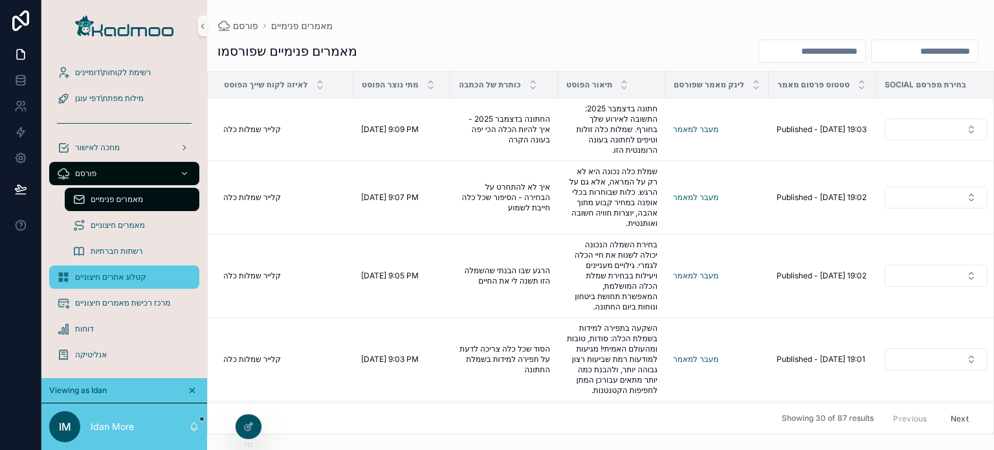
click at [119, 276] on span "קטלוג אתרים חיצוניים" at bounding box center [110, 277] width 71 height 10
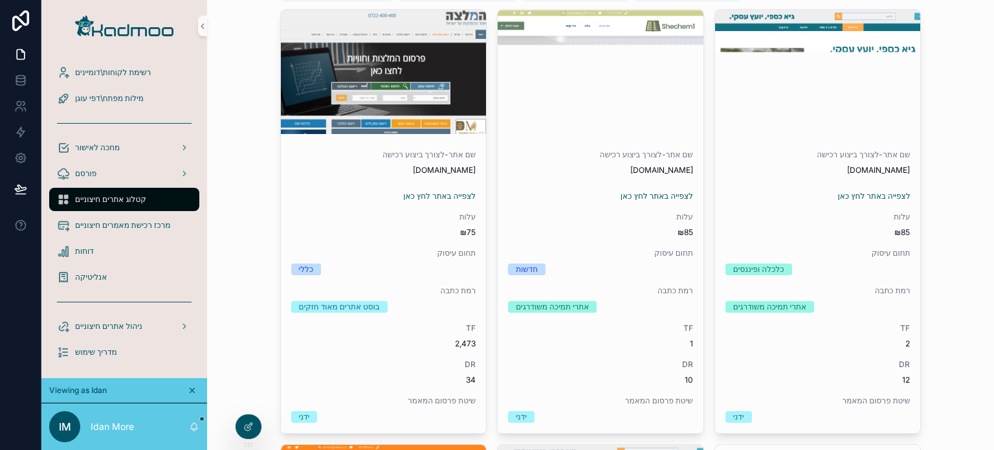
scroll to position [194, 0]
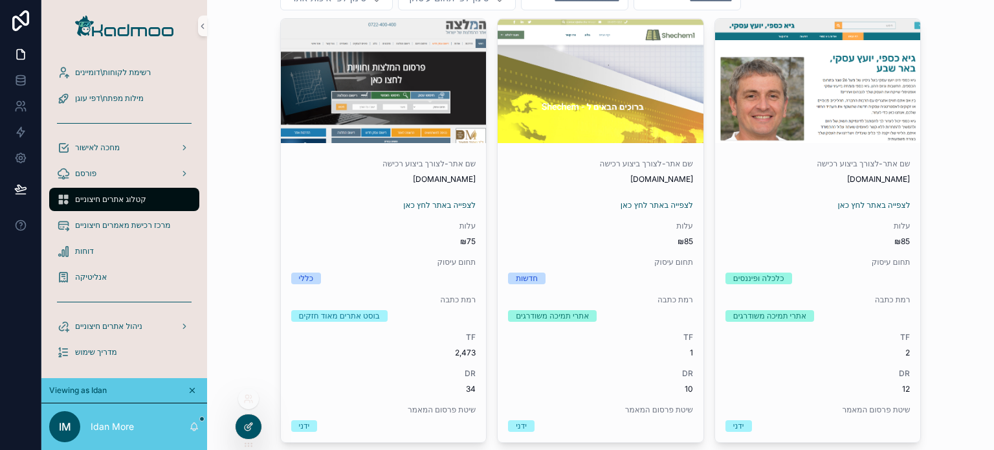
click at [249, 423] on icon at bounding box center [248, 426] width 10 height 10
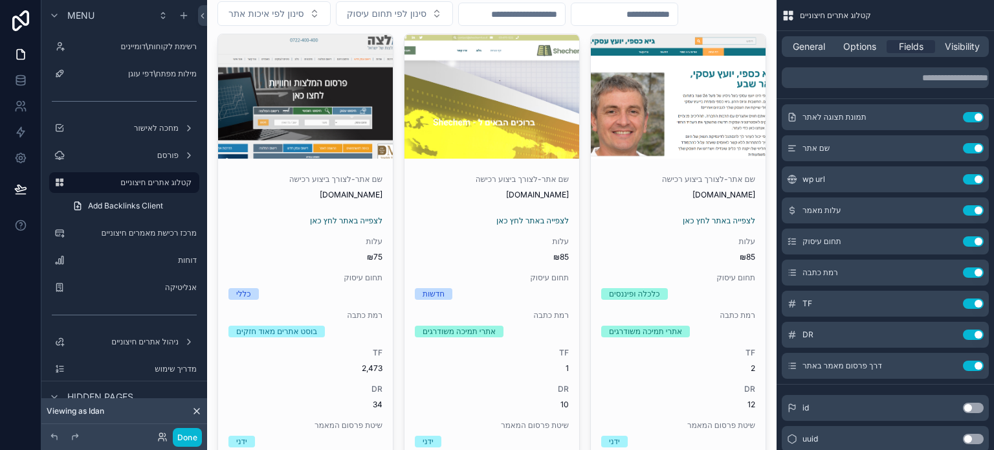
click at [858, 46] on span "Options" at bounding box center [859, 46] width 33 height 13
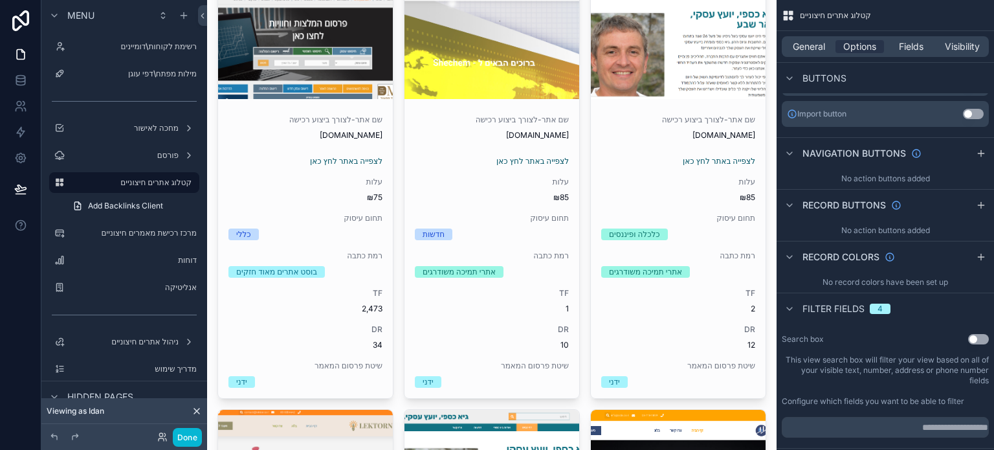
scroll to position [259, 0]
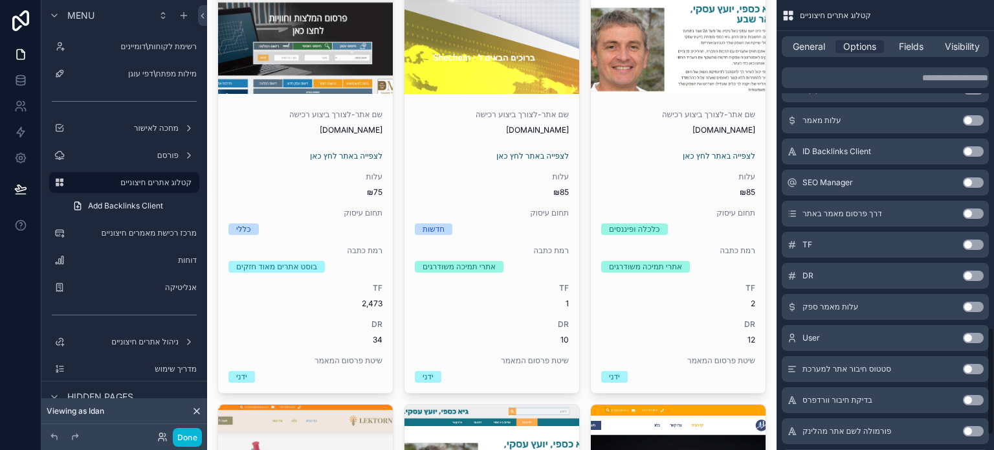
drag, startPoint x: 994, startPoint y: 333, endPoint x: 987, endPoint y: 331, distance: 7.2
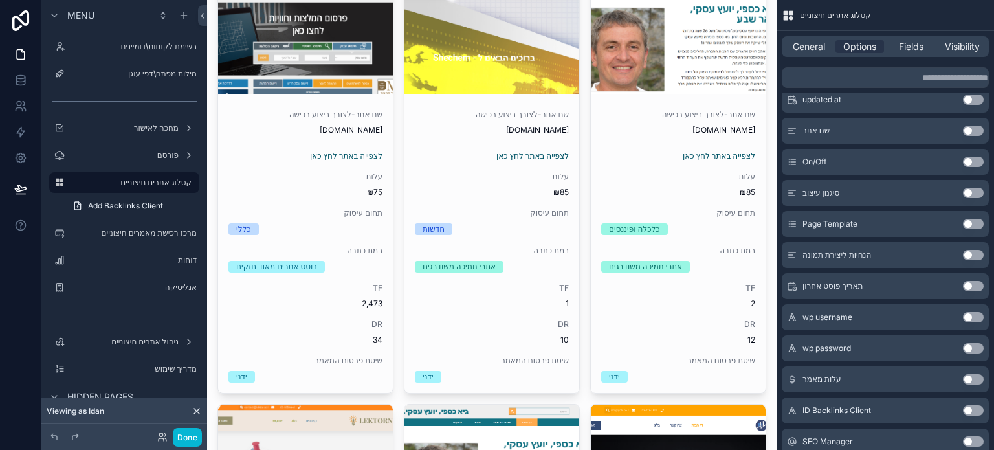
drag, startPoint x: 987, startPoint y: 331, endPoint x: 994, endPoint y: 480, distance: 149.1
click at [994, 449] on html "Menu רשימת לקוחות\דומיינים מילות מפתח\דפי עוגן מחכה לאישור פורסם קטלוג אתרים חי…" at bounding box center [497, 225] width 994 height 450
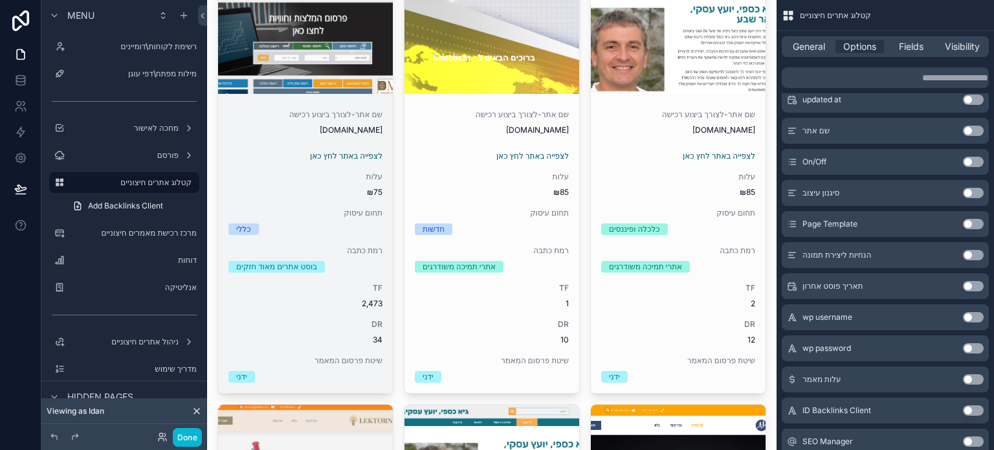
drag, startPoint x: 994, startPoint y: 1, endPoint x: 254, endPoint y: 142, distance: 753.1
click at [254, 142] on div "שם אתר-לצורך ביצוע רכישה [DOMAIN_NAME] לצפייה באתר לחץ כאן עלות ₪75 תחום עיסוק …" at bounding box center [305, 246] width 175 height 294
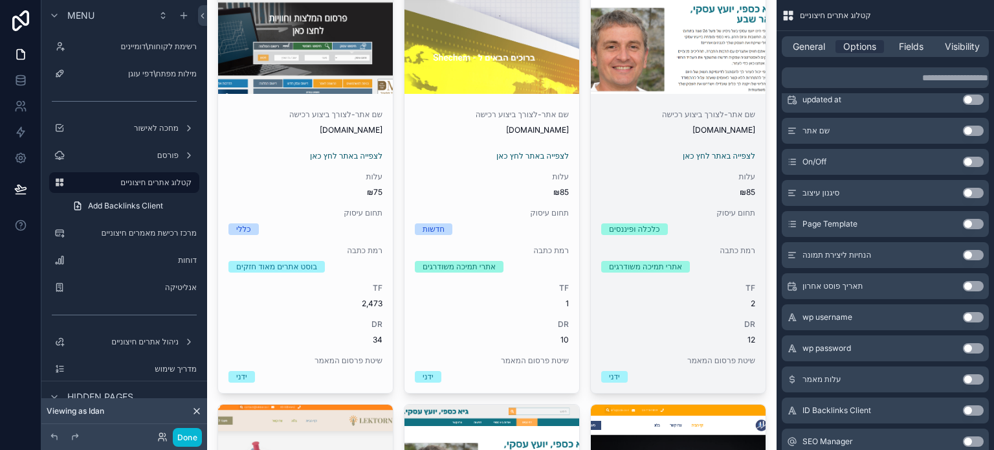
click at [652, 153] on span "לצפייה באתר לחץ כאן" at bounding box center [678, 156] width 154 height 10
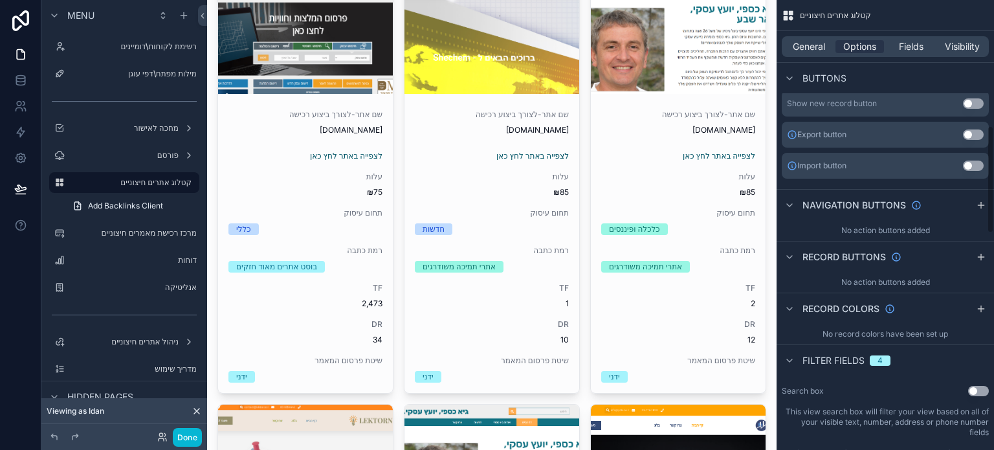
scroll to position [397, 0]
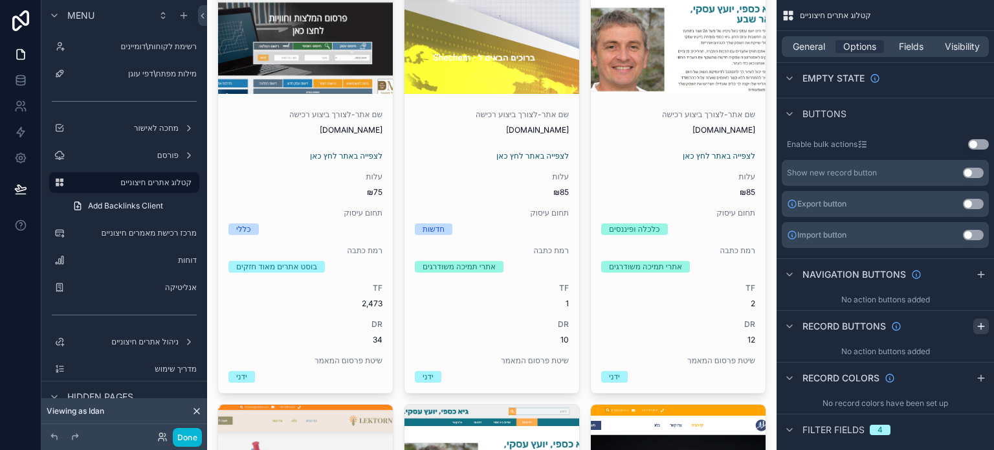
click at [983, 326] on icon "scrollable content" at bounding box center [981, 326] width 6 height 0
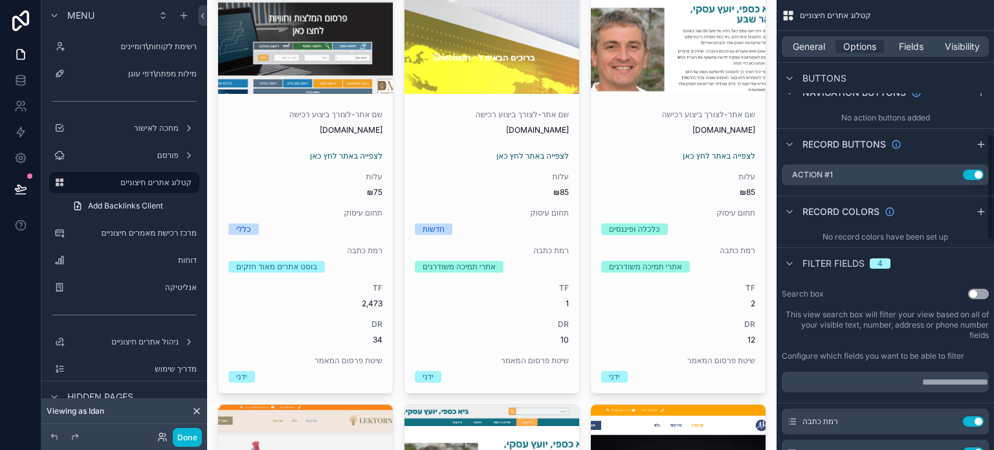
scroll to position [591, 0]
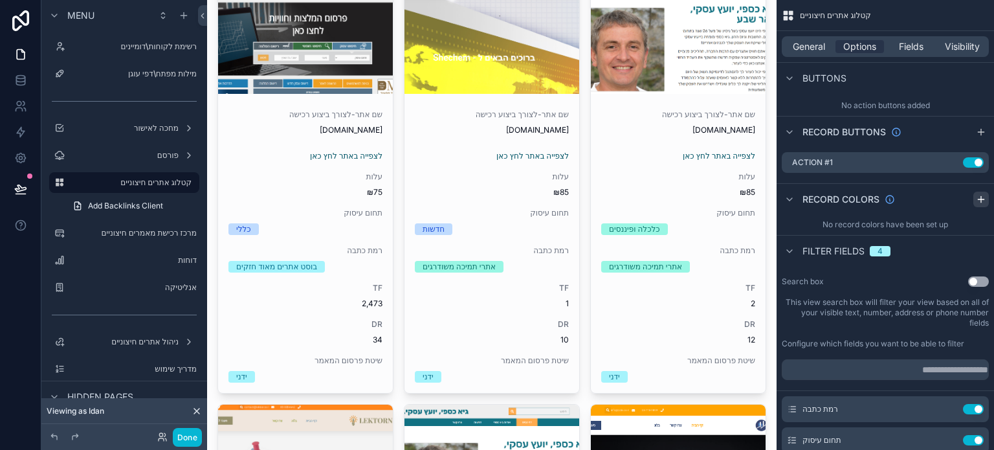
click at [985, 200] on icon "scrollable content" at bounding box center [981, 199] width 10 height 10
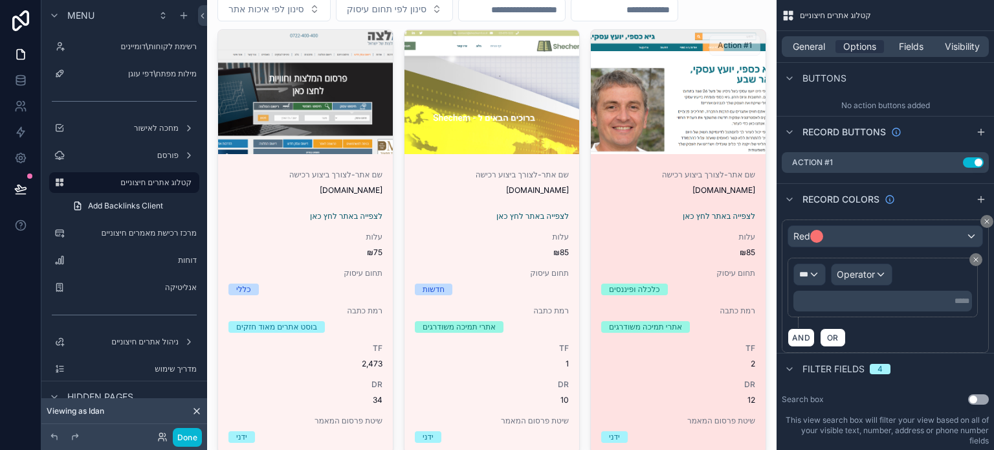
scroll to position [194, 0]
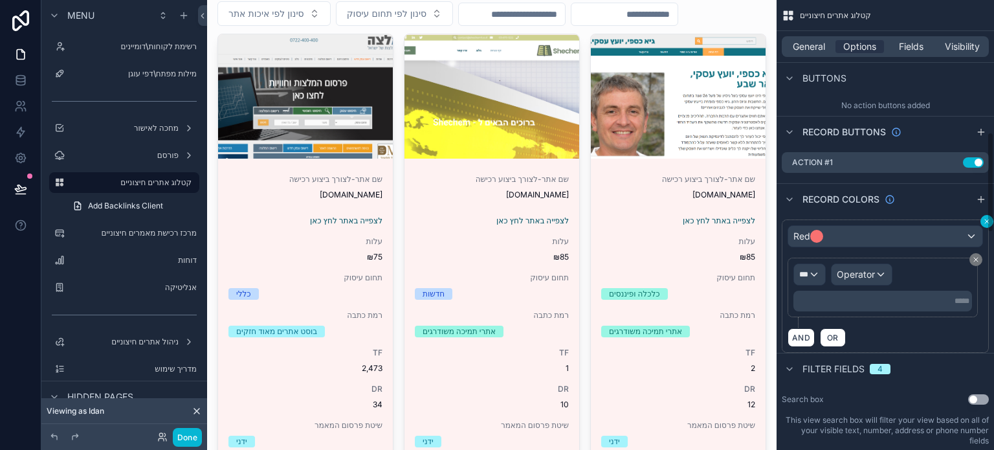
click at [987, 221] on div "קטלוג אתרים חיצוניים General Options Fields Visibility Filter Relative filter *…" at bounding box center [885, 225] width 217 height 450
click at [985, 221] on icon "scrollable content" at bounding box center [987, 221] width 8 height 8
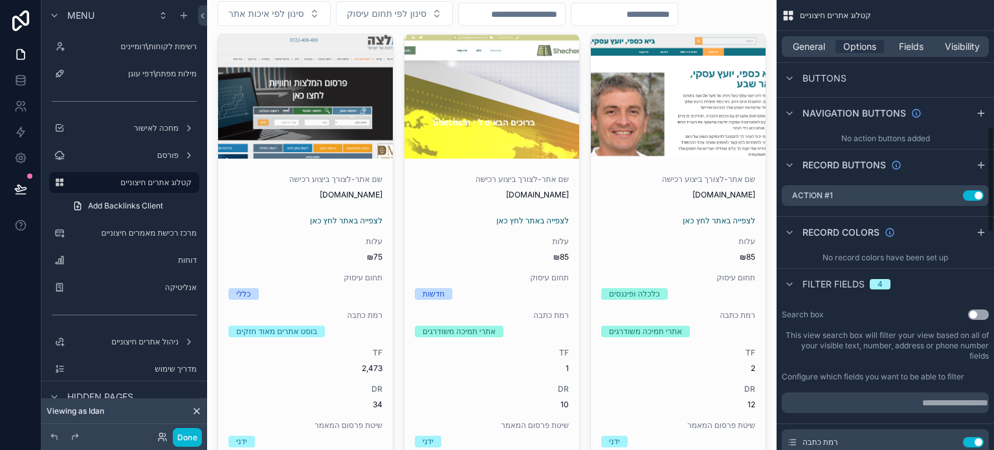
scroll to position [526, 0]
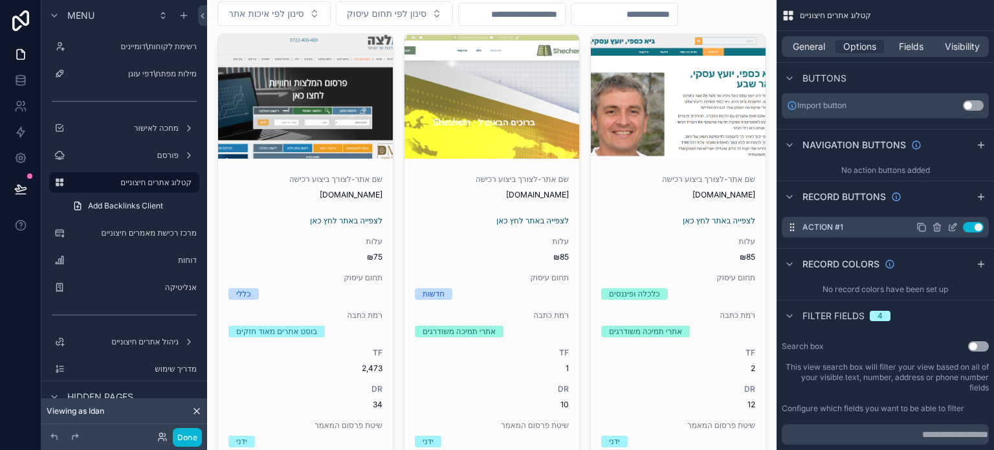
click at [955, 224] on icon "scrollable content" at bounding box center [955, 224] width 1 height 1
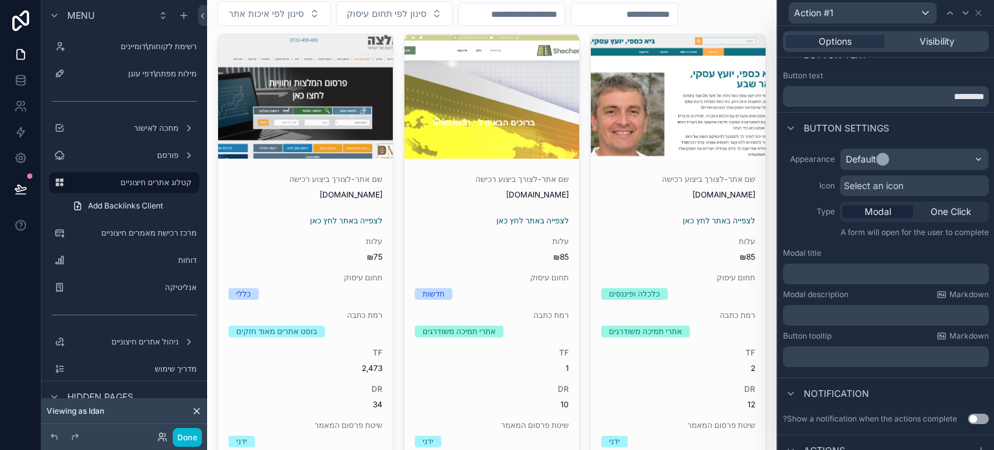
scroll to position [56, 0]
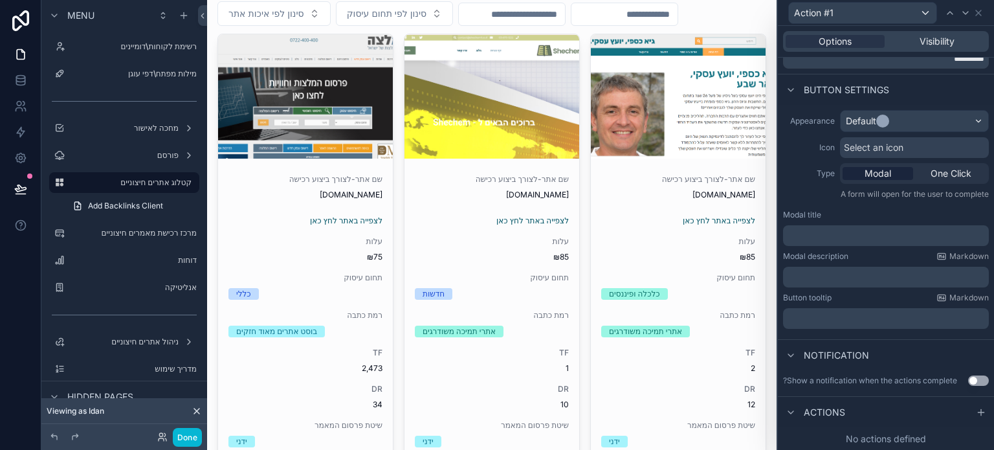
drag, startPoint x: 967, startPoint y: 411, endPoint x: 867, endPoint y: 383, distance: 103.5
click at [976, 411] on icon at bounding box center [981, 412] width 10 height 10
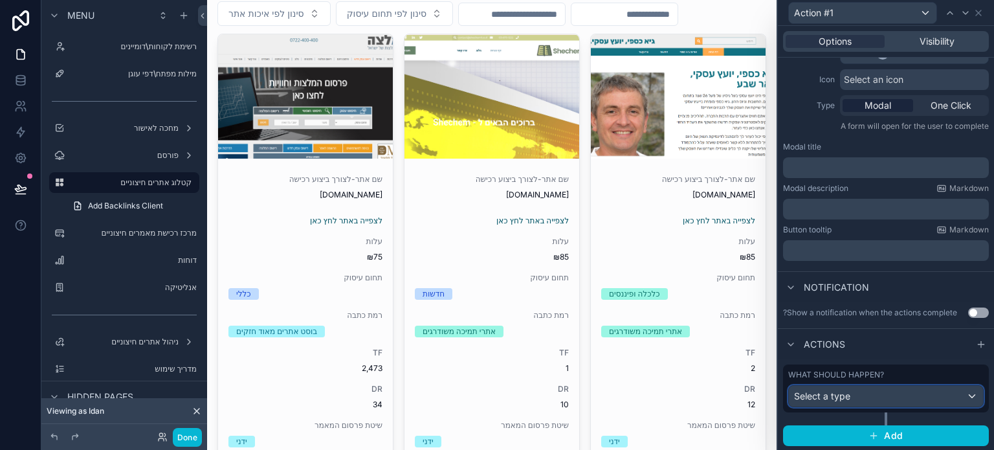
click at [845, 396] on span "Select a type" at bounding box center [822, 395] width 56 height 11
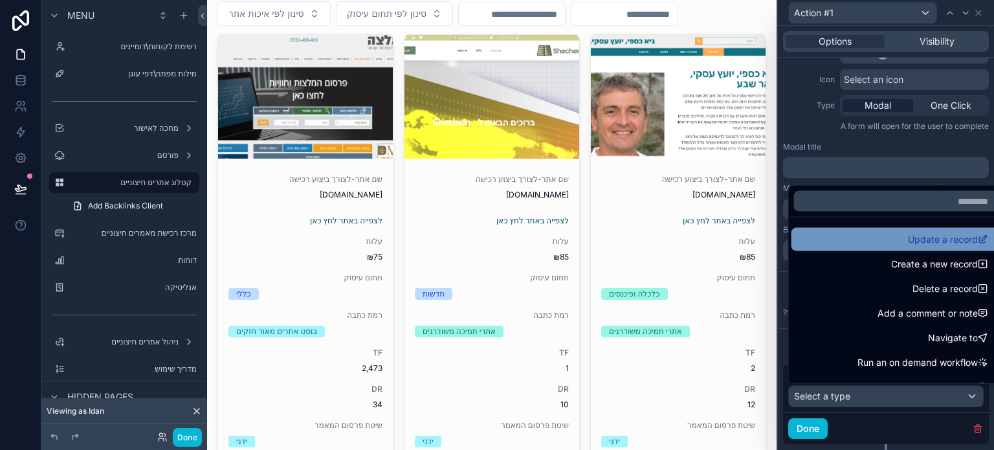
click at [834, 240] on div "Update a record" at bounding box center [896, 240] width 194 height 16
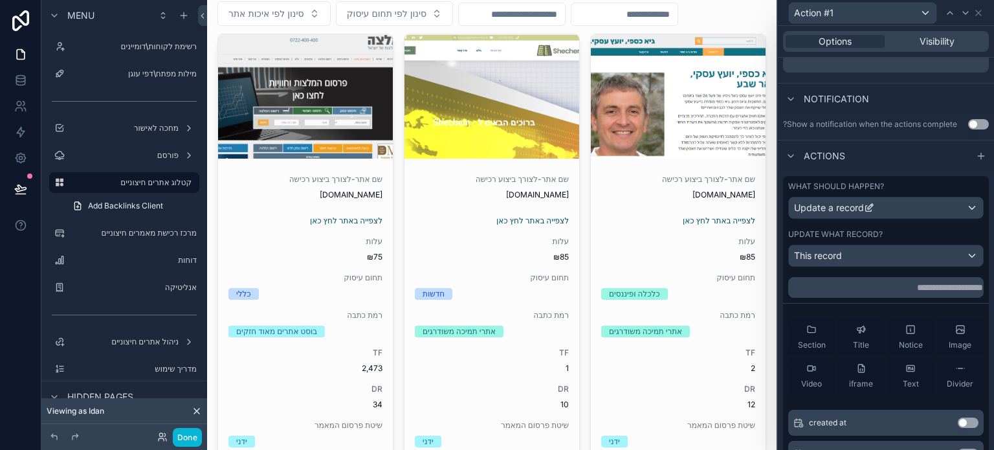
scroll to position [318, 0]
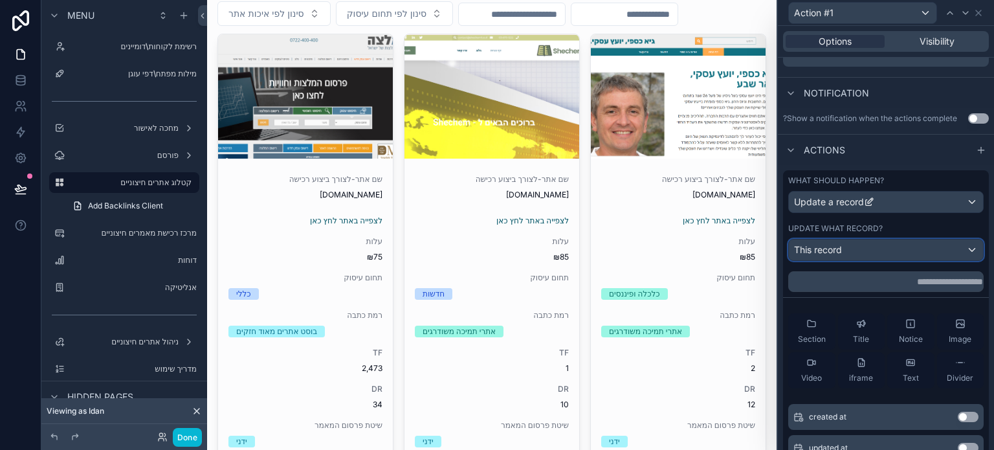
click at [834, 253] on span "This record" at bounding box center [818, 249] width 48 height 13
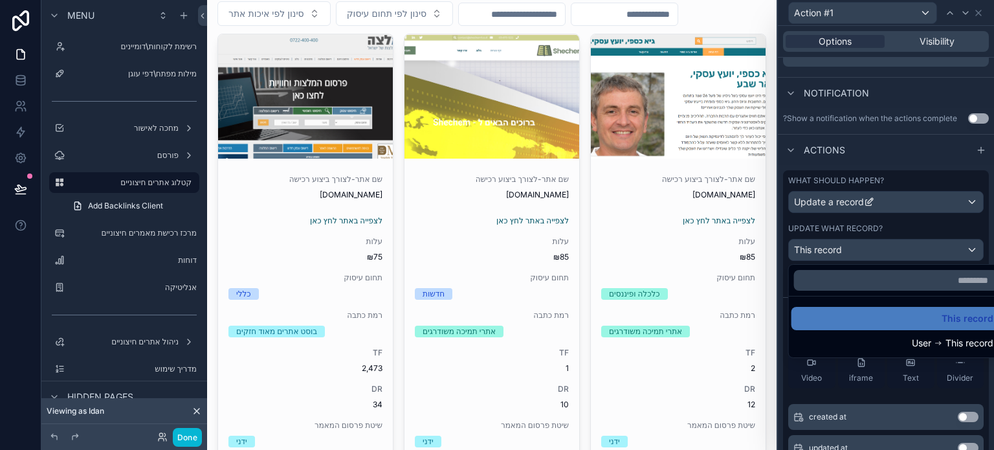
click at [914, 232] on div at bounding box center [886, 225] width 216 height 450
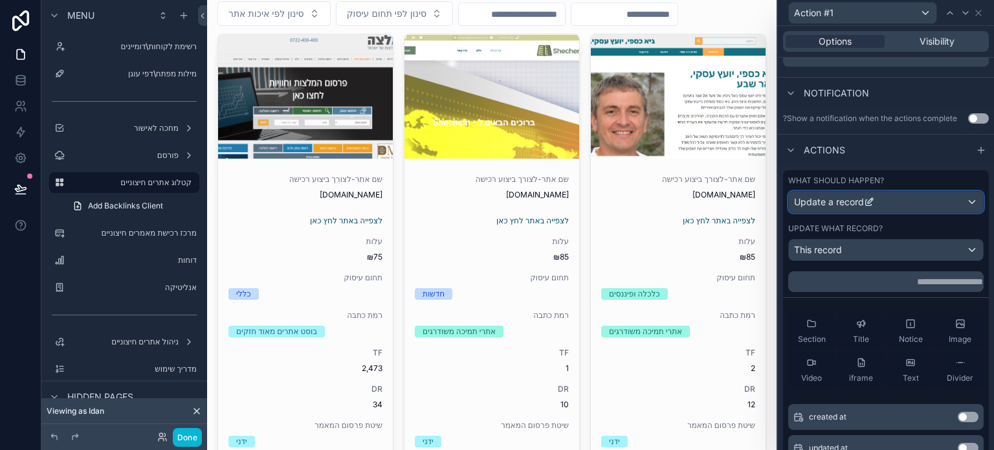
click at [901, 205] on div "Update a record" at bounding box center [886, 202] width 194 height 21
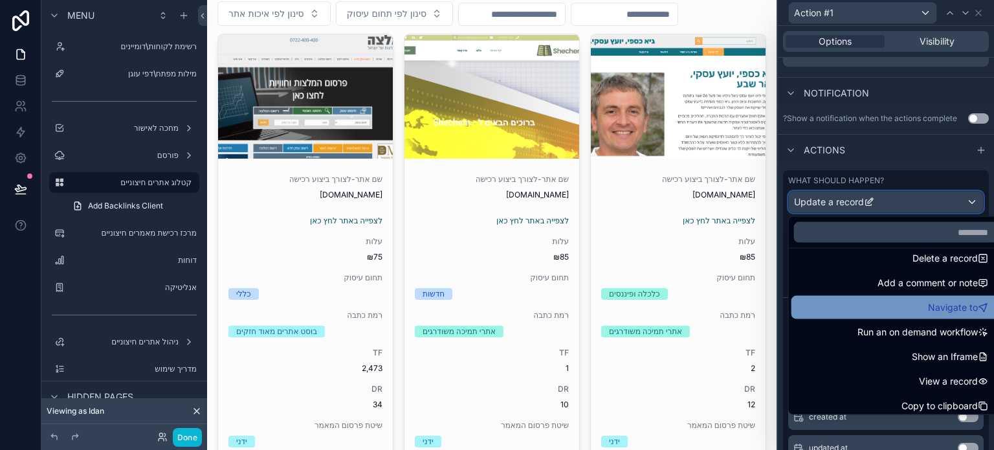
scroll to position [65, 0]
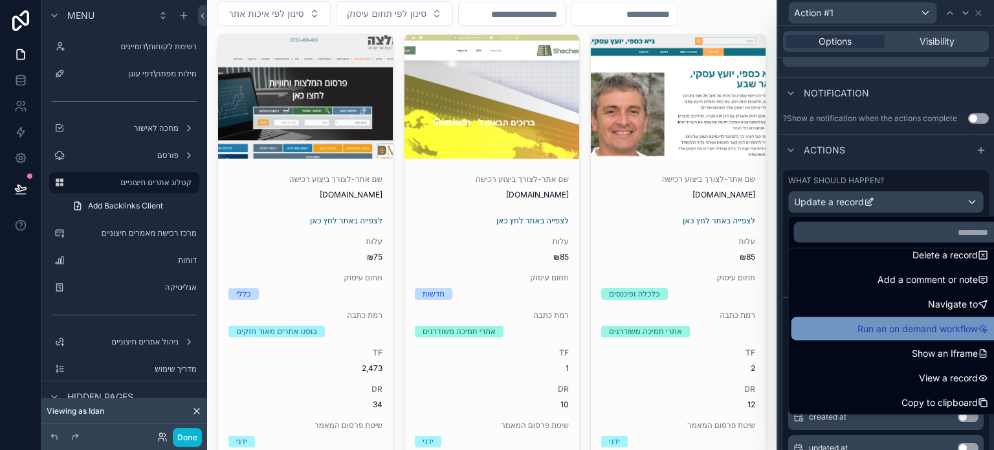
click at [858, 328] on span "Run an on demand workflow" at bounding box center [918, 329] width 120 height 16
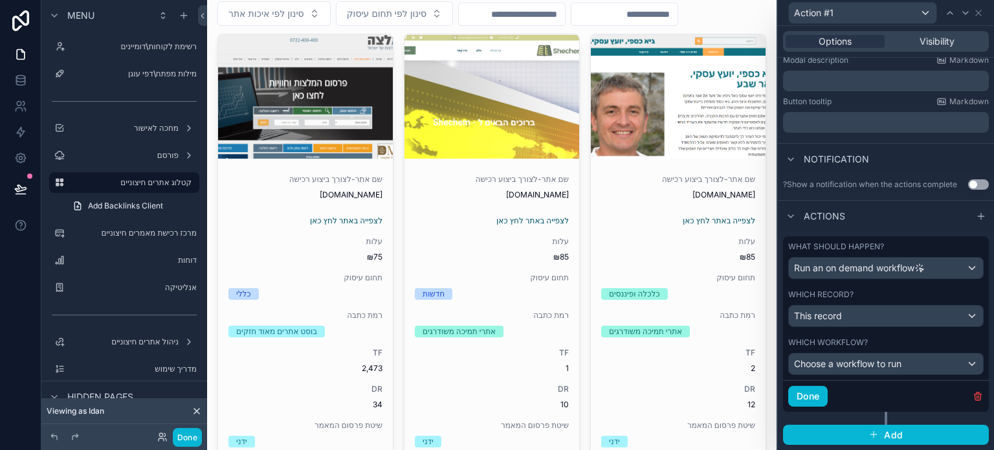
scroll to position [251, 0]
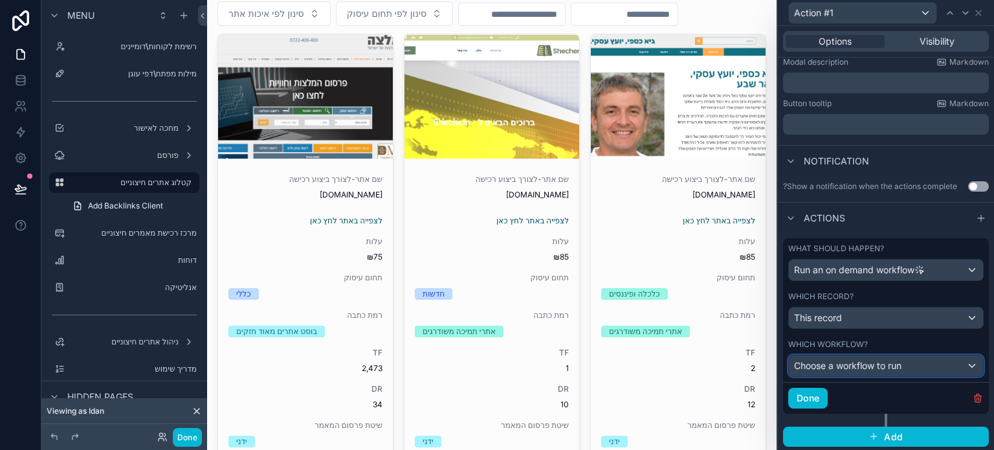
click at [853, 365] on span "Choose a workflow to run" at bounding box center [847, 365] width 107 height 11
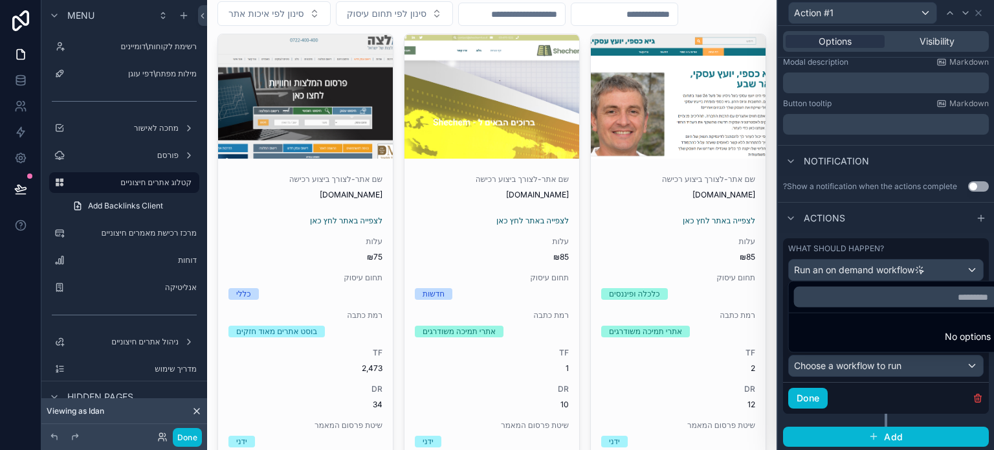
click at [862, 381] on div at bounding box center [886, 225] width 216 height 450
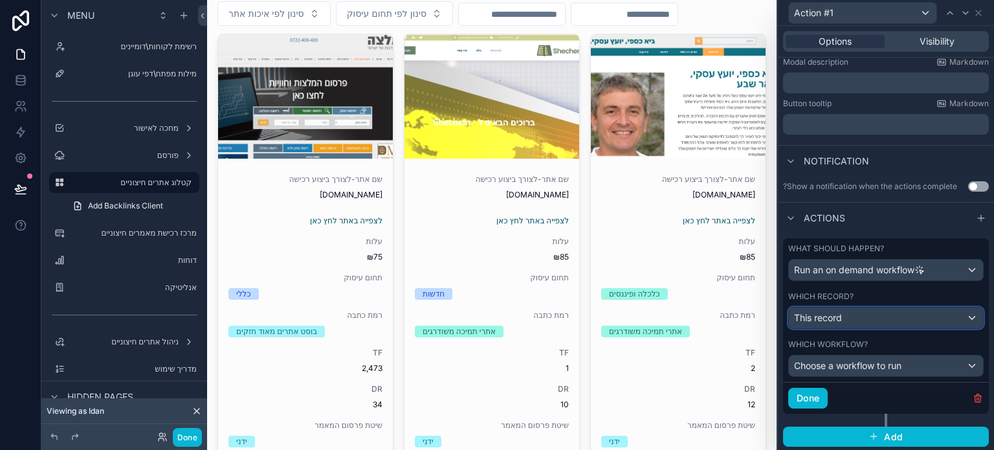
click at [849, 318] on div "This record" at bounding box center [886, 317] width 194 height 21
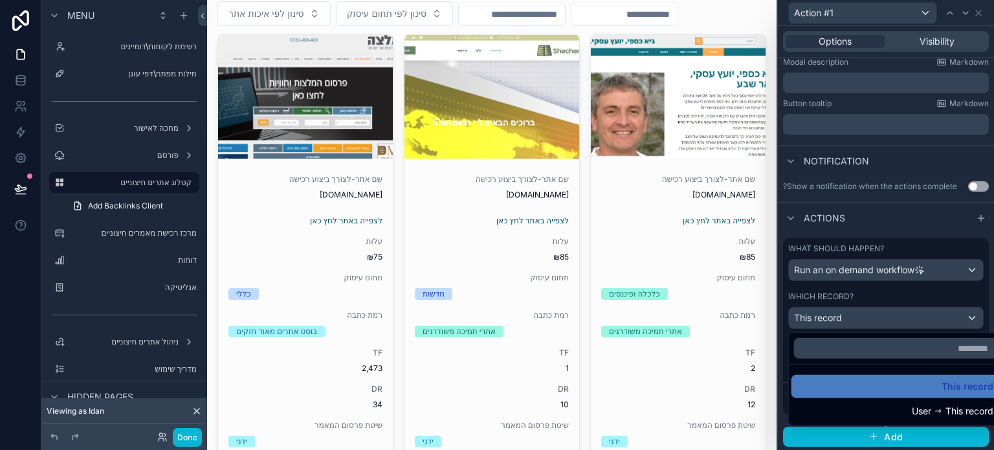
click at [849, 318] on div at bounding box center [886, 225] width 216 height 450
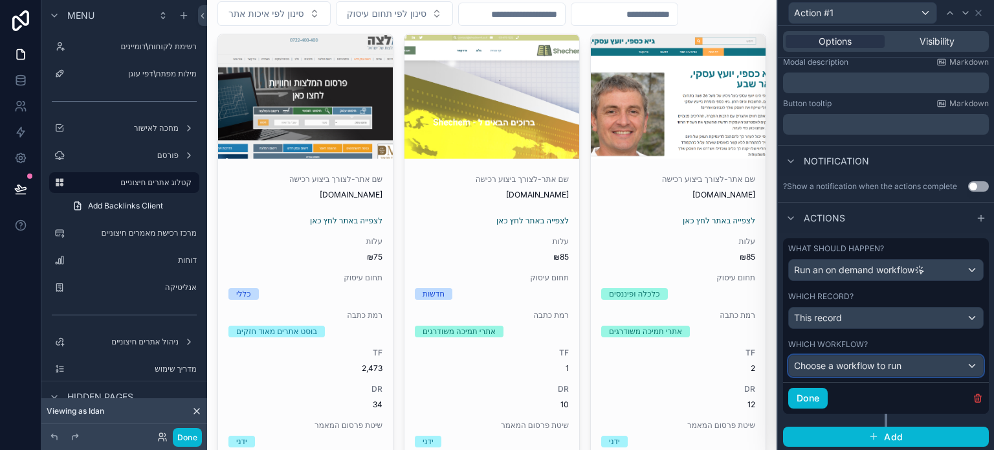
click at [852, 365] on span "Choose a workflow to run" at bounding box center [847, 365] width 107 height 11
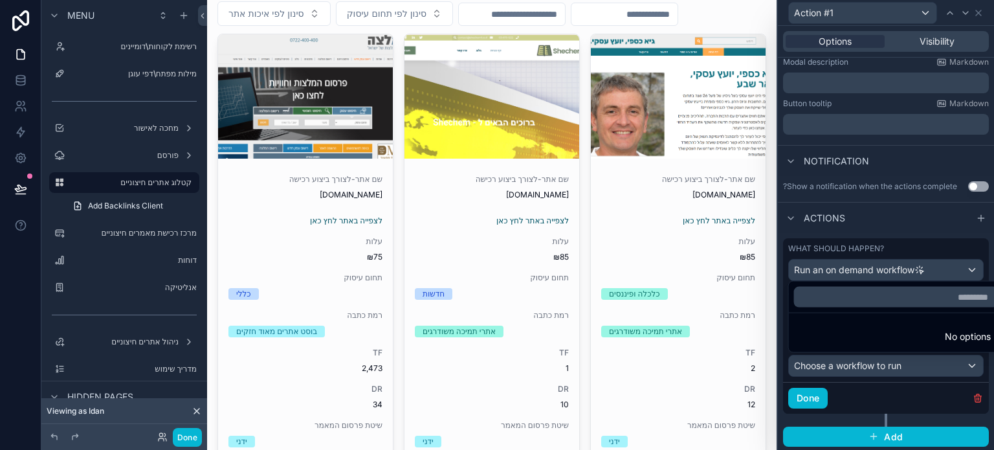
click at [852, 365] on div at bounding box center [886, 225] width 216 height 450
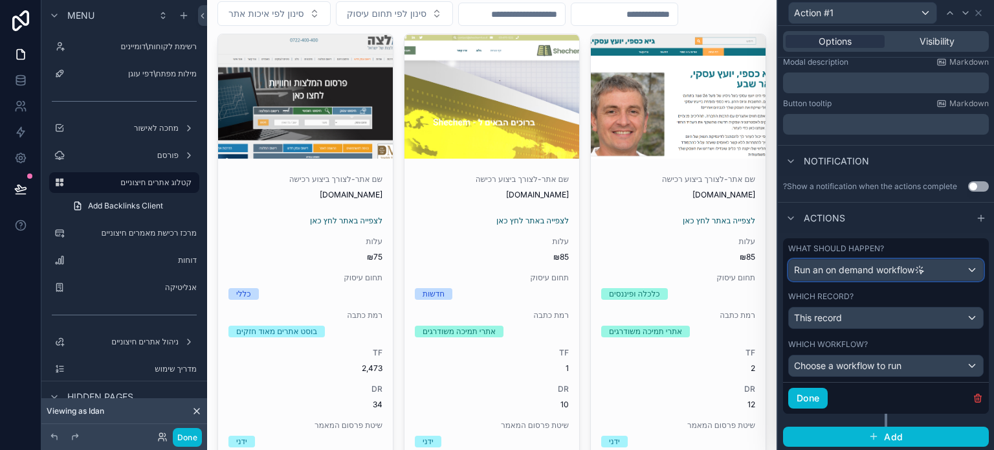
click at [842, 274] on span "Run an on demand workflow" at bounding box center [854, 269] width 120 height 13
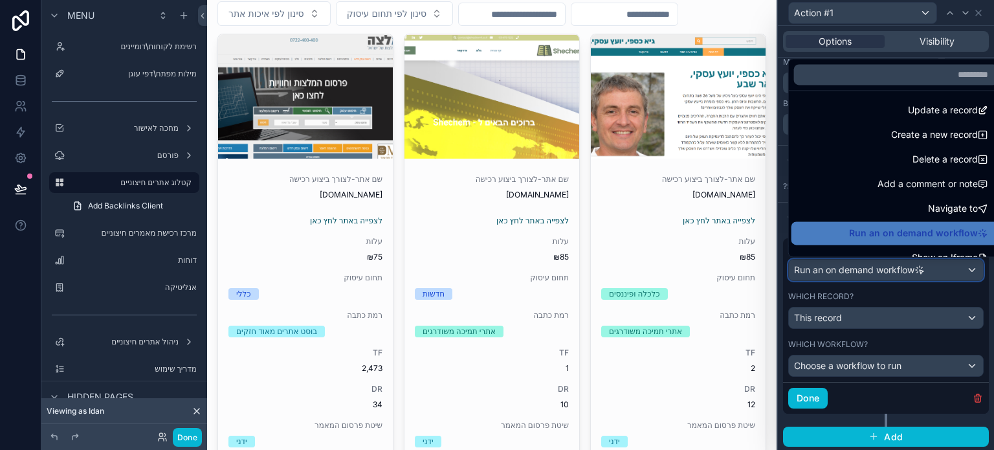
scroll to position [0, 0]
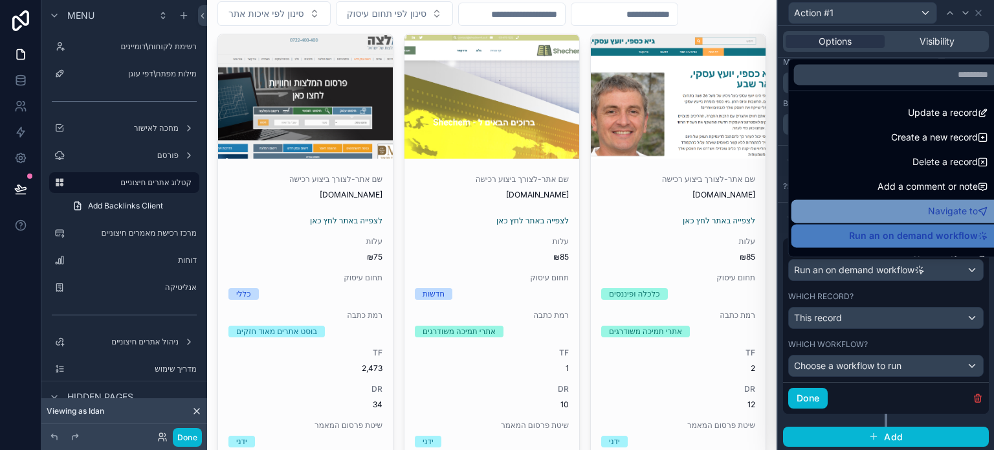
click at [860, 209] on div "Navigate to" at bounding box center [896, 211] width 194 height 16
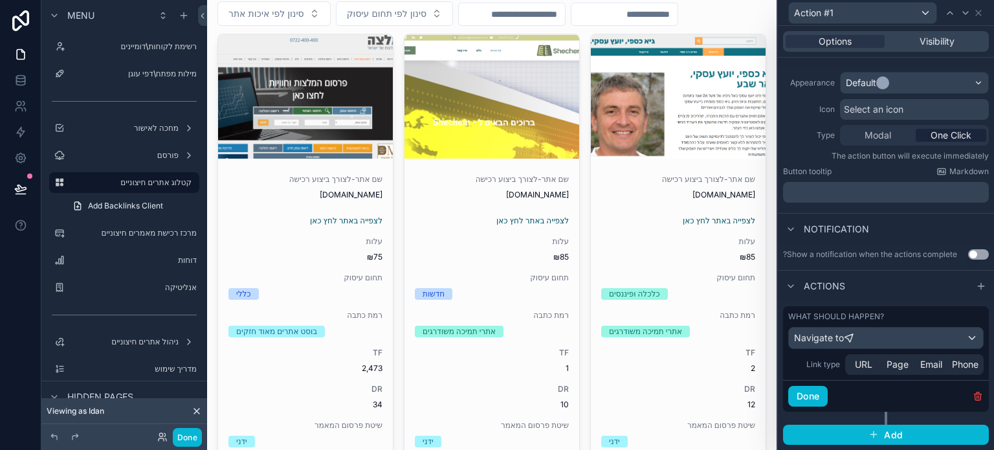
scroll to position [93, 0]
click at [892, 367] on span "Page" at bounding box center [898, 365] width 22 height 13
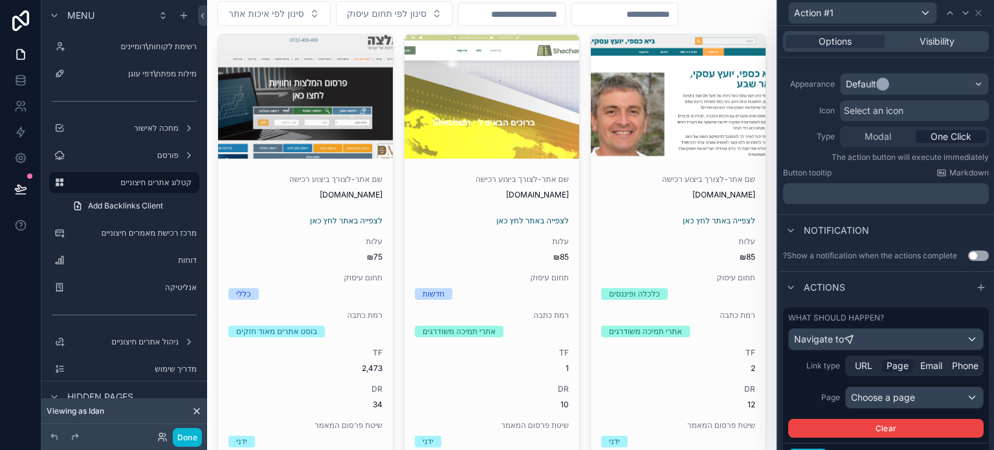
scroll to position [154, 0]
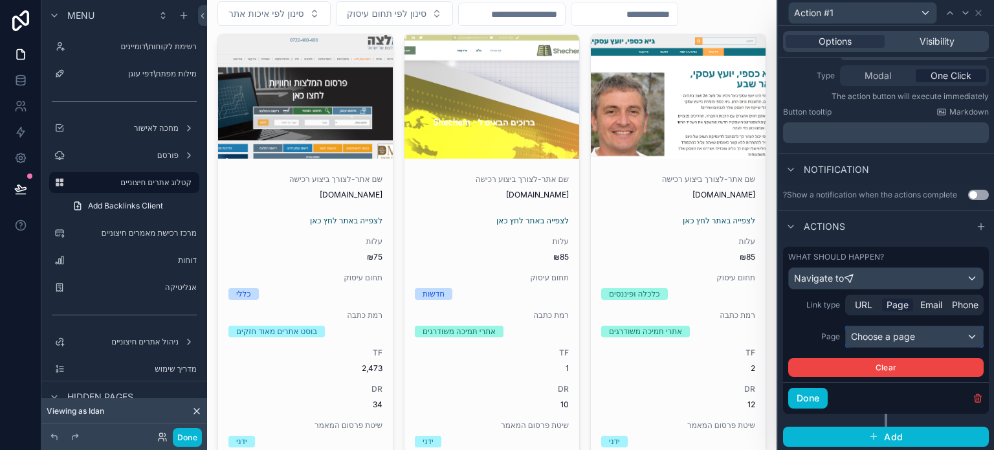
click at [852, 335] on div "Choose a page" at bounding box center [914, 336] width 137 height 21
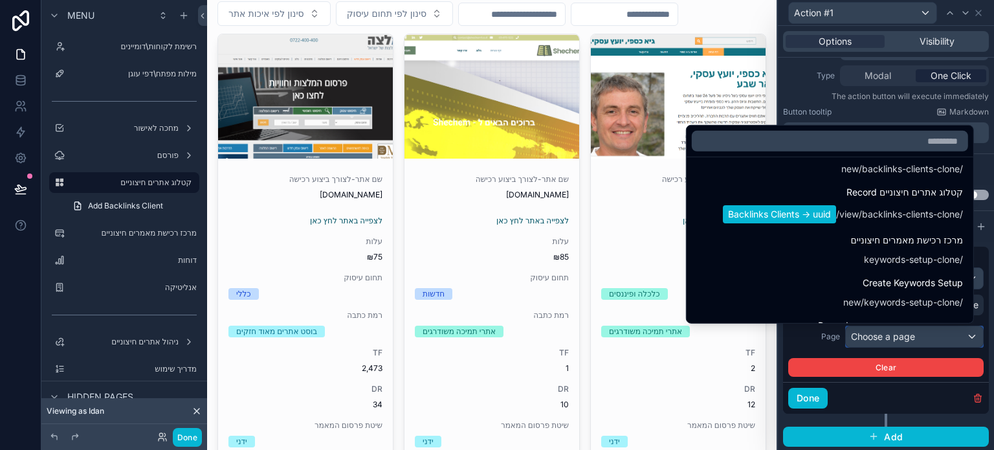
scroll to position [1230, 0]
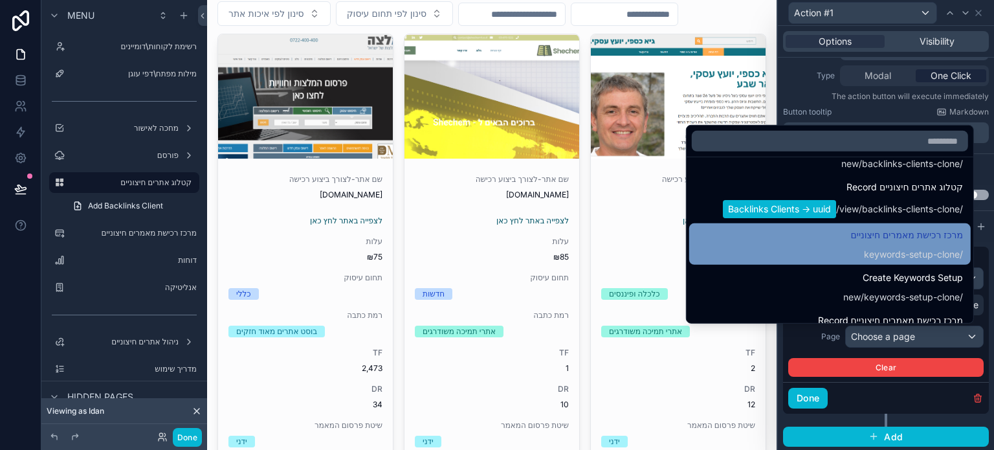
click at [878, 240] on span "מרכז רכישת מאמרים חיצוניים" at bounding box center [907, 235] width 112 height 16
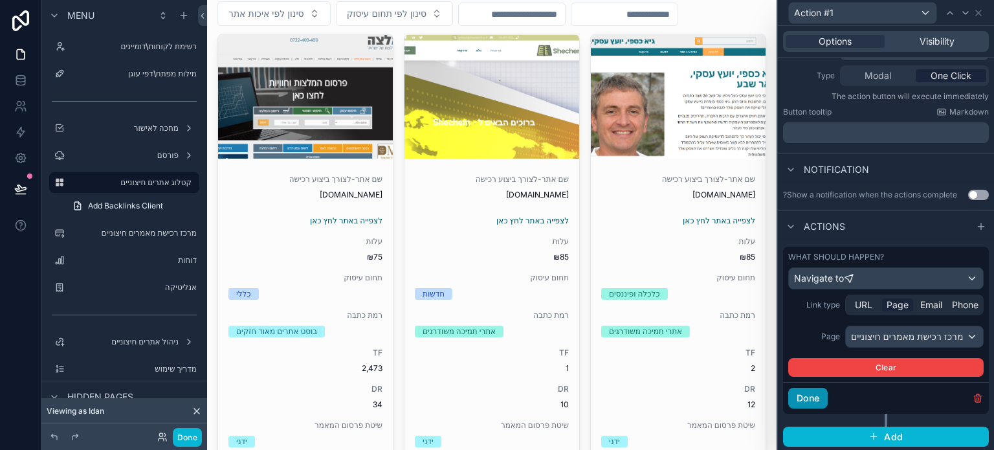
click at [810, 400] on button "Done" at bounding box center [807, 398] width 39 height 21
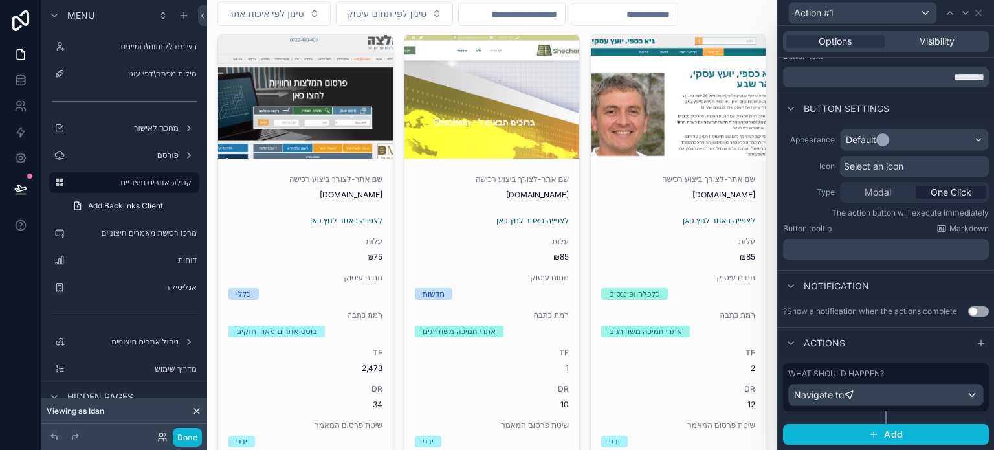
scroll to position [36, 0]
click at [187, 429] on button "Done" at bounding box center [187, 437] width 29 height 19
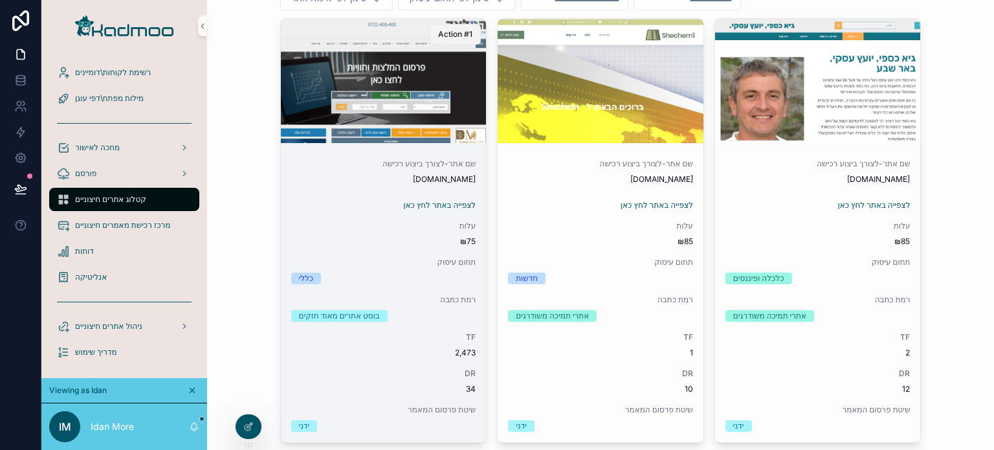
click at [441, 32] on span "Action #1" at bounding box center [455, 34] width 34 height 10
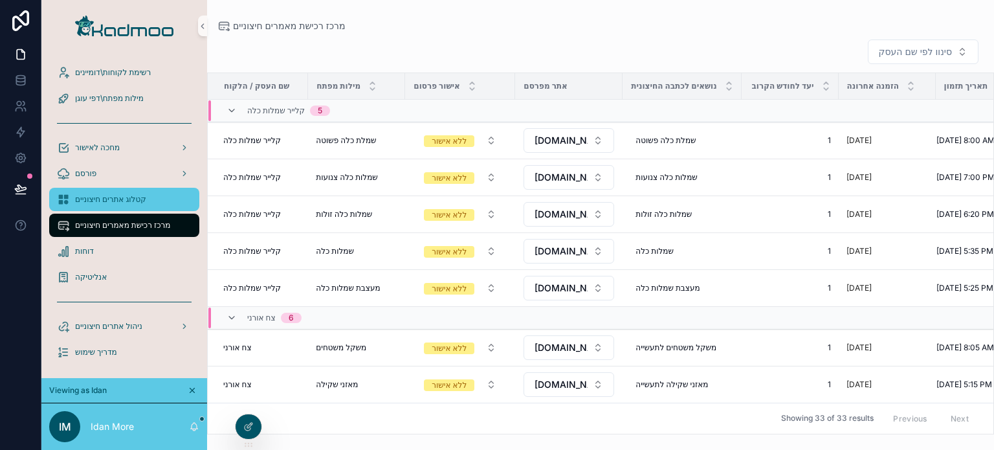
click at [126, 196] on span "קטלוג אתרים חיצוניים" at bounding box center [110, 199] width 71 height 10
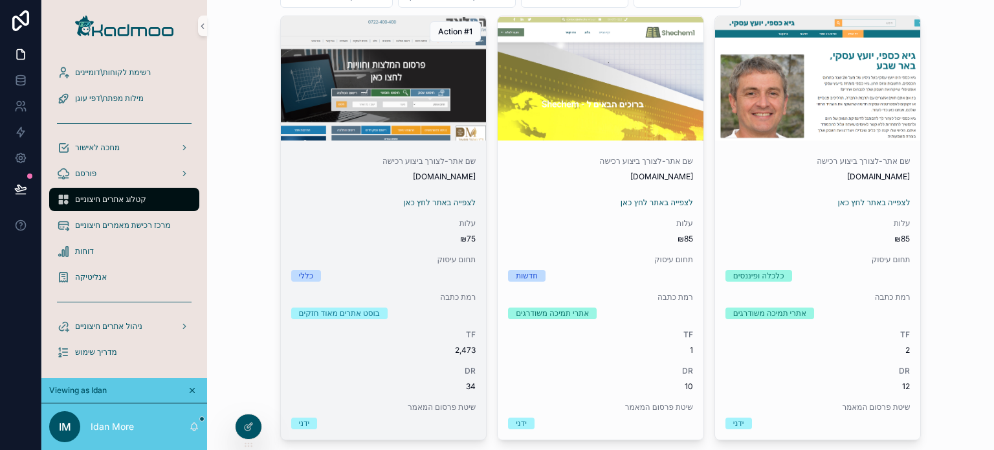
scroll to position [194, 0]
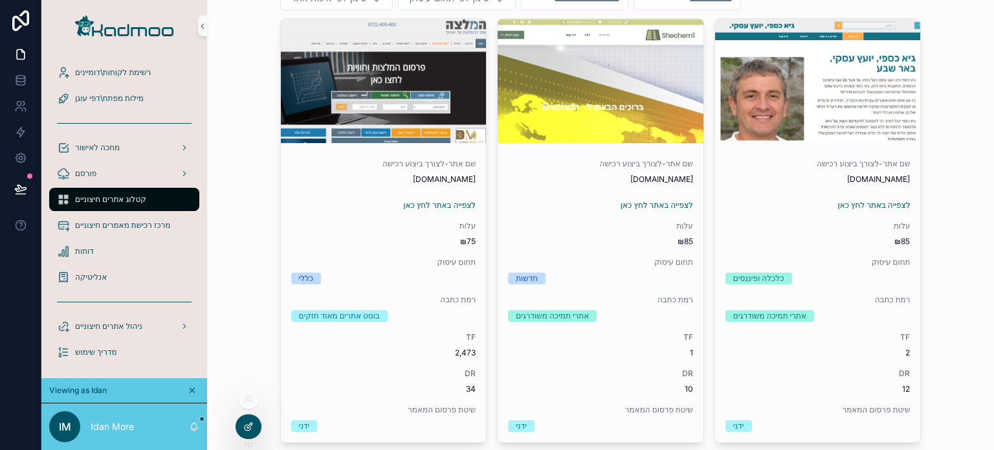
click at [248, 421] on div at bounding box center [249, 426] width 26 height 25
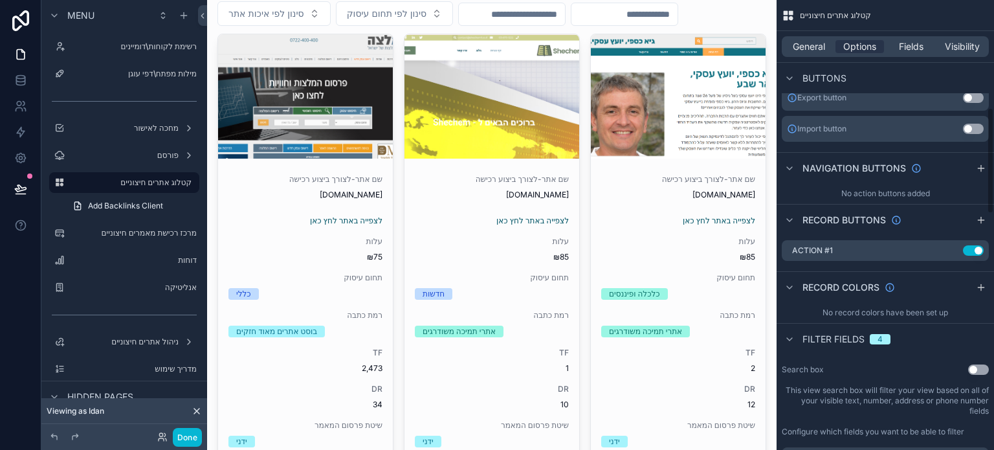
scroll to position [518, 0]
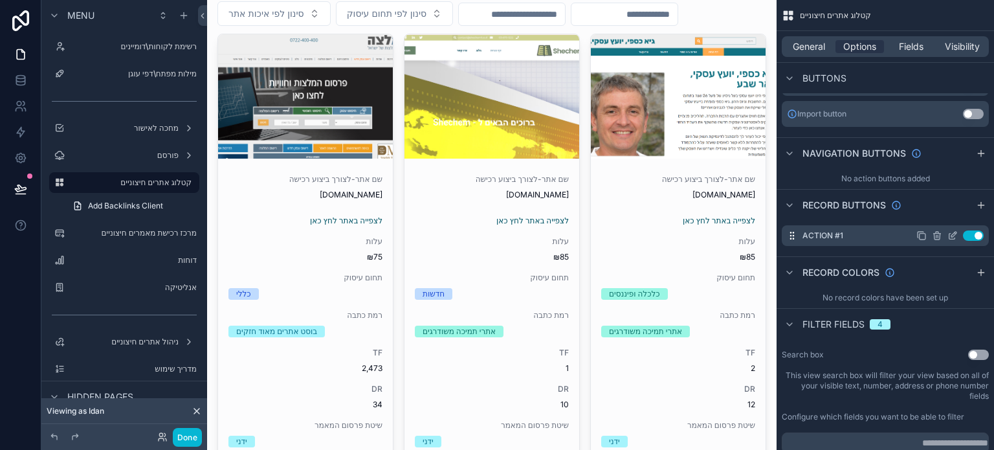
click at [951, 238] on icon "scrollable content" at bounding box center [953, 235] width 10 height 10
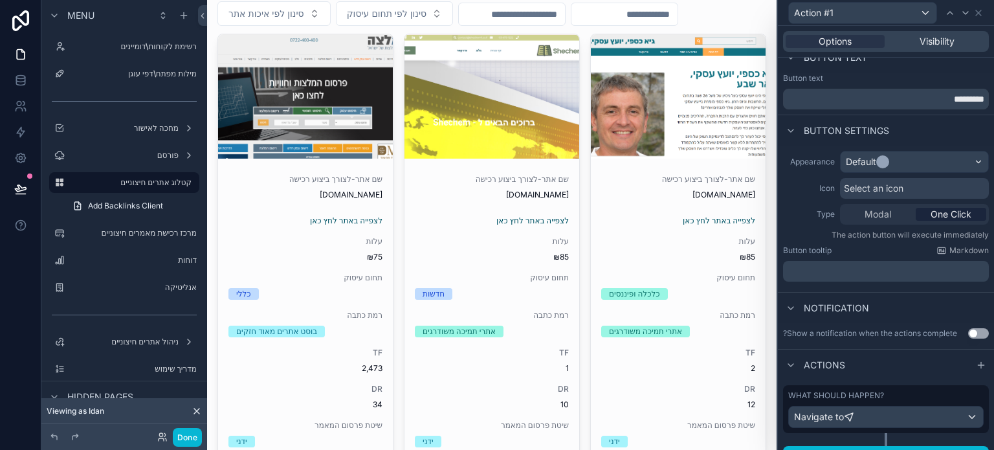
scroll to position [36, 0]
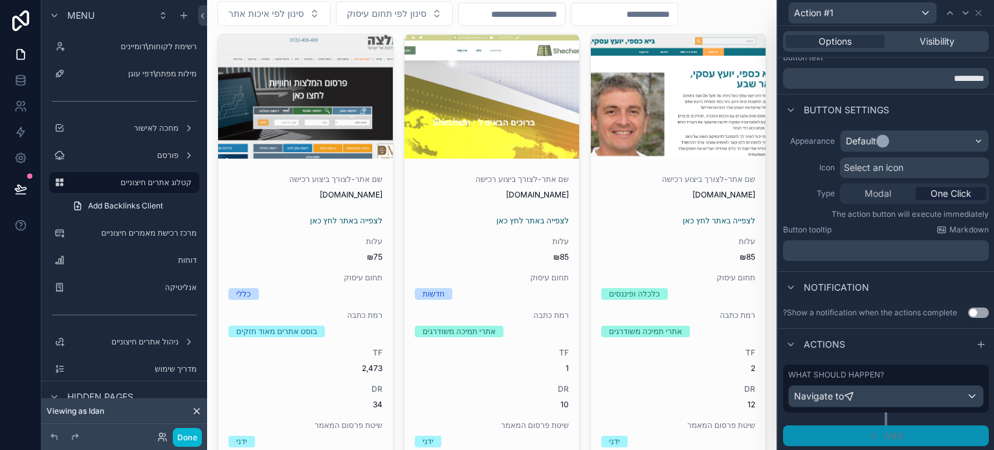
click at [884, 432] on span "Add" at bounding box center [893, 436] width 19 height 12
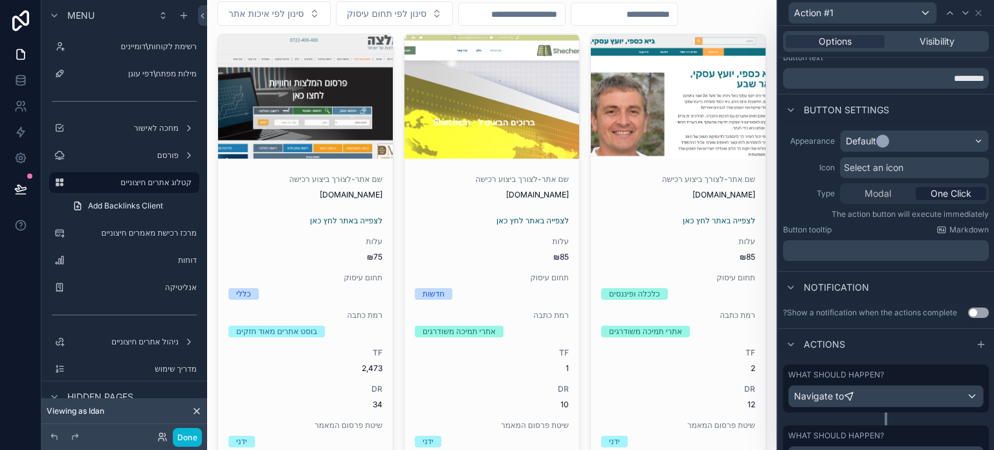
scroll to position [96, 0]
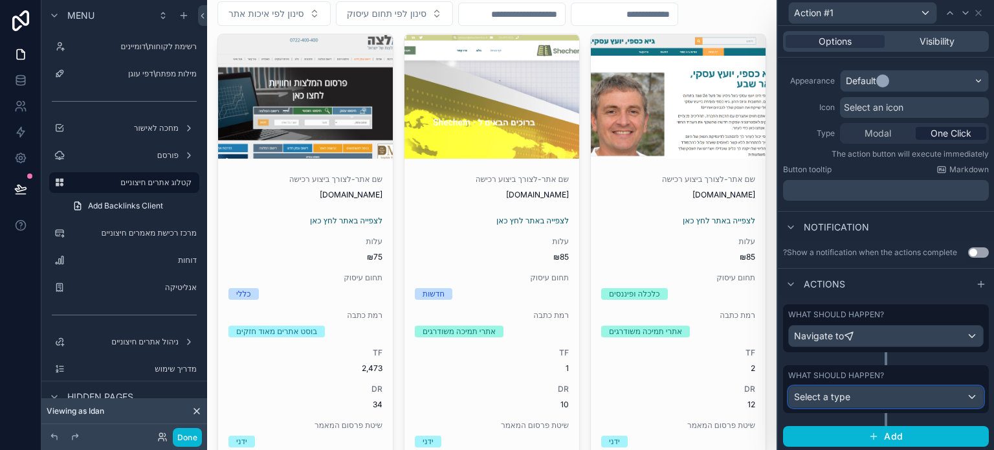
click at [866, 396] on div "Select a type" at bounding box center [886, 396] width 194 height 21
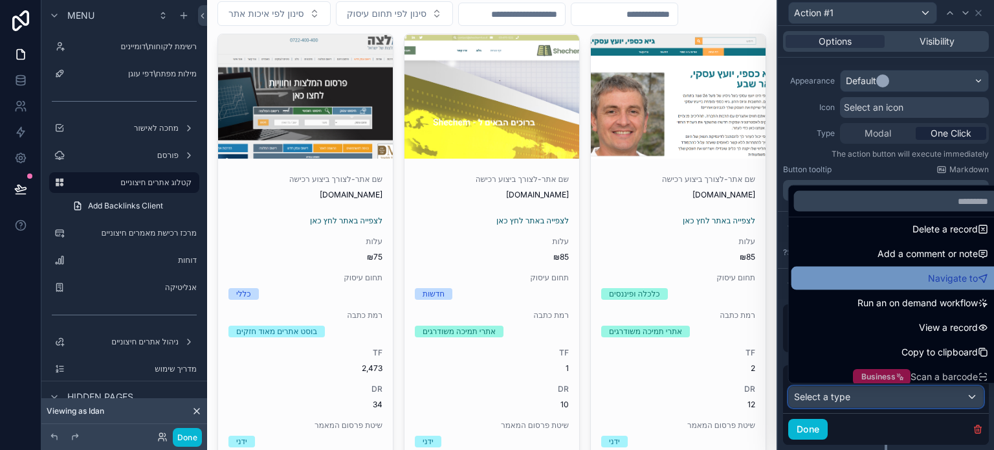
scroll to position [67, 0]
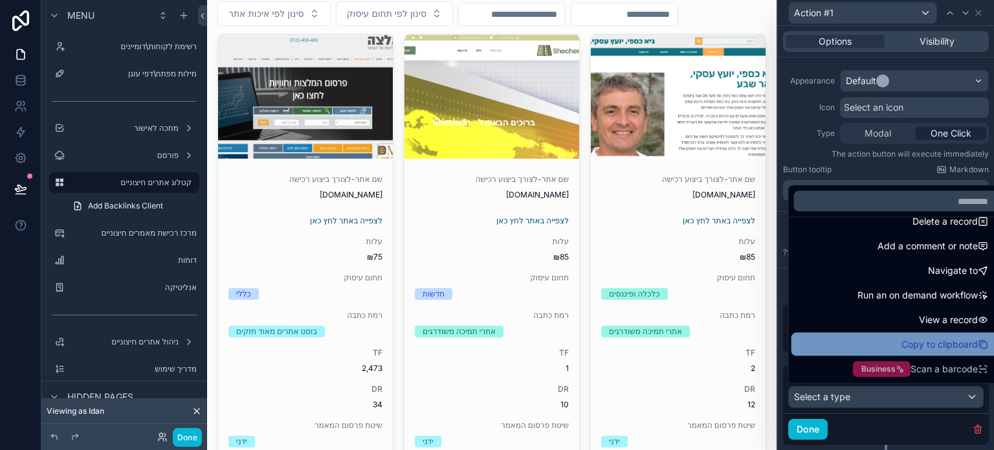
click at [845, 339] on div "Copy to clipboard" at bounding box center [896, 345] width 194 height 16
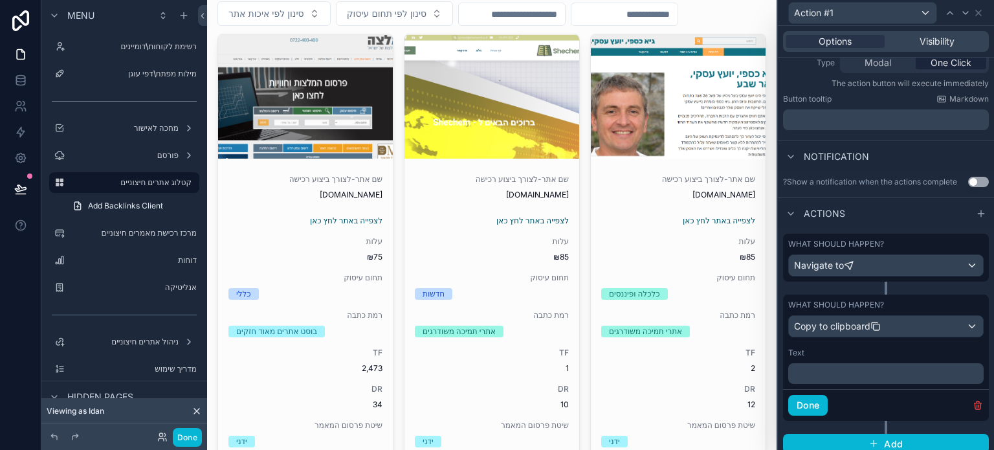
scroll to position [174, 0]
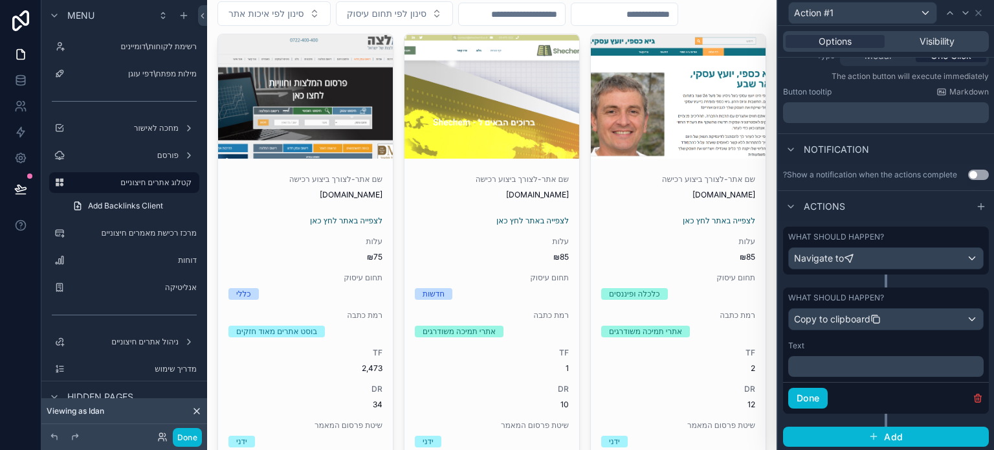
click at [858, 367] on p "﻿" at bounding box center [888, 366] width 188 height 13
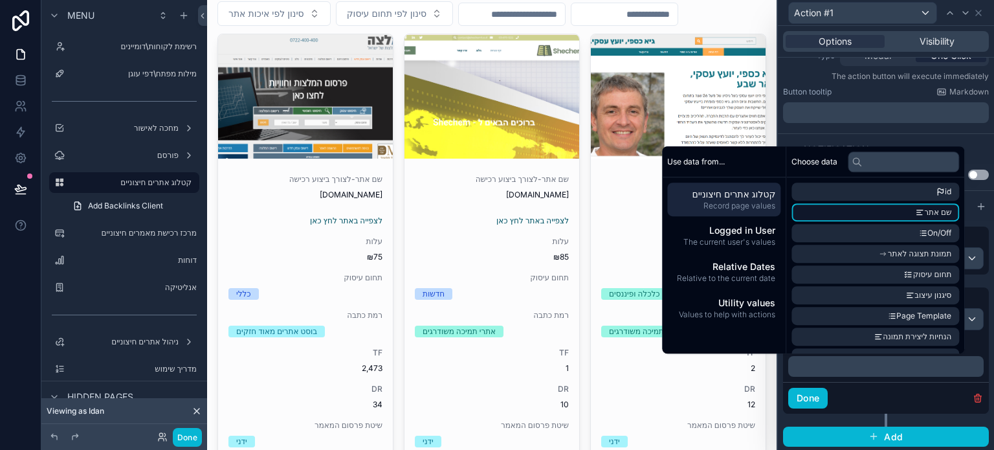
click at [906, 210] on li "שם אתר" at bounding box center [876, 212] width 168 height 18
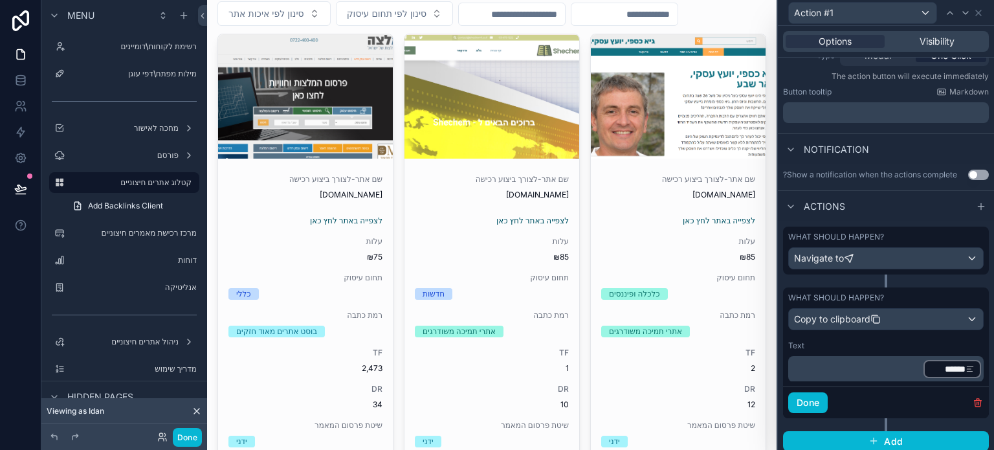
click at [855, 390] on div "Done" at bounding box center [886, 402] width 206 height 32
click at [814, 403] on button "Done" at bounding box center [807, 402] width 39 height 21
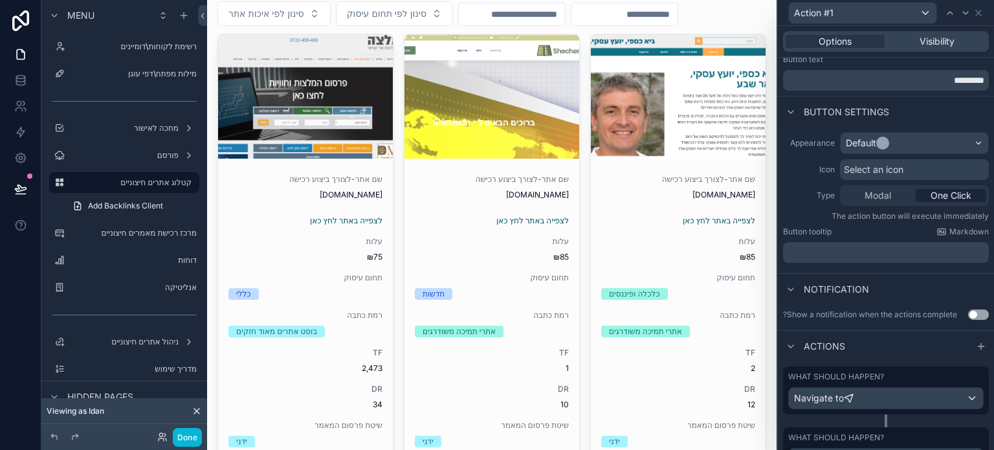
scroll to position [32, 0]
click at [968, 316] on button "Use setting" at bounding box center [978, 317] width 21 height 10
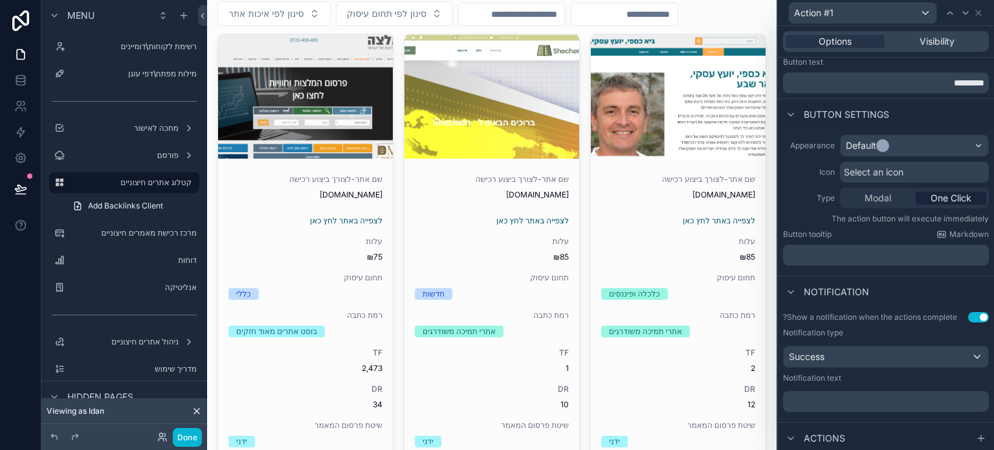
click at [884, 399] on p "﻿" at bounding box center [887, 401] width 198 height 13
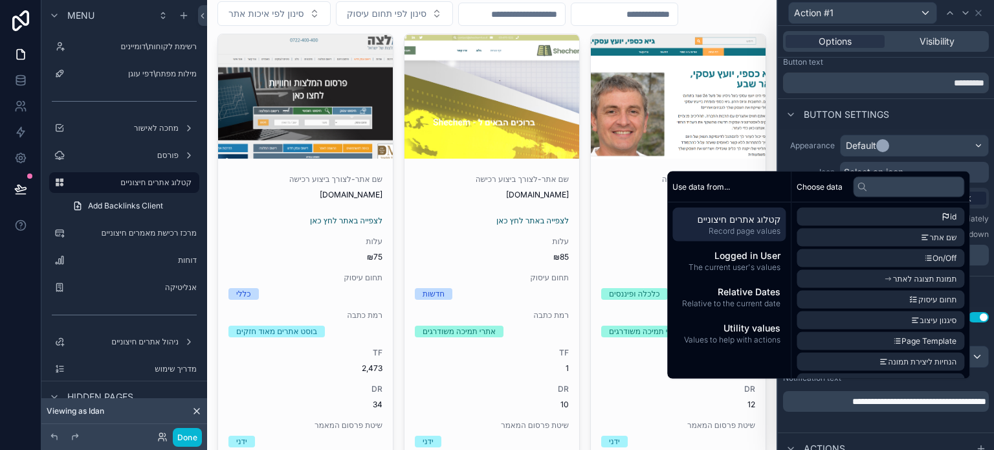
scroll to position [41, 0]
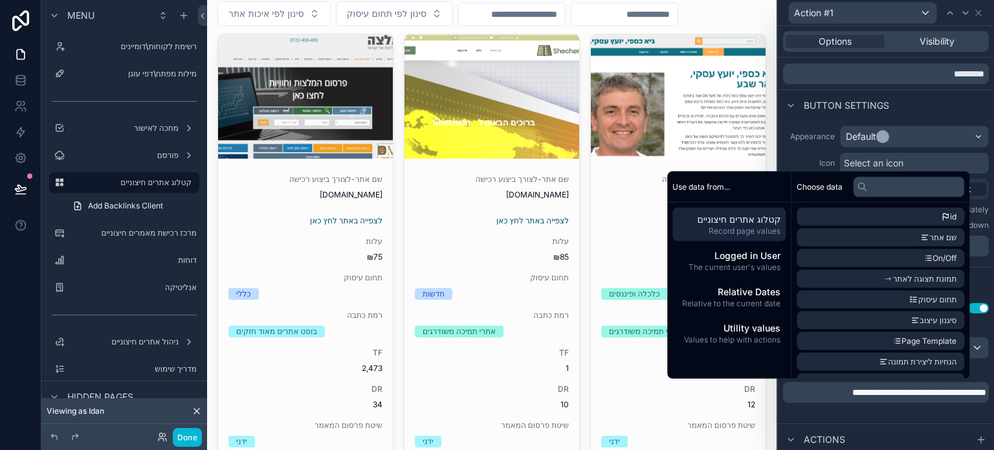
click at [878, 417] on div "**********" at bounding box center [886, 358] width 216 height 120
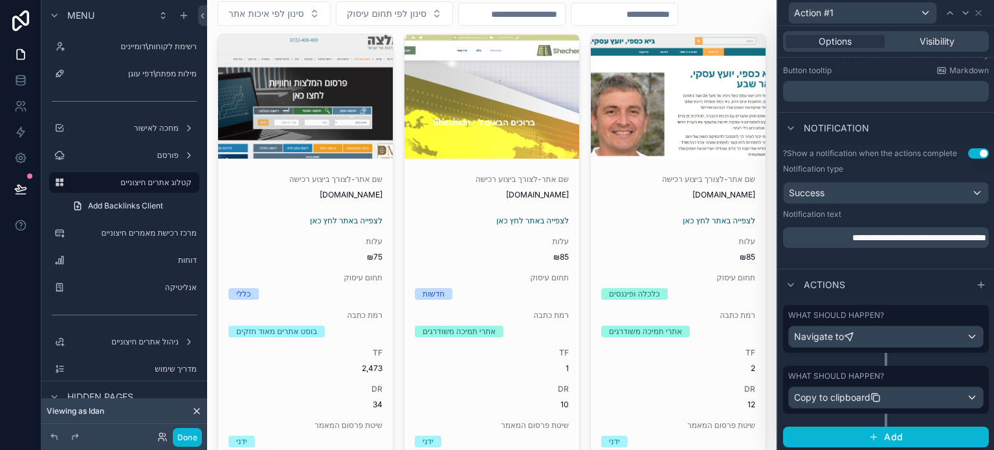
scroll to position [196, 0]
click at [895, 398] on div "Copy to clipboard" at bounding box center [886, 396] width 194 height 21
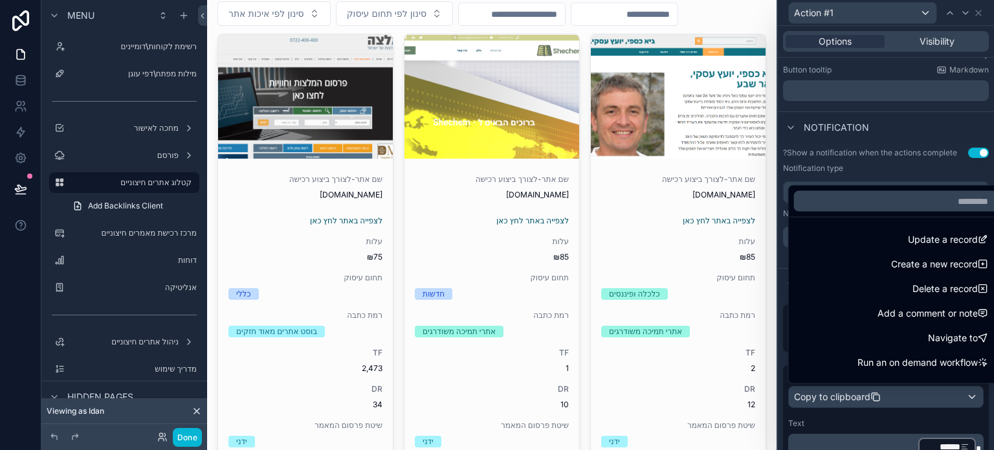
click at [787, 145] on div at bounding box center [886, 225] width 216 height 450
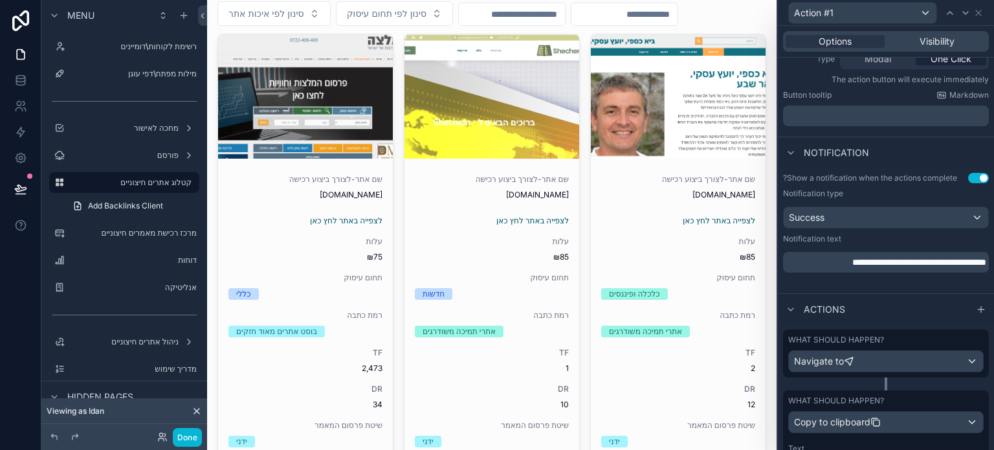
scroll to position [278, 0]
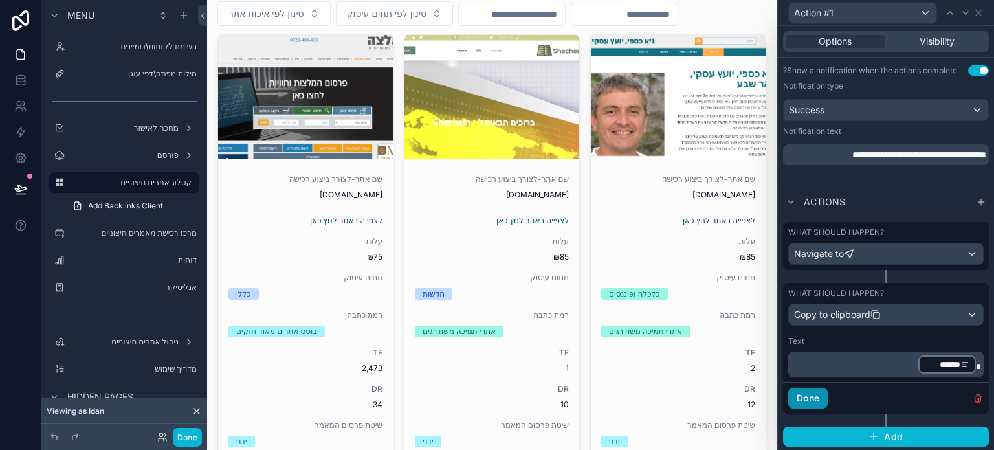
click at [817, 392] on button "Done" at bounding box center [807, 398] width 39 height 21
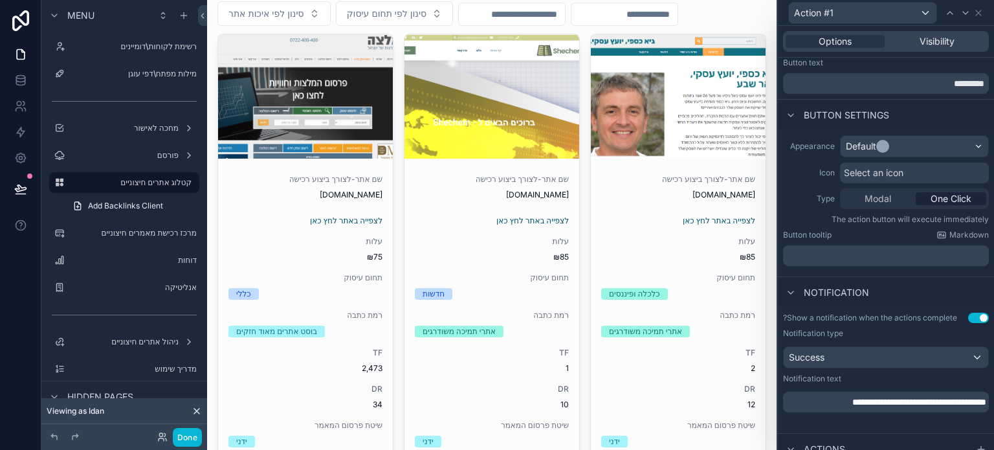
scroll to position [0, 0]
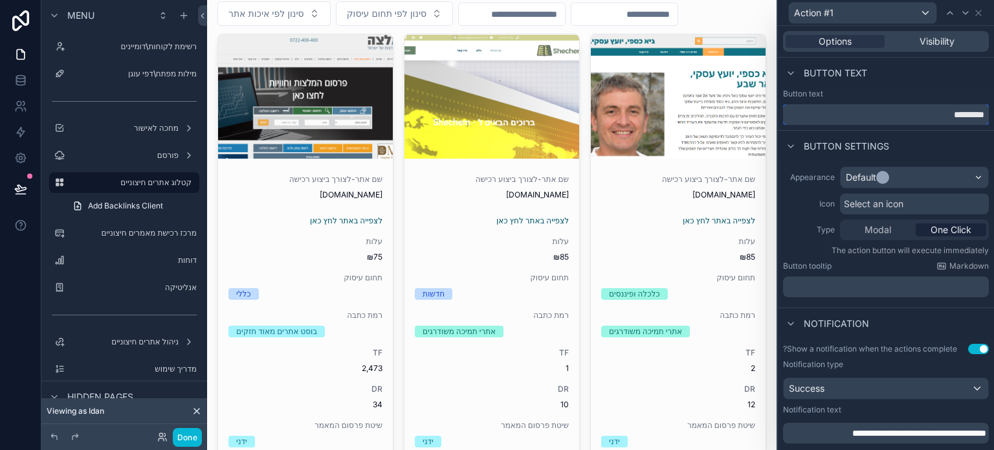
click at [919, 121] on input "*********" at bounding box center [886, 114] width 206 height 21
type input "******"
